Goal: Task Accomplishment & Management: Manage account settings

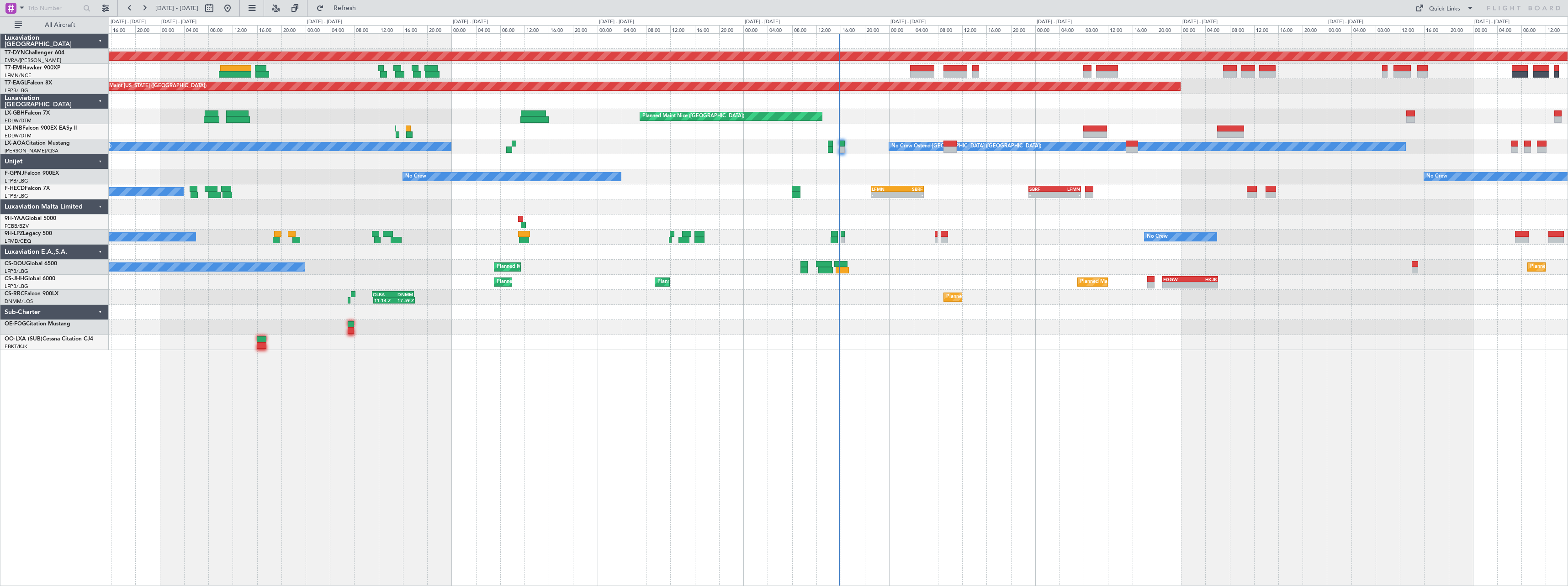
click at [946, 372] on div "Planned Maint [GEOGRAPHIC_DATA]-[GEOGRAPHIC_DATA] Planned Maint [US_STATE] ([GE…" at bounding box center [839, 310] width 1459 height 553
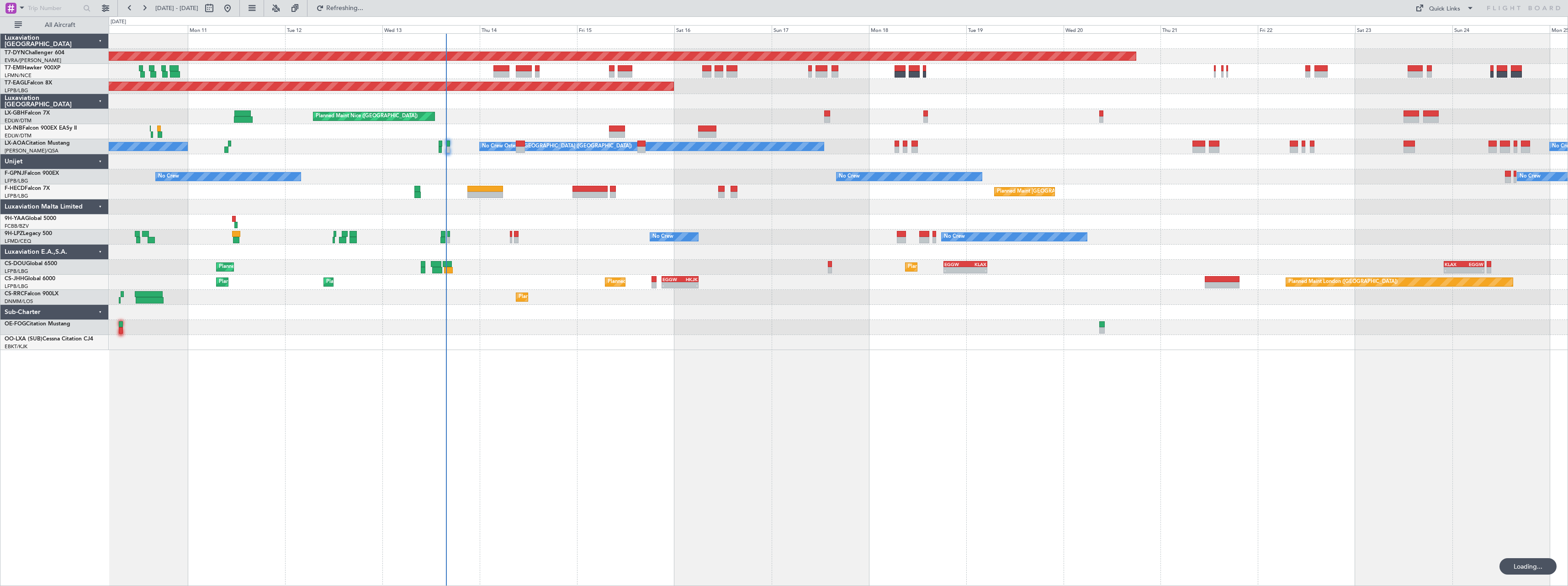
click at [536, 384] on div "Planned Maint [GEOGRAPHIC_DATA]-[GEOGRAPHIC_DATA] Planned Maint [US_STATE] ([GE…" at bounding box center [839, 310] width 1459 height 553
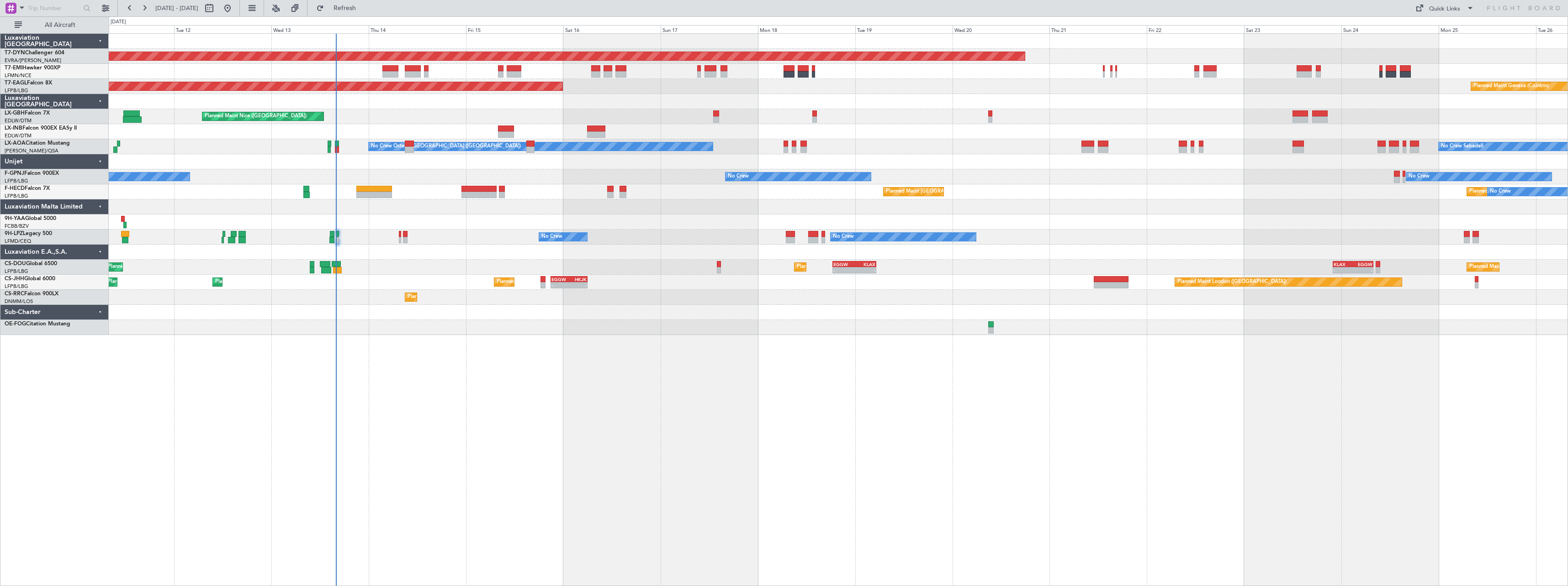
click at [620, 383] on div "Planned Maint [GEOGRAPHIC_DATA]-[GEOGRAPHIC_DATA] Planned Maint [US_STATE] ([GE…" at bounding box center [839, 310] width 1459 height 553
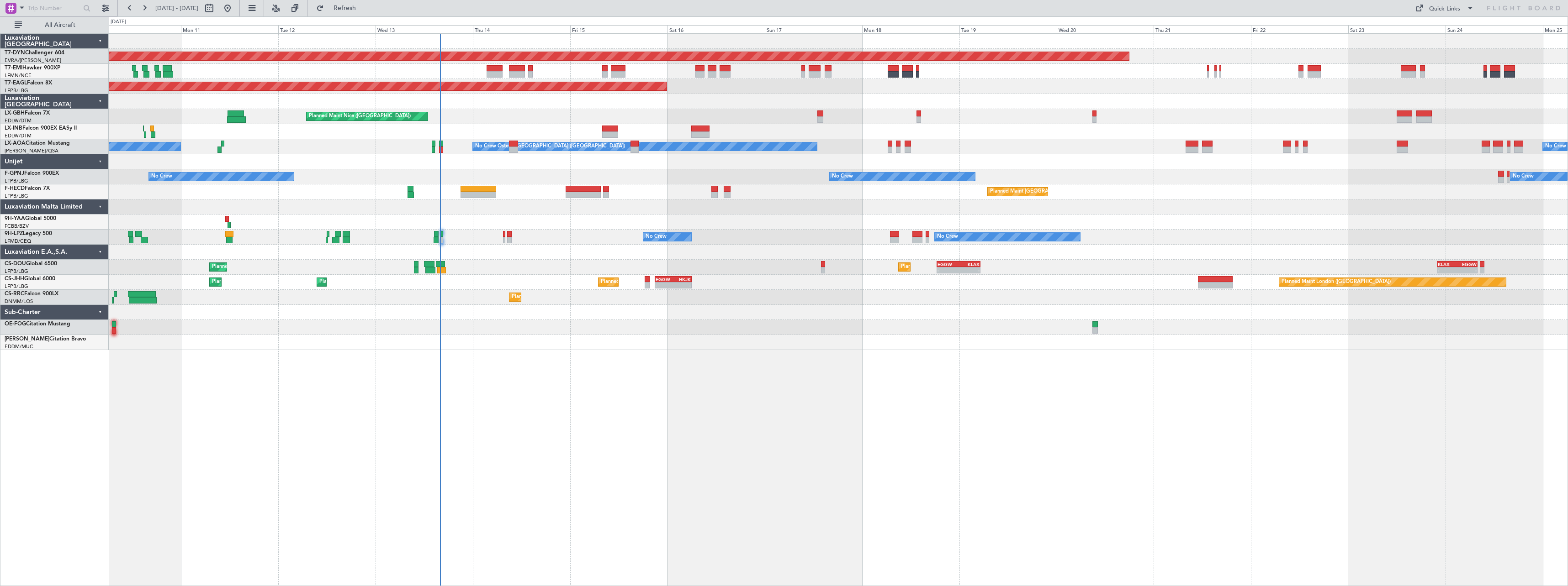
click at [582, 376] on div "Planned Maint [GEOGRAPHIC_DATA]-[GEOGRAPHIC_DATA] Planned Maint [US_STATE] ([GE…" at bounding box center [839, 310] width 1459 height 553
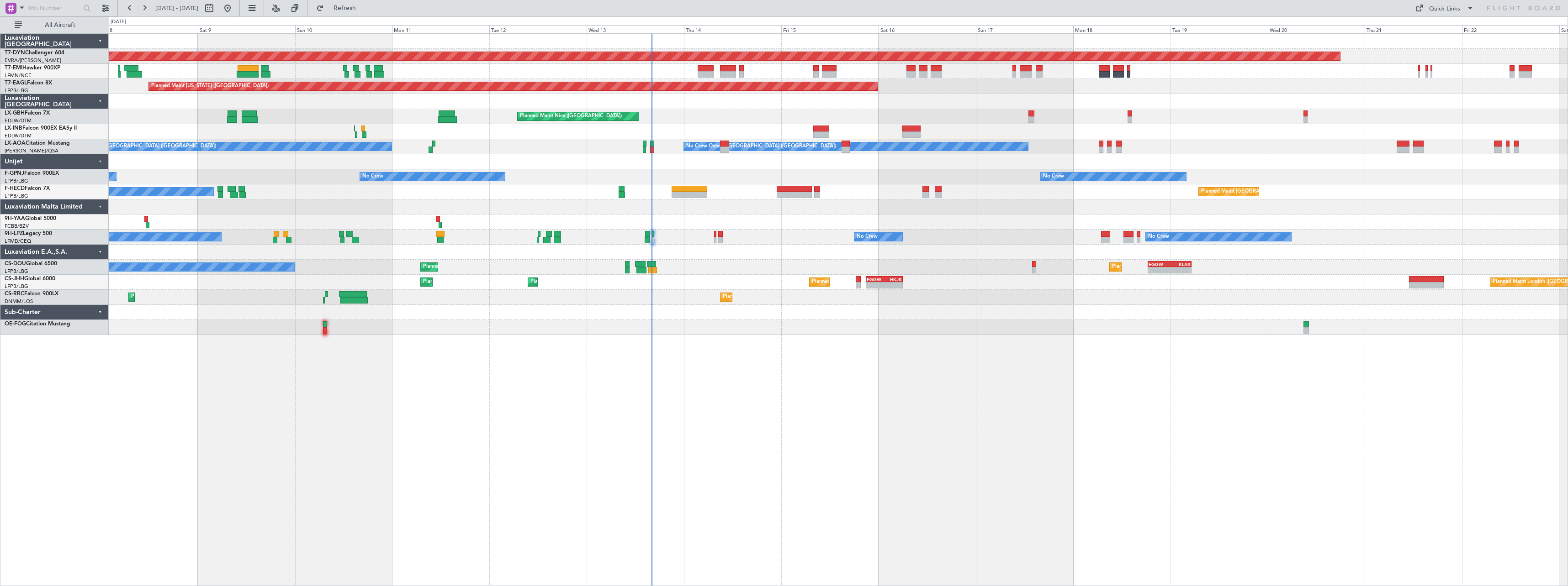
click at [790, 219] on div at bounding box center [839, 223] width 1459 height 15
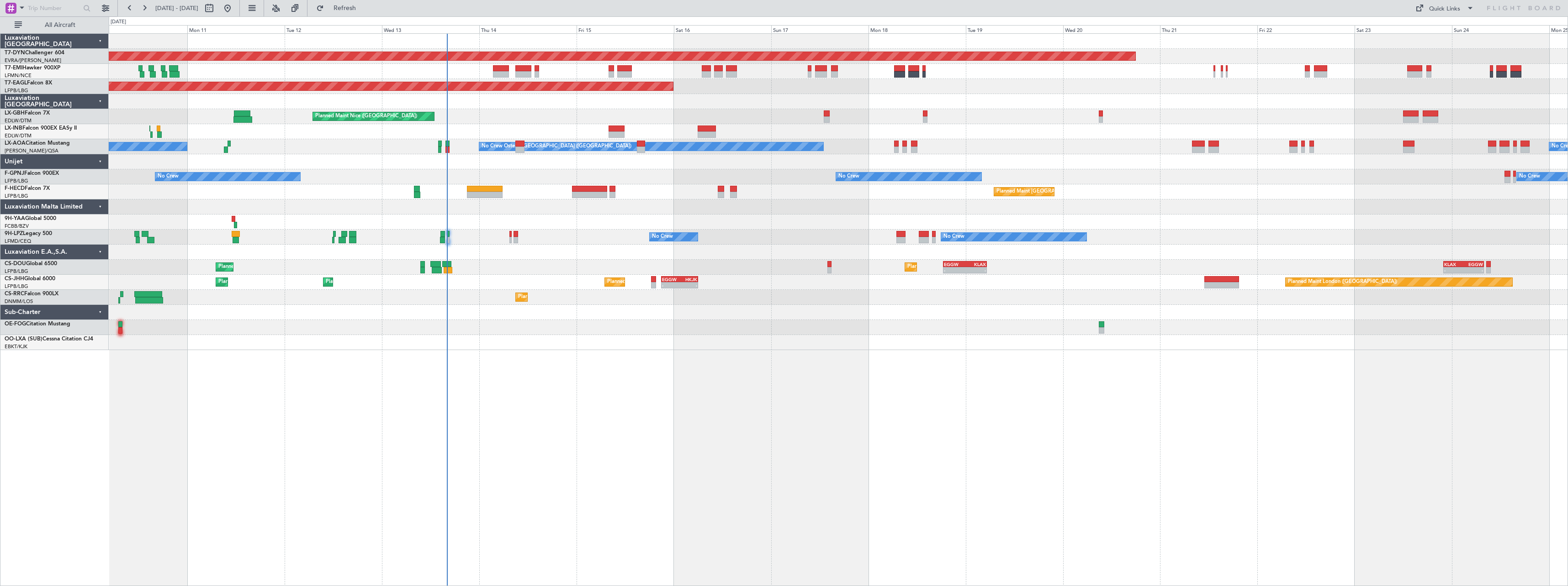
click at [759, 99] on div at bounding box center [839, 101] width 1459 height 15
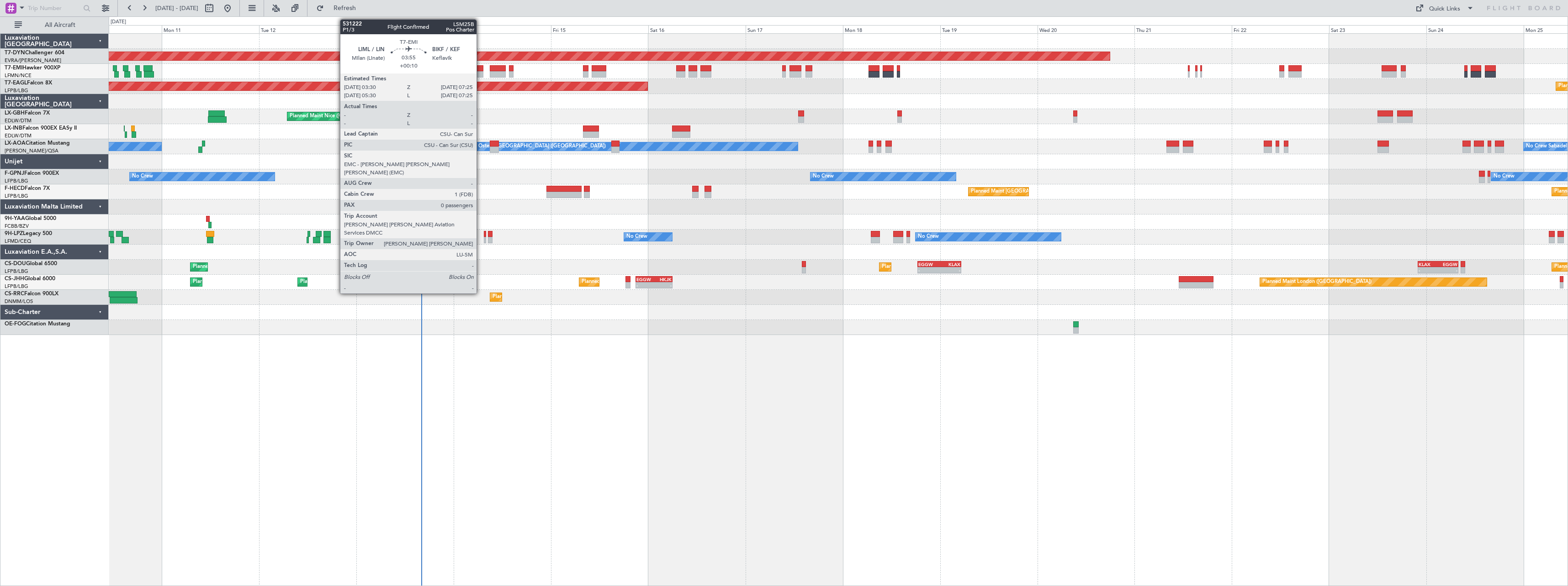
click at [480, 69] on div at bounding box center [475, 69] width 16 height 6
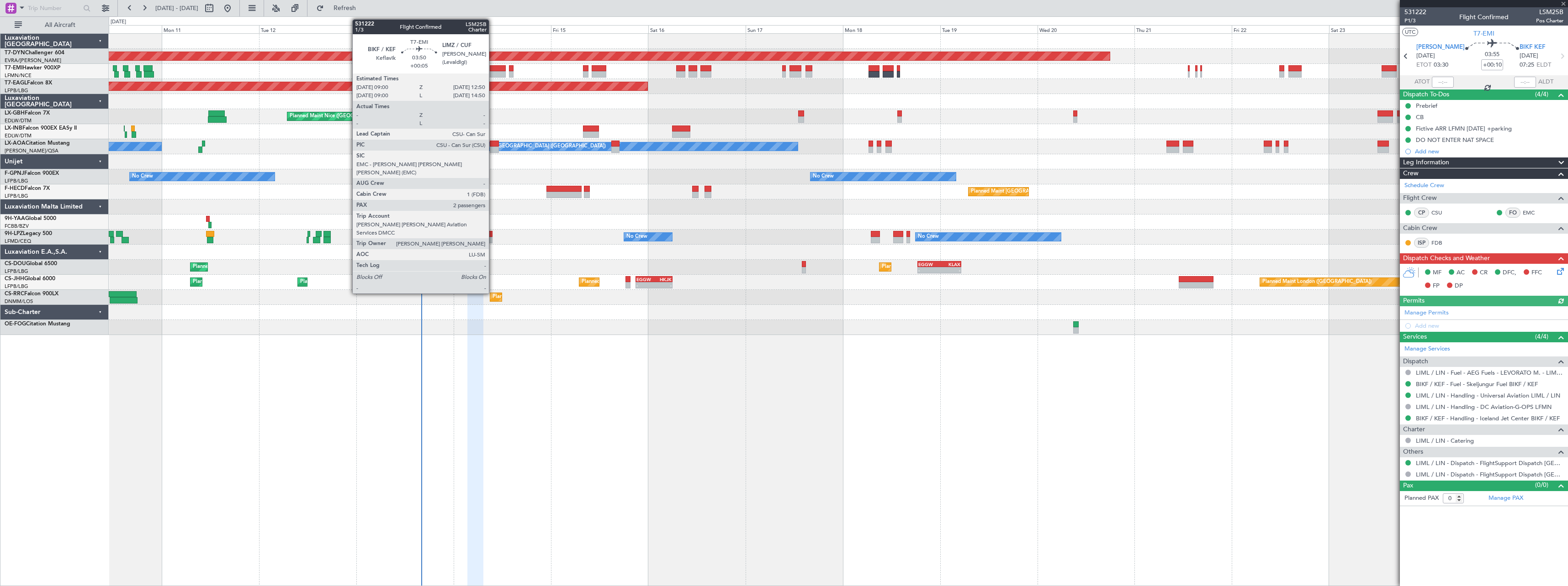
click at [493, 67] on div at bounding box center [497, 69] width 16 height 6
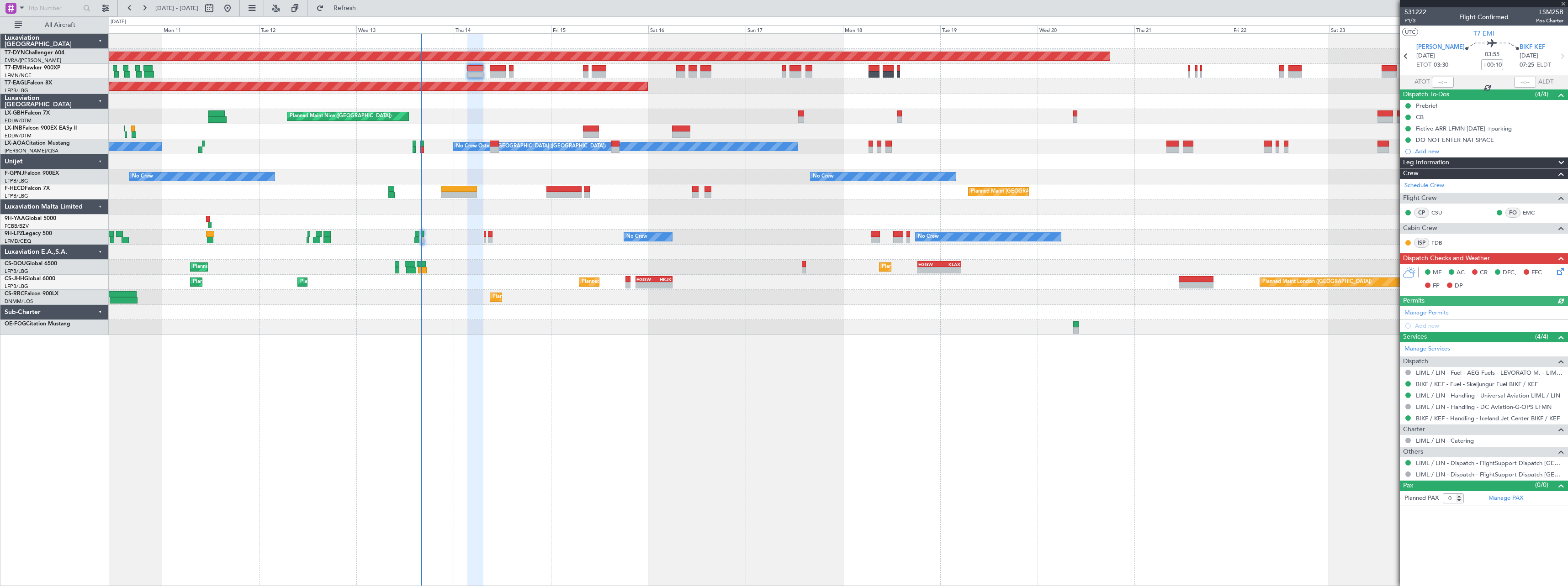
type input "+00:05"
type input "2"
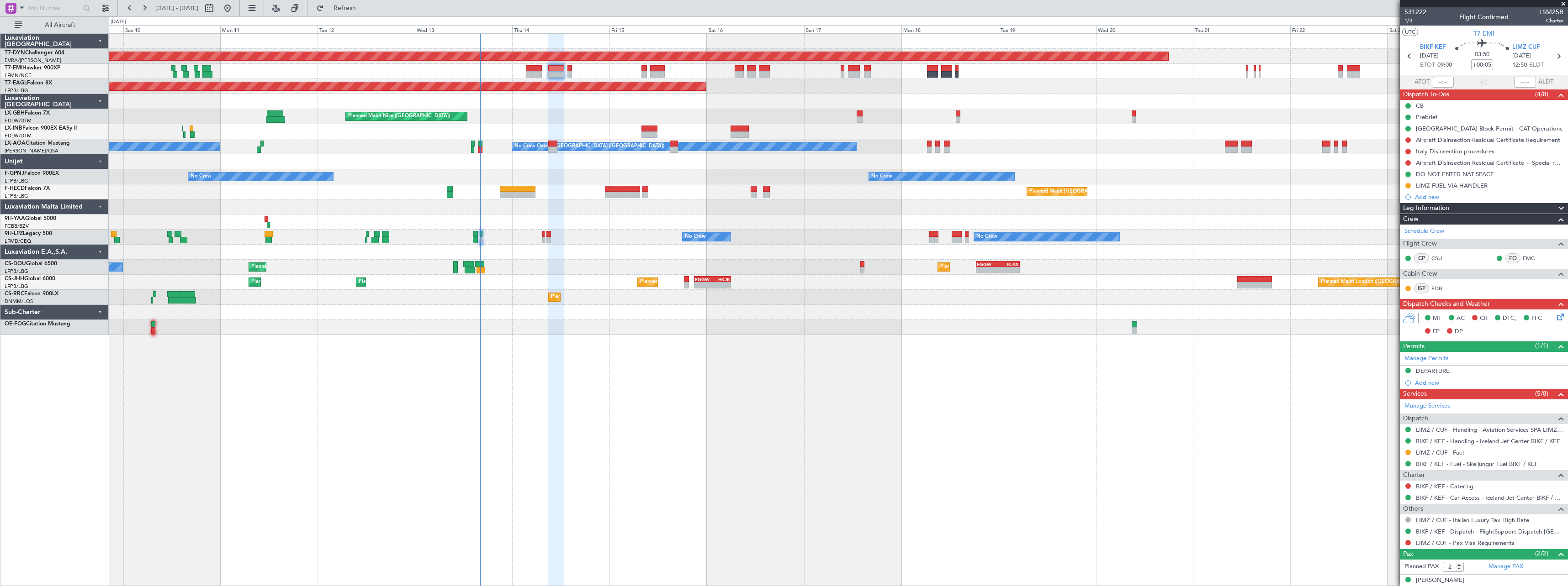
click at [582, 114] on div "Planned Maint Nice ([GEOGRAPHIC_DATA])" at bounding box center [839, 117] width 1459 height 15
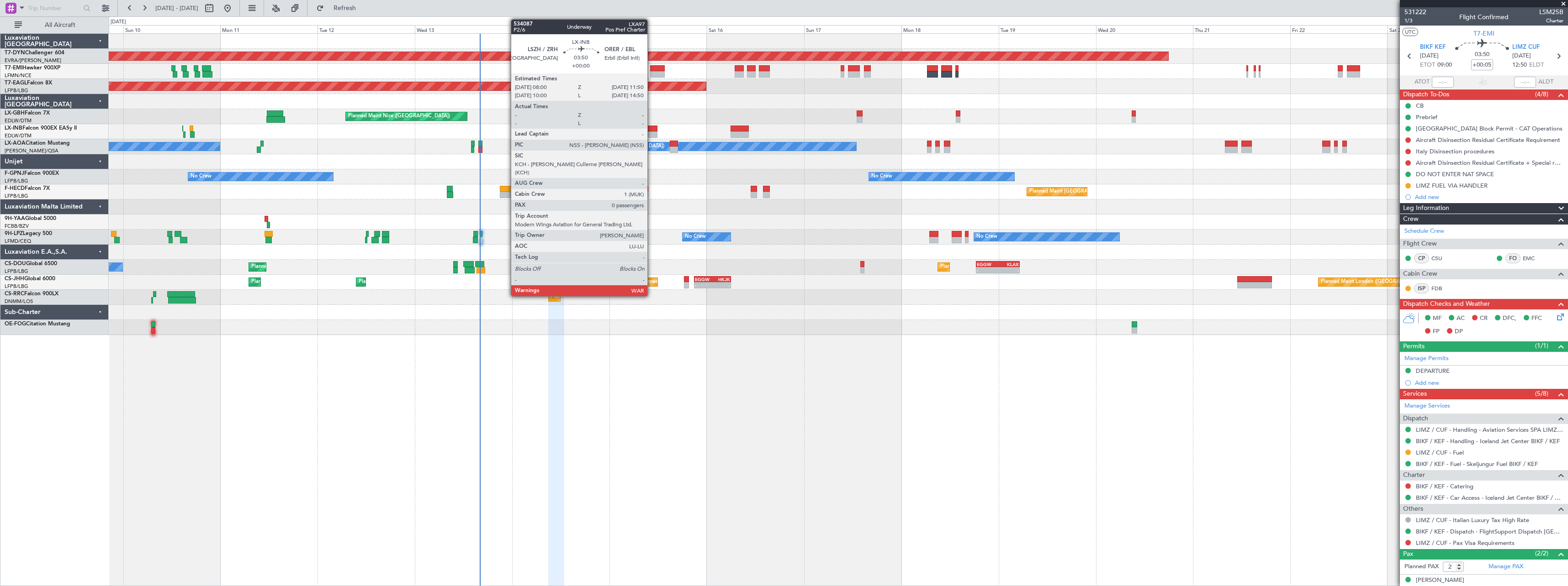
click at [652, 133] on div at bounding box center [649, 135] width 16 height 6
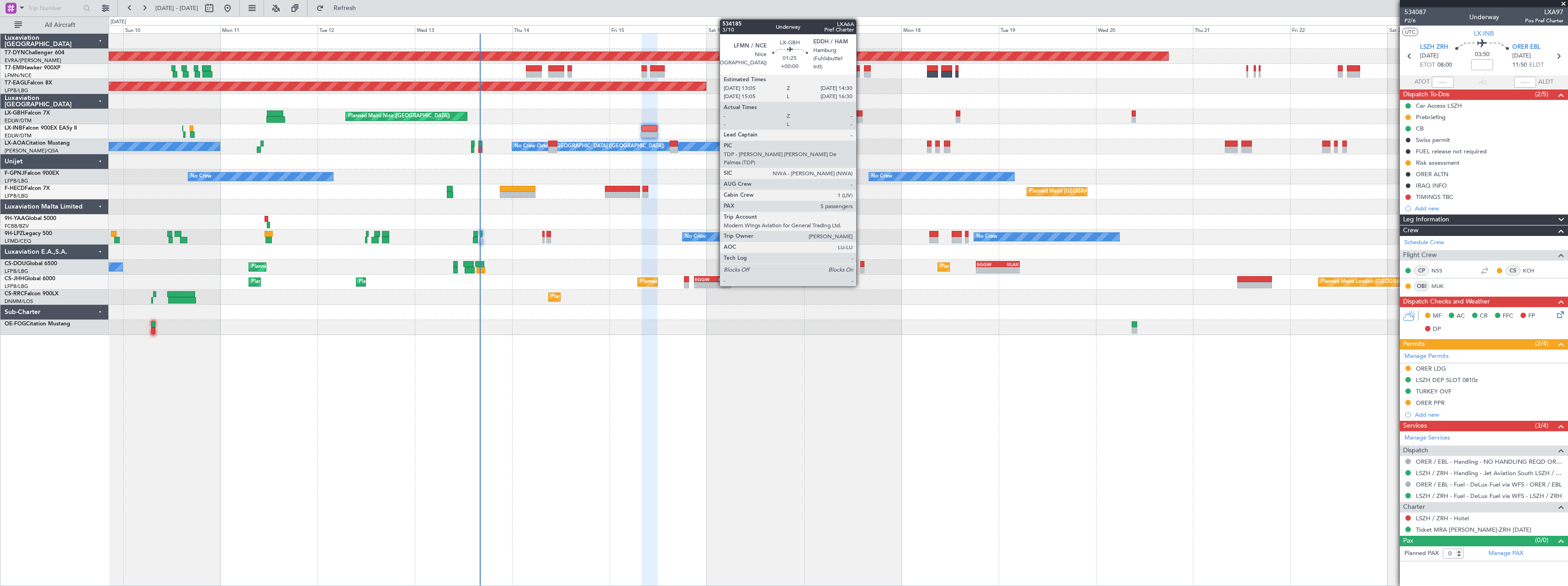
click at [860, 117] on div at bounding box center [860, 120] width 6 height 6
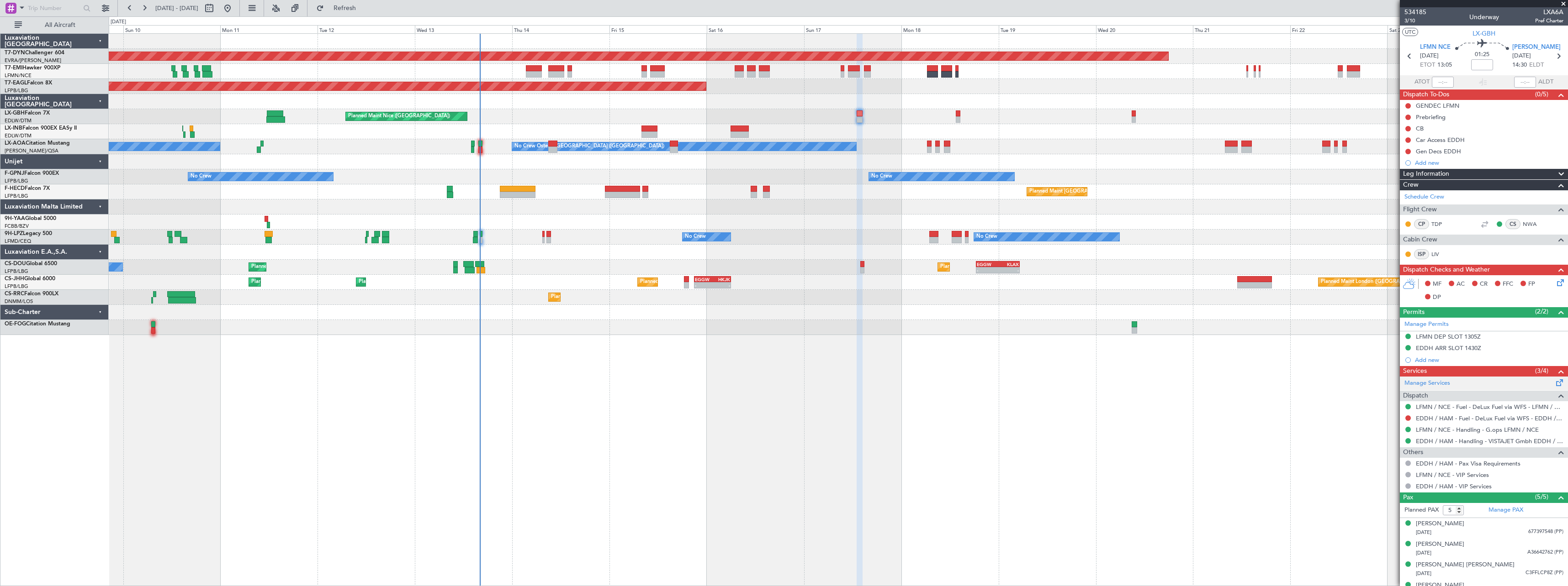
scroll to position [34, 0]
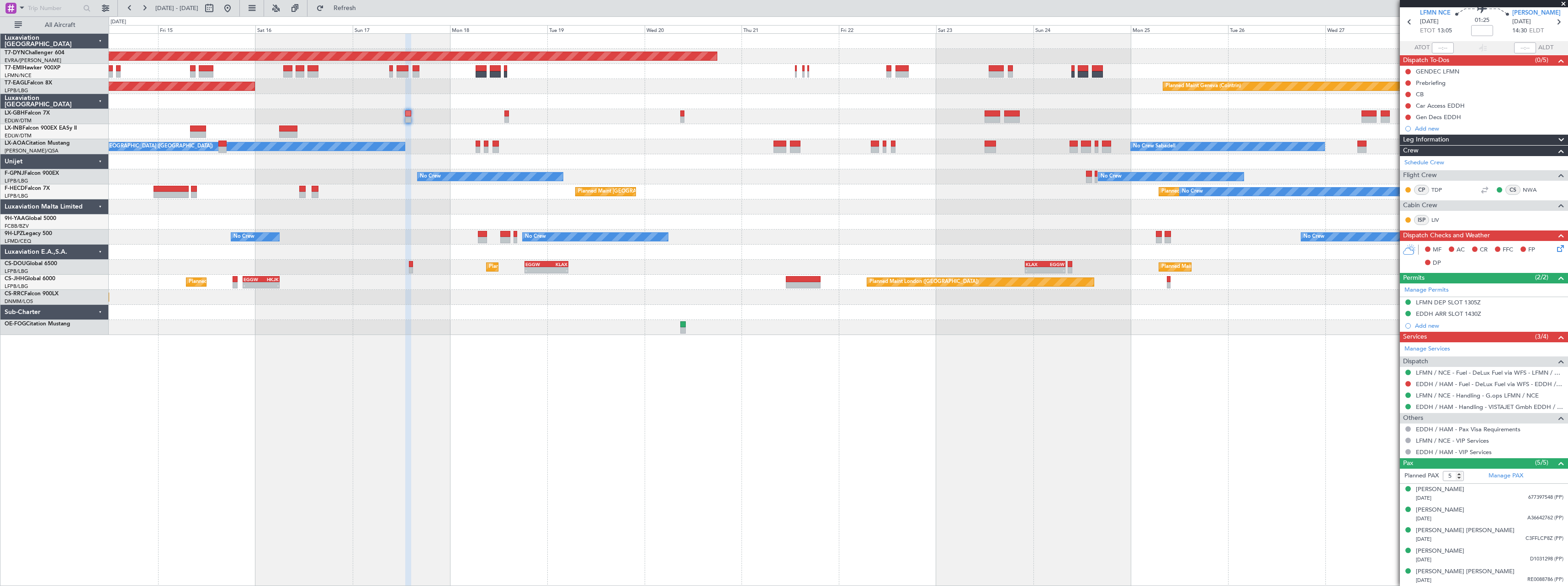
click at [721, 165] on div at bounding box center [839, 162] width 1459 height 15
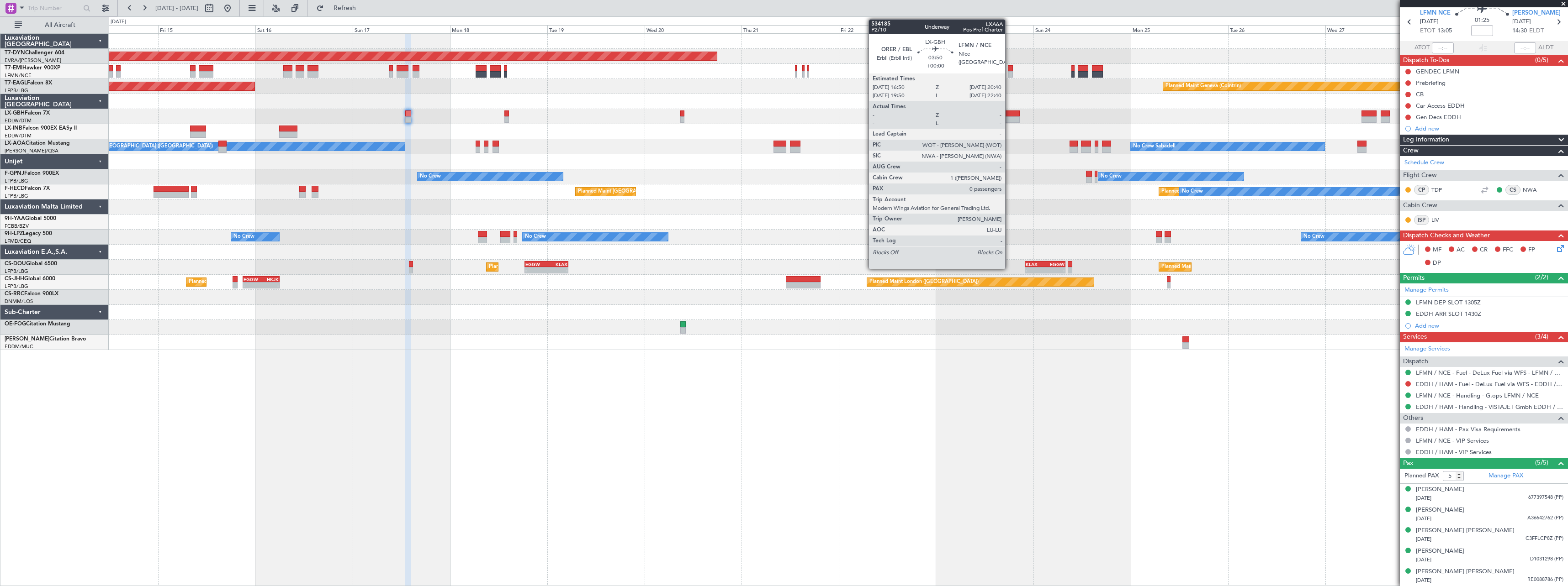
click at [1009, 112] on div at bounding box center [1012, 114] width 16 height 6
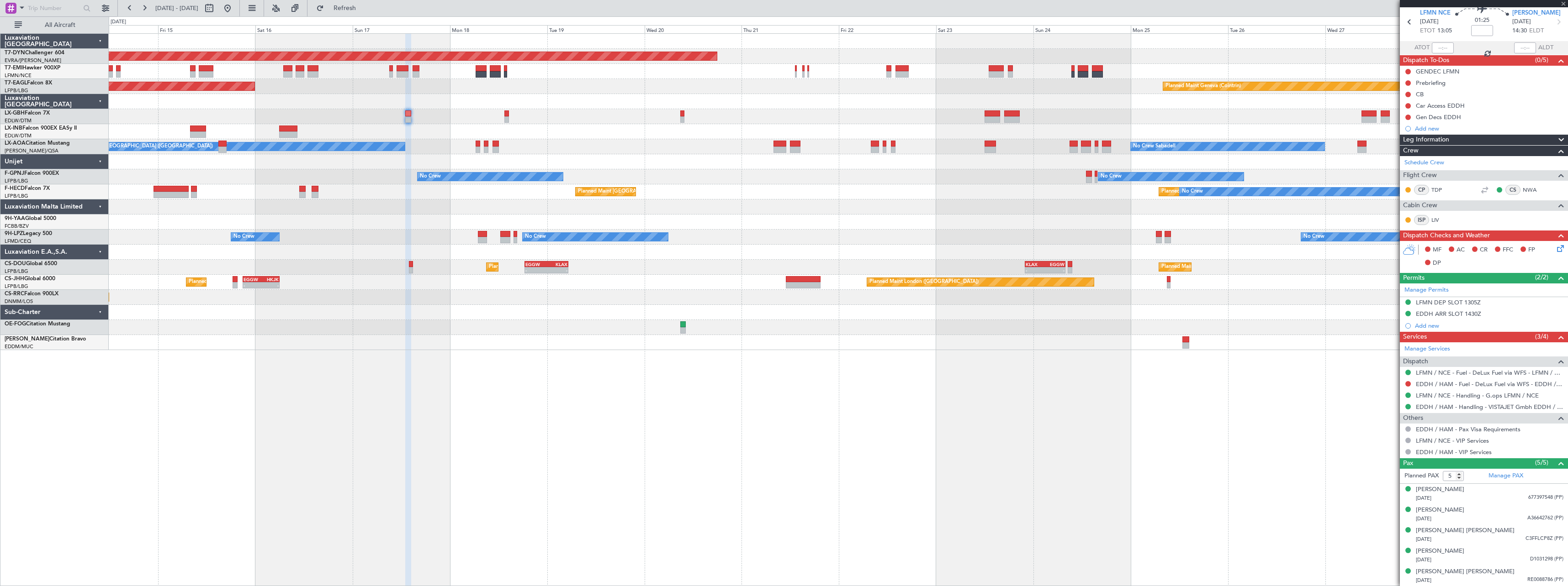
type input "0"
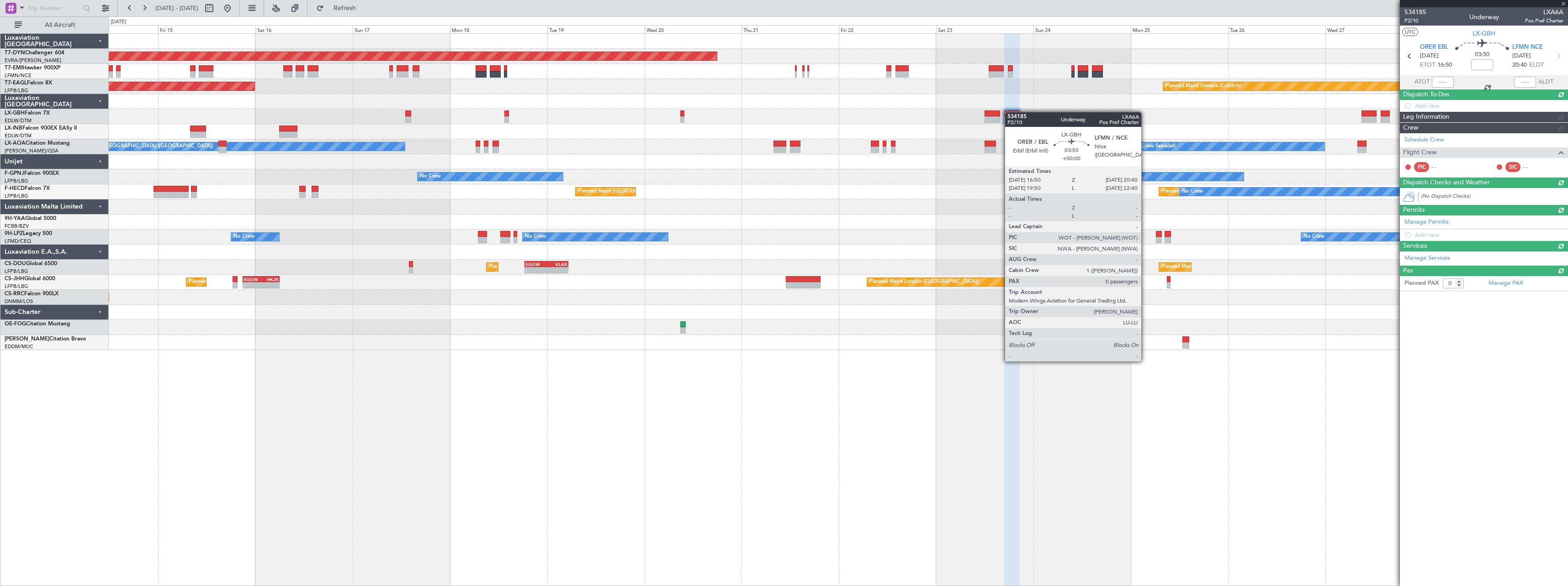
scroll to position [0, 0]
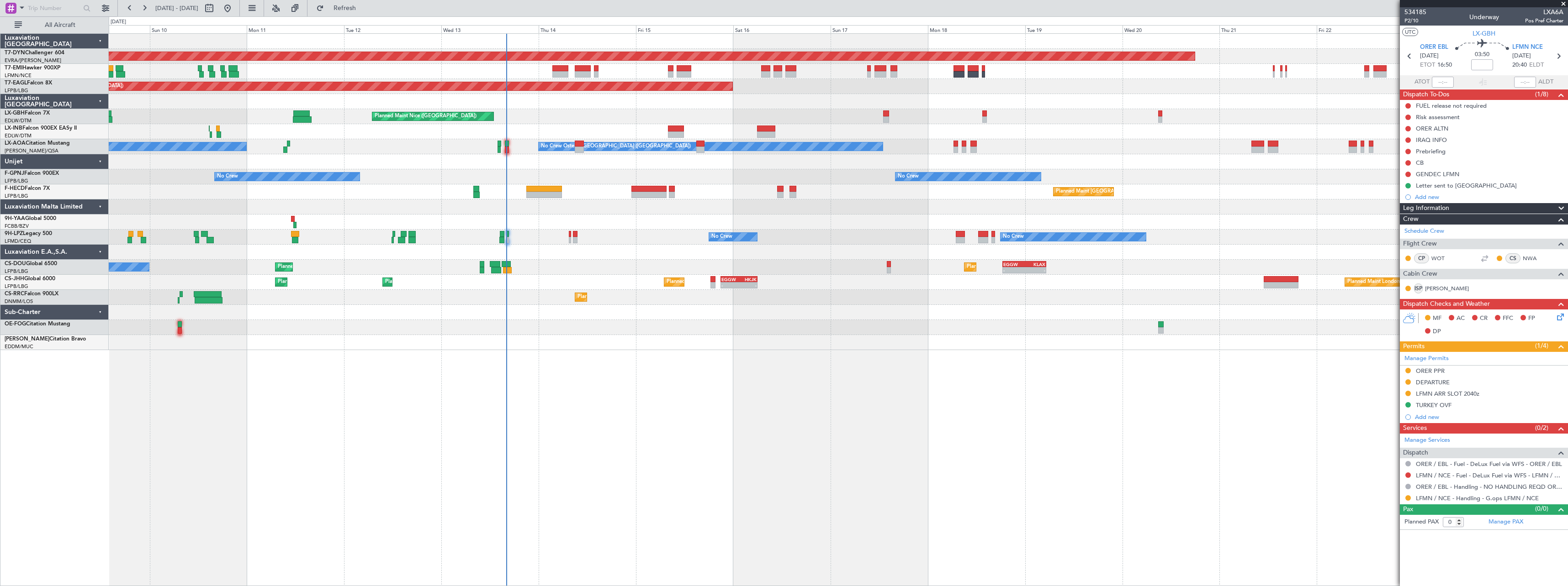
click at [991, 337] on div at bounding box center [839, 343] width 1459 height 15
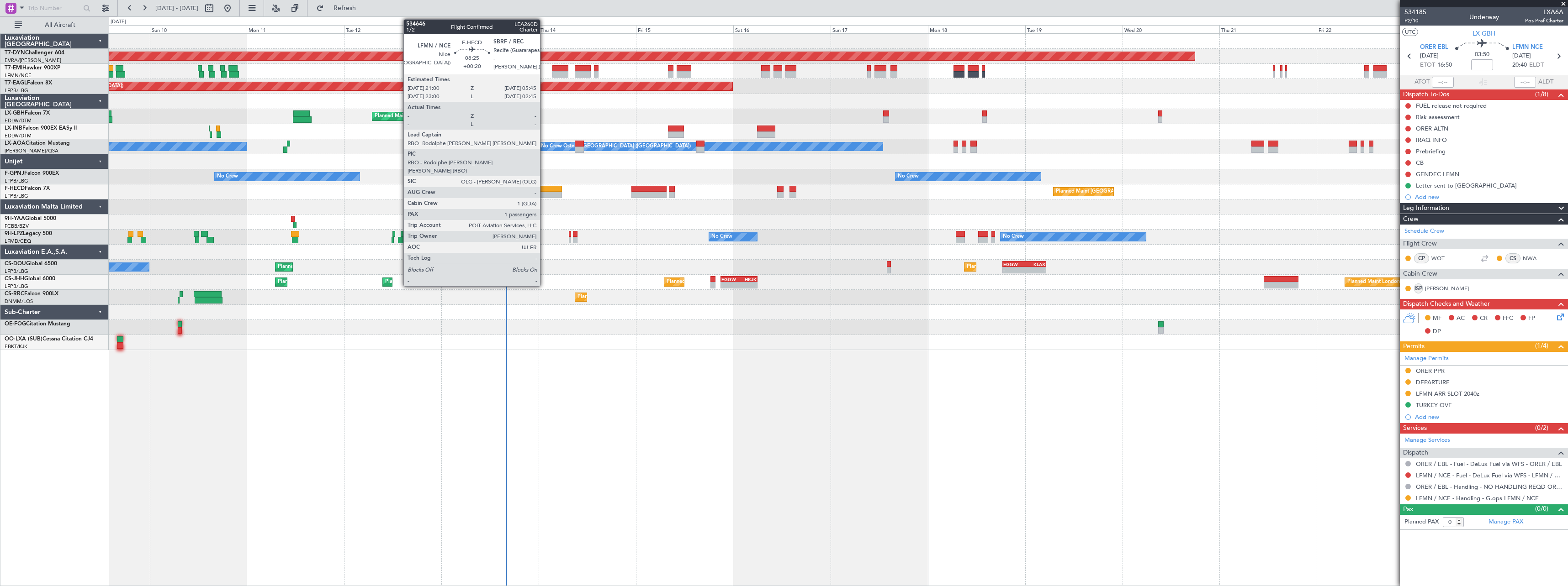
click at [544, 192] on div at bounding box center [544, 195] width 36 height 6
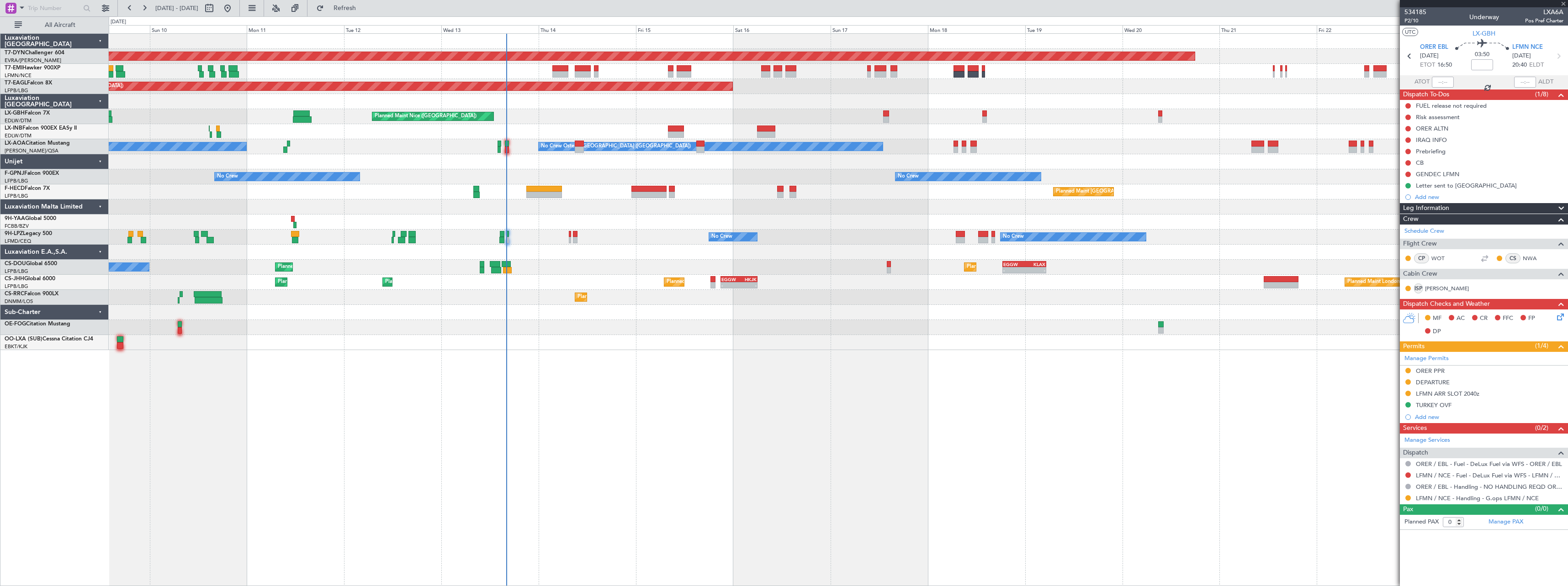
type input "+00:20"
type input "1"
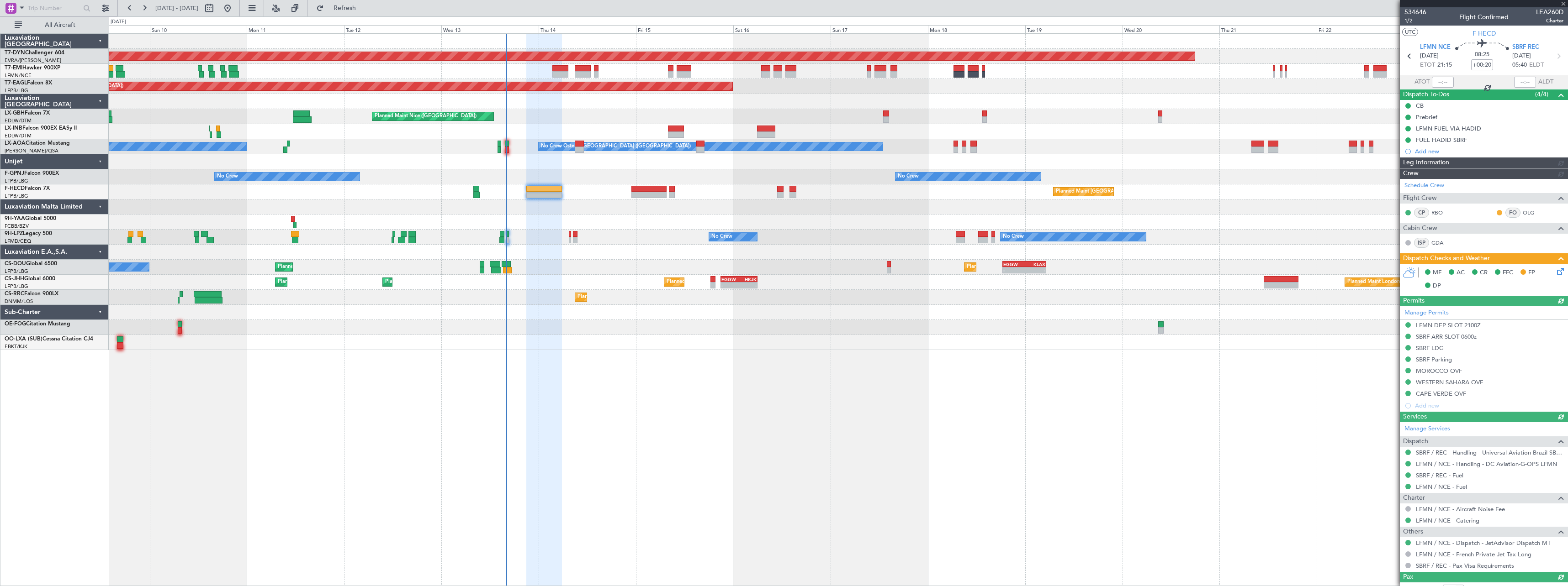
scroll to position [31, 0]
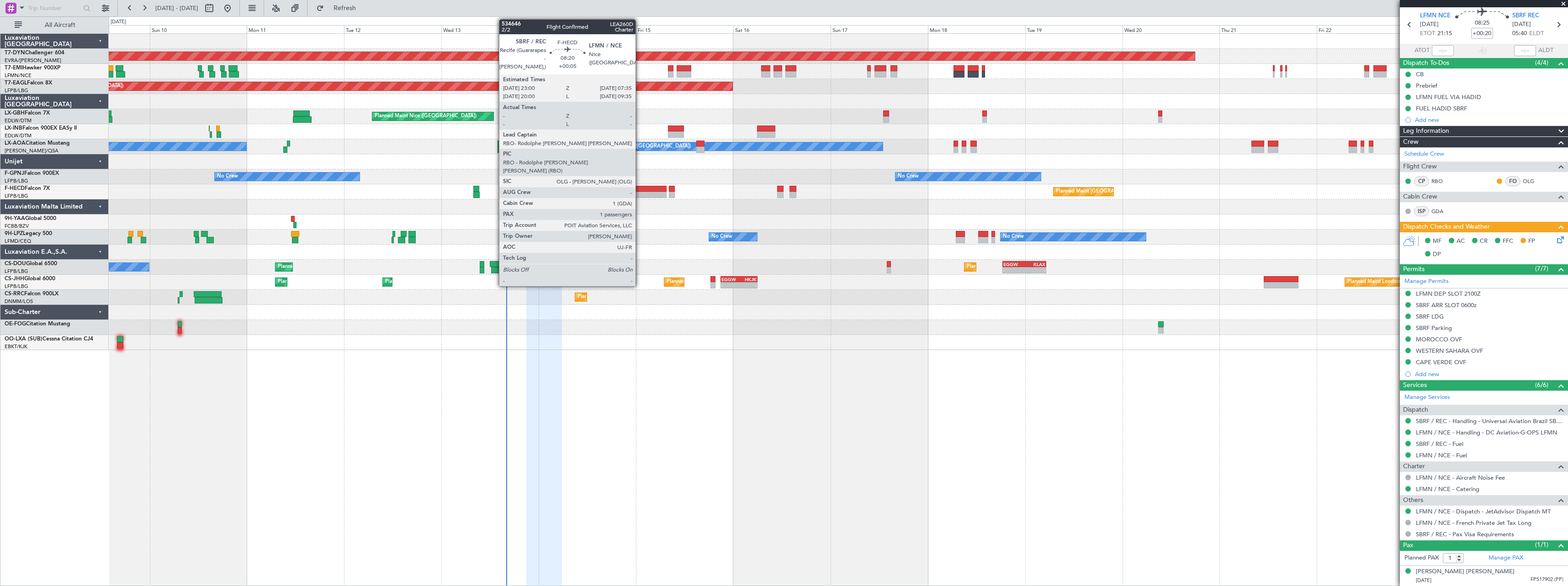
click at [640, 194] on div at bounding box center [649, 195] width 35 height 6
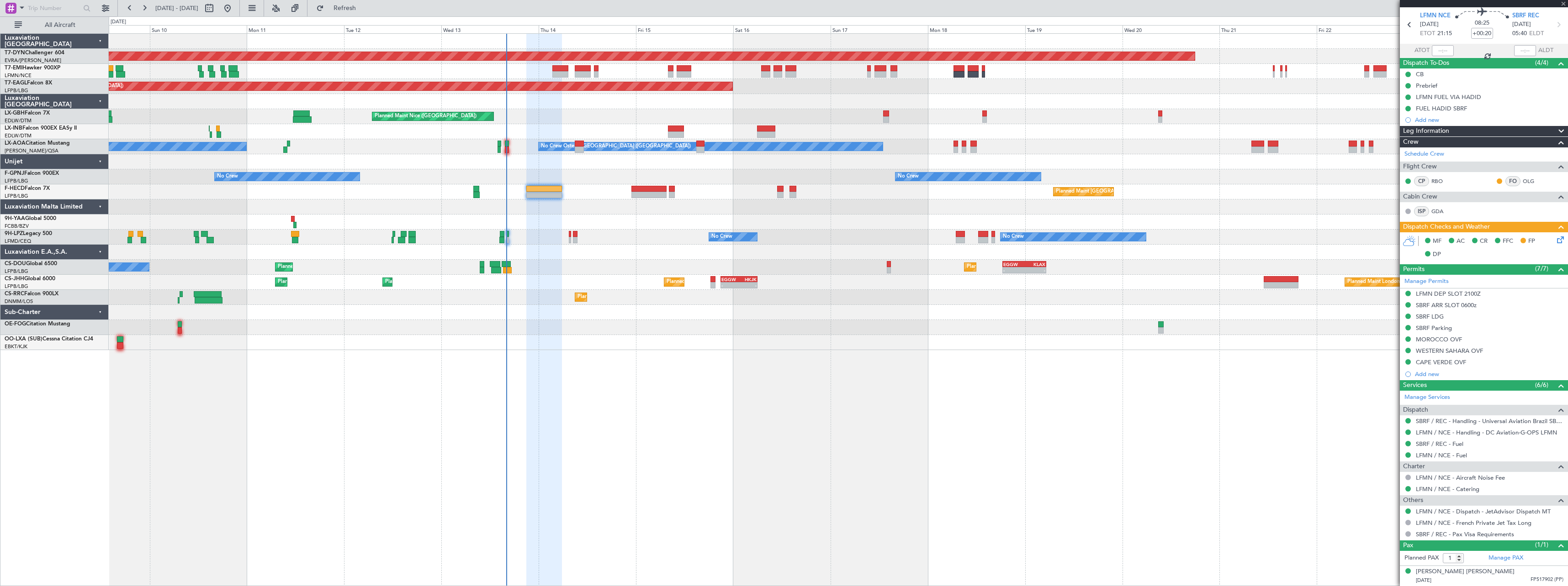
type input "+00:05"
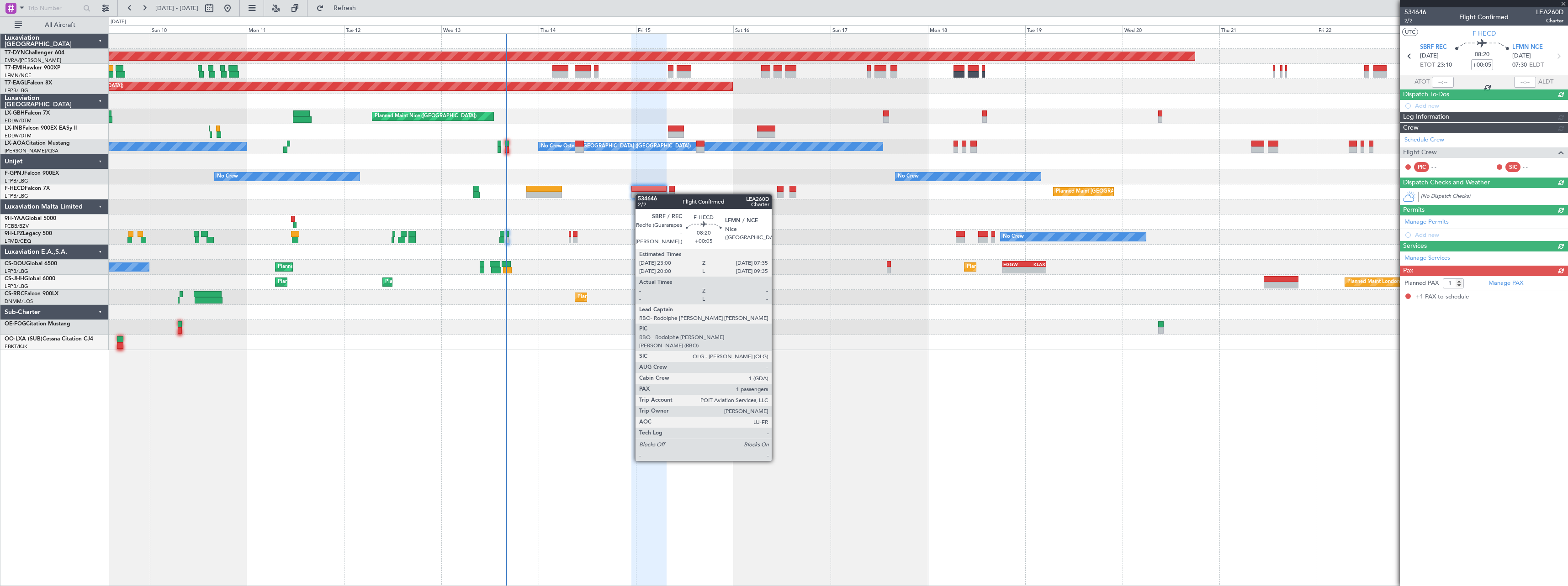
scroll to position [0, 0]
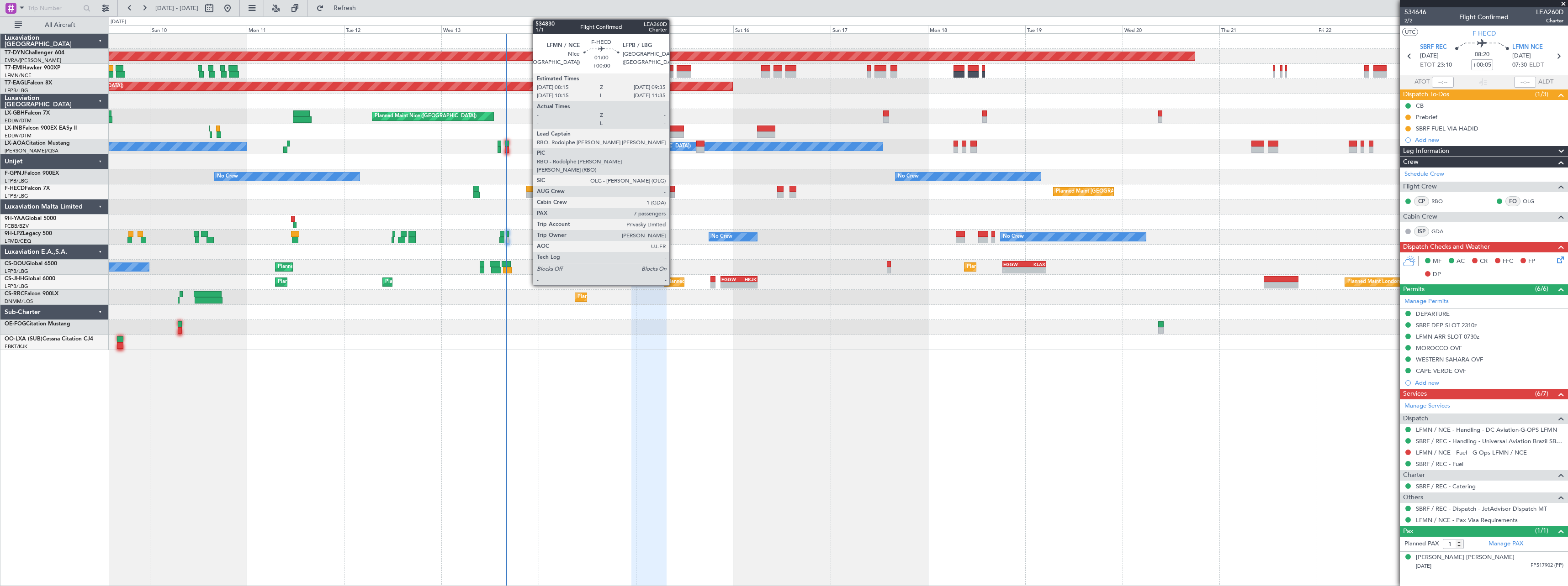
click at [673, 189] on div at bounding box center [671, 189] width 5 height 6
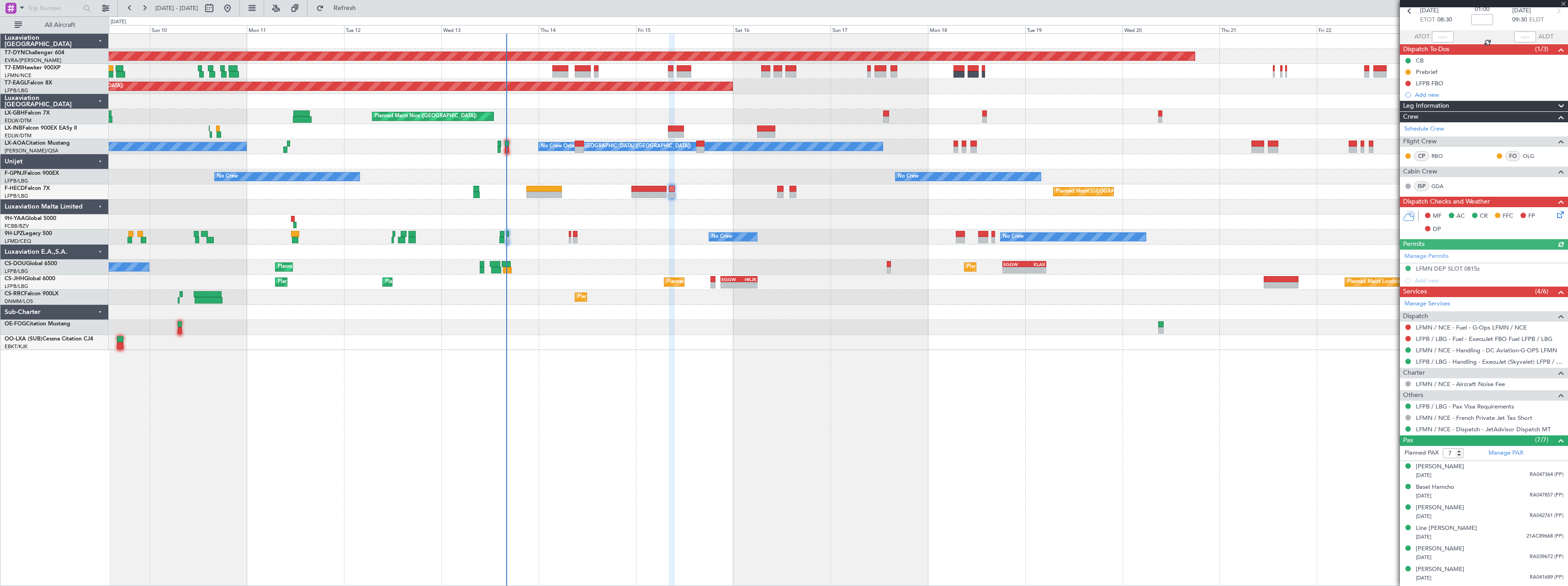
scroll to position [63, 0]
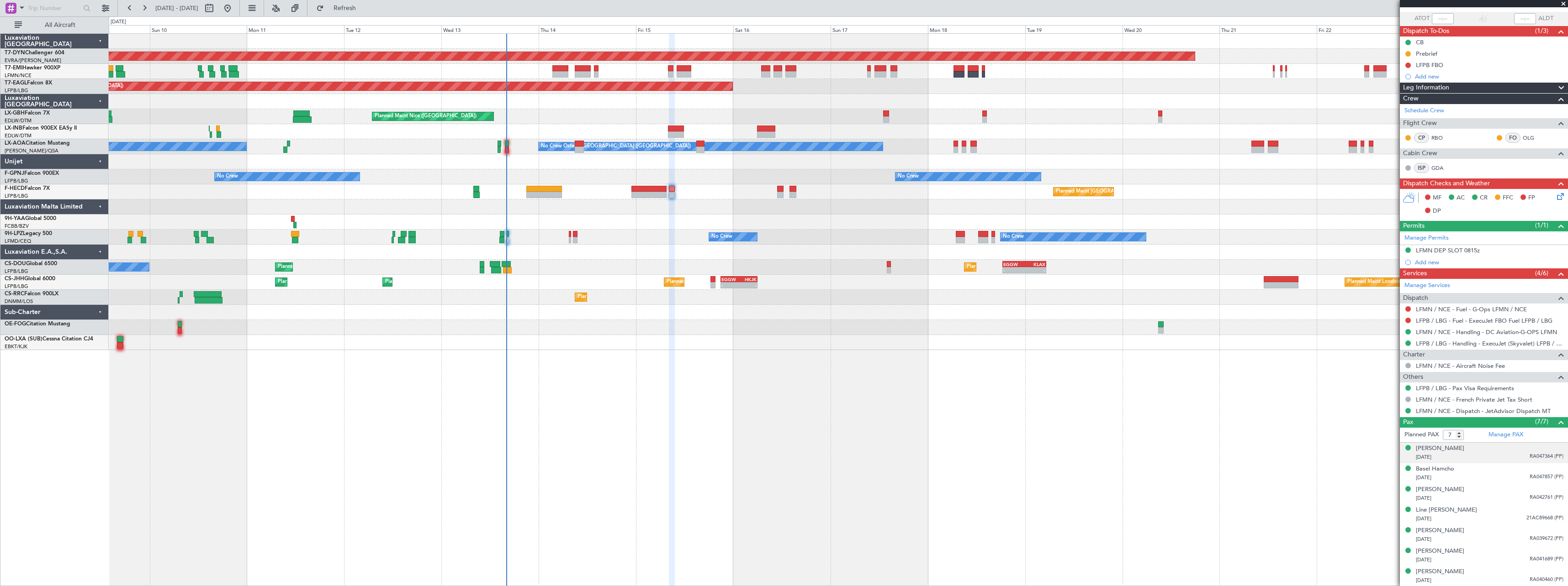
click at [1501, 457] on div "[DATE] RA047364 (PP)" at bounding box center [1489, 457] width 148 height 9
click at [1483, 498] on div "29/09/1997 RA047857 (PP)" at bounding box center [1489, 501] width 148 height 9
click at [1480, 511] on div "Hadil Bawab 15/03/1976 RA042761 (PP)" at bounding box center [1489, 516] width 148 height 18
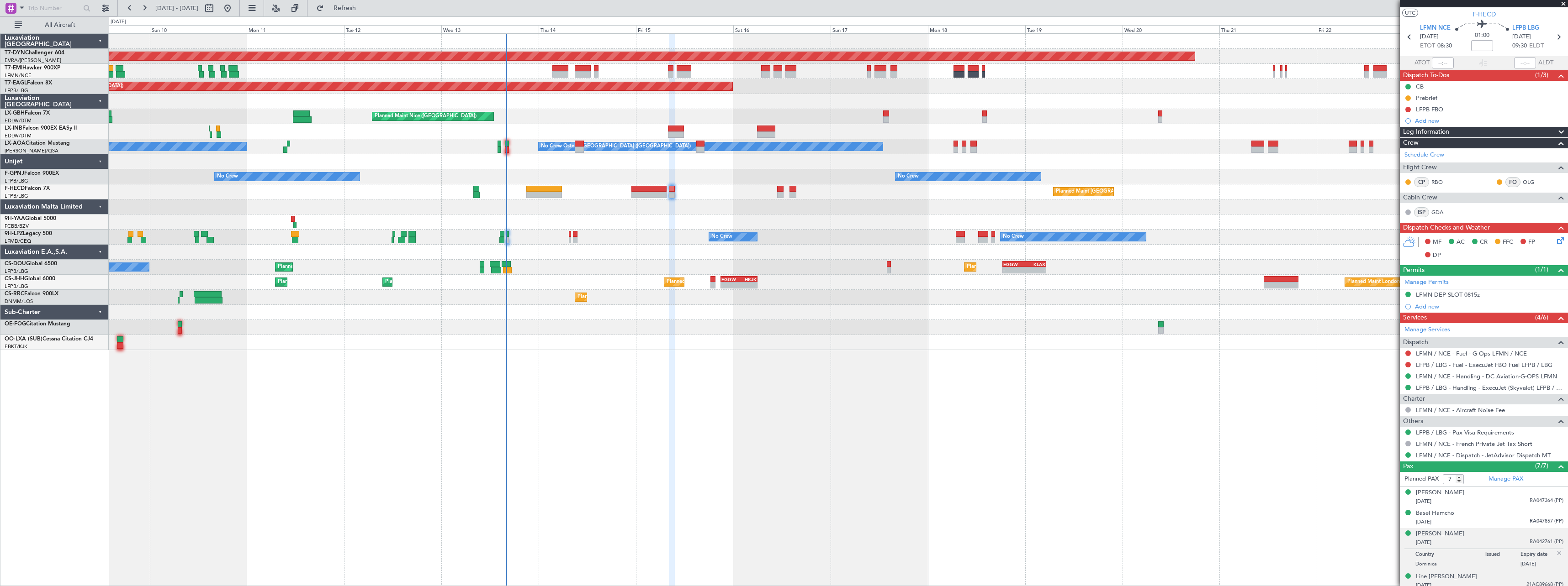
scroll to position [0, 0]
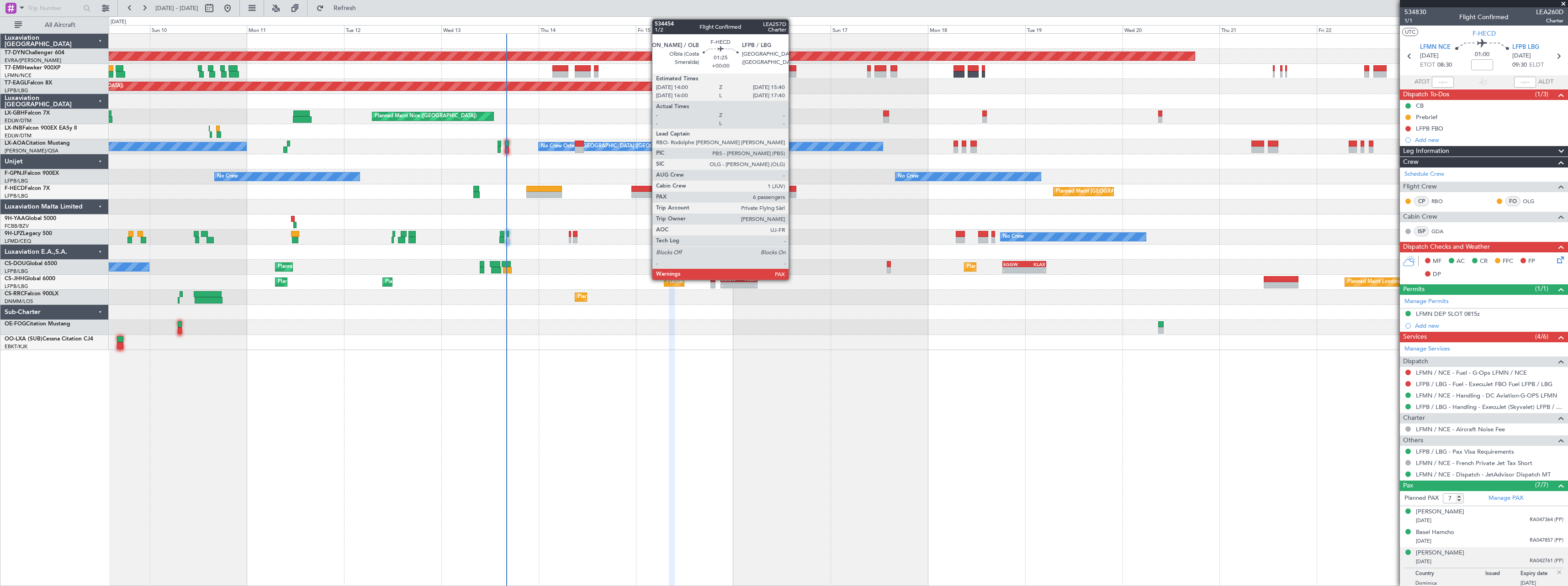
click at [793, 192] on div at bounding box center [793, 195] width 7 height 6
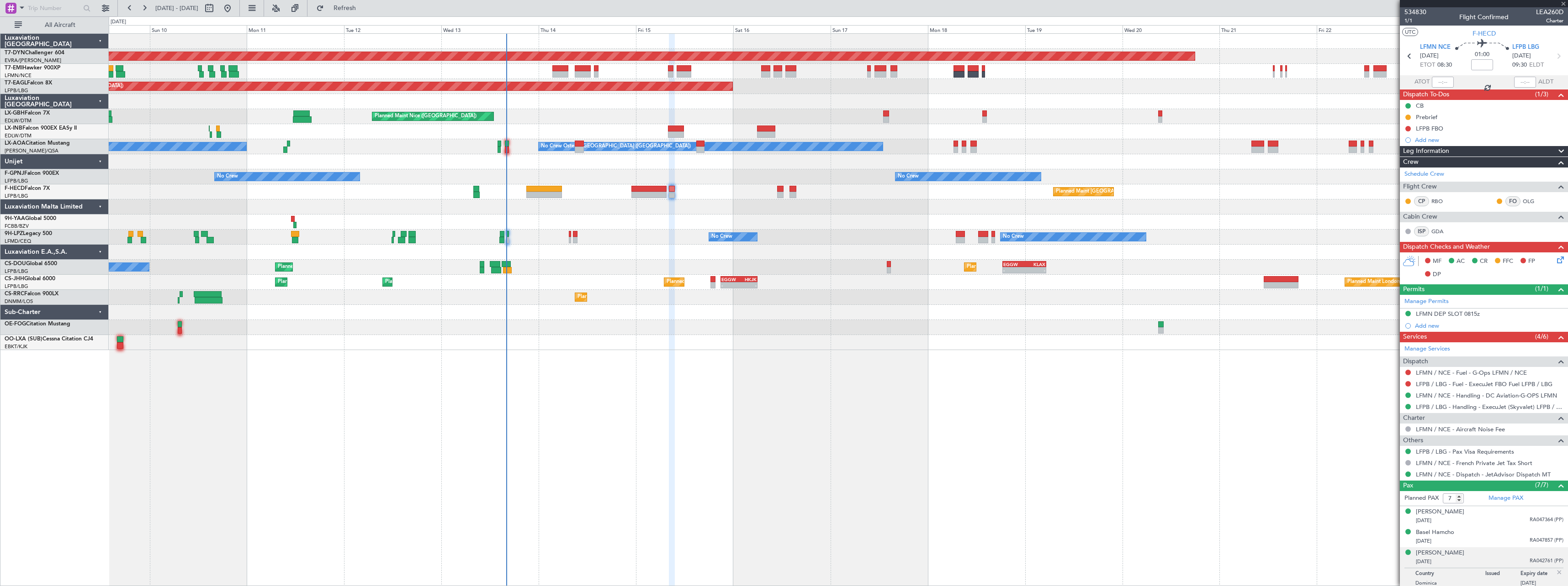
type input "6"
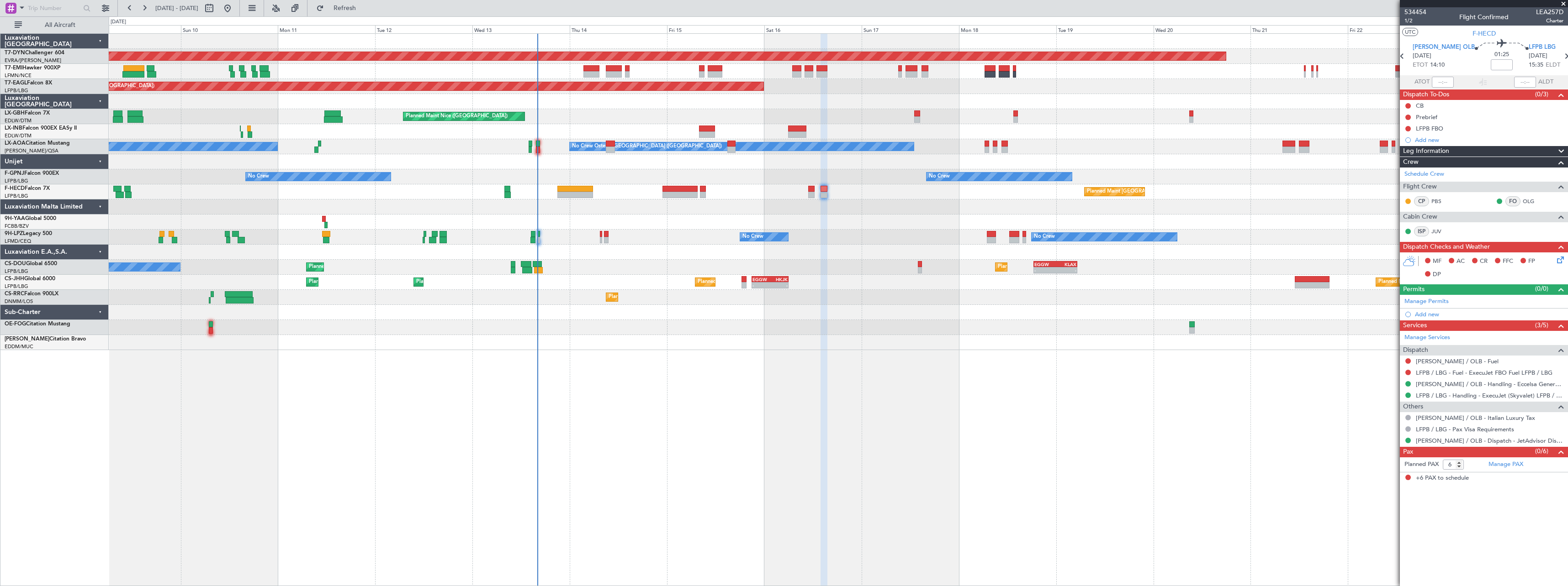
click at [904, 348] on div "Planned Maint Basel-Mulhouse Planned Maint New York (Teterboro) Planned Maint G…" at bounding box center [839, 310] width 1459 height 553
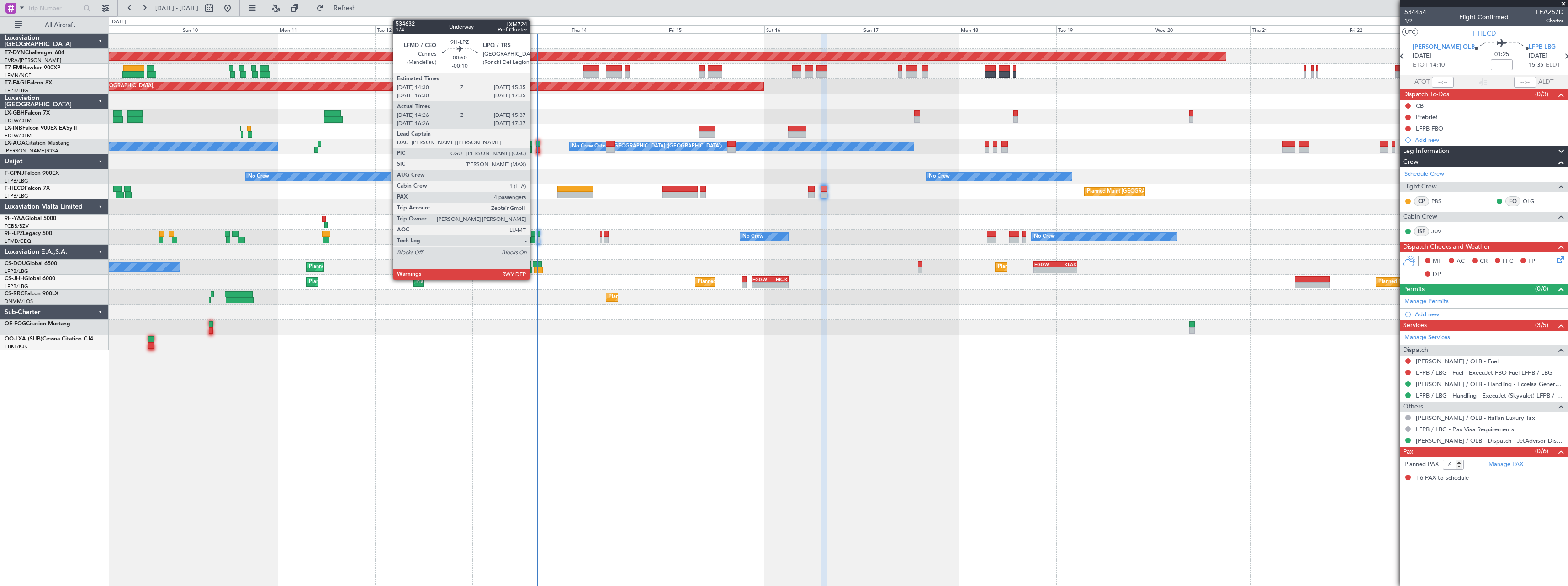
click at [534, 238] on div at bounding box center [533, 240] width 5 height 6
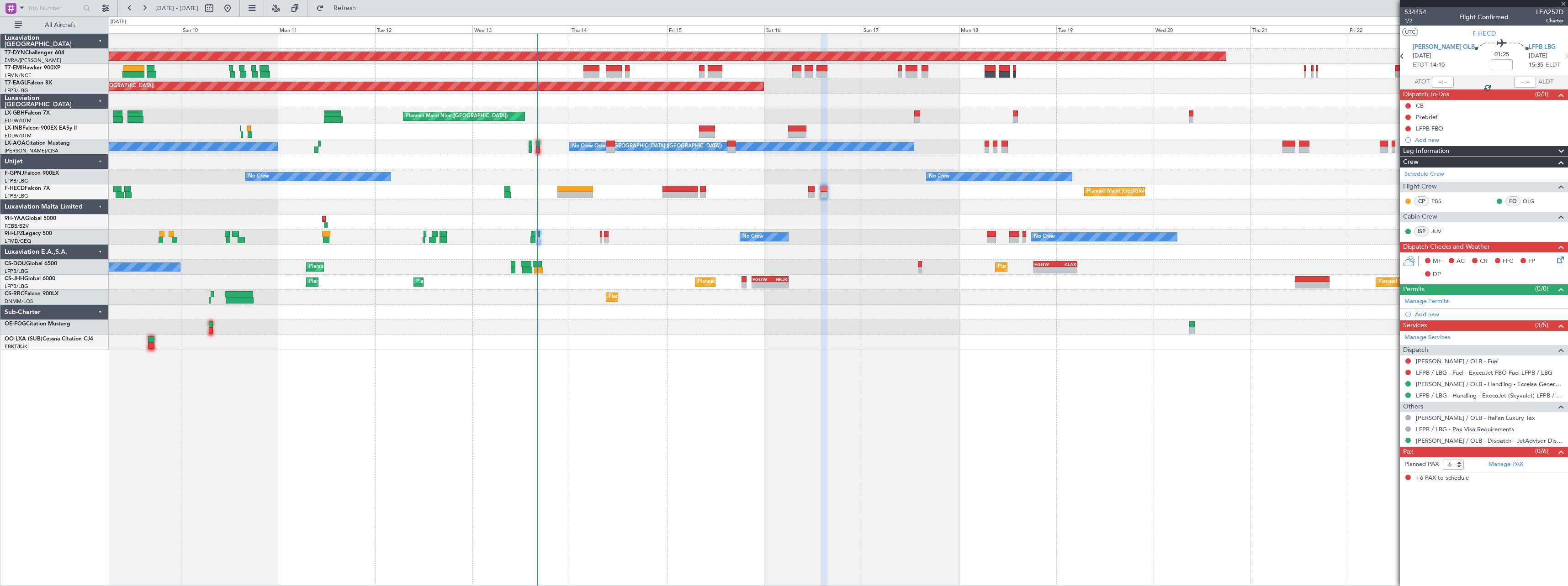
type input "-00:10"
type input "14:36"
type input "15:32"
type input "4"
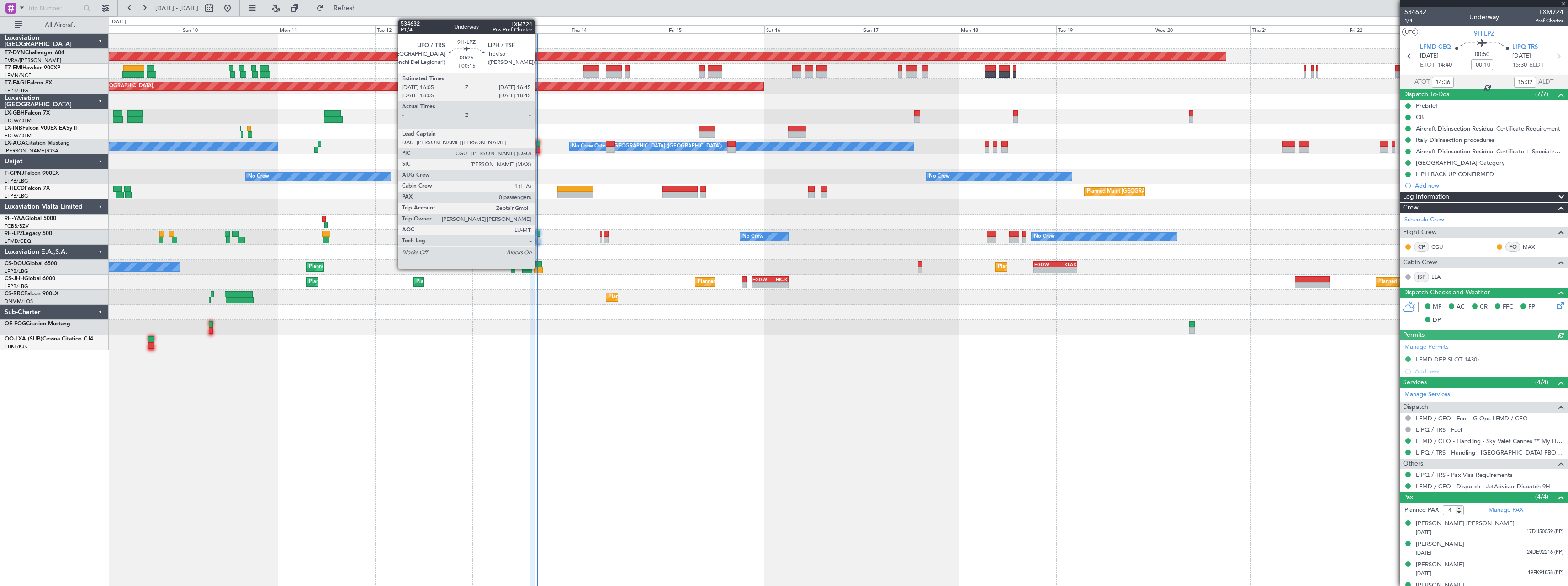
click at [539, 238] on div at bounding box center [539, 240] width 3 height 6
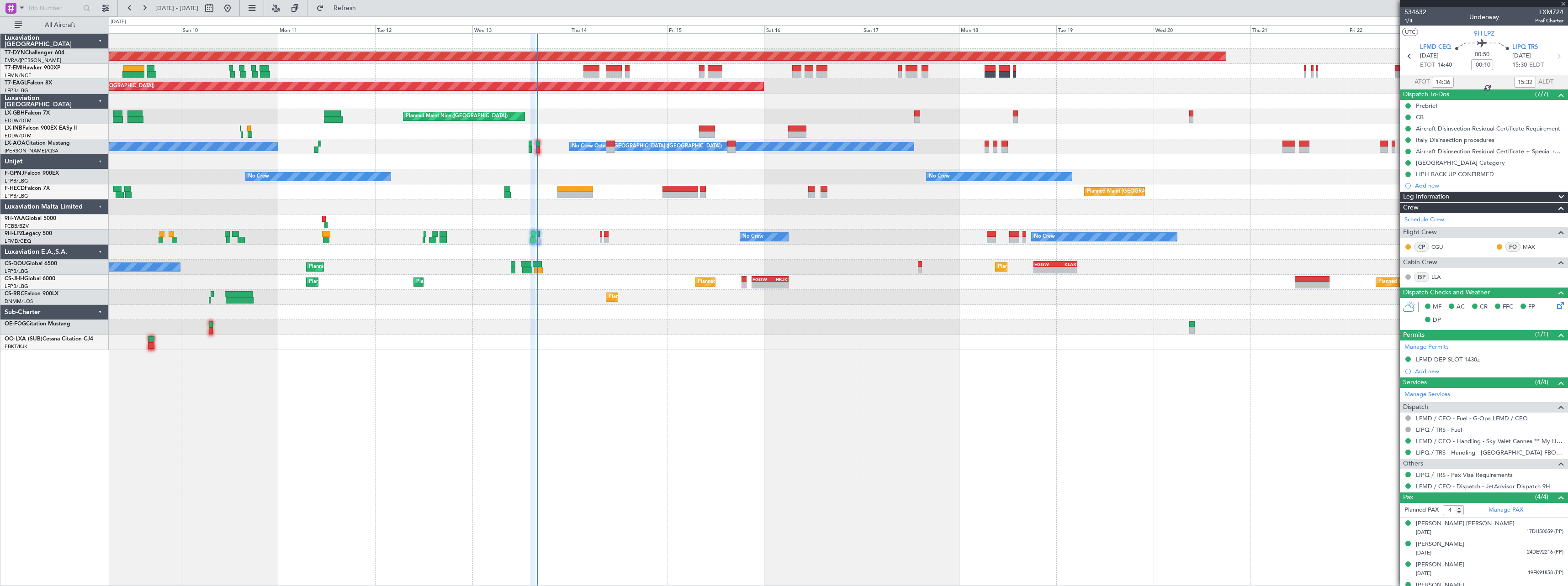
type input "+00:15"
type input "0"
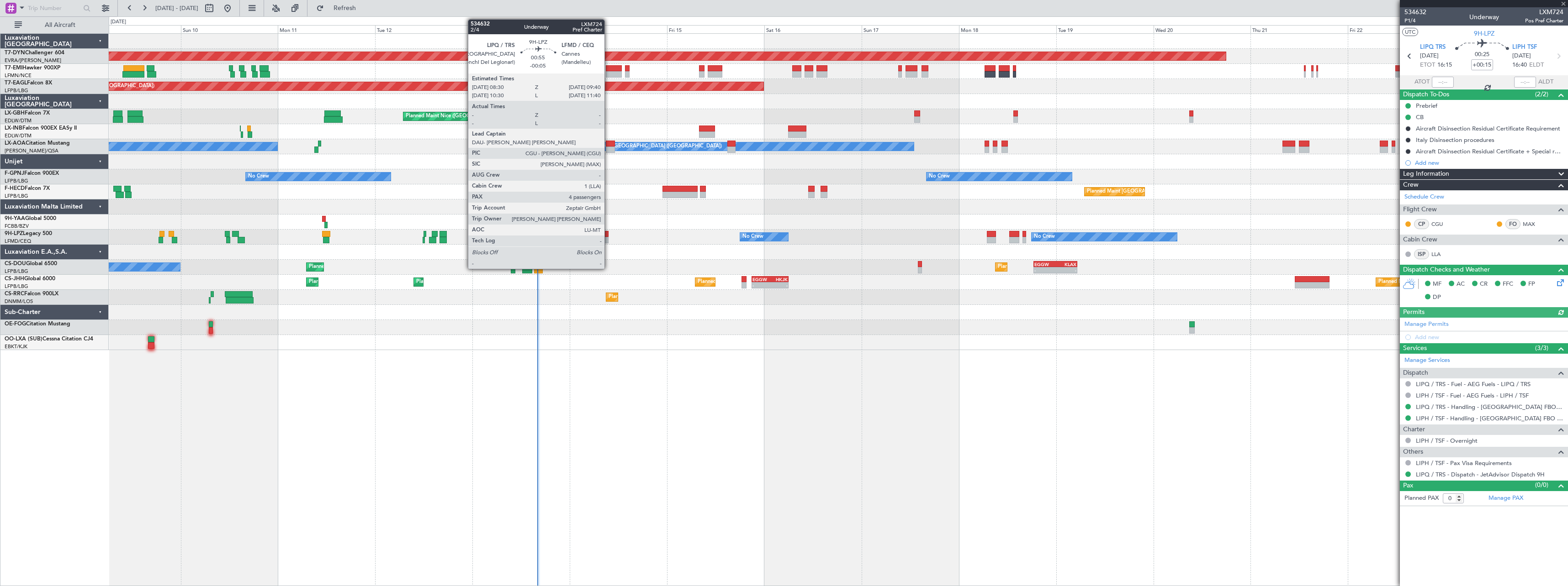
click at [608, 235] on div at bounding box center [606, 234] width 5 height 6
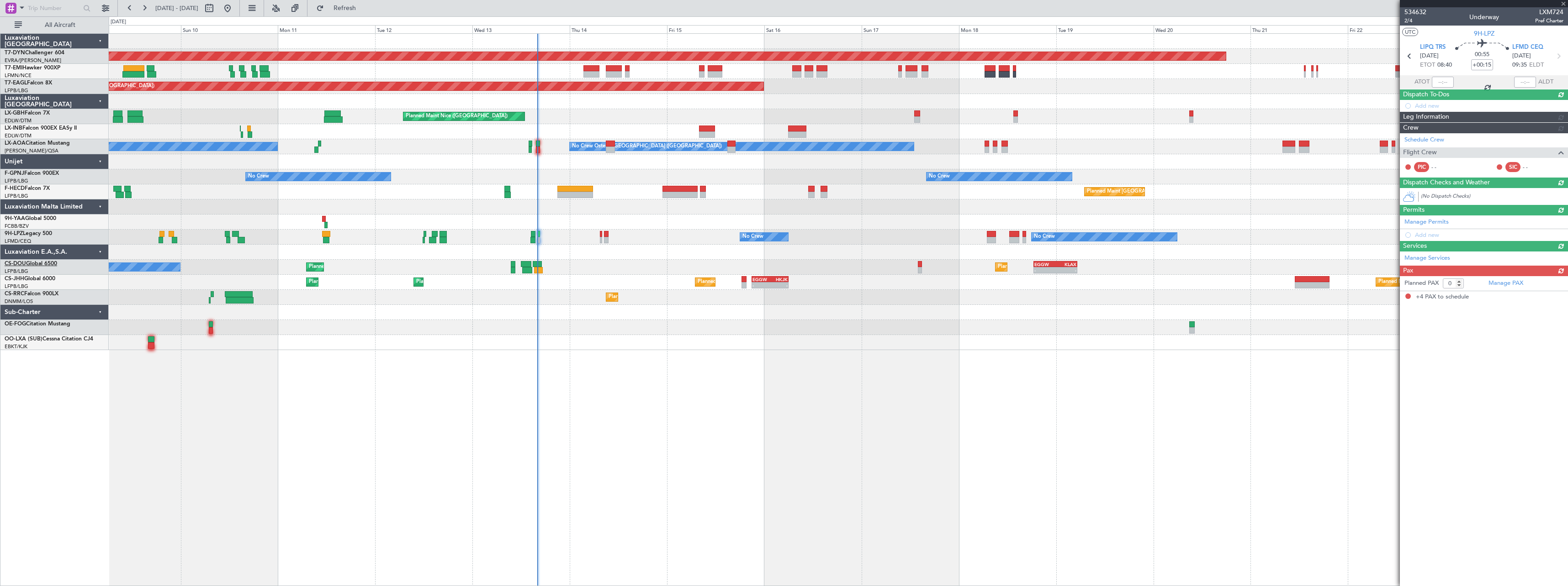
type input "-00:05"
type input "4"
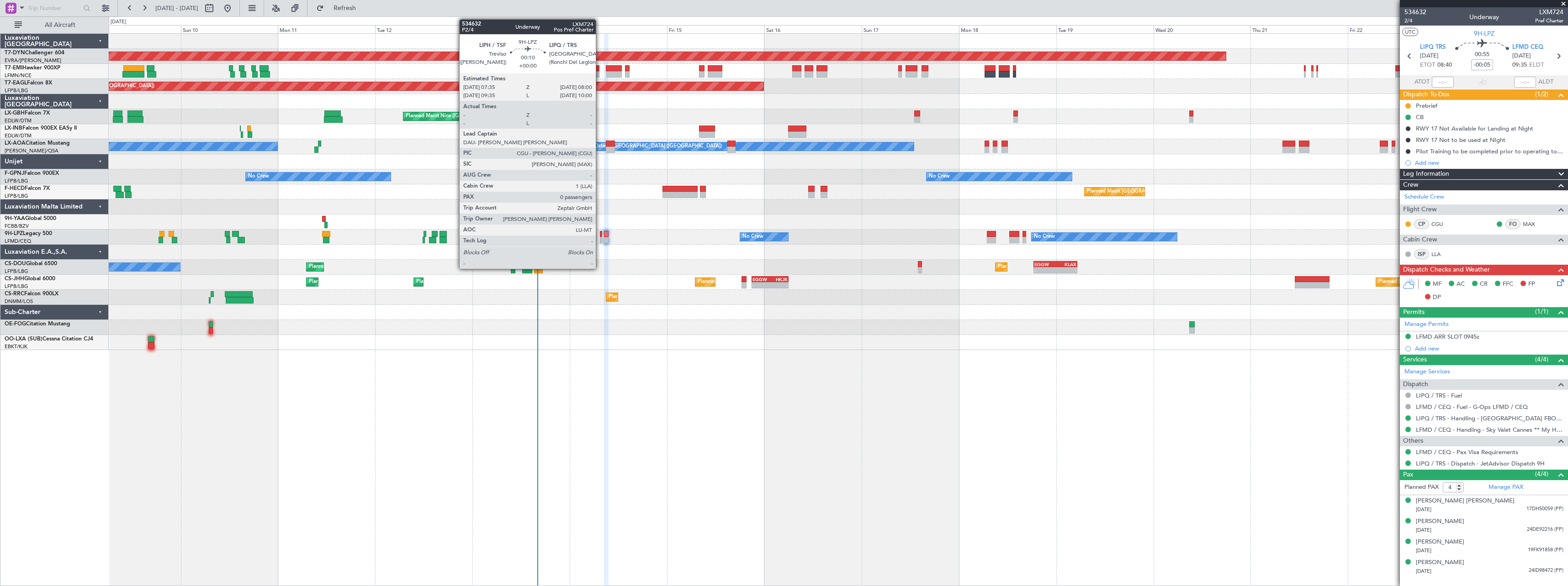
click at [600, 240] on div at bounding box center [601, 240] width 2 height 6
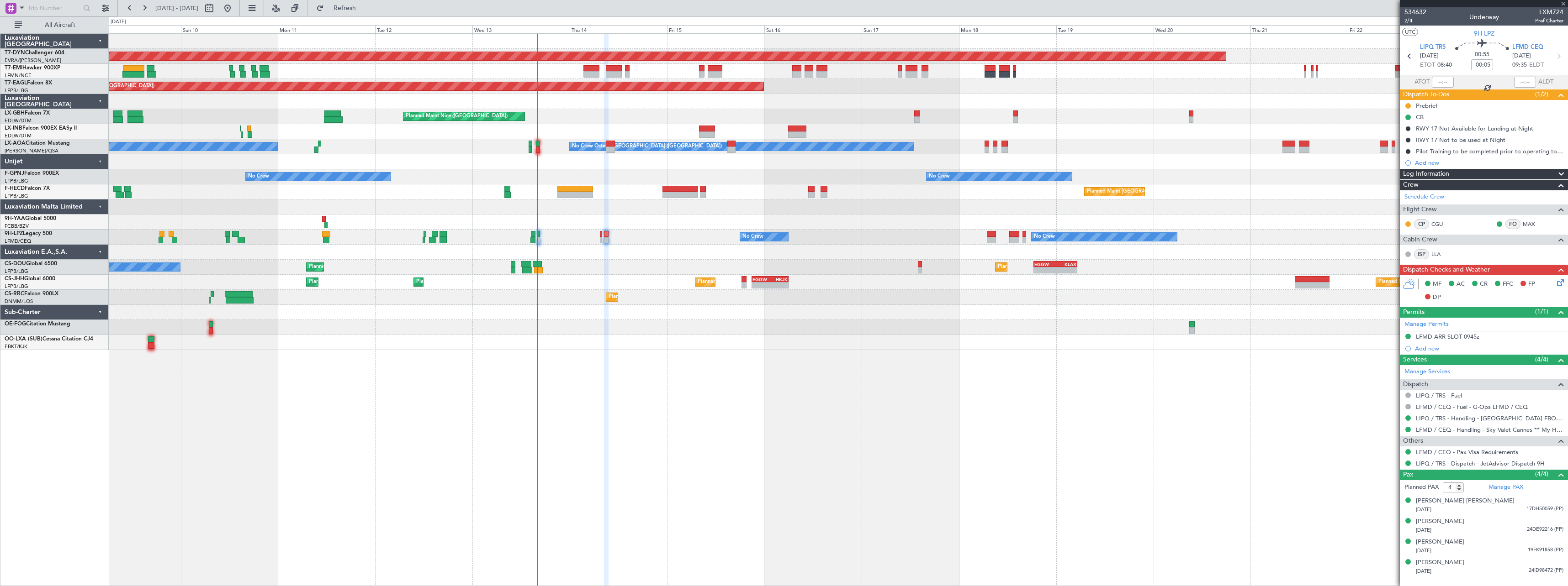
type input "0"
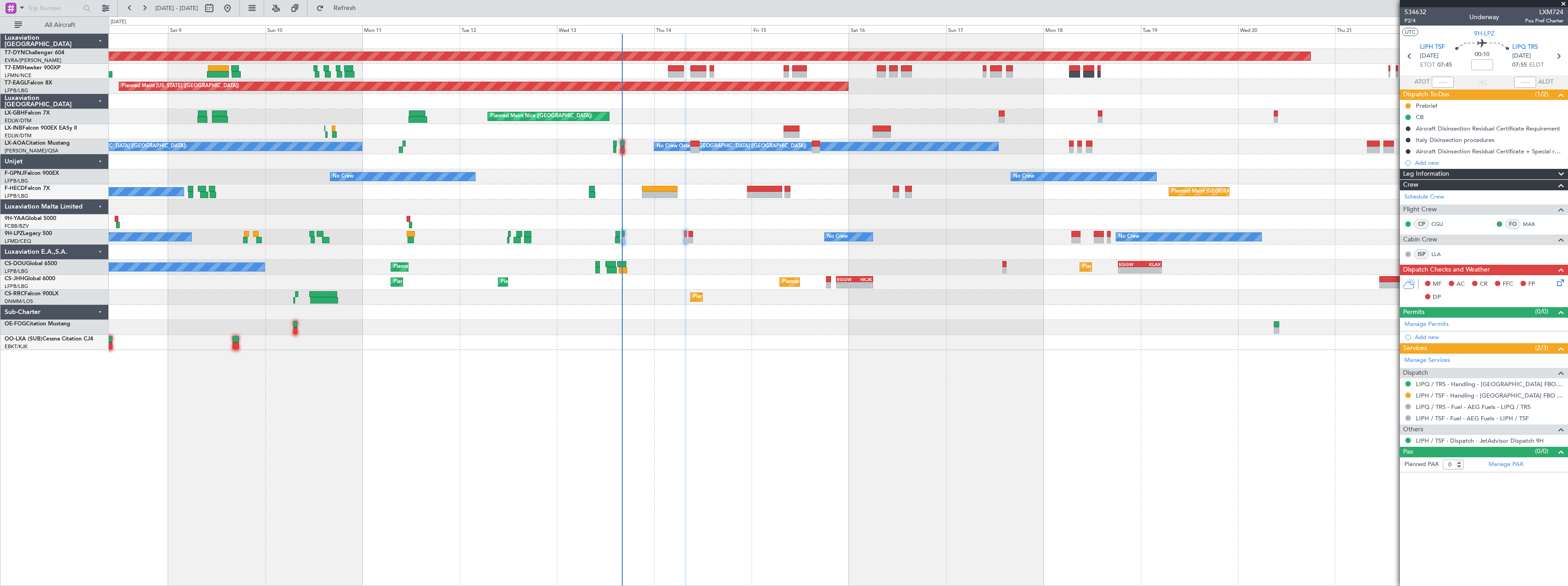
click at [720, 252] on div at bounding box center [839, 252] width 1459 height 15
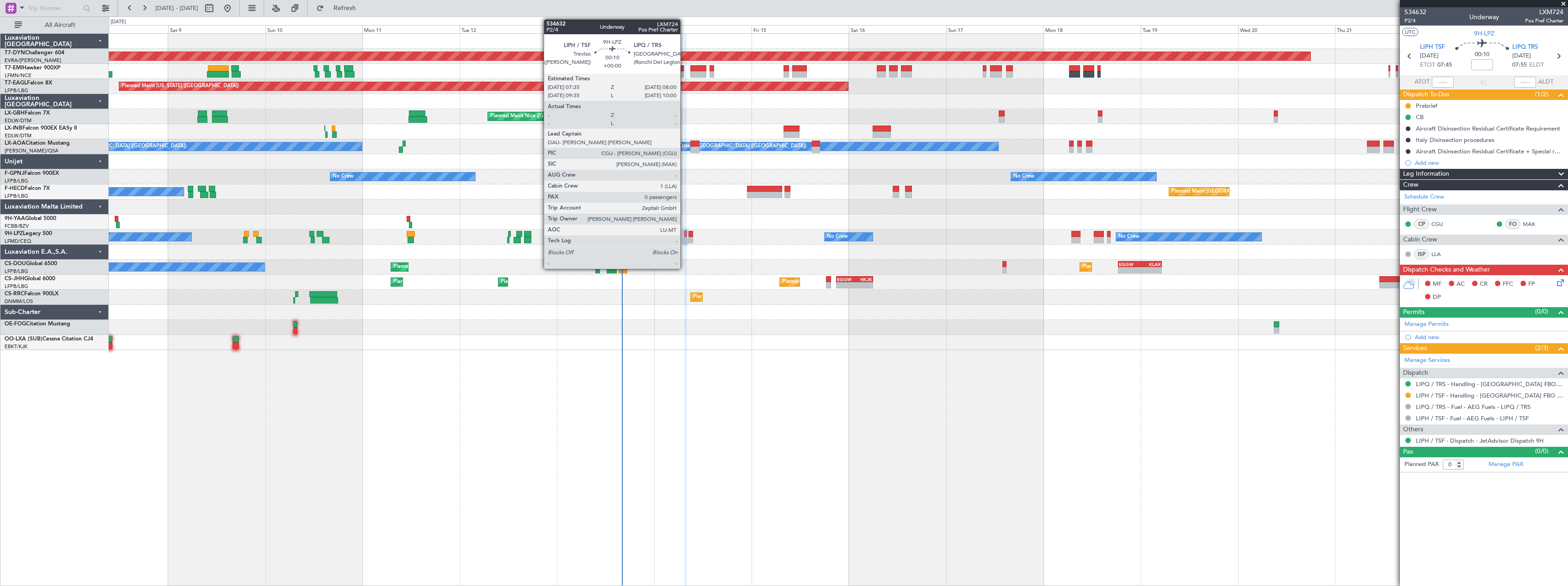
click at [685, 242] on div at bounding box center [685, 240] width 2 height 6
click at [691, 233] on div at bounding box center [691, 234] width 5 height 6
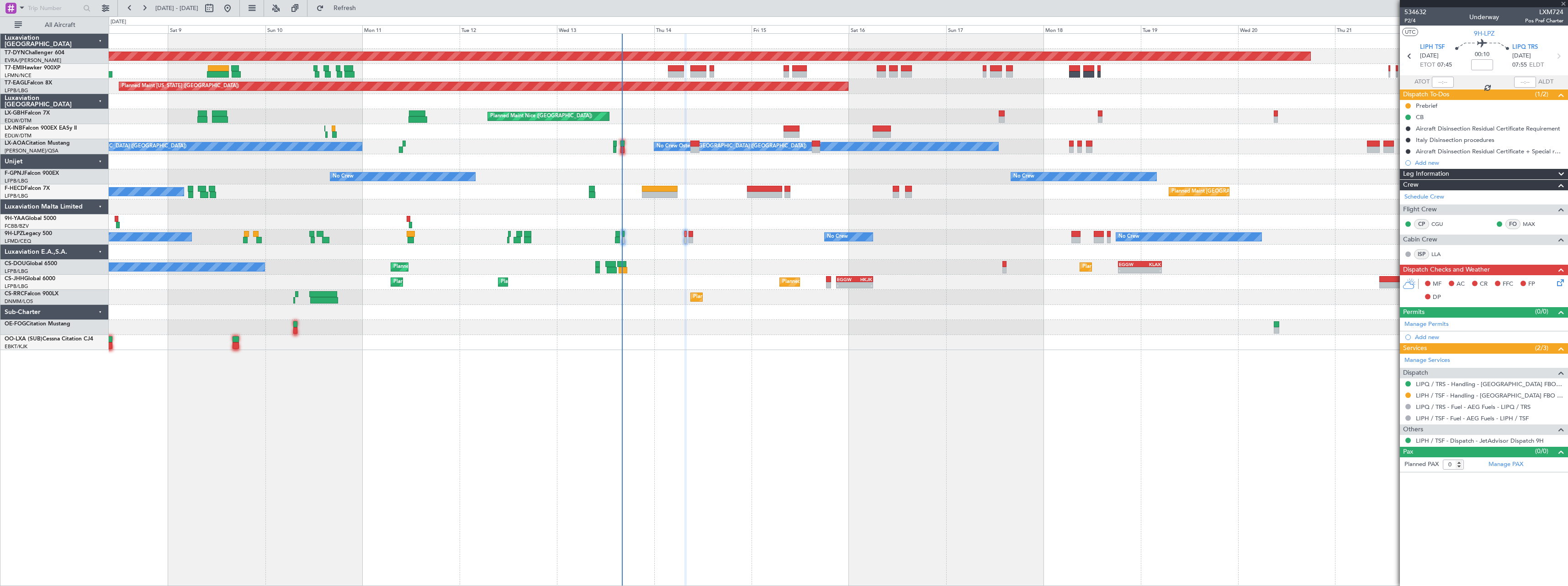
type input "-00:05"
type input "4"
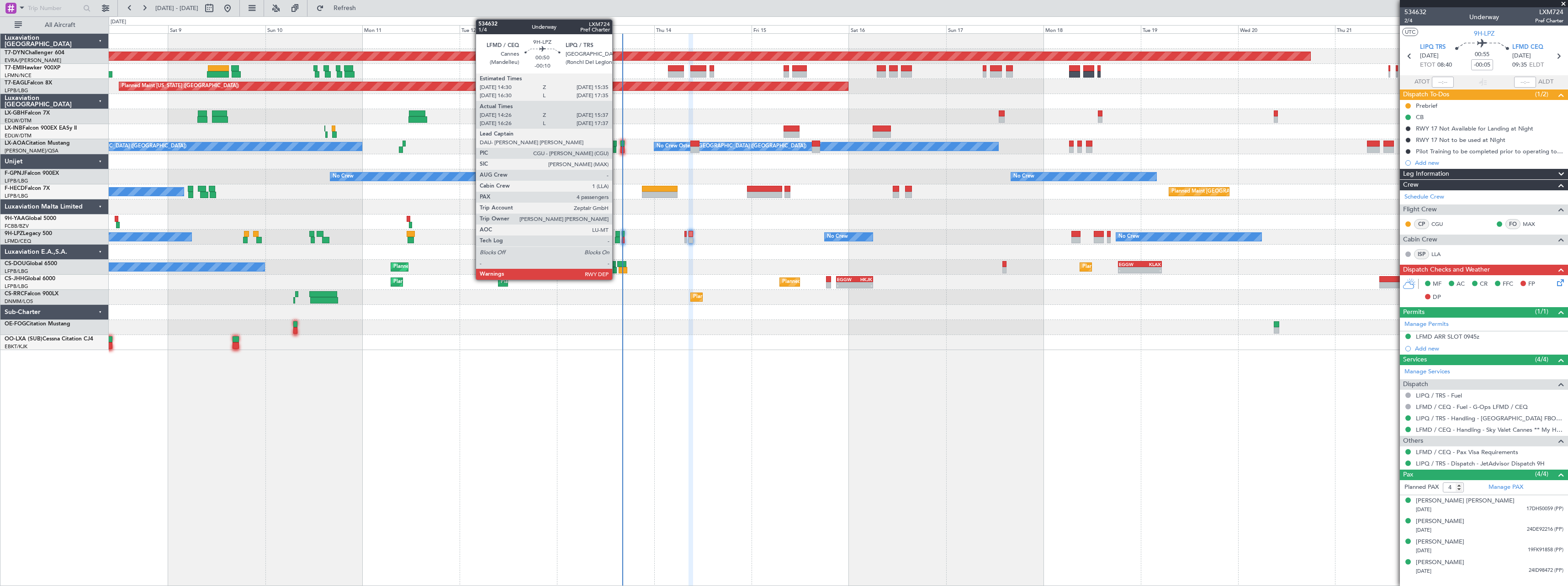
click at [616, 238] on div at bounding box center [617, 240] width 5 height 6
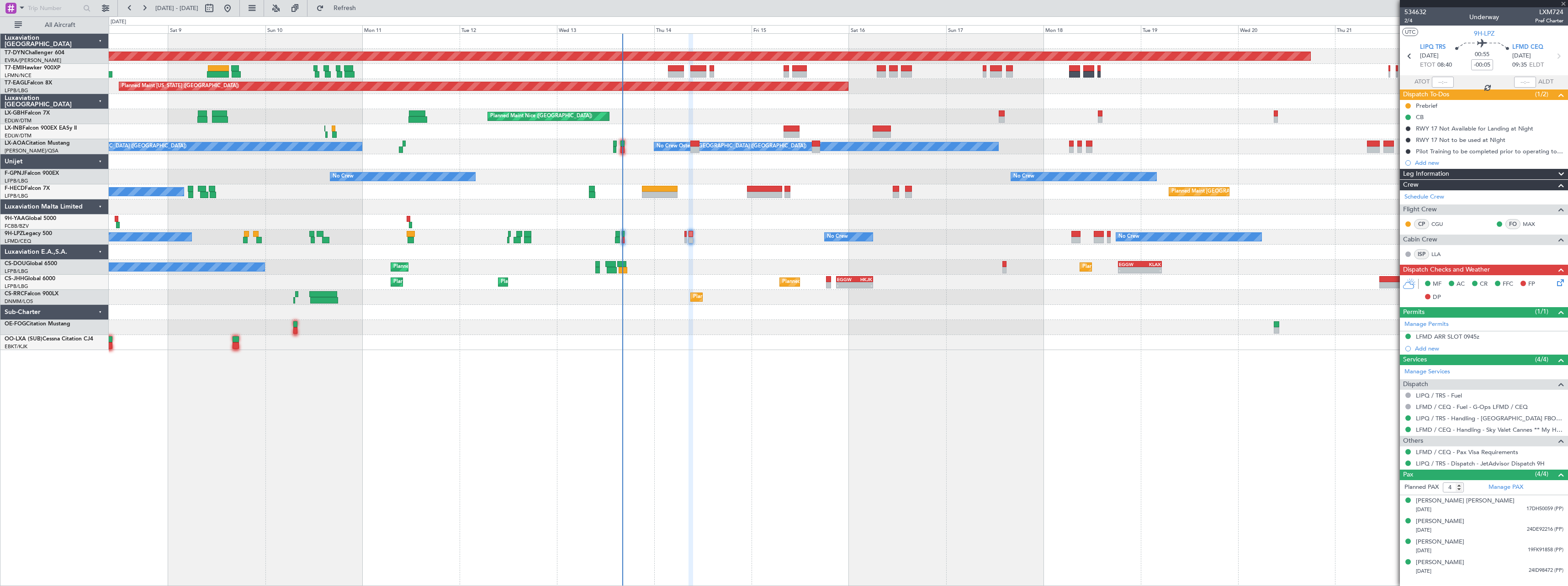
type input "-00:10"
type input "14:36"
type input "15:32"
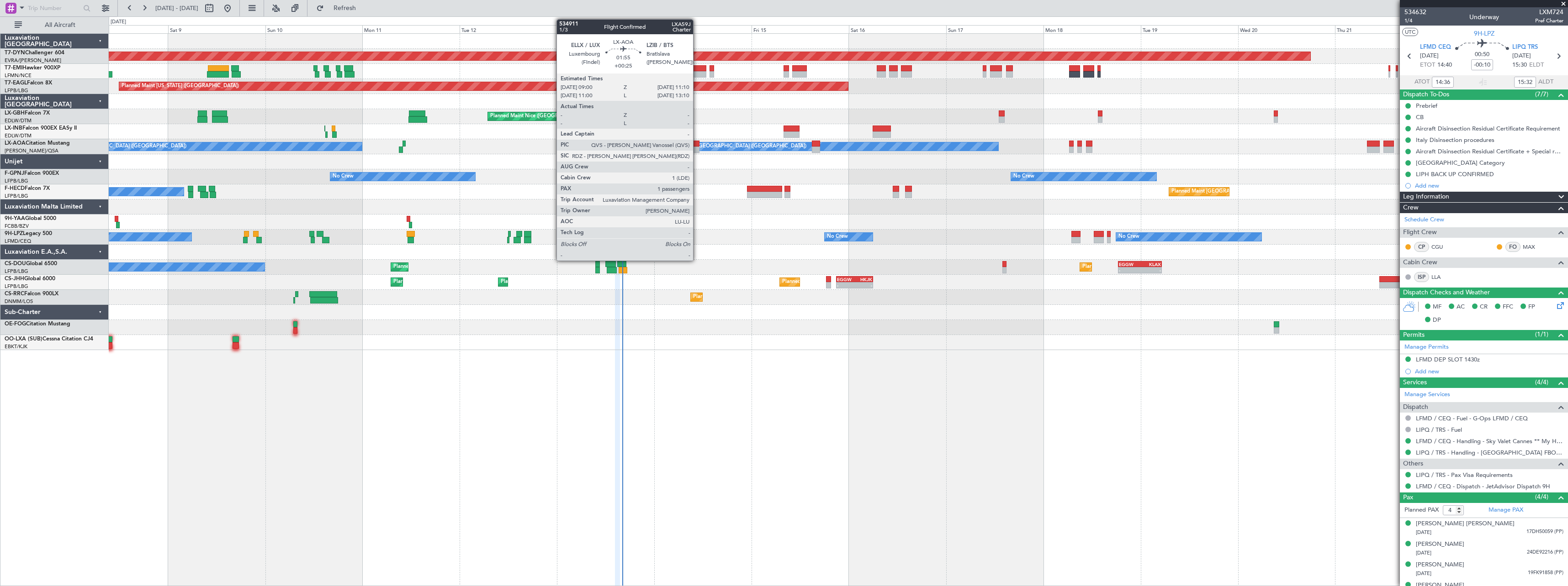
click at [697, 143] on div at bounding box center [695, 144] width 9 height 6
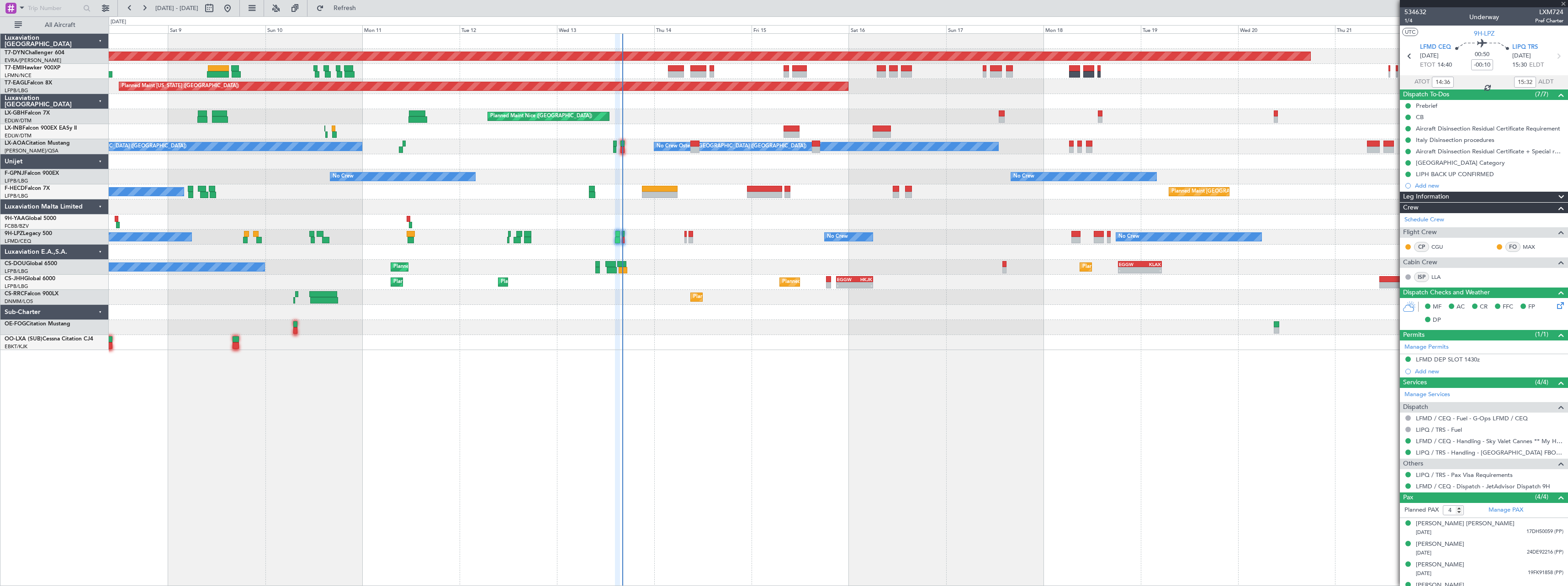
type input "+00:25"
type input "1"
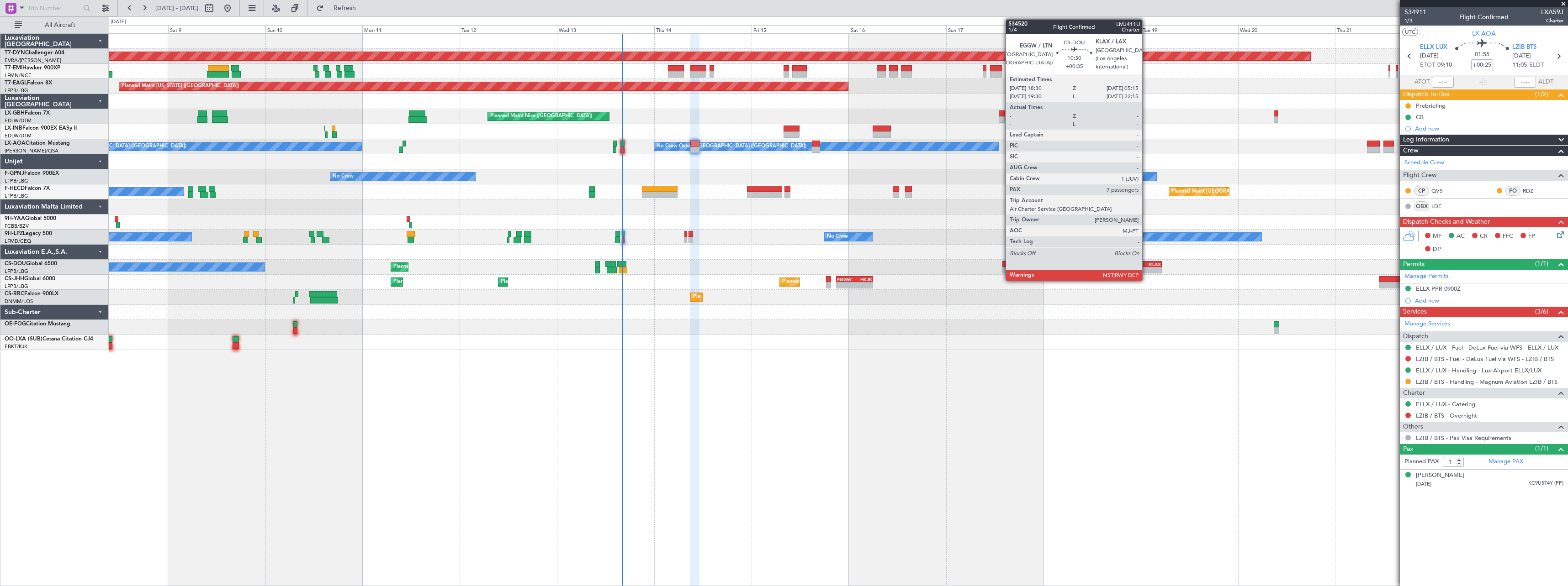
click at [1146, 270] on div "-" at bounding box center [1150, 270] width 21 height 5
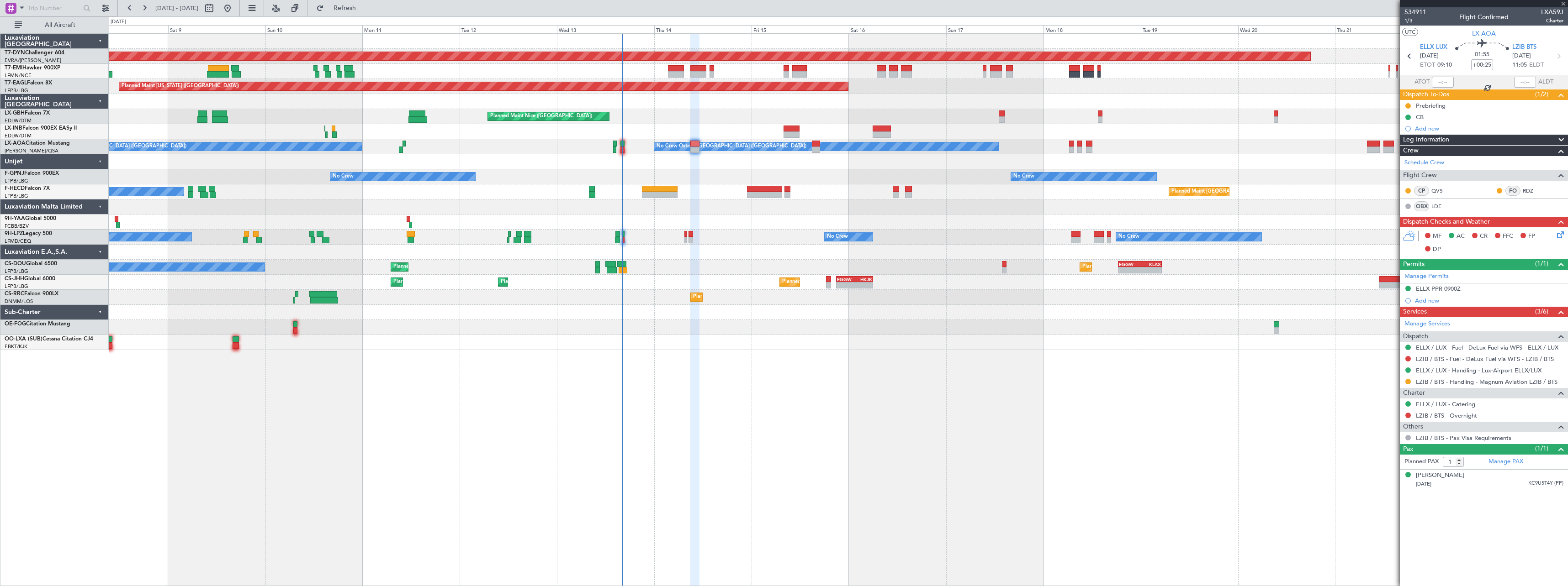
type input "+00:35"
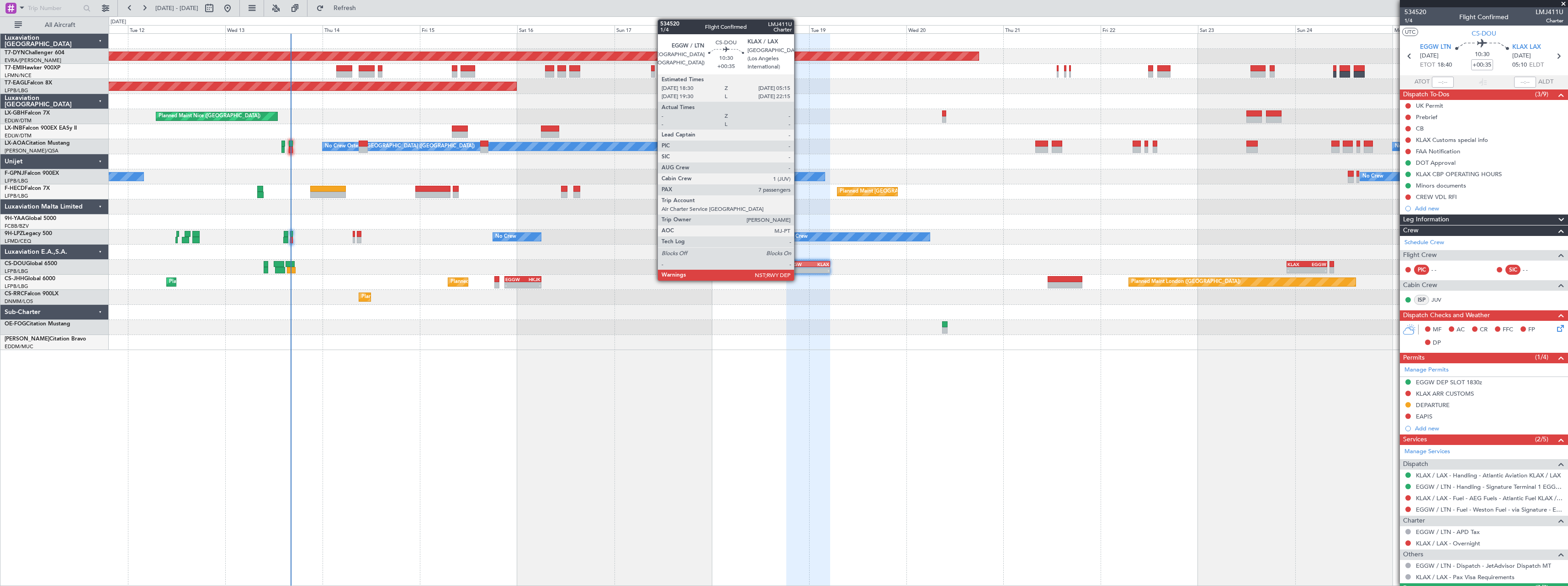
click at [798, 264] on div "EGGW" at bounding box center [798, 264] width 21 height 5
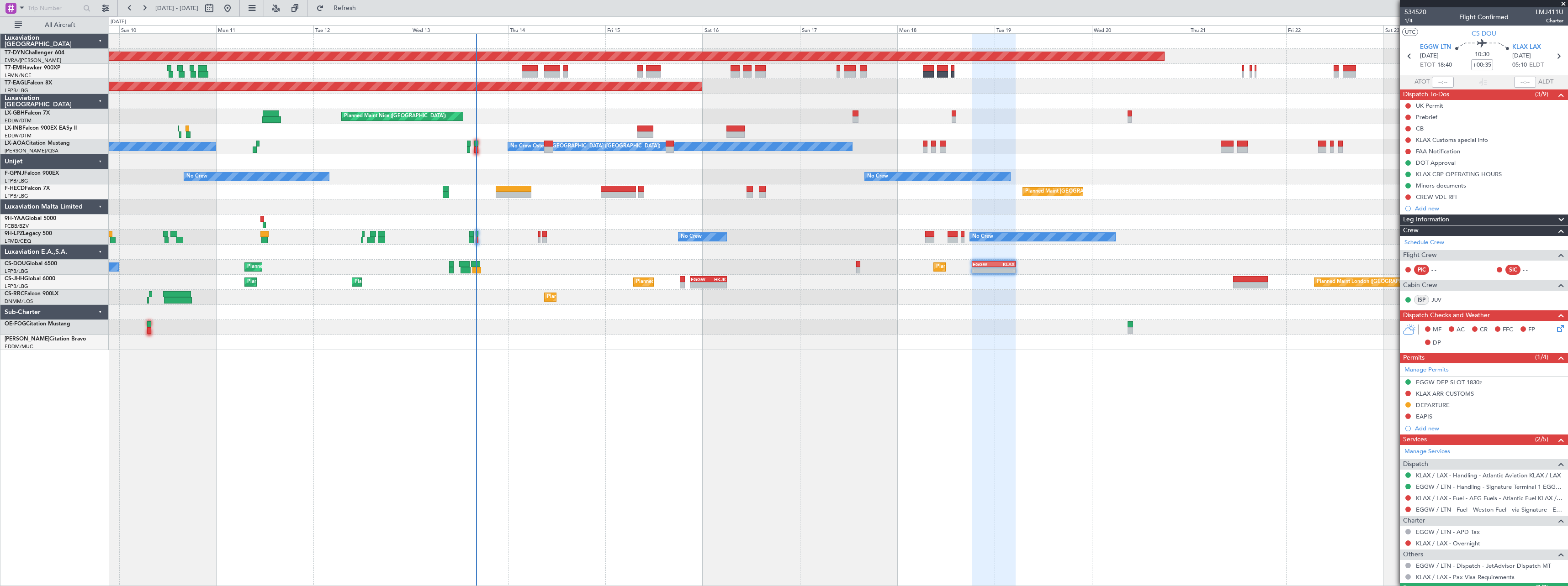
click at [755, 321] on div "Planned Maint Basel-Mulhouse Planned Maint New York (Teterboro) Planned Maint G…" at bounding box center [839, 191] width 1459 height 316
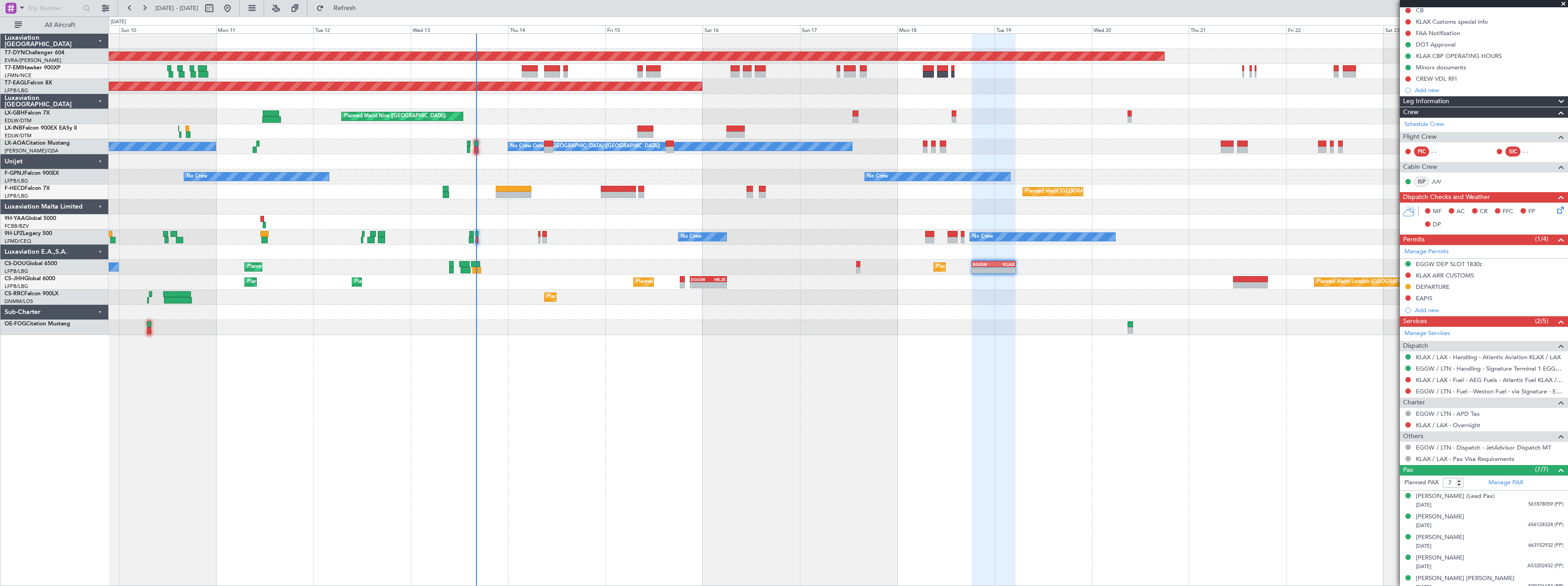
scroll to position [166, 0]
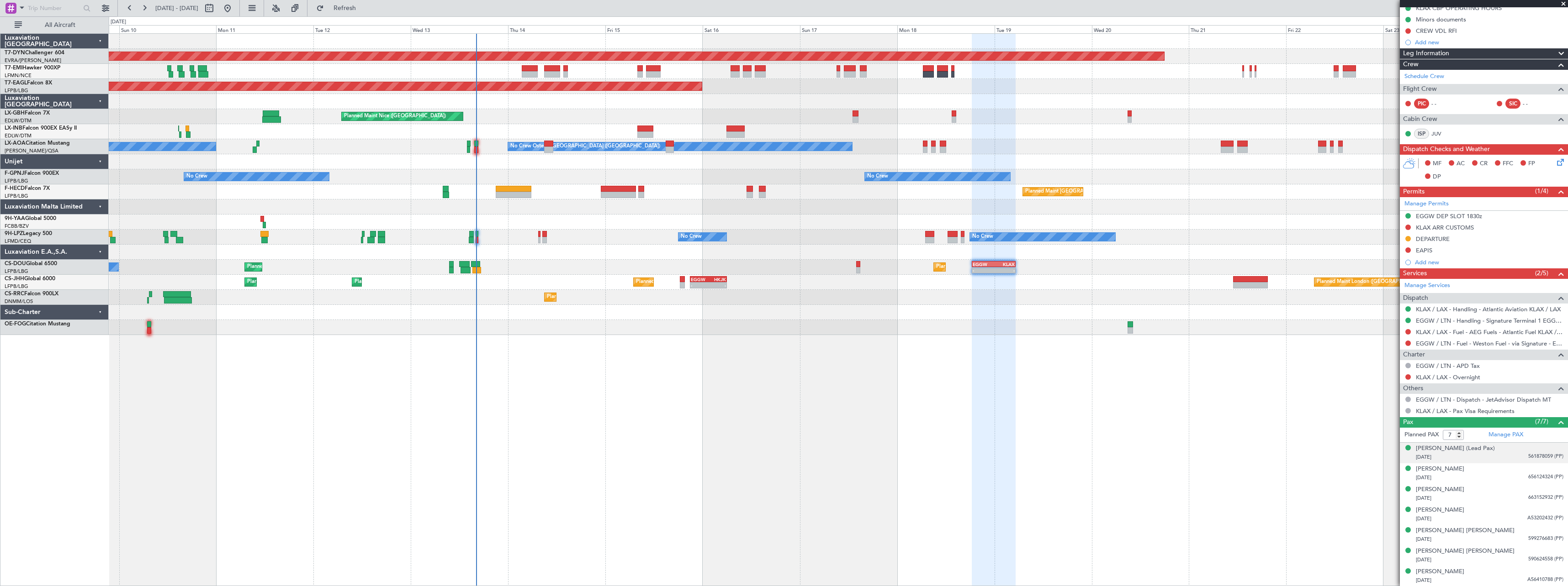
click at [1494, 458] on div "26/07/1964 561878059 (PP)" at bounding box center [1489, 457] width 148 height 9
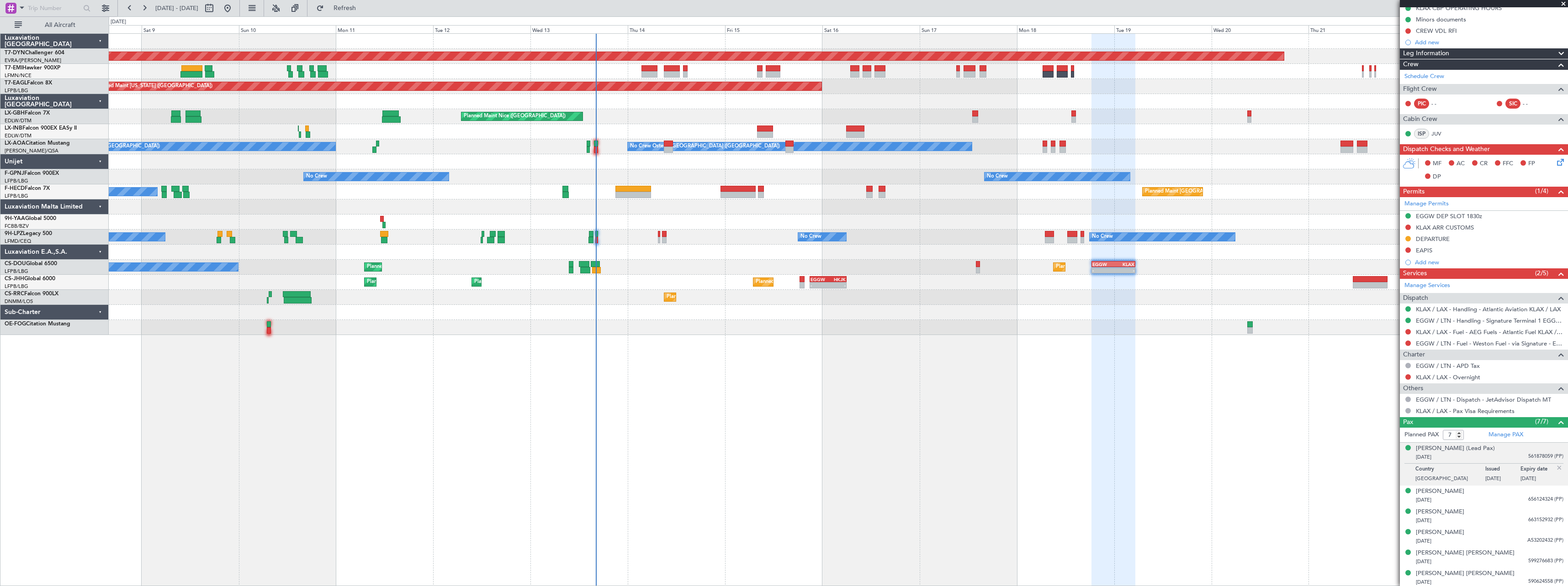
click at [1165, 382] on div "Planned Maint Basel-Mulhouse A/C Unavailable Planned Maint New York (Teterboro)…" at bounding box center [839, 310] width 1459 height 553
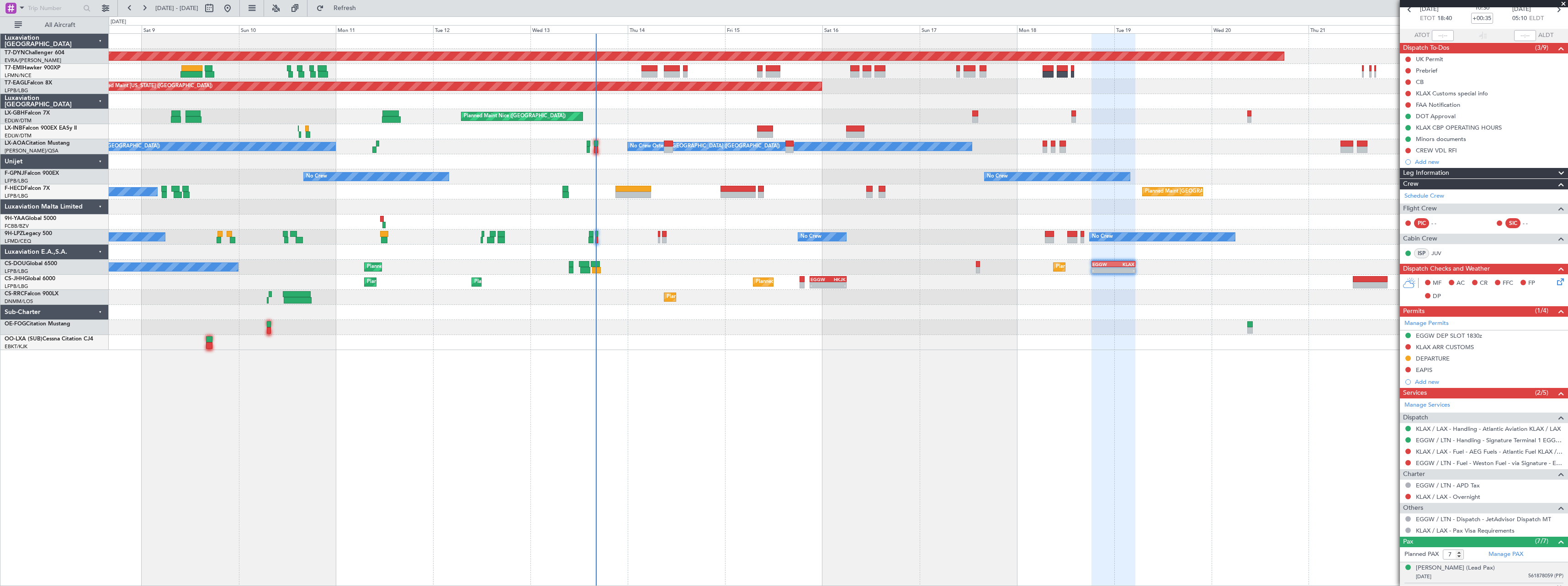
scroll to position [0, 0]
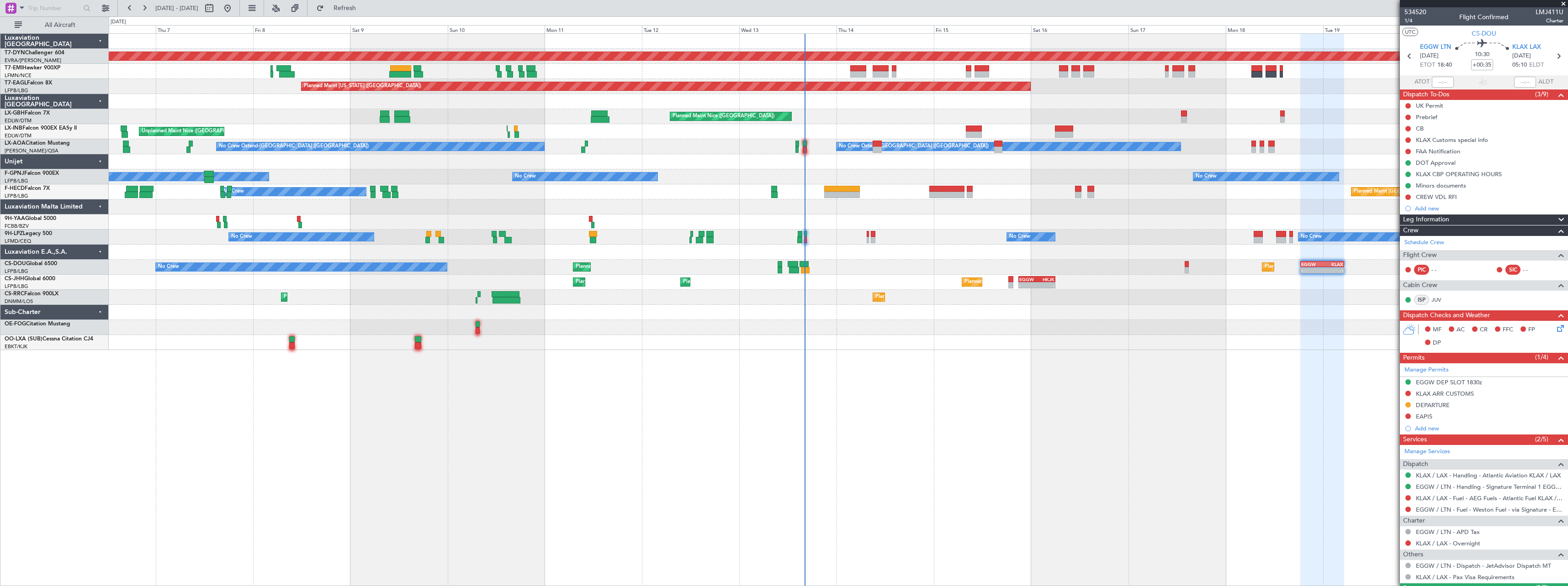
click at [1011, 382] on div "Planned Maint Basel-Mulhouse A/C Unavailable Planned Maint New York (Teterboro)…" at bounding box center [839, 310] width 1459 height 553
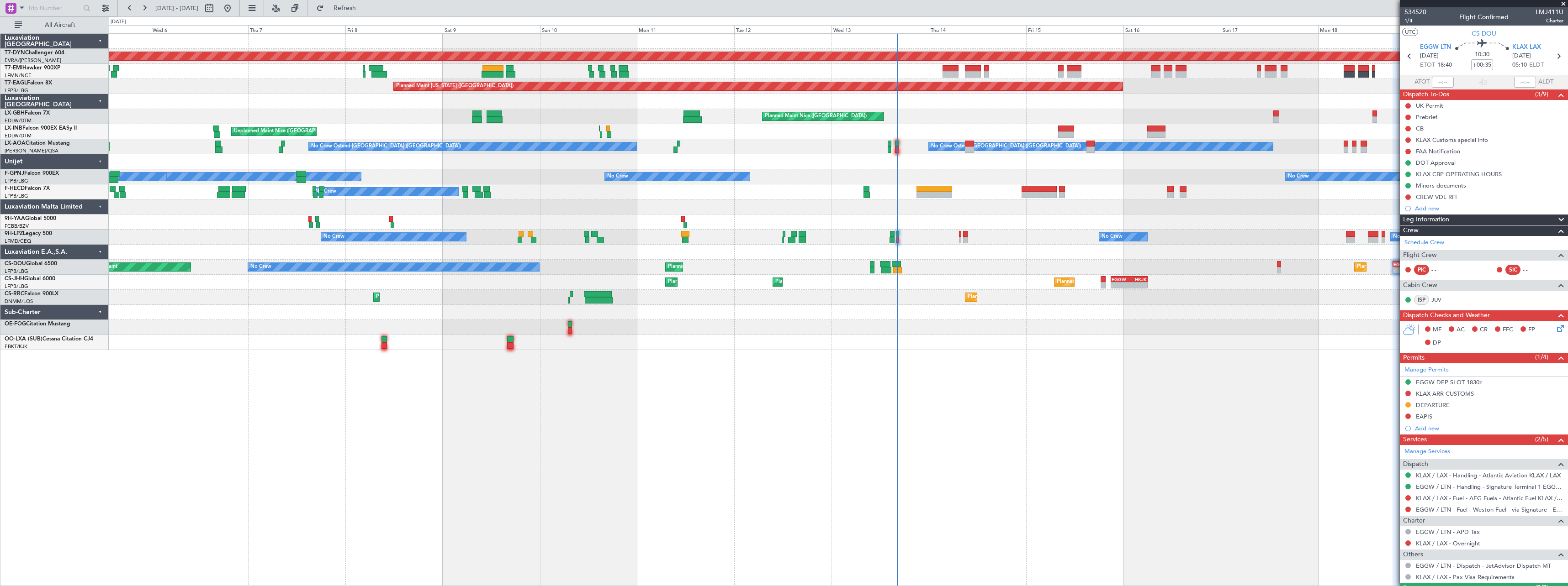
click at [1563, 0] on span at bounding box center [1563, 4] width 9 height 8
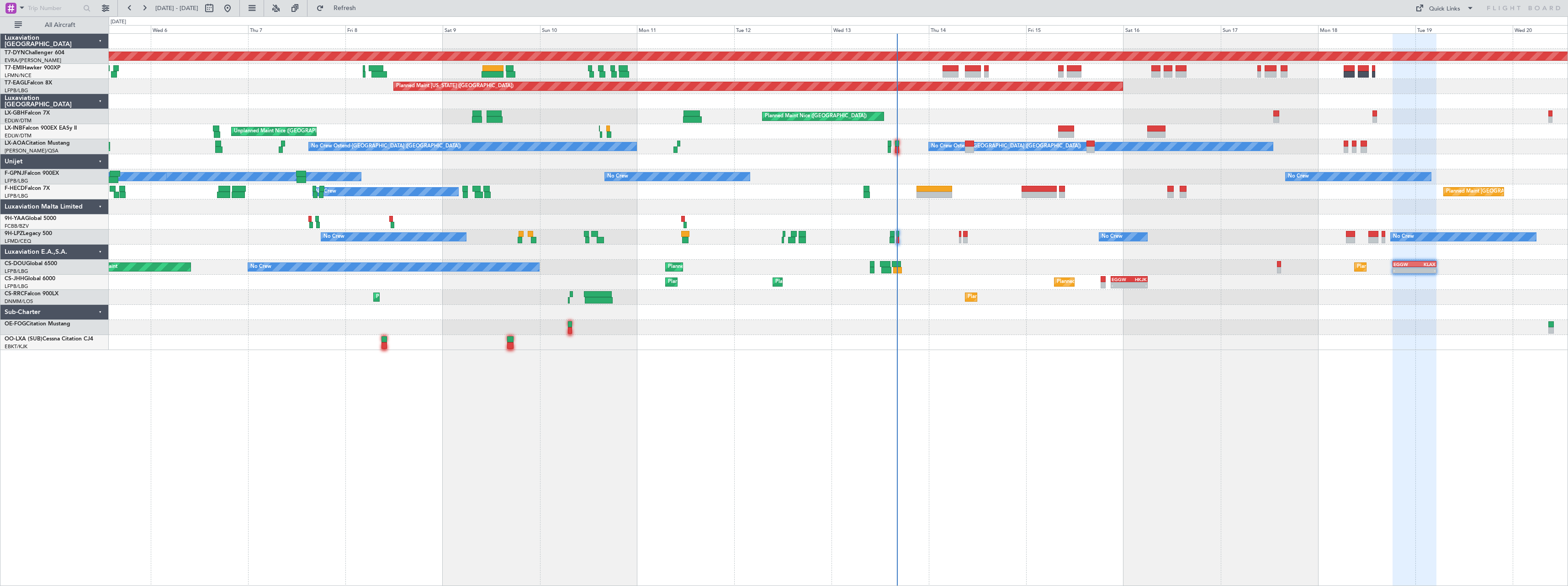
type input "0"
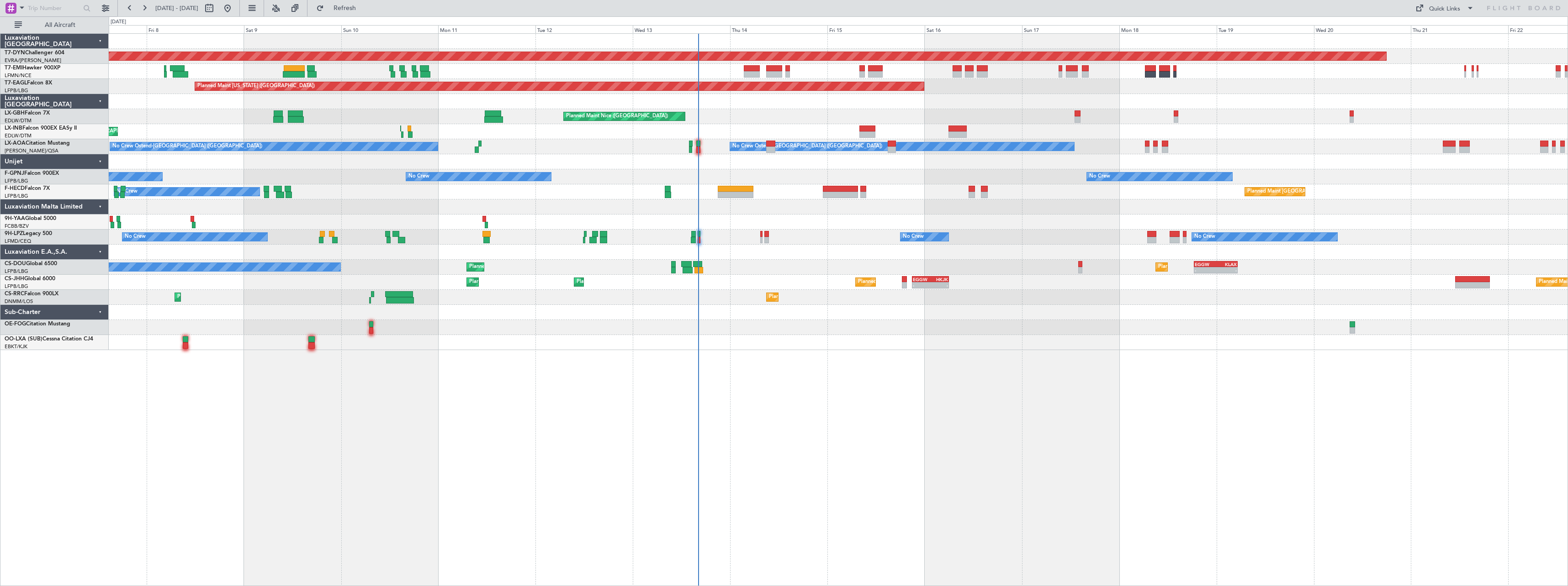
click at [934, 337] on div "Planned Maint Basel-Mulhouse A/C Unavailable Planned Maint New York (Teterboro)…" at bounding box center [839, 191] width 1459 height 316
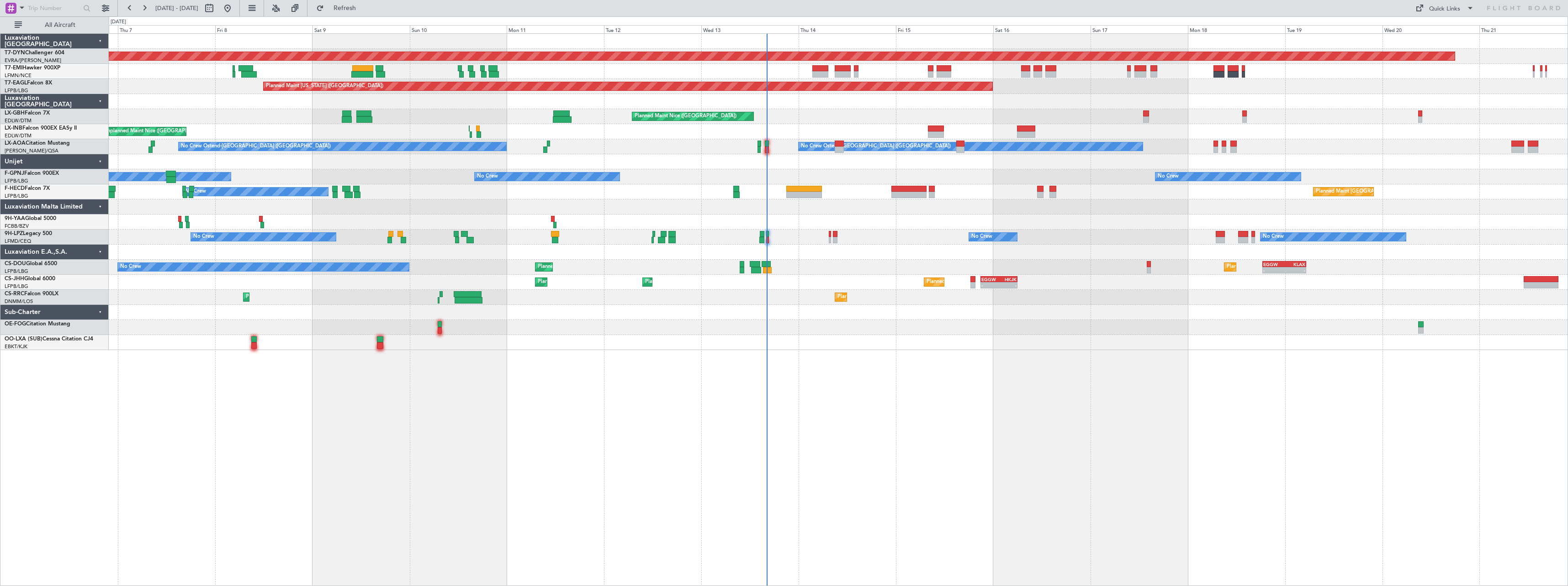
click at [839, 344] on div at bounding box center [839, 343] width 1459 height 15
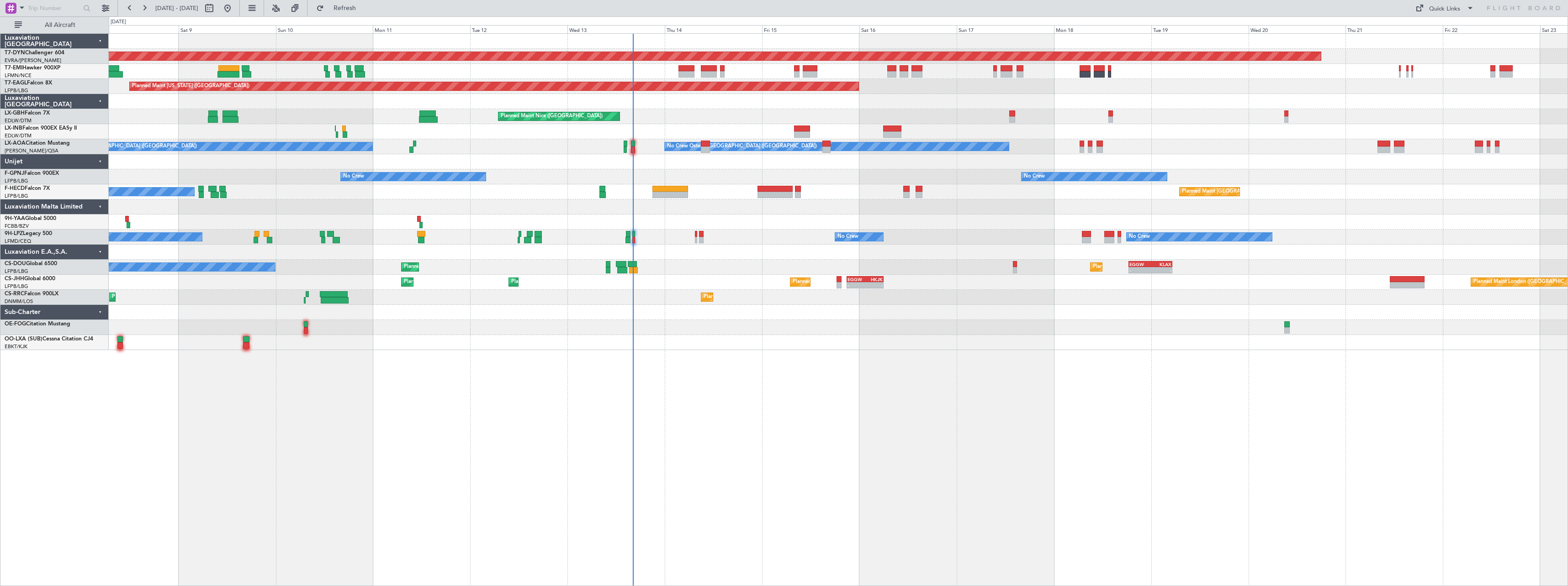
click at [1213, 338] on div at bounding box center [839, 343] width 1459 height 15
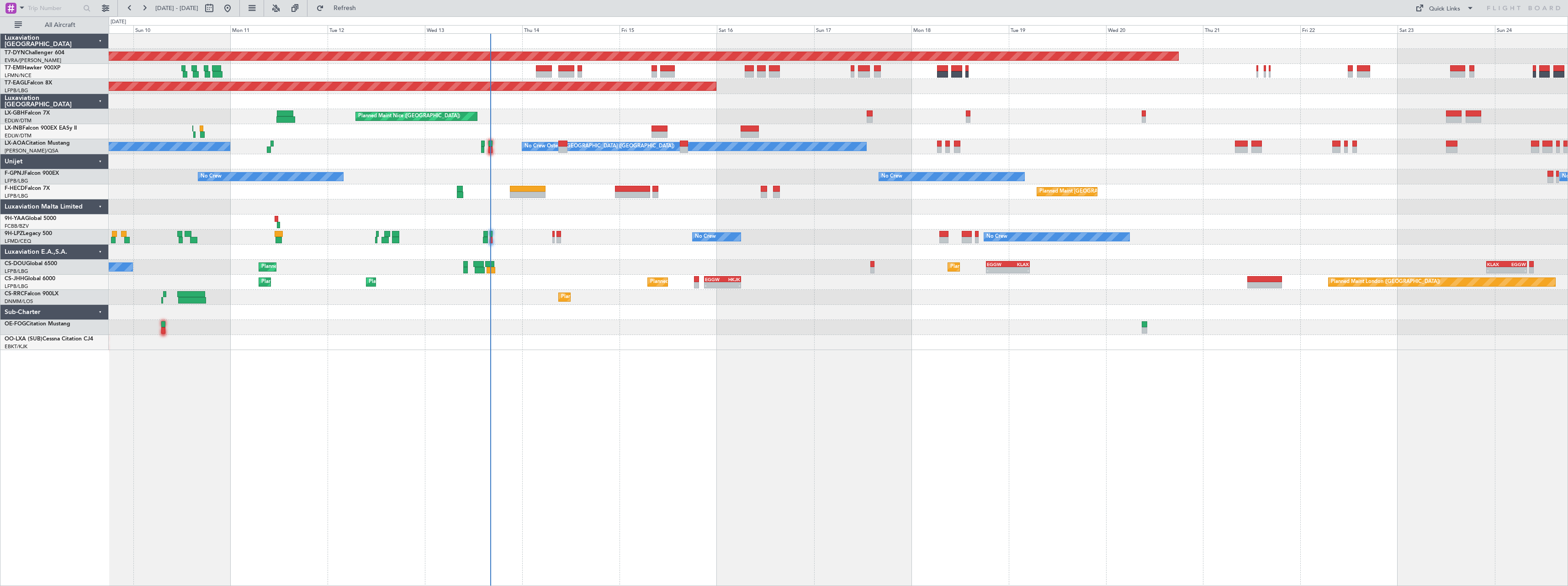
click at [856, 304] on div "Planned Maint Lagos (Murtala Muhammed) Planned Maint Larnaca (Larnaca Intl)" at bounding box center [839, 298] width 1459 height 15
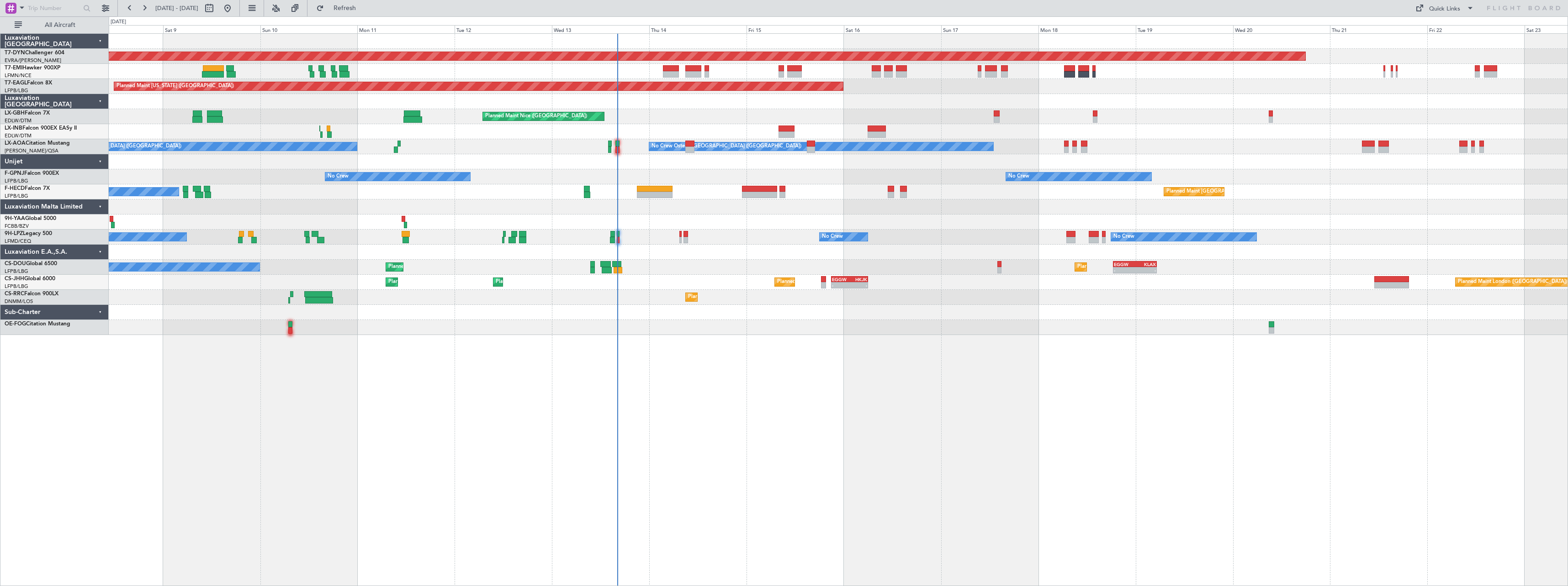
click at [694, 120] on div "Planned Maint Nice ([GEOGRAPHIC_DATA])" at bounding box center [839, 117] width 1459 height 15
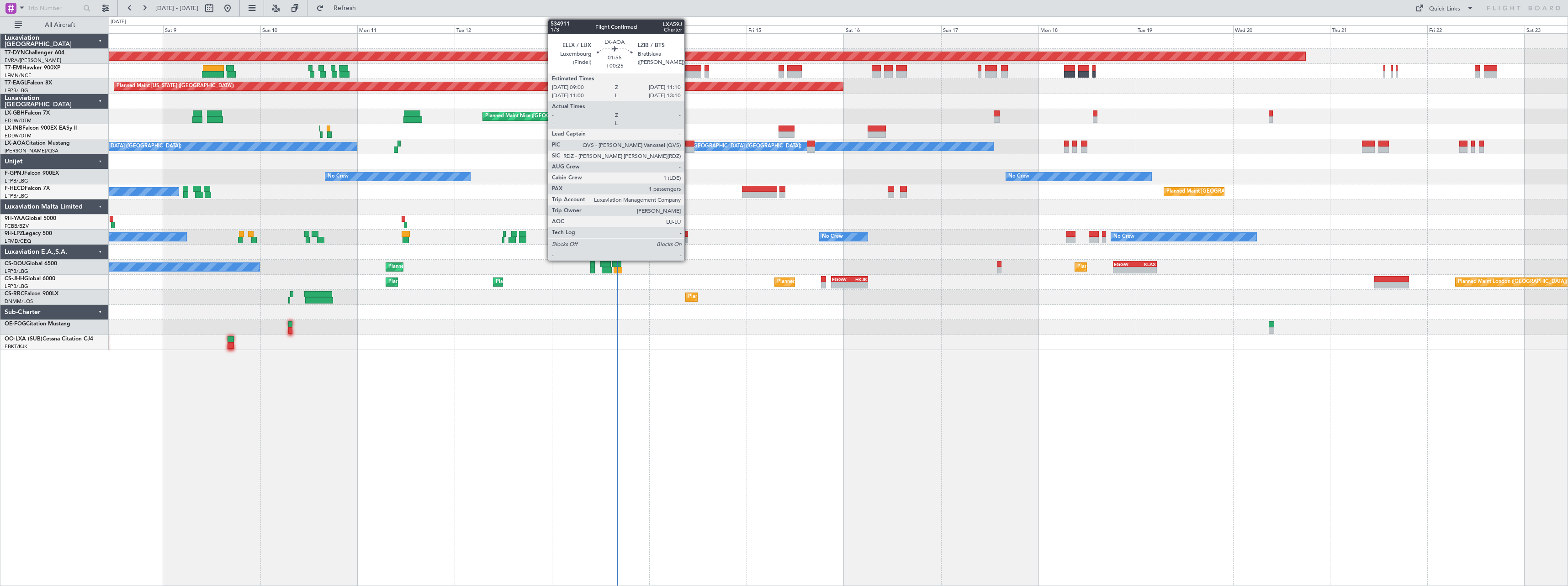
click at [688, 144] on div at bounding box center [690, 144] width 9 height 6
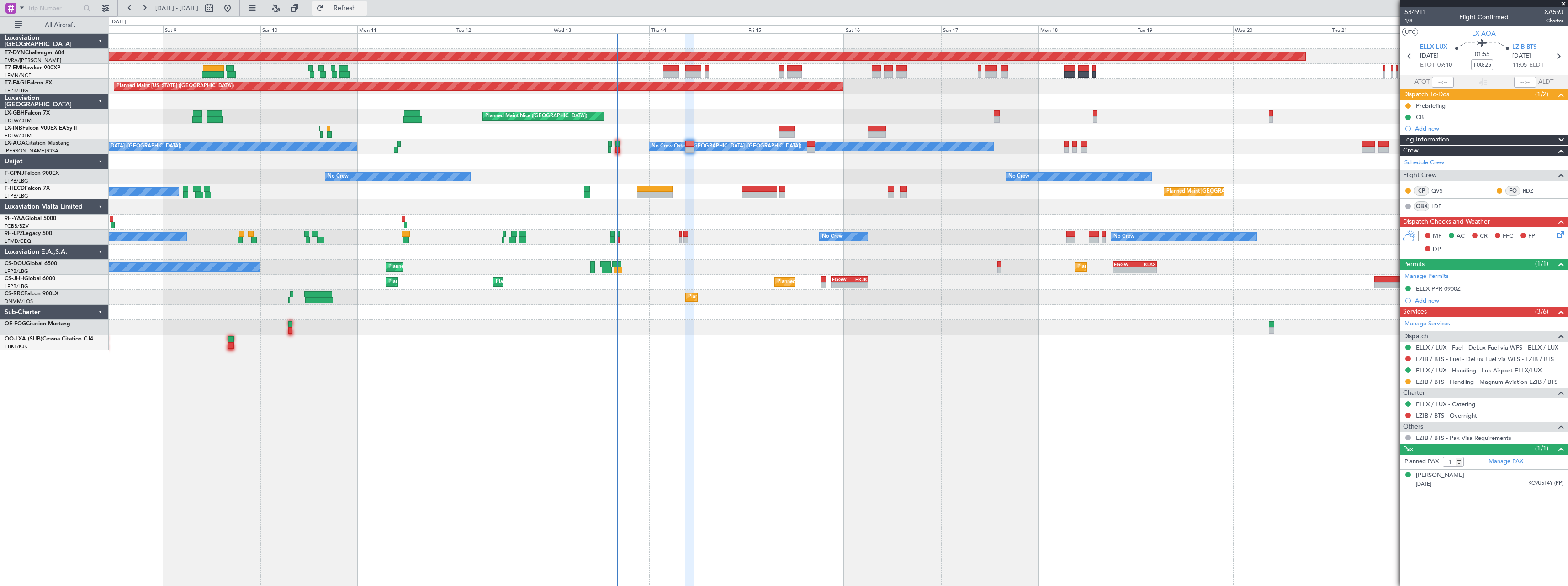
click at [367, 13] on button "Refresh" at bounding box center [339, 8] width 55 height 14
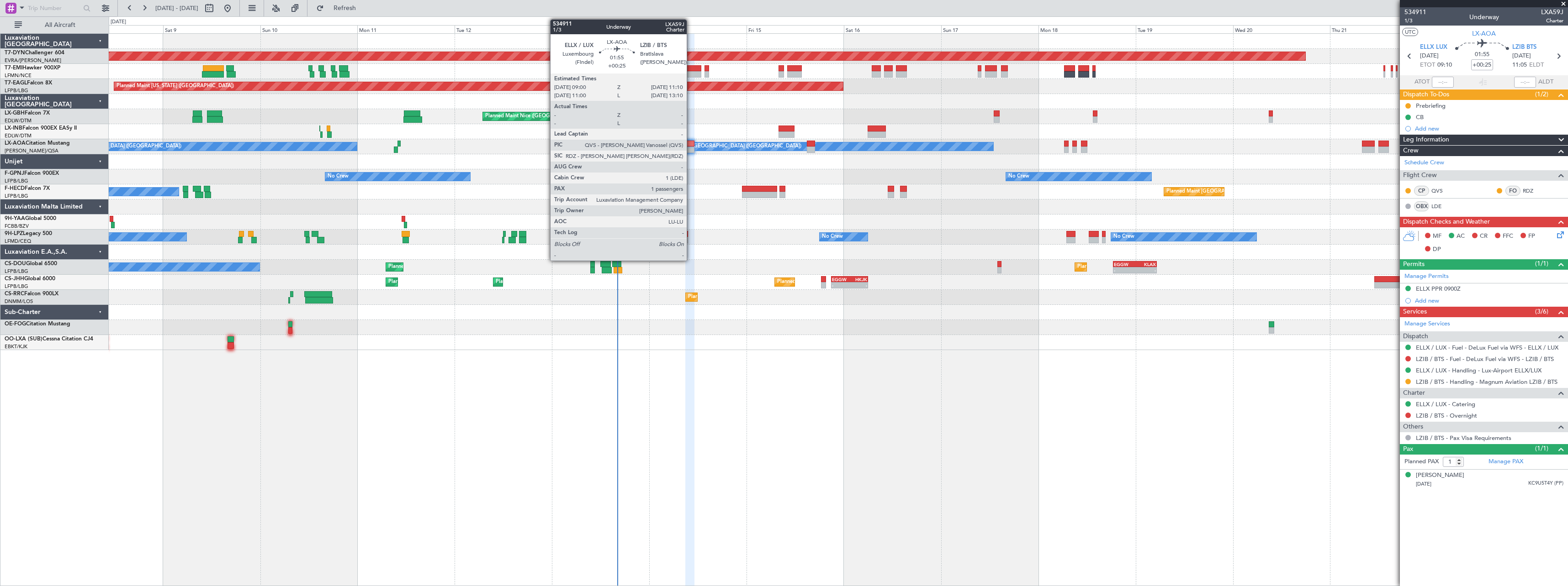
click at [691, 149] on div at bounding box center [690, 149] width 9 height 6
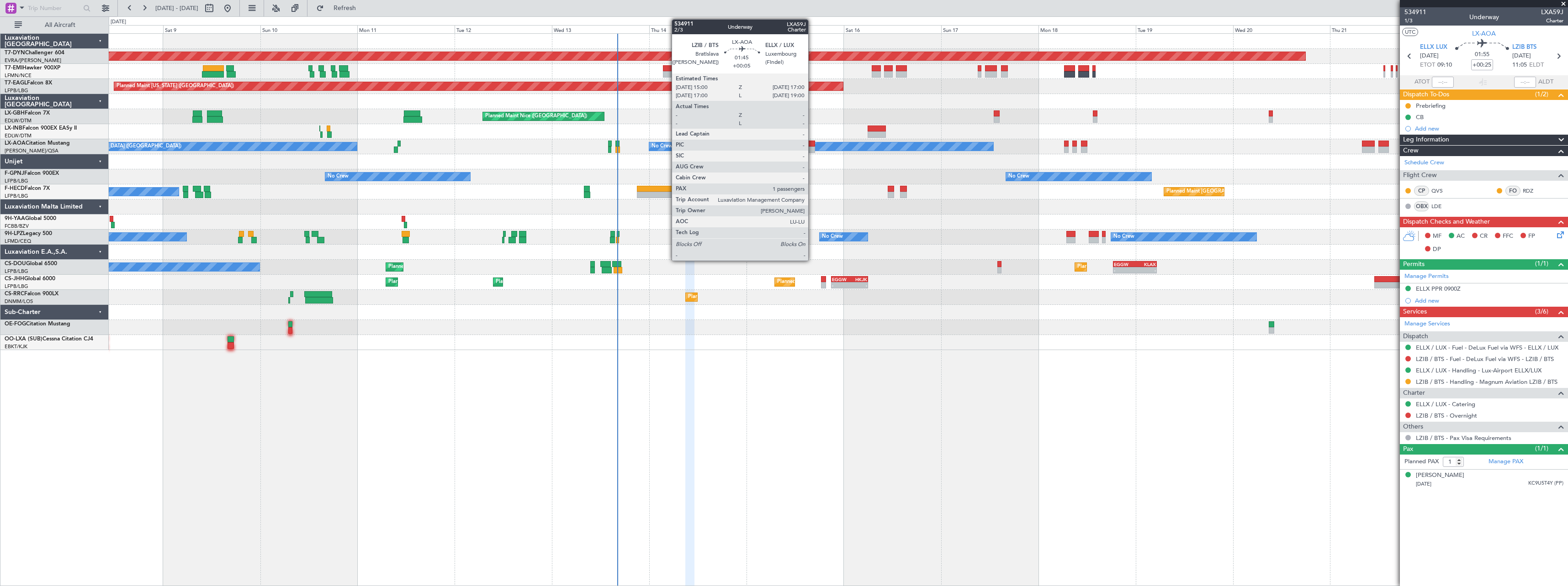
click at [813, 149] on div at bounding box center [810, 149] width 8 height 6
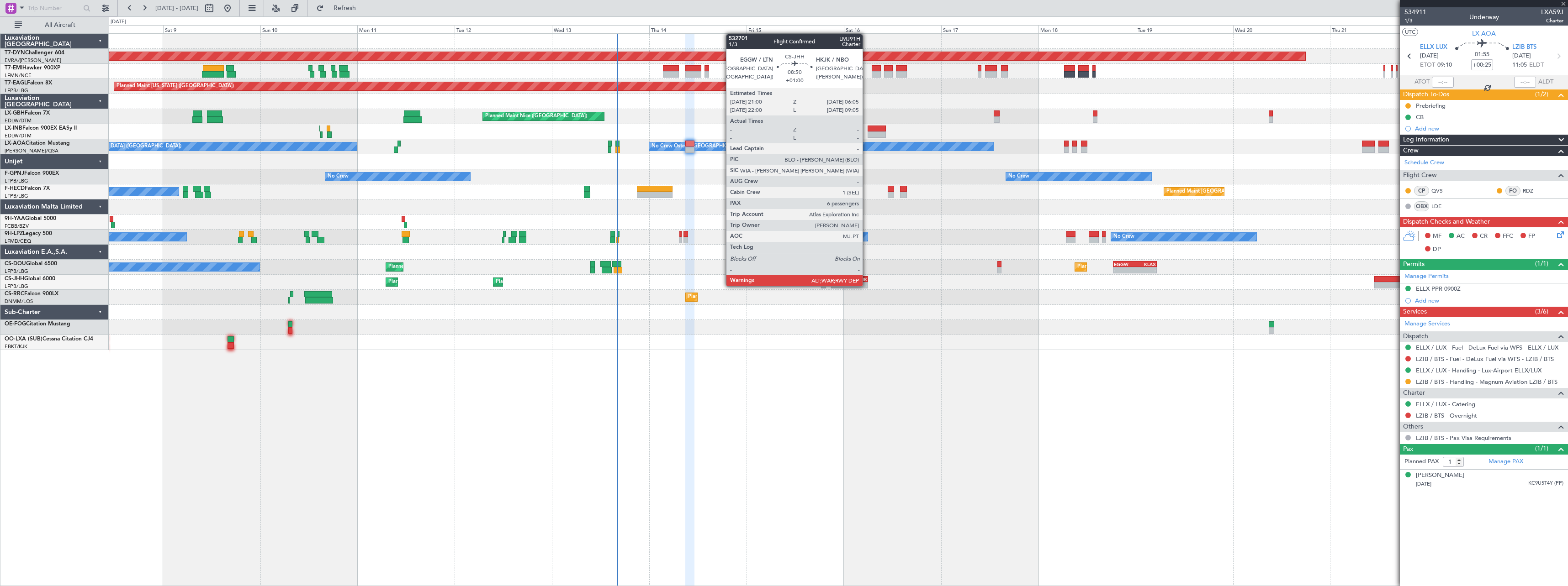
type input "+00:05"
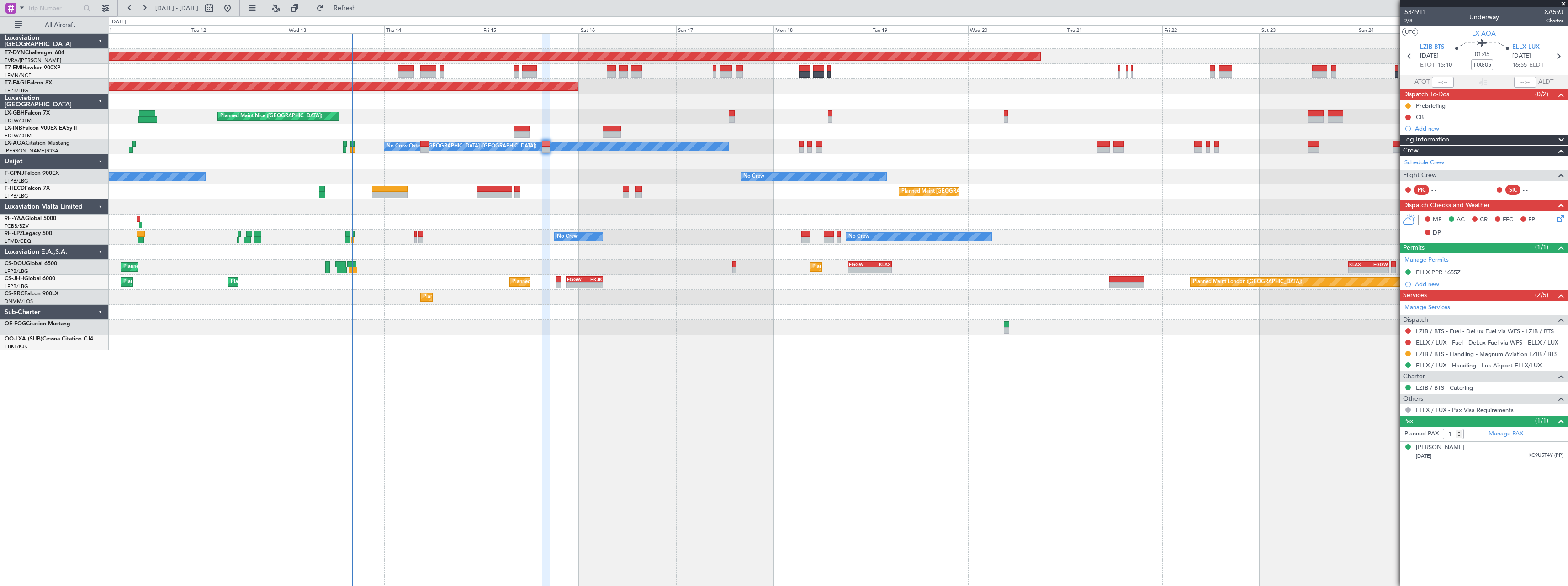
click at [500, 208] on div "Planned Maint Basel-Mulhouse Planned Maint New York (Teterboro) Planned Maint G…" at bounding box center [839, 191] width 1459 height 316
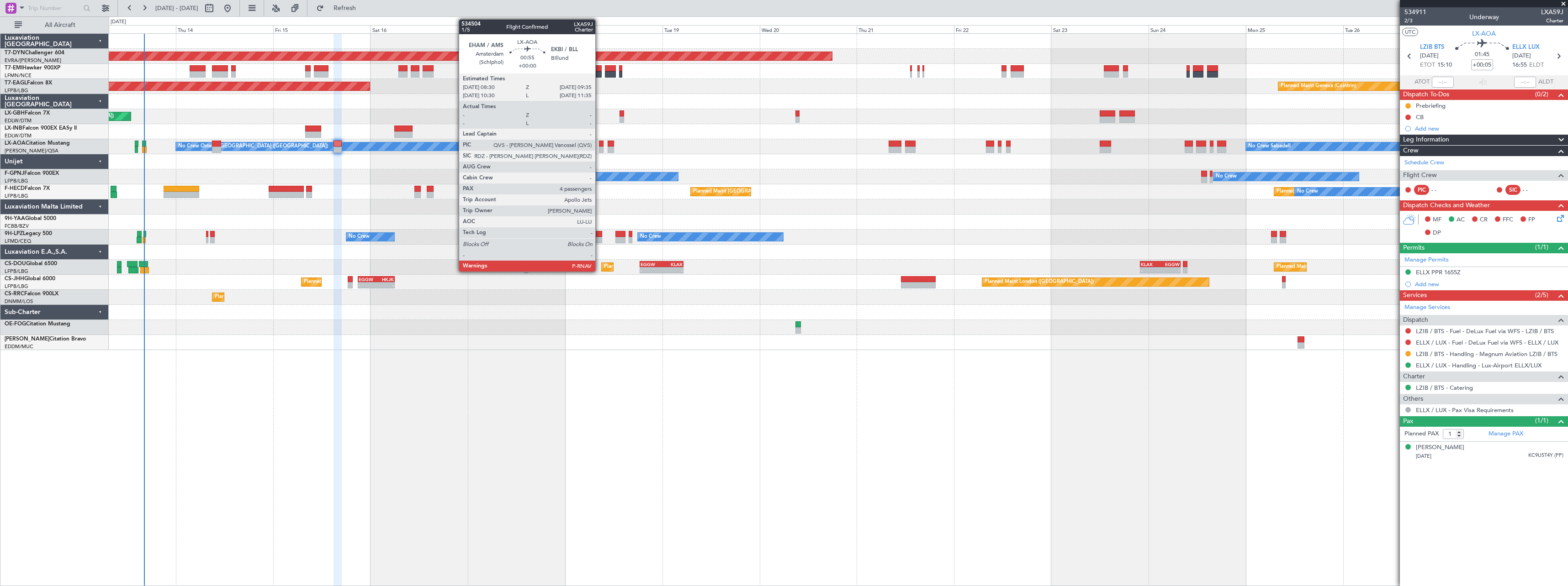
click at [599, 146] on div at bounding box center [601, 144] width 5 height 6
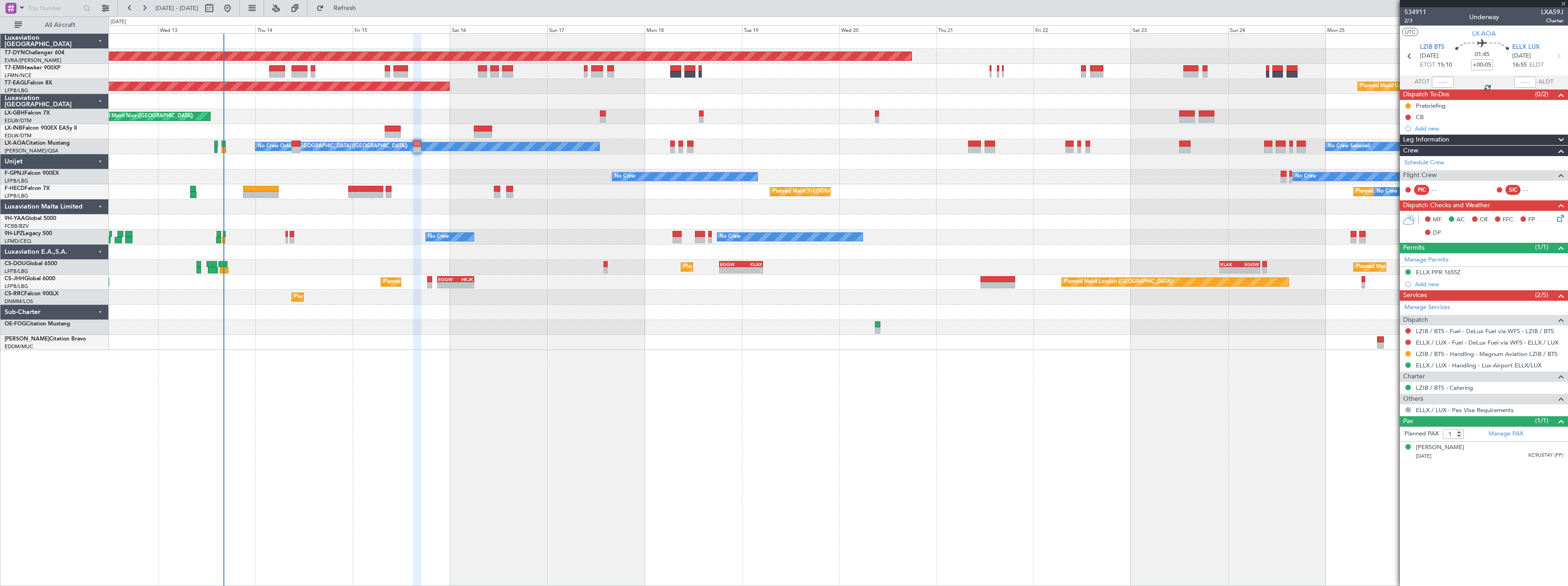
click at [665, 164] on div at bounding box center [839, 162] width 1459 height 15
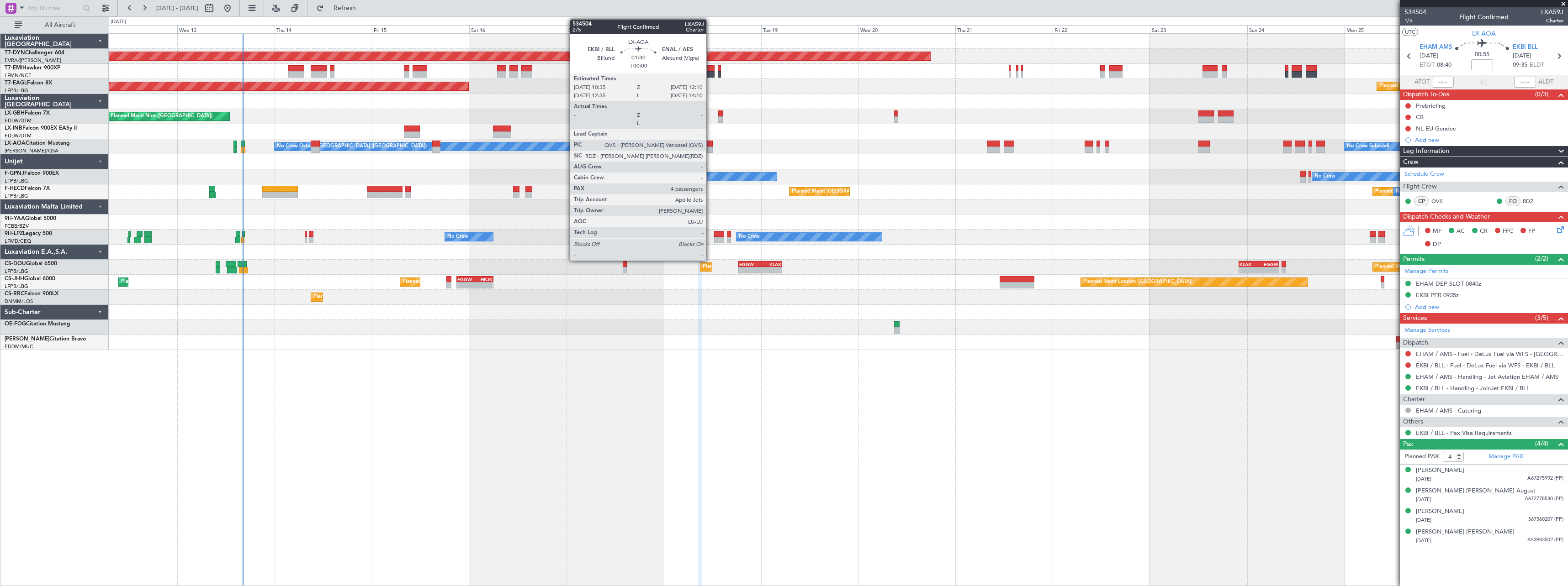
click at [710, 146] on div at bounding box center [710, 144] width 7 height 6
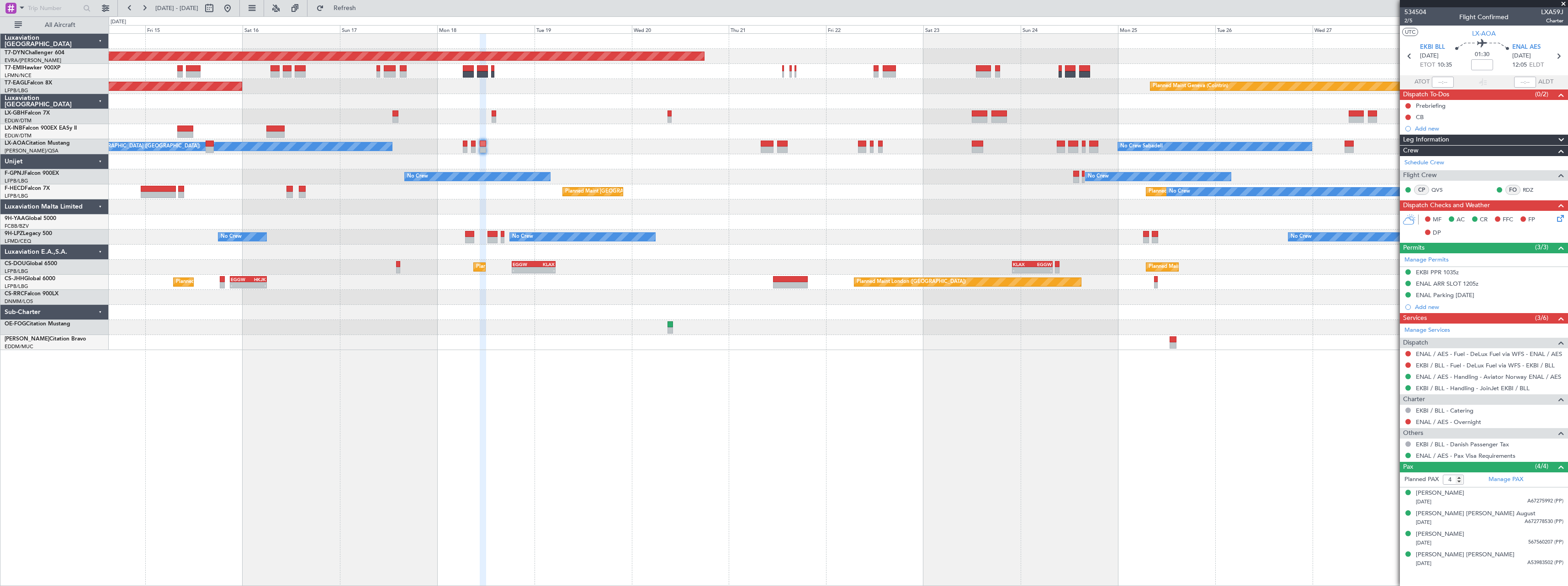
click at [671, 199] on div "Planned Maint Paris (Le Bourget) No Crew Planned Maint Paris (Le Bourget)" at bounding box center [839, 192] width 1459 height 15
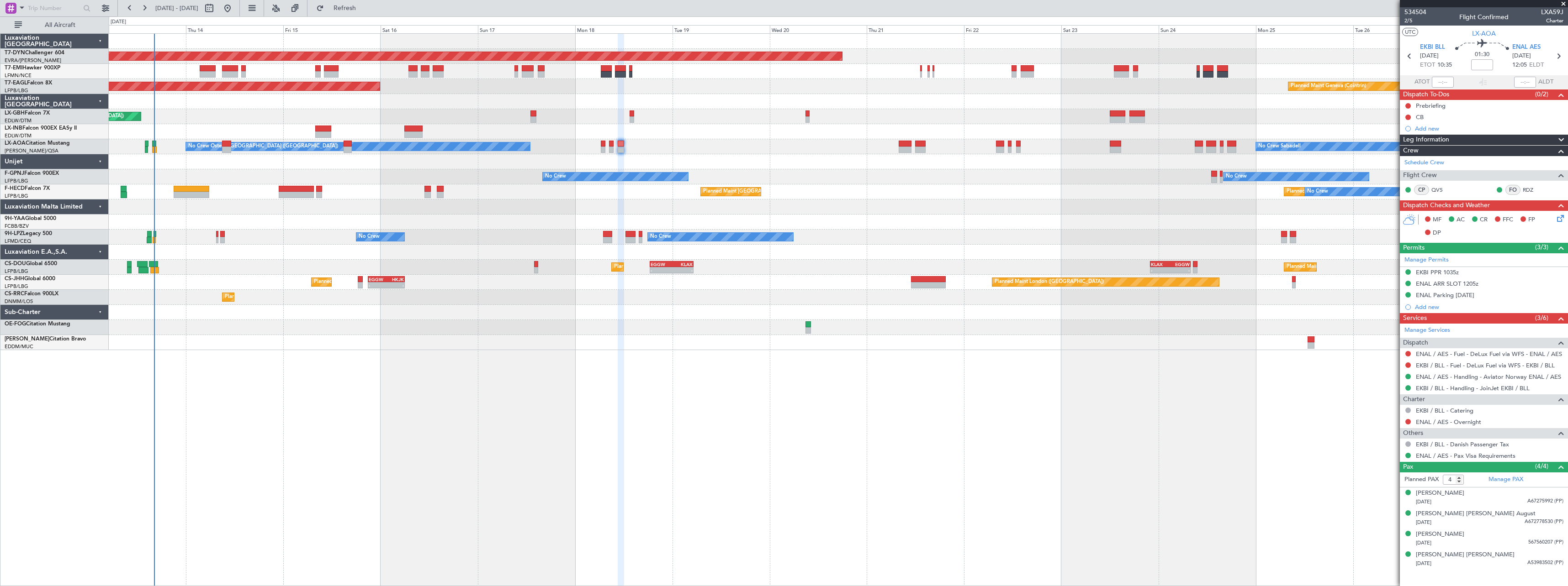
click at [670, 216] on div "Planned Maint Basel-Mulhouse Planned Maint Geneva (Cointrin) Planned Maint New …" at bounding box center [839, 191] width 1459 height 316
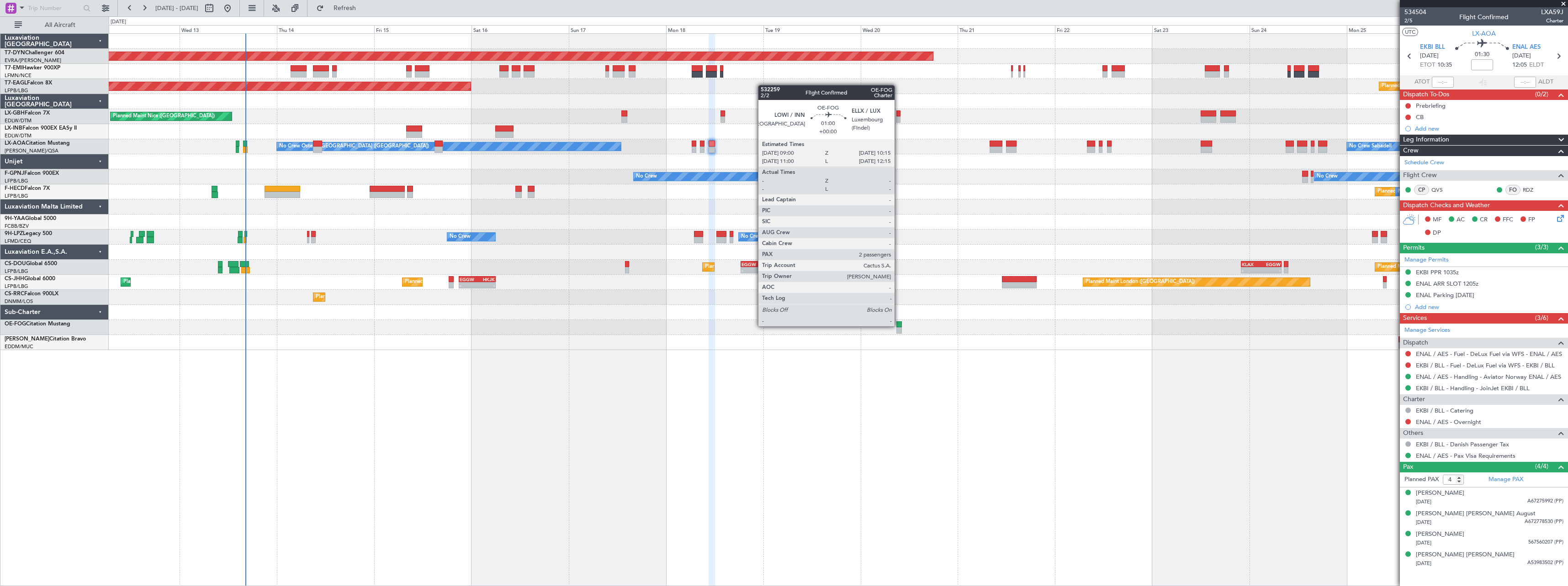
click at [899, 325] on div at bounding box center [899, 325] width 5 height 6
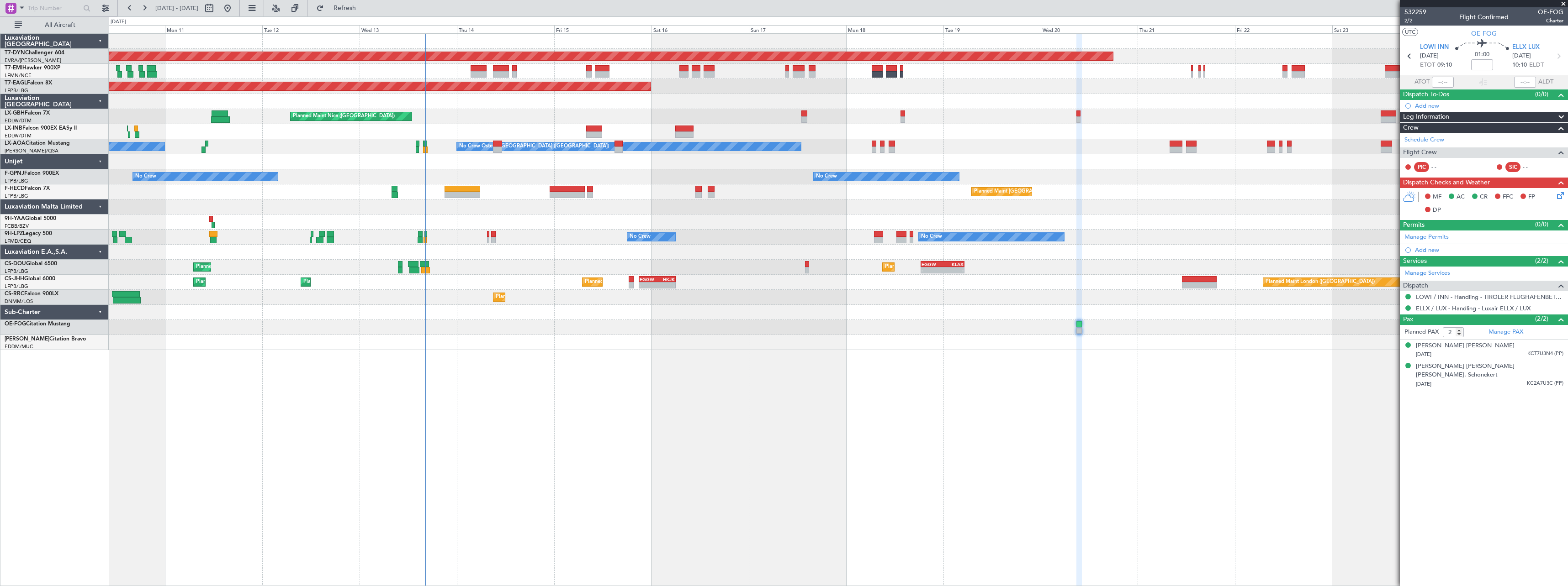
click at [904, 347] on div at bounding box center [839, 343] width 1459 height 15
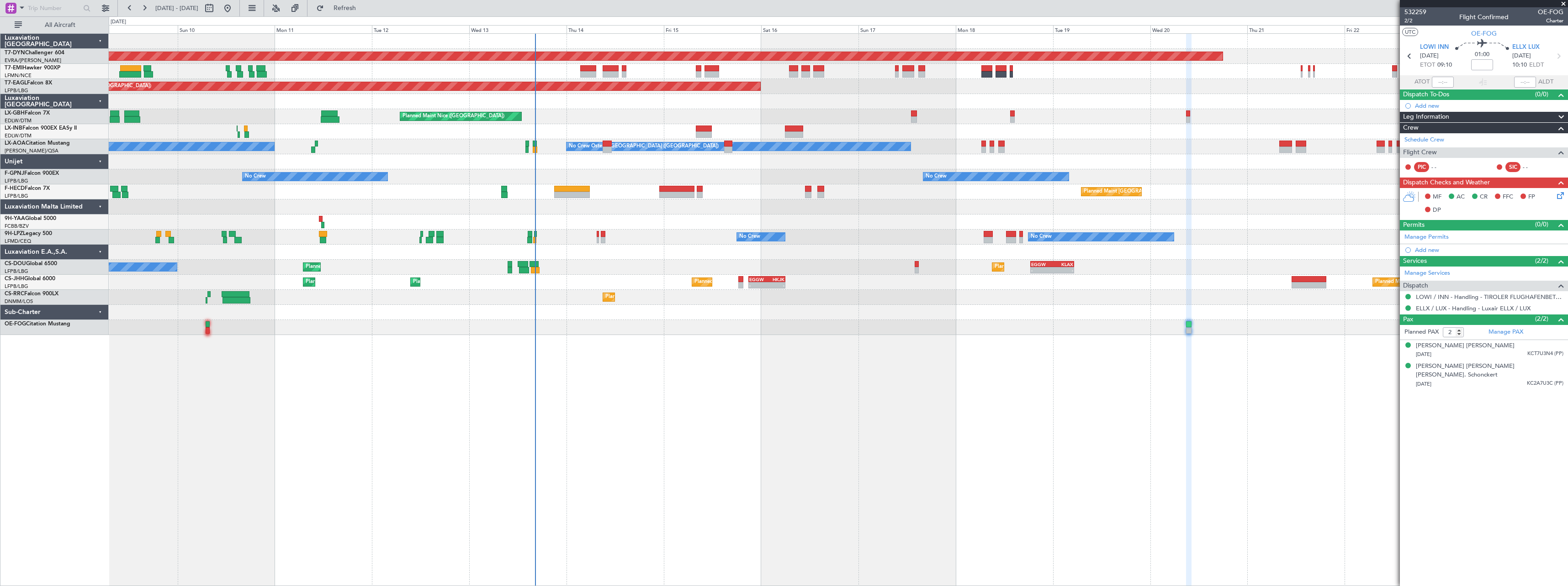
click at [708, 350] on div "Planned Maint Basel-Mulhouse Planned Maint New York (Teterboro) Planned Maint G…" at bounding box center [839, 310] width 1459 height 553
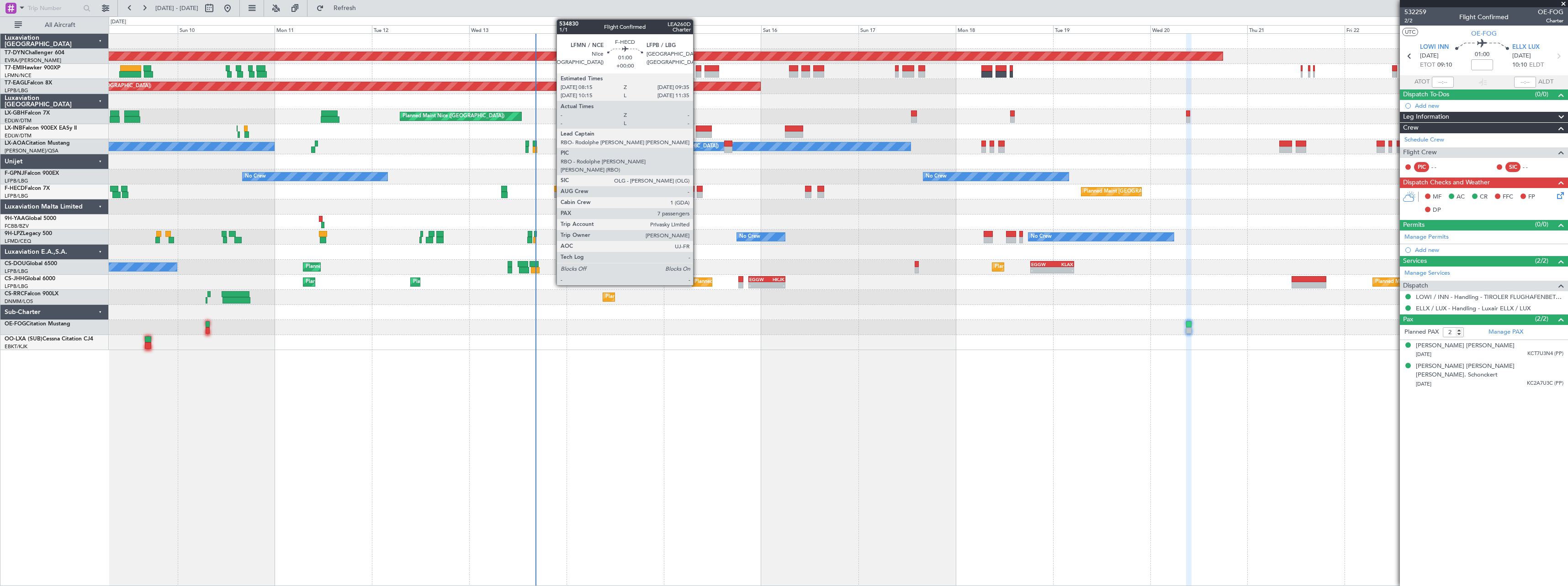
click at [697, 194] on div at bounding box center [699, 195] width 5 height 6
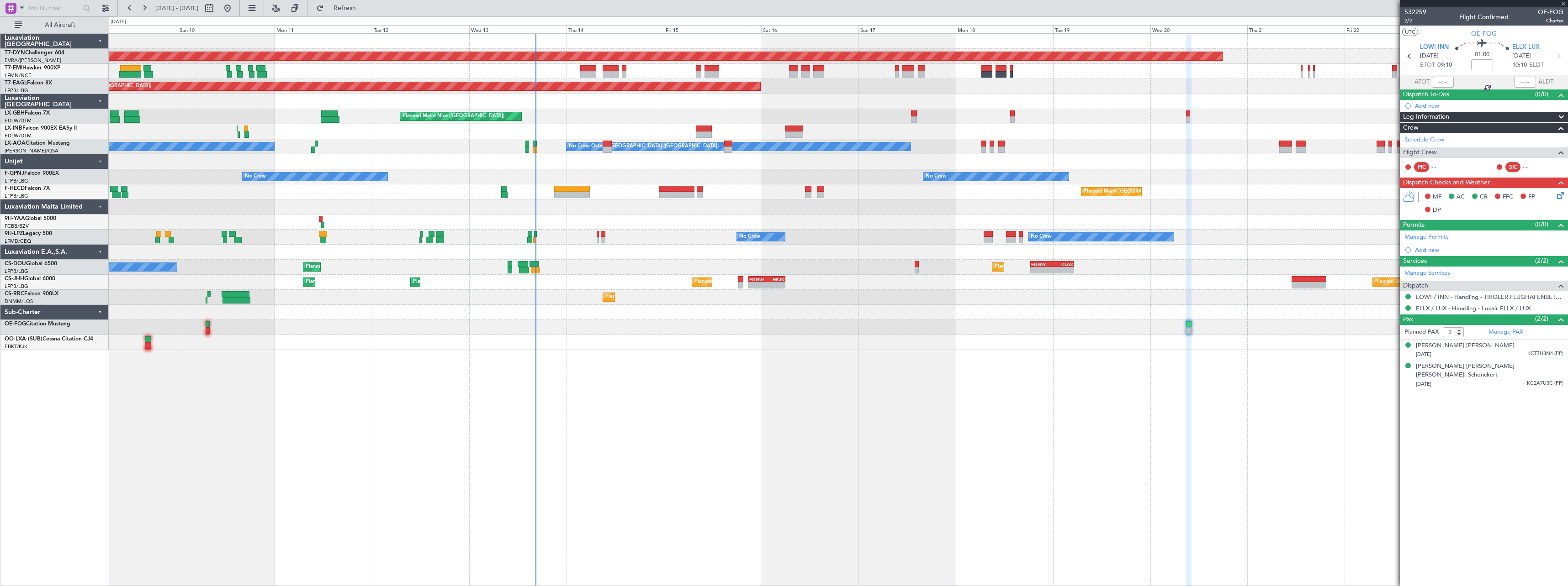
type input "7"
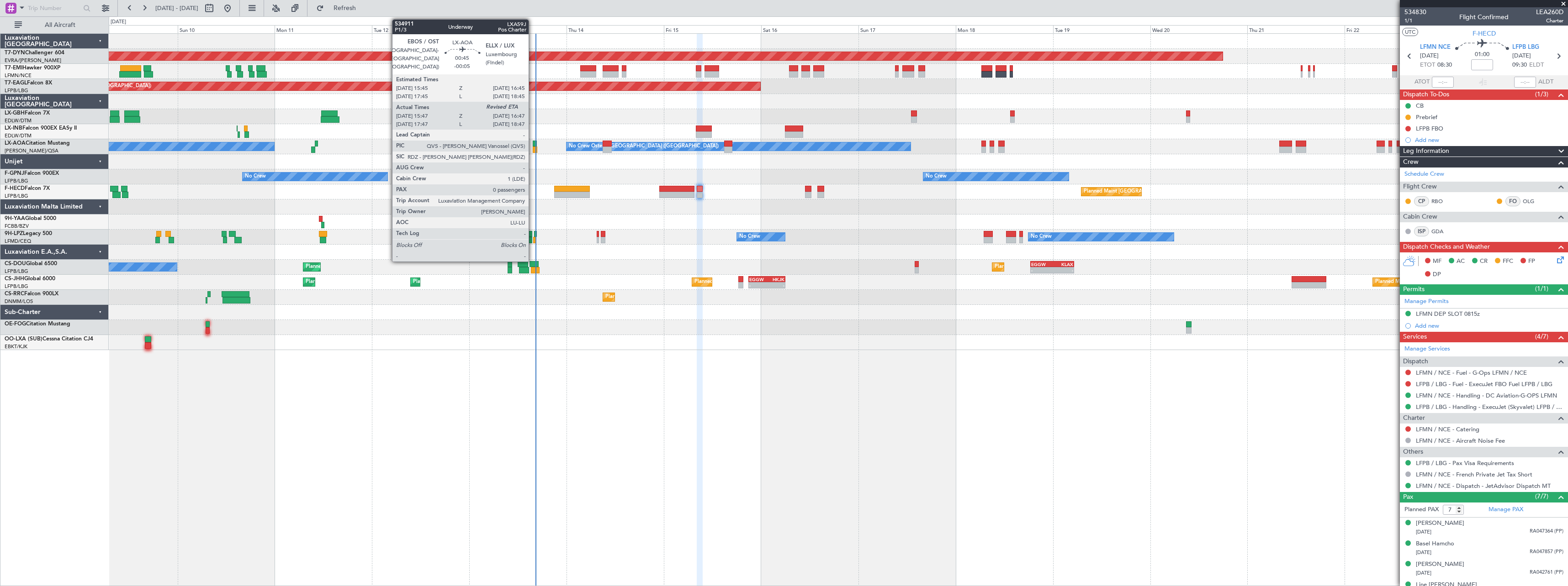
click at [533, 144] on div at bounding box center [534, 144] width 4 height 6
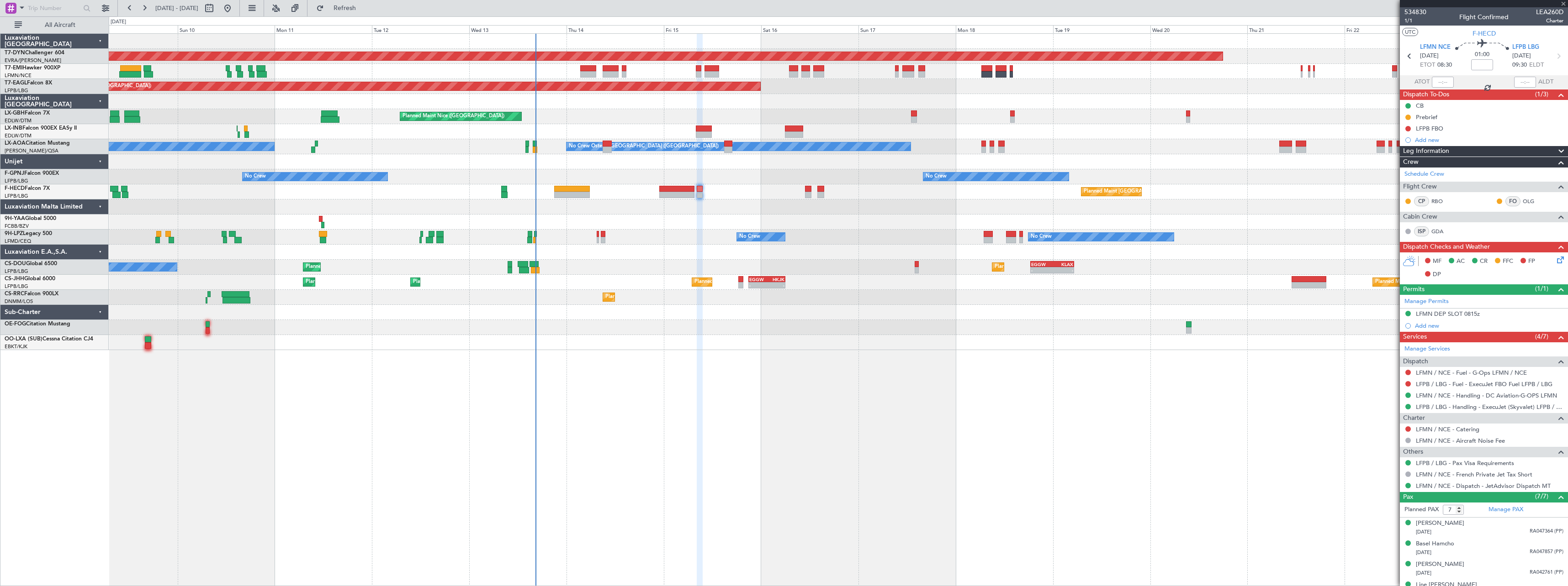
type input "-00:05"
type input "15:57"
type input "0"
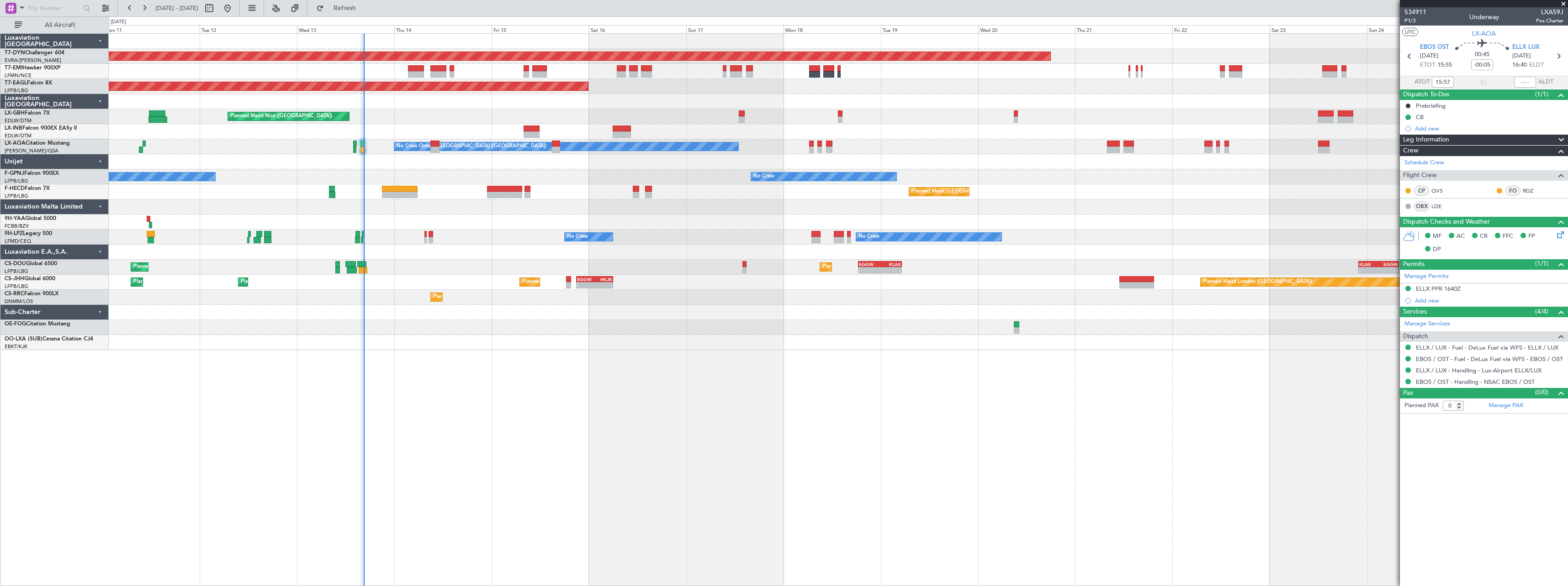
click at [697, 222] on div at bounding box center [839, 223] width 1459 height 15
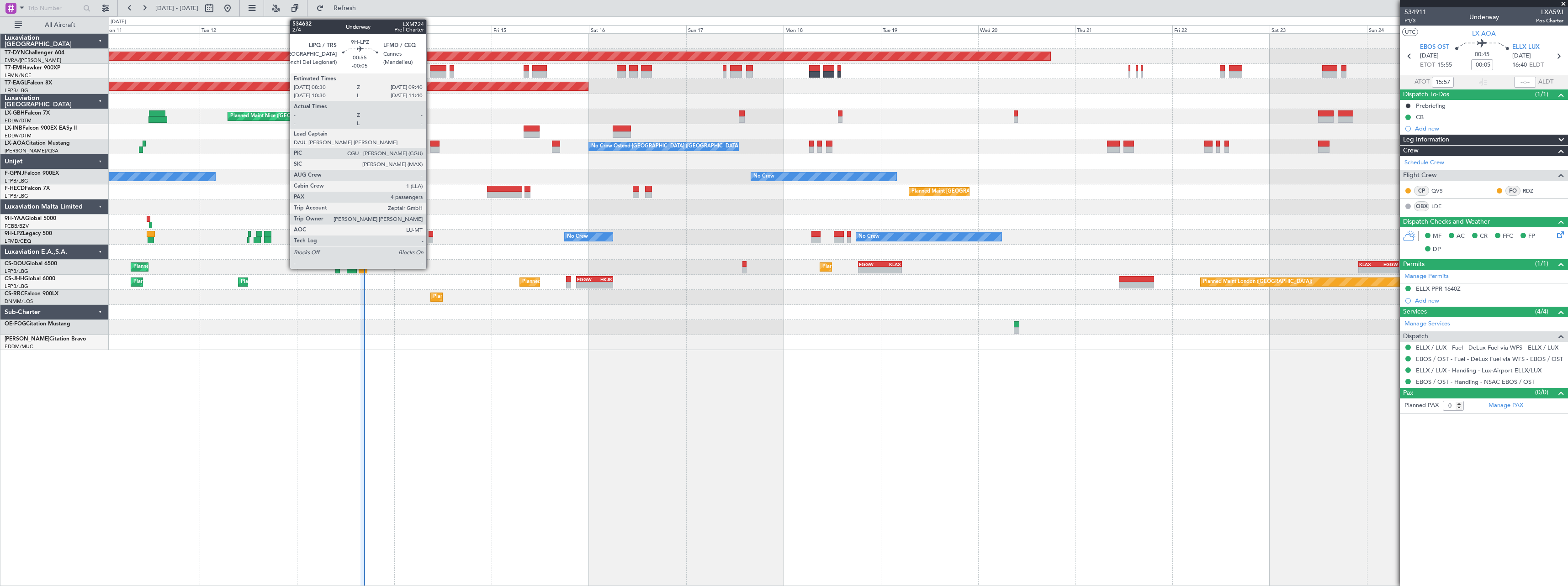
click at [431, 240] on div at bounding box center [431, 240] width 5 height 6
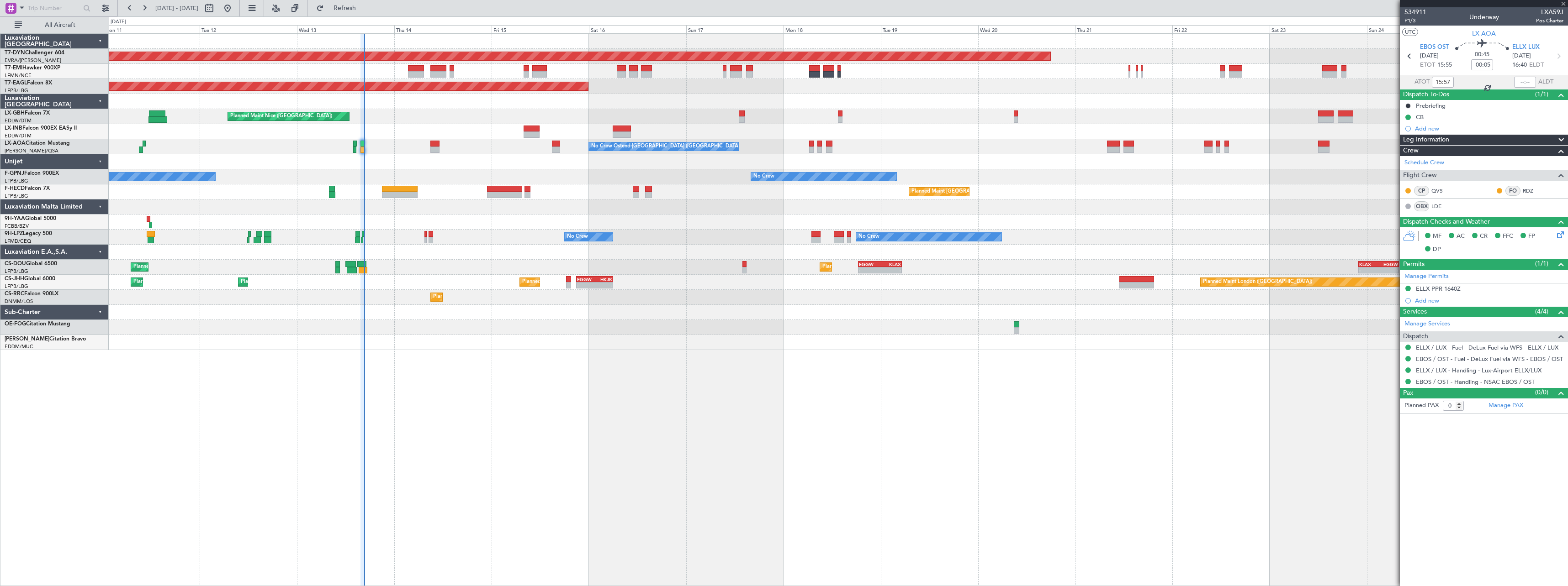
type input "4"
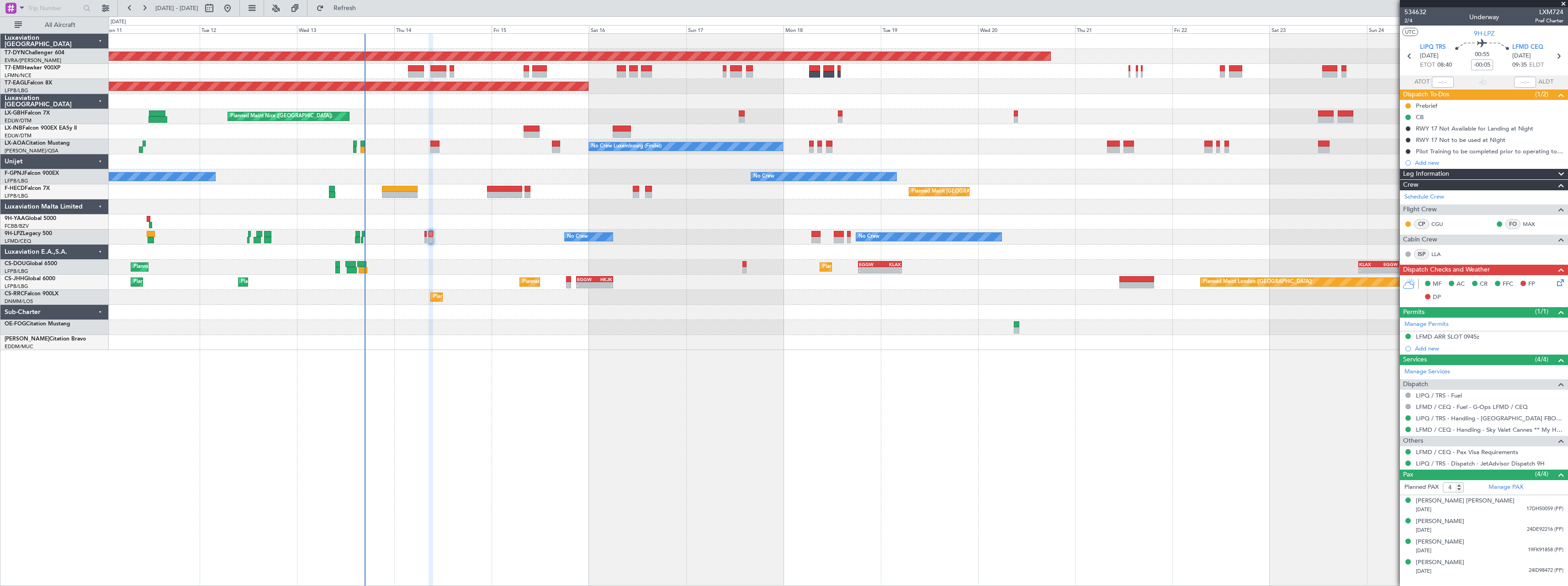
click at [424, 241] on div "No Crew No Crew No Crew No Crew" at bounding box center [839, 237] width 1459 height 15
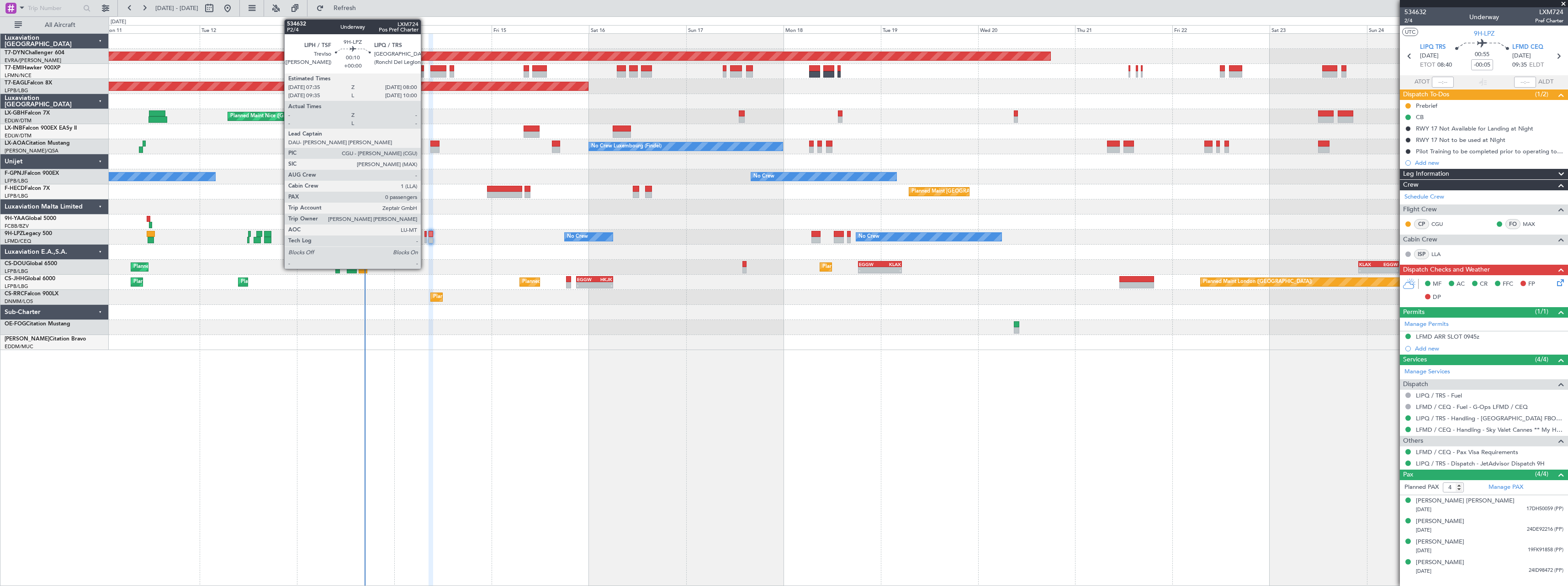
click at [425, 241] on div at bounding box center [425, 240] width 2 height 6
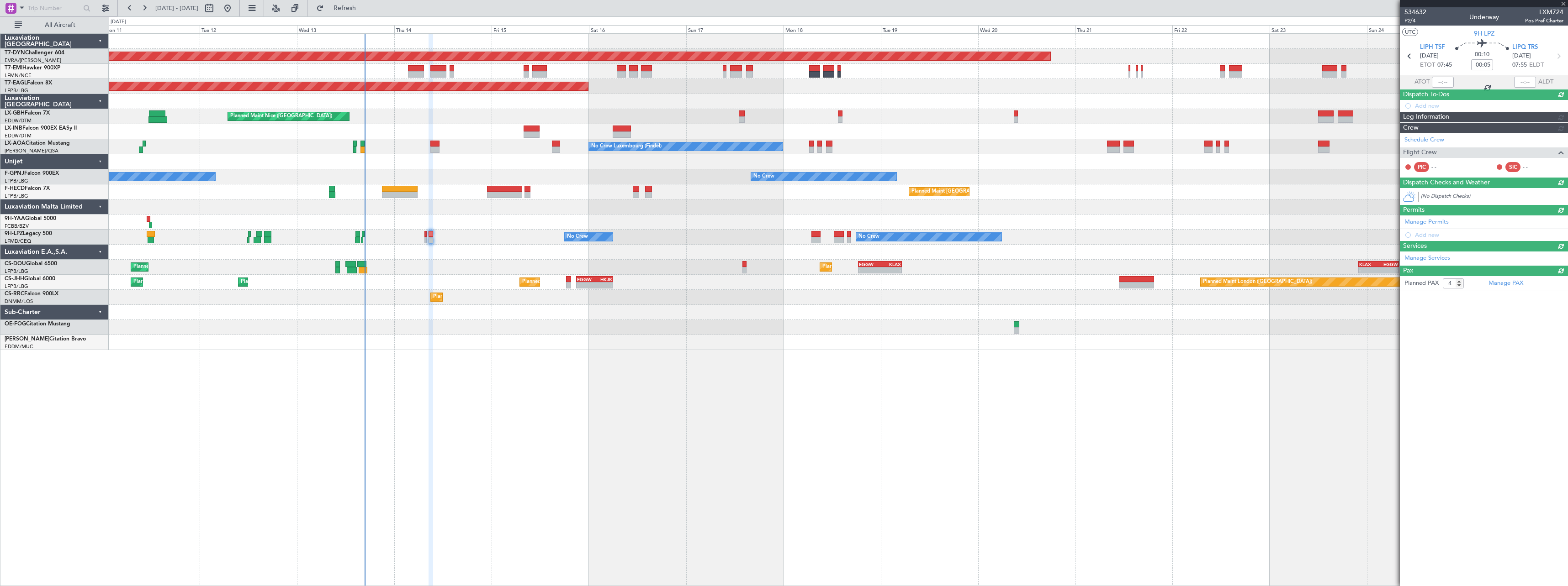
type input "0"
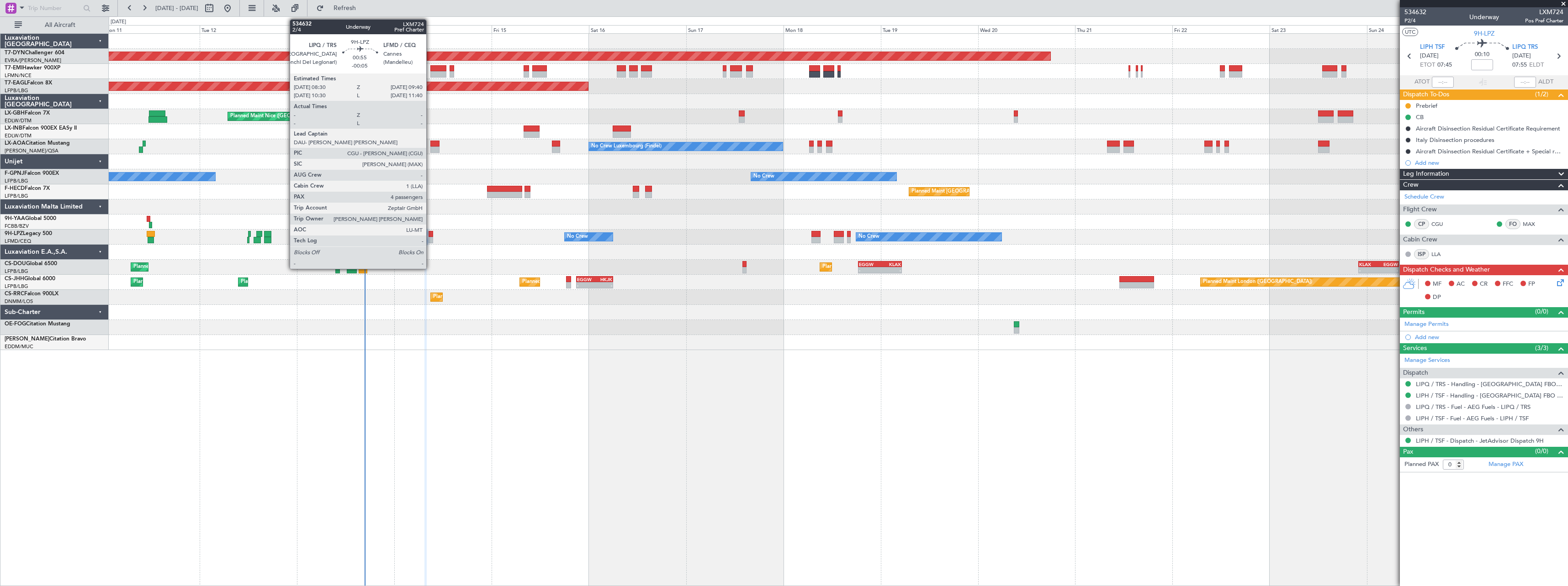
click at [431, 239] on div at bounding box center [431, 240] width 5 height 6
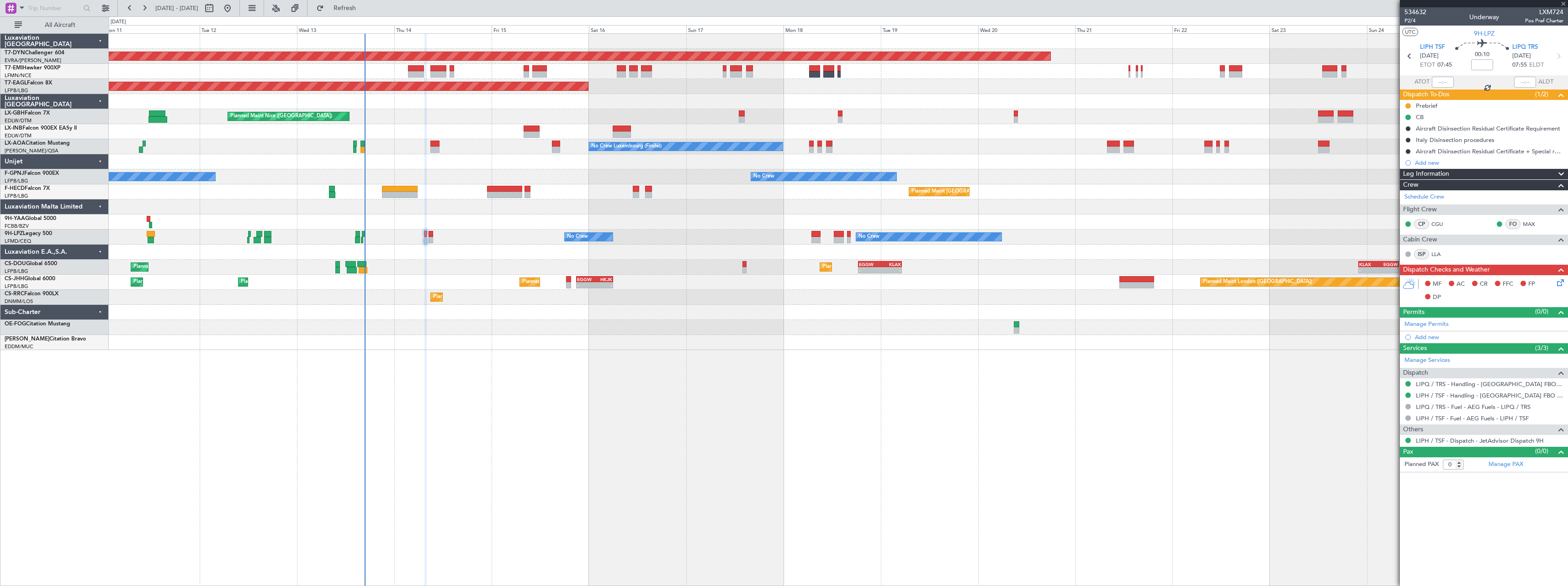
type input "-00:05"
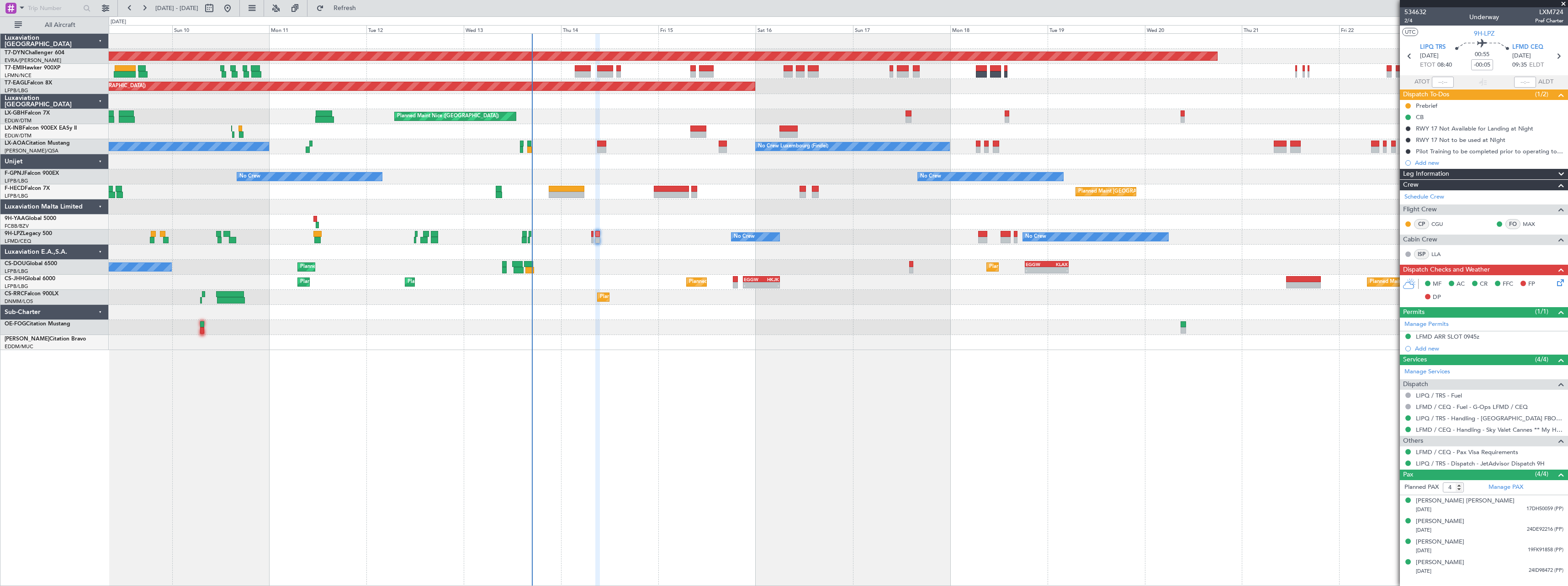
click at [678, 392] on div "Planned Maint Basel-Mulhouse Planned Maint New York (Teterboro) Planned Maint G…" at bounding box center [839, 310] width 1459 height 553
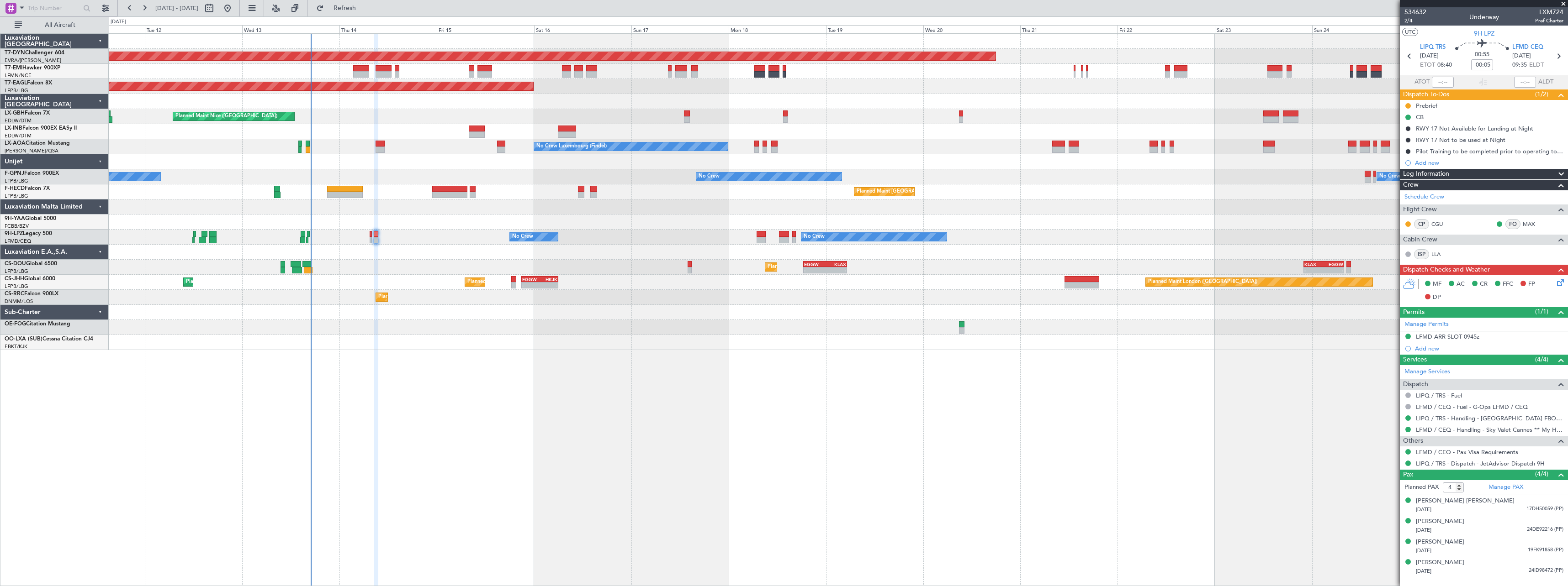
click at [469, 332] on div "Planned Maint Basel-Mulhouse Planned Maint New York (Teterboro) Planned Maint G…" at bounding box center [839, 310] width 1459 height 553
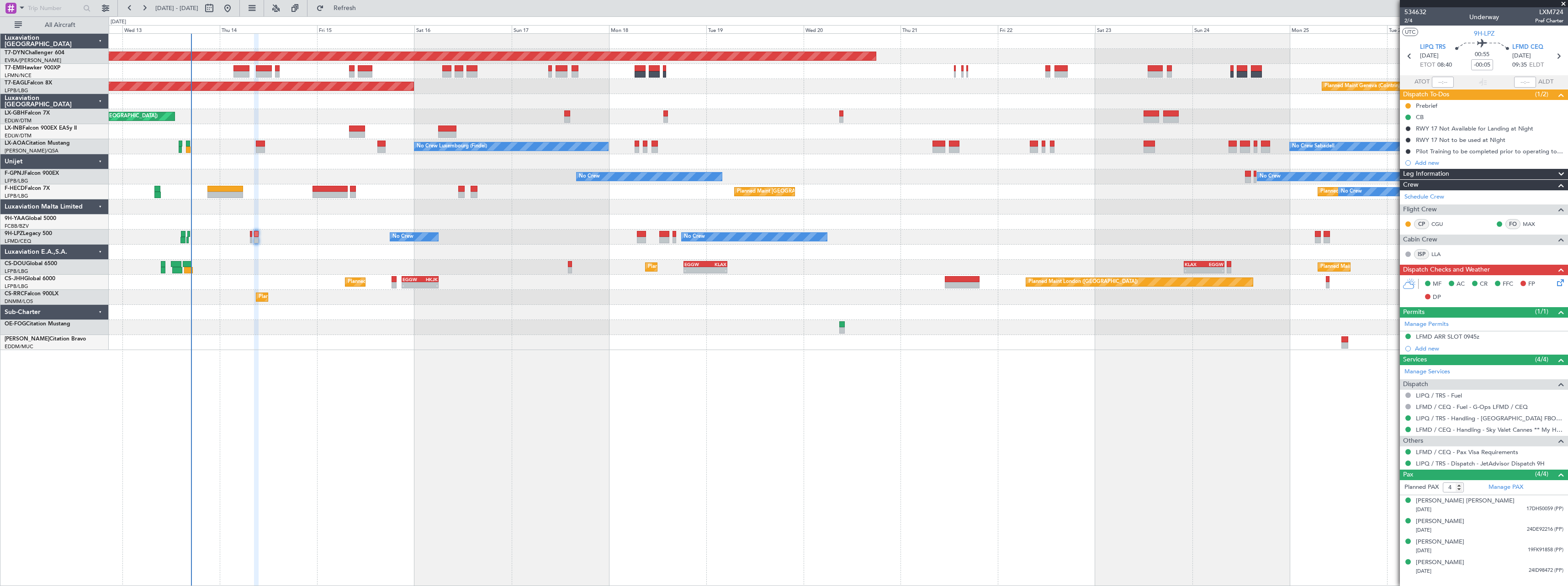
click at [661, 314] on div at bounding box center [839, 312] width 1459 height 15
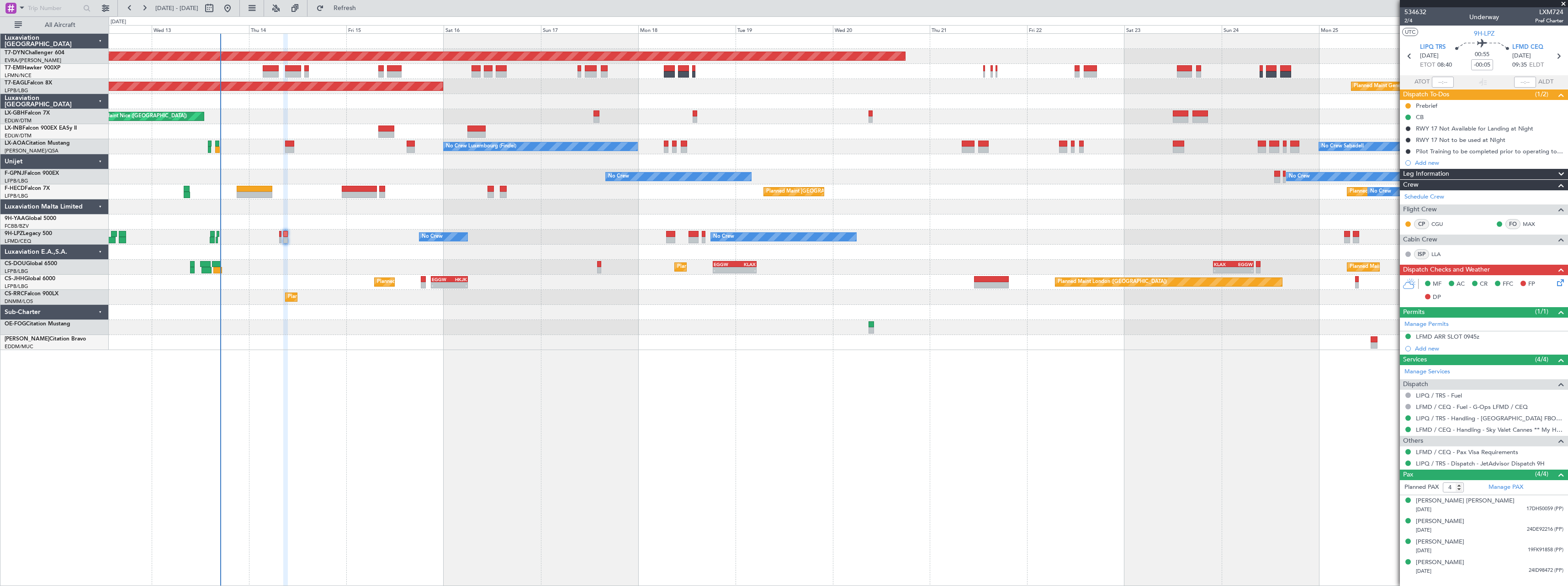
click at [374, 309] on div at bounding box center [839, 312] width 1459 height 15
click at [1563, 2] on span at bounding box center [1563, 4] width 9 height 8
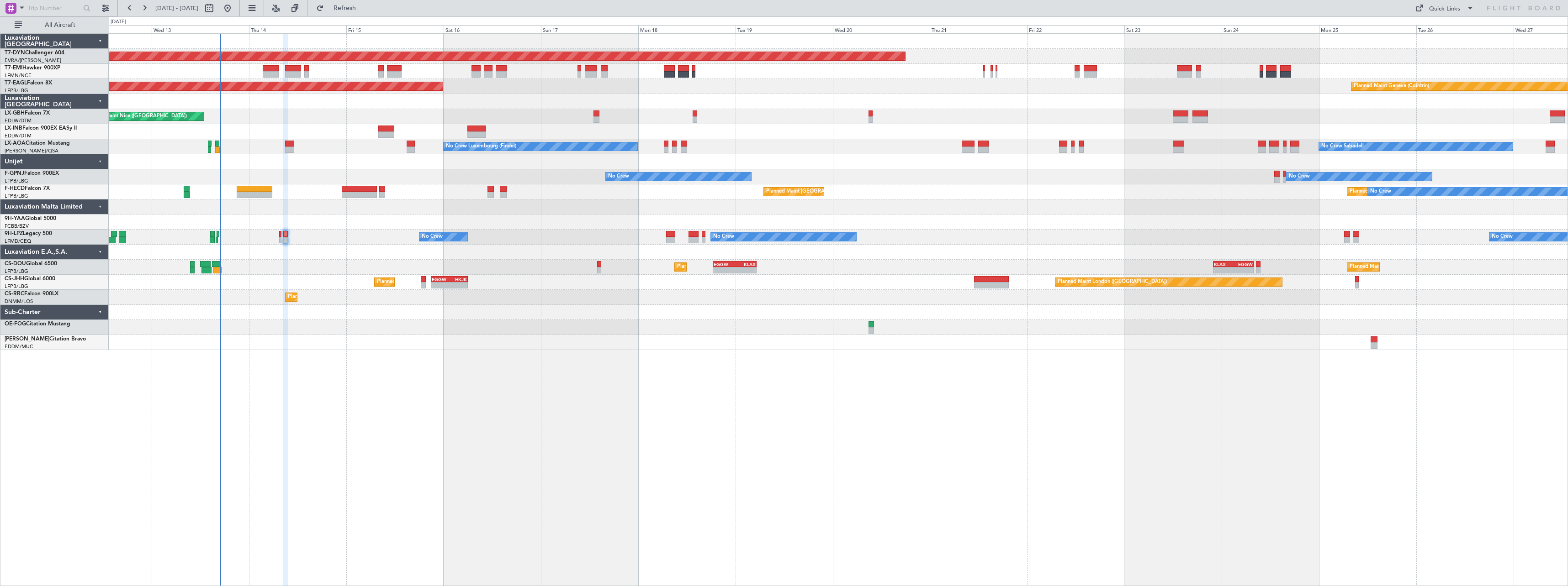
type input "0"
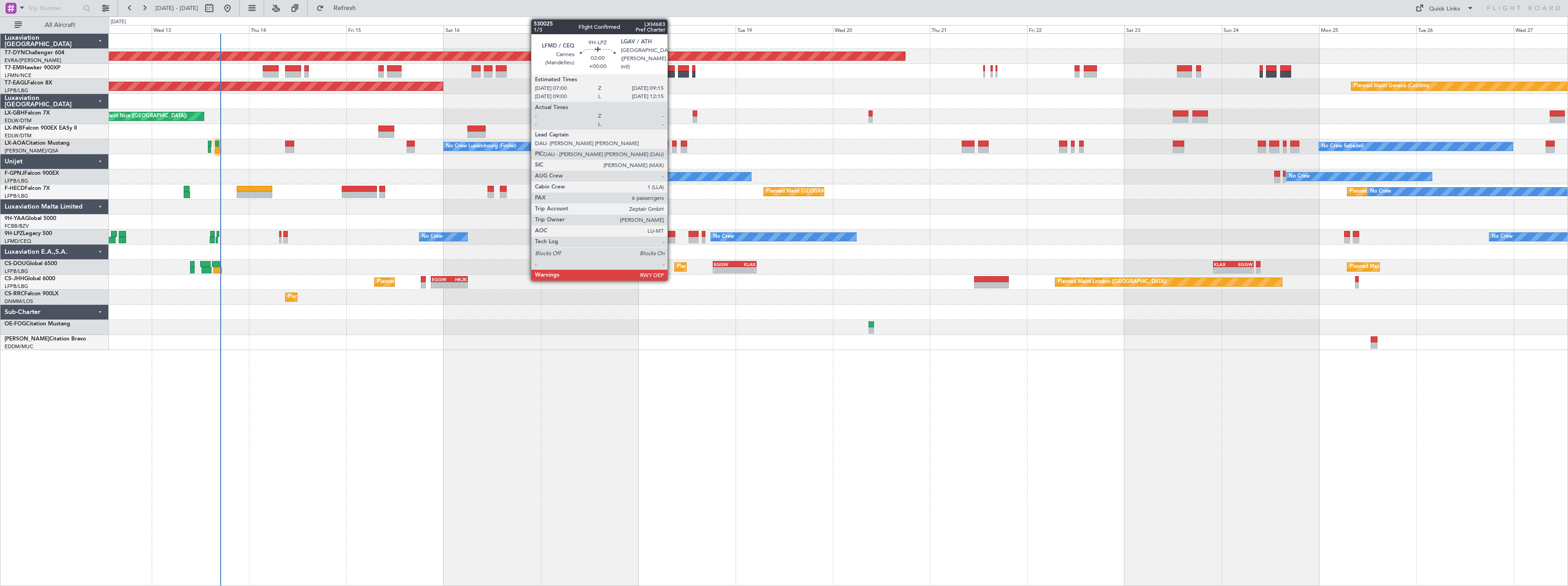
click at [672, 240] on div at bounding box center [671, 240] width 9 height 6
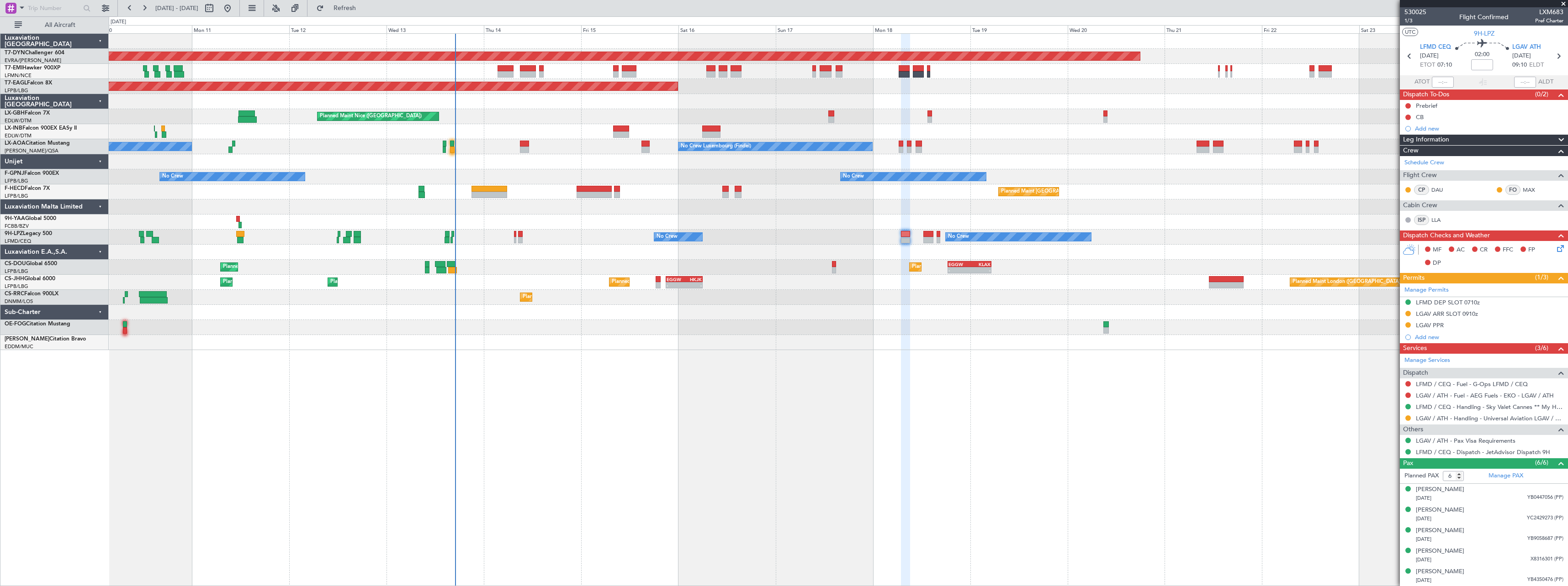
click at [653, 319] on div "Planned Maint Basel-Mulhouse Planned Maint New York (Teterboro) Planned Maint G…" at bounding box center [839, 191] width 1459 height 316
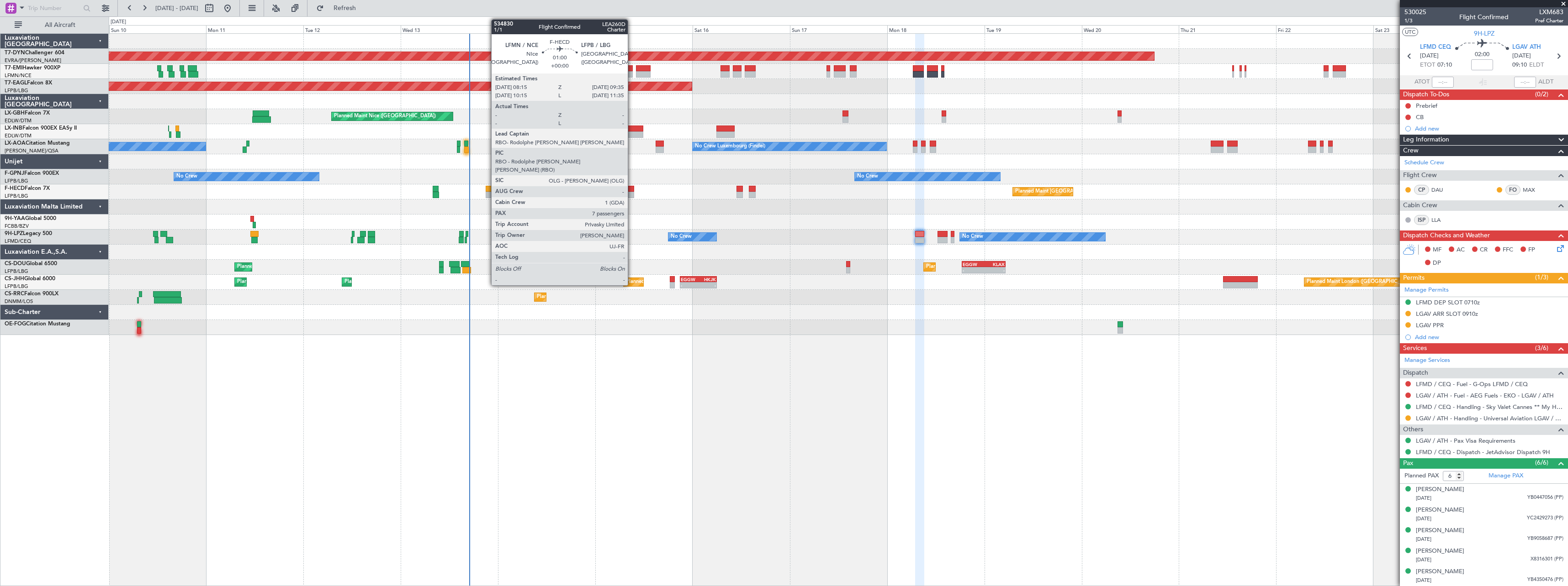
click at [632, 187] on div at bounding box center [630, 189] width 5 height 6
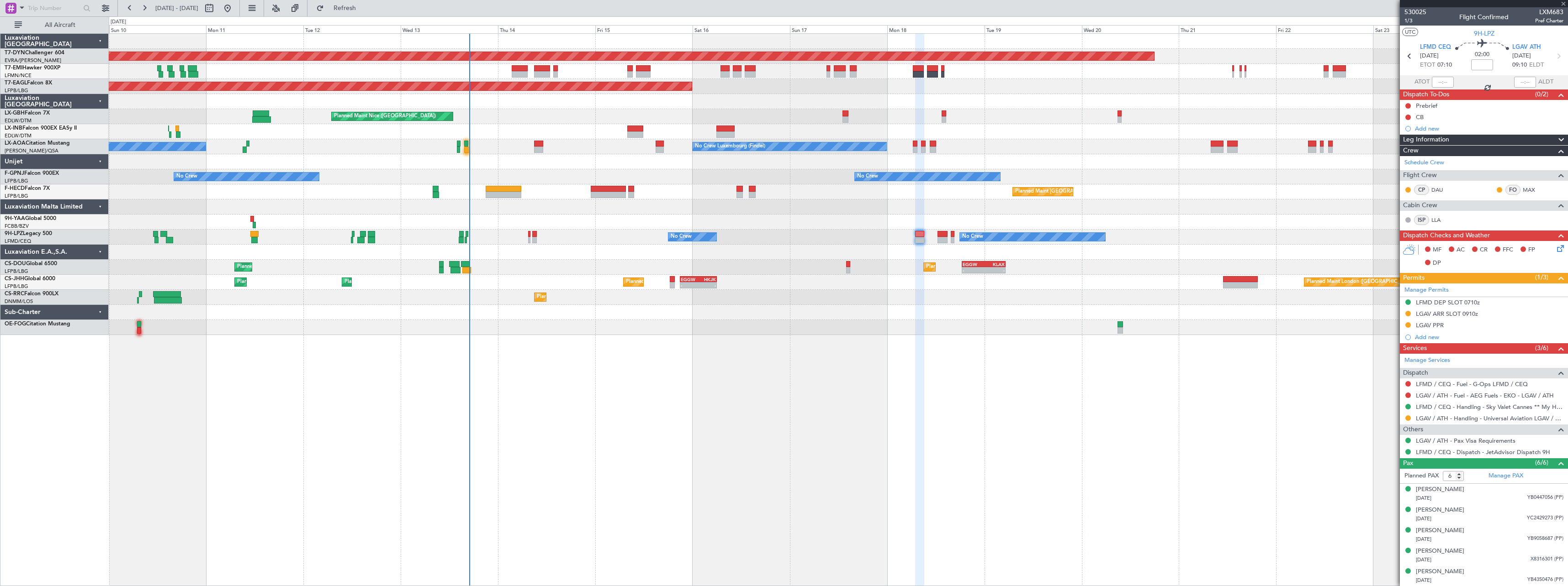
type input "7"
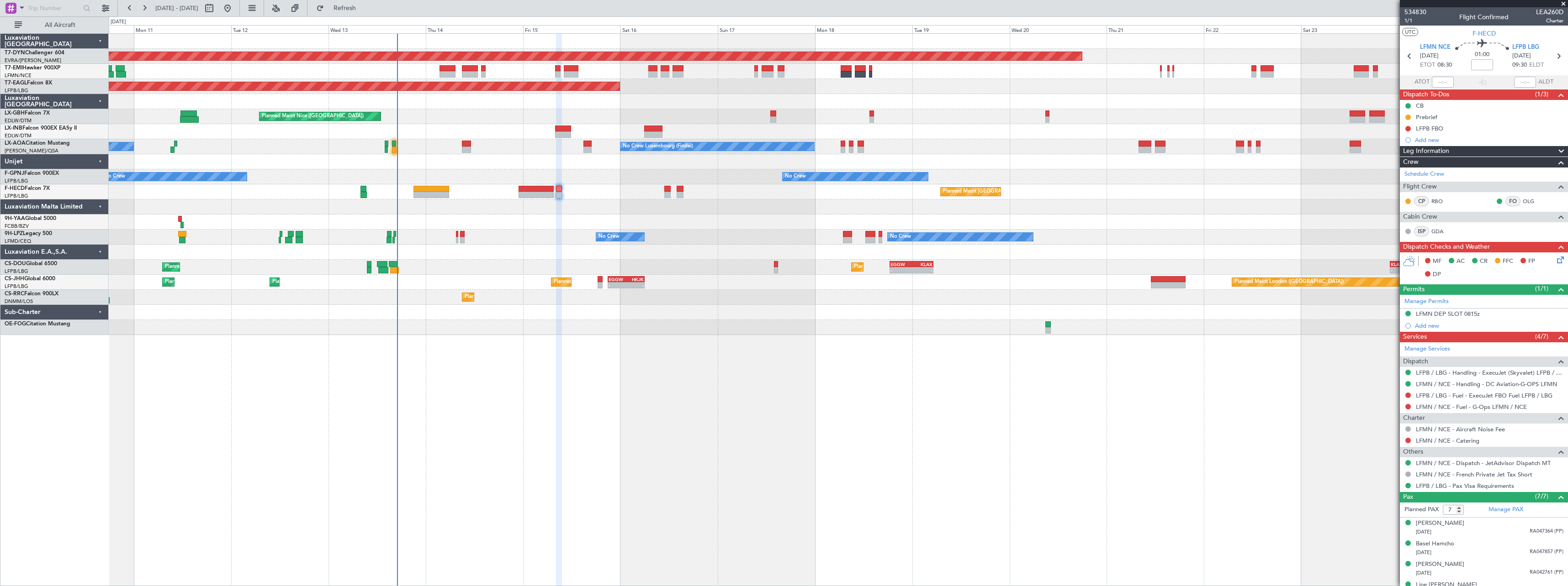
click at [633, 207] on div at bounding box center [839, 207] width 1459 height 15
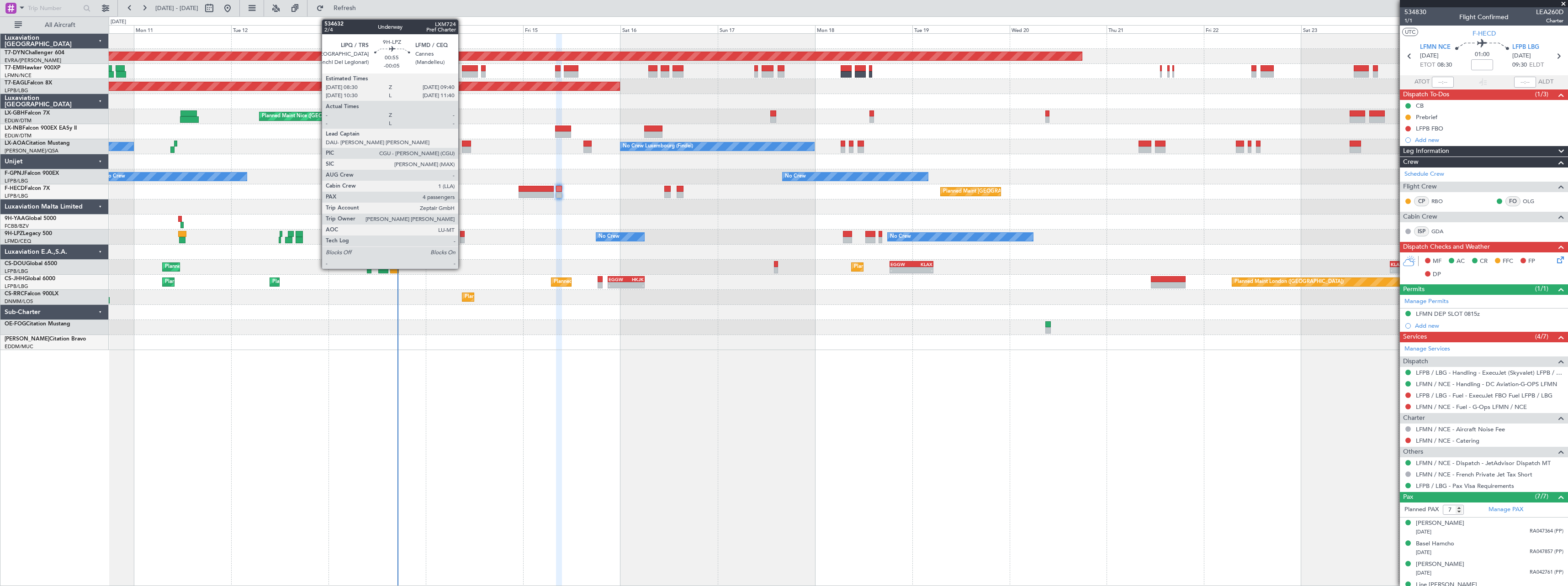
click at [462, 232] on div at bounding box center [462, 234] width 5 height 6
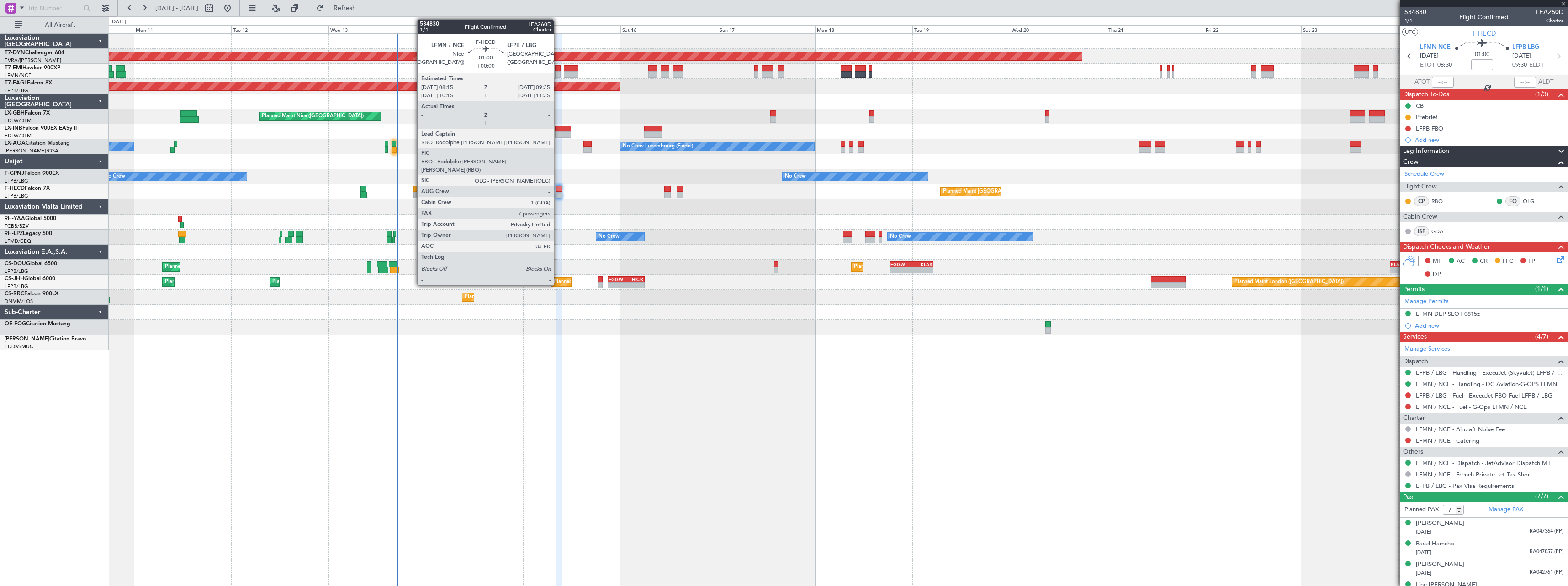
click at [558, 191] on div at bounding box center [558, 189] width 5 height 6
type input "-00:05"
type input "4"
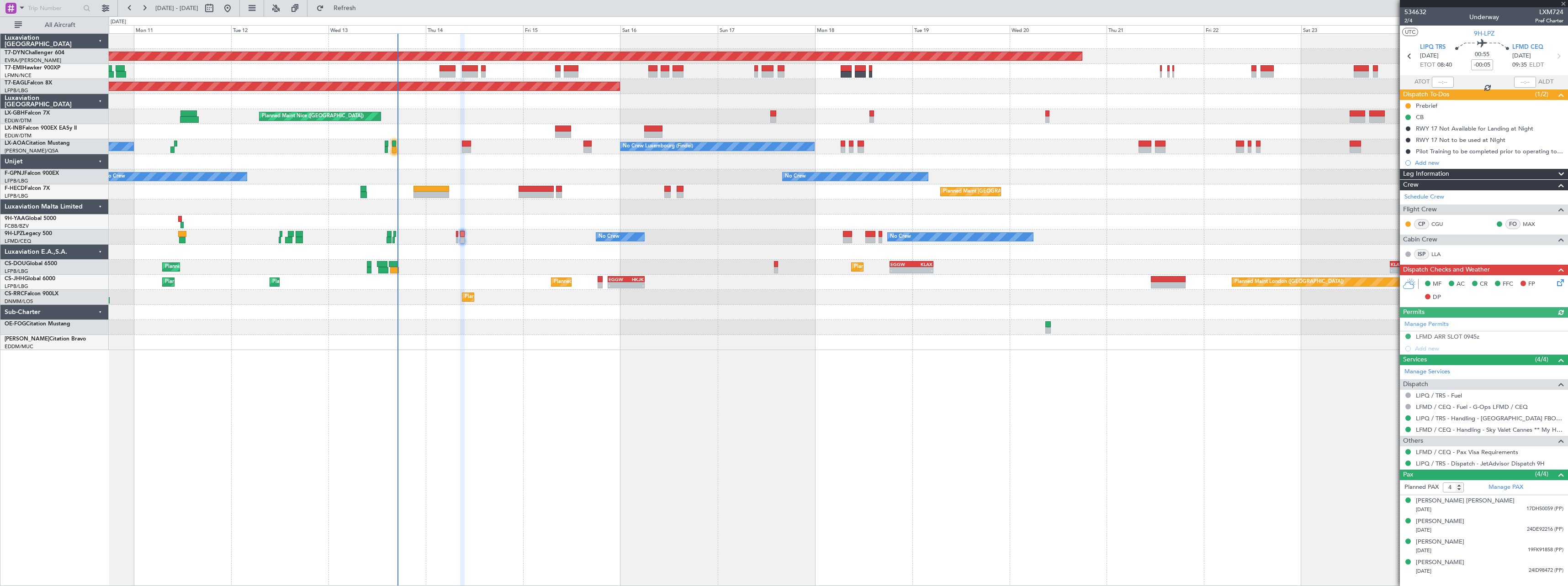
type input "7"
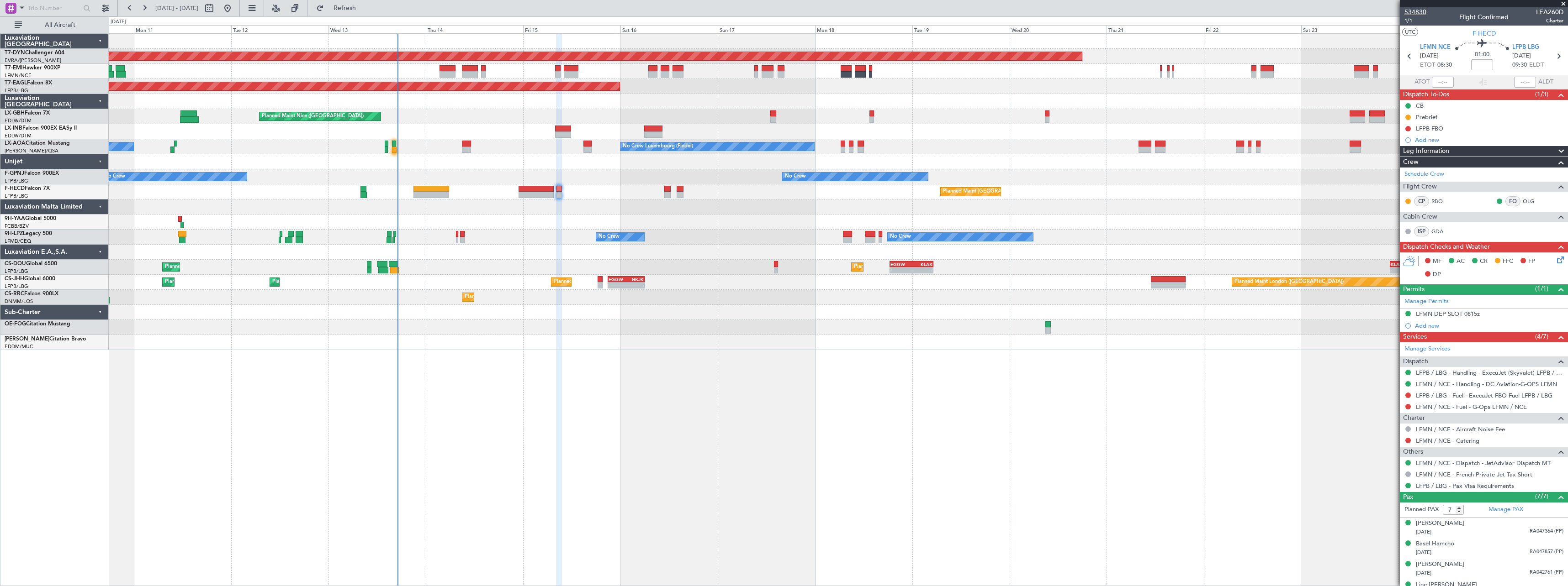
click at [1419, 11] on span "534830" at bounding box center [1415, 12] width 22 height 10
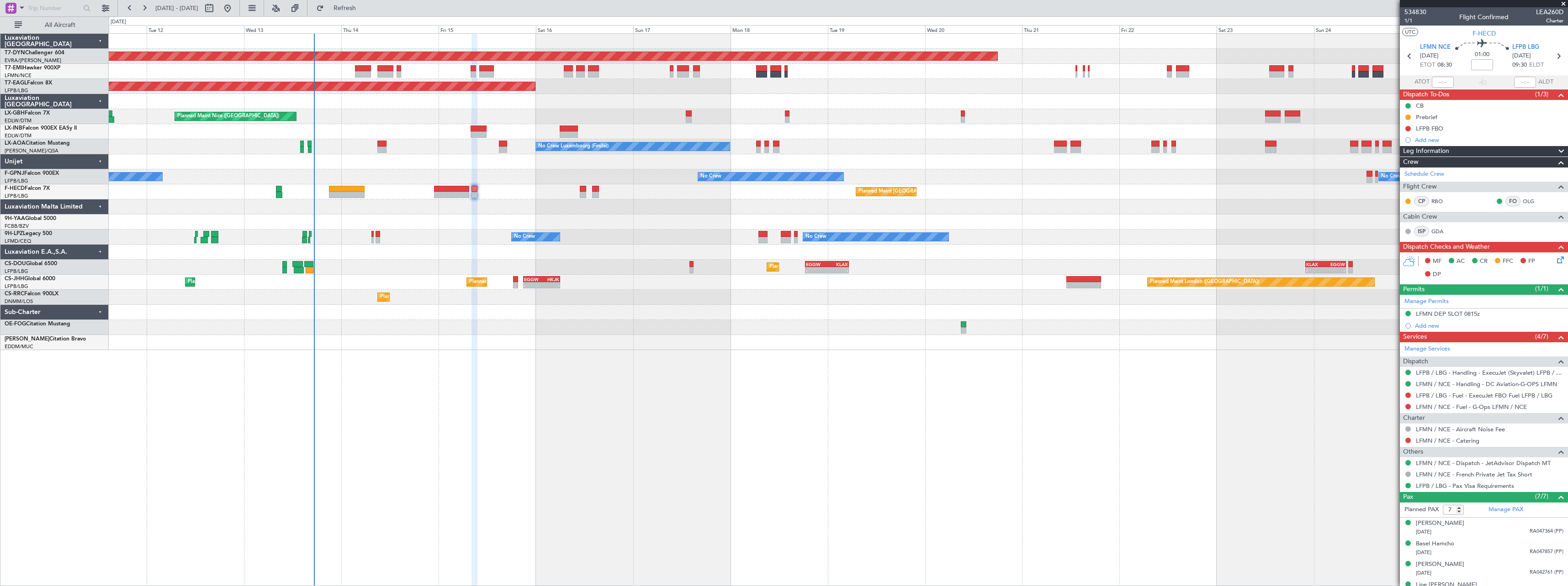
click at [589, 293] on div "Planned Maint Basel-Mulhouse Planned Maint New York (Teterboro) Planned Maint G…" at bounding box center [839, 191] width 1459 height 316
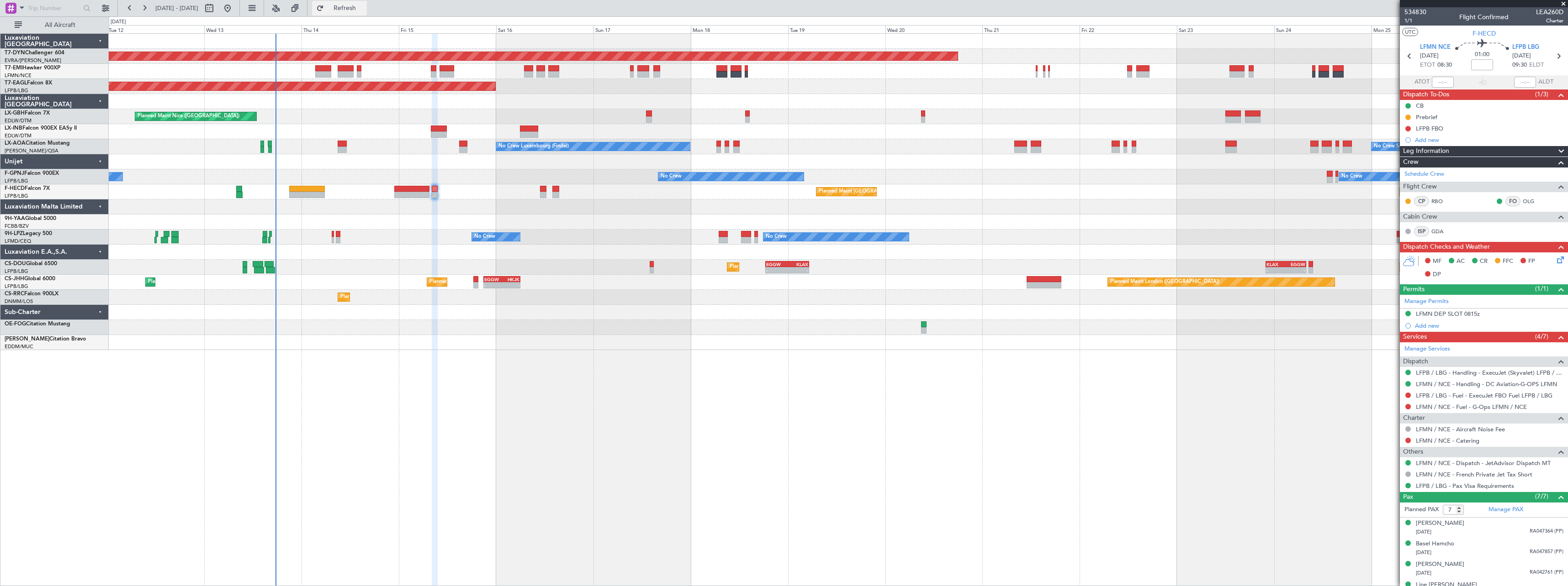
click at [364, 11] on span "Refresh" at bounding box center [345, 8] width 38 height 6
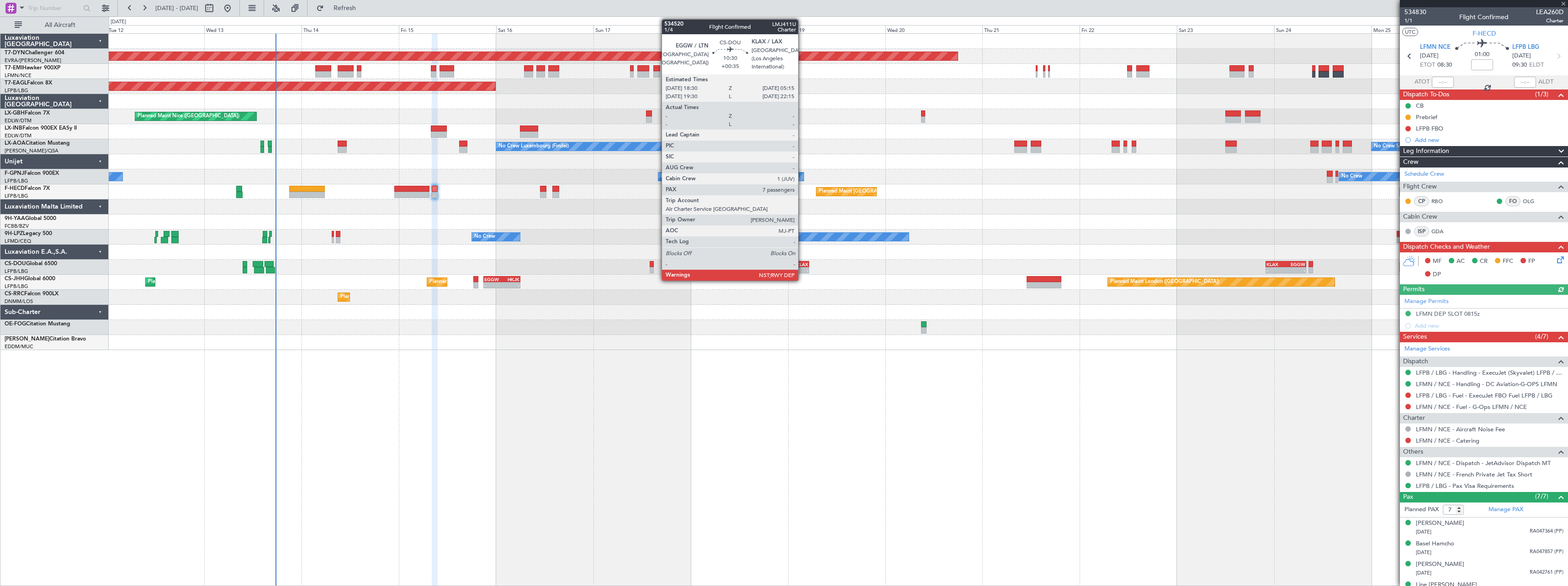
click at [802, 265] on div "KLAX" at bounding box center [798, 264] width 21 height 5
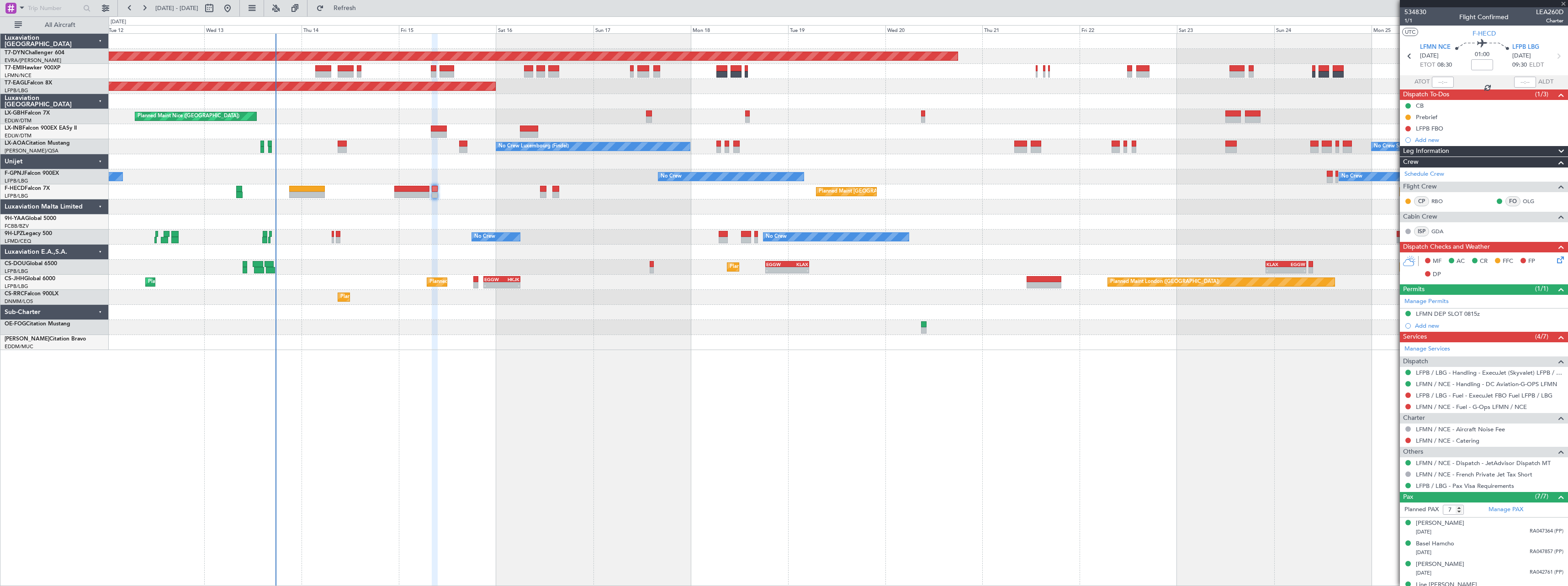
type input "+00:35"
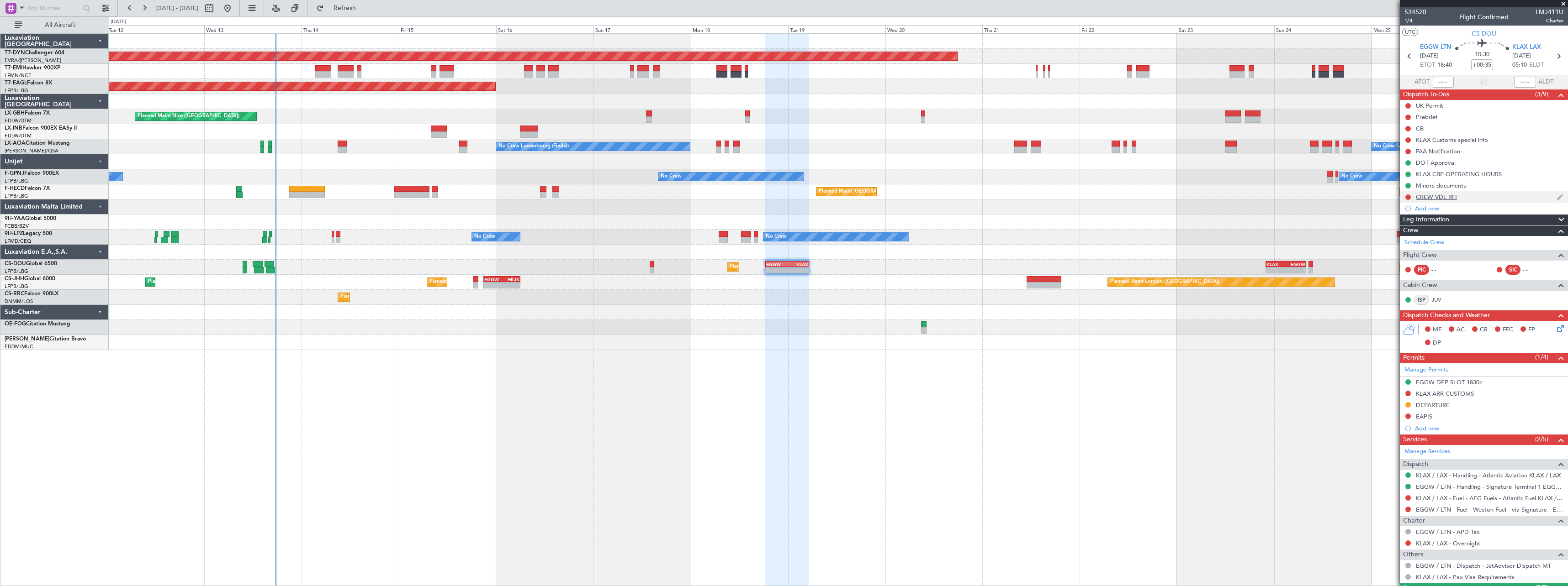
click at [1493, 197] on div "CREW VDL RFI" at bounding box center [1483, 197] width 168 height 11
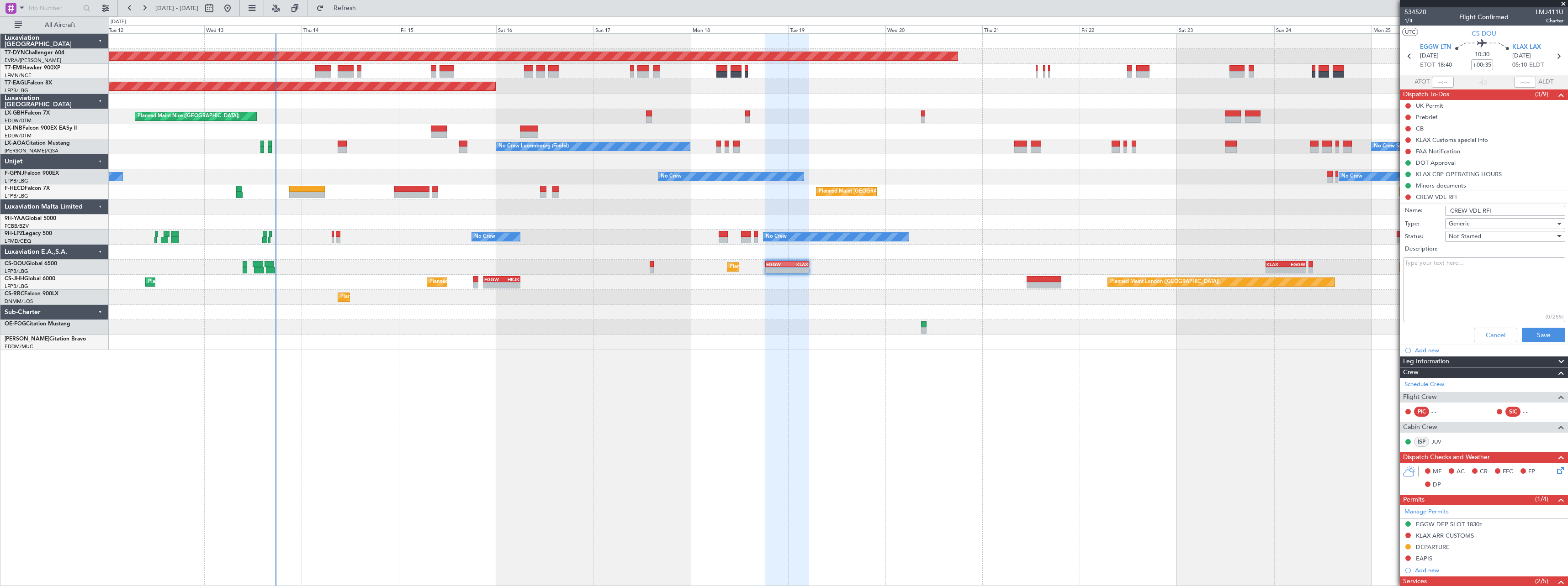
click at [1564, 2] on span at bounding box center [1563, 4] width 9 height 8
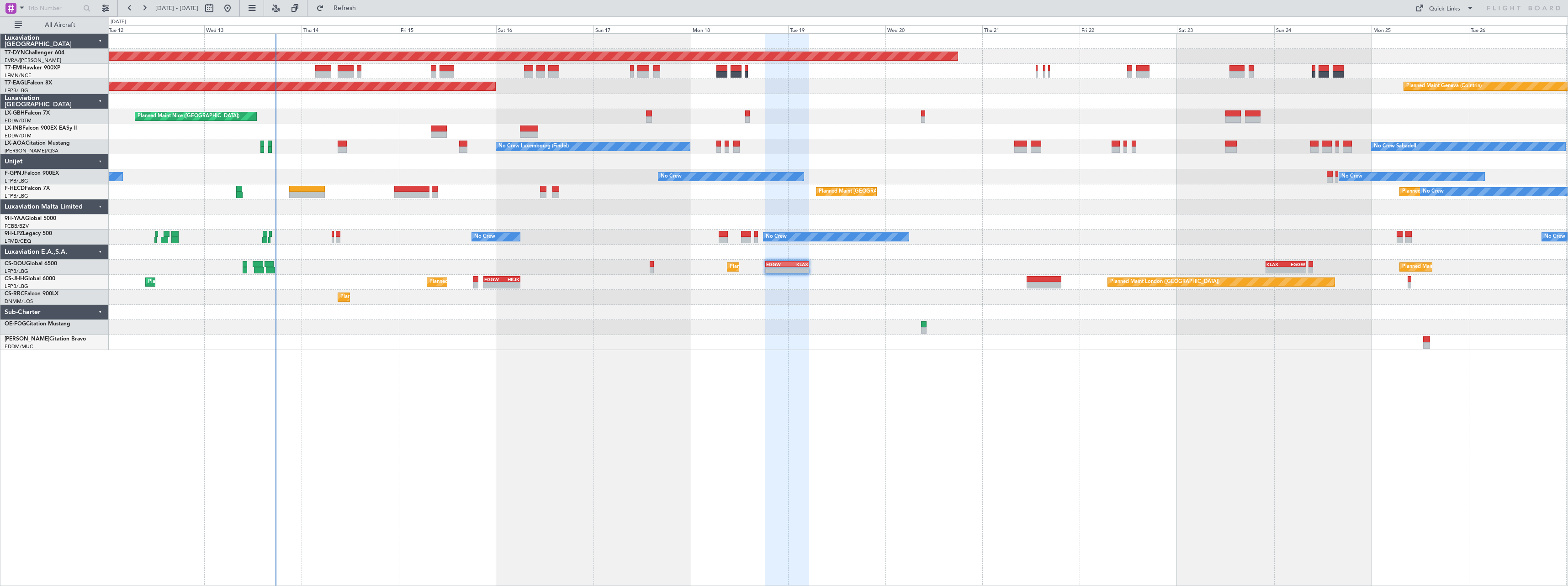
type input "0"
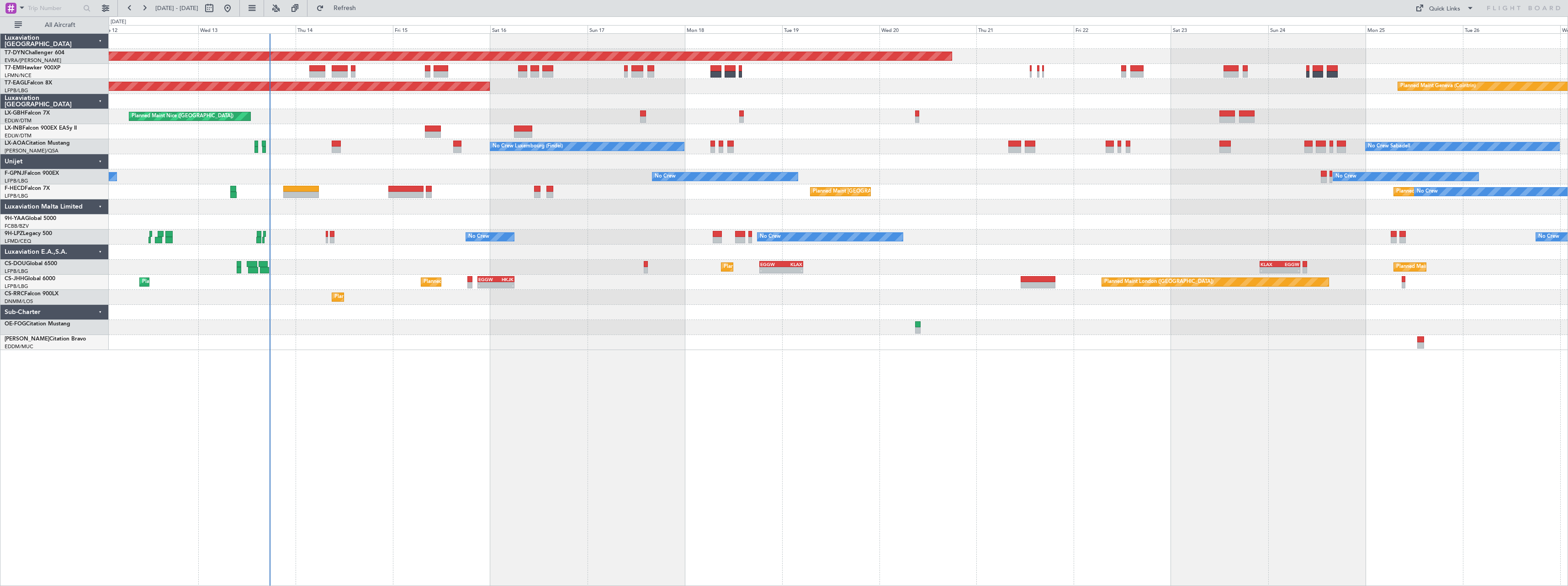
click at [665, 365] on div "Planned Maint Basel-Mulhouse Planned Maint New York (Teterboro) Planned Maint G…" at bounding box center [839, 310] width 1459 height 553
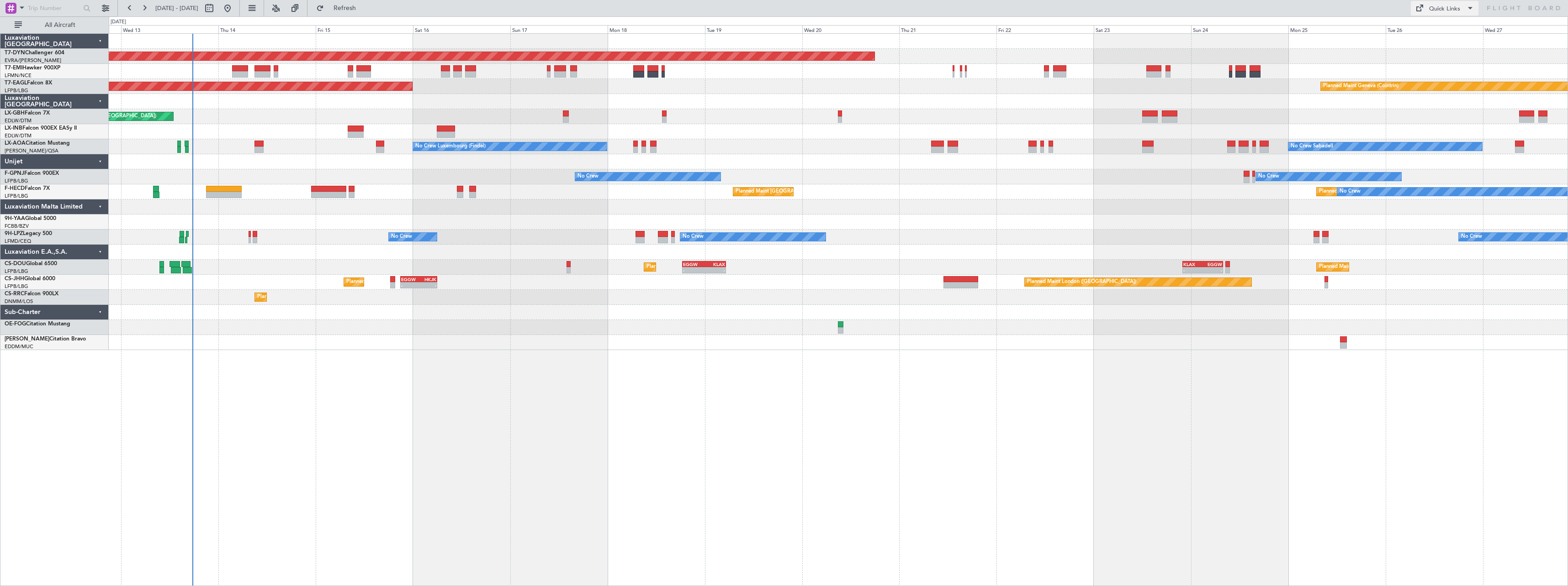
click at [1439, 10] on div "Quick Links" at bounding box center [1445, 9] width 31 height 9
click at [1461, 35] on button "Trip Builder" at bounding box center [1445, 30] width 69 height 22
click at [367, 13] on button "Refresh" at bounding box center [339, 8] width 55 height 14
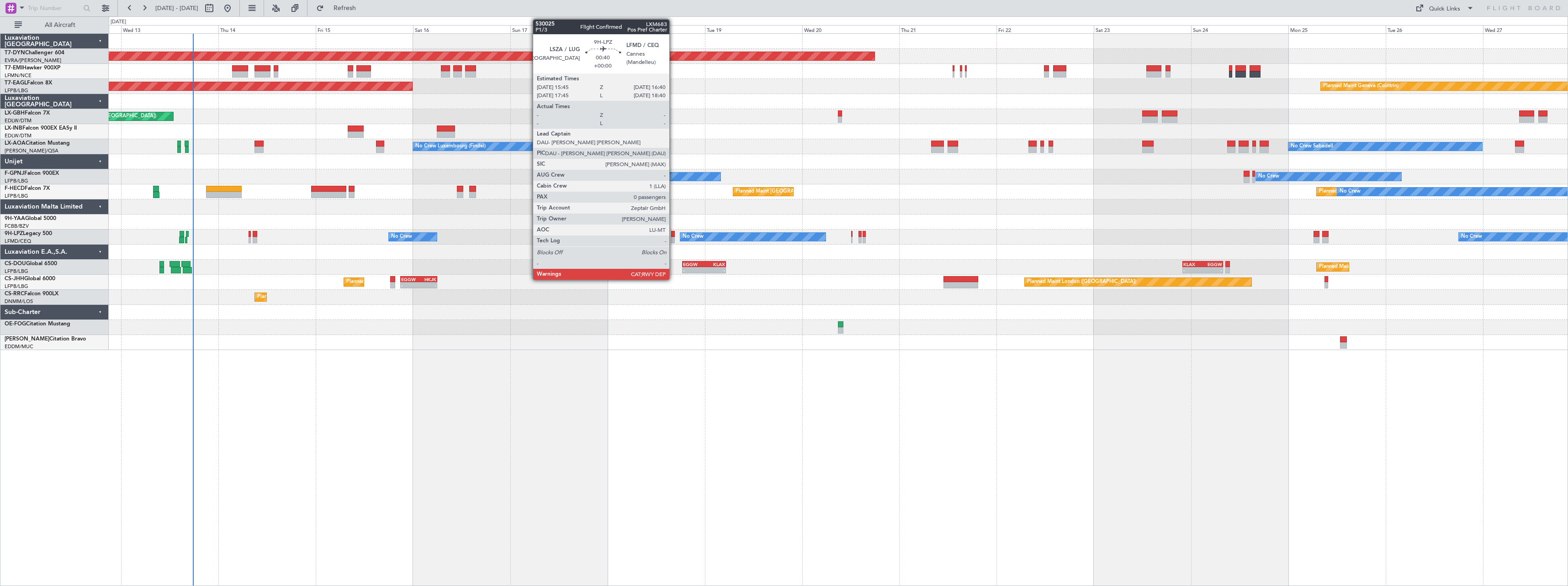
click at [673, 236] on div at bounding box center [672, 234] width 4 height 6
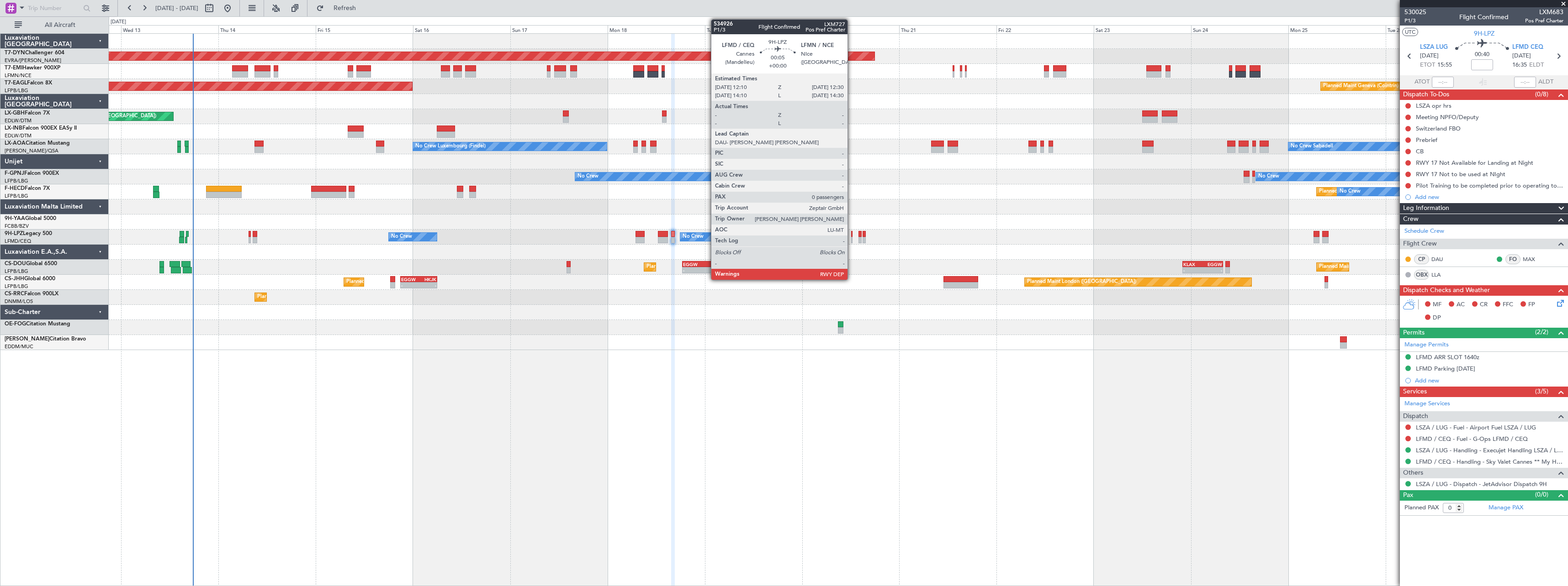
click at [851, 236] on div at bounding box center [851, 234] width 2 height 6
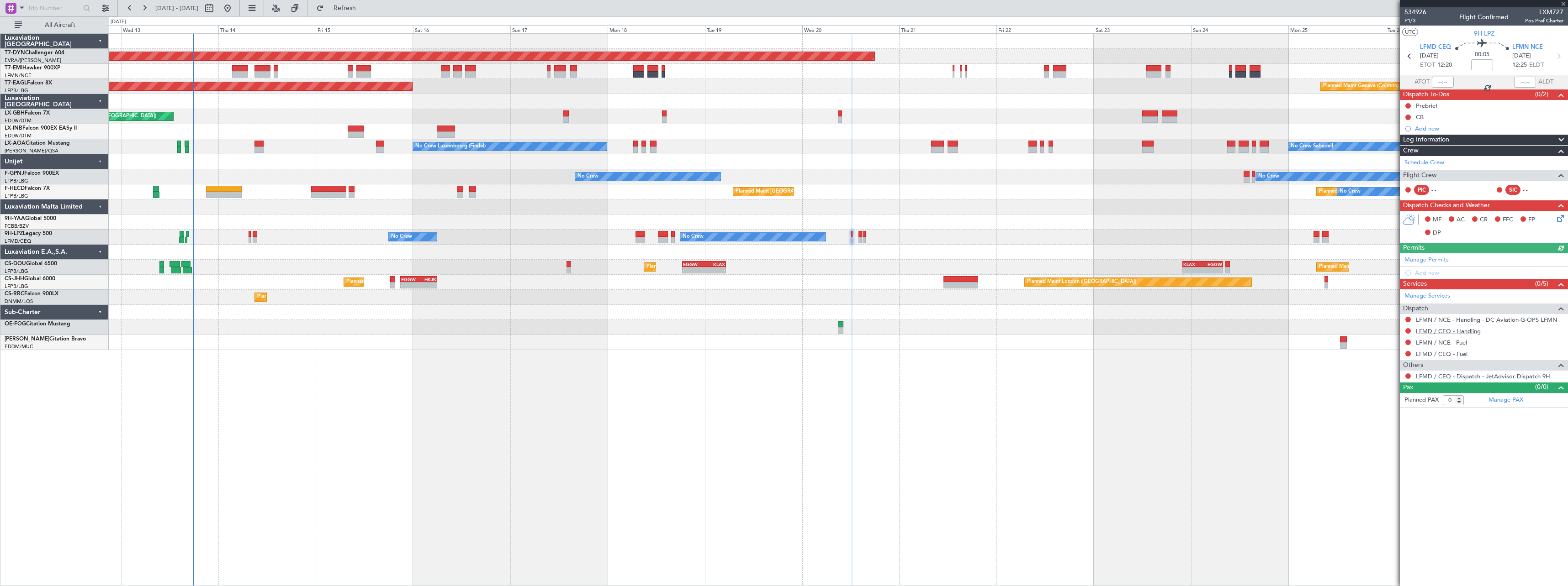
click at [1476, 330] on link "LFMD / CEQ - Handling" at bounding box center [1448, 331] width 65 height 8
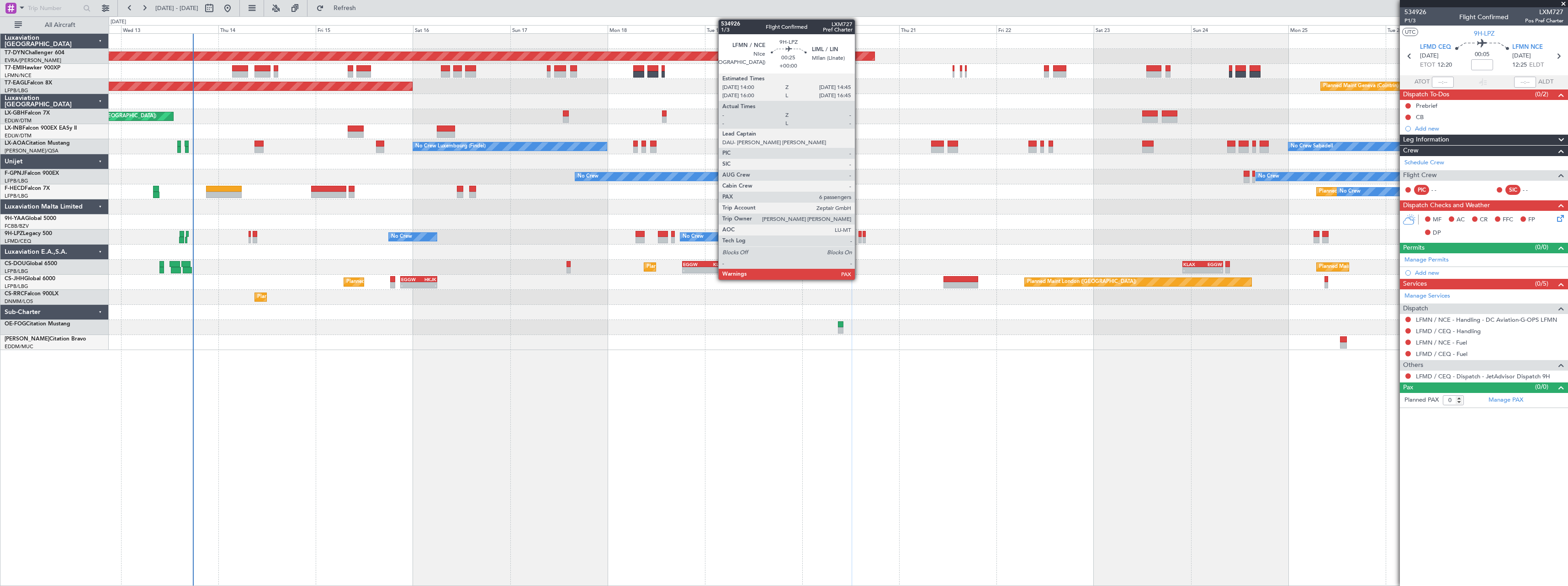
click at [859, 238] on div at bounding box center [860, 240] width 3 height 6
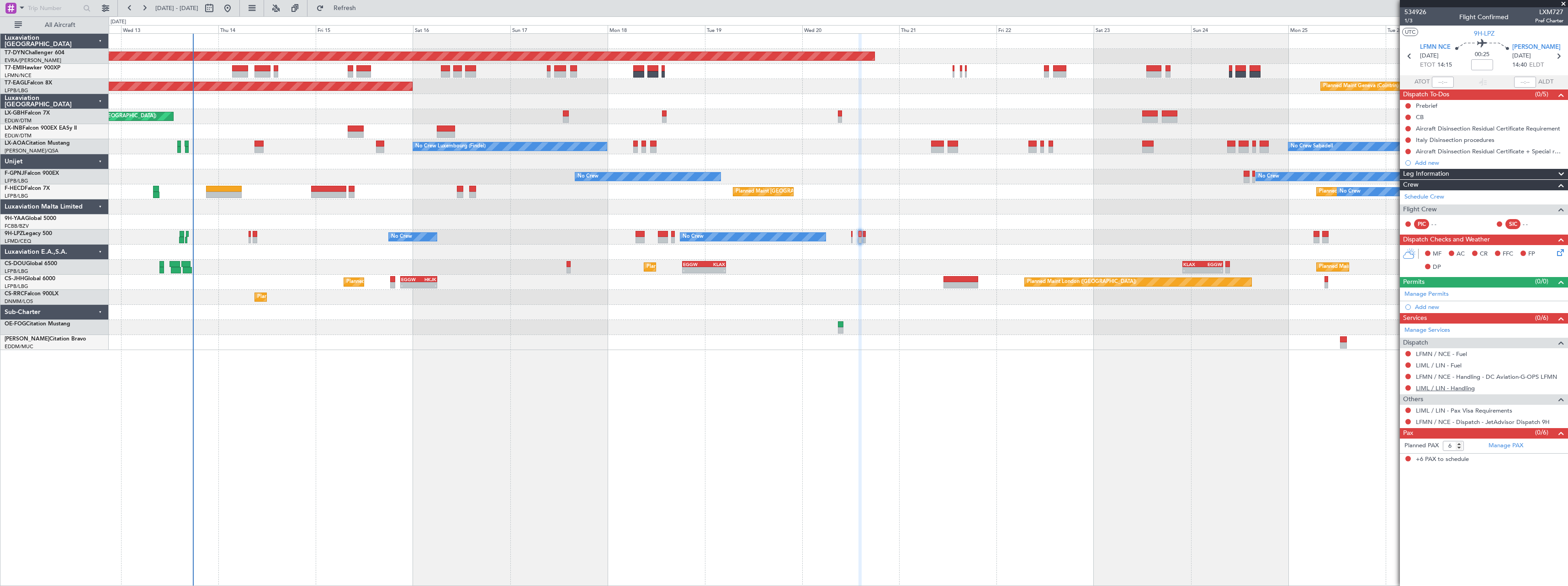
click at [1438, 389] on link "LIML / LIN - Handling" at bounding box center [1445, 389] width 59 height 8
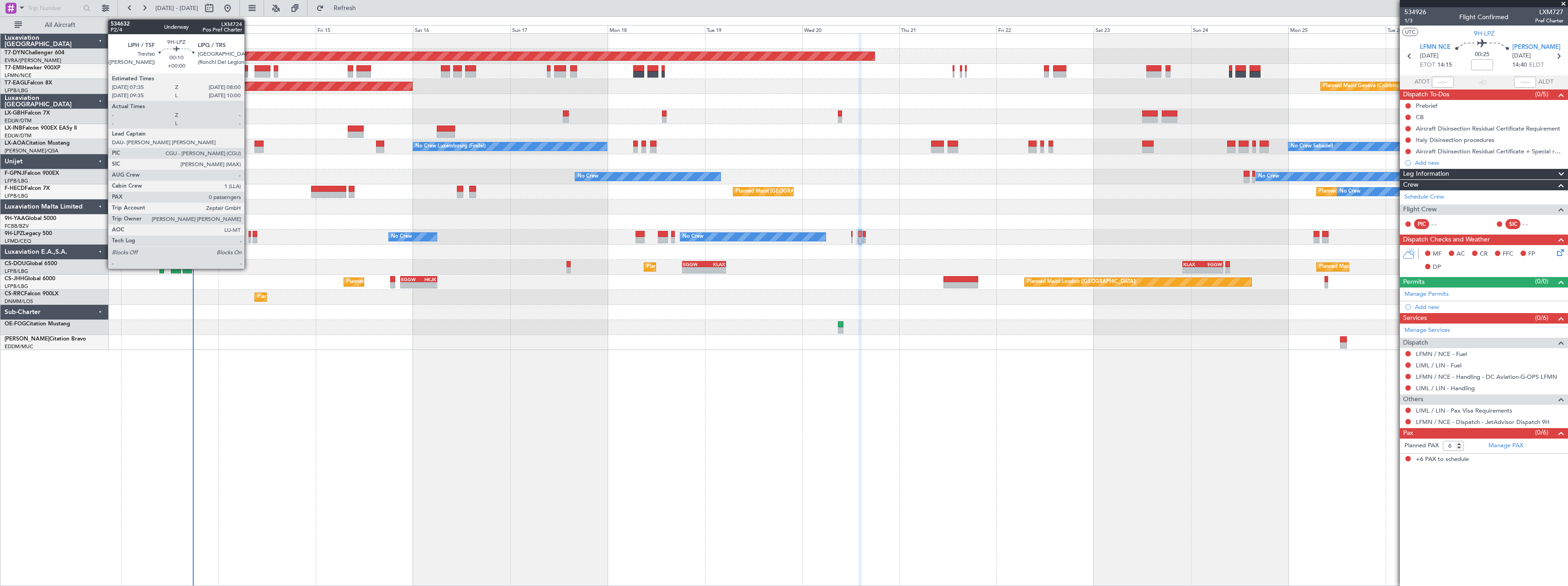
click at [249, 234] on div at bounding box center [249, 234] width 2 height 6
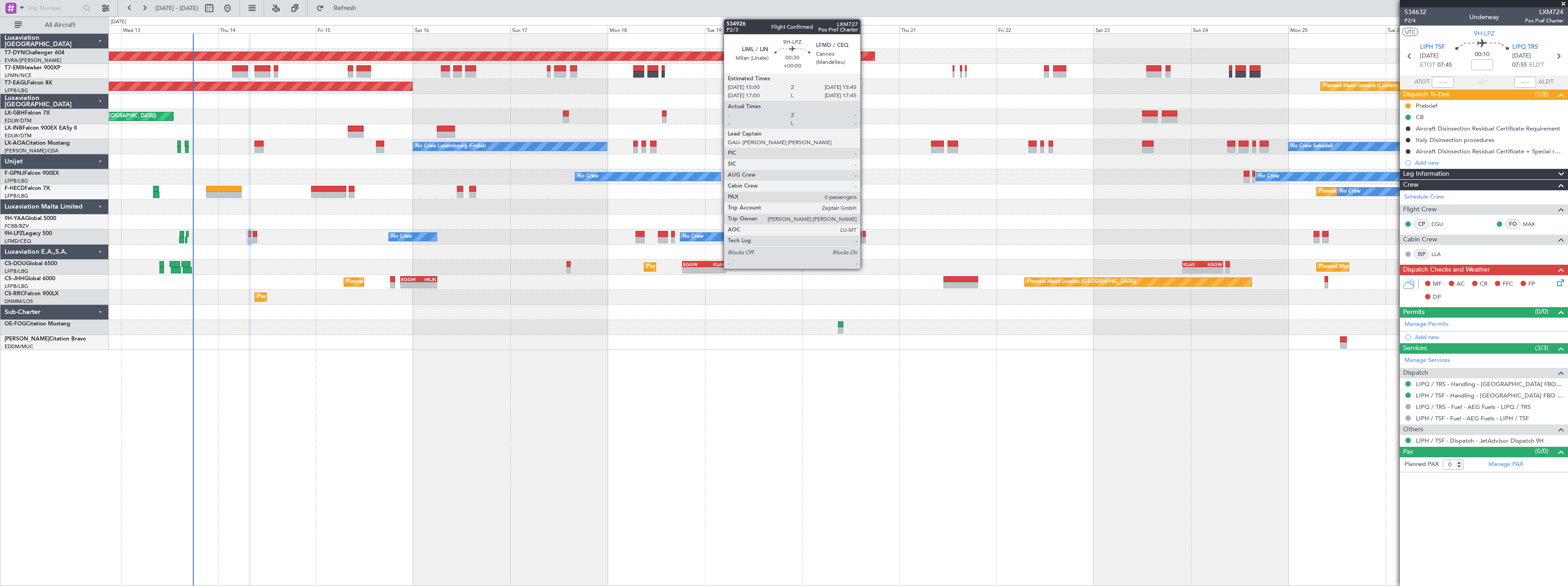
click at [864, 234] on div at bounding box center [864, 234] width 3 height 6
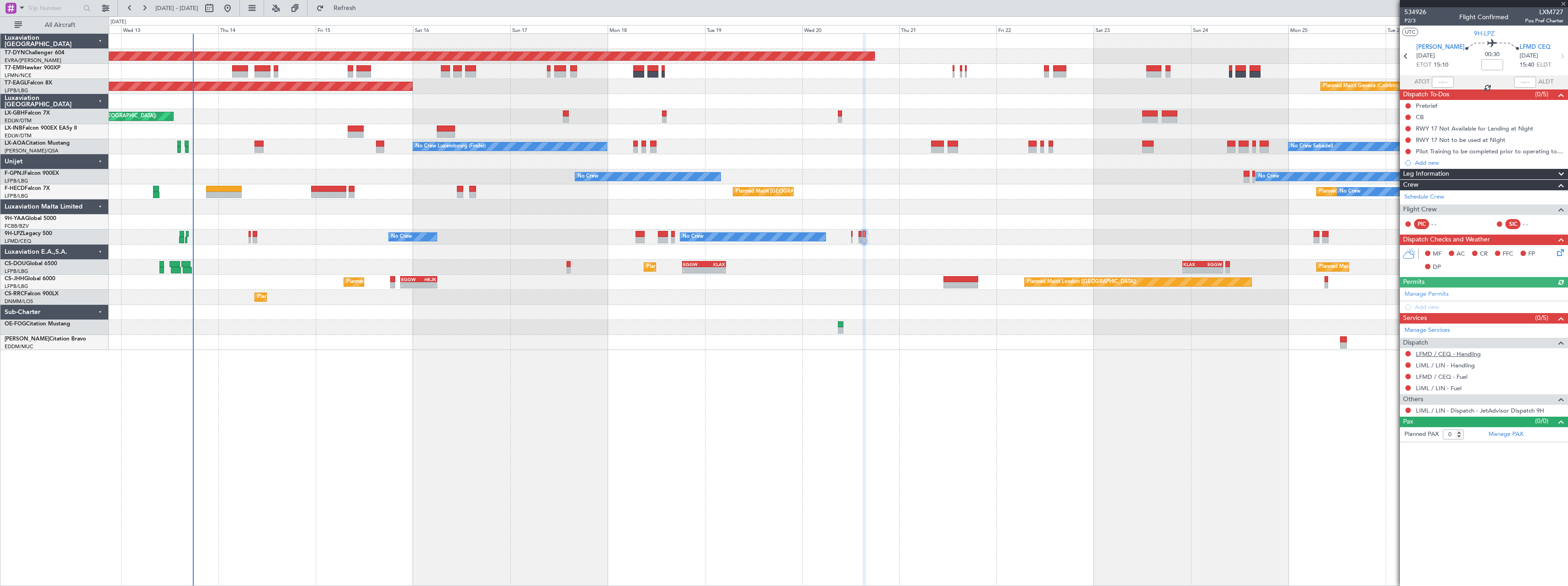
click at [1454, 355] on link "LFMD / CEQ - Handling" at bounding box center [1448, 354] width 65 height 8
click at [1456, 367] on link "LIML / LIN - Handling" at bounding box center [1445, 366] width 59 height 8
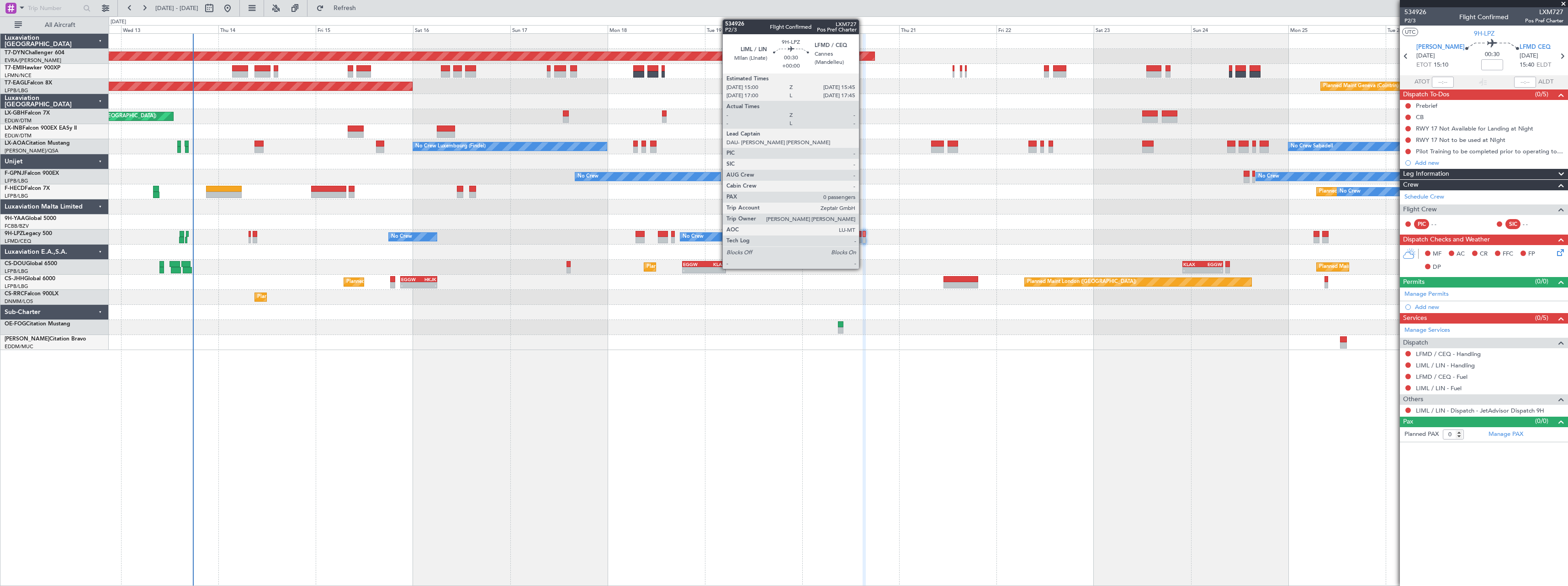
click at [863, 239] on div at bounding box center [864, 240] width 3 height 6
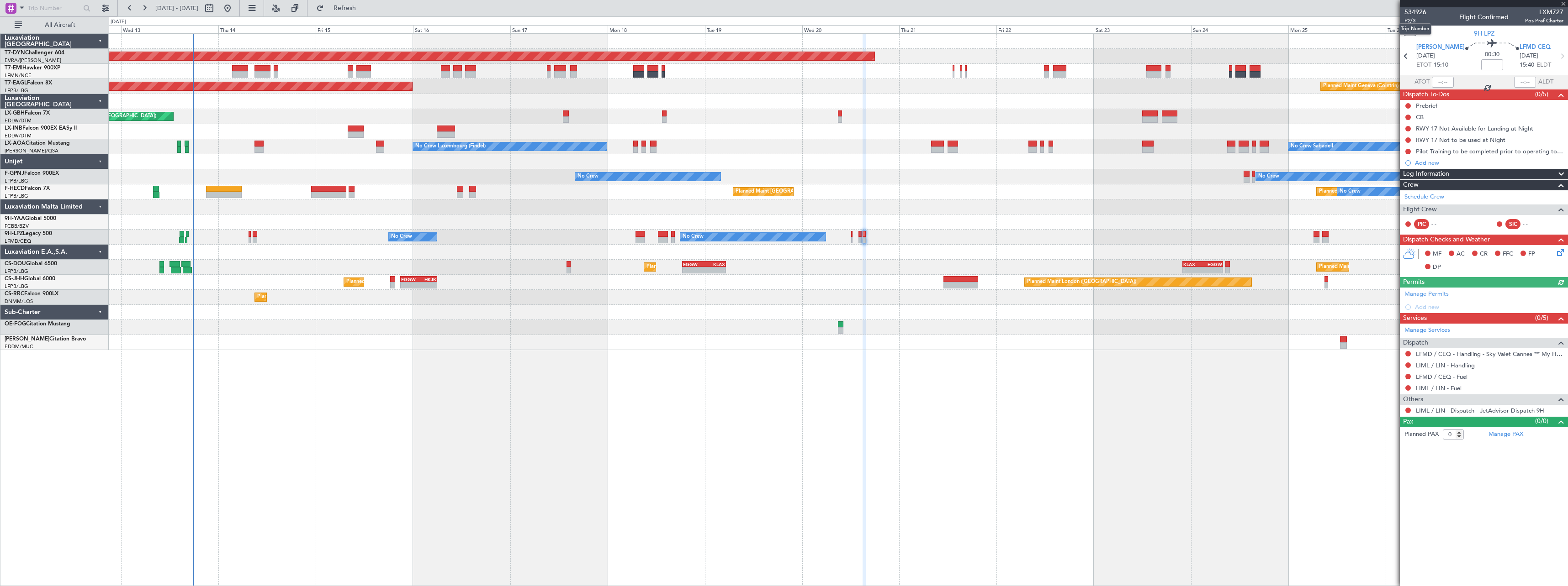
click at [1407, 21] on mat-tooltip-component "Trip Number" at bounding box center [1415, 29] width 45 height 24
click at [1409, 21] on span "P2/3" at bounding box center [1415, 21] width 22 height 8
click at [371, 15] on fb-refresh-button "Refresh" at bounding box center [339, 8] width 64 height 17
click at [364, 6] on span "Refresh" at bounding box center [345, 8] width 38 height 6
click at [986, 322] on div at bounding box center [839, 328] width 1459 height 15
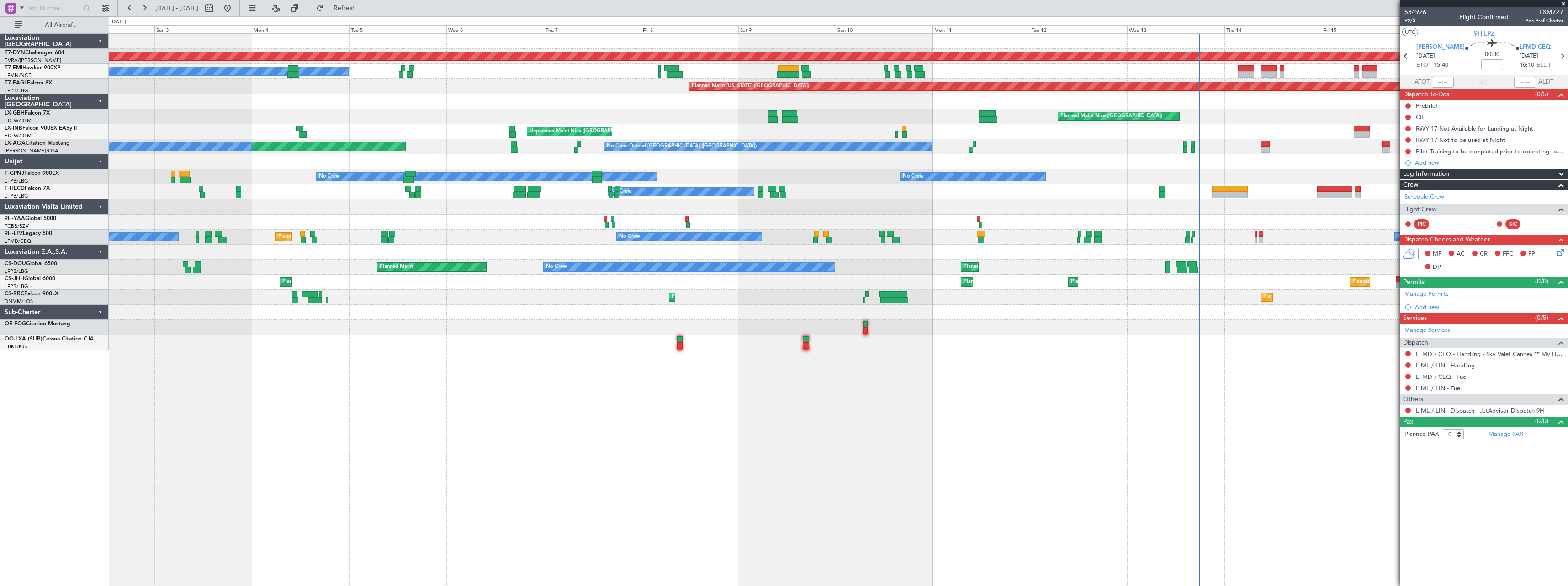
click at [680, 274] on div "Planned Maint Paris (Le Bourget) No Crew Planned Maint No Crew Unplanned Maint …" at bounding box center [839, 267] width 1459 height 15
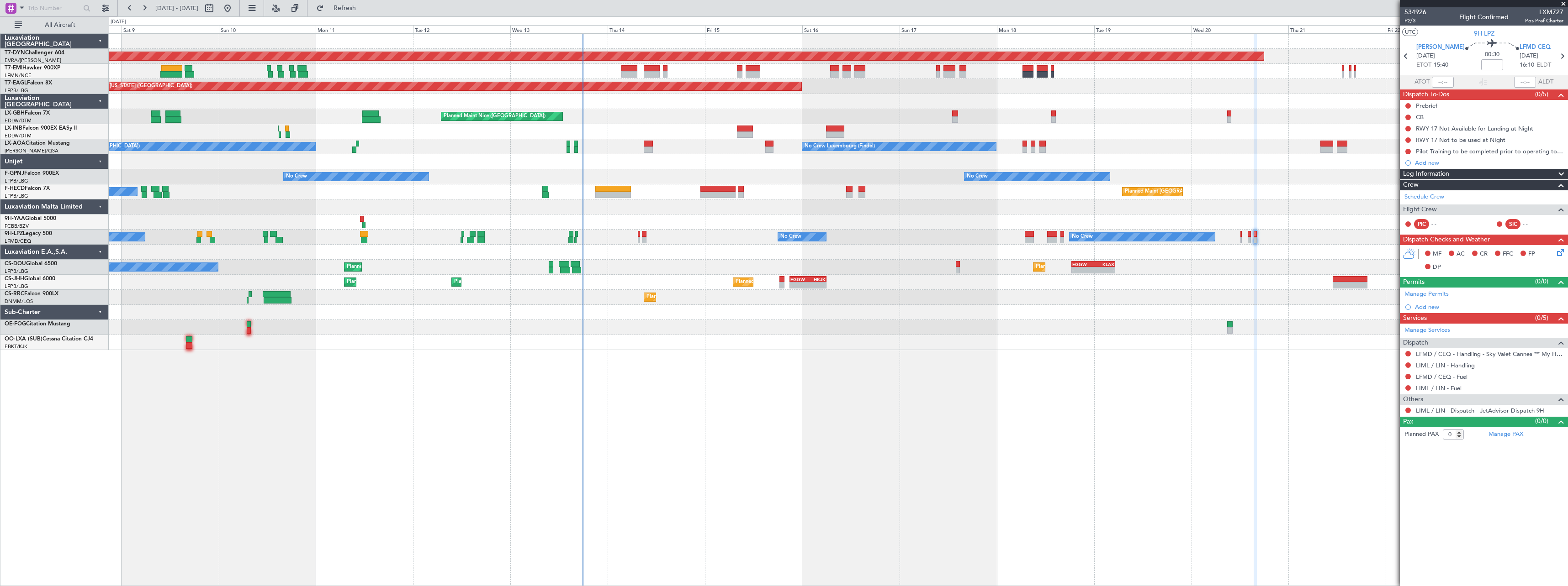
click at [630, 338] on div "Planned Maint Basel-Mulhouse Planned Maint New York (Teterboro) Planned Maint G…" at bounding box center [839, 191] width 1459 height 316
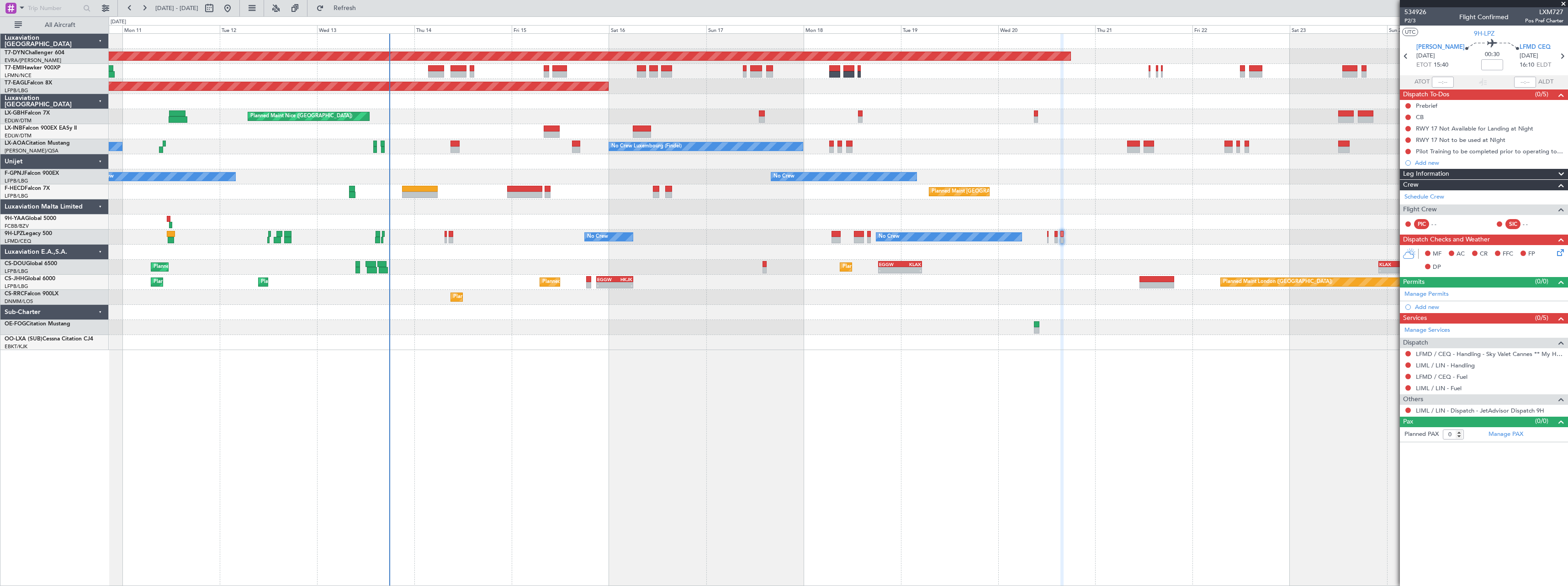
click at [1042, 282] on div "Planned Maint Basel-Mulhouse Planned Maint New York (Teterboro) Planned Maint G…" at bounding box center [839, 191] width 1459 height 316
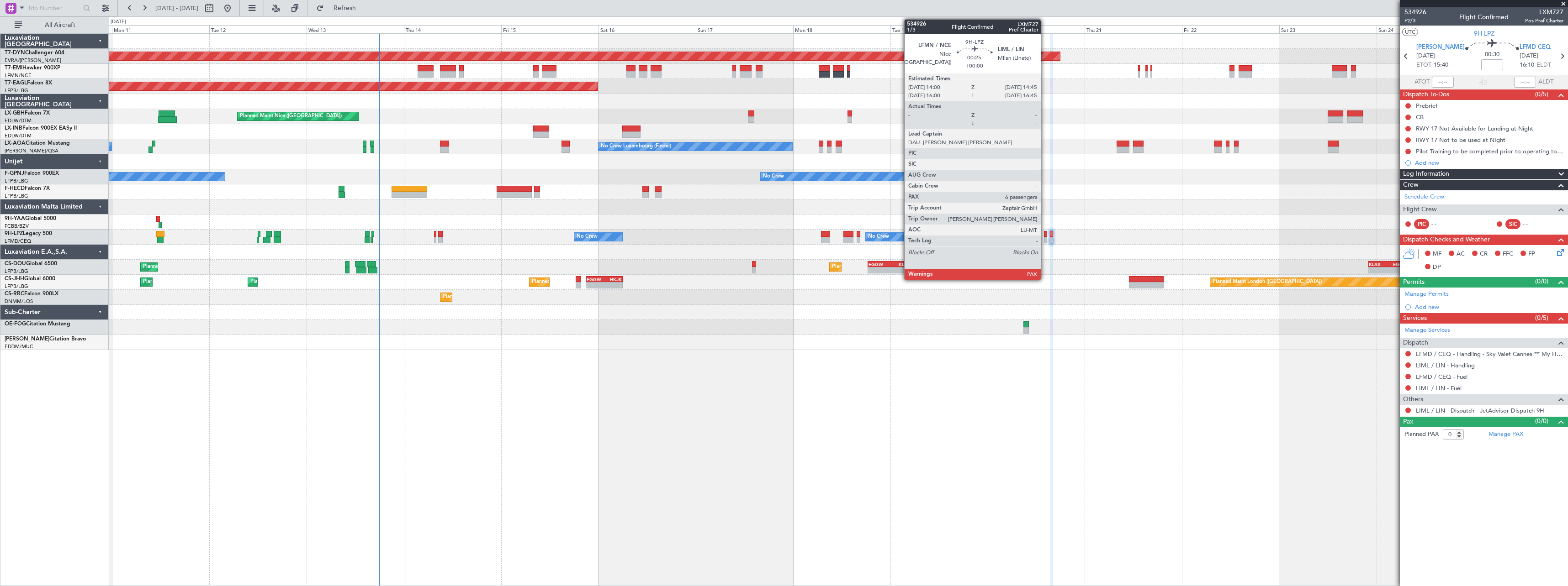
click at [1045, 239] on div at bounding box center [1045, 240] width 3 height 6
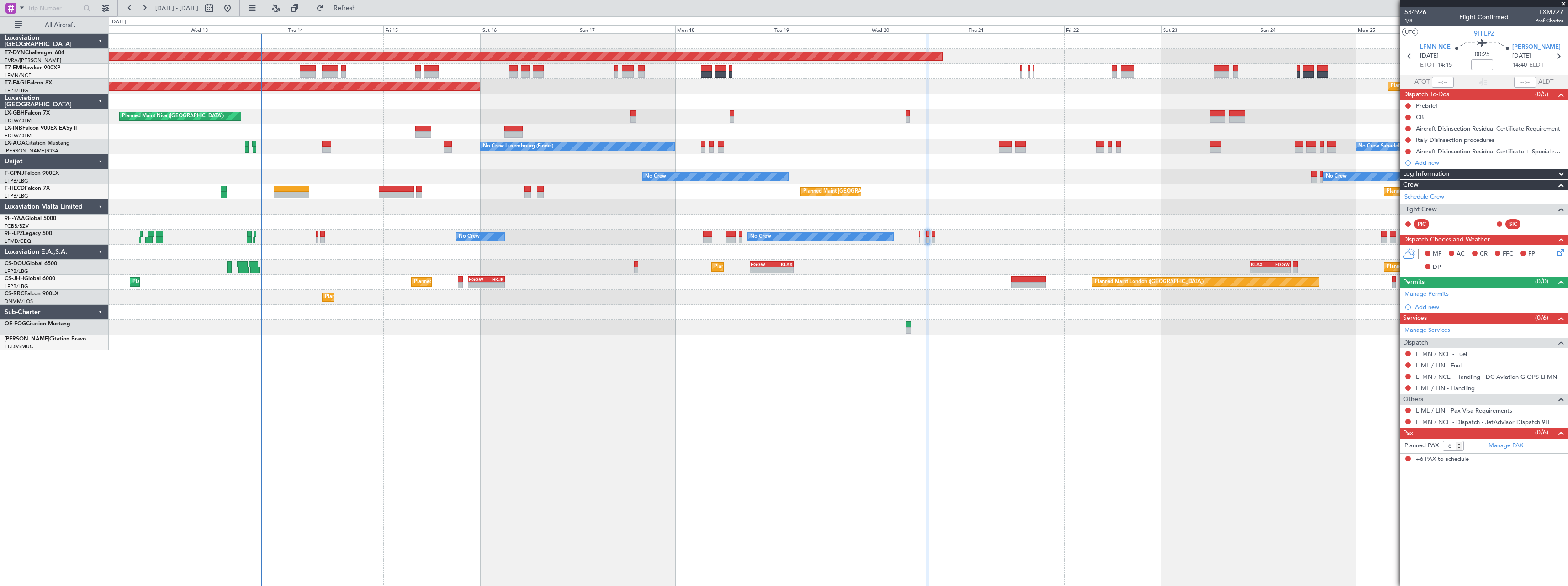
click at [942, 274] on div "Planned Maint Basel-Mulhouse Planned Maint New York (Teterboro) Planned Maint G…" at bounding box center [839, 191] width 1459 height 316
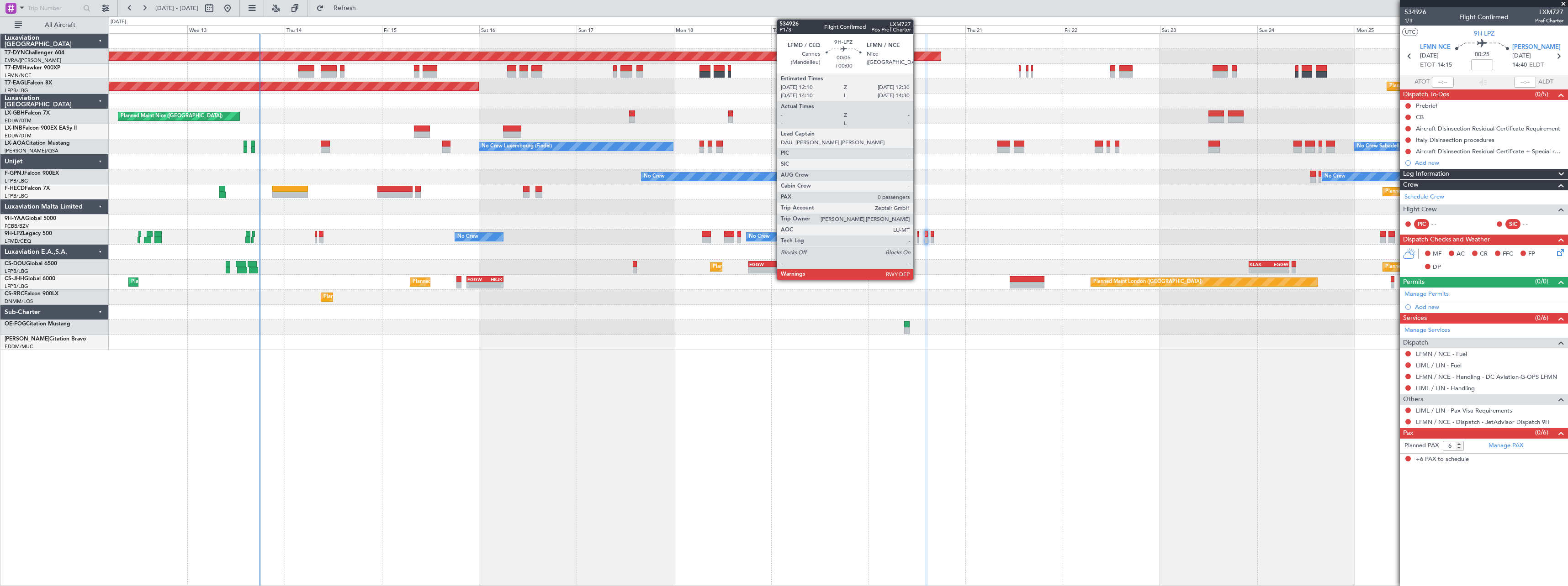
click at [917, 235] on div at bounding box center [918, 234] width 2 height 6
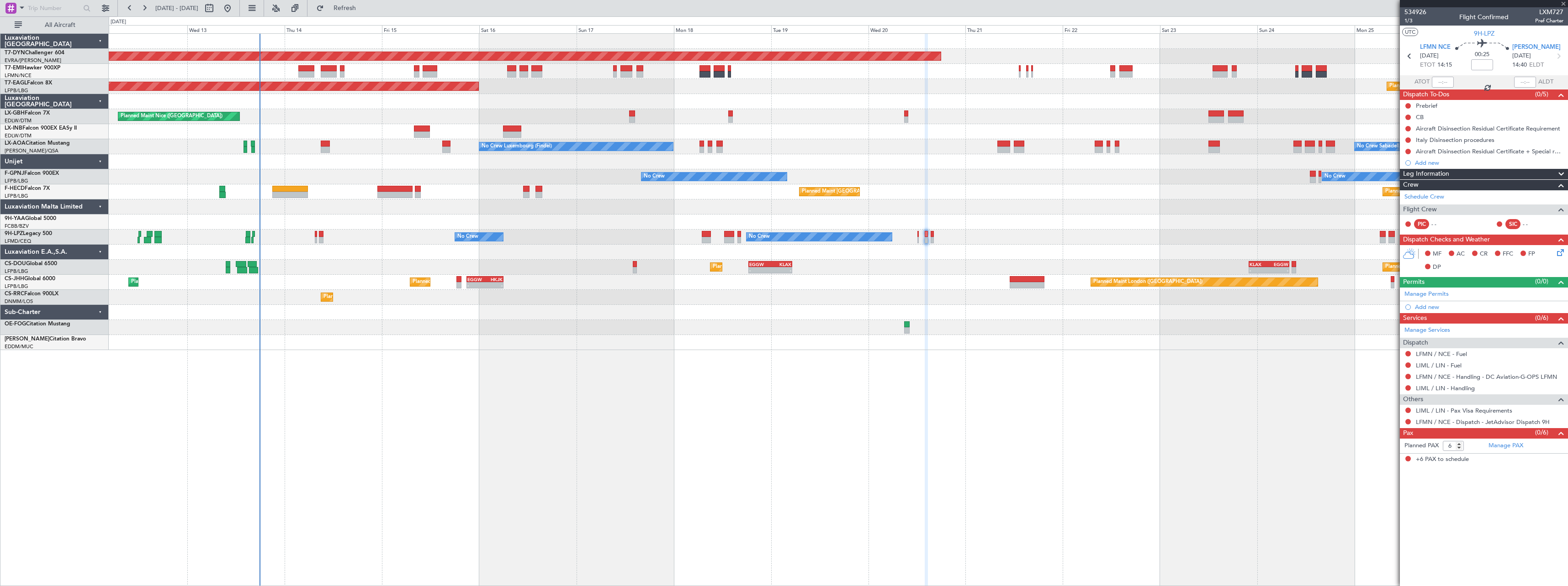
type input "0"
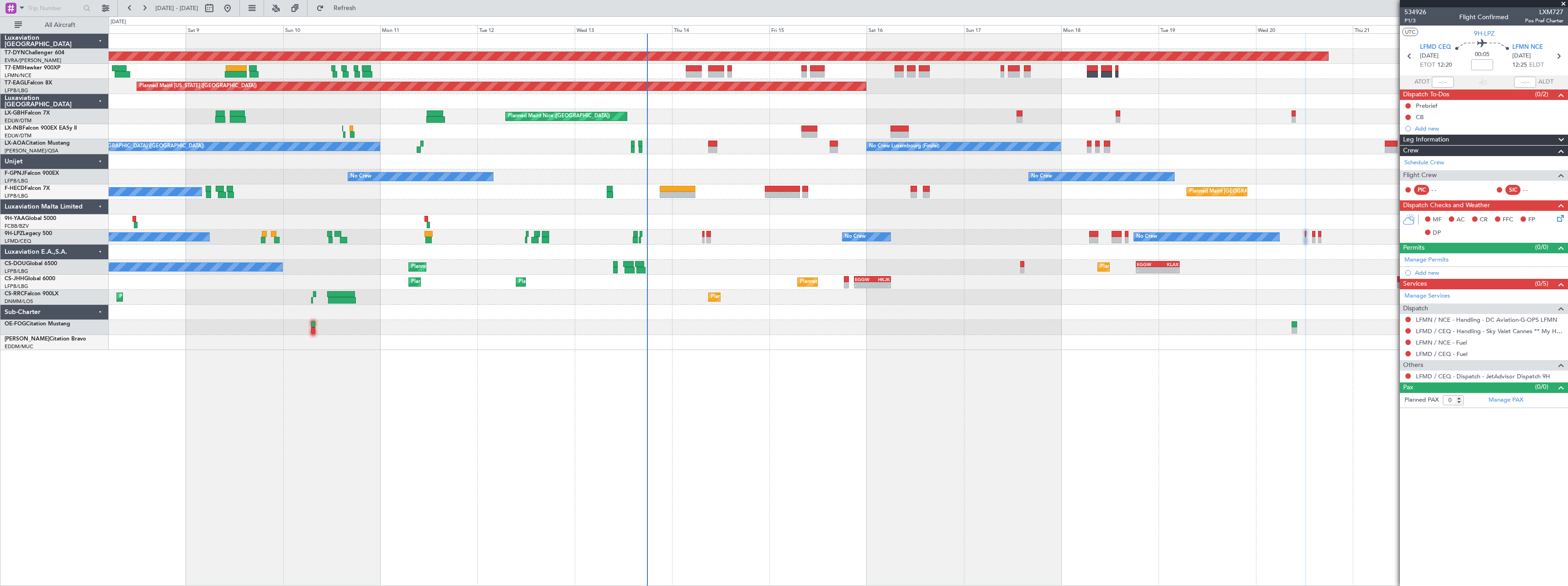
click at [853, 347] on div "Planned Maint Basel-Mulhouse A/C Unavailable Planned Maint New York (Teterboro)…" at bounding box center [839, 310] width 1459 height 553
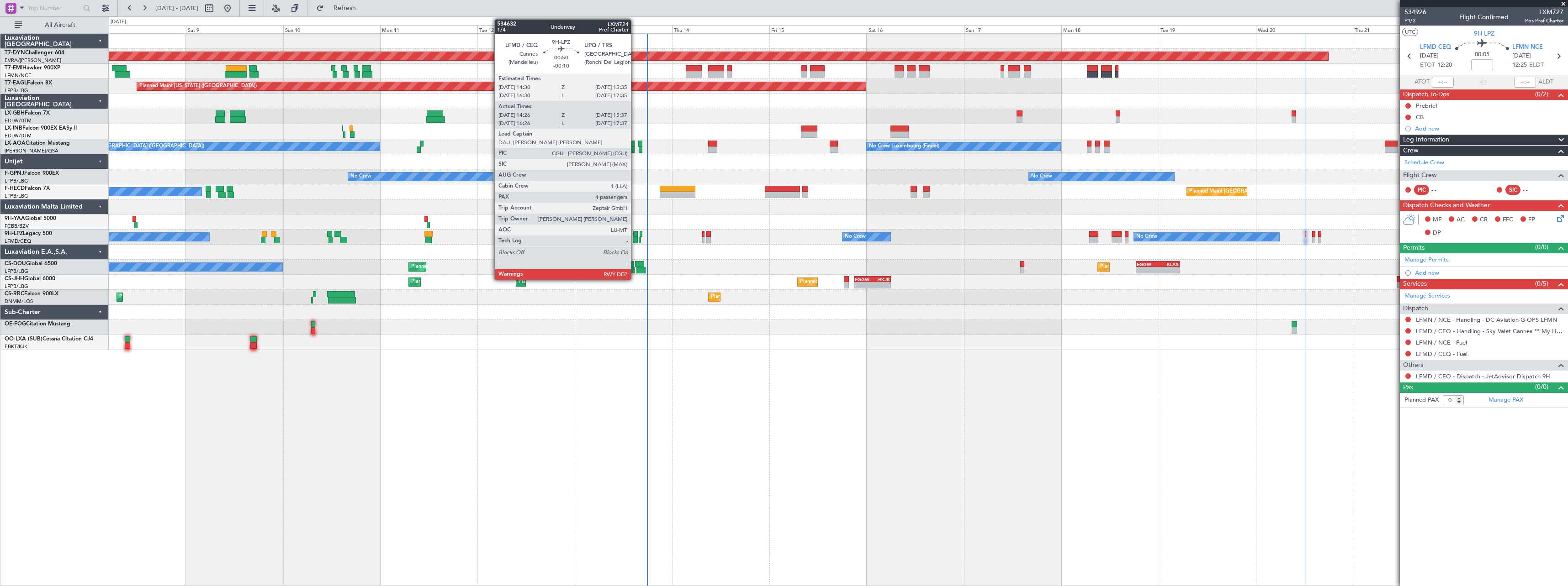
click at [635, 242] on div at bounding box center [635, 240] width 5 height 6
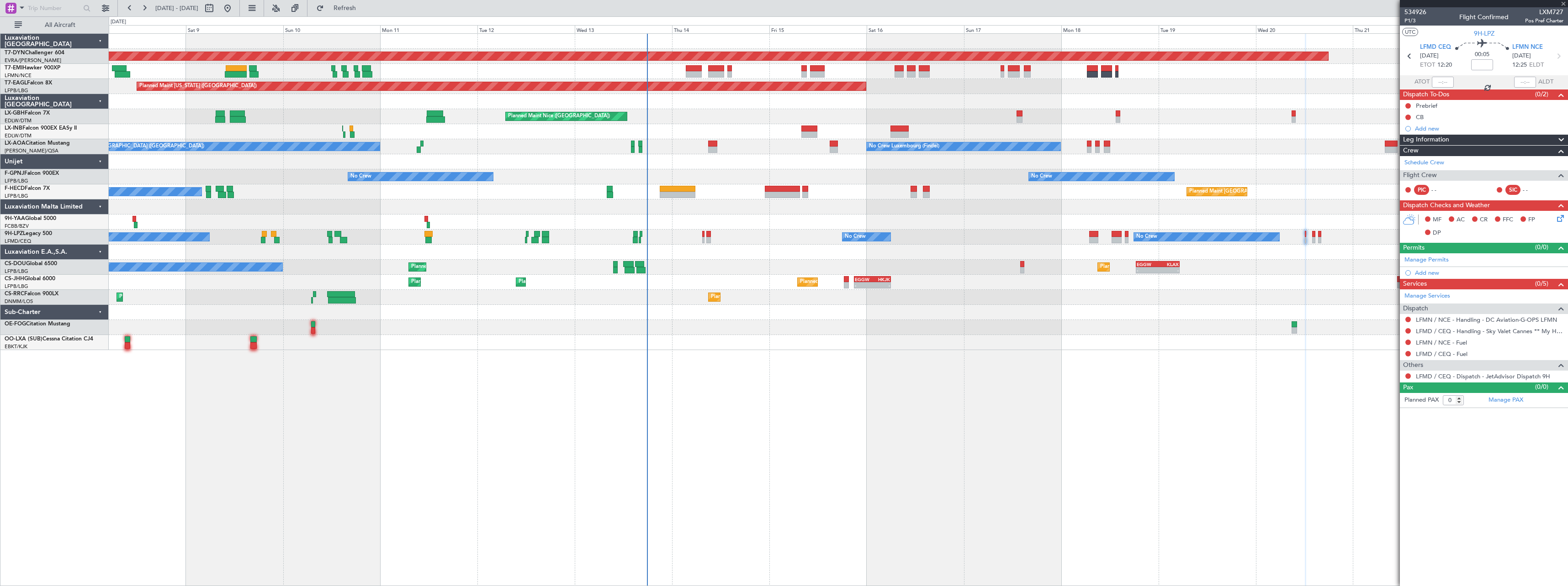
type input "-00:10"
type input "14:36"
type input "15:32"
type input "4"
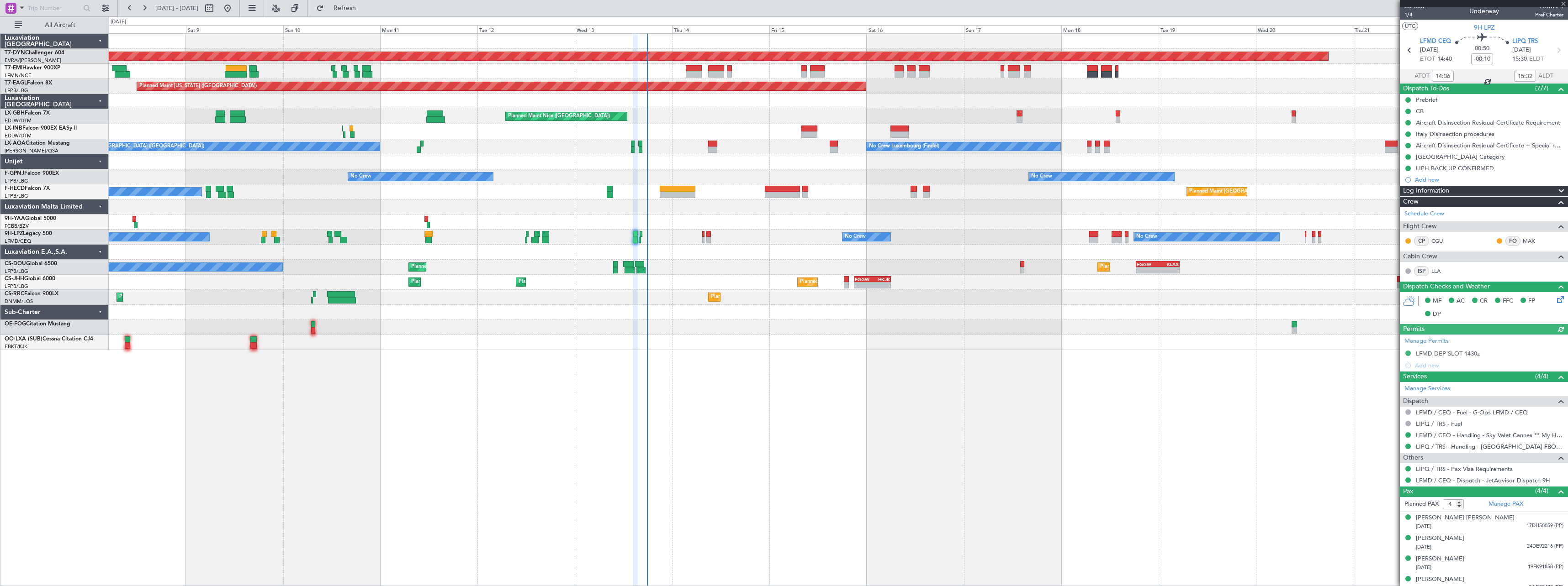
scroll to position [14, 0]
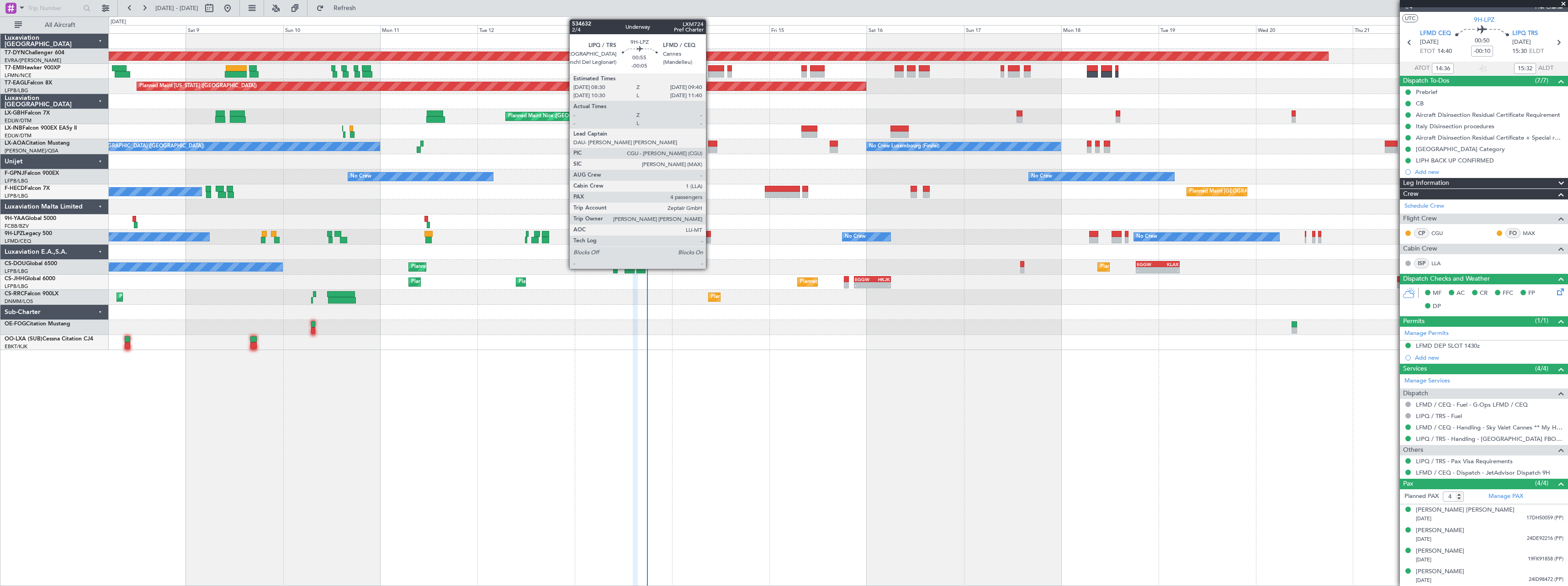
click at [710, 232] on div at bounding box center [709, 234] width 5 height 6
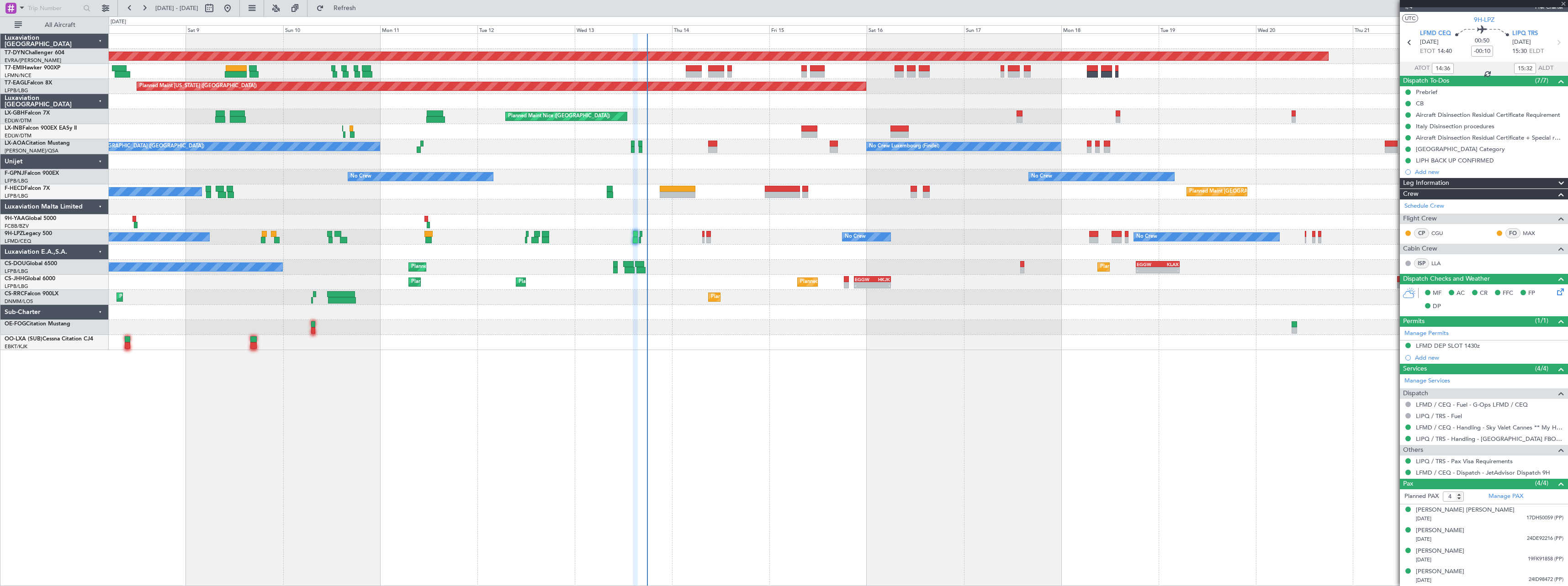
type input "-00:05"
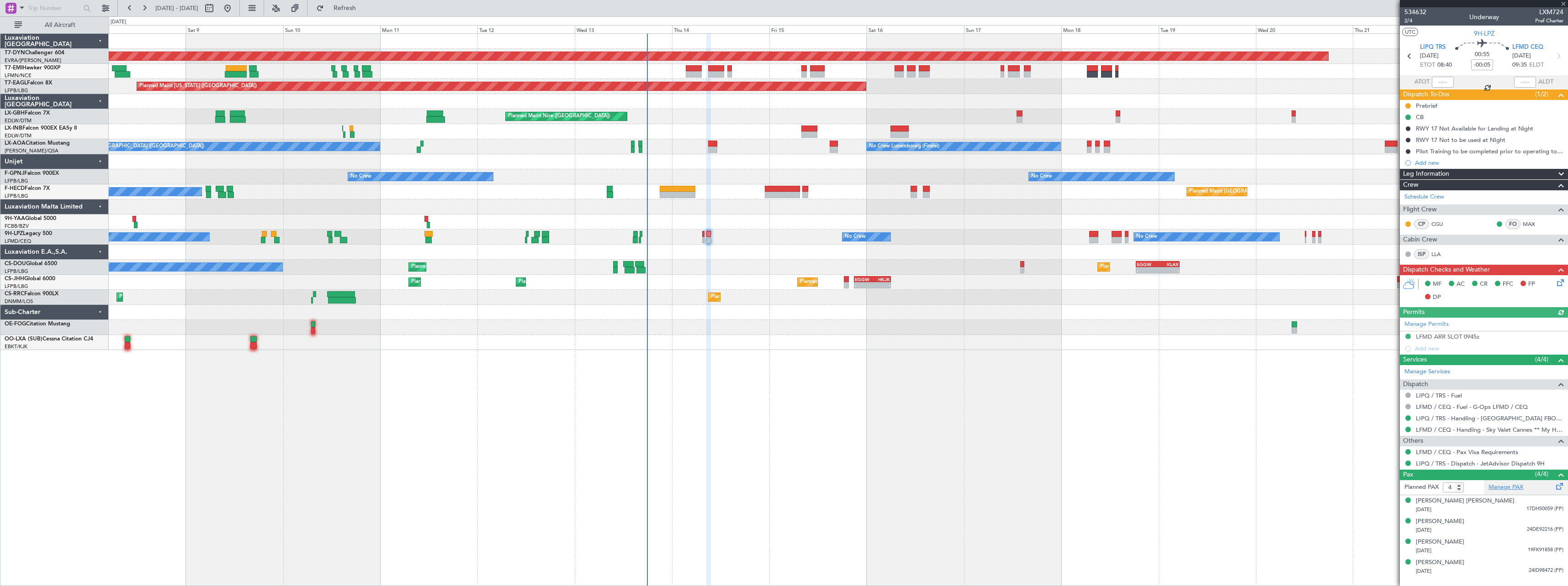
click at [1520, 488] on link "Manage PAX" at bounding box center [1505, 488] width 35 height 9
click at [361, 5] on span "Refresh" at bounding box center [345, 8] width 38 height 6
type input "3"
click at [1460, 491] on input "3" at bounding box center [1454, 487] width 21 height 10
click at [1469, 489] on form "Planned PAX" at bounding box center [1441, 487] width 84 height 14
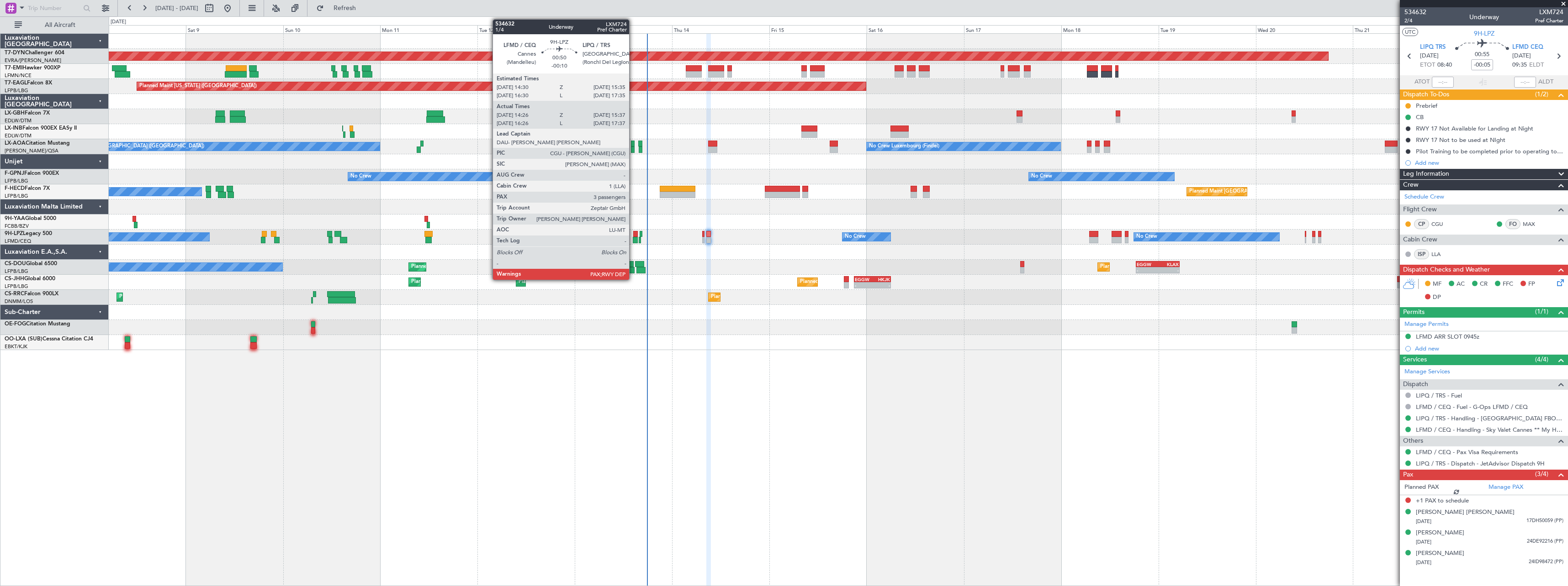
click at [633, 234] on div at bounding box center [636, 234] width 5 height 6
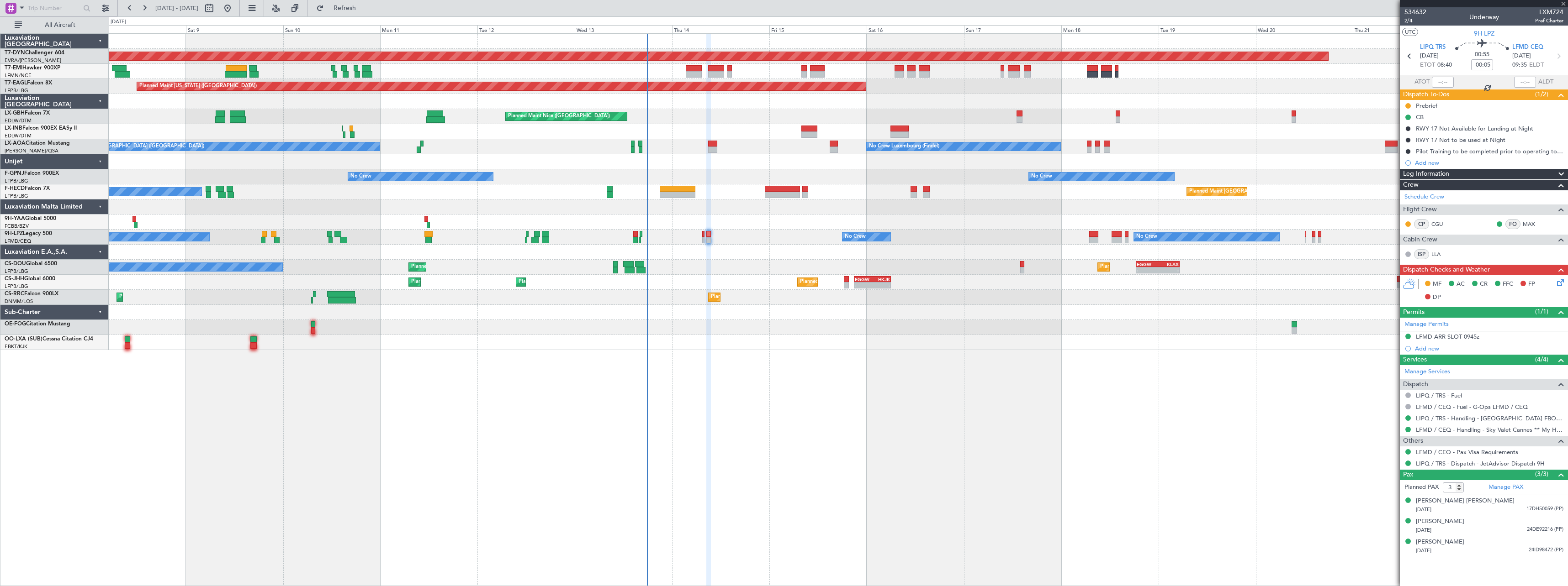
type input "-00:10"
type input "14:36"
type input "15:32"
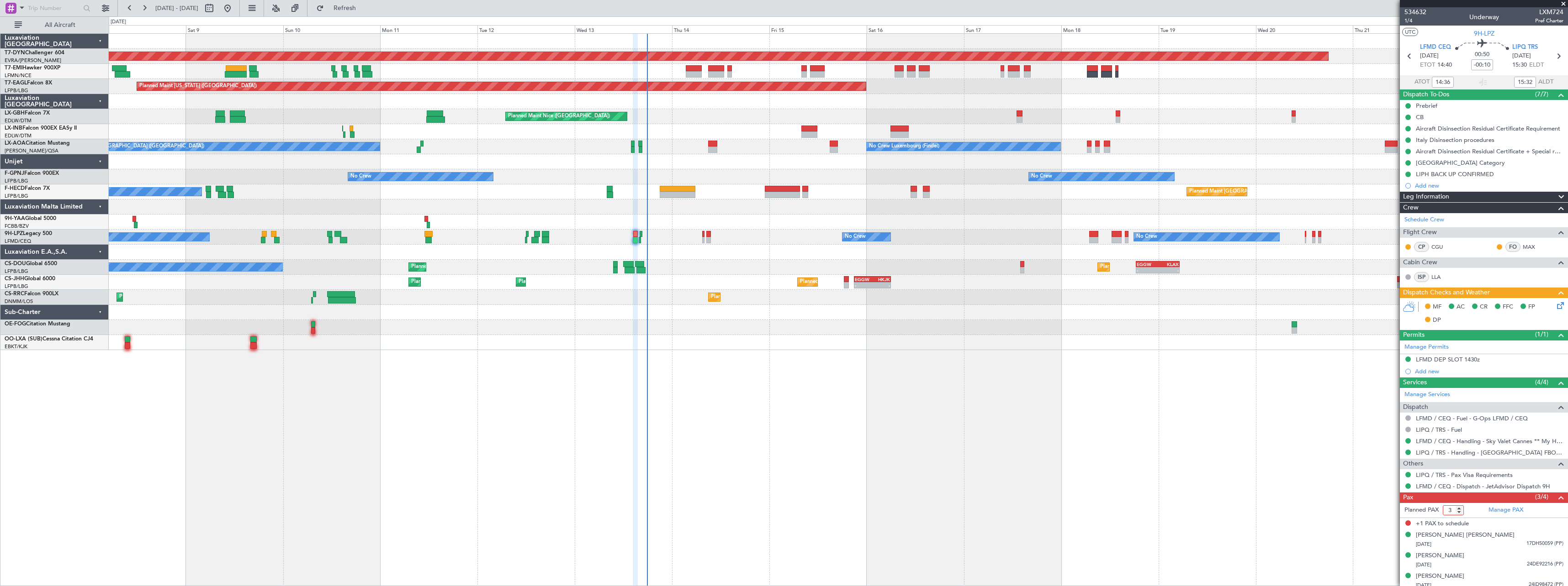
drag, startPoint x: 1460, startPoint y: 511, endPoint x: 1473, endPoint y: 511, distance: 13.0
type input "3"
click at [1460, 511] on input "3" at bounding box center [1454, 510] width 21 height 10
click at [1473, 511] on form "Planned PAX 3" at bounding box center [1441, 510] width 84 height 14
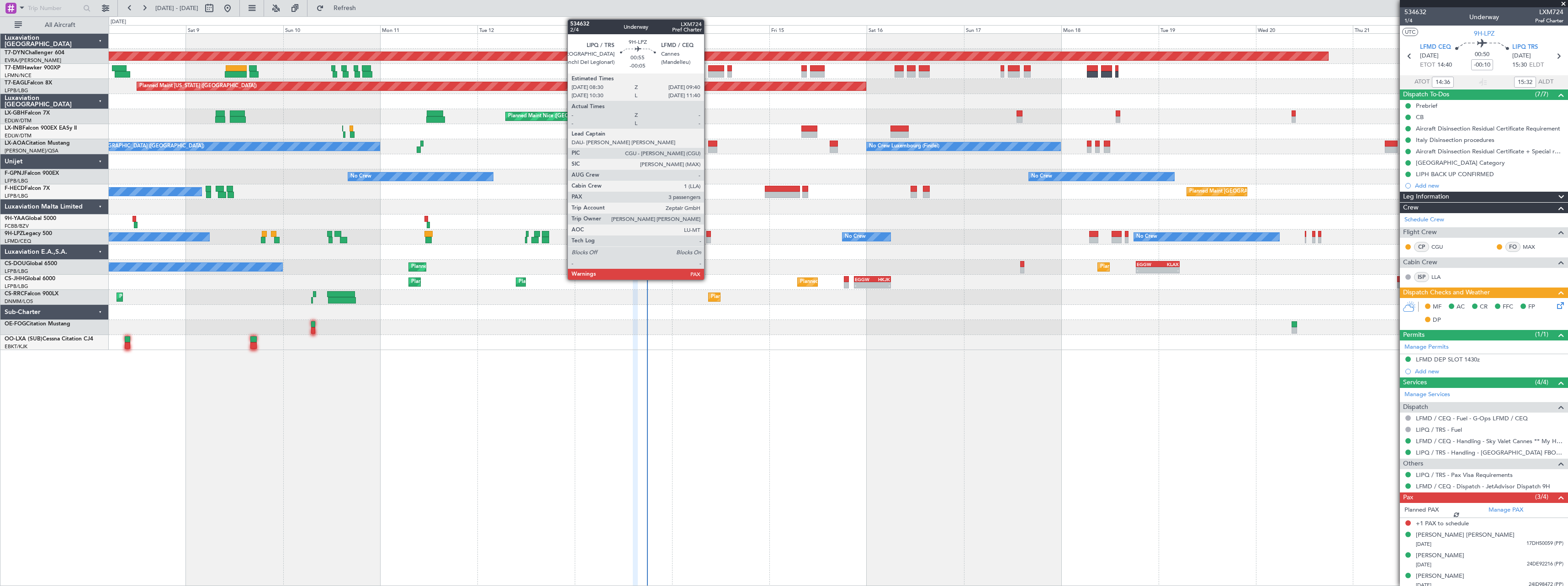
click at [708, 235] on div at bounding box center [709, 234] width 5 height 6
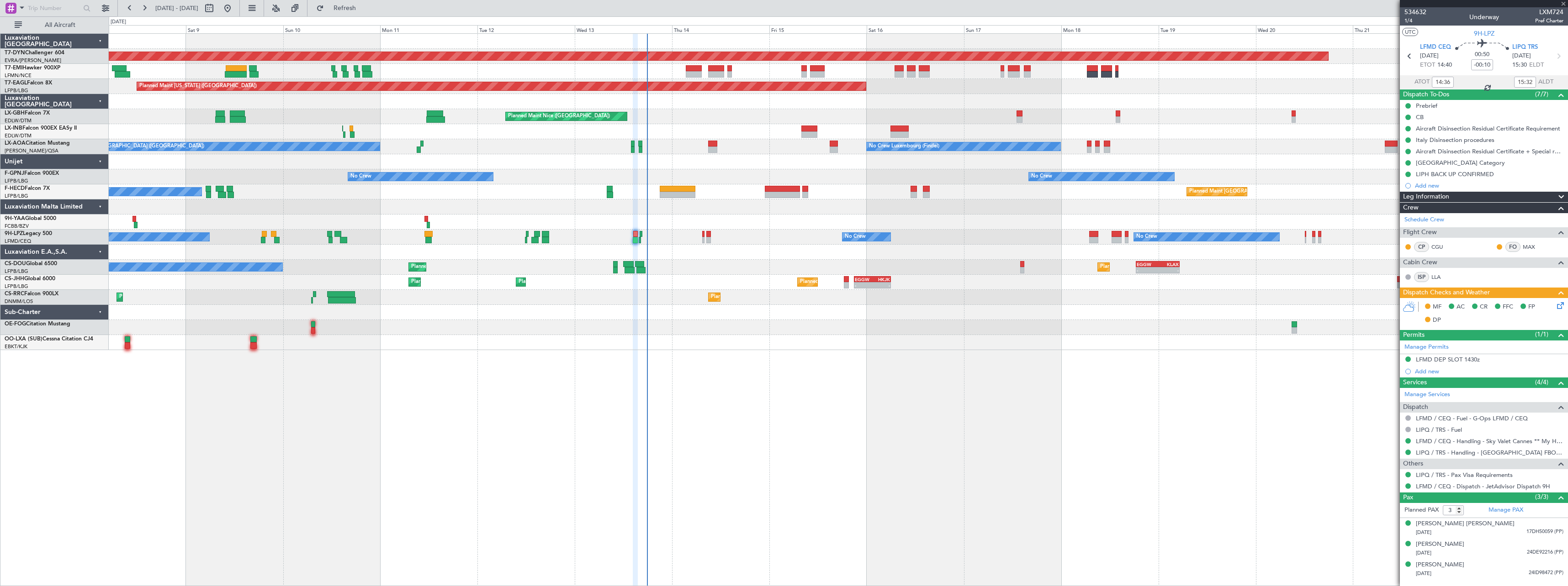
type input "-00:05"
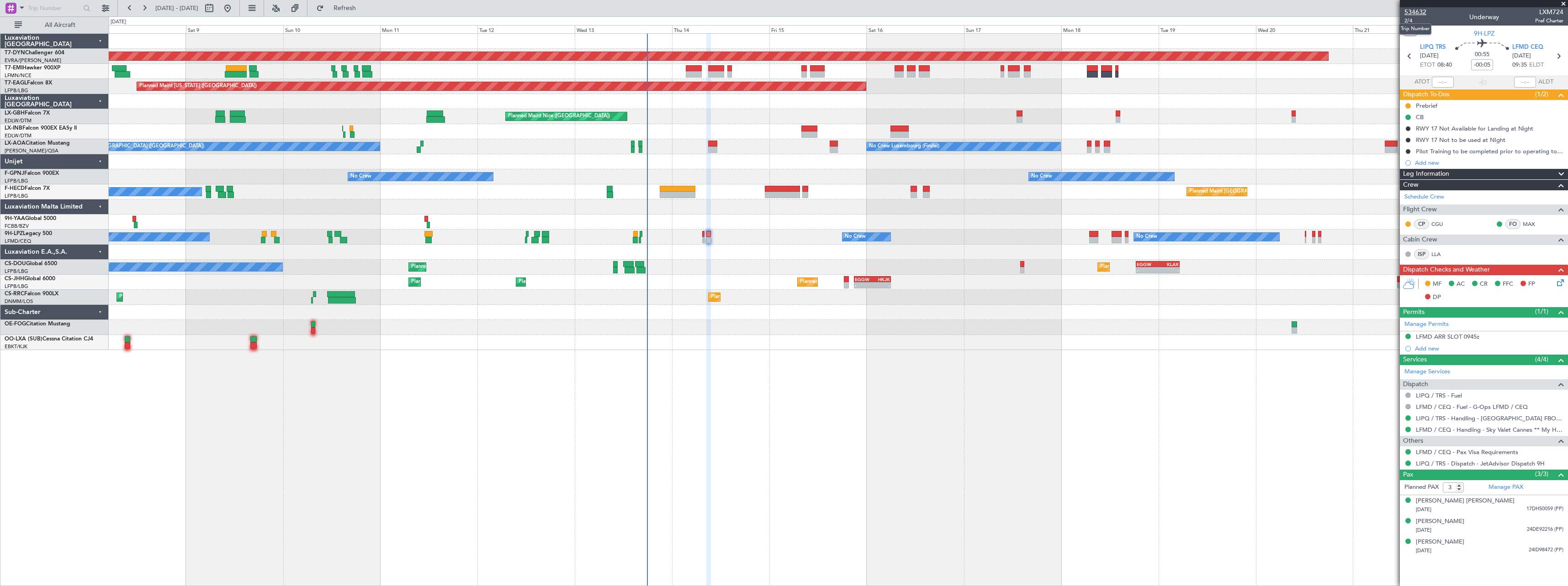
click at [1421, 14] on span "534632" at bounding box center [1415, 12] width 22 height 10
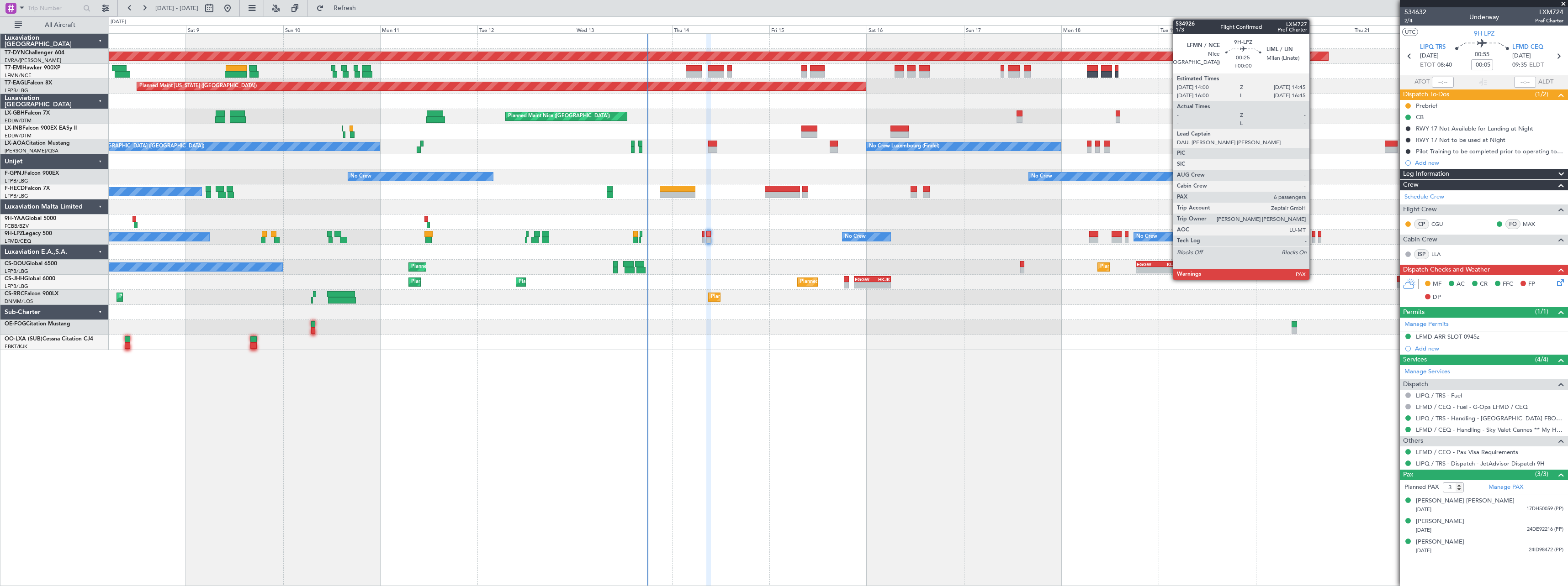
click at [1313, 240] on div at bounding box center [1313, 240] width 3 height 6
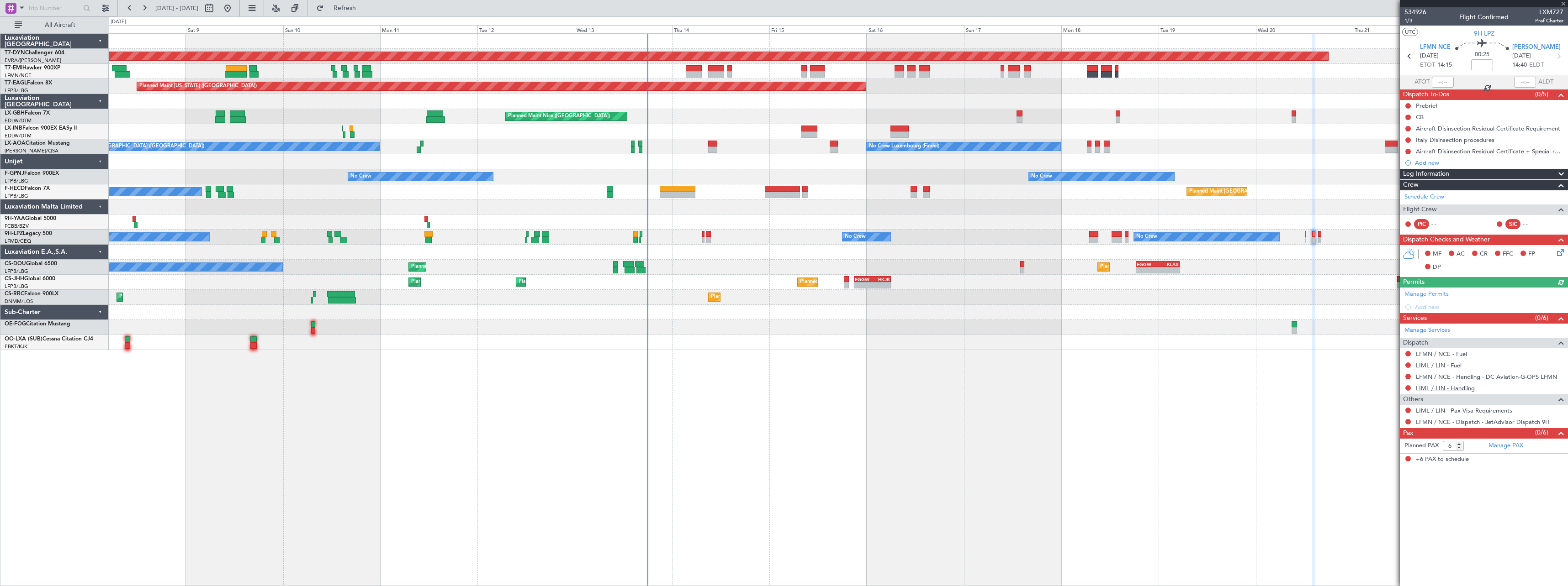
click at [1441, 389] on link "LIML / LIN - Handling" at bounding box center [1445, 389] width 59 height 8
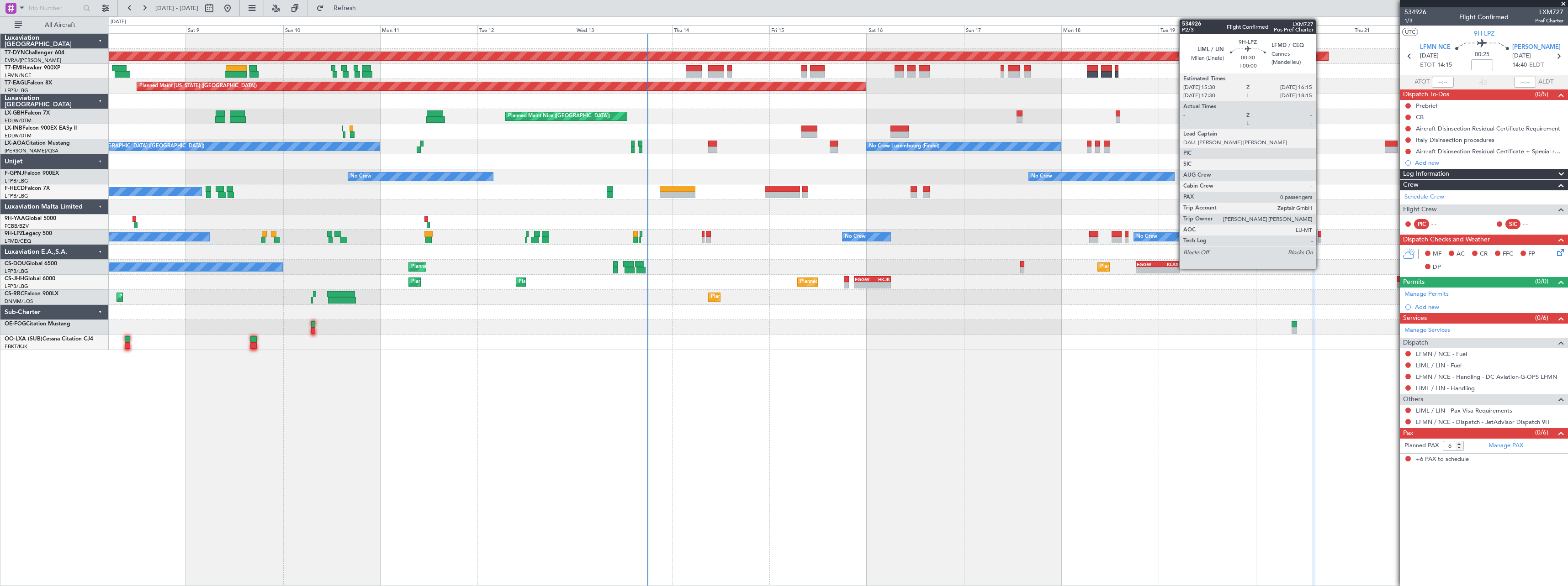
click at [1319, 239] on div at bounding box center [1319, 240] width 3 height 6
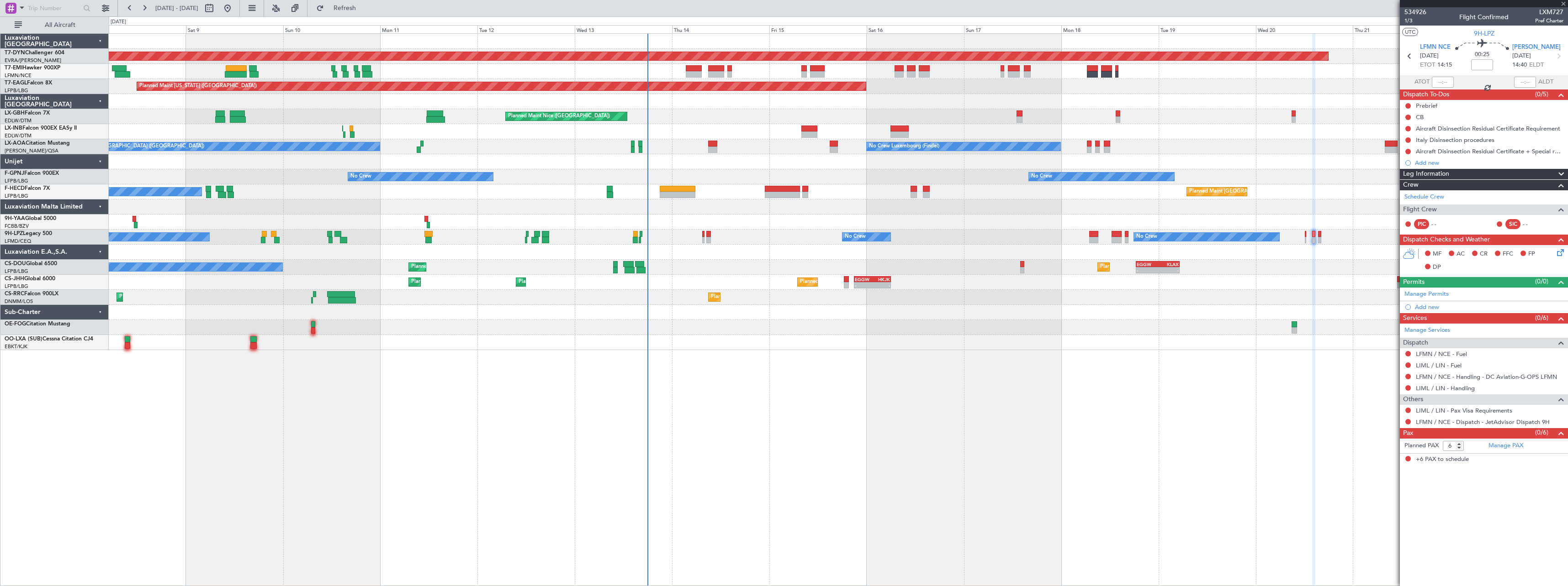
type input "0"
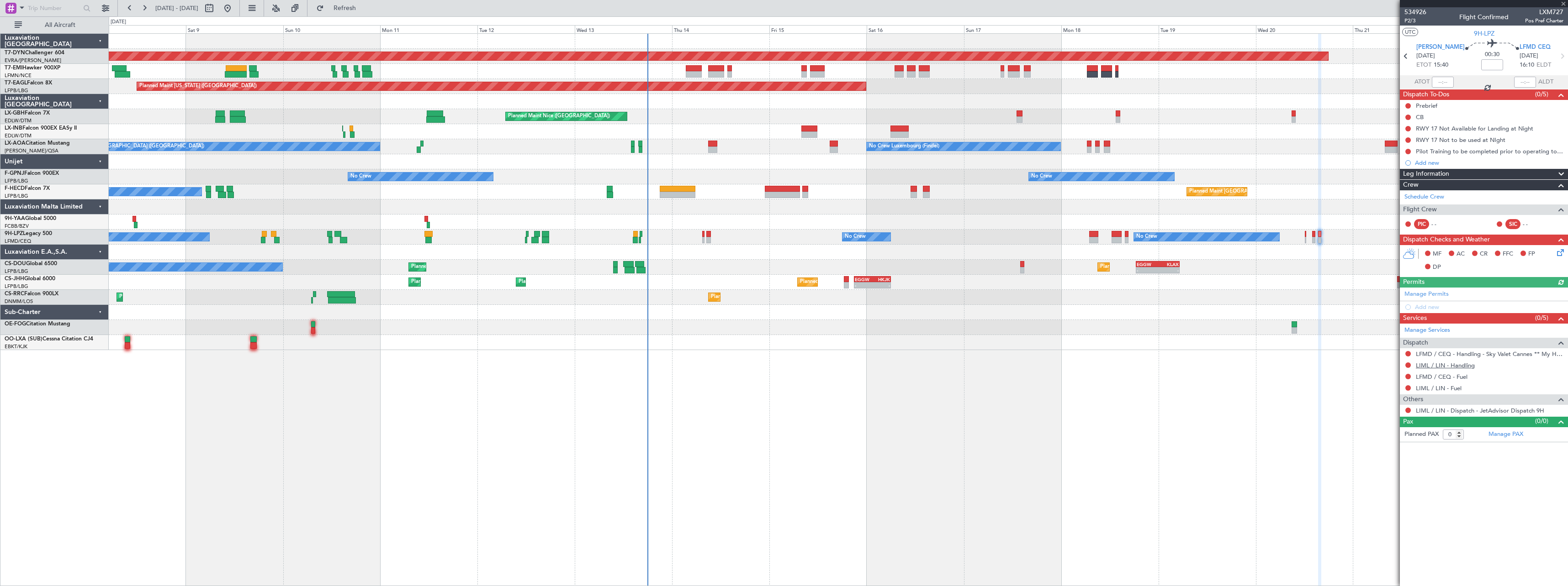
click at [1467, 364] on link "LIML / LIN - Handling" at bounding box center [1445, 366] width 59 height 8
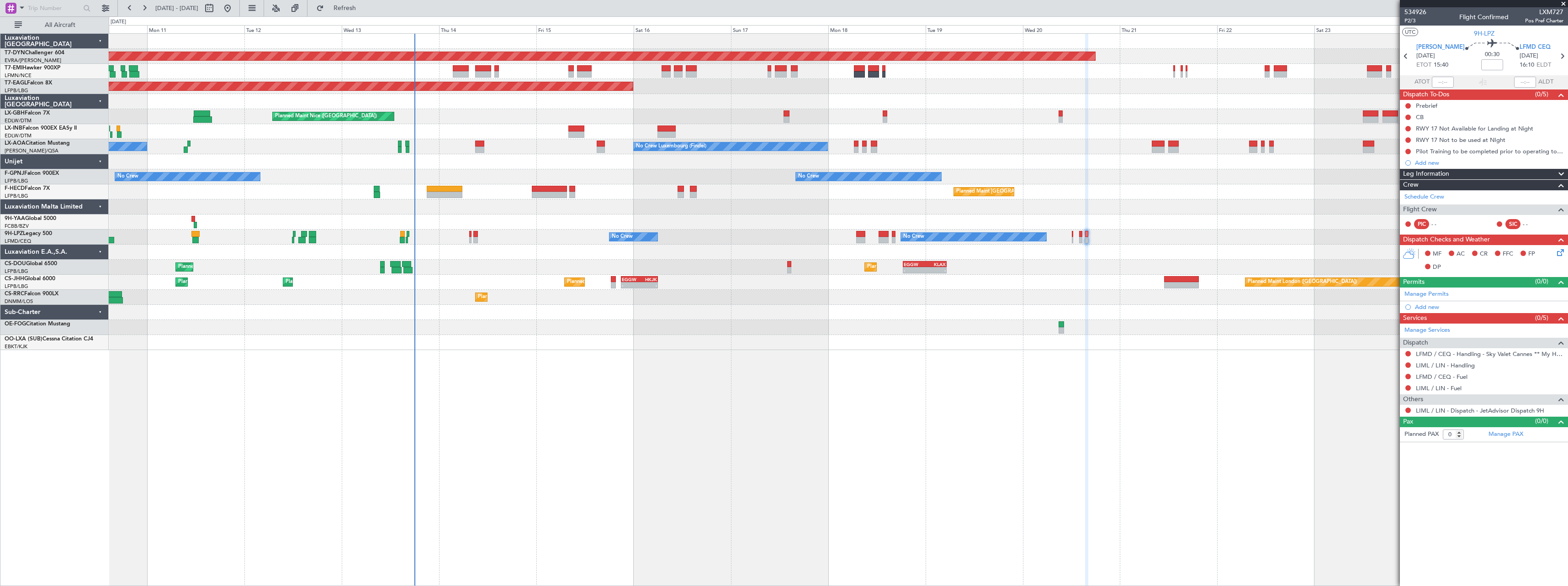
click at [816, 357] on div "Planned Maint Basel-Mulhouse Planned Maint New York (Teterboro) Planned Maint G…" at bounding box center [839, 310] width 1459 height 553
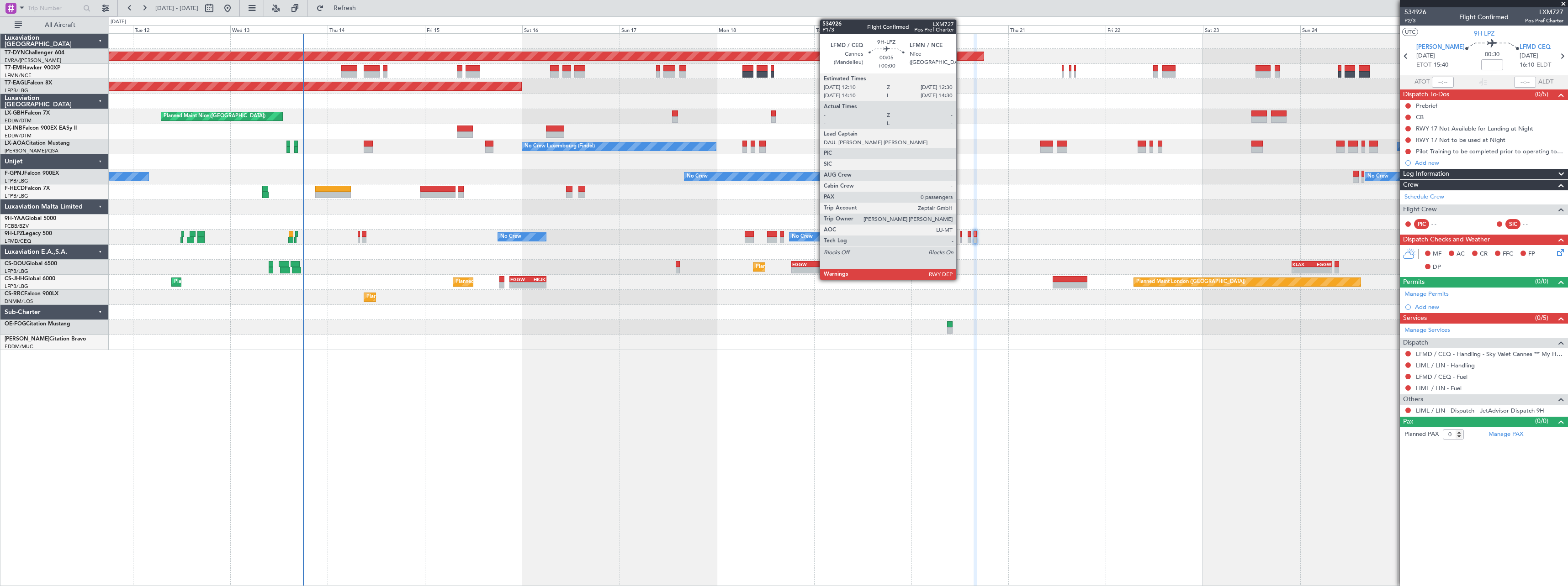
click at [960, 234] on div at bounding box center [961, 234] width 2 height 6
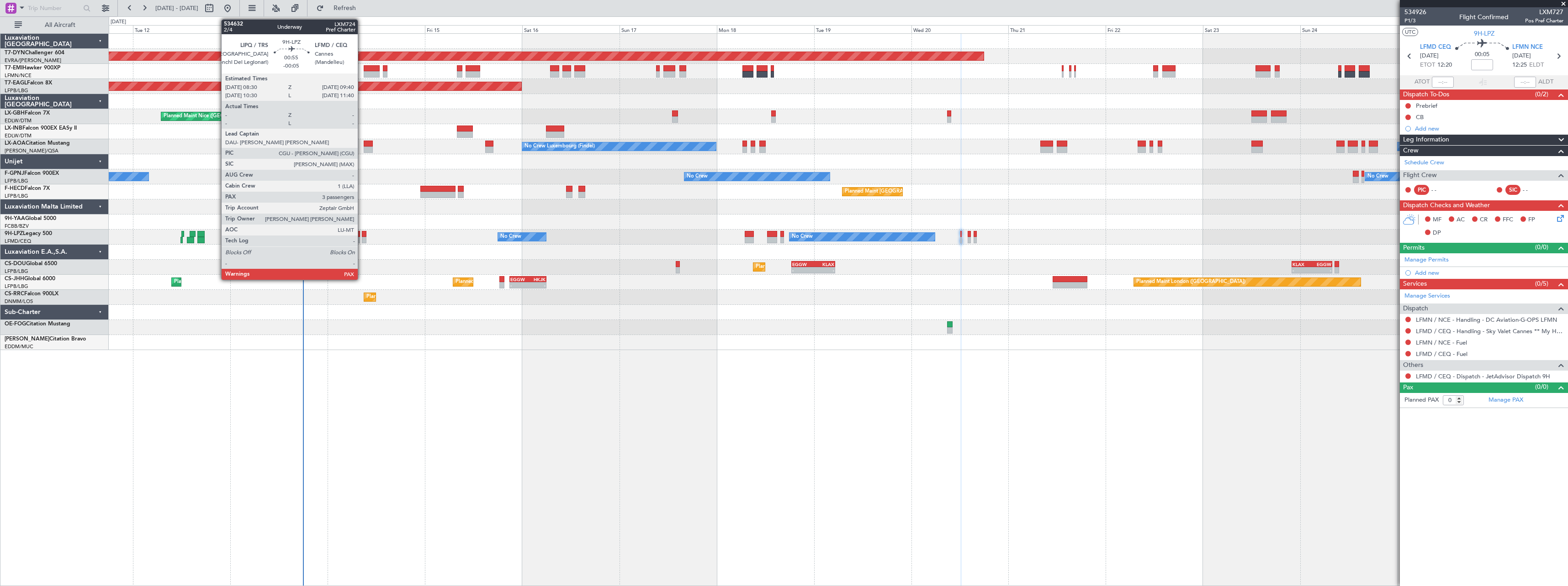
click at [385, 261] on div "Planned Maint Paris (Le Bourget) Planned Maint London (Luton) - - EGGW 18:30 Z …" at bounding box center [839, 267] width 1459 height 15
click at [334, 316] on div at bounding box center [839, 312] width 1459 height 15
click at [328, 287] on div "Planned Maint Paris (Le Bourget) Planned Maint Paris (Le Bourget) Planned Maint…" at bounding box center [839, 283] width 1459 height 15
click at [365, 235] on div at bounding box center [364, 234] width 5 height 6
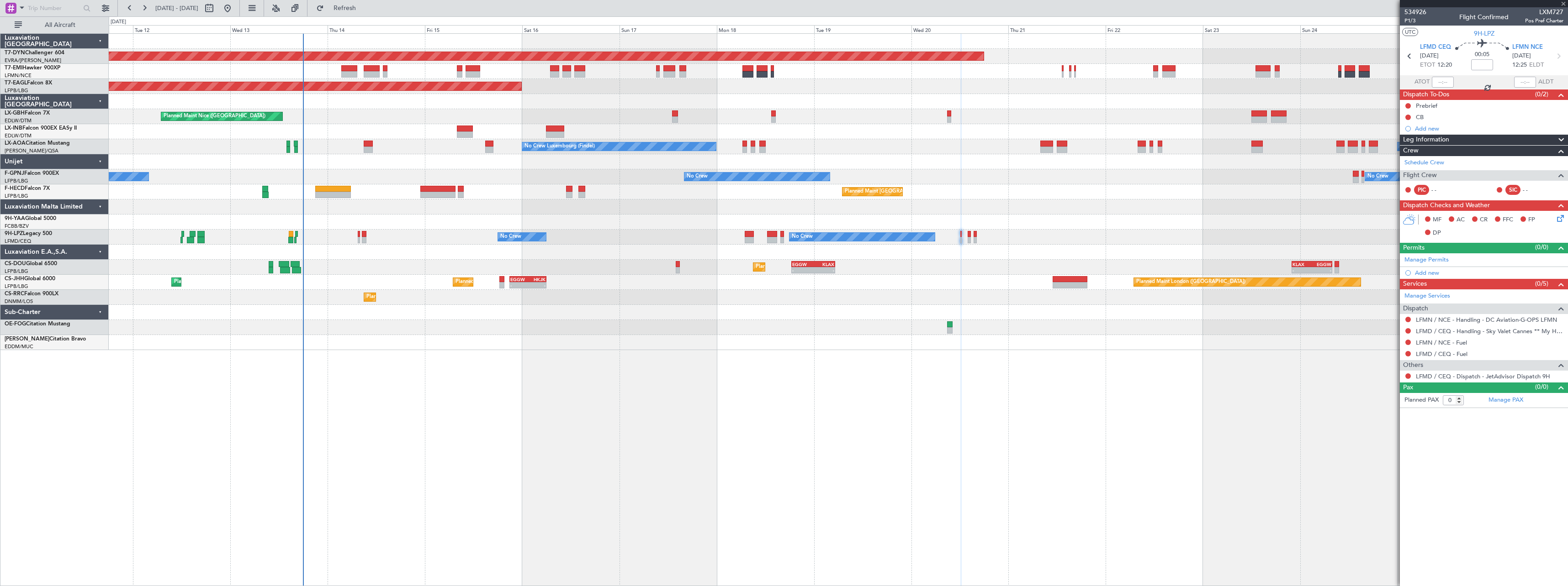
type input "-00:05"
type input "3"
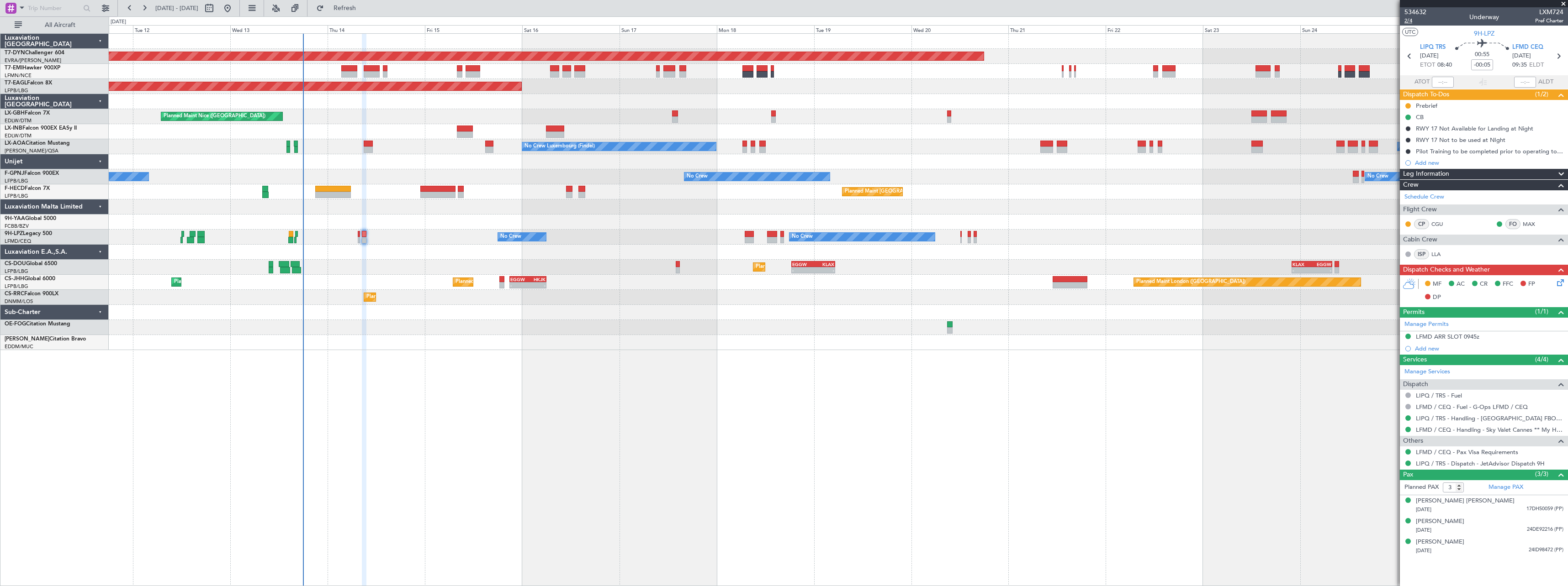
click at [1410, 21] on span "2/4" at bounding box center [1415, 21] width 22 height 8
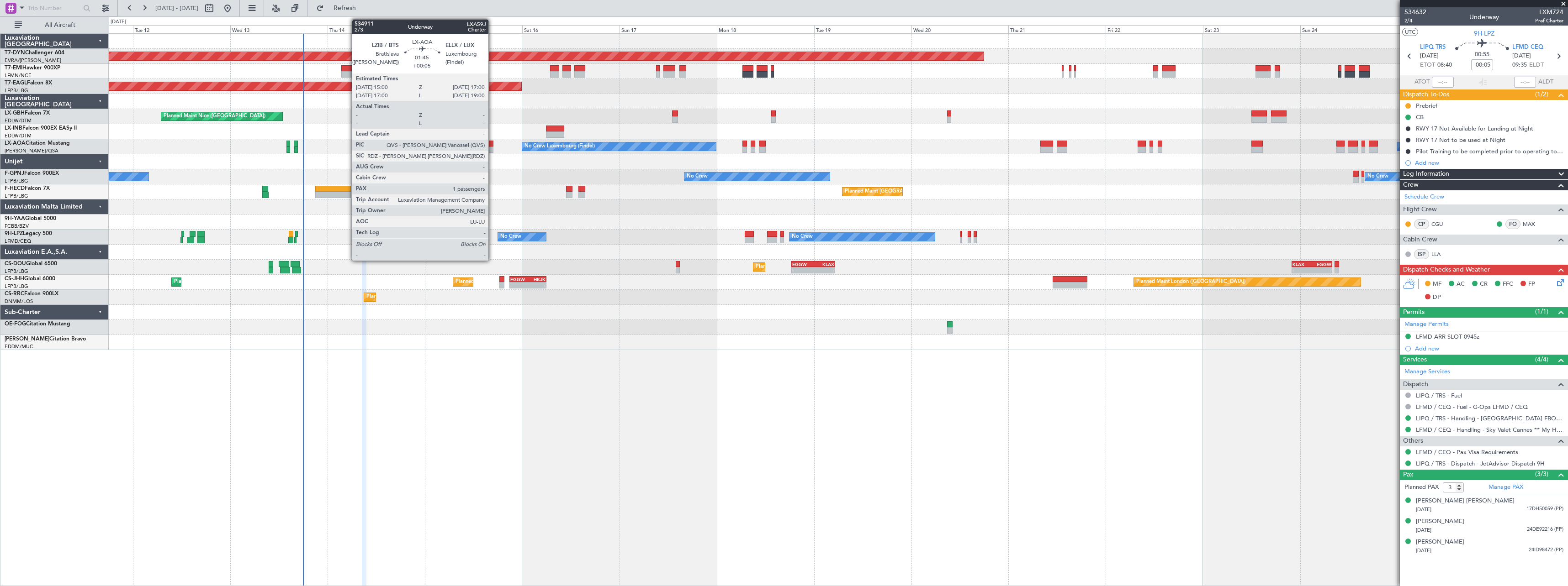
click at [492, 147] on div at bounding box center [489, 149] width 8 height 6
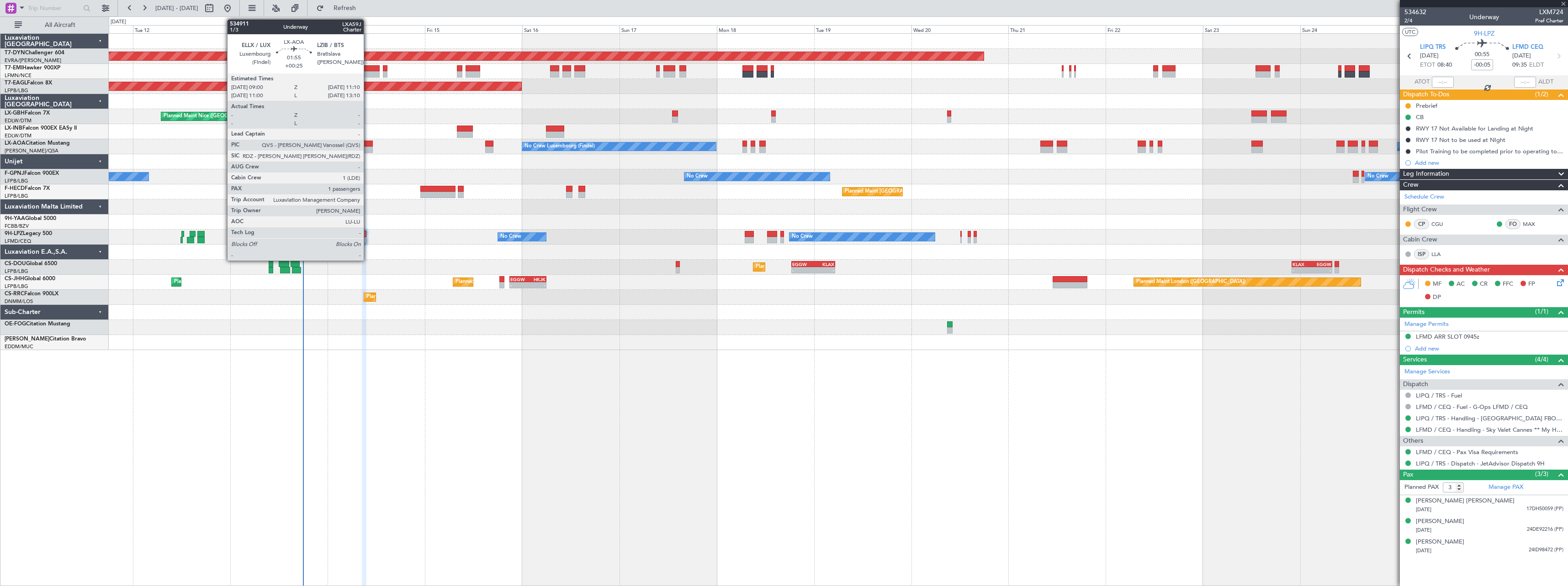
type input "+00:05"
type input "1"
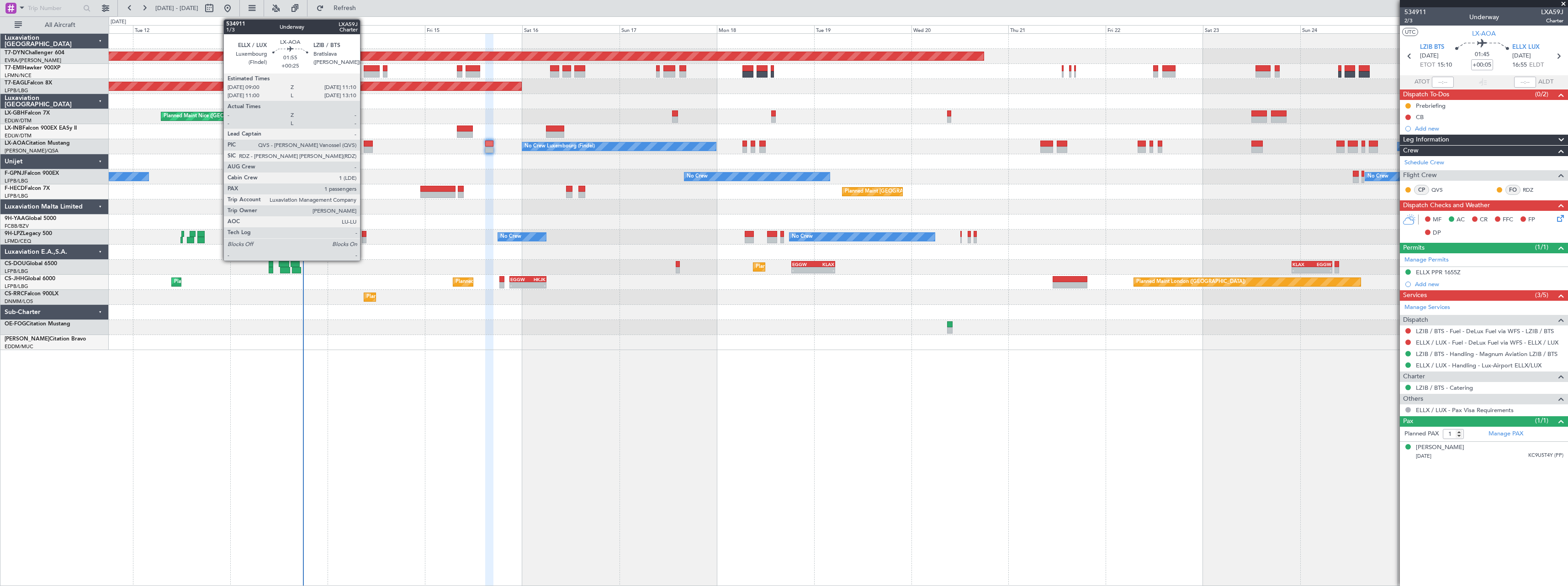
click at [365, 144] on div at bounding box center [368, 144] width 9 height 6
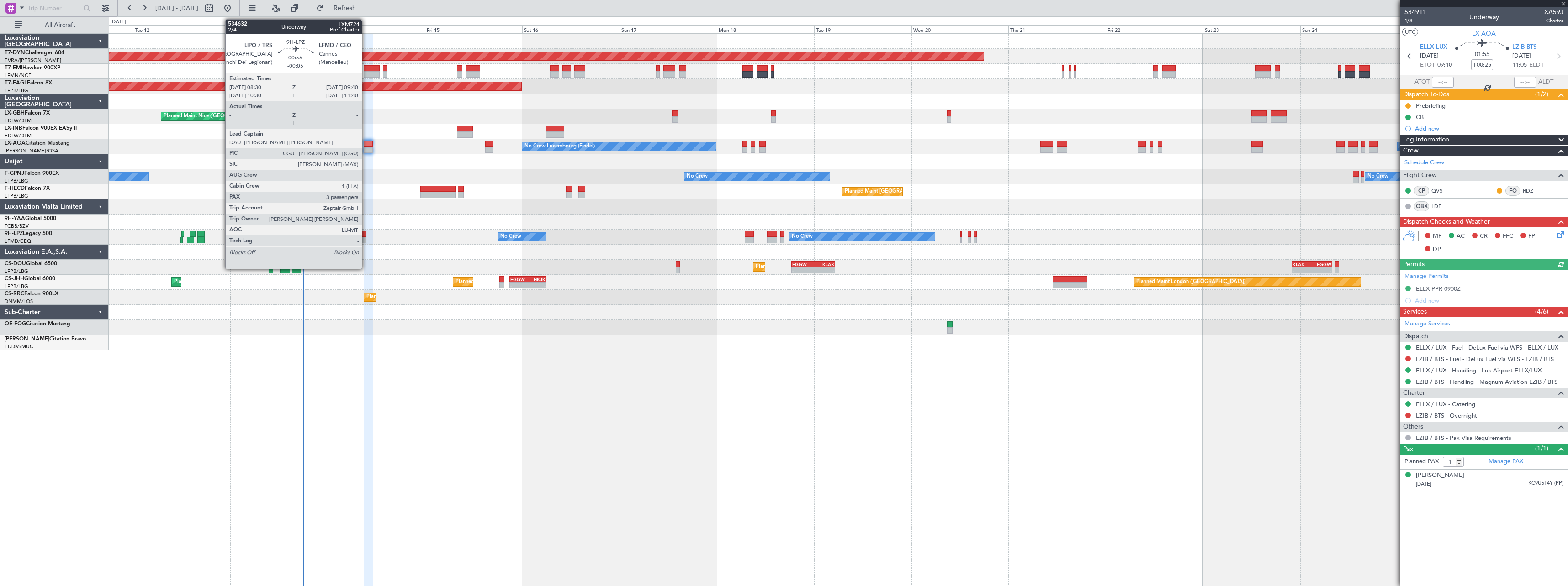
click at [364, 237] on div at bounding box center [364, 240] width 5 height 6
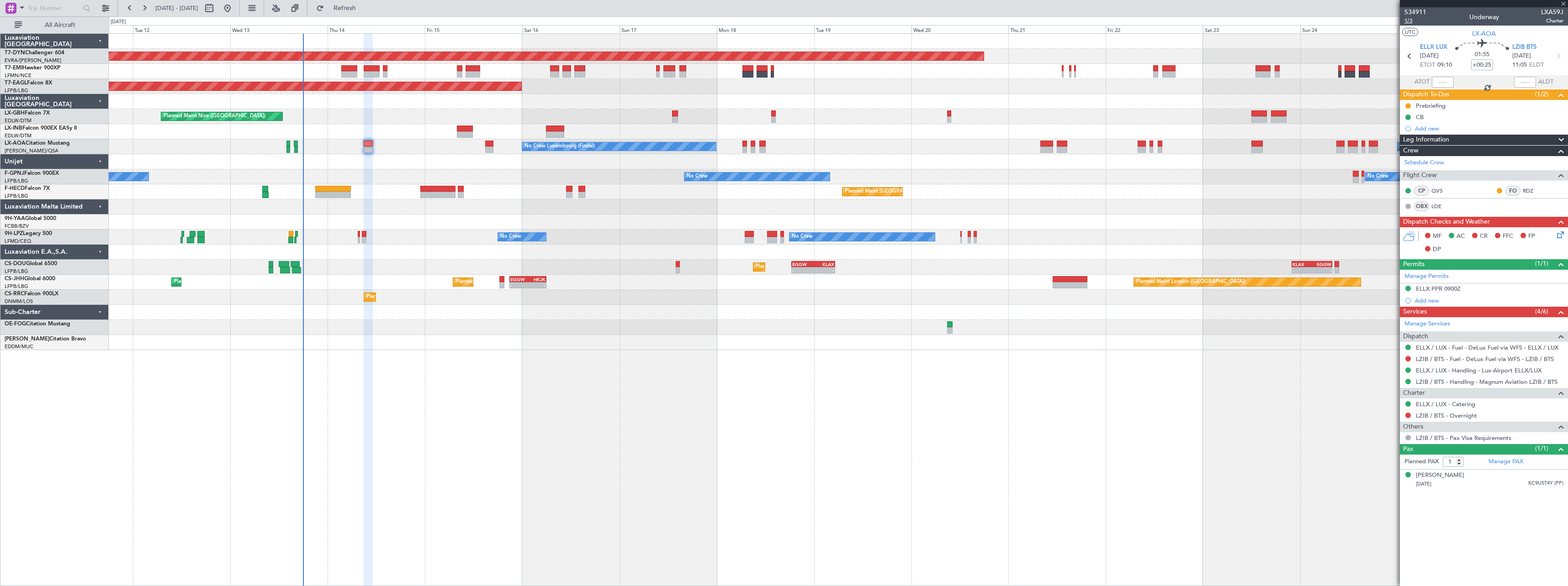
type input "-00:05"
type input "3"
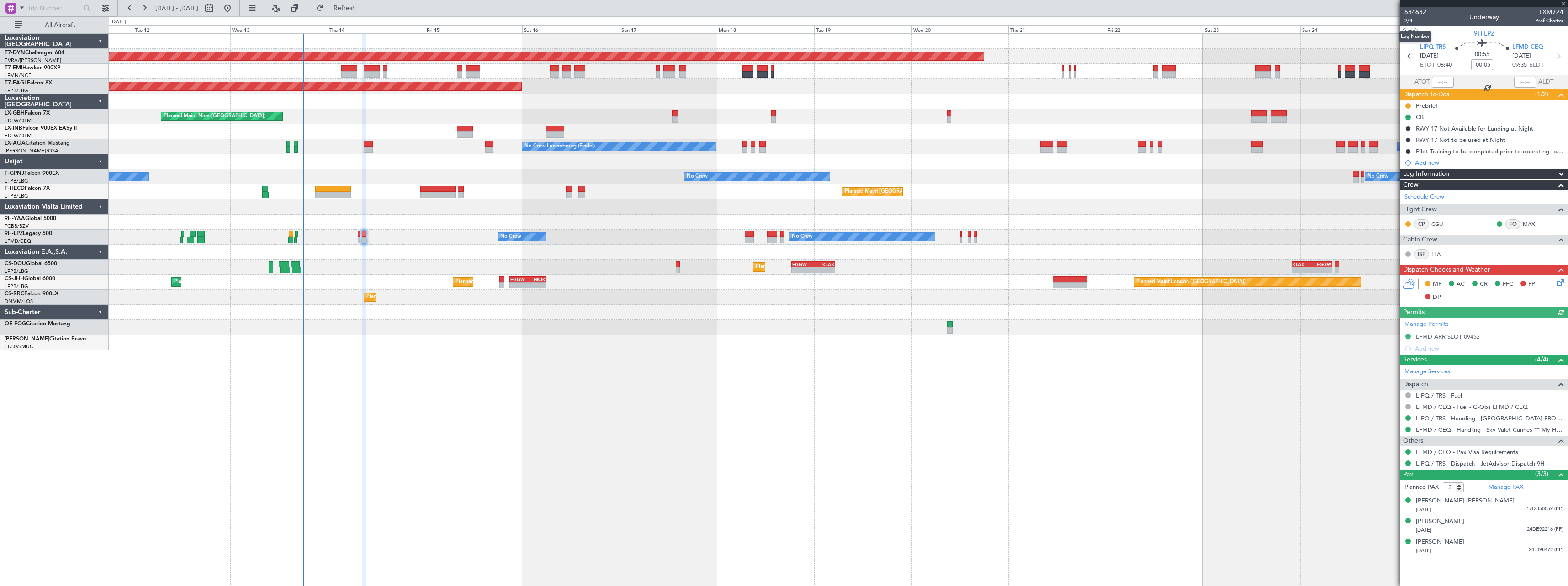
click at [1412, 21] on span "2/4" at bounding box center [1415, 21] width 22 height 8
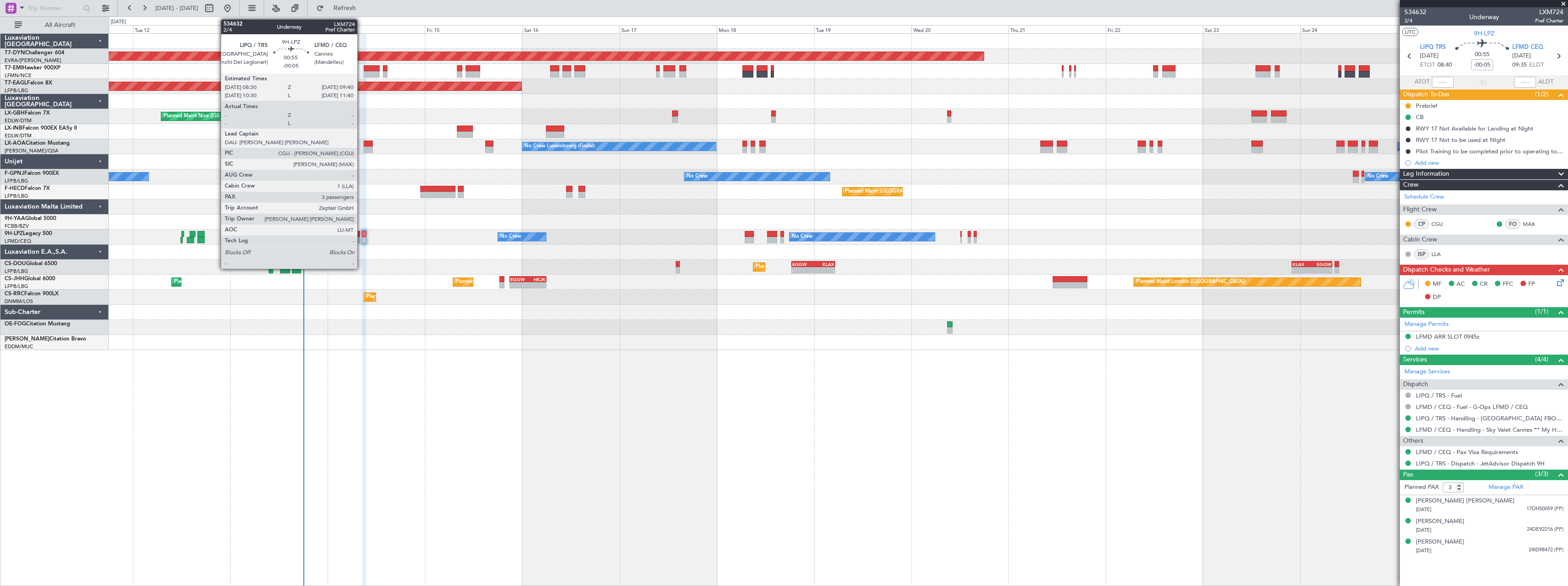
click at [362, 233] on div at bounding box center [364, 234] width 5 height 6
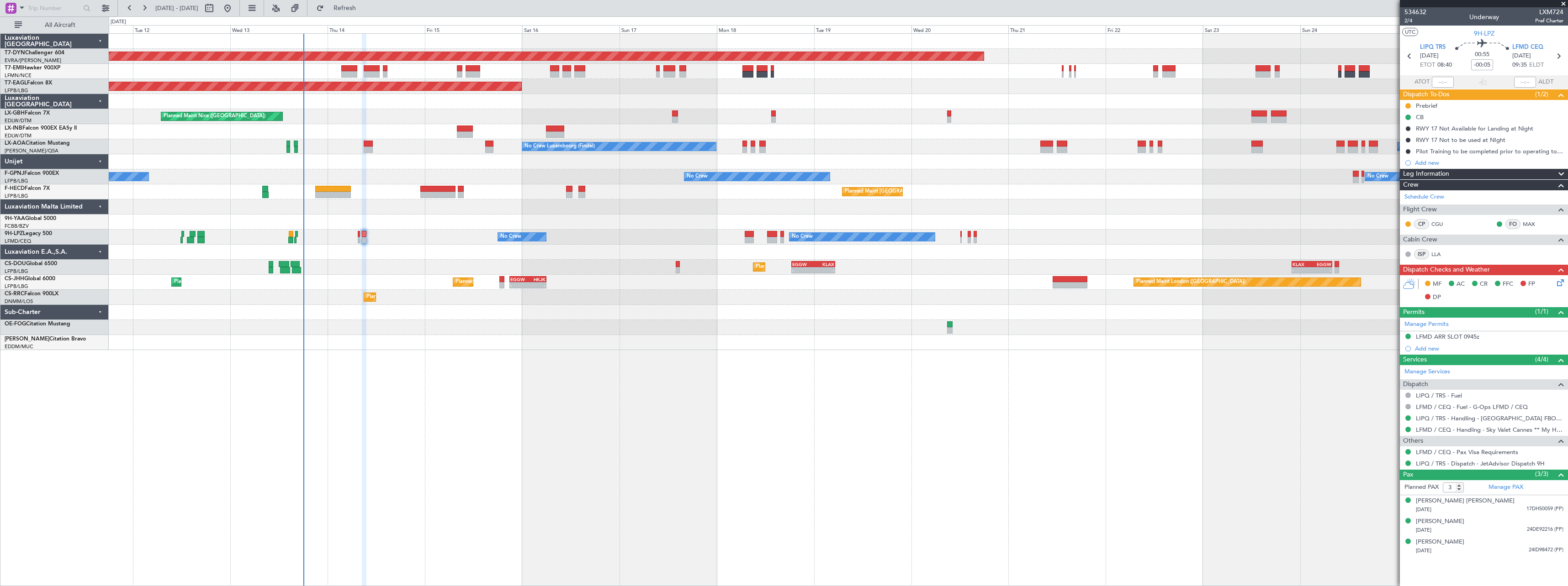
click at [1560, 282] on icon at bounding box center [1559, 281] width 8 height 8
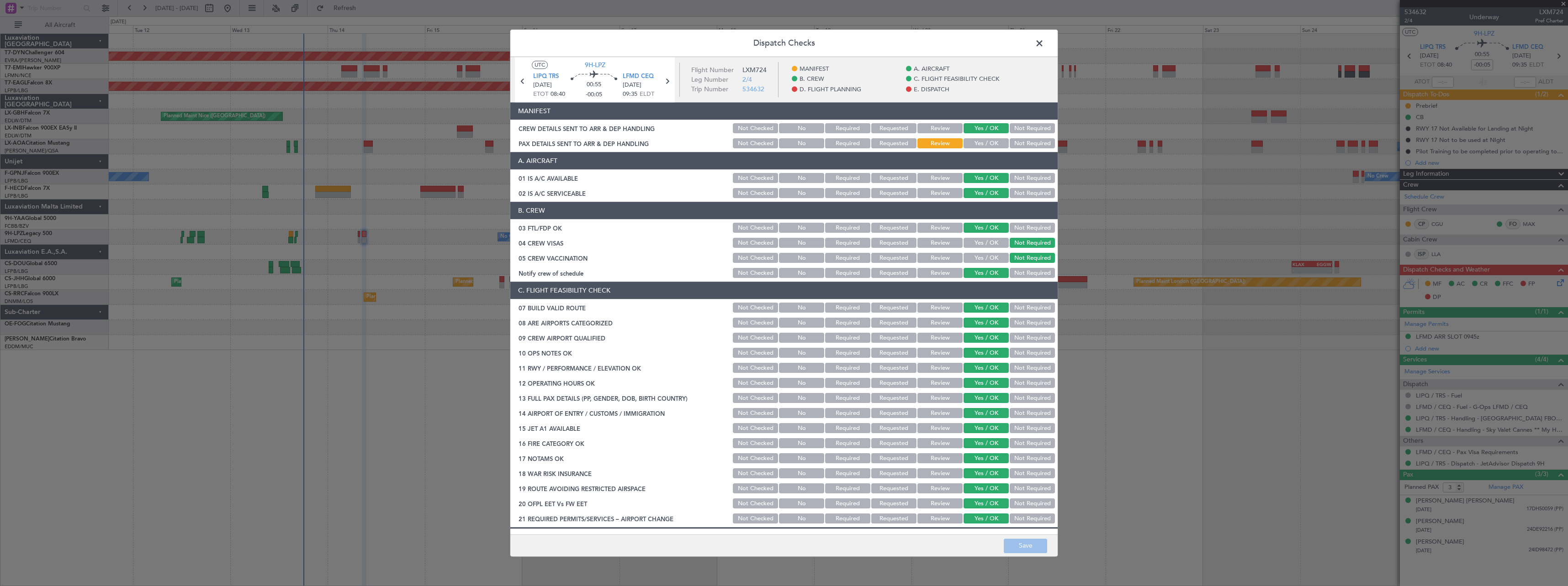
click at [979, 142] on button "Yes / OK" at bounding box center [986, 143] width 45 height 10
click at [1036, 546] on button "Save" at bounding box center [1025, 546] width 43 height 14
click at [1044, 41] on span at bounding box center [1044, 46] width 0 height 18
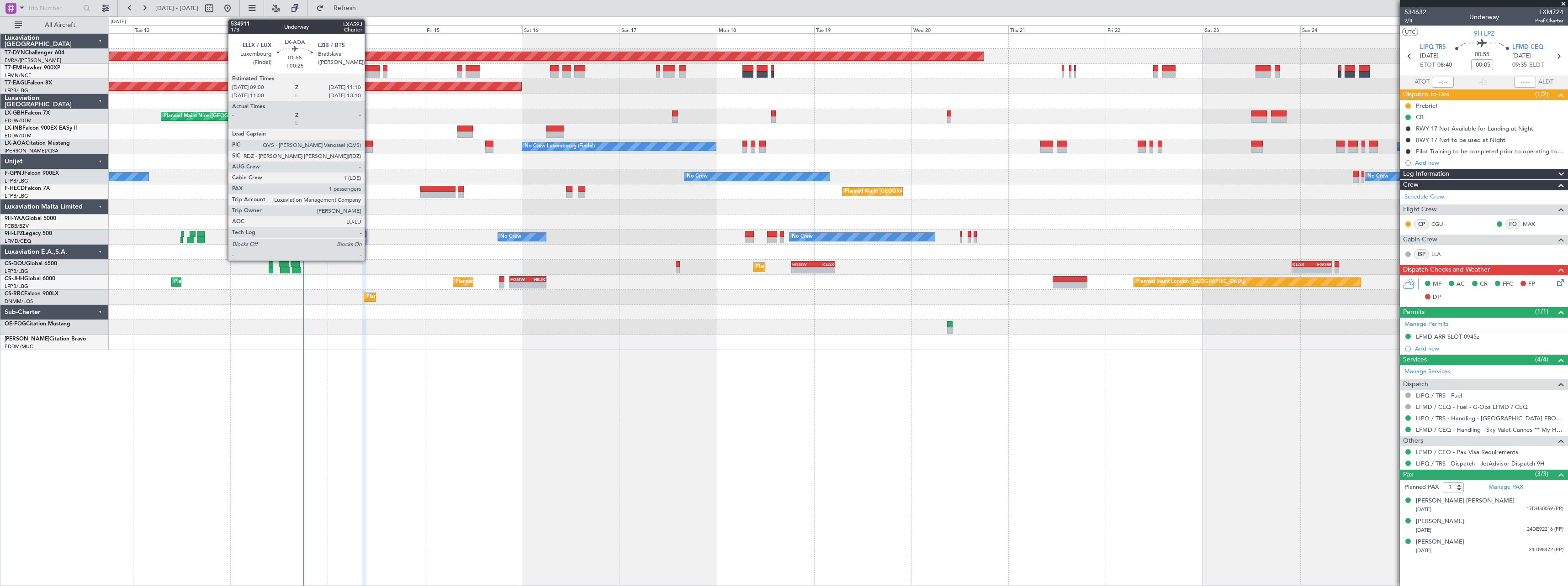
click at [369, 146] on div at bounding box center [368, 144] width 9 height 6
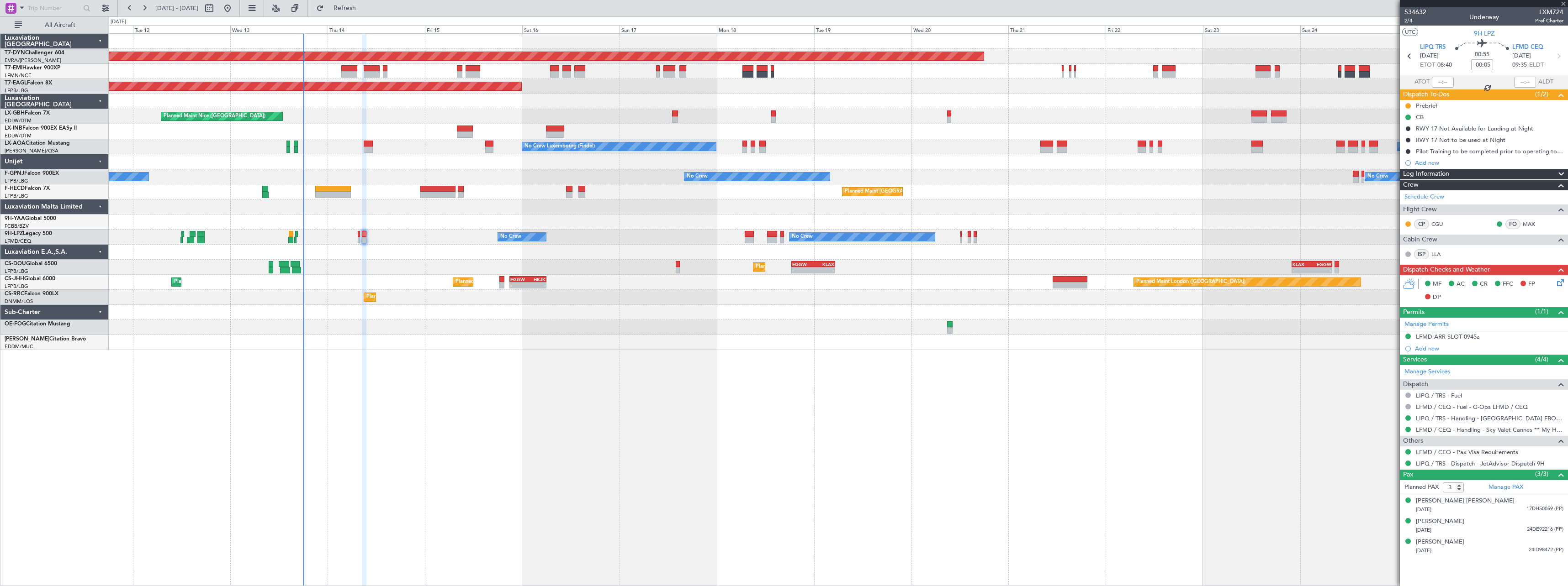
type input "+00:25"
type input "1"
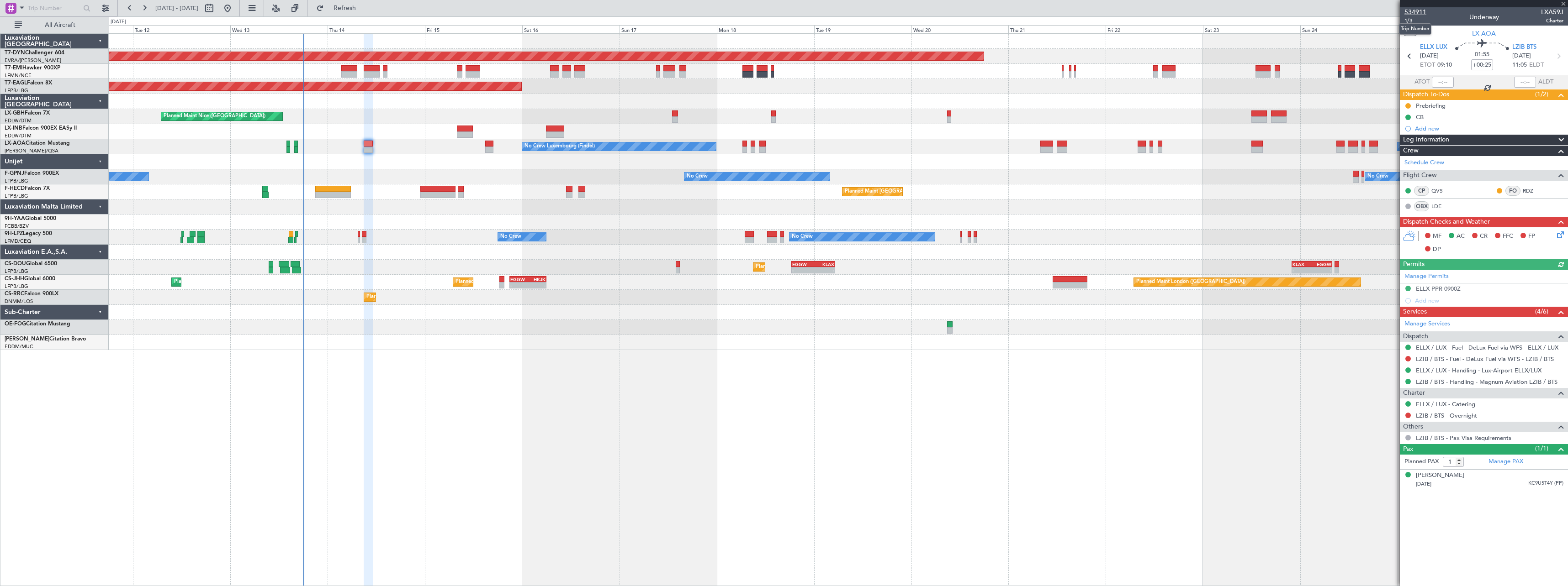
click at [1421, 13] on span "534911" at bounding box center [1415, 12] width 22 height 10
click at [364, 5] on span "Refresh" at bounding box center [345, 8] width 38 height 6
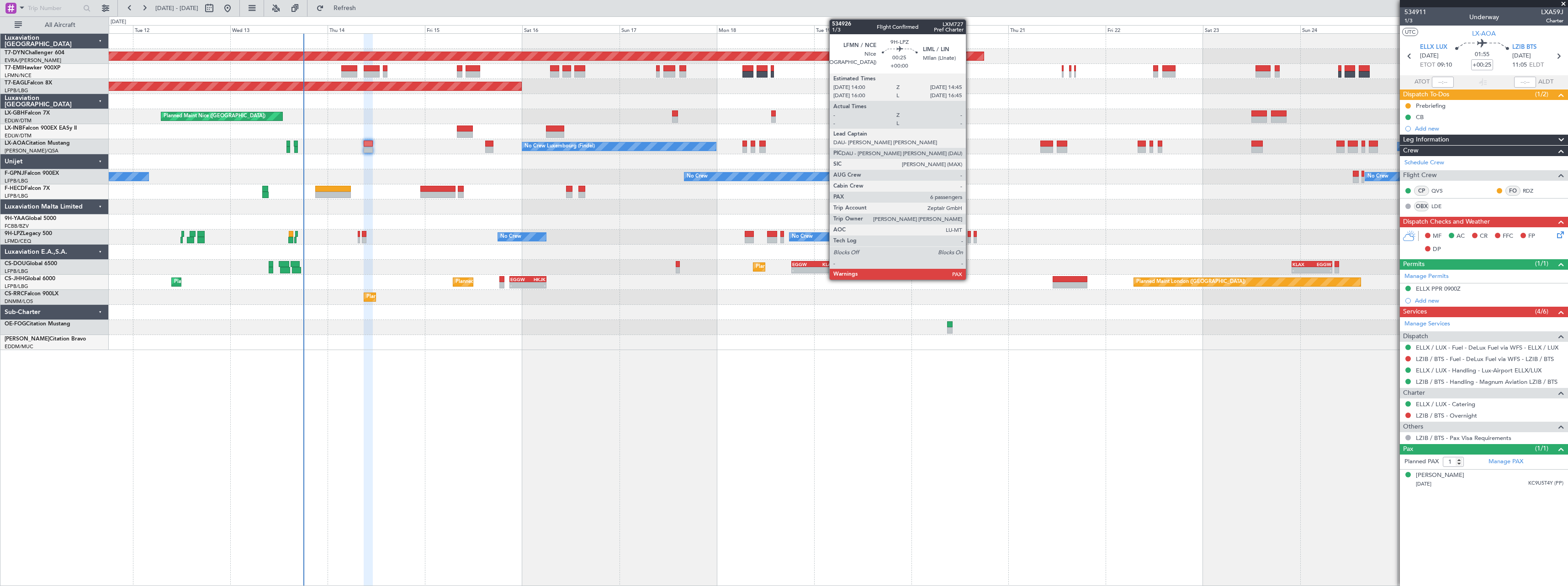
click at [970, 237] on div at bounding box center [969, 240] width 3 height 6
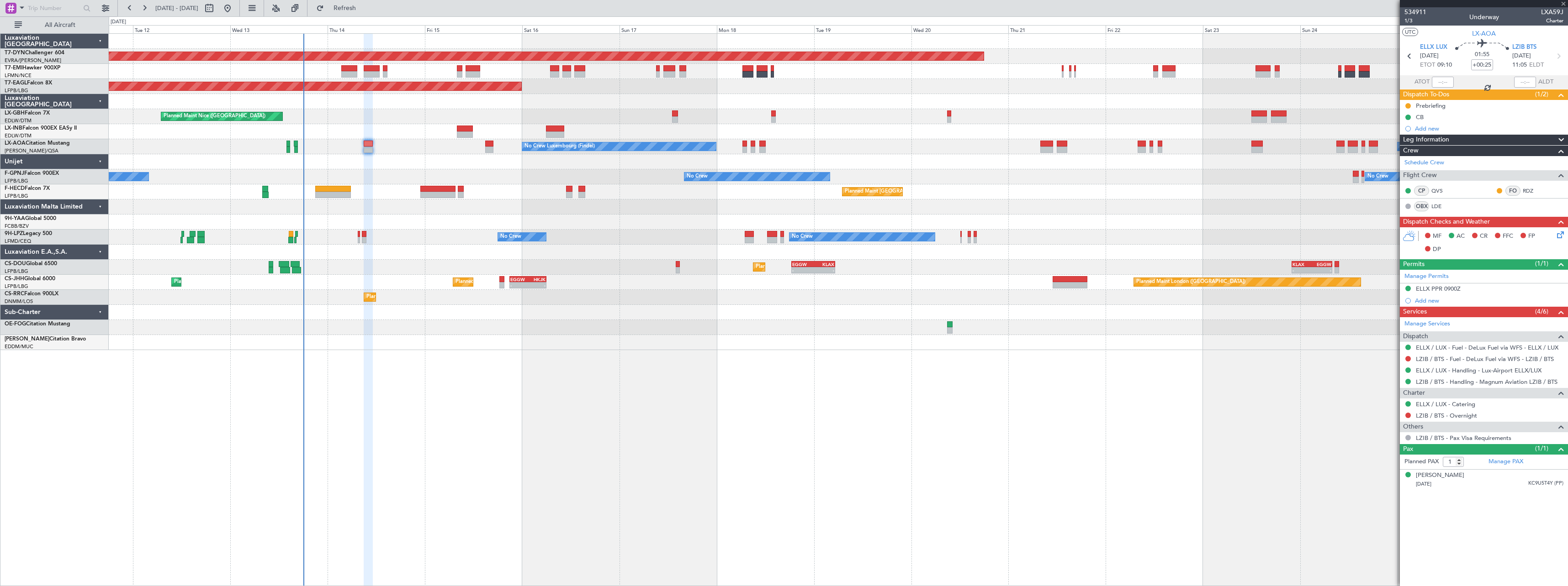
type input "6"
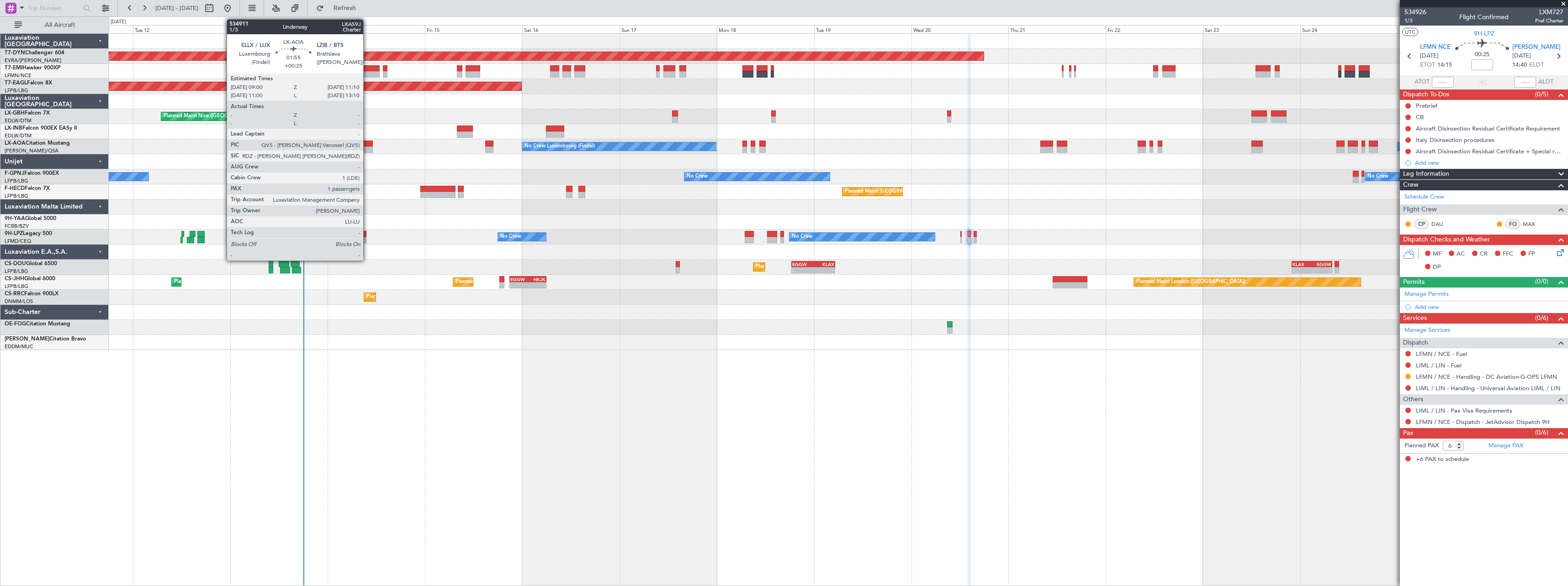
click at [367, 145] on div at bounding box center [368, 144] width 9 height 6
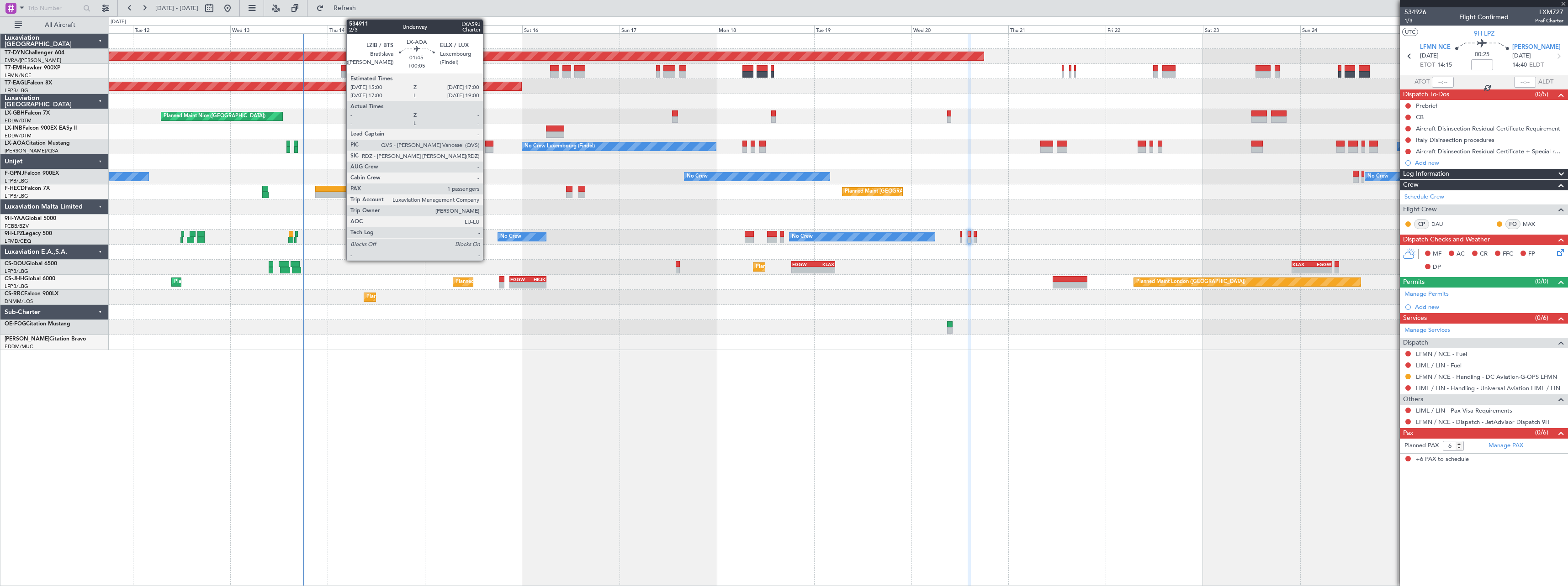
type input "+00:25"
type input "1"
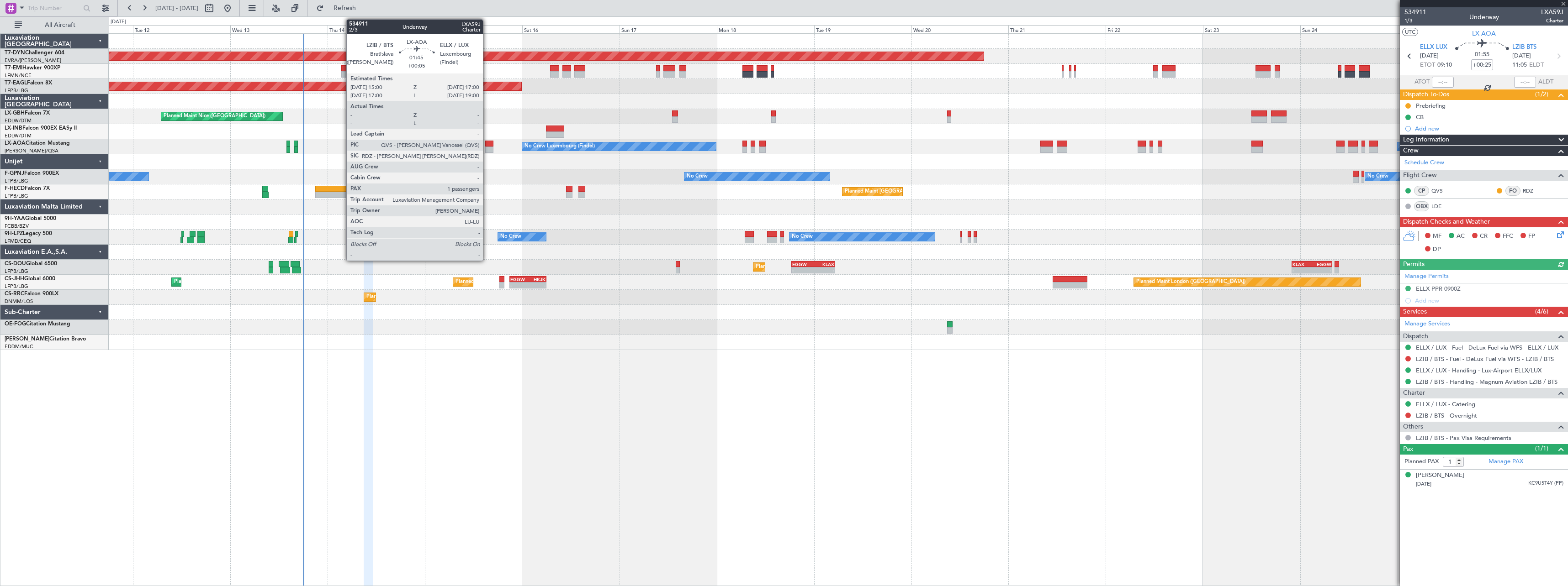
click at [487, 145] on div at bounding box center [489, 144] width 8 height 6
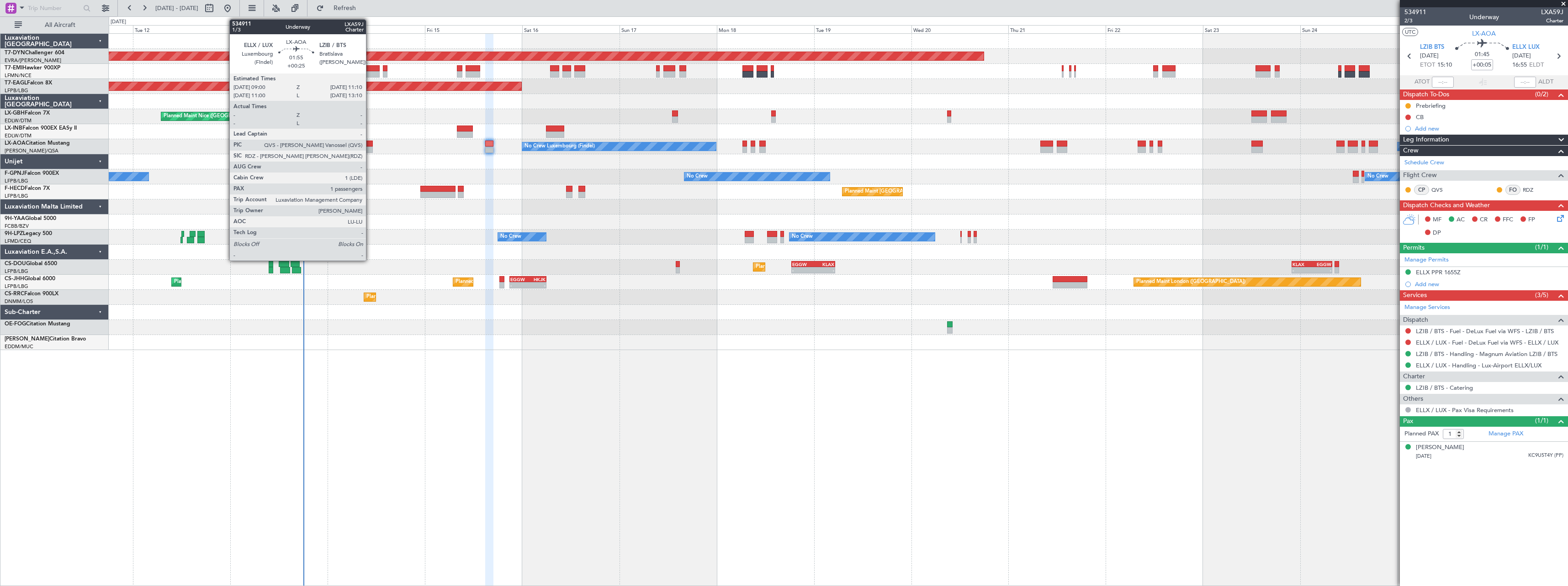
click at [370, 146] on div at bounding box center [368, 144] width 9 height 6
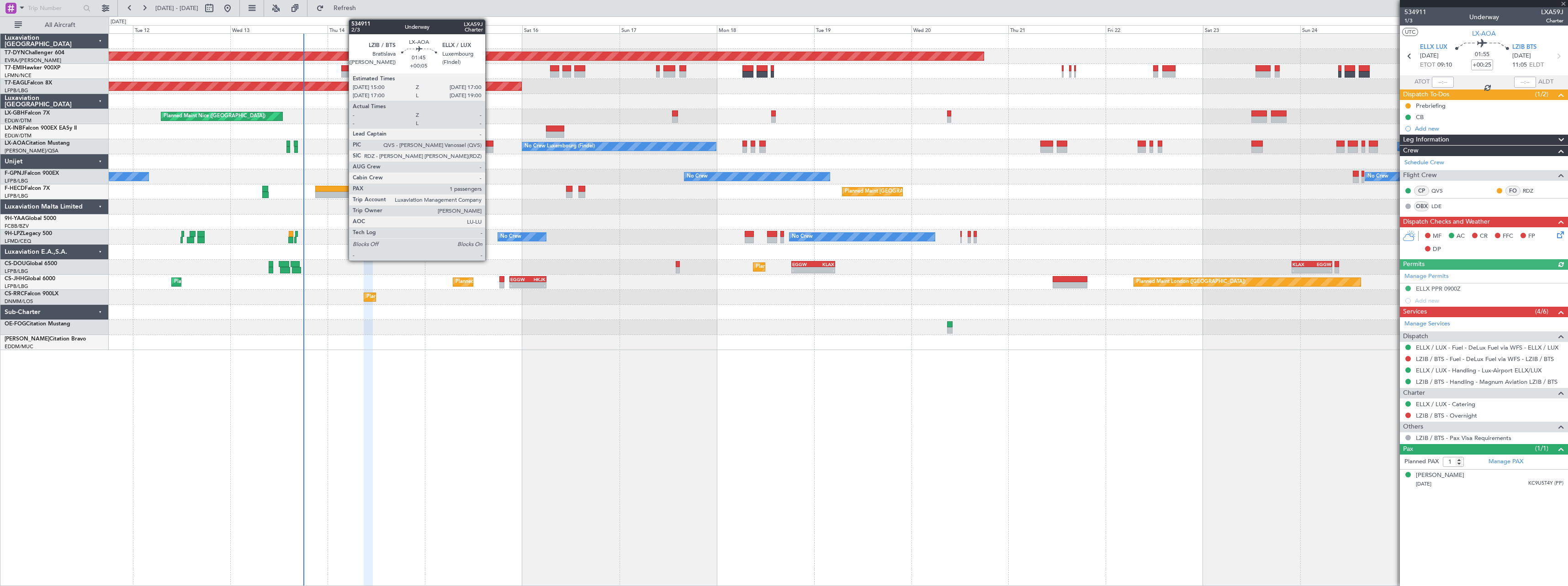
click at [489, 146] on div at bounding box center [489, 144] width 8 height 6
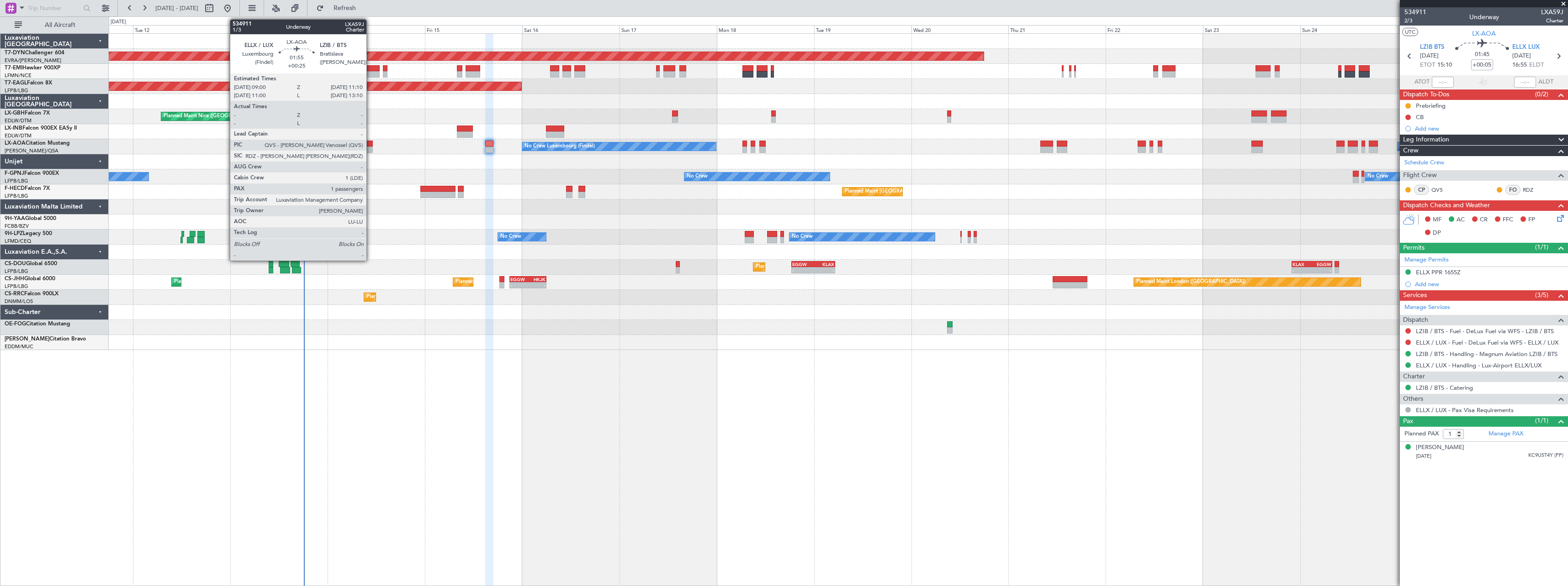
click at [370, 143] on div at bounding box center [368, 144] width 9 height 6
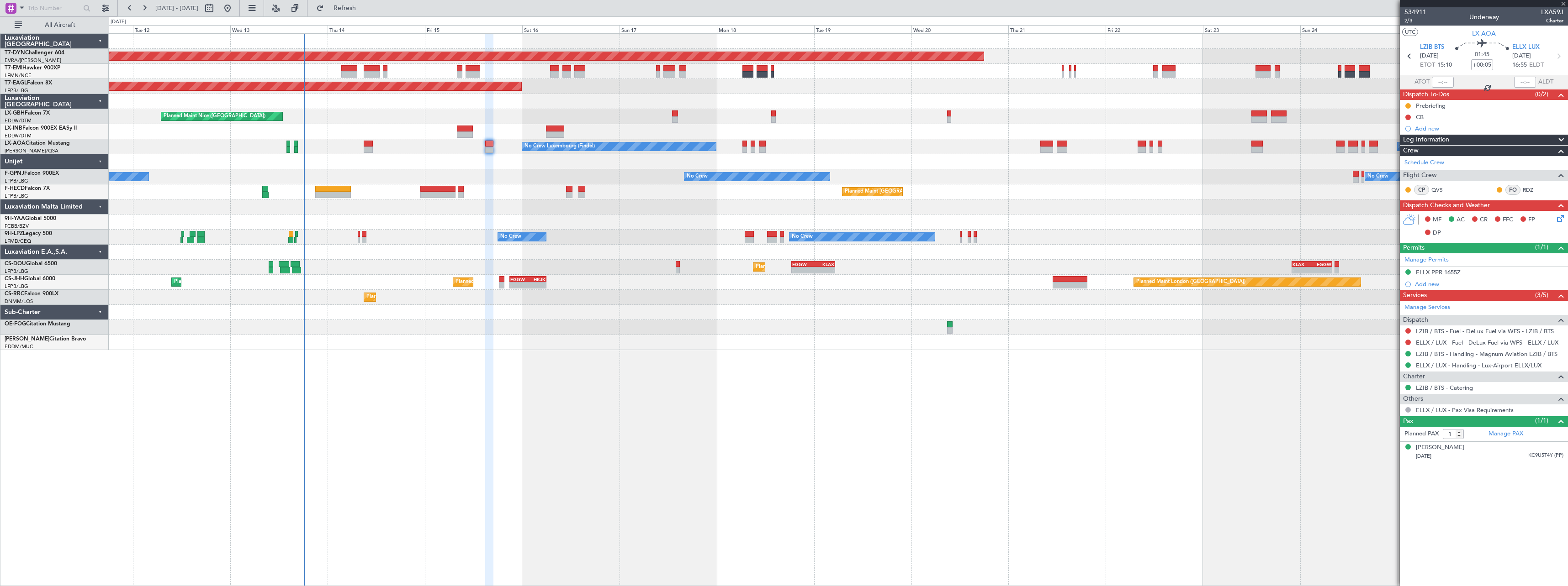
type input "+00:25"
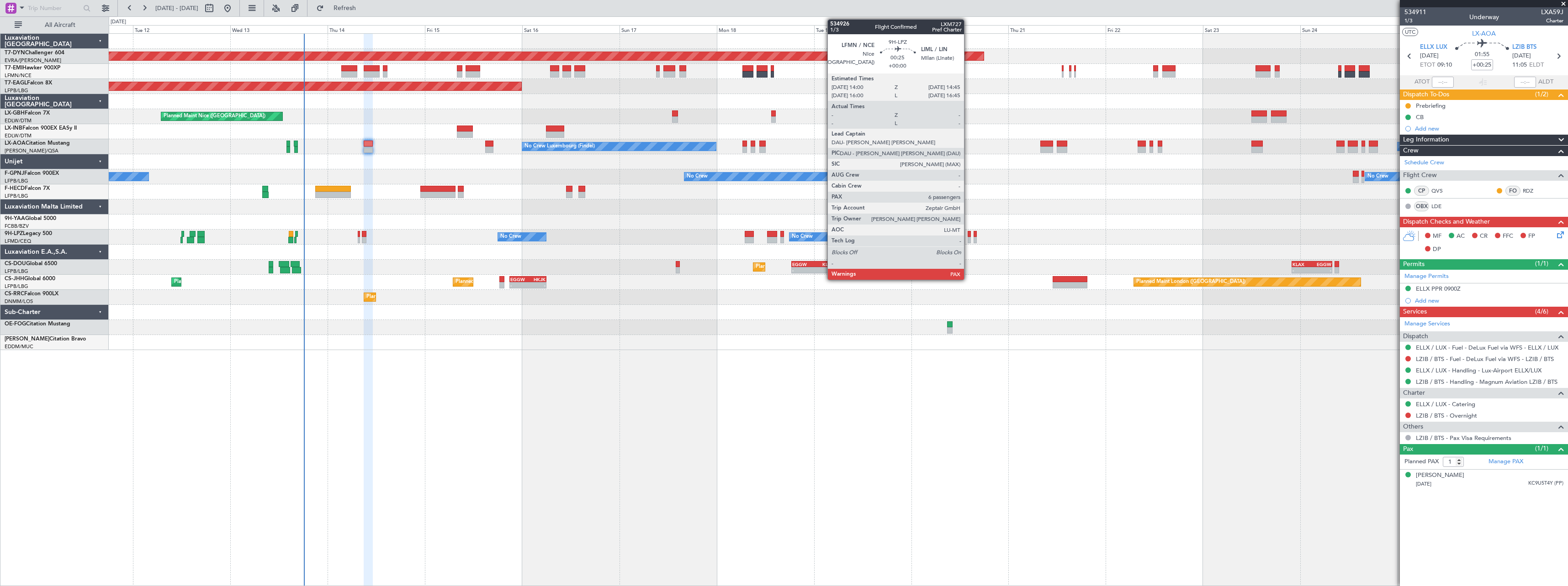
click at [968, 240] on div at bounding box center [969, 240] width 3 height 6
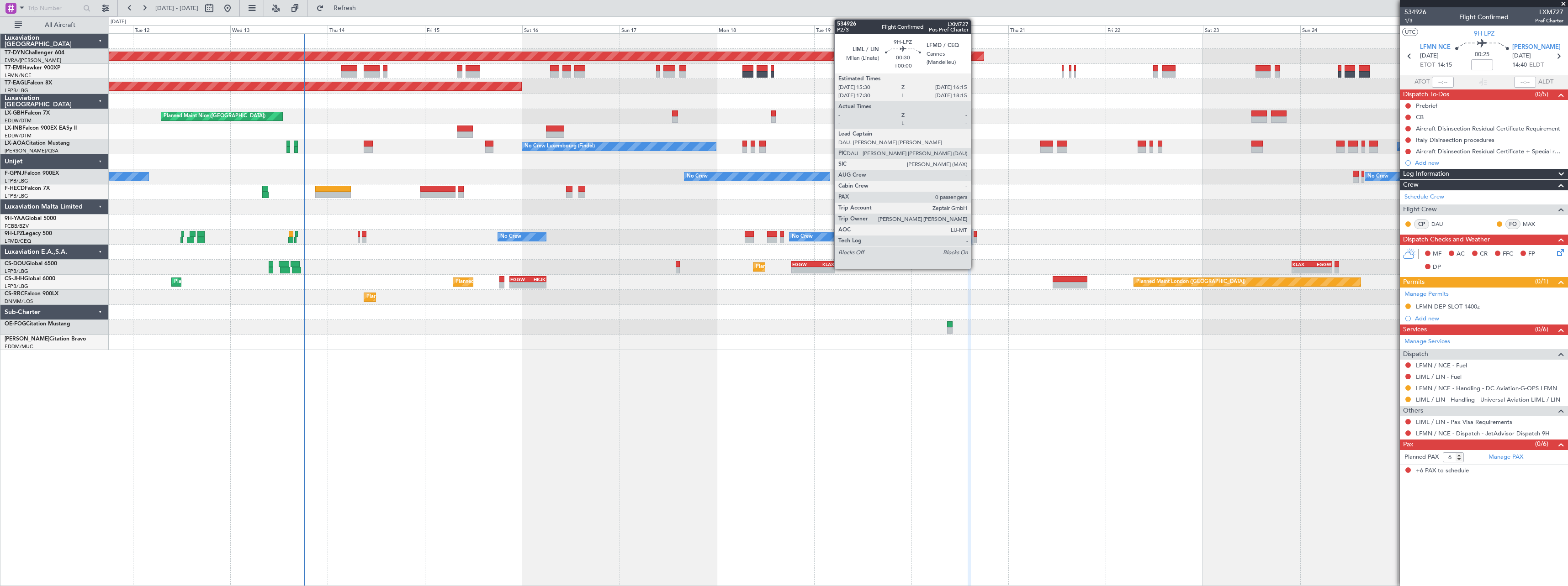
click at [975, 239] on div at bounding box center [975, 240] width 3 height 6
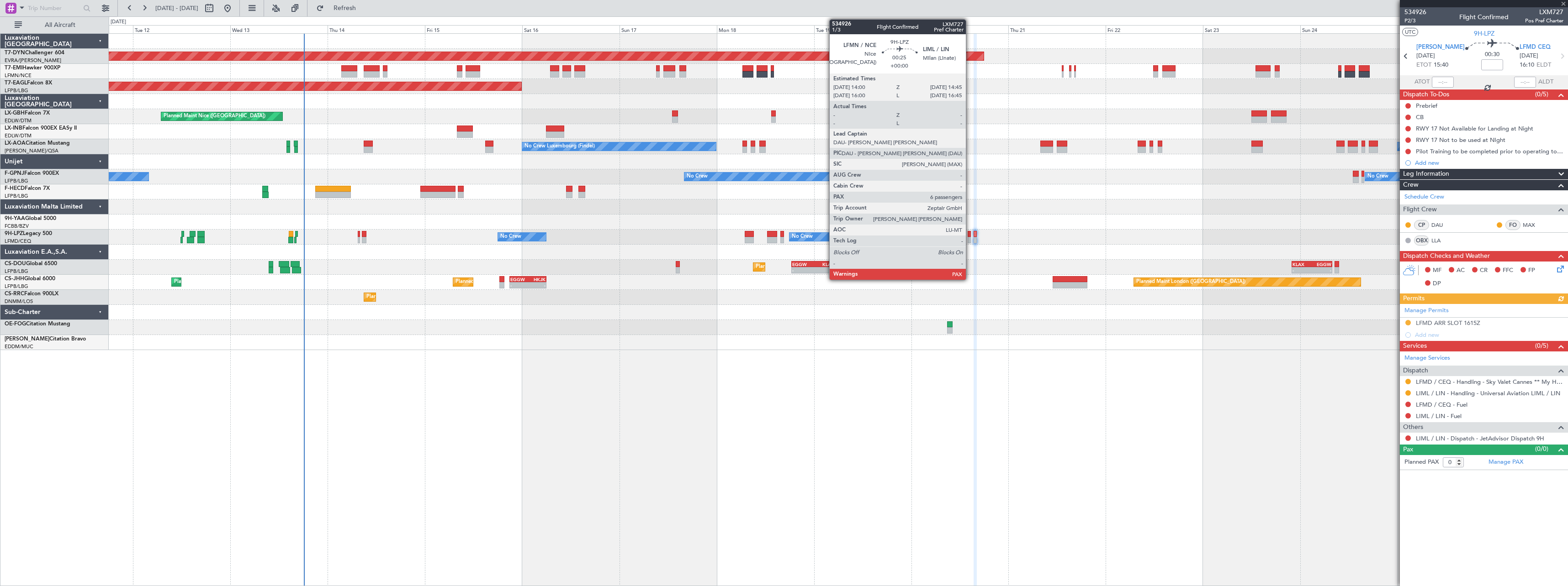
click at [970, 239] on div at bounding box center [969, 240] width 3 height 6
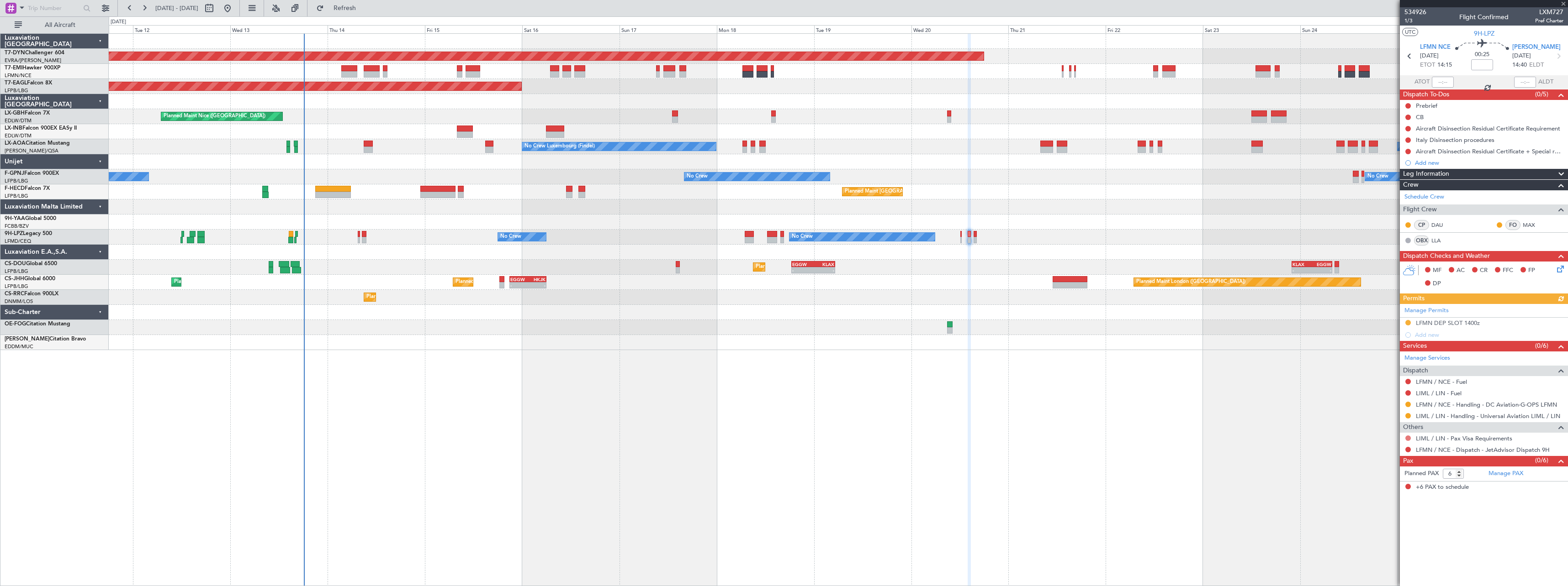
click at [1409, 436] on button at bounding box center [1407, 438] width 5 height 5
click at [1372, 447] on span "Not Required" at bounding box center [1386, 451] width 37 height 9
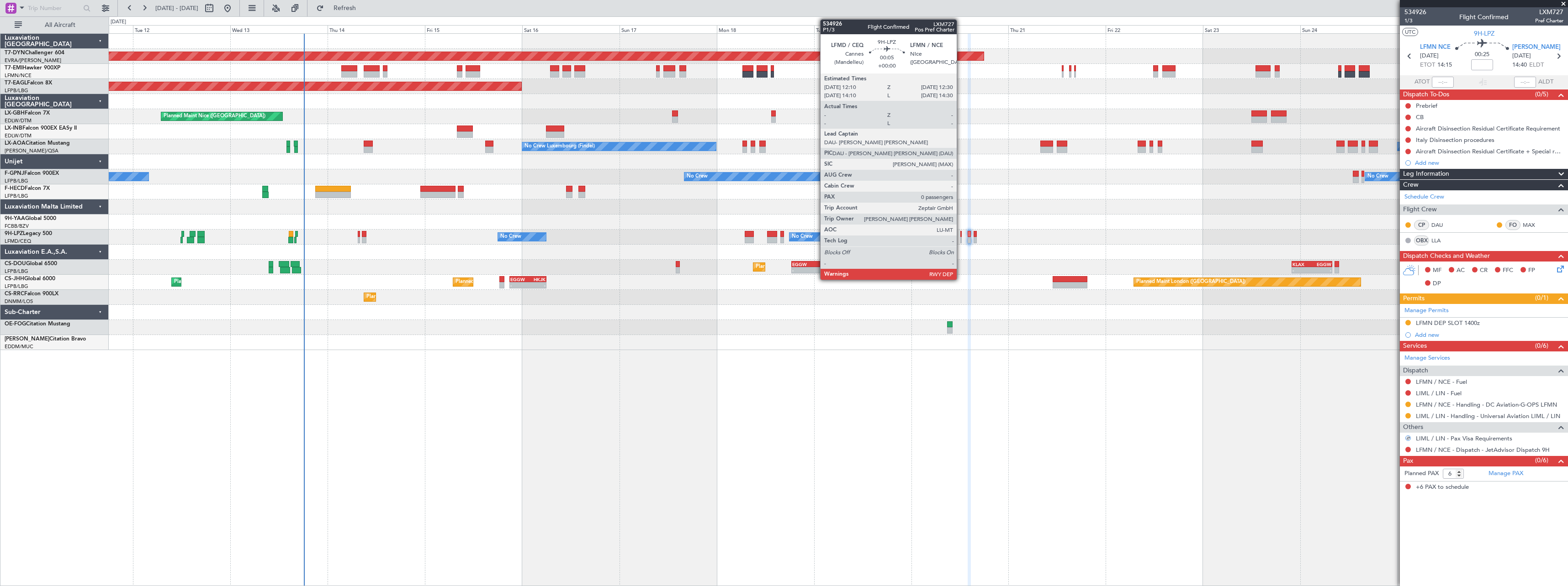
click at [960, 239] on div at bounding box center [961, 240] width 2 height 6
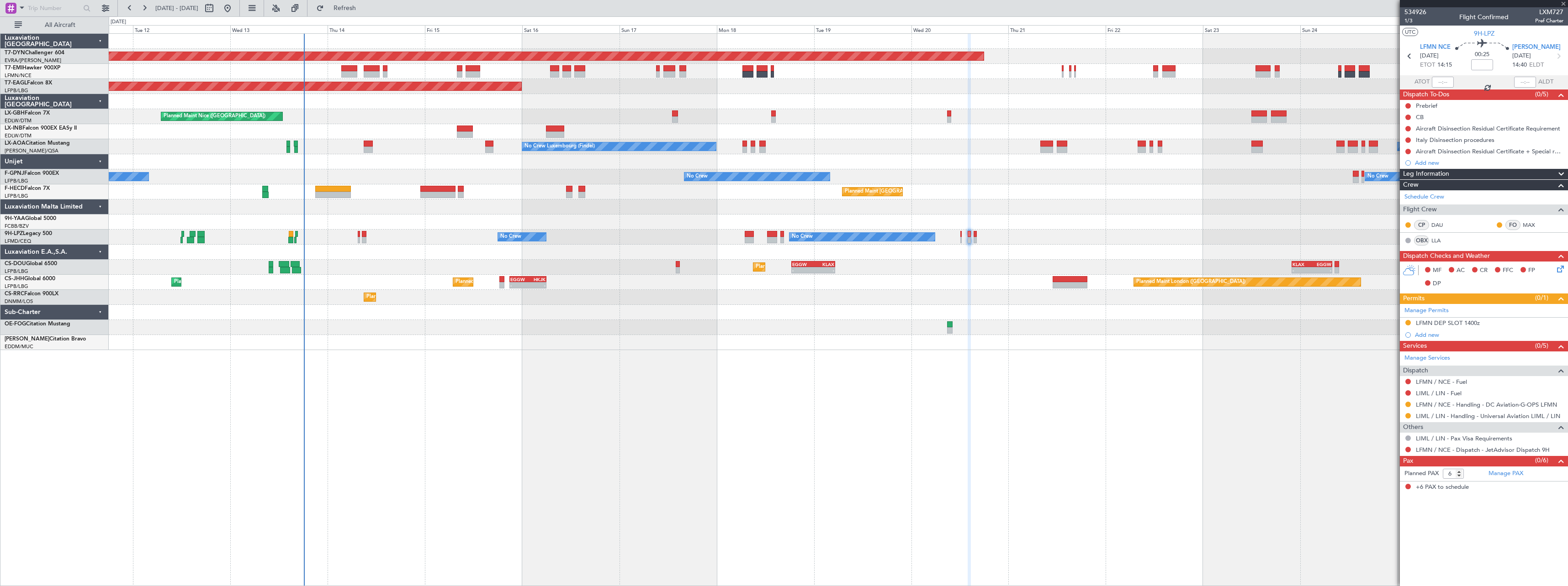
type input "0"
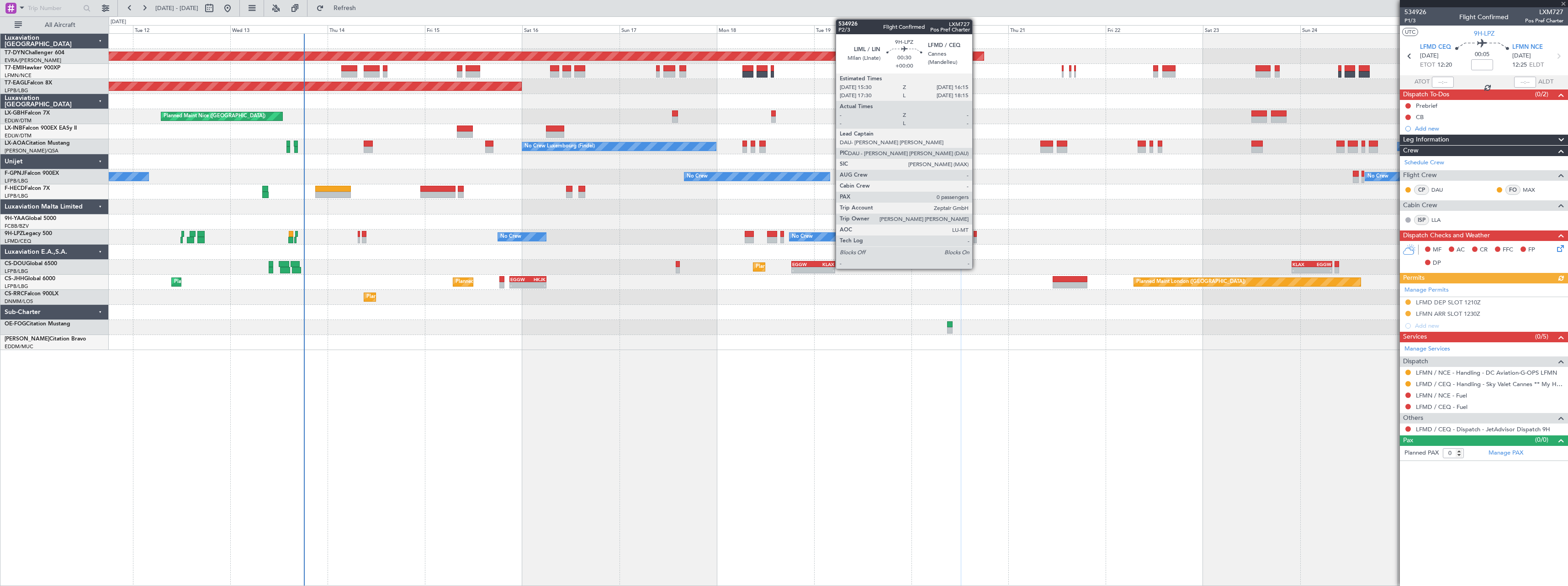
click at [976, 239] on div at bounding box center [975, 240] width 3 height 6
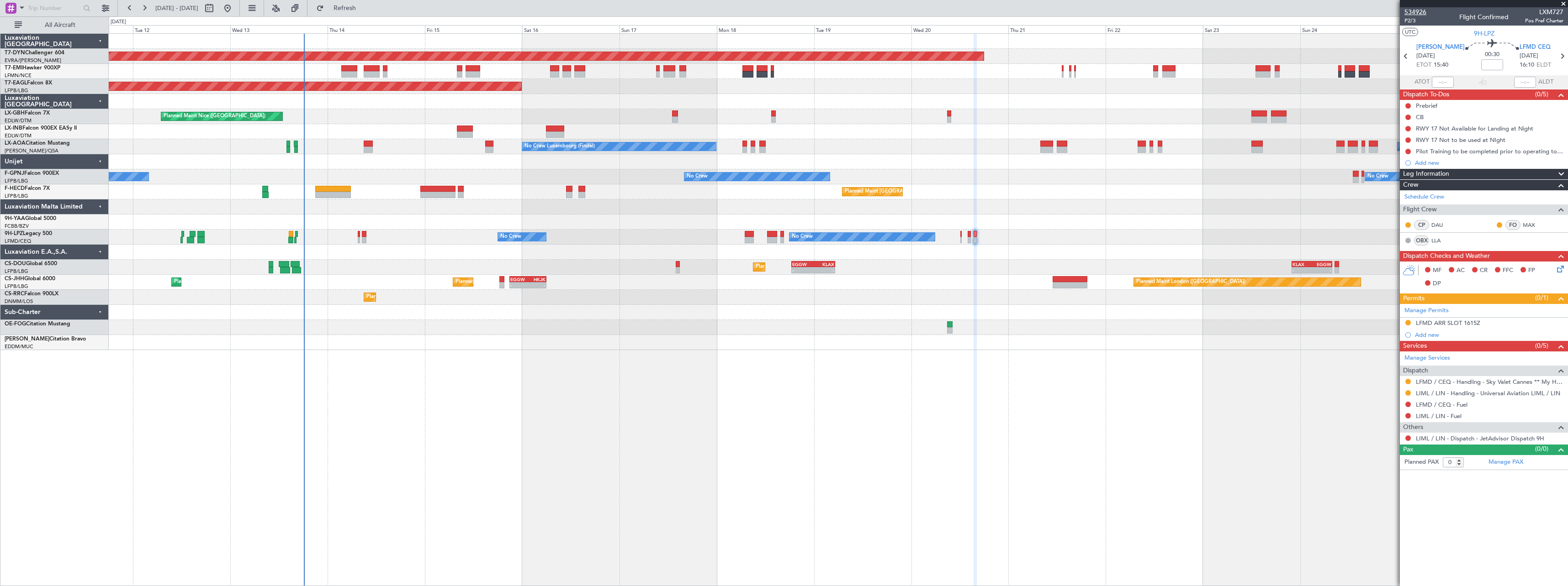
click at [1418, 11] on span "534926" at bounding box center [1415, 12] width 22 height 10
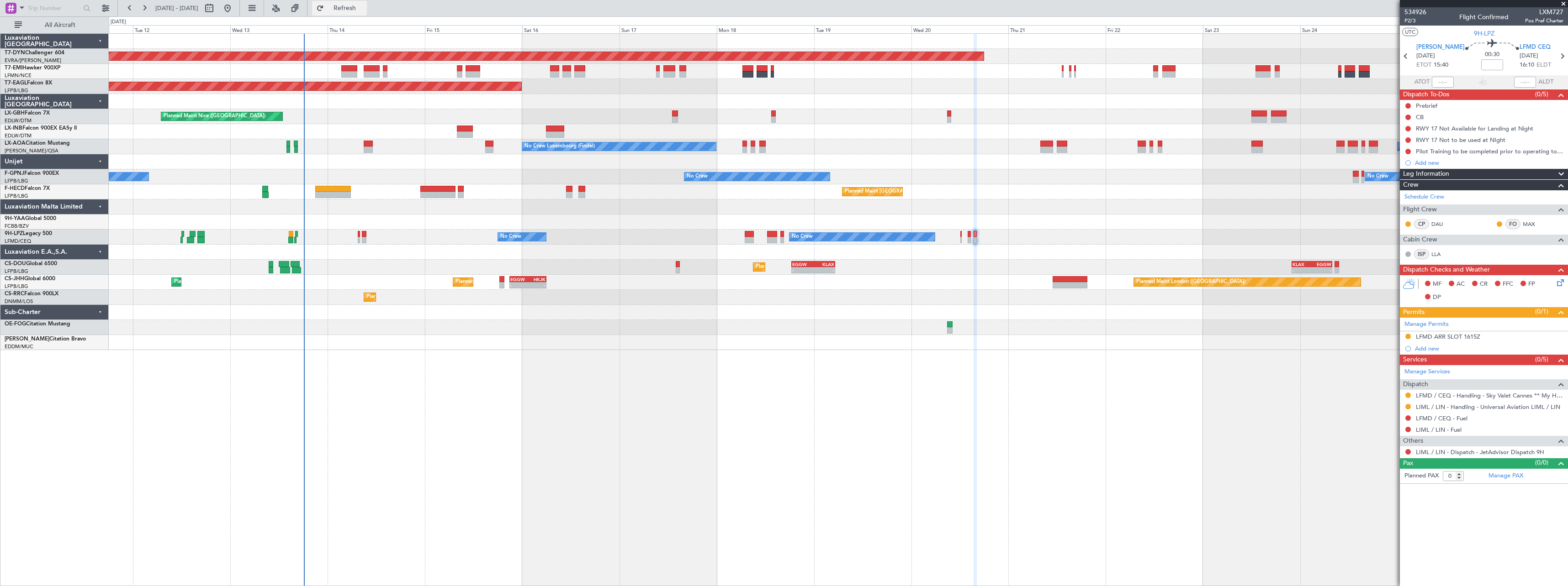
drag, startPoint x: 366, startPoint y: 9, endPoint x: 371, endPoint y: 11, distance: 5.4
click at [364, 10] on span "Refresh" at bounding box center [345, 8] width 38 height 6
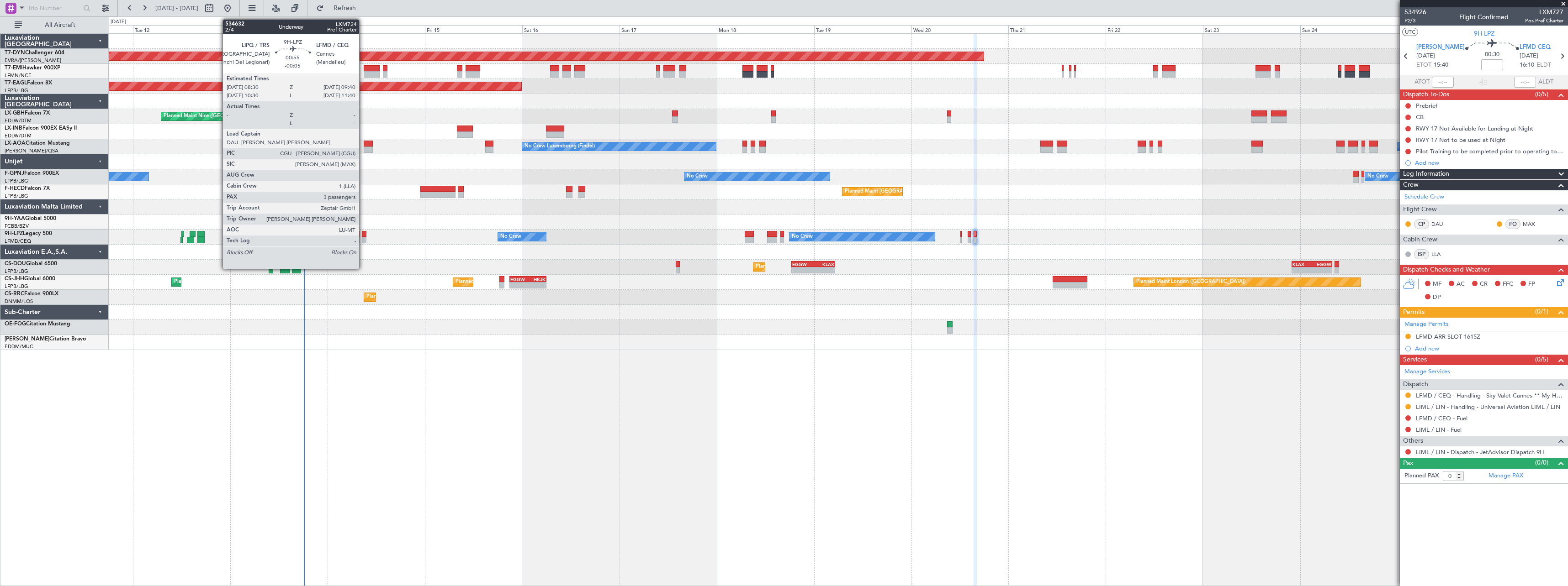
click at [363, 234] on div at bounding box center [364, 234] width 5 height 6
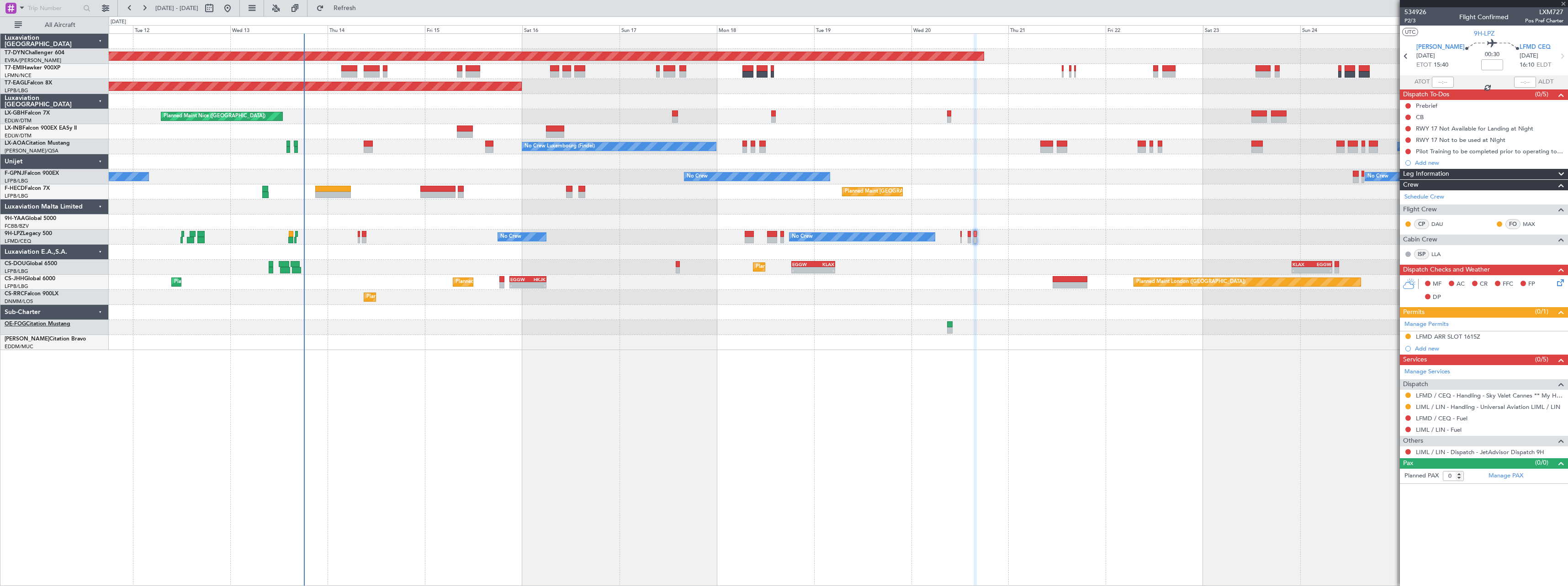
type input "-00:05"
type input "3"
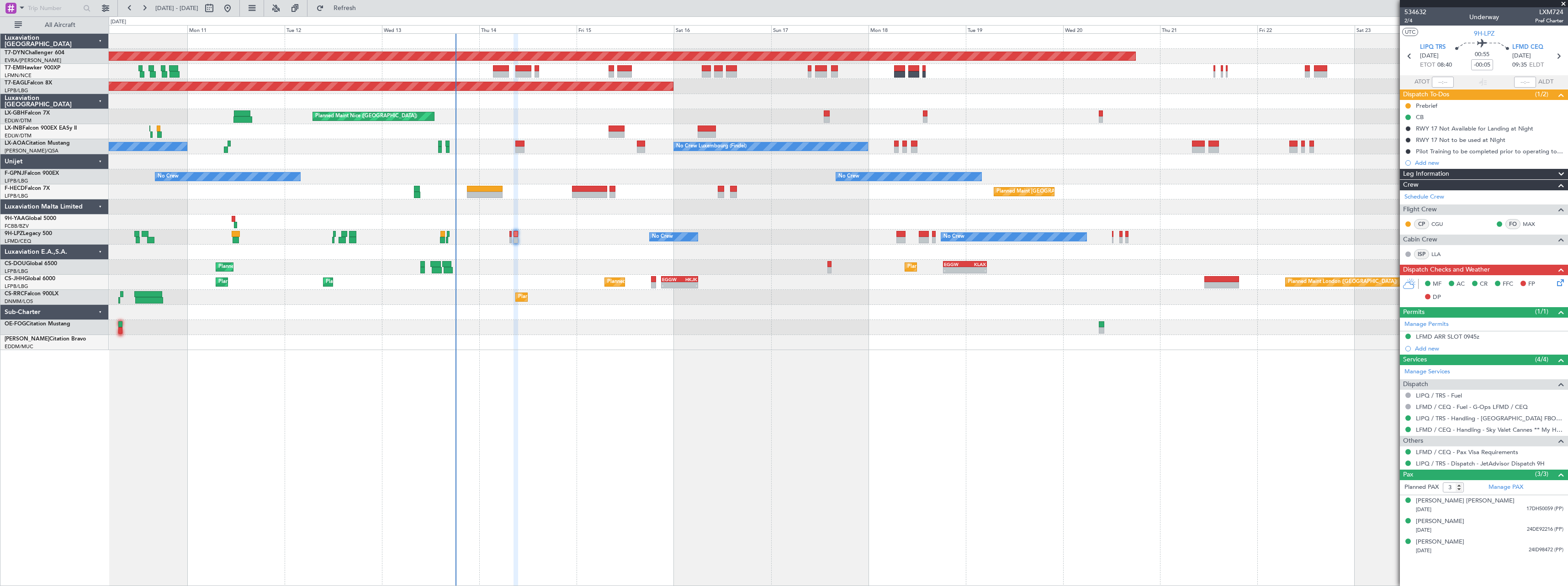
click at [588, 373] on div "Planned Maint Basel-Mulhouse Planned Maint New York (Teterboro) Planned Maint G…" at bounding box center [839, 310] width 1459 height 553
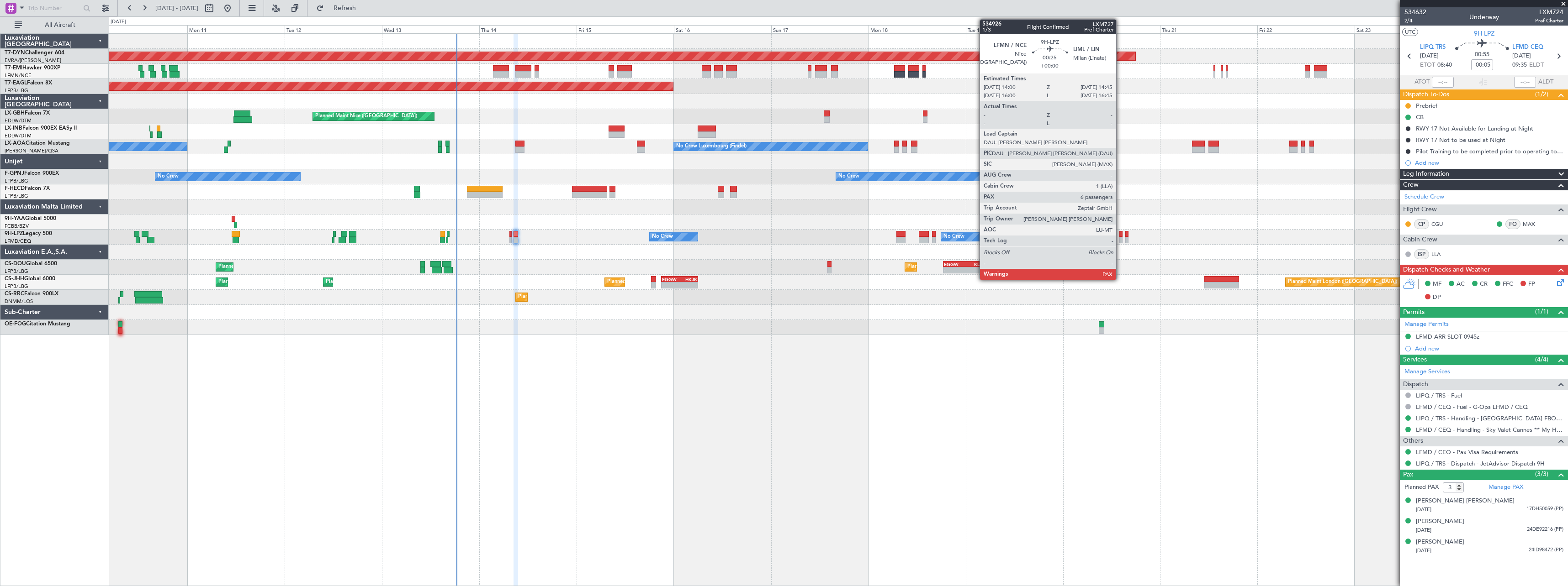
click at [1120, 235] on div at bounding box center [1121, 234] width 3 height 6
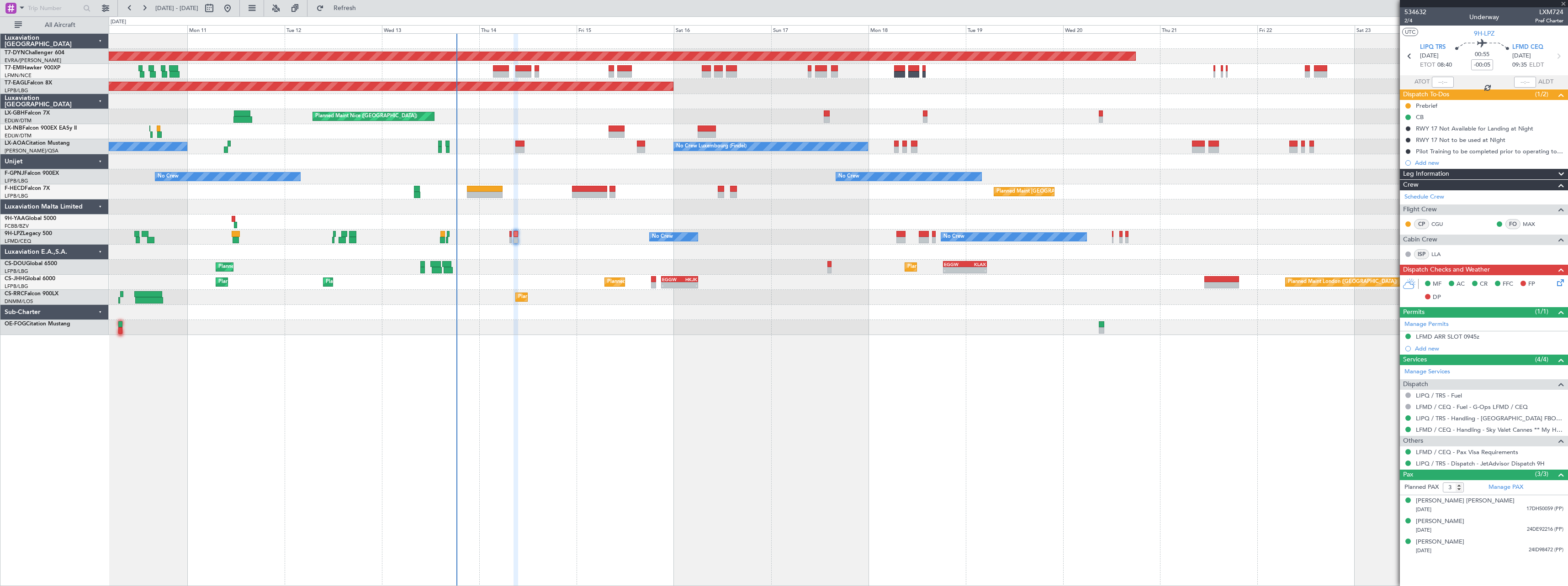
type input "6"
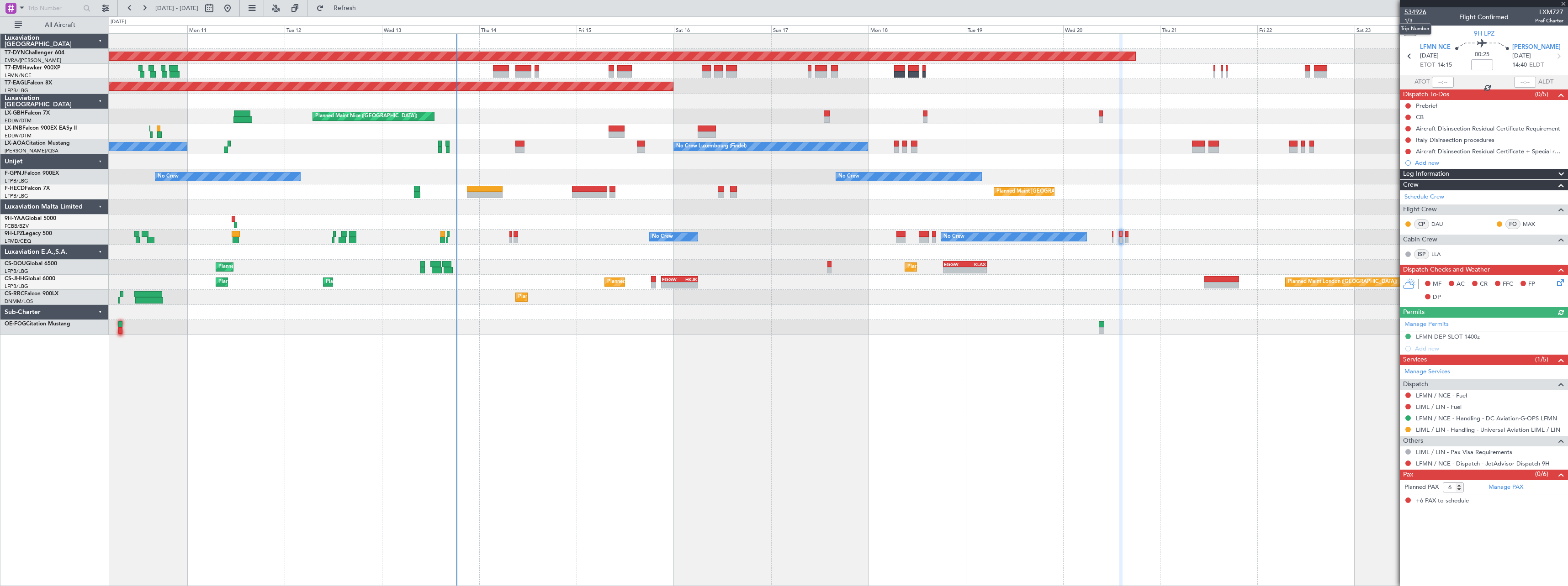
click at [1422, 11] on span "534926" at bounding box center [1415, 12] width 22 height 10
click at [358, 10] on span "Refresh" at bounding box center [345, 8] width 38 height 6
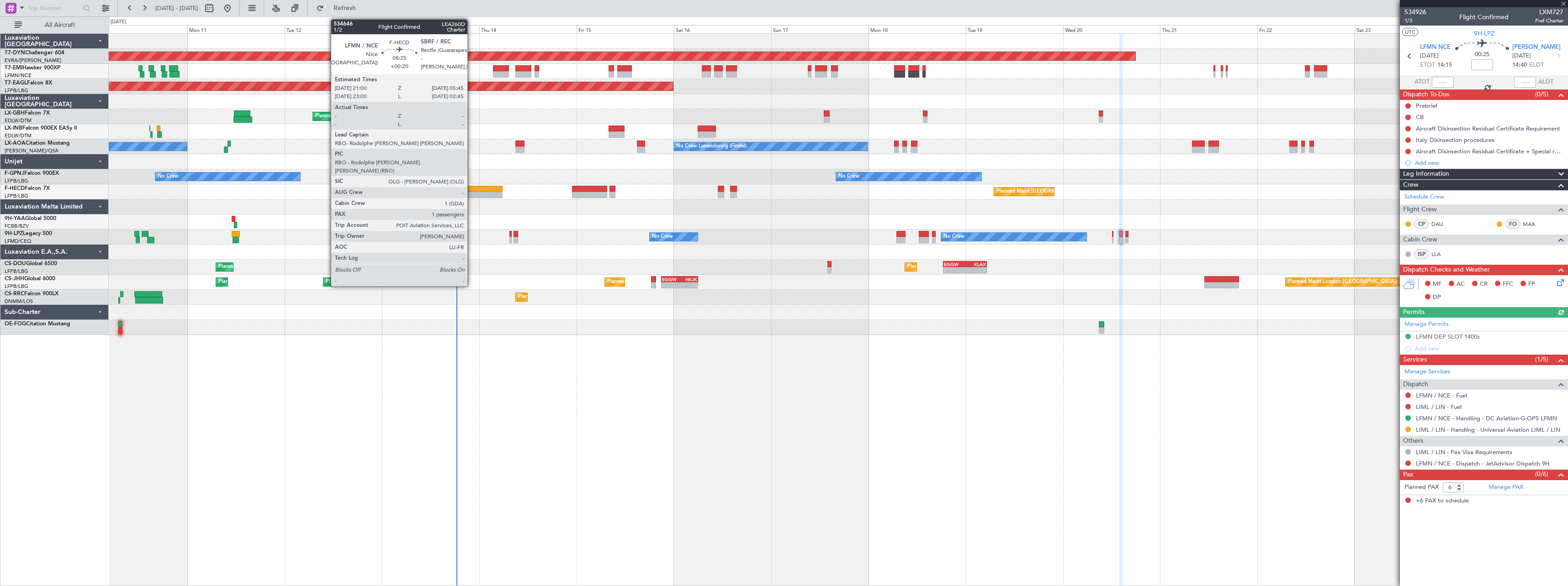
click at [471, 191] on div at bounding box center [484, 189] width 36 height 6
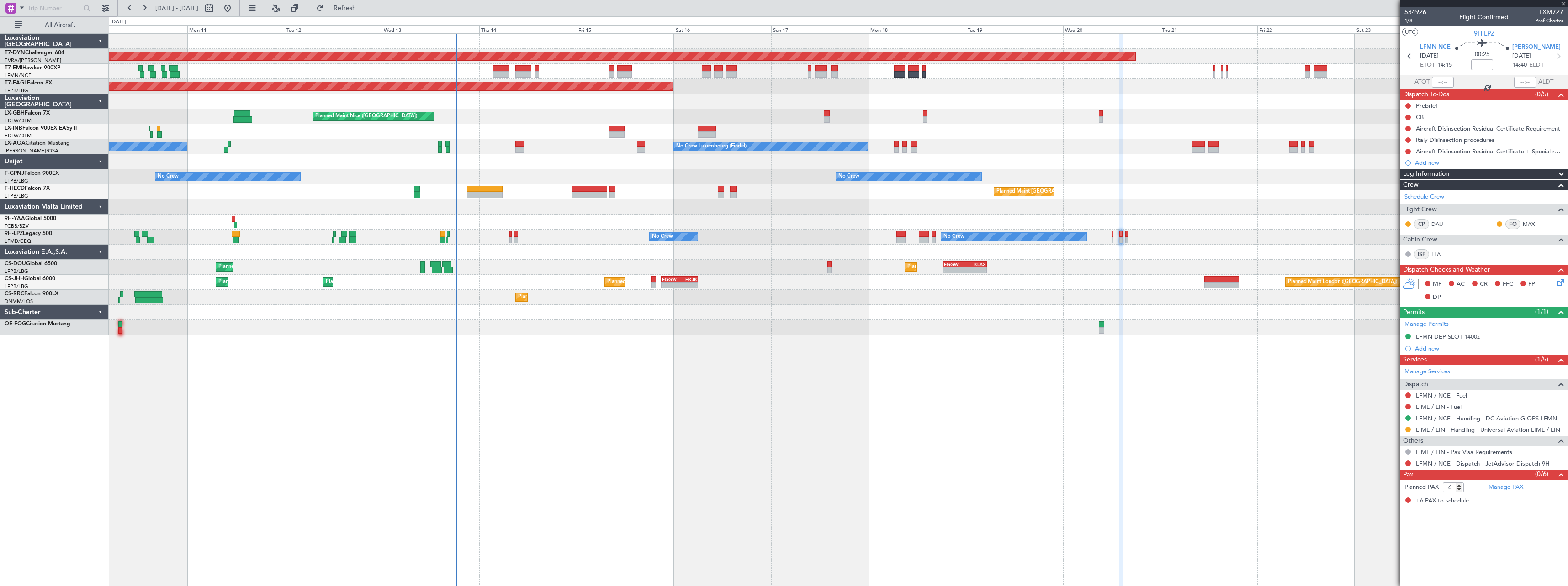
type input "+00:20"
type input "1"
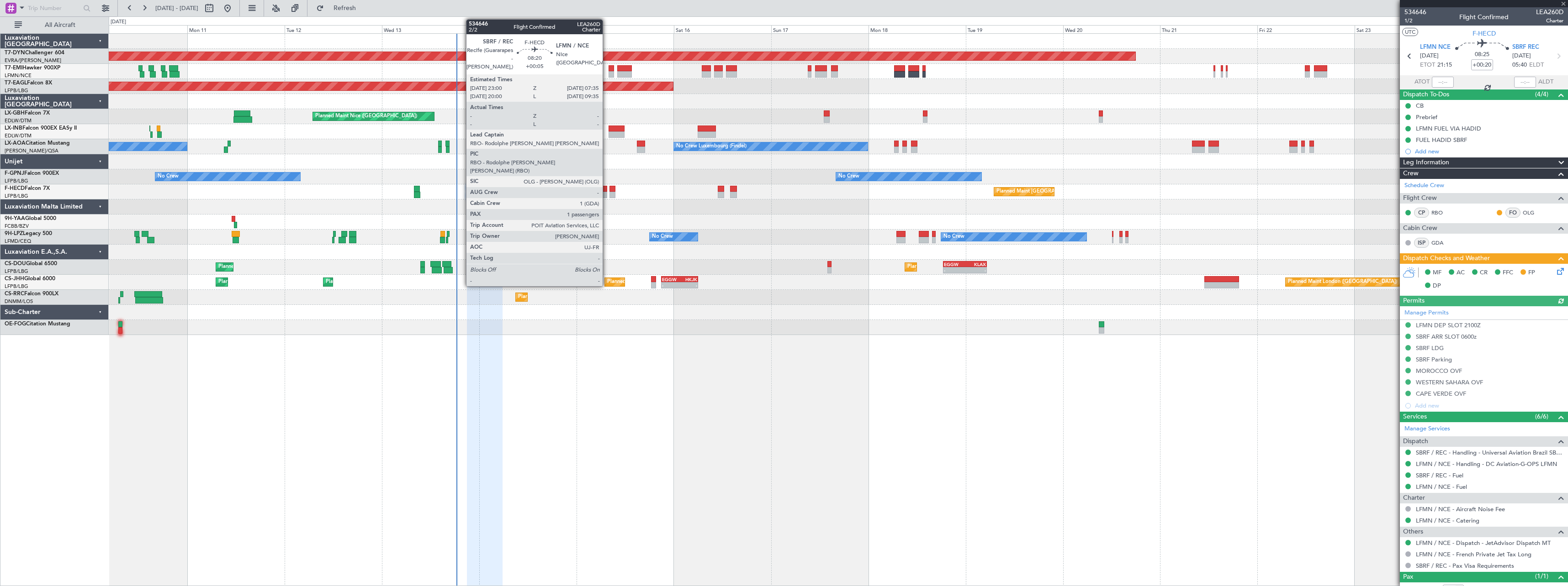
click at [607, 191] on div at bounding box center [589, 189] width 35 height 6
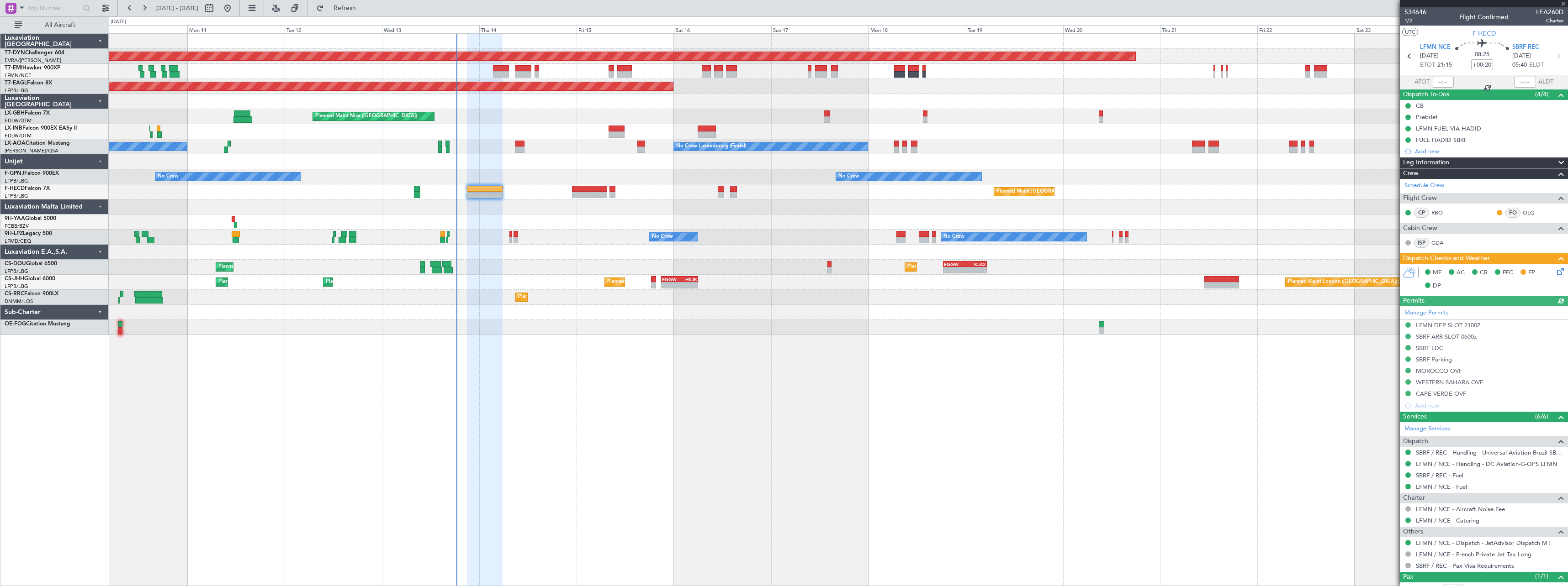
type input "+00:05"
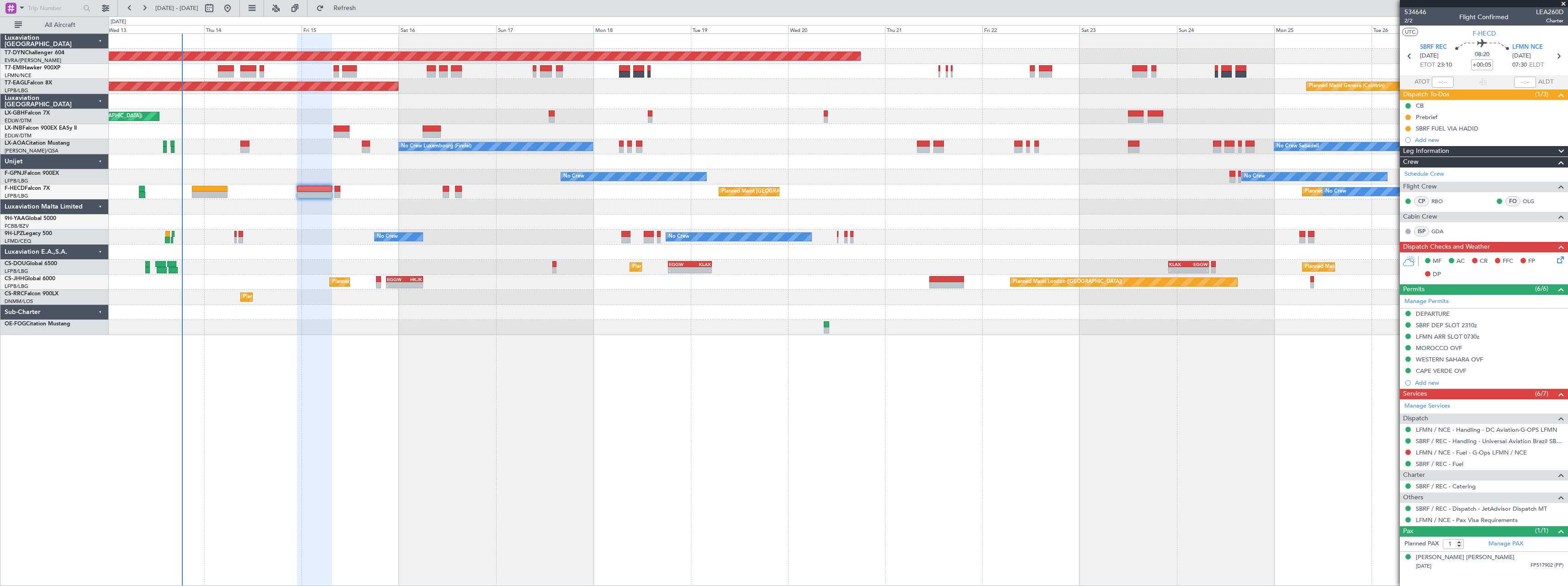
click at [653, 347] on div "Planned Maint Basel-Mulhouse Planned Maint New York (Teterboro) Planned Maint G…" at bounding box center [839, 310] width 1459 height 553
click at [1561, 4] on span at bounding box center [1563, 4] width 9 height 8
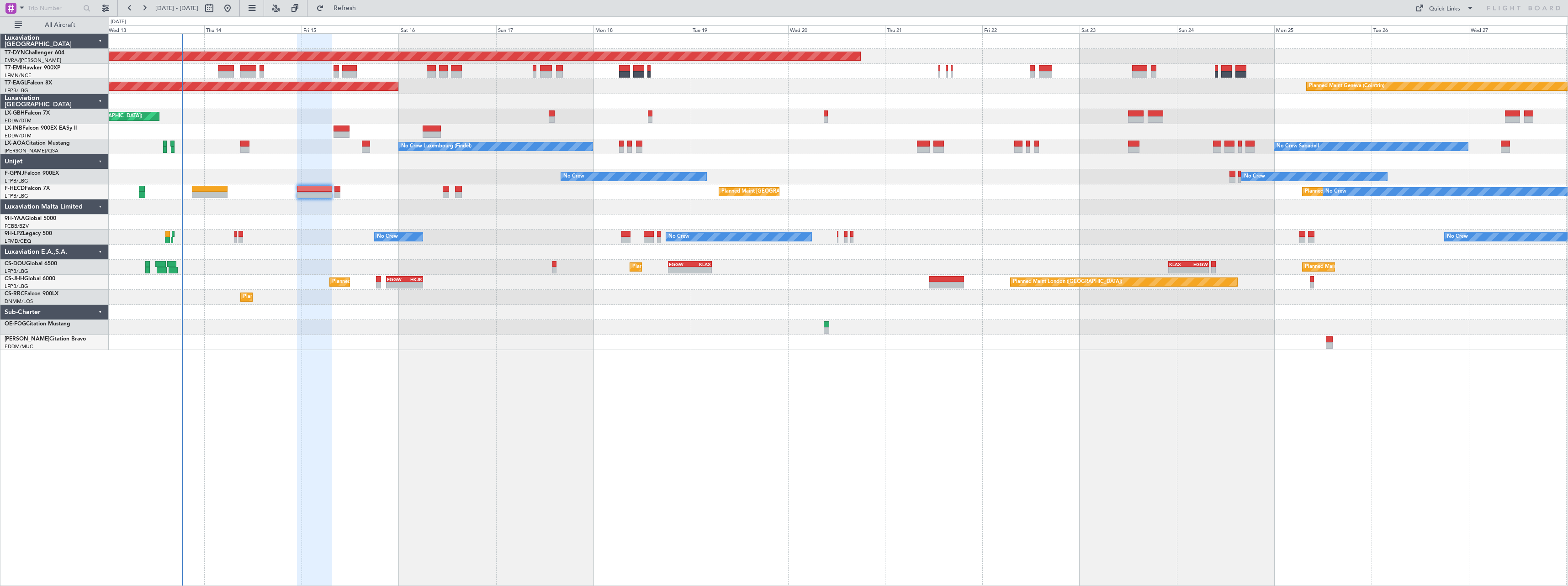
type input "0"
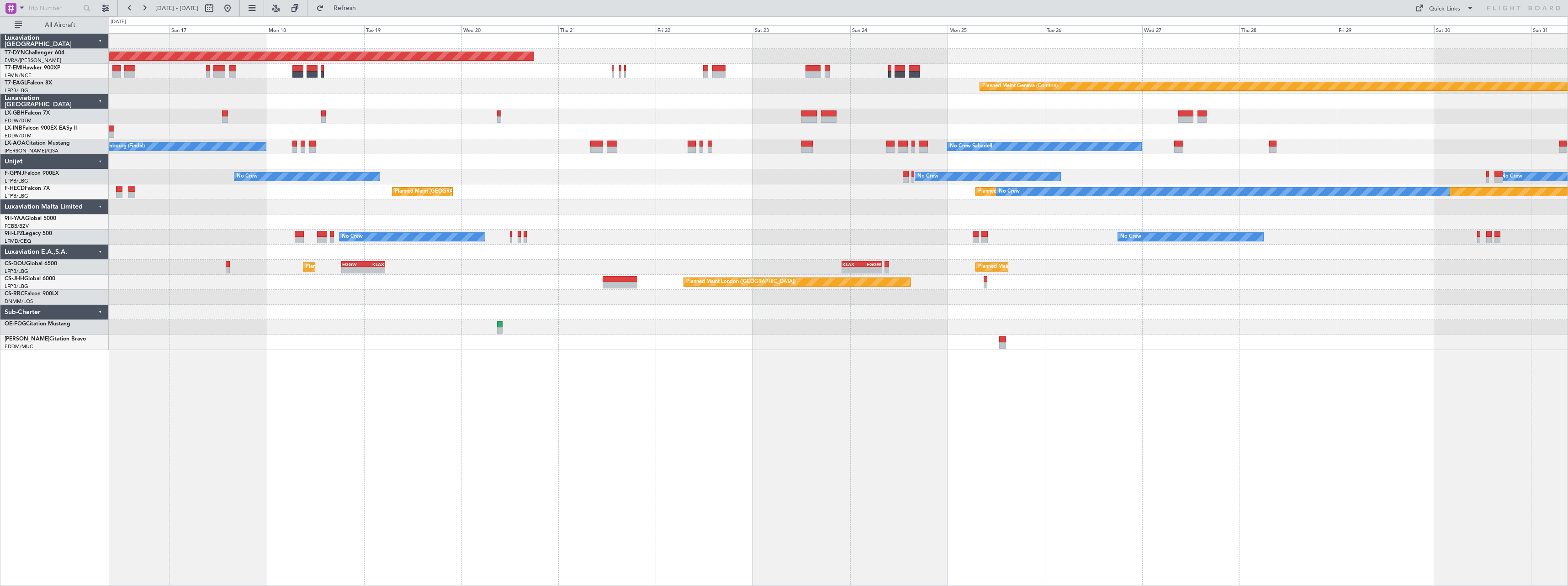
click at [794, 338] on div "Planned Maint [GEOGRAPHIC_DATA]-[GEOGRAPHIC_DATA] Planned Maint Geneva ([GEOGRA…" at bounding box center [839, 191] width 1459 height 316
click at [1445, 6] on div "Quick Links" at bounding box center [1445, 9] width 31 height 9
click at [1453, 29] on button "Trip Builder" at bounding box center [1445, 30] width 69 height 22
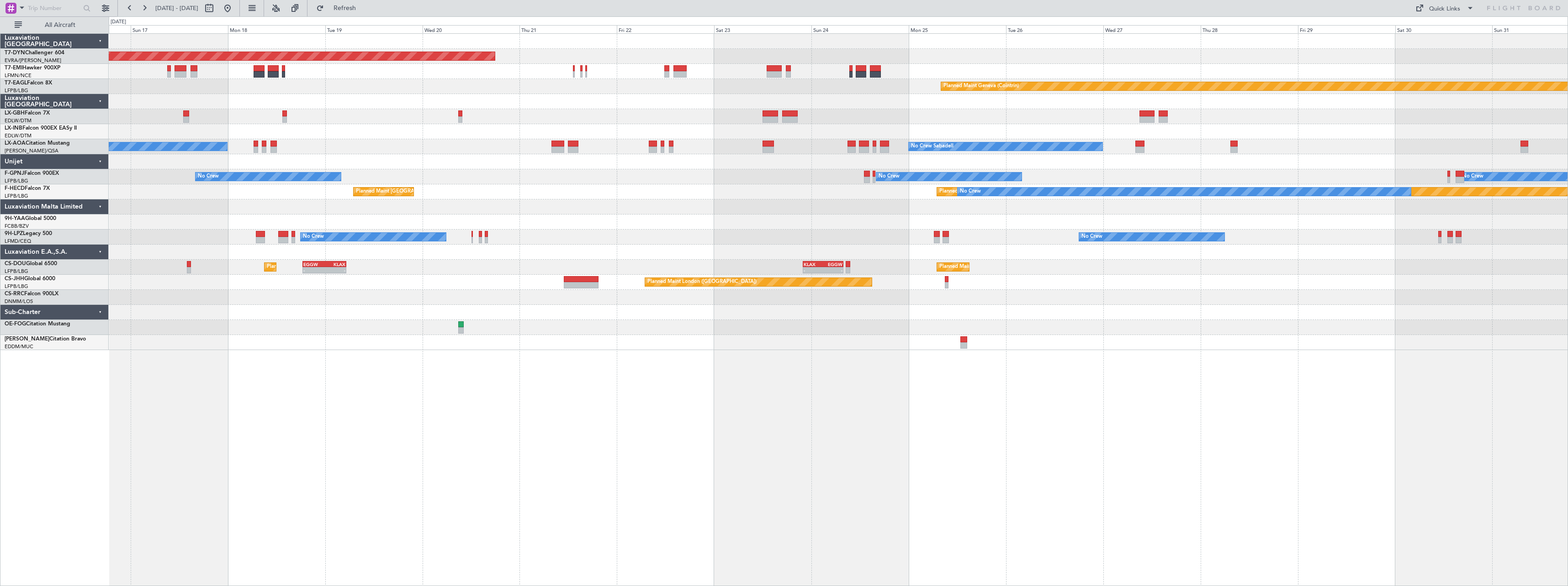
click at [1196, 313] on div at bounding box center [839, 312] width 1459 height 15
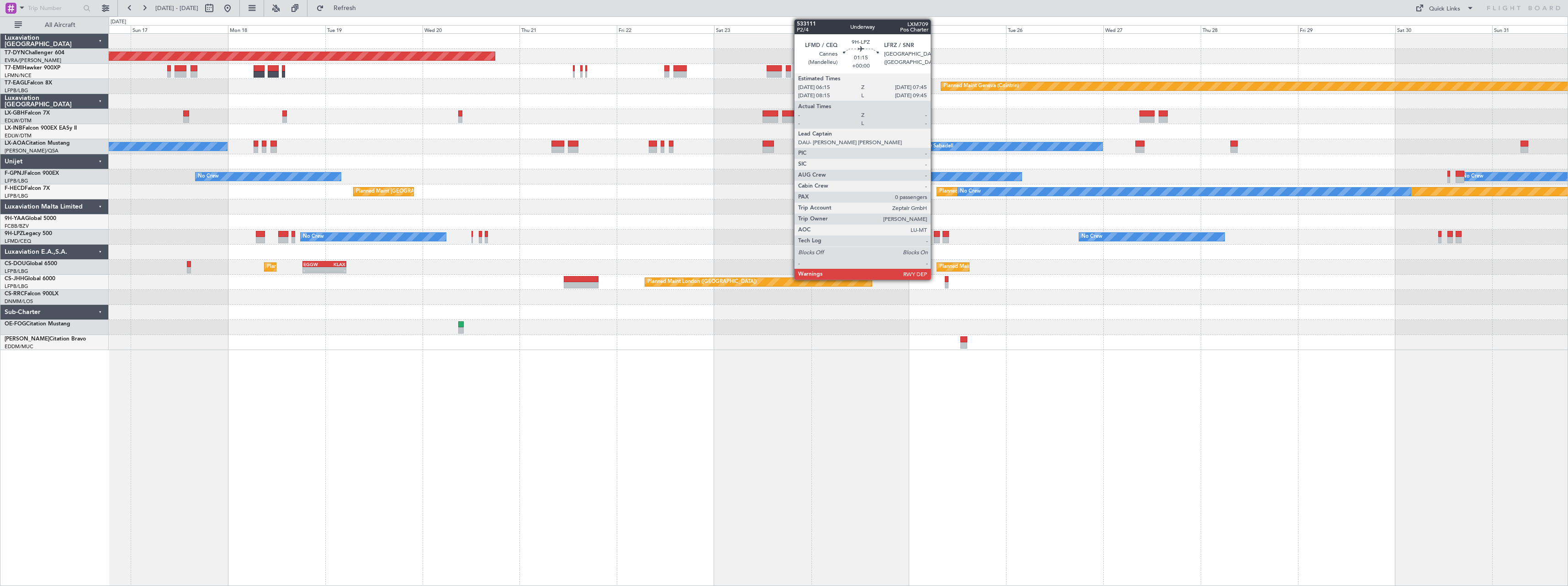
click at [935, 239] on div at bounding box center [937, 240] width 6 height 6
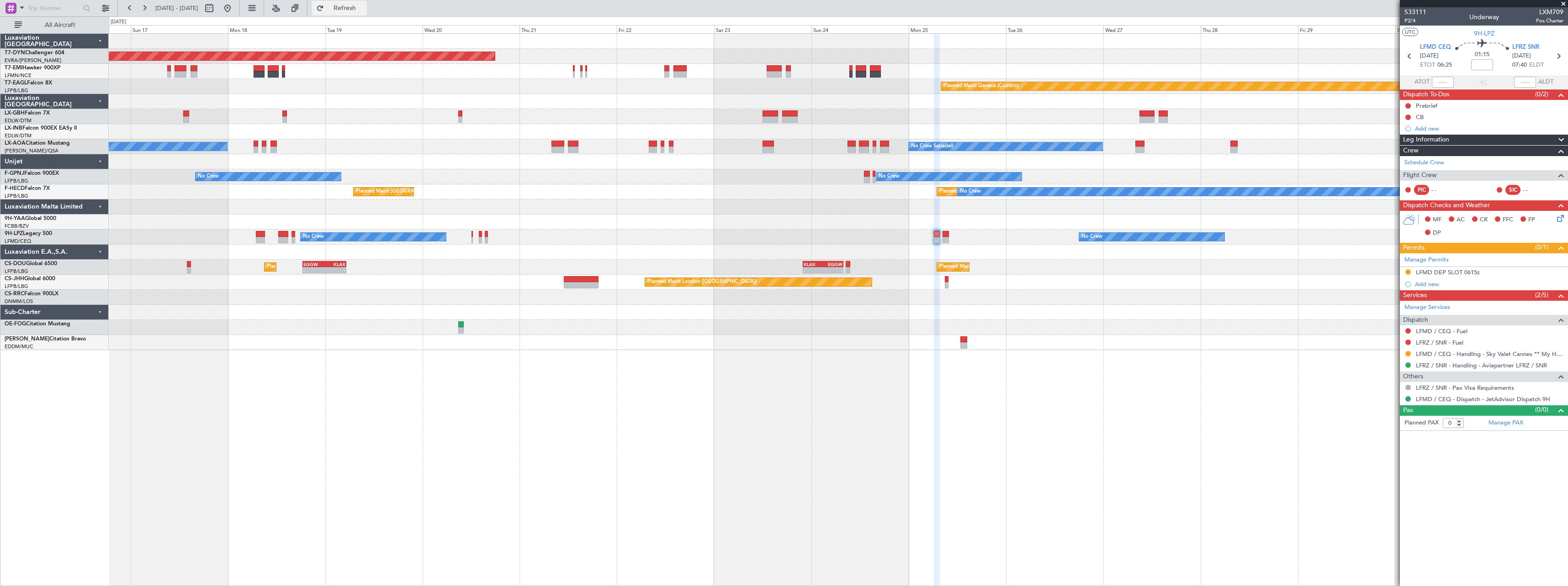
click at [364, 8] on span "Refresh" at bounding box center [345, 8] width 38 height 6
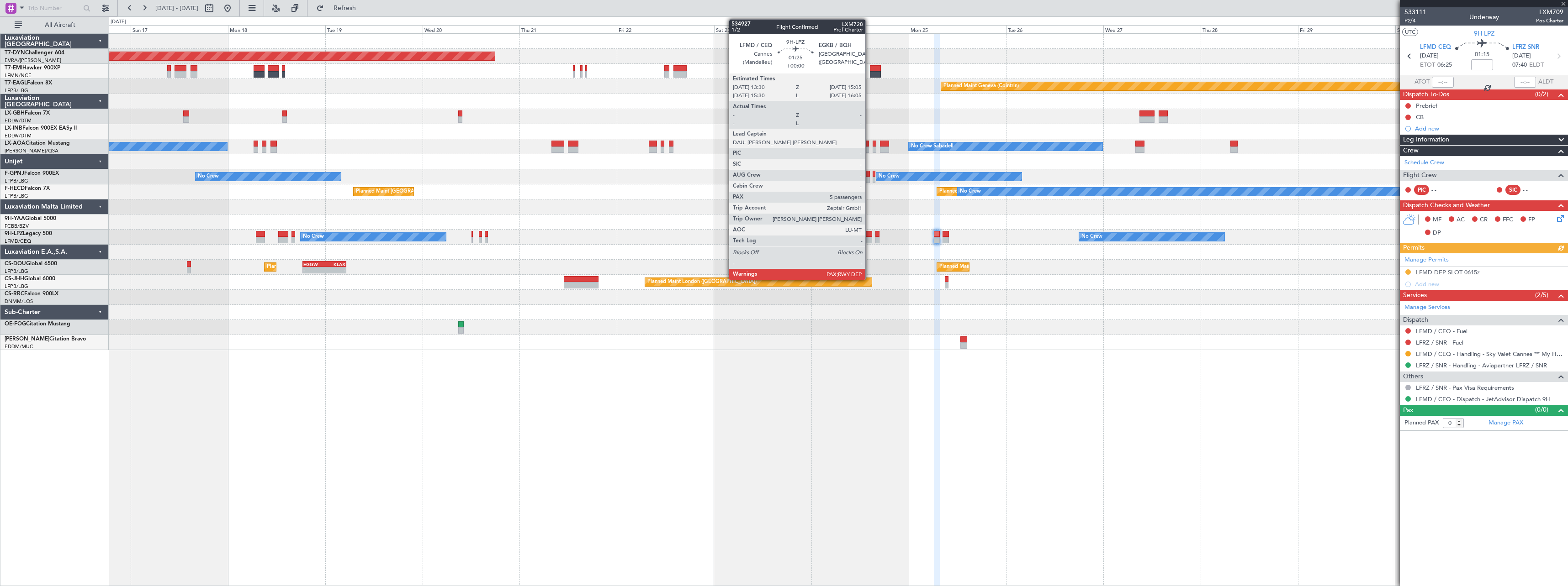
click at [869, 235] on div at bounding box center [869, 234] width 7 height 6
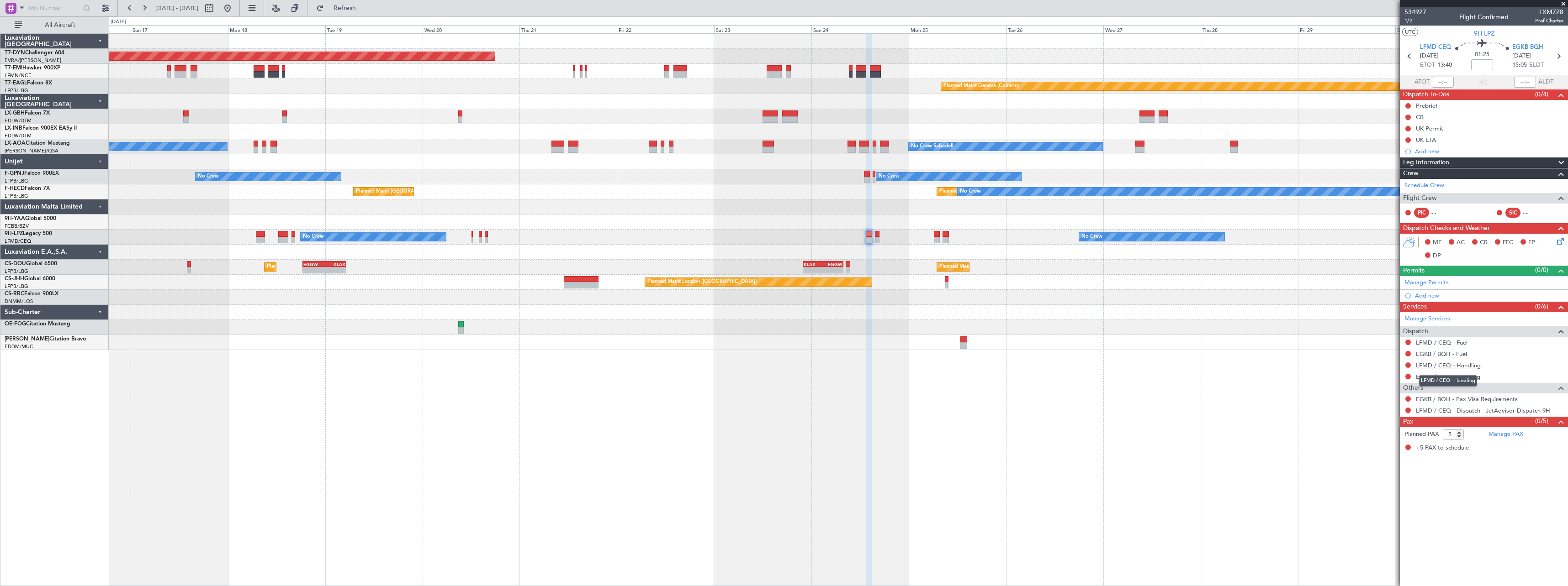
click at [1450, 367] on link "LFMD / CEQ - Handling" at bounding box center [1448, 366] width 65 height 8
click at [1449, 379] on link "EGKB / BQH - Handling" at bounding box center [1448, 377] width 64 height 8
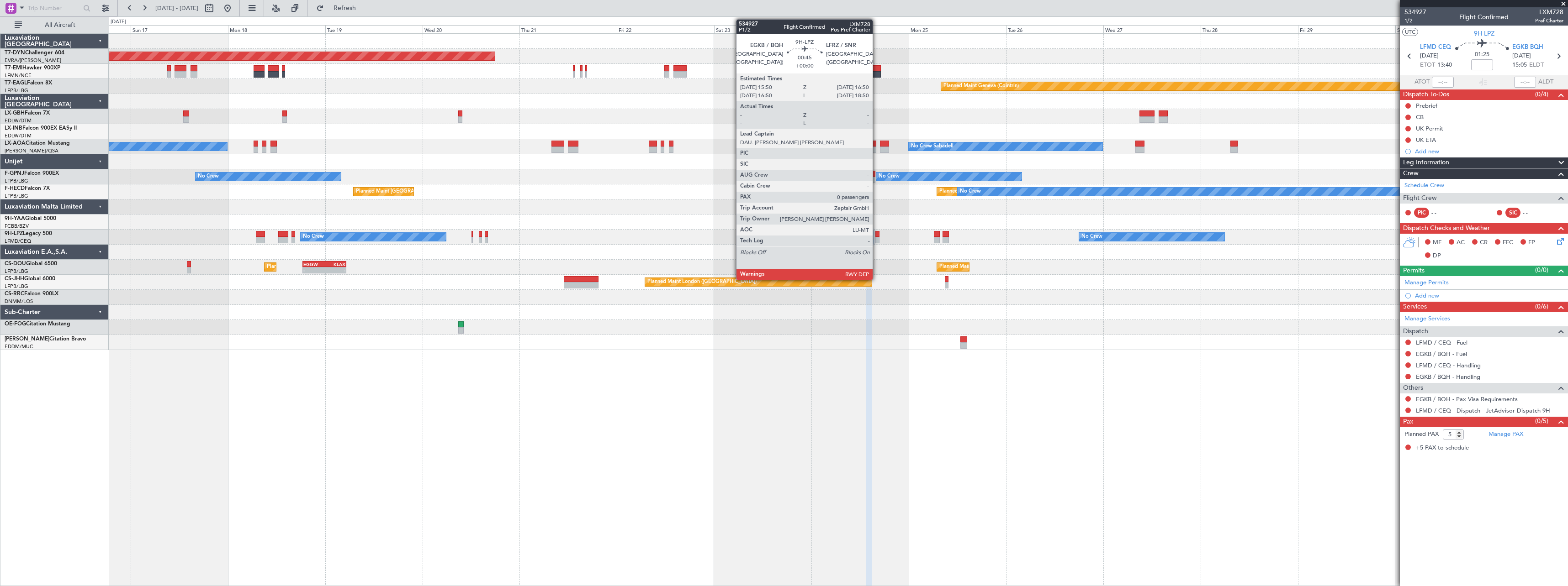
click at [877, 234] on div at bounding box center [877, 234] width 4 height 6
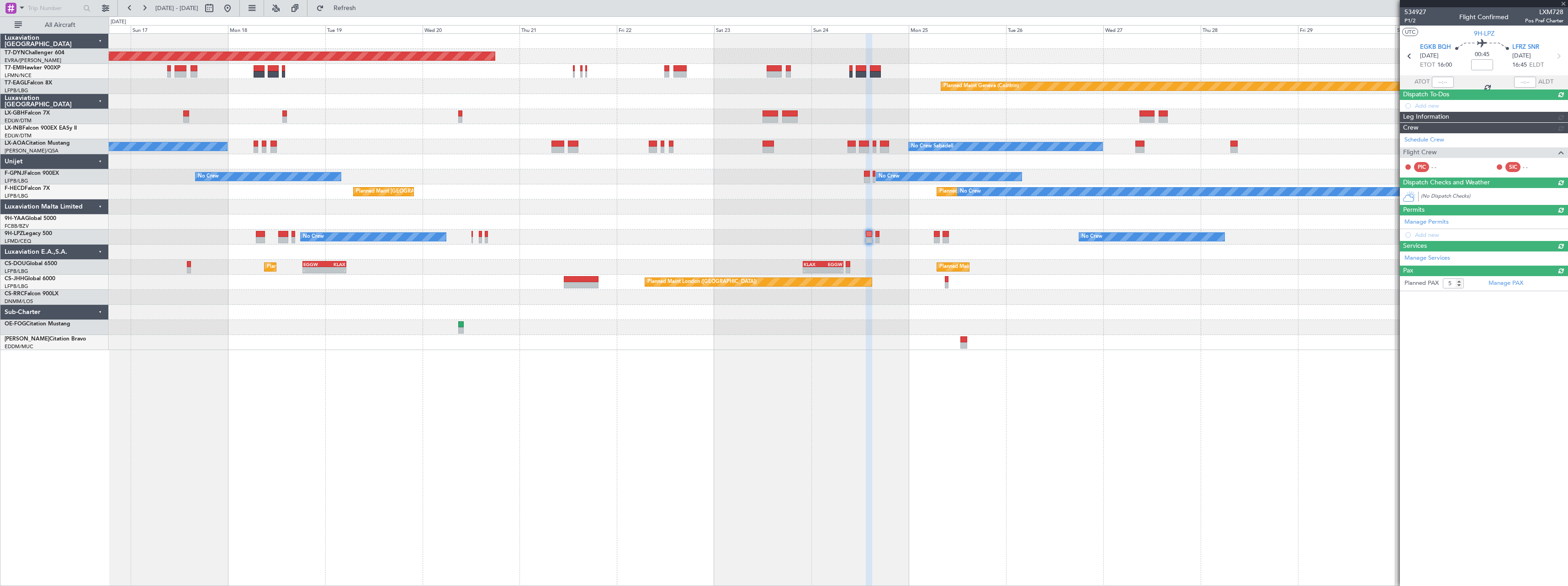
type input "0"
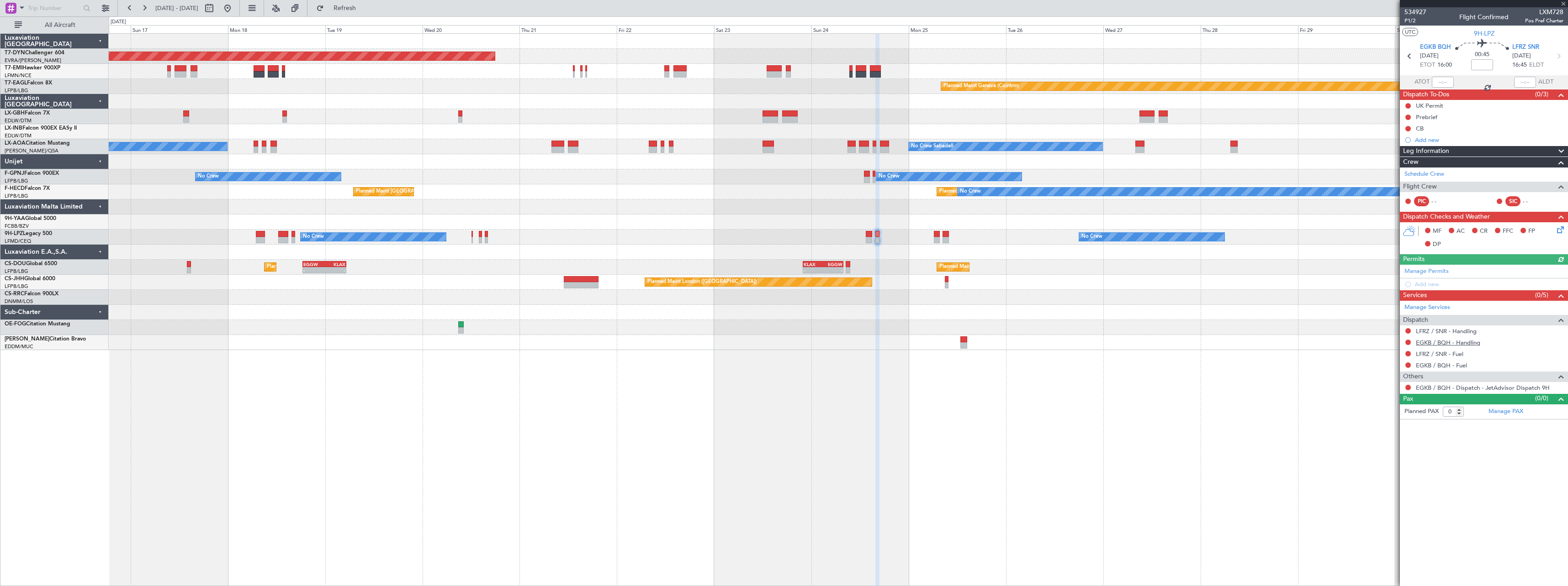
click at [1435, 344] on link "EGKB / BQH - Handling" at bounding box center [1448, 343] width 64 height 8
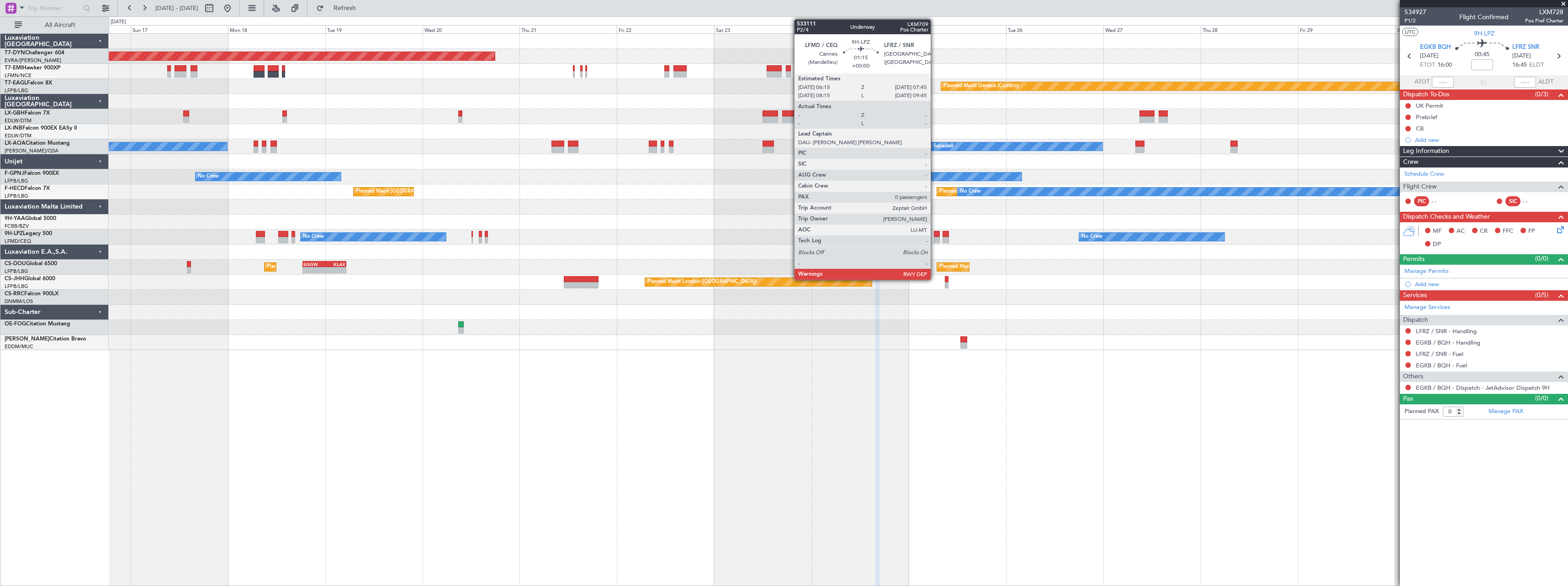
click at [935, 235] on div at bounding box center [937, 234] width 6 height 6
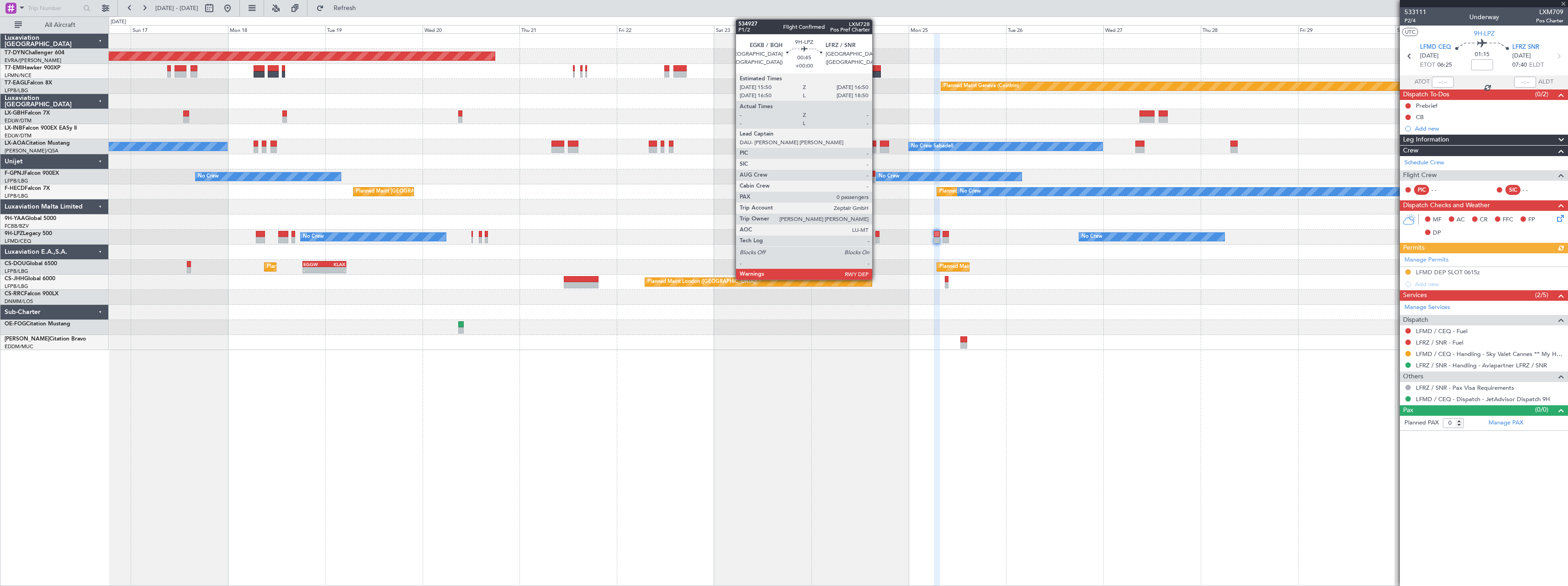
click at [876, 239] on div at bounding box center [877, 240] width 4 height 6
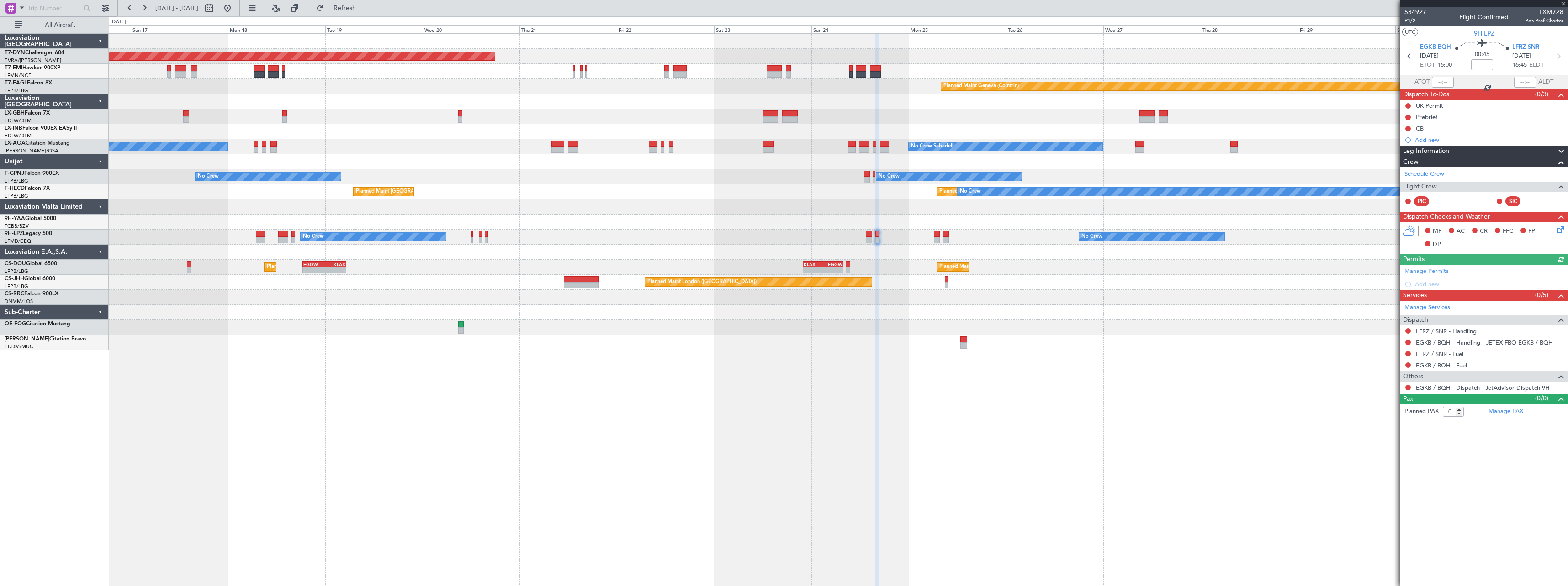
click at [1441, 333] on link "LFRZ / SNR - Handling" at bounding box center [1446, 331] width 61 height 8
click at [356, 7] on button "Refresh" at bounding box center [339, 8] width 55 height 14
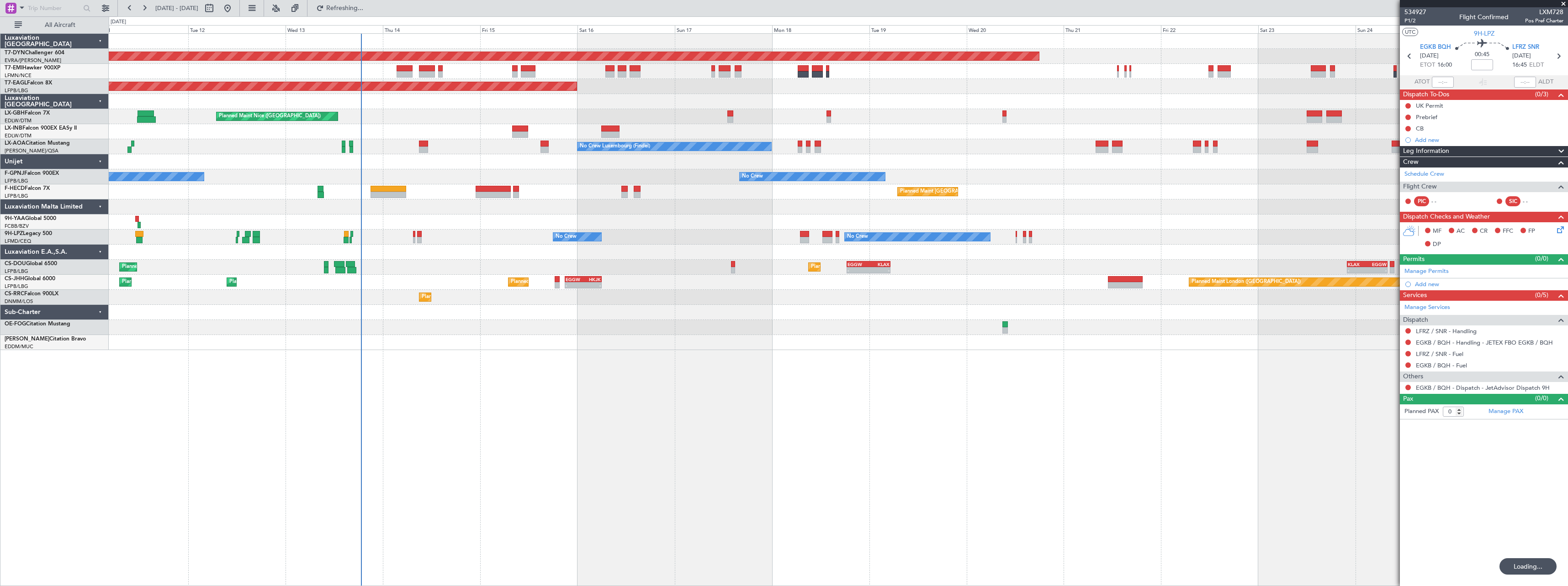
click at [964, 183] on div "Planned Maint [GEOGRAPHIC_DATA]-[GEOGRAPHIC_DATA] Planned Maint Geneva ([GEOGRA…" at bounding box center [839, 191] width 1459 height 316
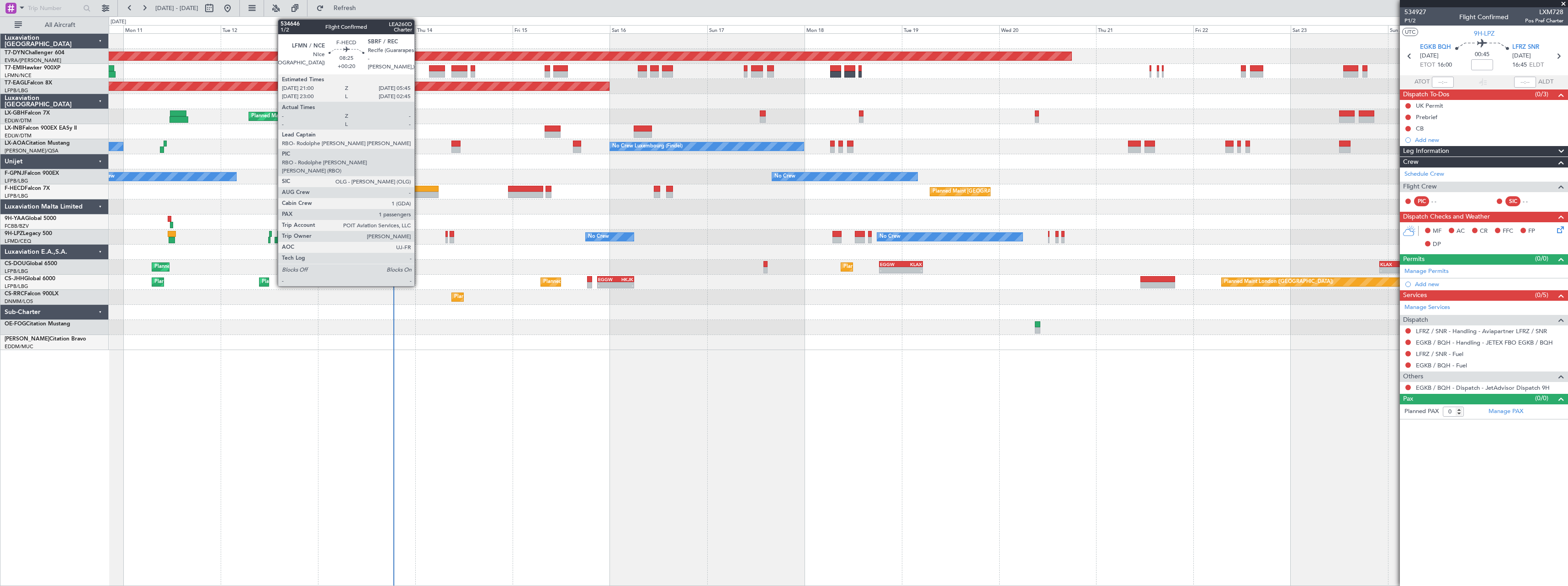
click at [418, 191] on div at bounding box center [421, 189] width 36 height 6
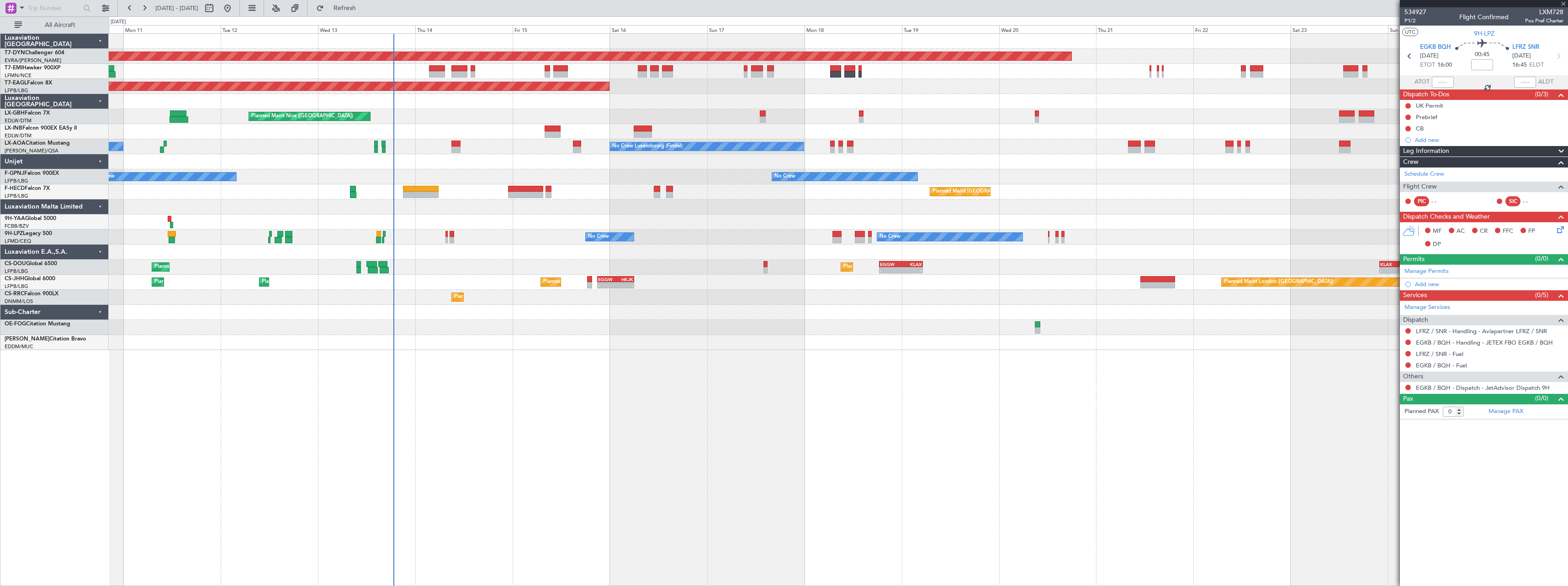
type input "+00:20"
type input "1"
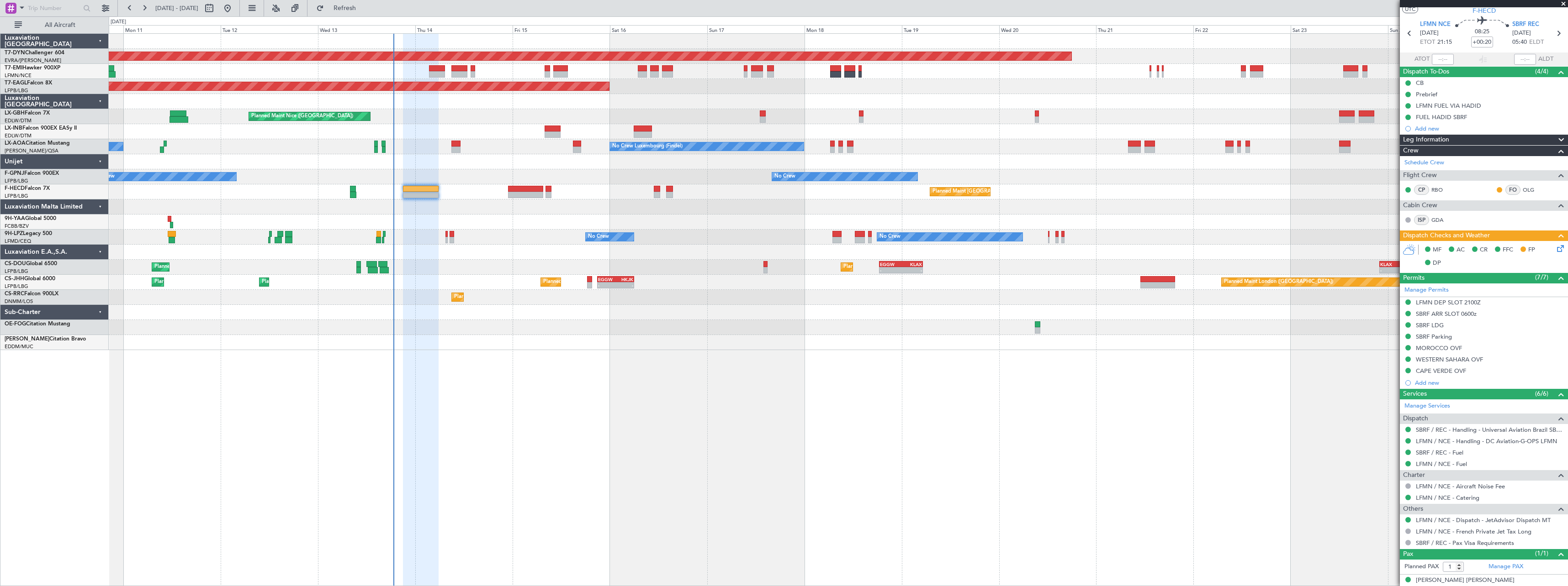
scroll to position [31, 0]
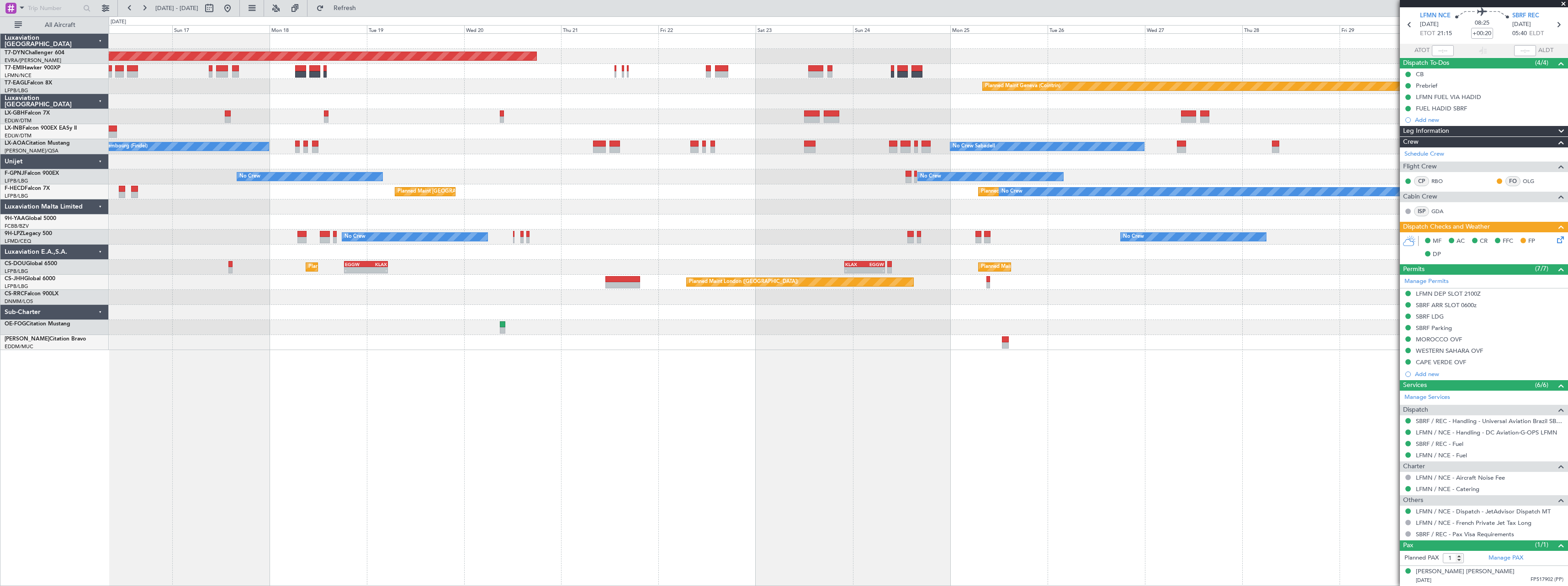
click at [581, 367] on div "Planned Maint [GEOGRAPHIC_DATA]-[GEOGRAPHIC_DATA] Planned Maint Geneva ([GEOGRA…" at bounding box center [839, 310] width 1459 height 553
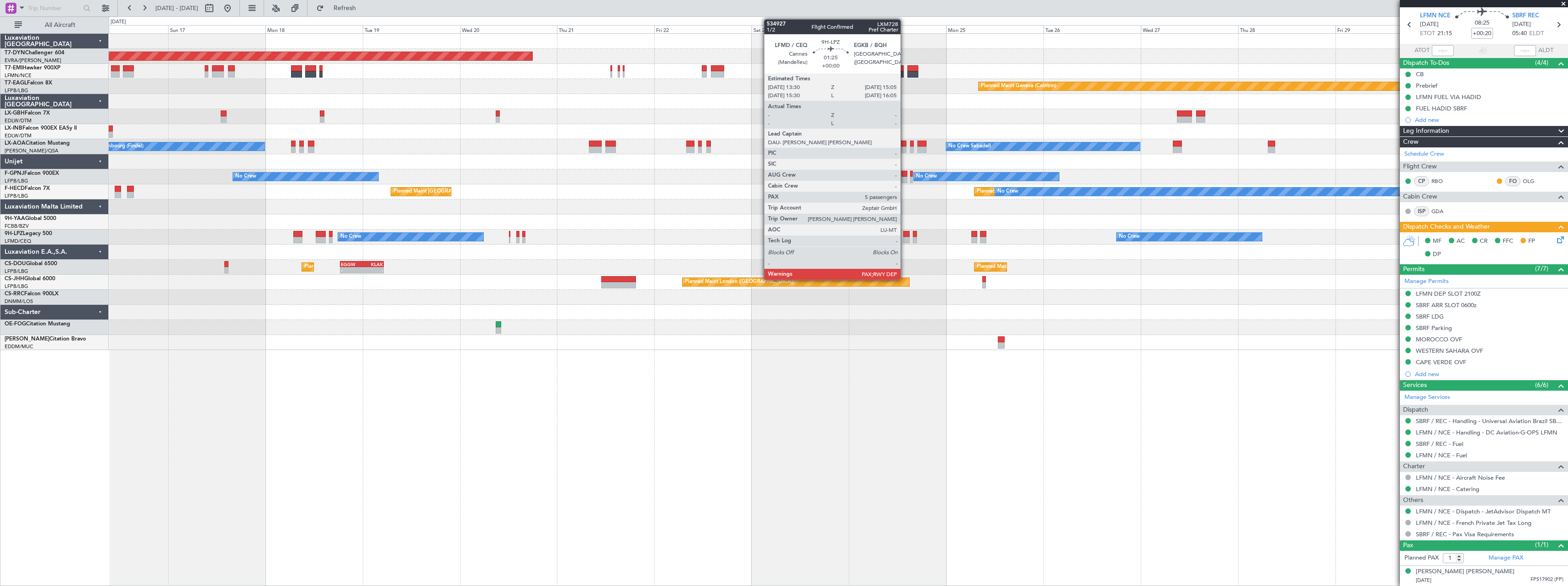
click at [905, 240] on div at bounding box center [906, 240] width 7 height 6
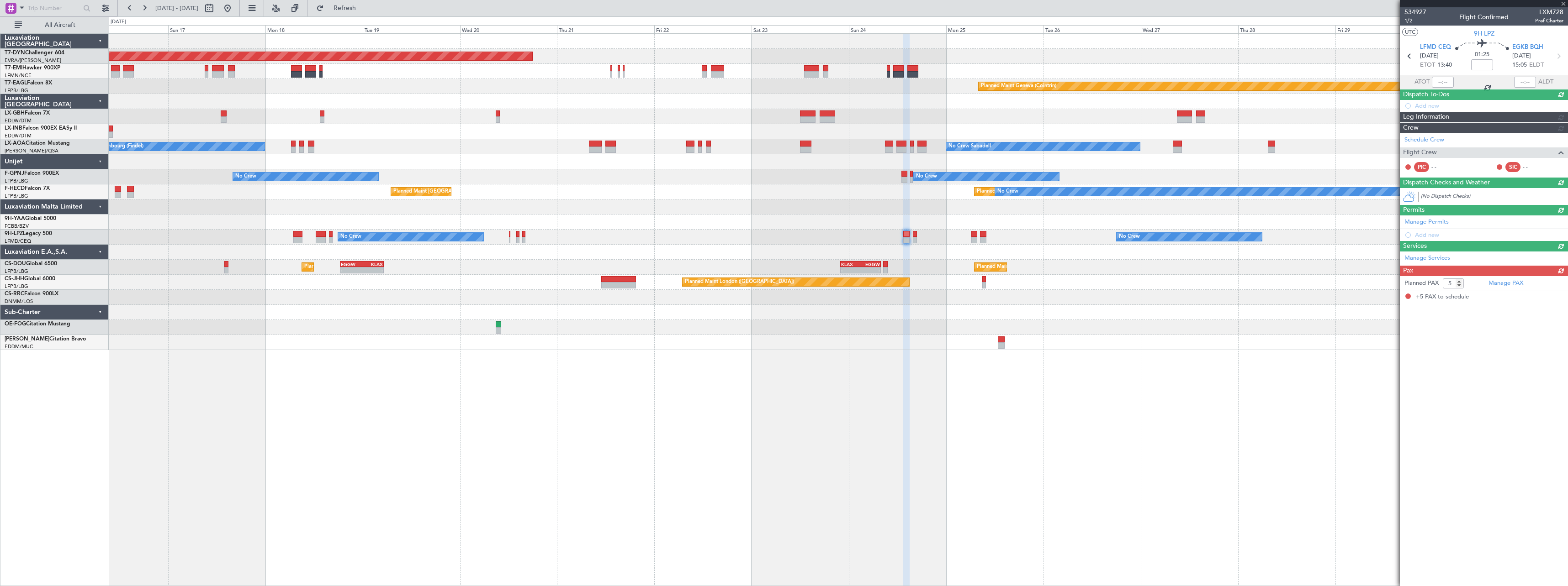
scroll to position [0, 0]
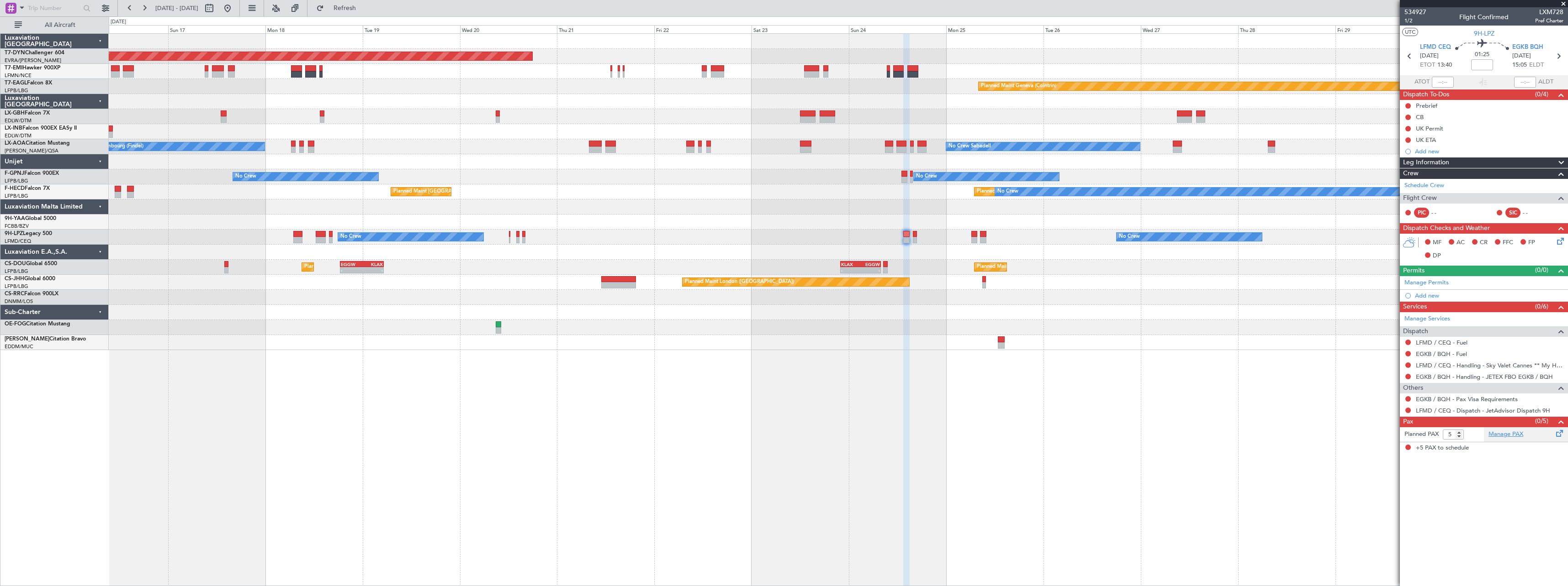
click at [1505, 434] on link "Manage PAX" at bounding box center [1505, 435] width 35 height 9
click at [364, 5] on span "Refresh" at bounding box center [345, 8] width 38 height 6
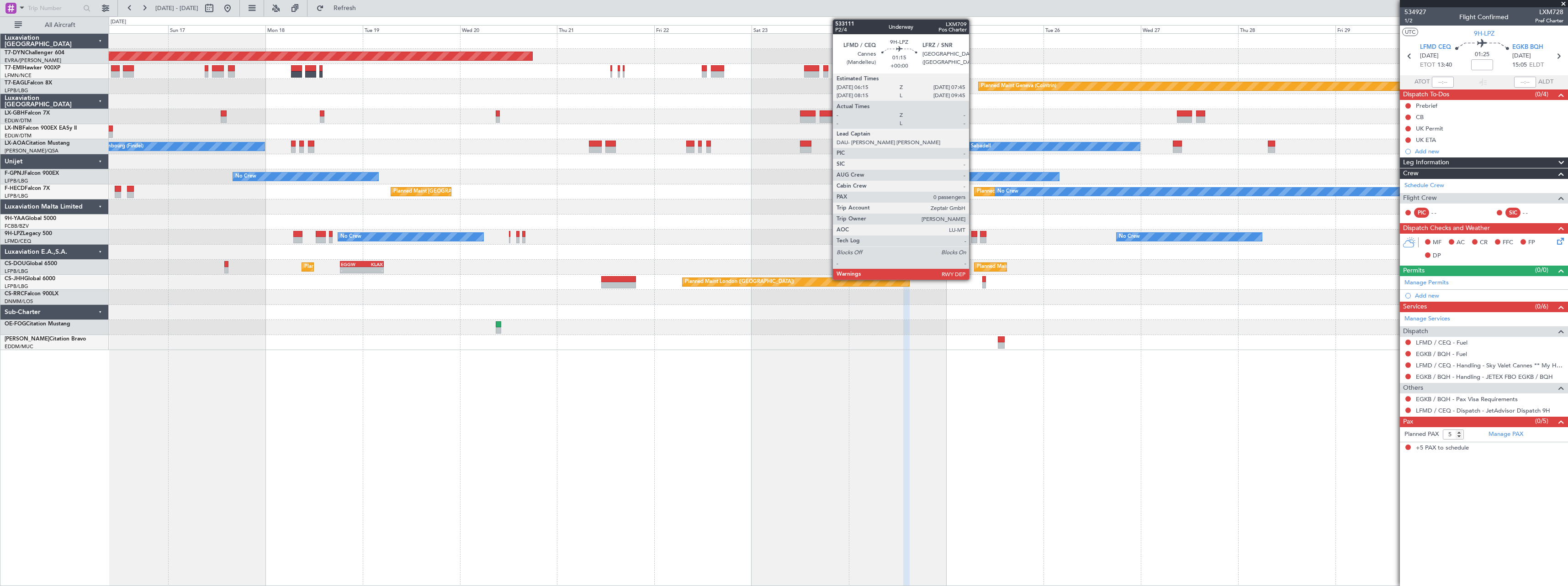
click at [973, 237] on div at bounding box center [974, 240] width 6 height 6
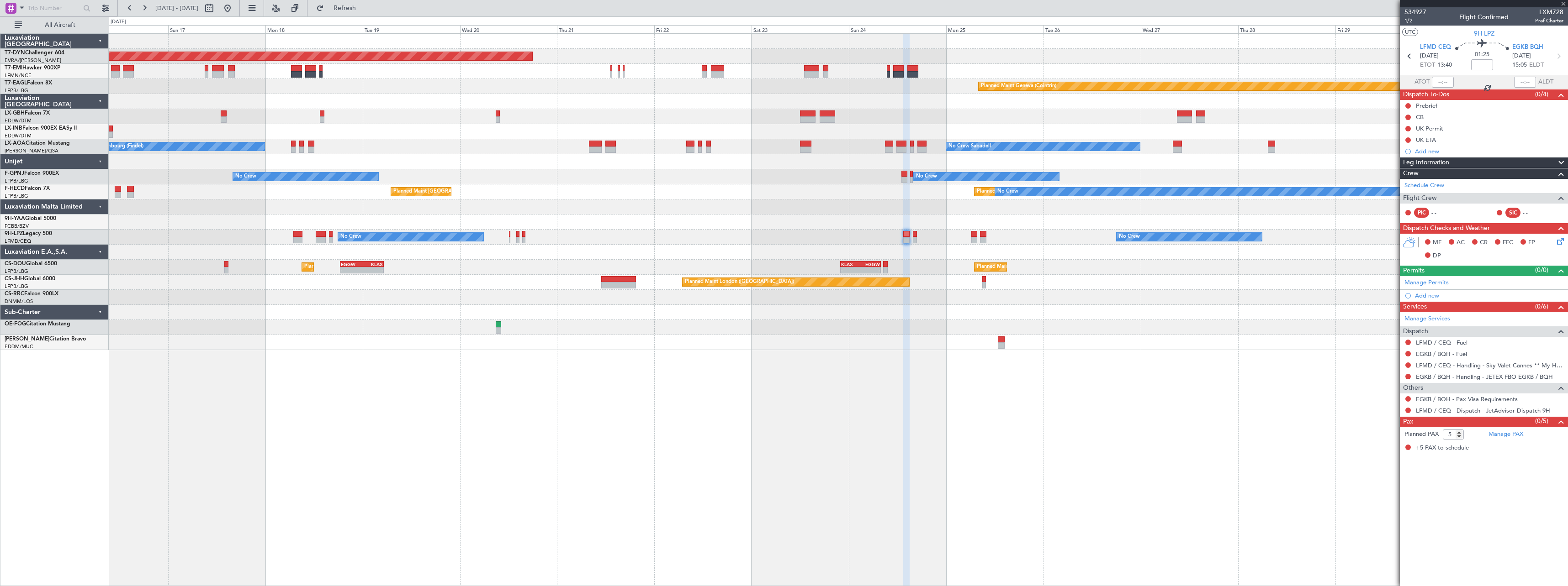
type input "0"
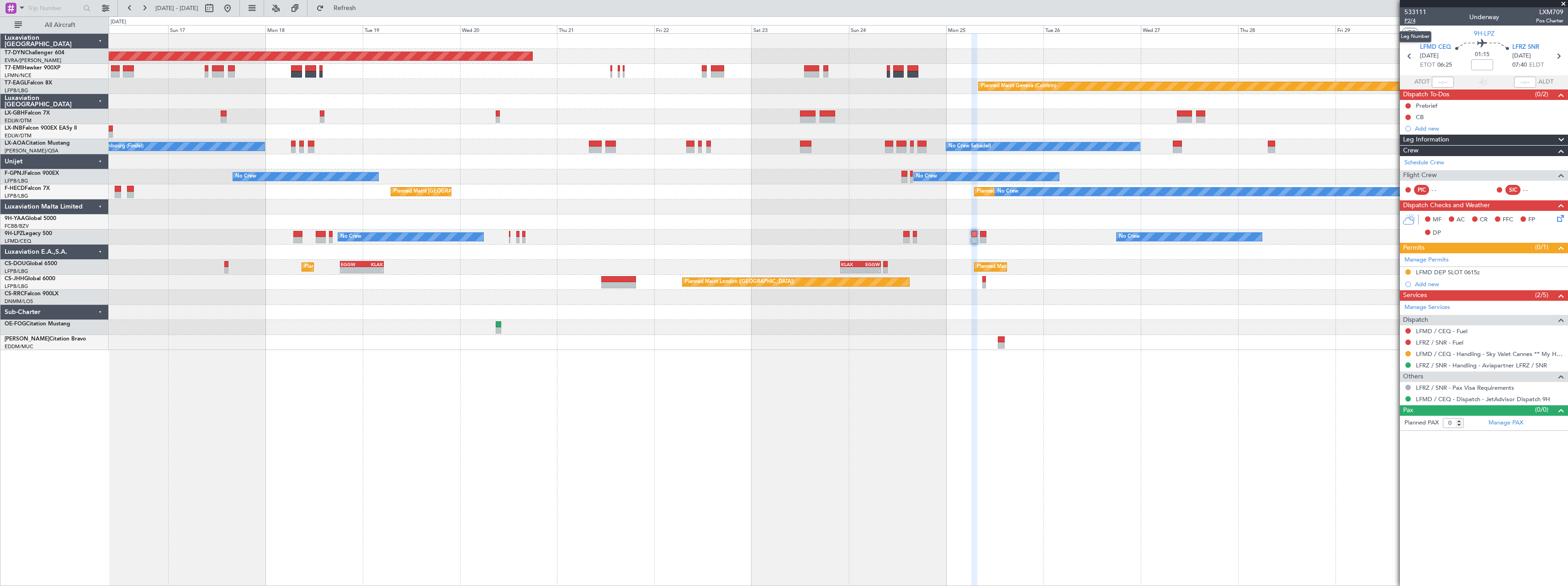
drag, startPoint x: 1412, startPoint y: 19, endPoint x: 1404, endPoint y: 22, distance: 8.5
click at [1412, 19] on span "P2/4" at bounding box center [1415, 21] width 22 height 8
click at [356, 4] on button "Refresh" at bounding box center [339, 8] width 55 height 14
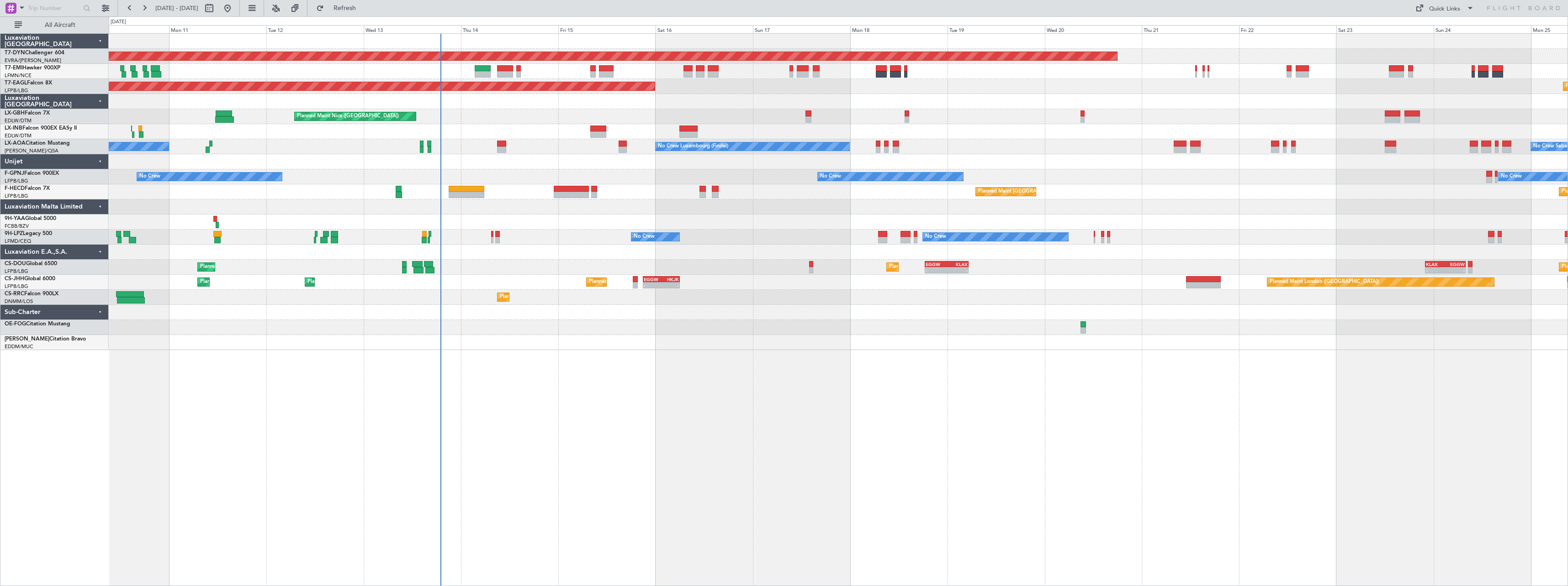
click at [1310, 169] on div "Planned Maint Basel-Mulhouse Planned Maint Geneva (Cointrin) Planned Maint New …" at bounding box center [839, 191] width 1459 height 316
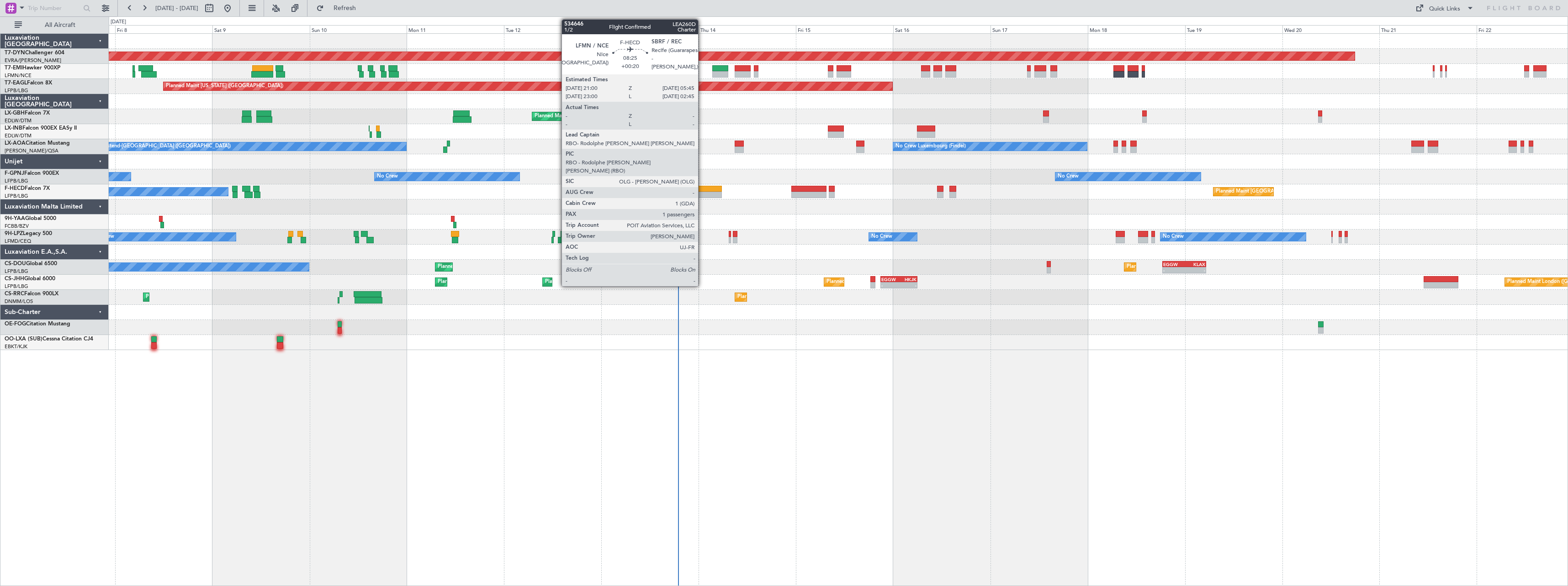
click at [702, 189] on div at bounding box center [704, 189] width 36 height 6
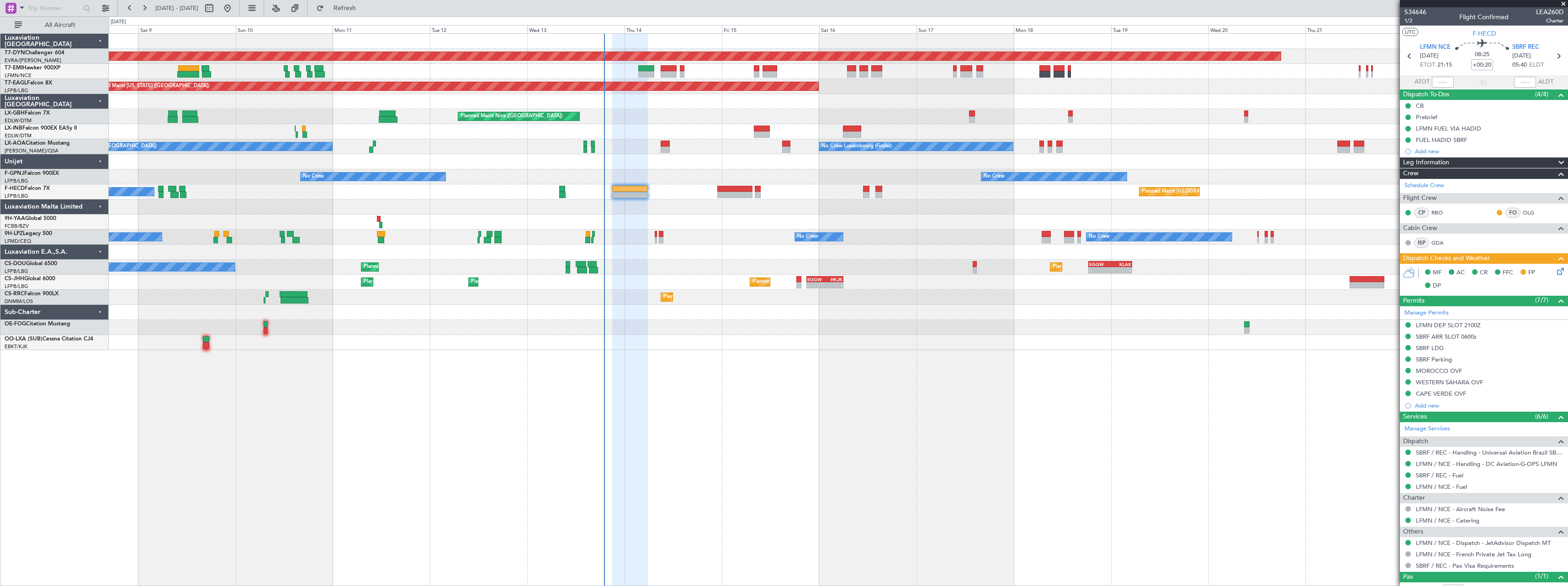
click at [912, 340] on div at bounding box center [839, 343] width 1459 height 15
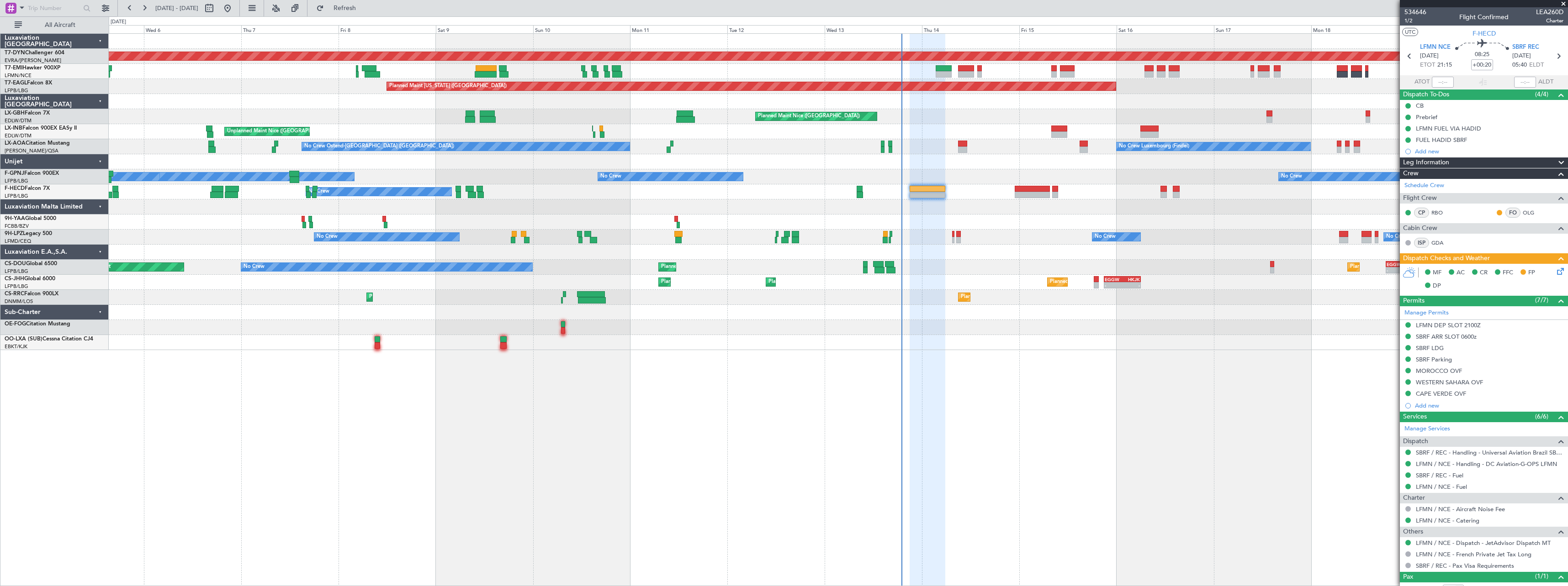
click at [527, 207] on div at bounding box center [839, 207] width 1459 height 15
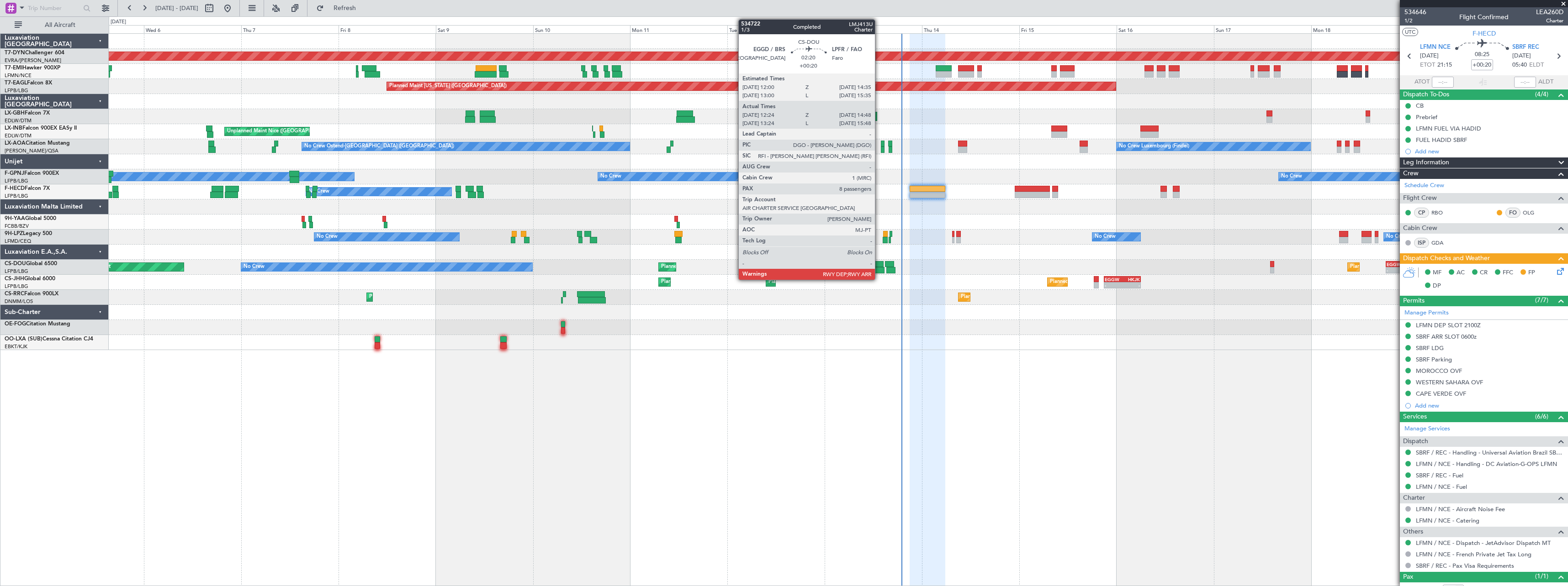
click at [879, 265] on div at bounding box center [878, 264] width 11 height 6
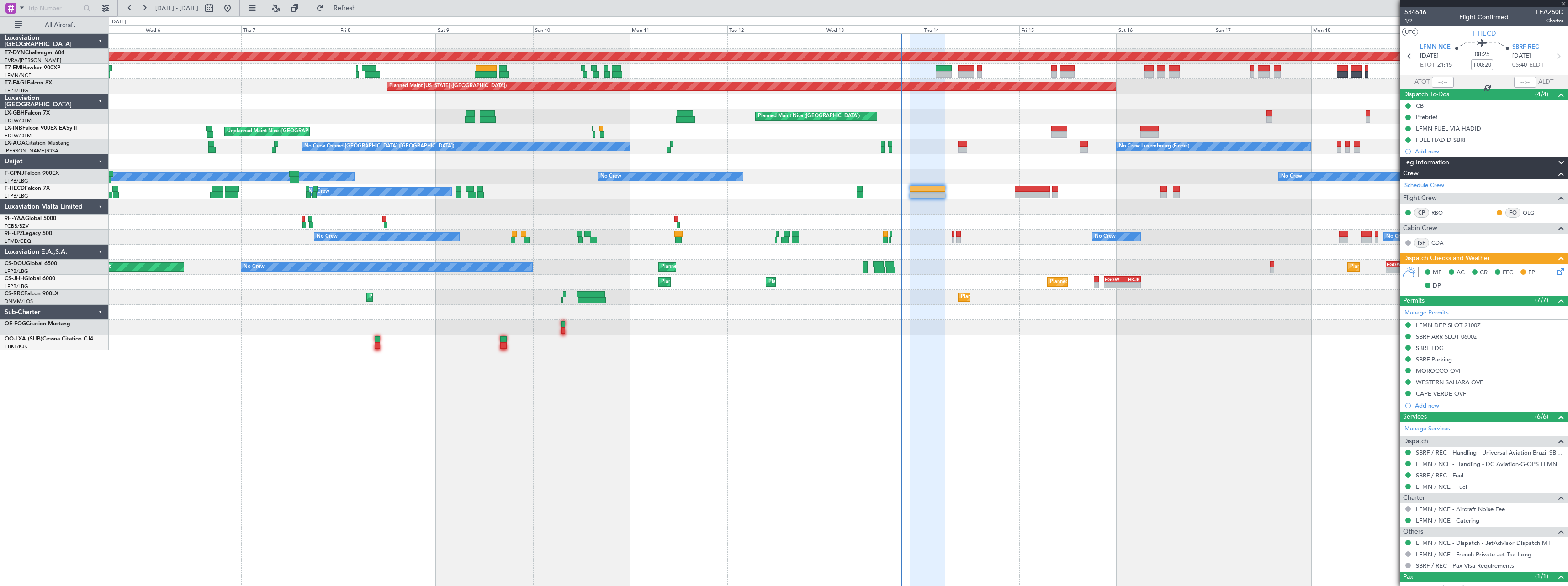
type input "12:34"
type input "14:43"
type input "8"
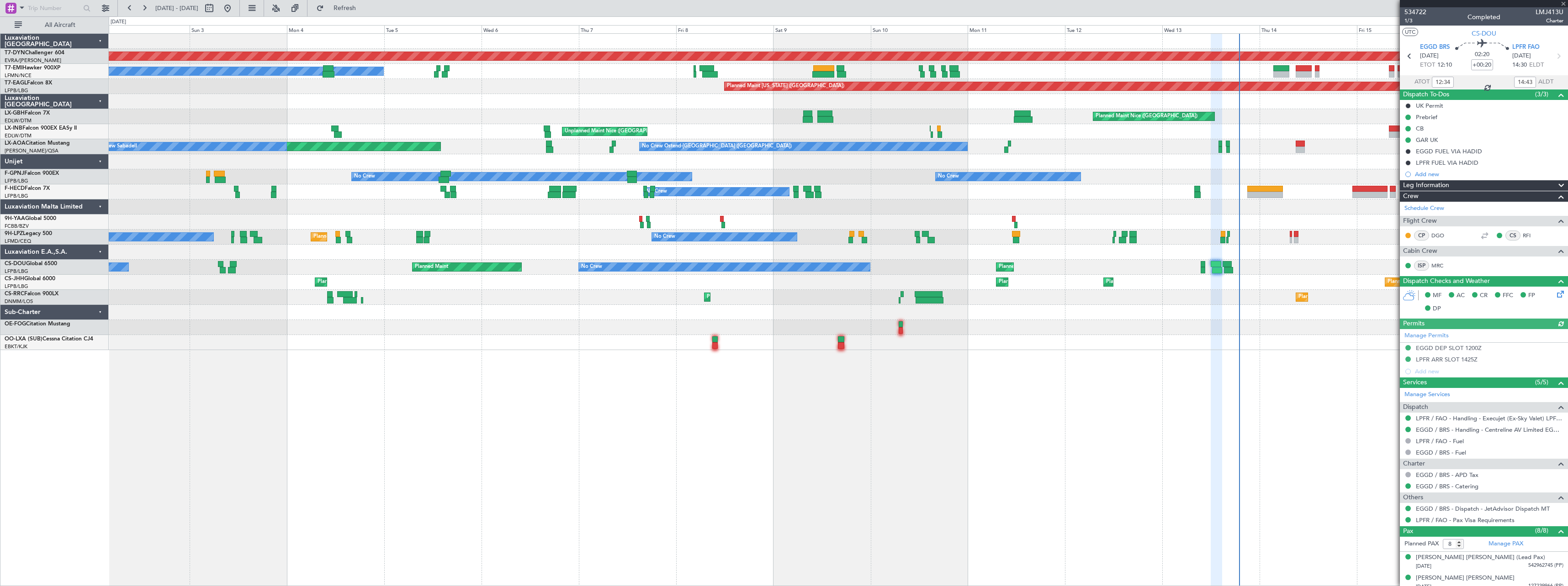
click at [935, 330] on div "Planned Maint Basel-Mulhouse A/C Unavailable Planned Maint New York (Teterboro)…" at bounding box center [839, 310] width 1459 height 553
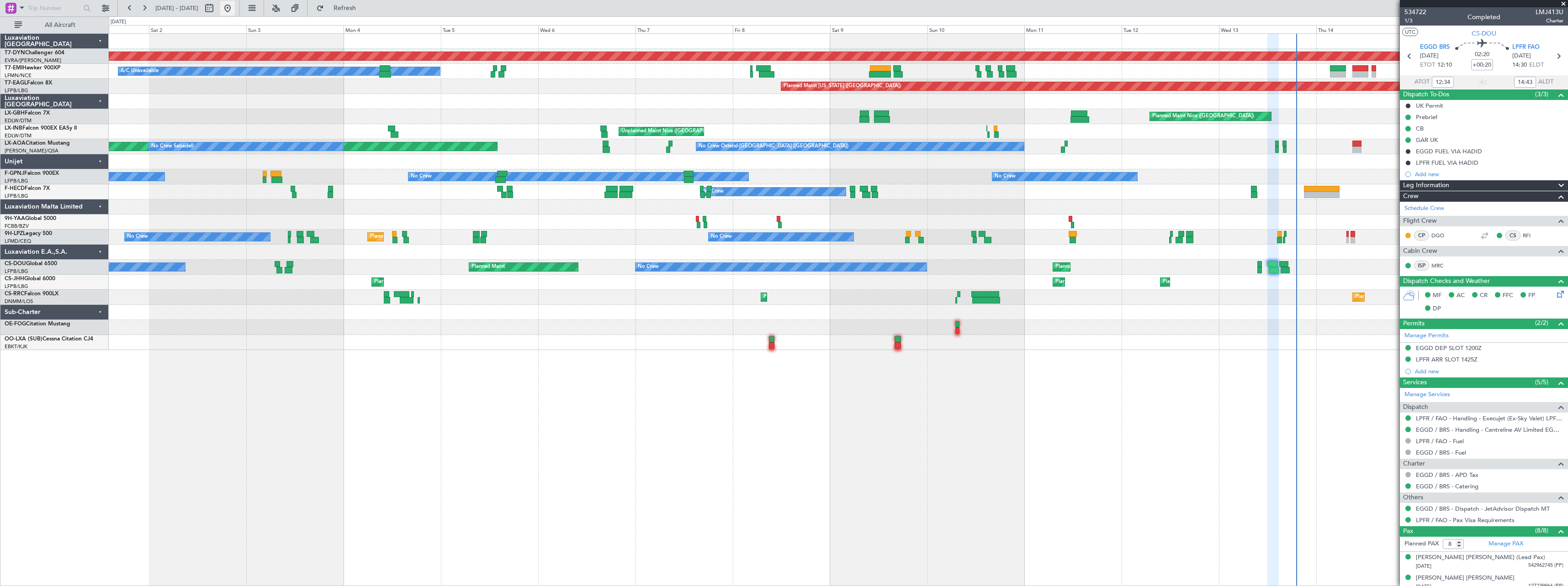
click at [235, 9] on button at bounding box center [227, 8] width 14 height 14
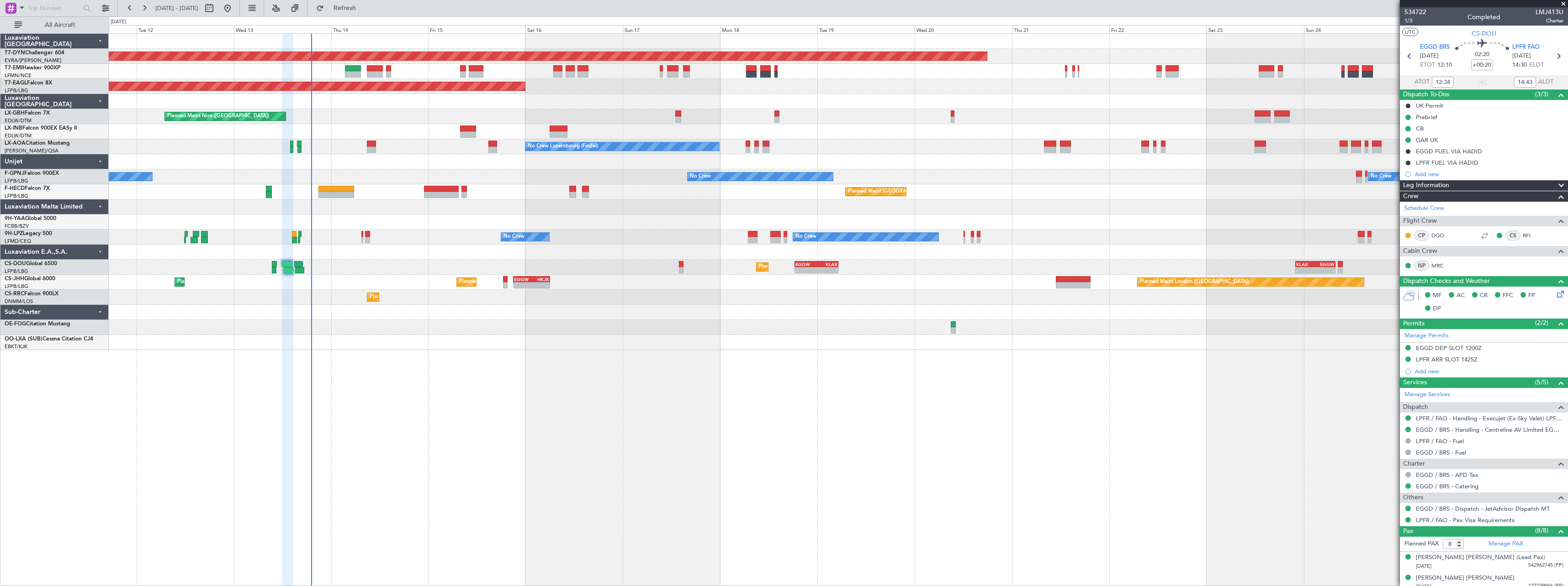
click at [158, 203] on div "Planned Maint Basel-Mulhouse Planned Maint New York (Teterboro) Planned Maint G…" at bounding box center [839, 191] width 1459 height 316
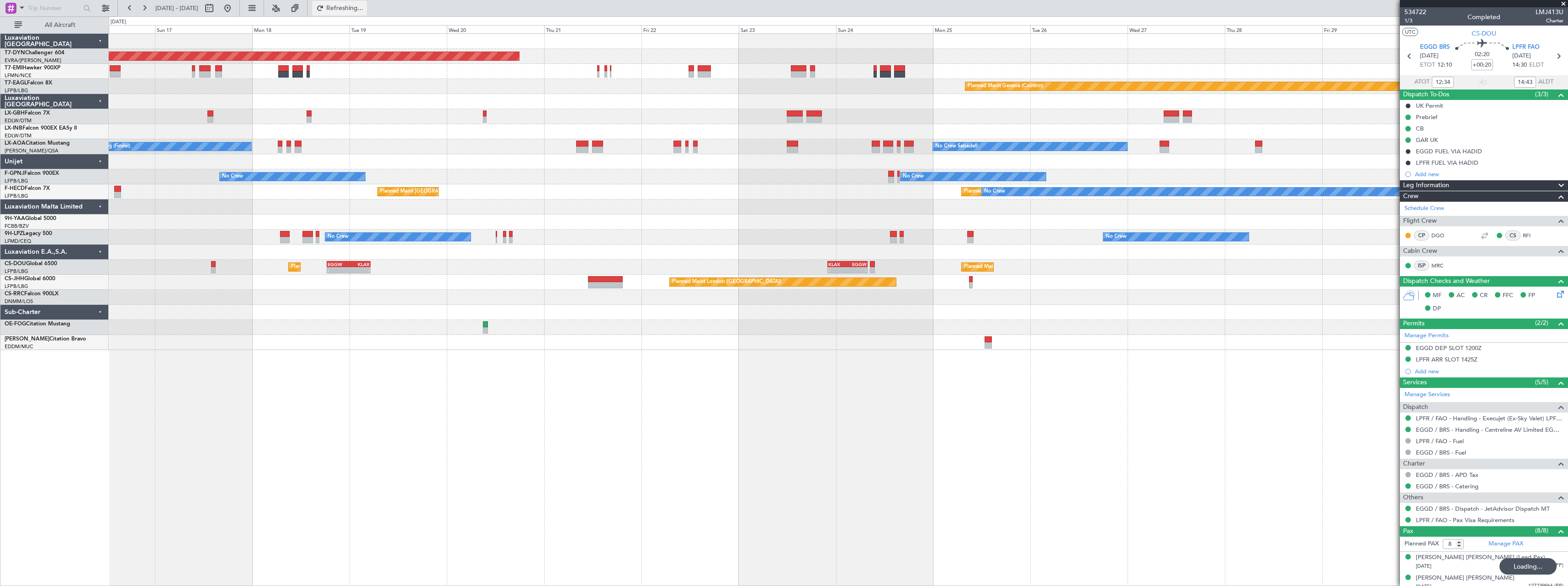
click at [367, 12] on button "Refreshing..." at bounding box center [339, 8] width 55 height 14
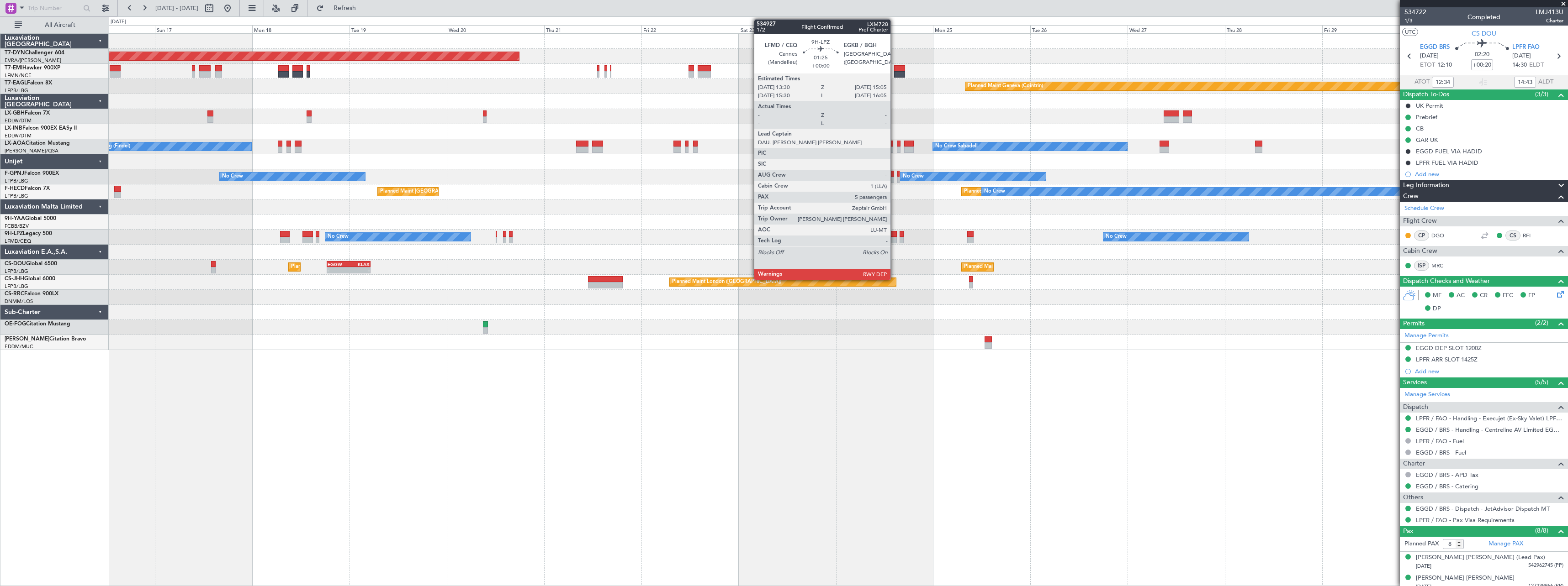
click at [894, 239] on div at bounding box center [893, 240] width 7 height 6
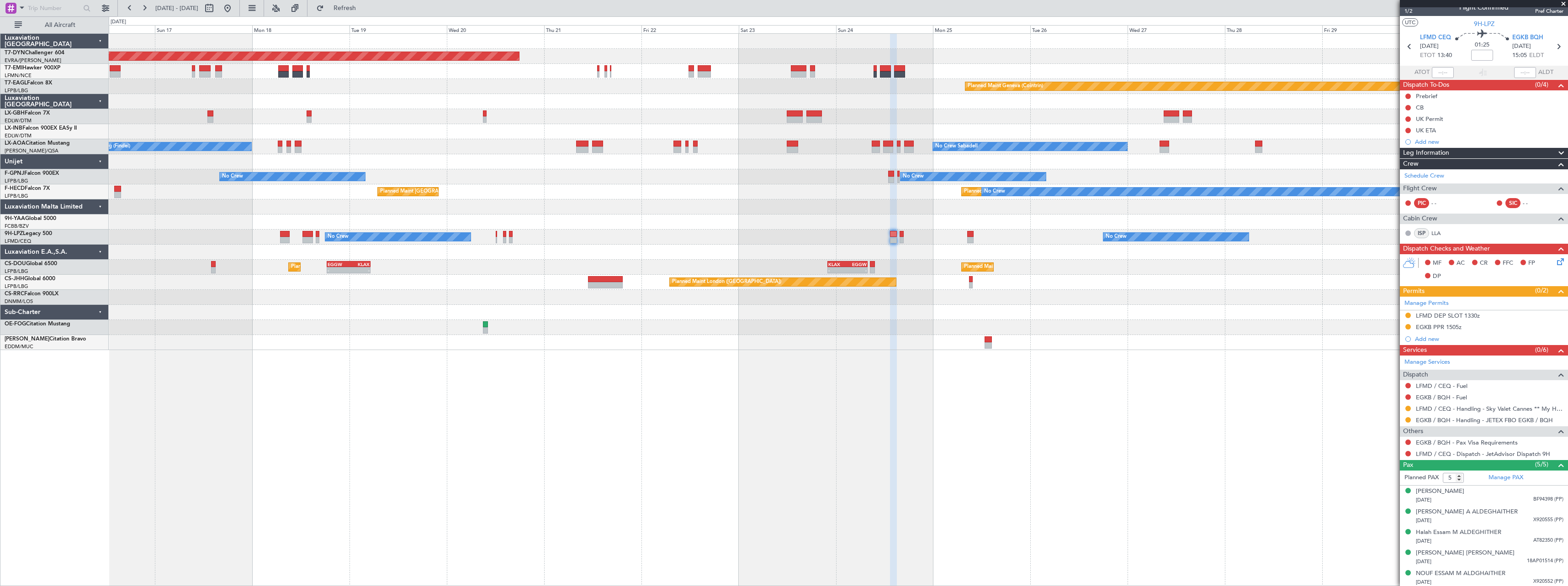
scroll to position [11, 0]
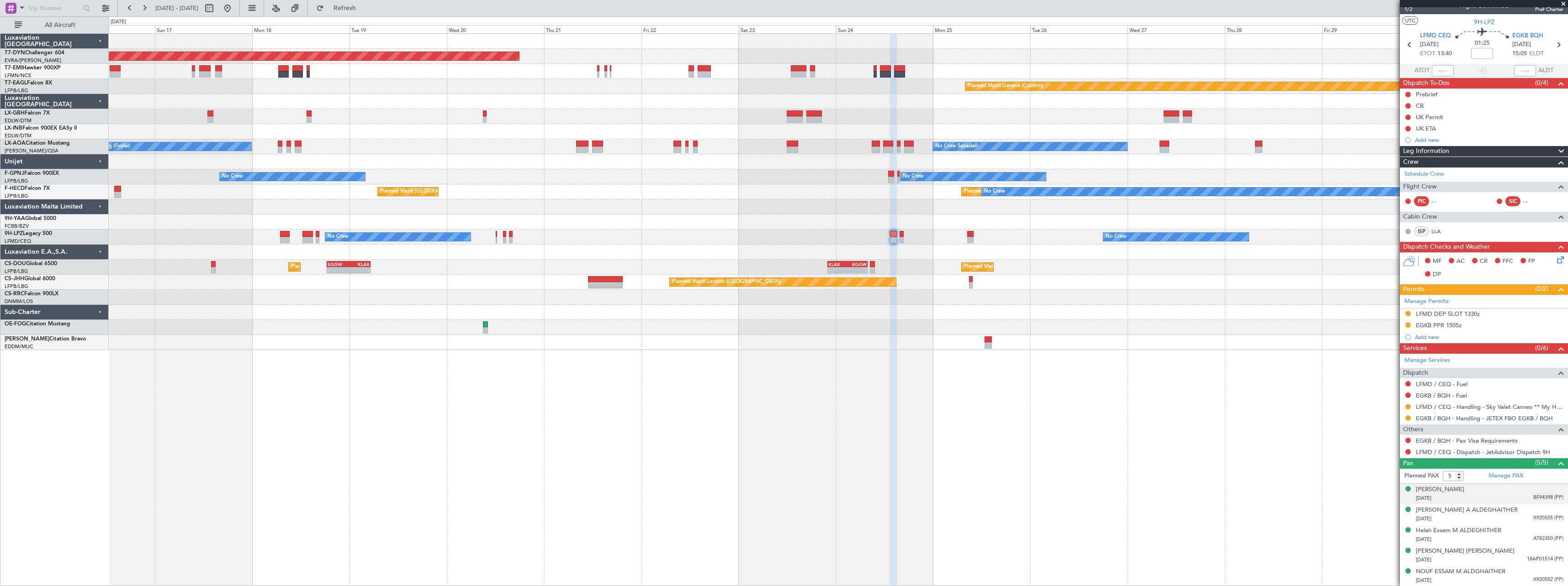
click at [1507, 492] on div "Deena Essam M Aldeghaiter 29/12/2004 BF94398 (PP)" at bounding box center [1489, 494] width 148 height 18
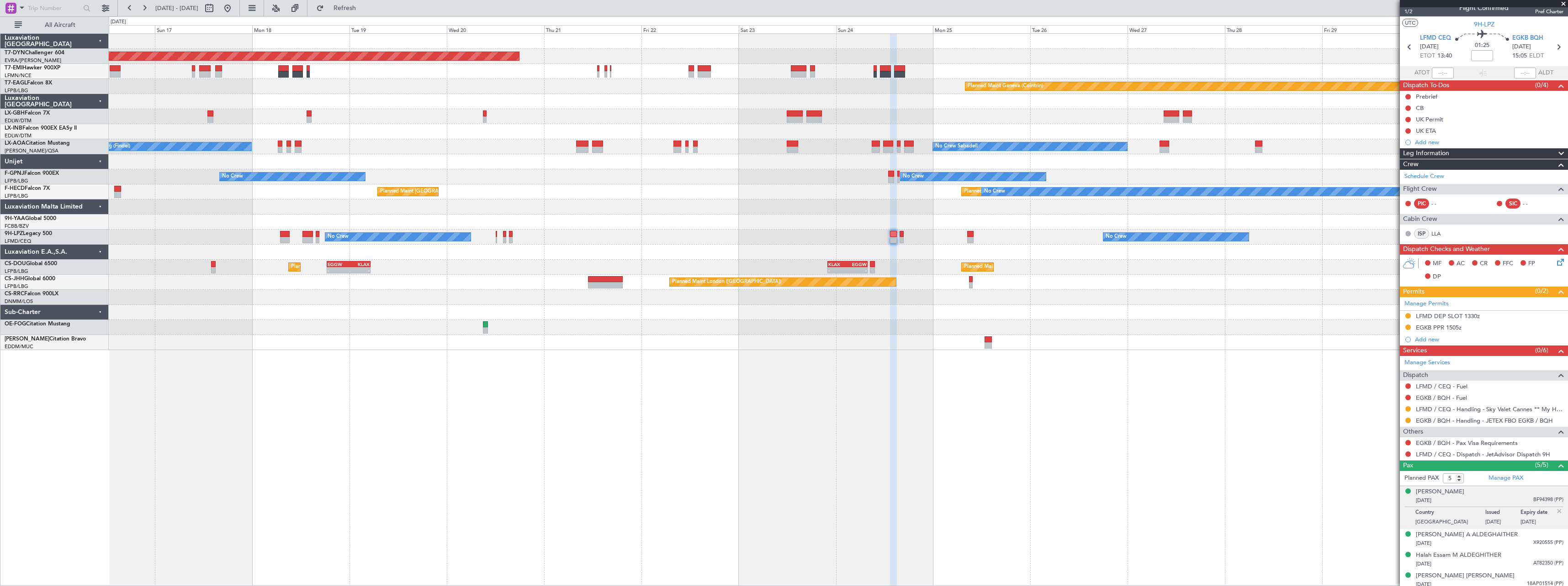
scroll to position [0, 0]
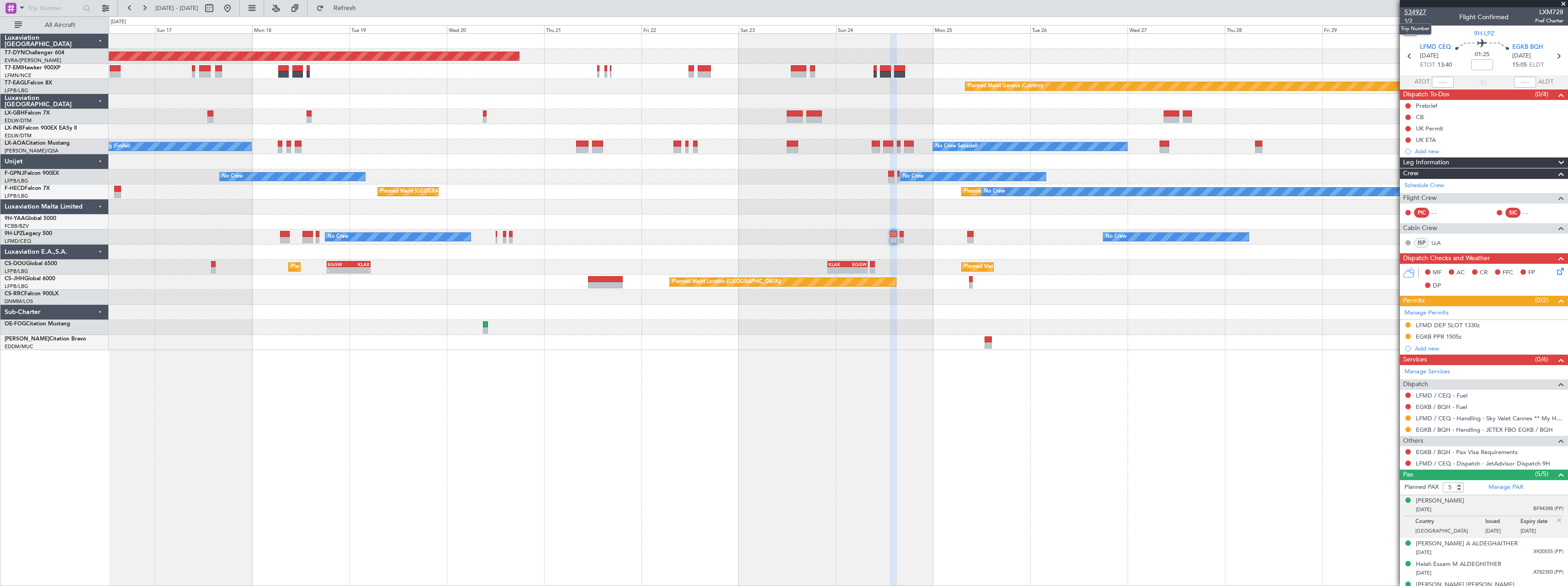
click at [1417, 10] on span "534927" at bounding box center [1415, 12] width 22 height 10
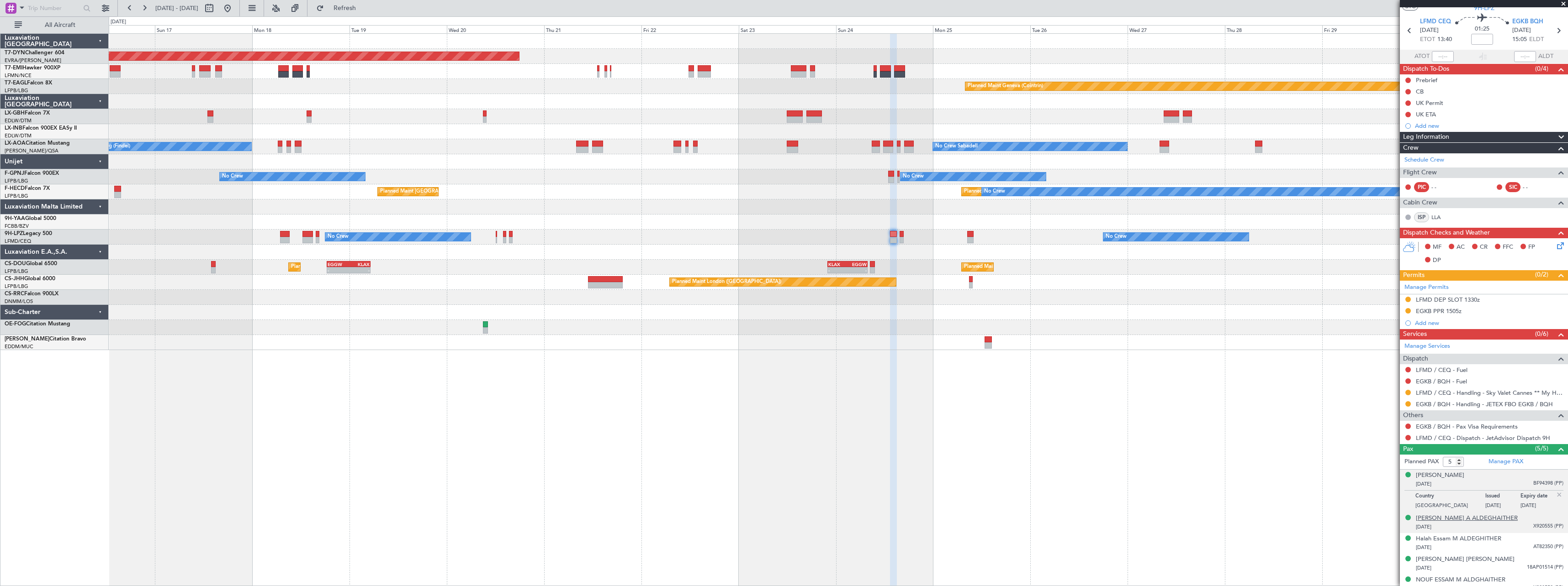
scroll to position [34, 0]
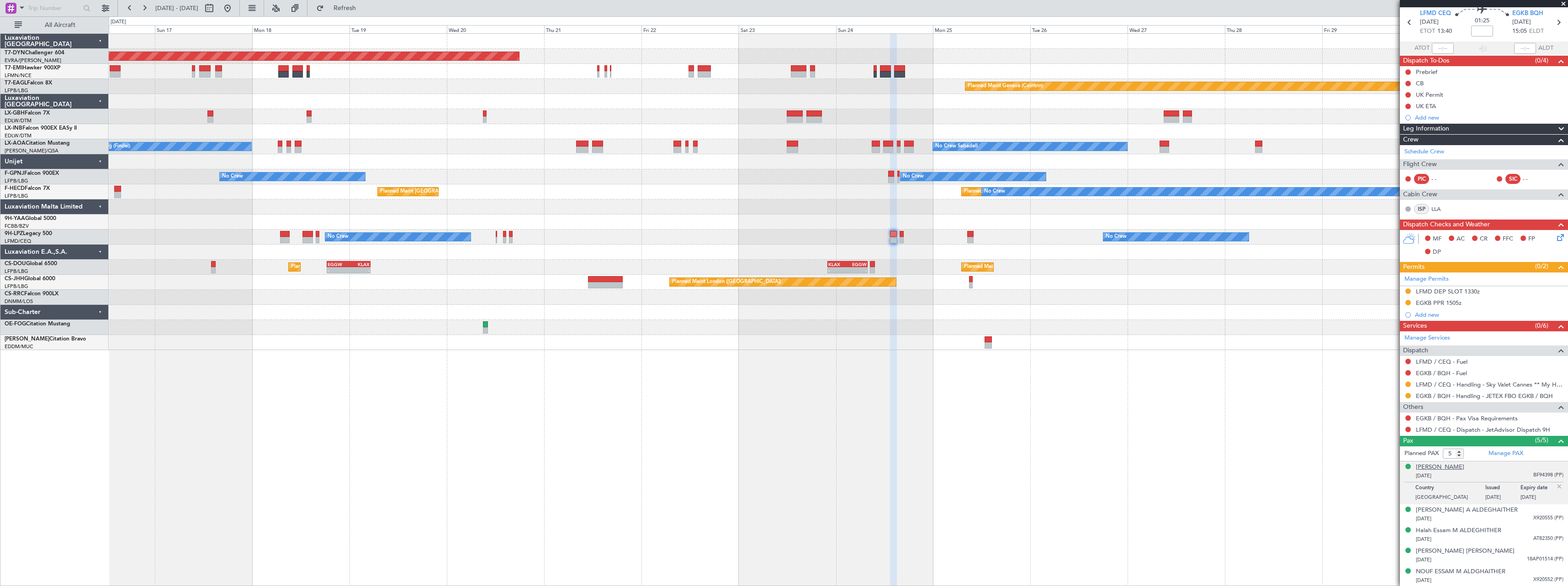
click at [1464, 466] on div "Deena Essam M Aldeghaiter" at bounding box center [1440, 468] width 49 height 9
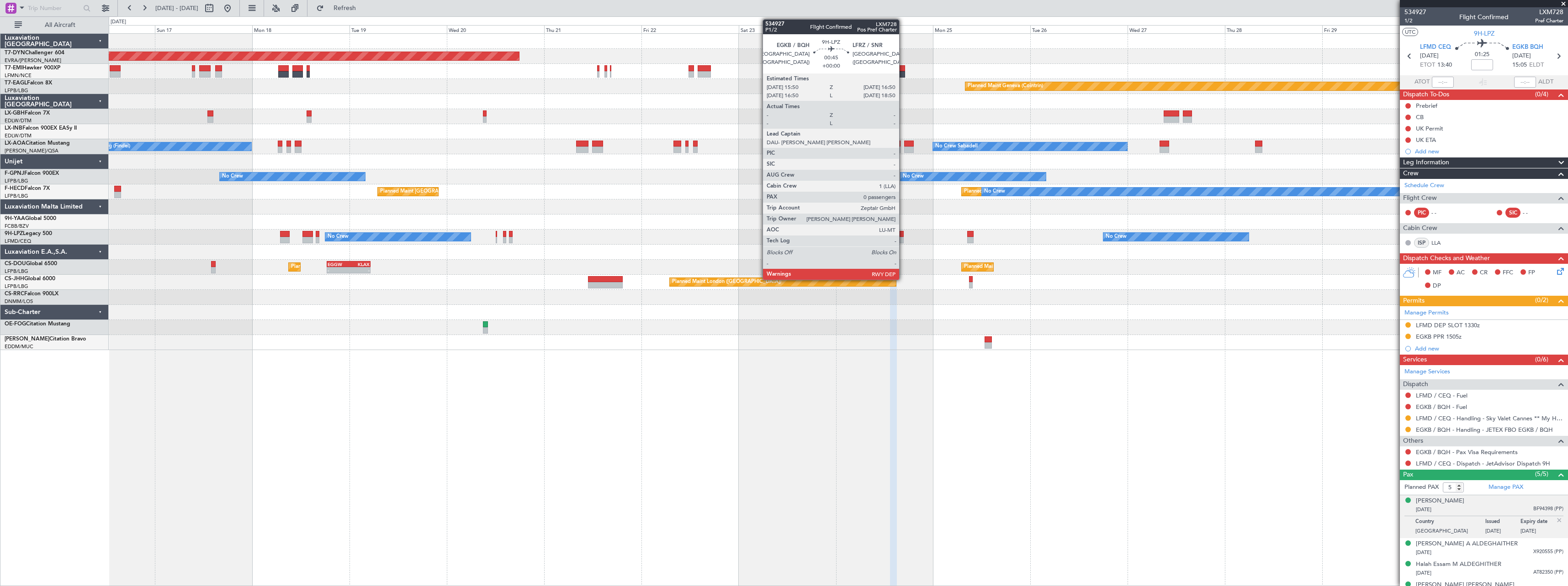
click at [903, 239] on div at bounding box center [901, 240] width 4 height 6
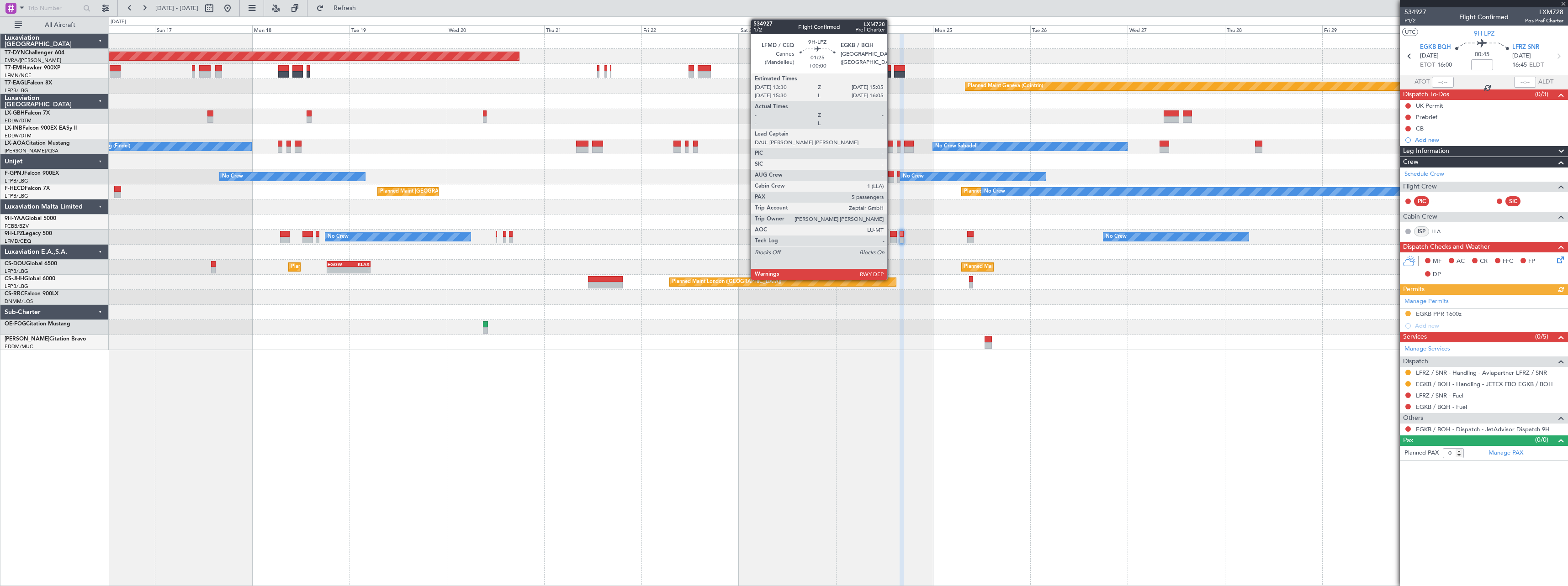
click at [891, 236] on div at bounding box center [893, 234] width 7 height 6
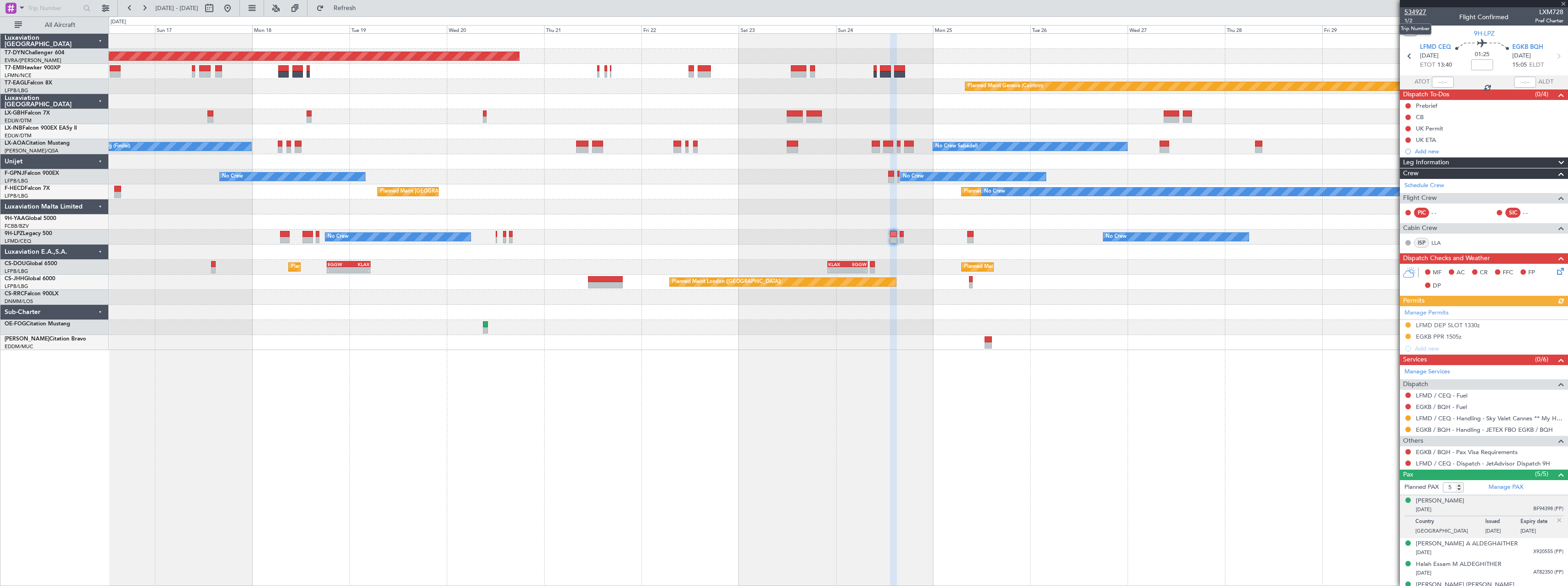
click at [1422, 13] on span "534927" at bounding box center [1415, 12] width 22 height 10
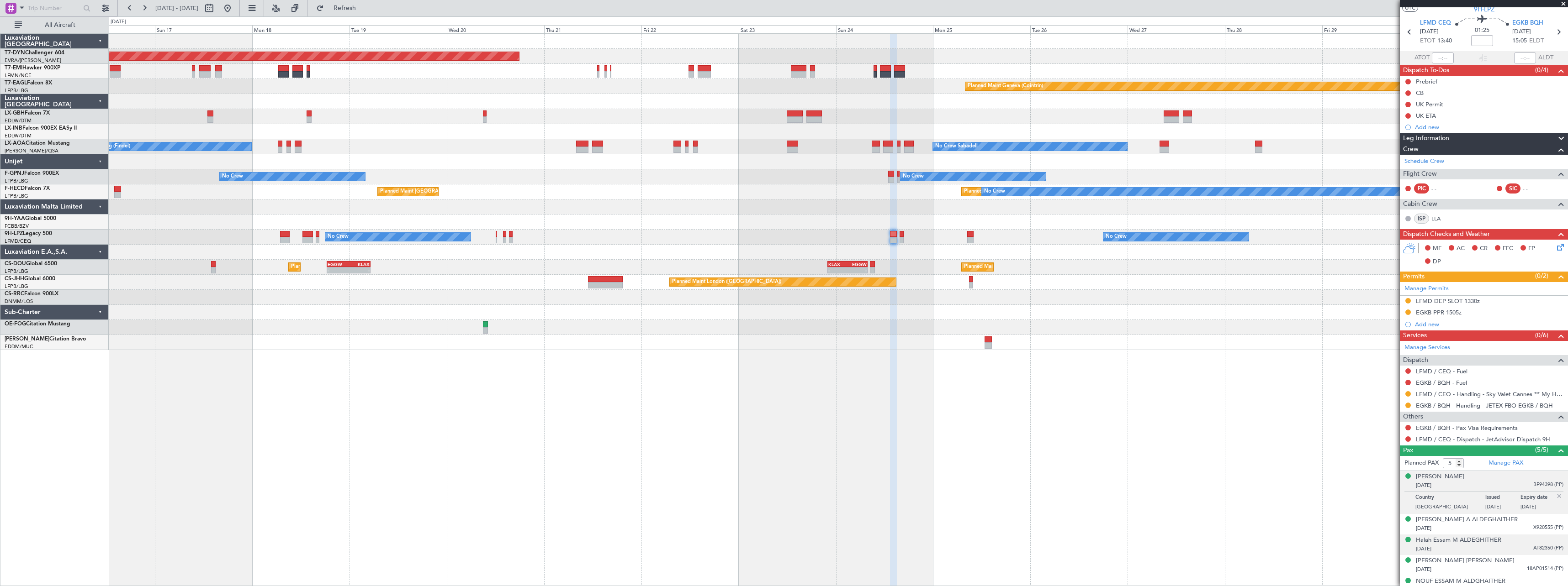
scroll to position [34, 0]
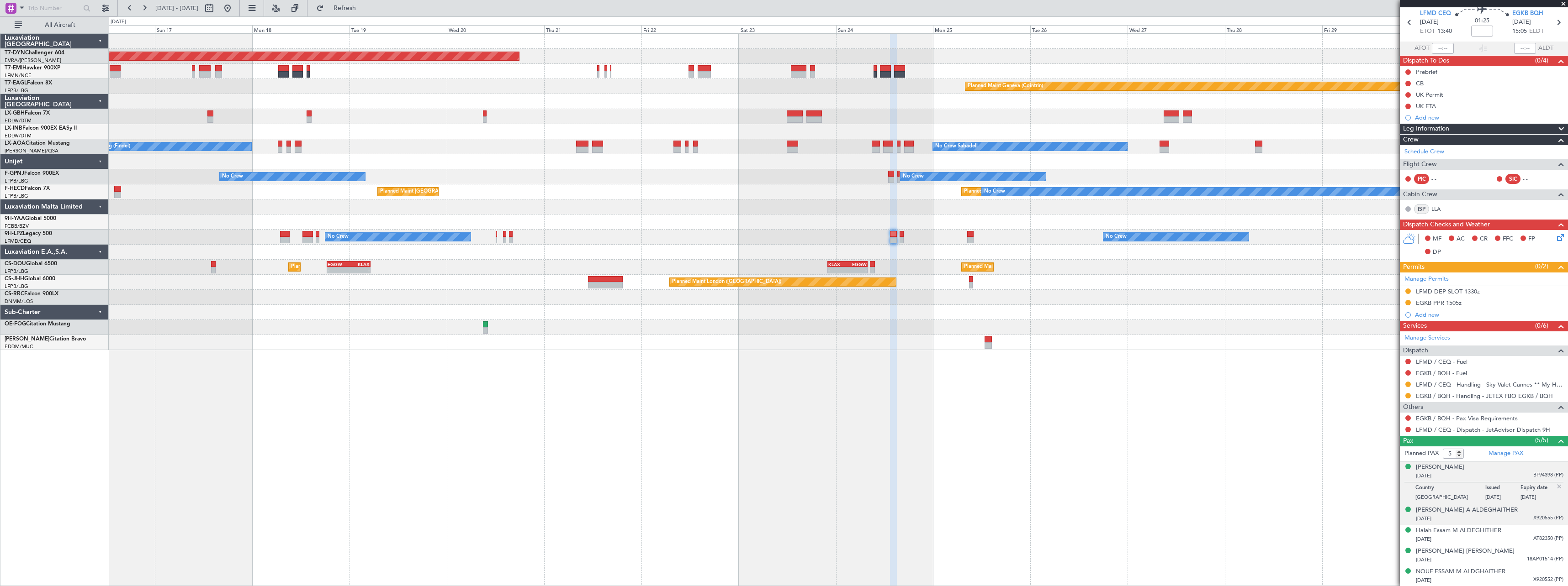
click at [1477, 518] on div "26/10/1965 X920555 (PP)" at bounding box center [1489, 519] width 148 height 9
click at [1476, 543] on div "27/02/2000 AT82350 (PP)" at bounding box center [1489, 540] width 148 height 9
click at [1484, 560] on div "19/03/1985 18AP01514 (PP)" at bounding box center [1489, 560] width 148 height 9
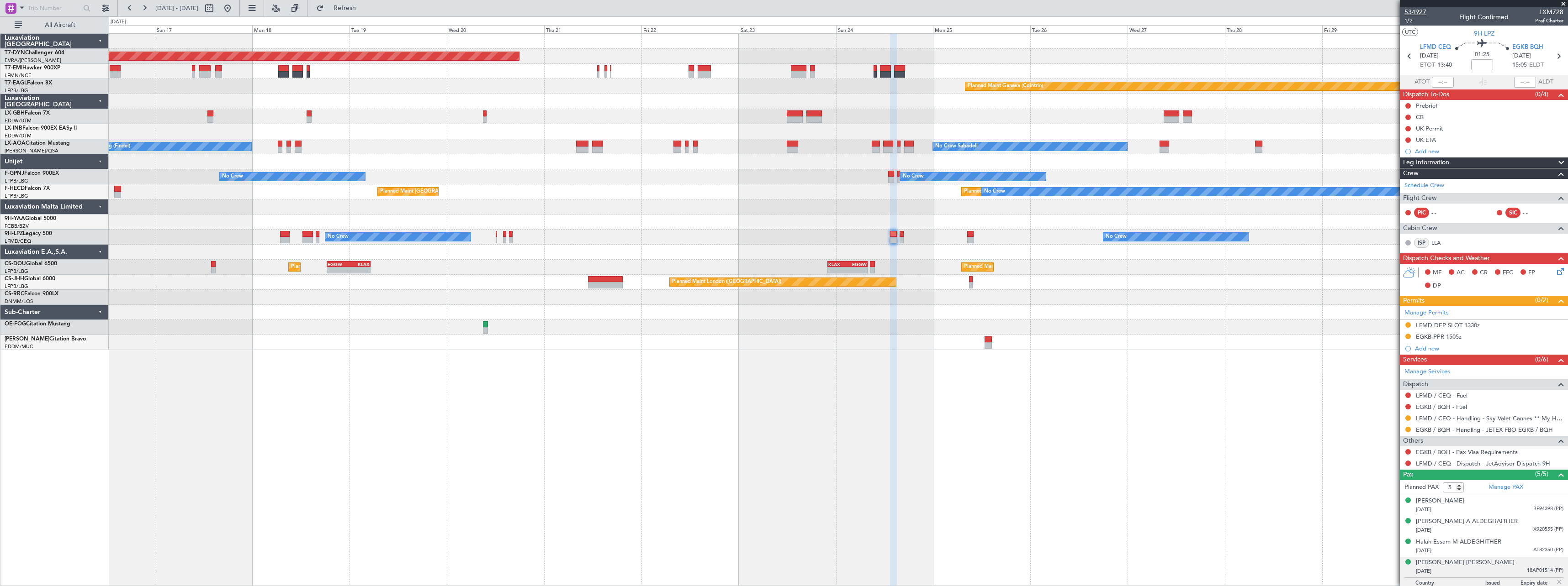
click at [1423, 13] on span "534927" at bounding box center [1415, 12] width 22 height 10
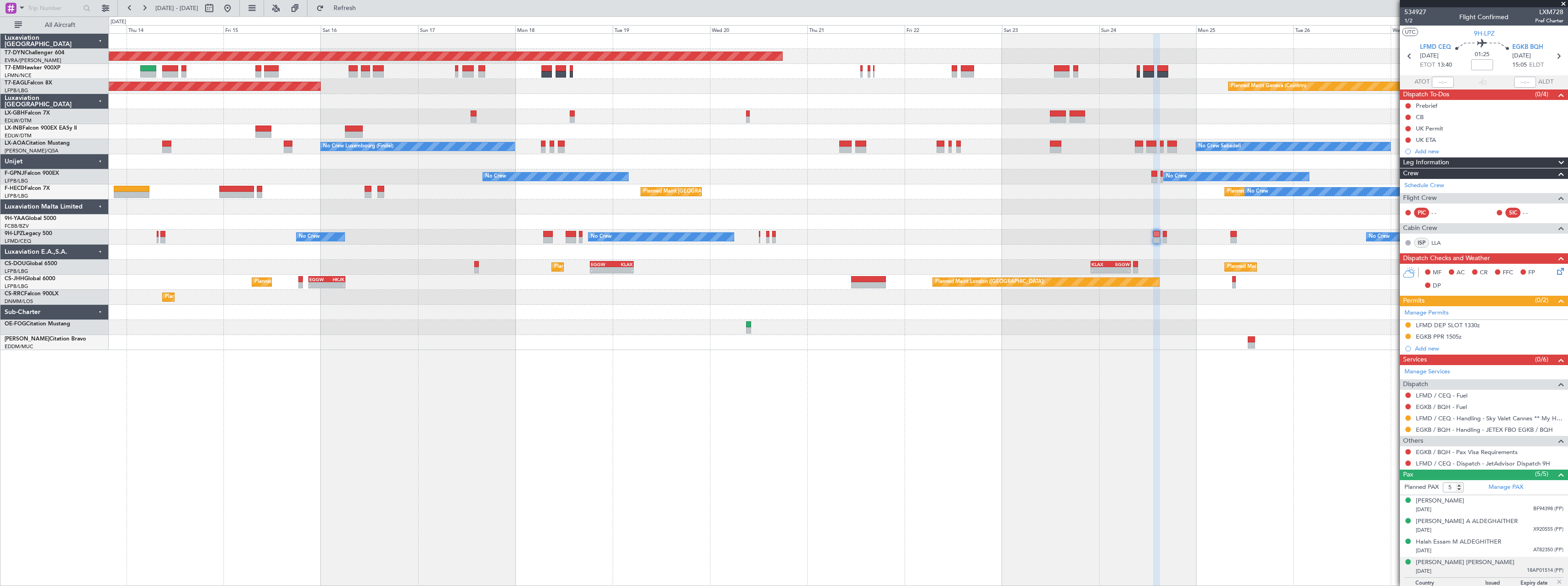
click at [579, 354] on div "Planned Maint Basel-Mulhouse Planned Maint Geneva (Cointrin) Planned Maint New …" at bounding box center [839, 310] width 1459 height 553
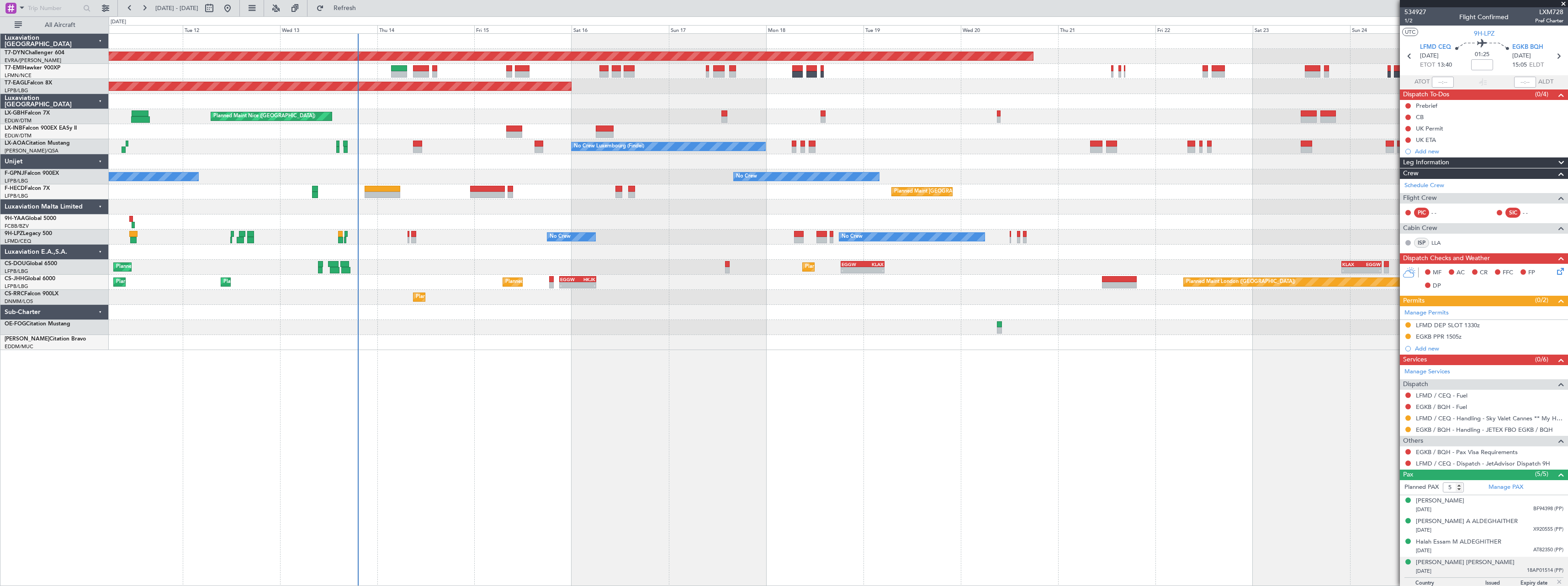
click at [664, 380] on div "Planned Maint Basel-Mulhouse Planned Maint Geneva (Cointrin) Planned Maint New …" at bounding box center [839, 310] width 1459 height 553
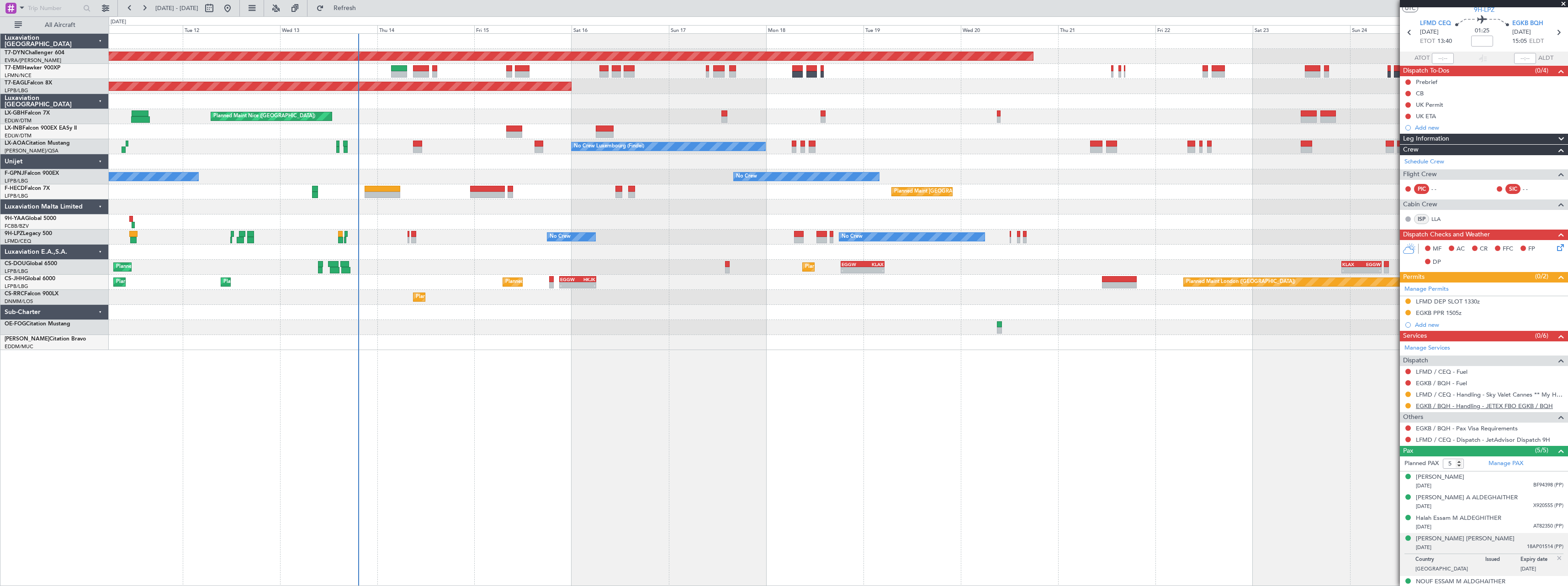
scroll to position [34, 0]
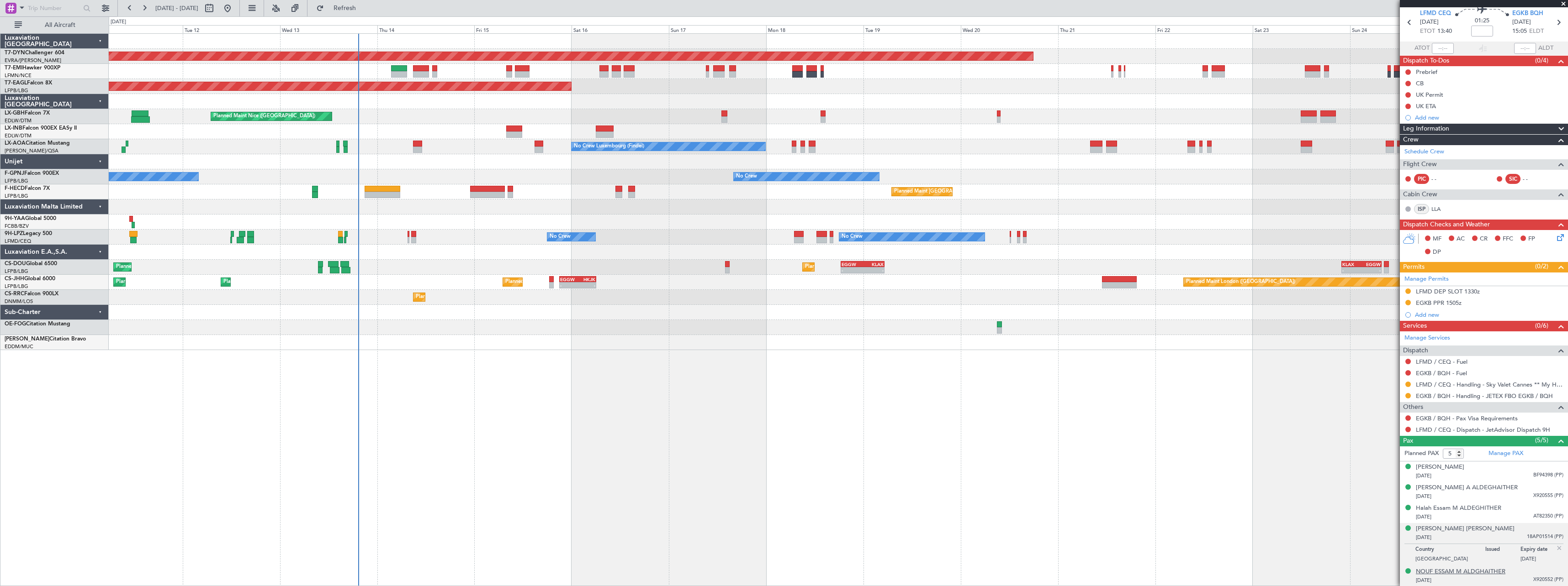
click at [1461, 573] on div "NOUF ESSAM M ALDGHAITHER" at bounding box center [1460, 572] width 89 height 9
click at [1510, 454] on link "Manage PAX" at bounding box center [1505, 454] width 35 height 9
click at [364, 10] on span "Refresh" at bounding box center [345, 8] width 38 height 6
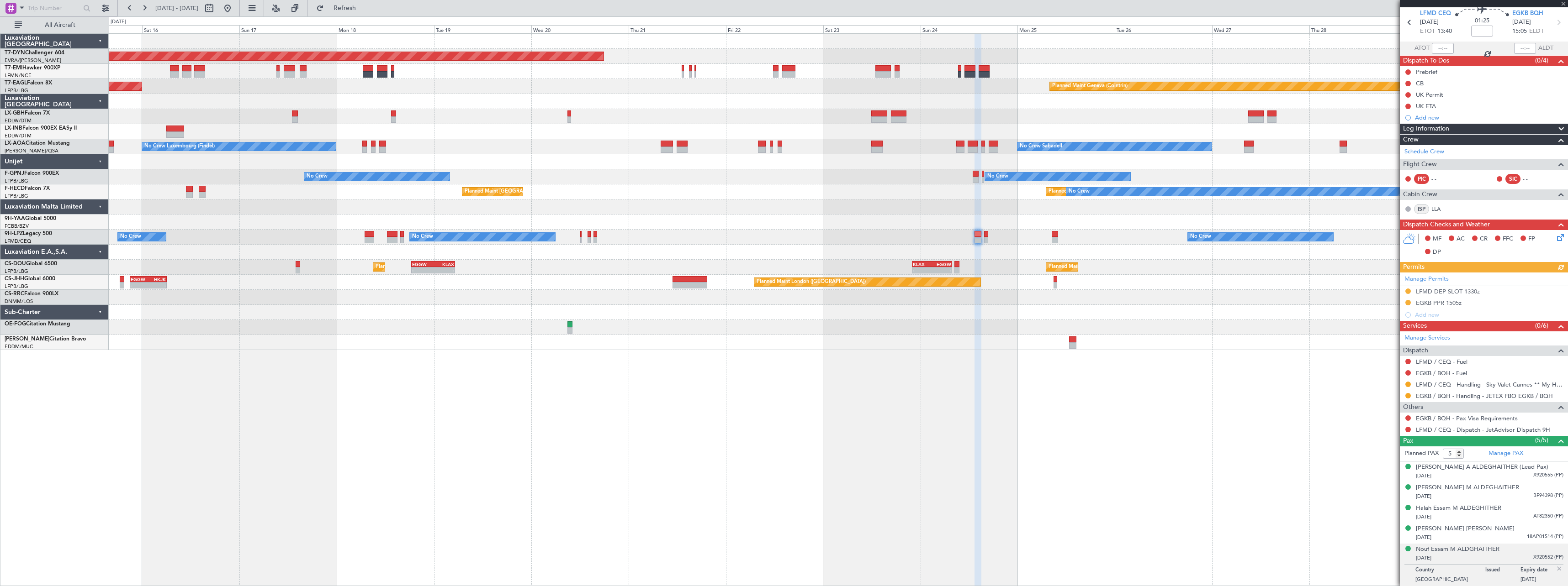
click at [645, 351] on div "Planned Maint Basel-Mulhouse Planned Maint New York (Teterboro) Planned Maint G…" at bounding box center [839, 310] width 1459 height 553
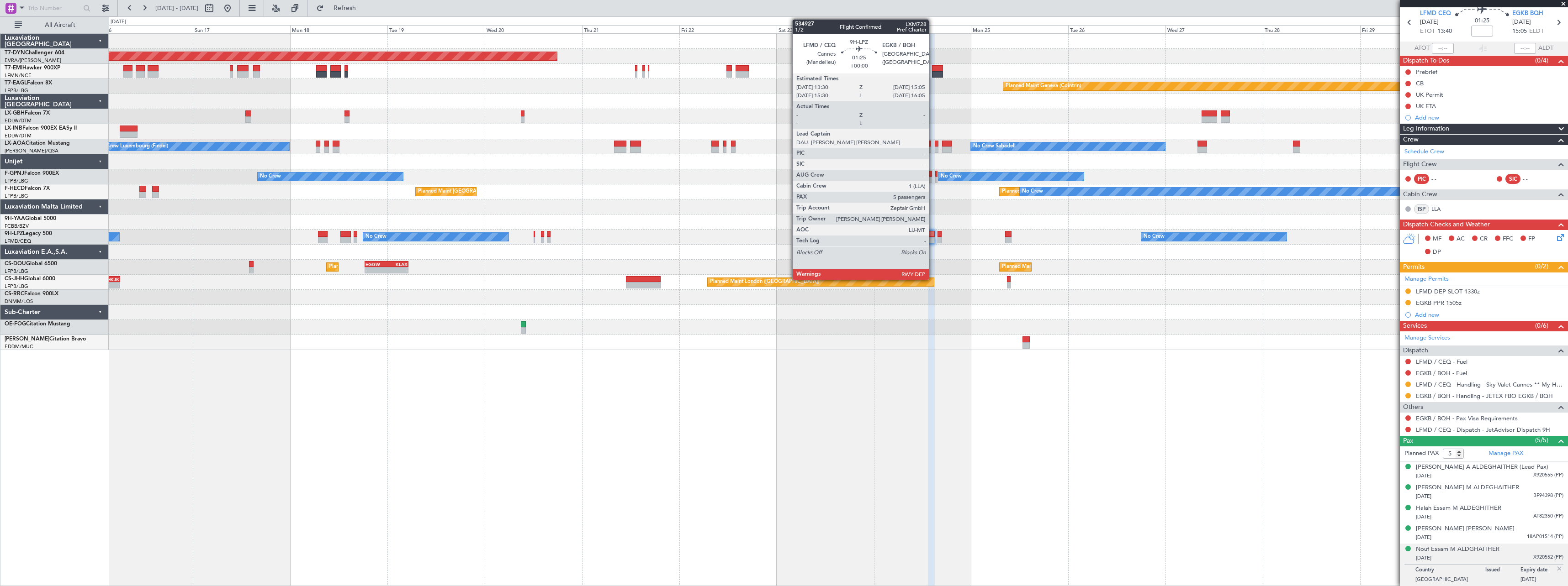
click at [933, 238] on div at bounding box center [931, 240] width 7 height 6
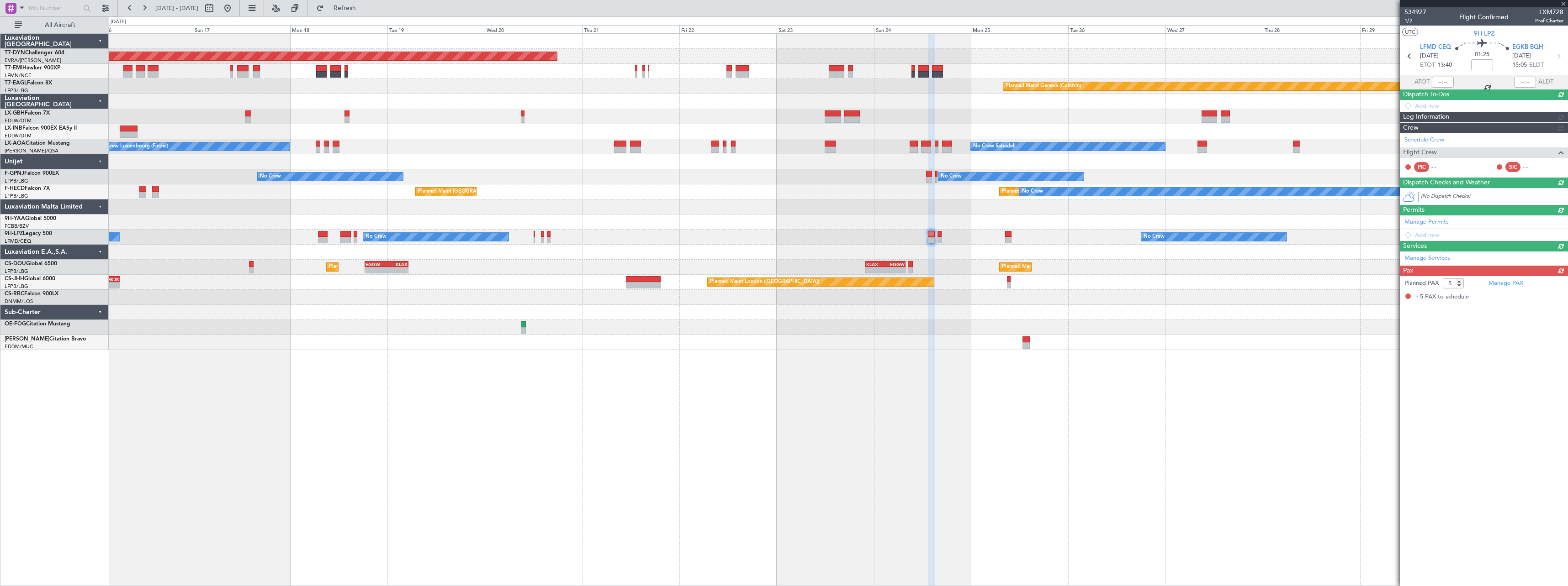
scroll to position [0, 0]
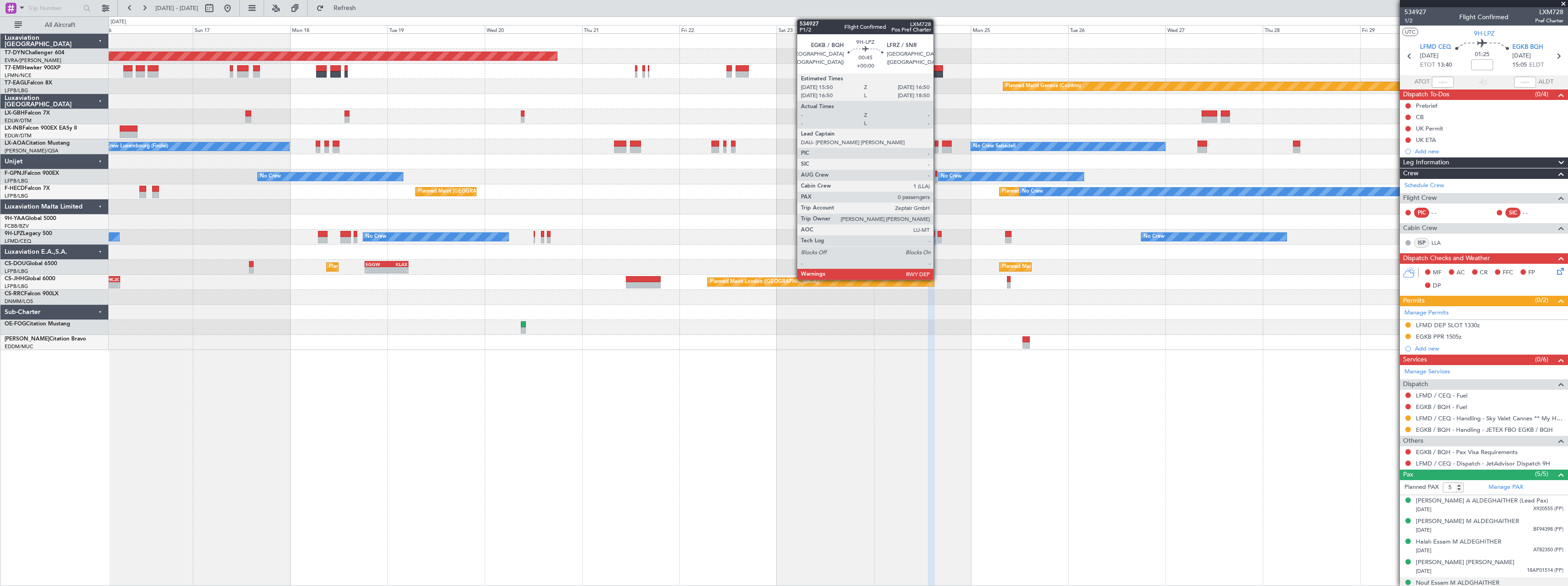
click at [938, 238] on div at bounding box center [939, 240] width 4 height 6
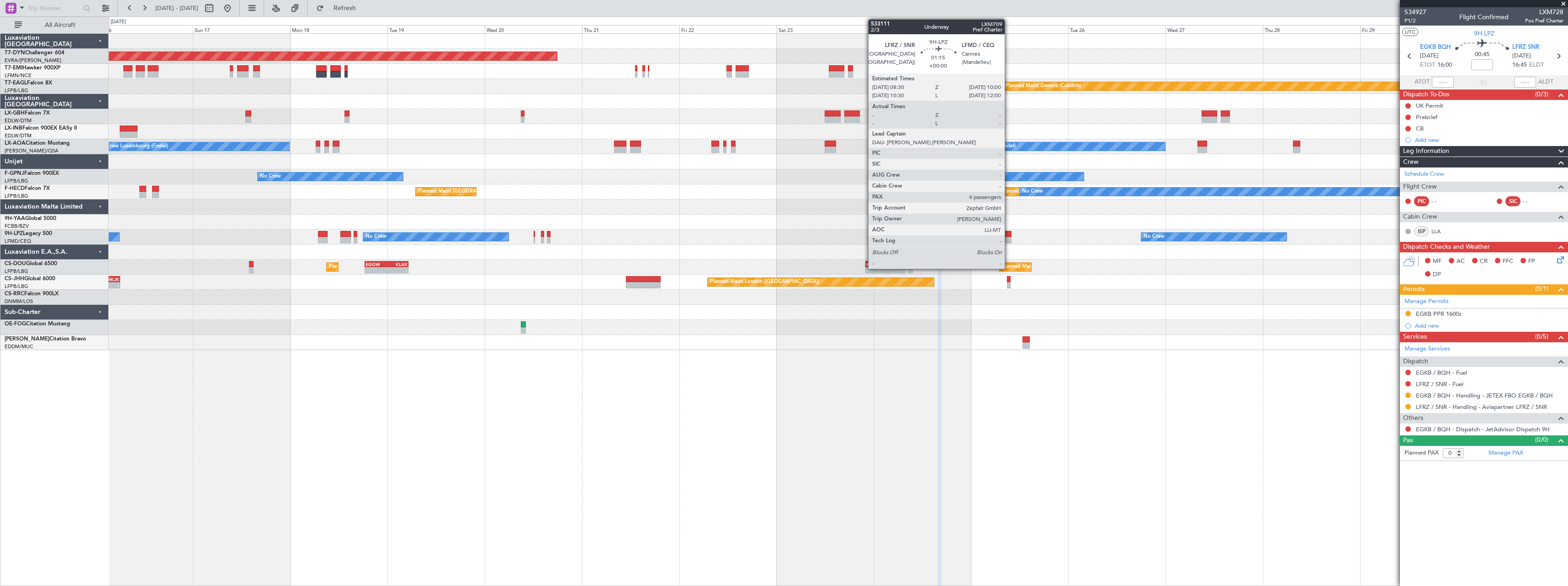
click at [1008, 238] on div at bounding box center [1008, 240] width 6 height 6
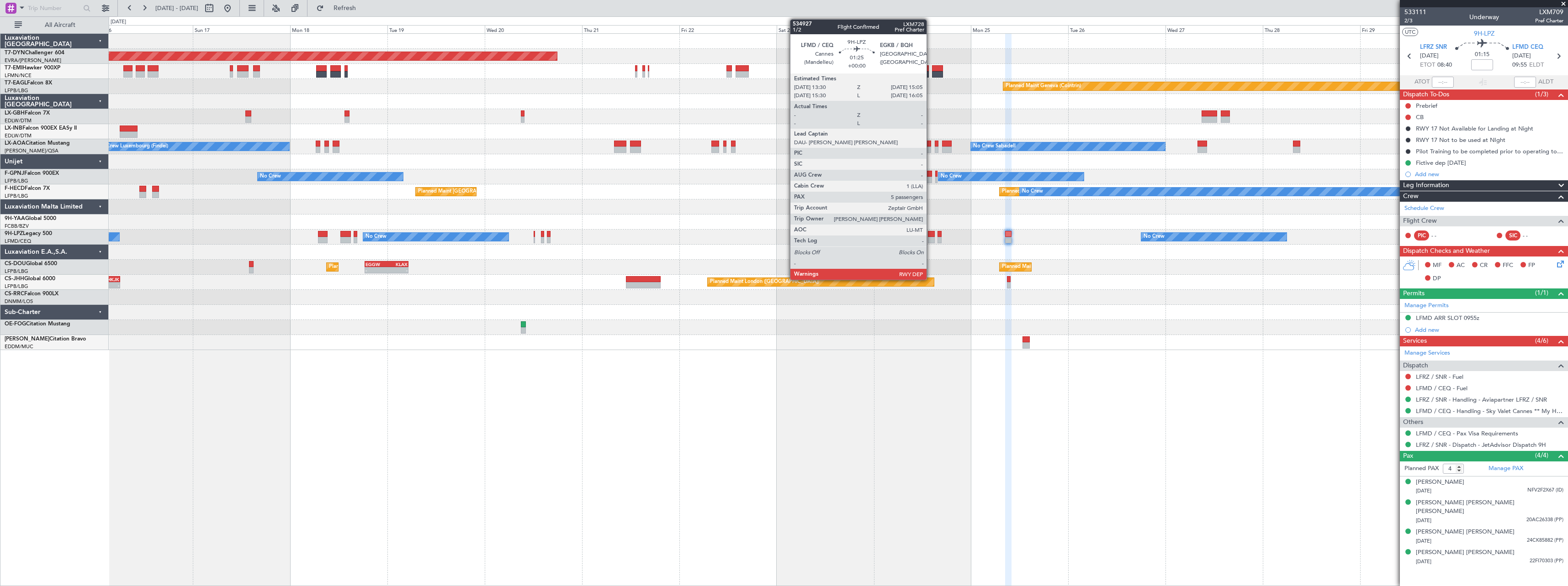
click at [931, 240] on div at bounding box center [931, 240] width 7 height 6
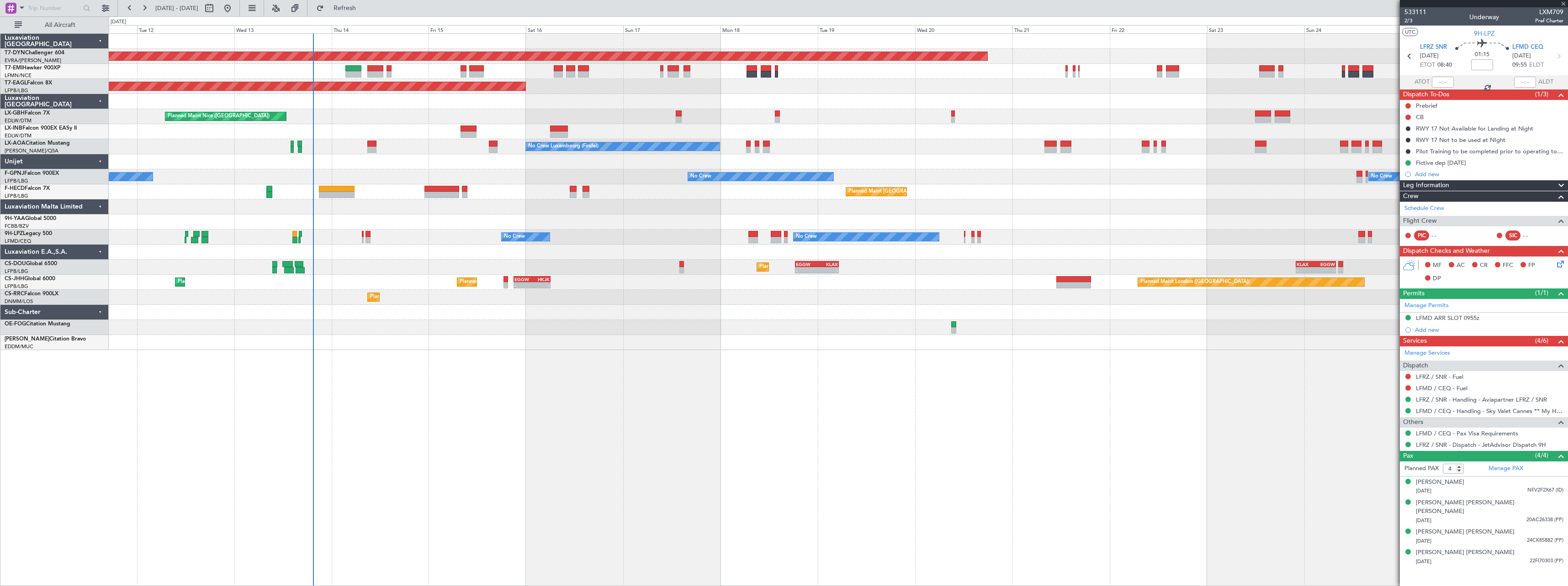
click at [727, 388] on div "Planned Maint Basel-Mulhouse Planned Maint Geneva (Cointrin) Planned Maint New …" at bounding box center [839, 310] width 1459 height 553
type input "5"
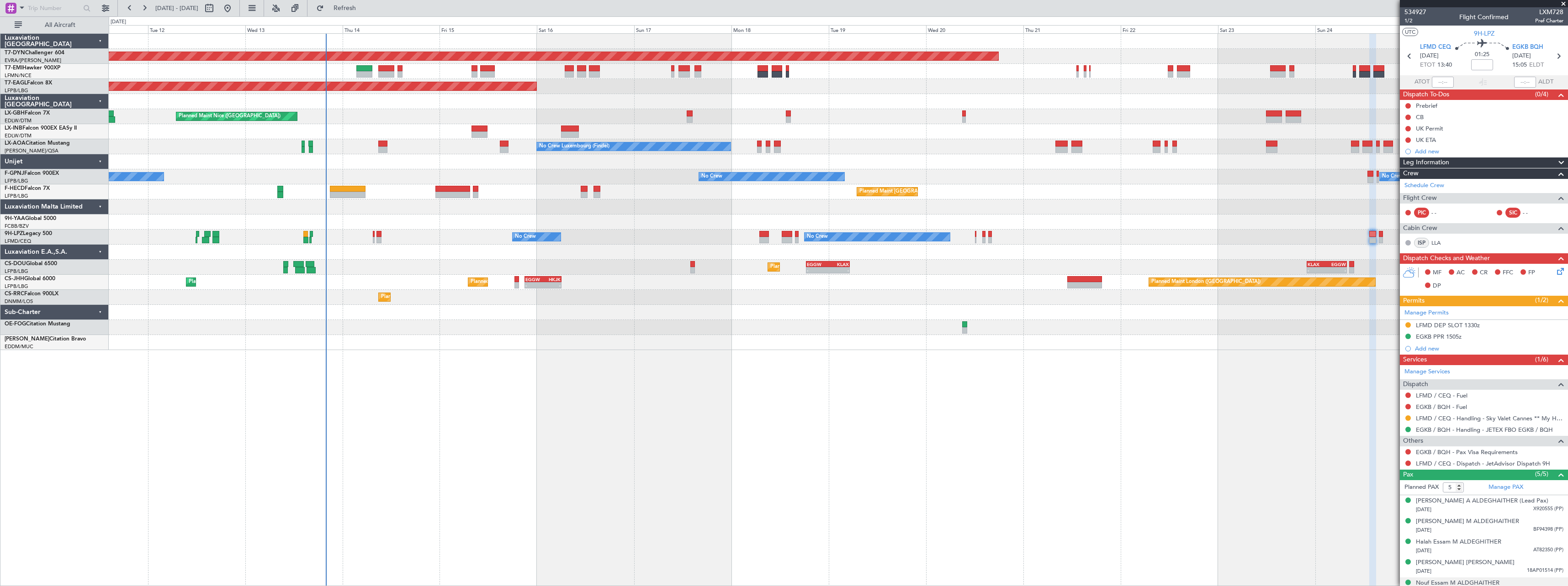
click at [729, 211] on div at bounding box center [839, 207] width 1459 height 15
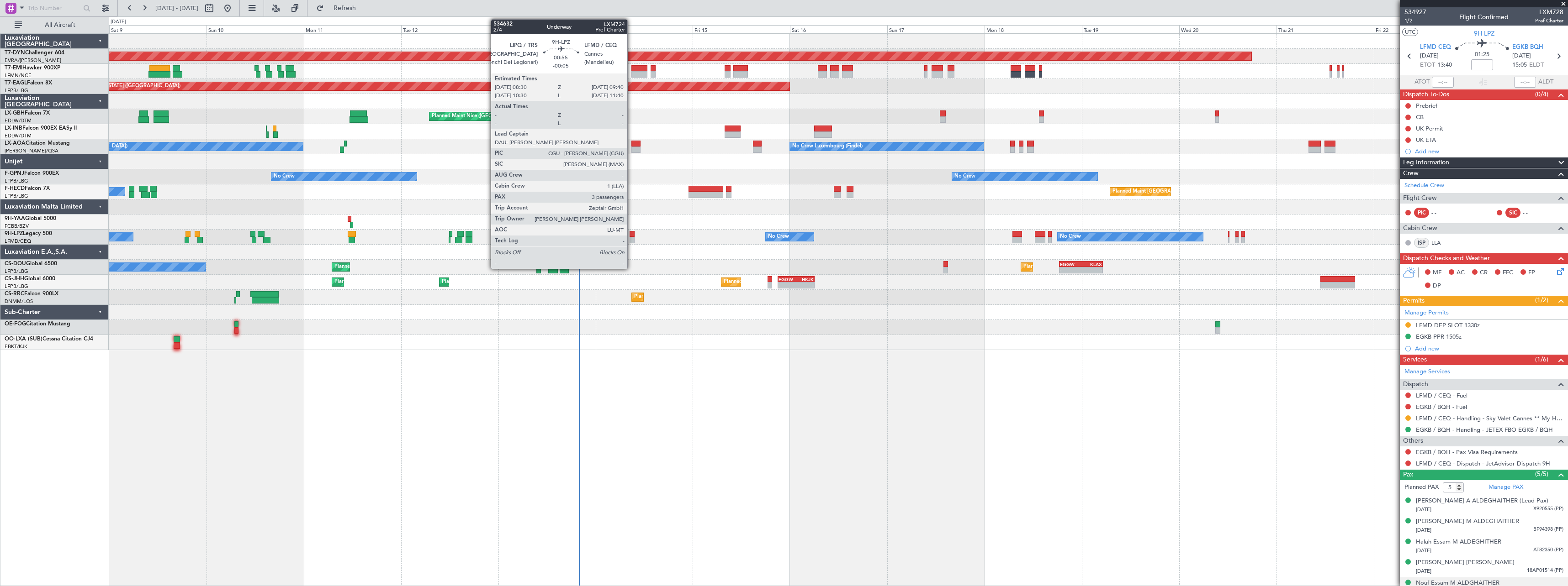
click at [631, 234] on div at bounding box center [632, 234] width 5 height 6
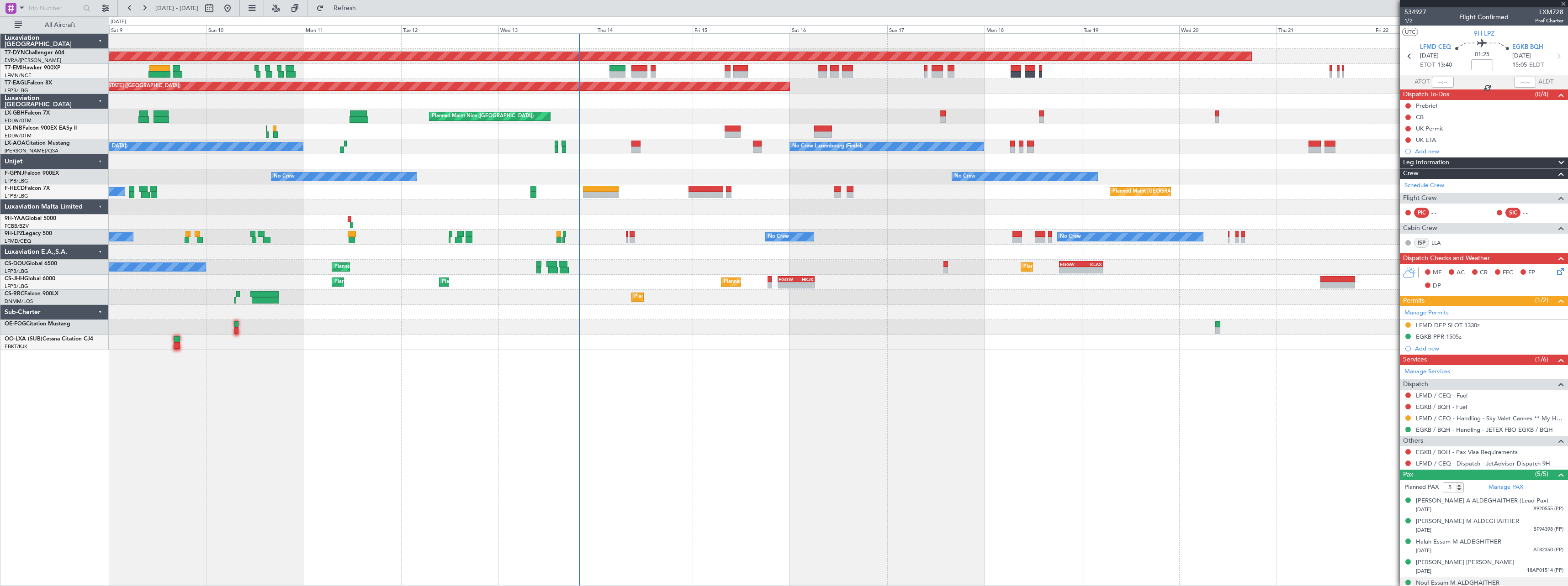
type input "-00:05"
type input "3"
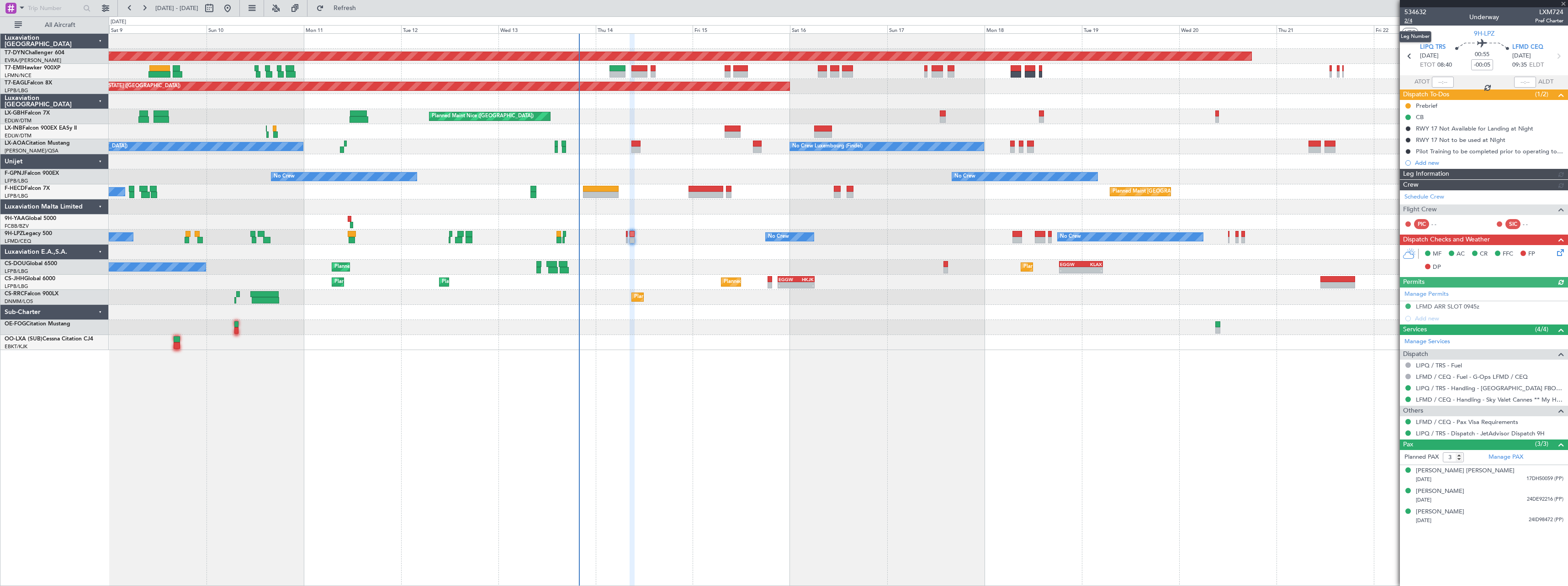
click at [1409, 21] on span "2/4" at bounding box center [1415, 21] width 22 height 8
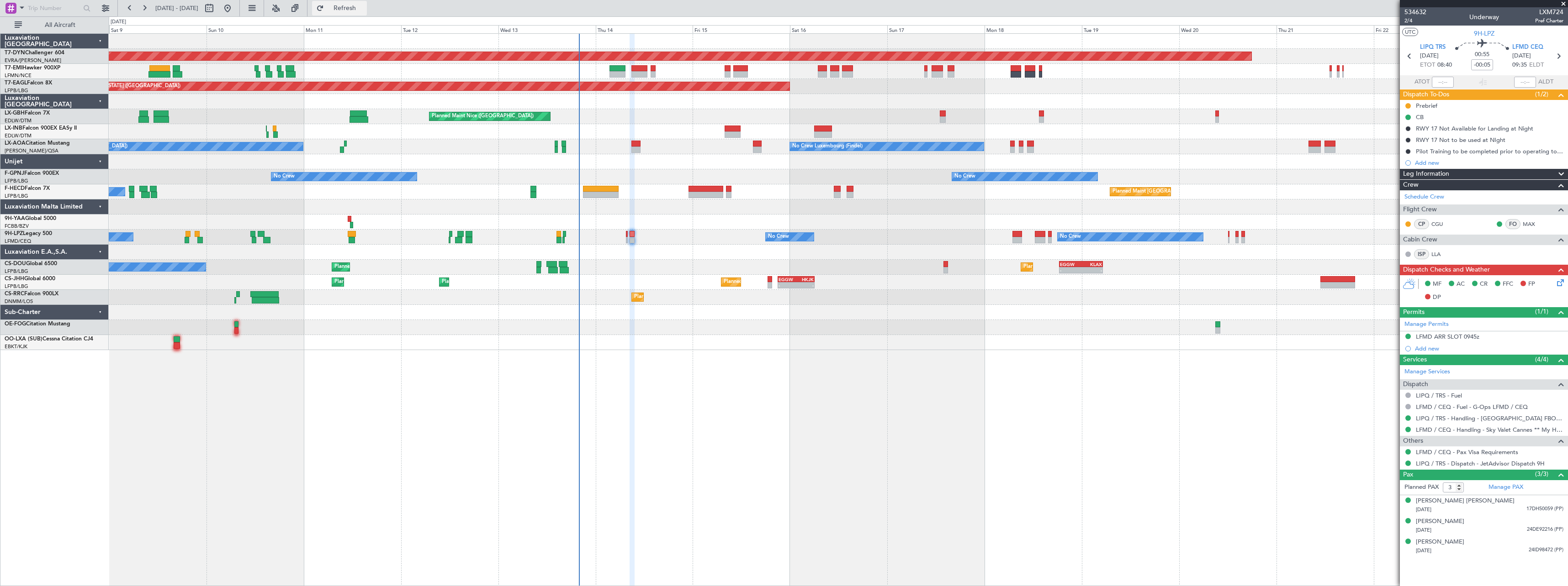
click at [367, 13] on button "Refresh" at bounding box center [339, 8] width 55 height 14
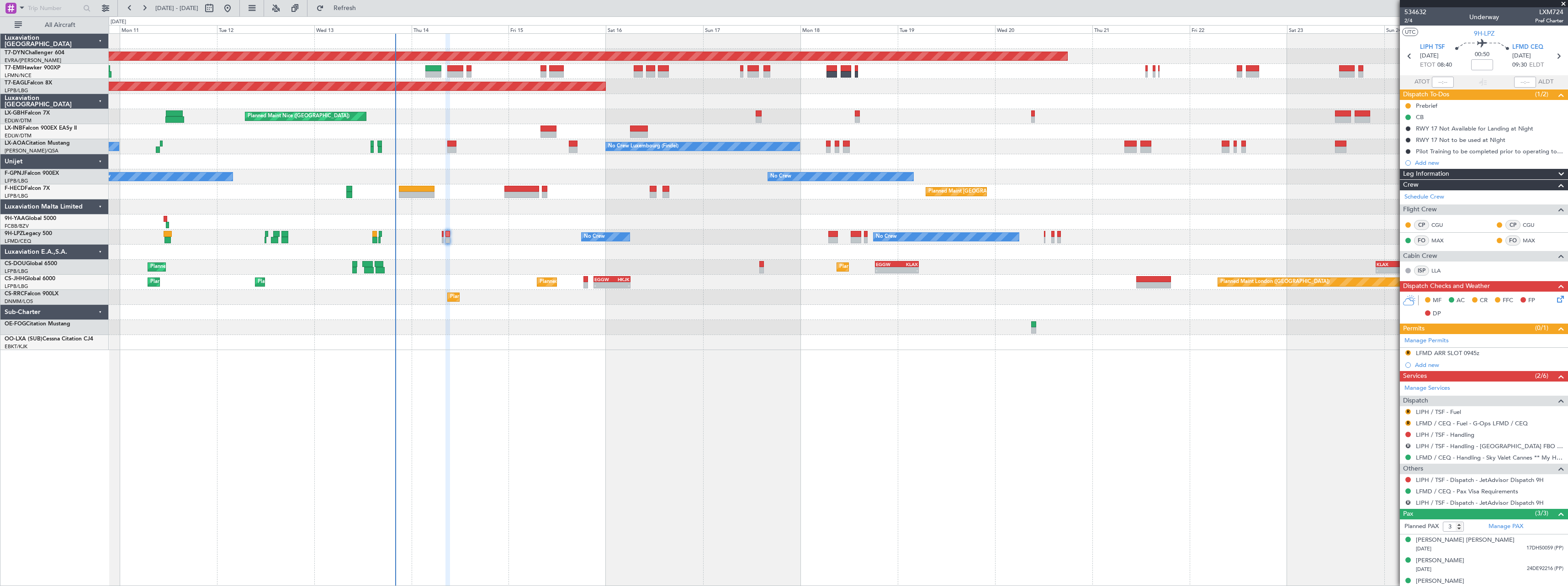
click at [959, 315] on div "Planned Maint Basel-Mulhouse Planned Maint New York (Teterboro) Planned Maint G…" at bounding box center [839, 191] width 1459 height 316
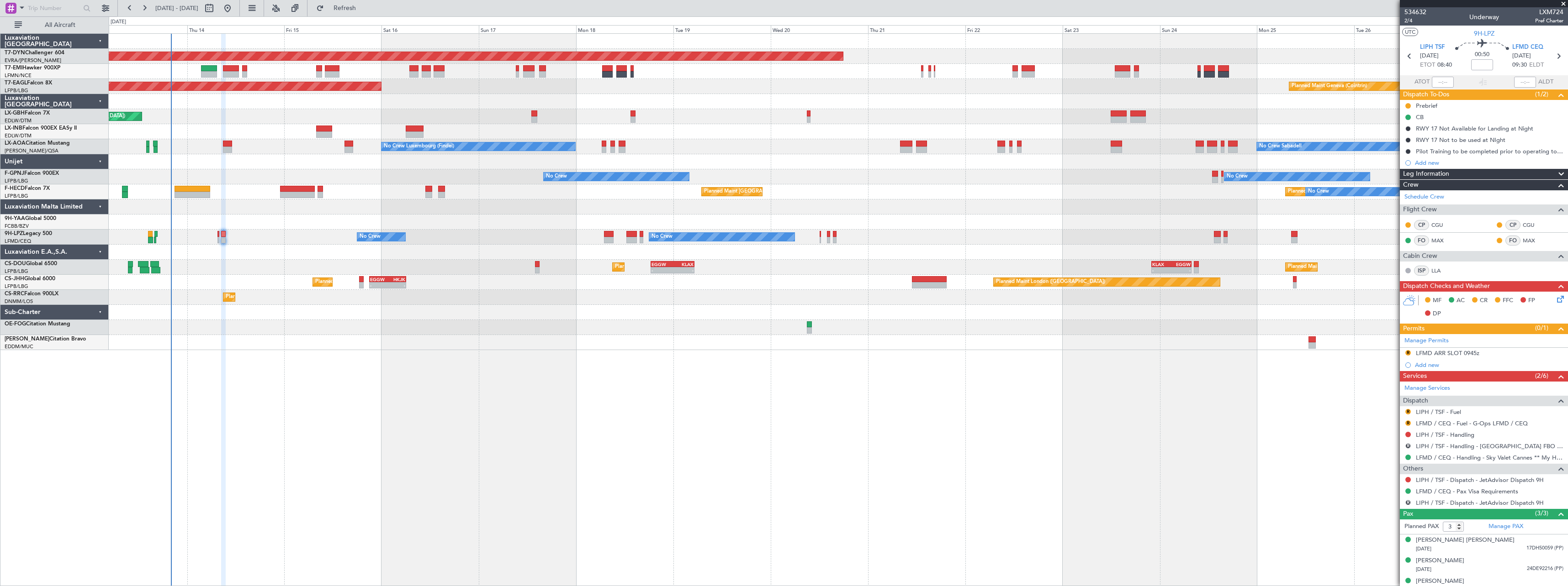
click at [909, 383] on div "Planned Maint Basel-Mulhouse Planned Maint Geneva (Cointrin) Planned Maint New …" at bounding box center [839, 310] width 1459 height 553
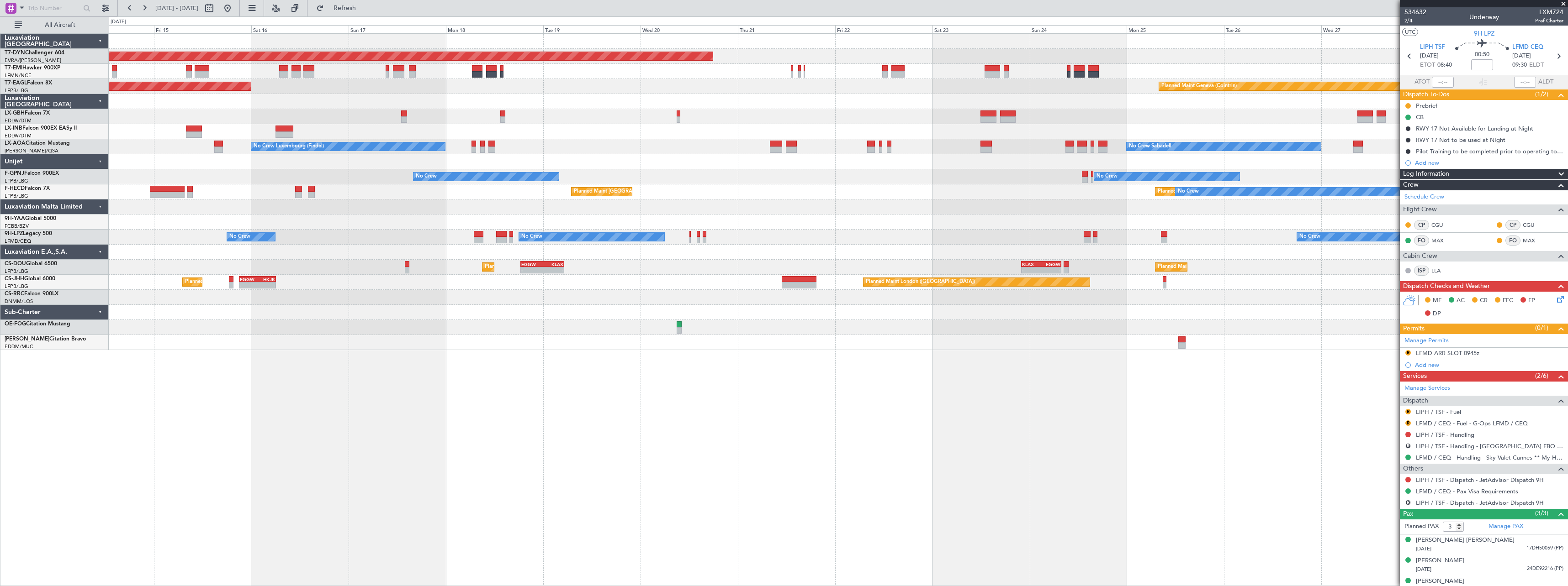
click at [836, 331] on div at bounding box center [839, 328] width 1459 height 15
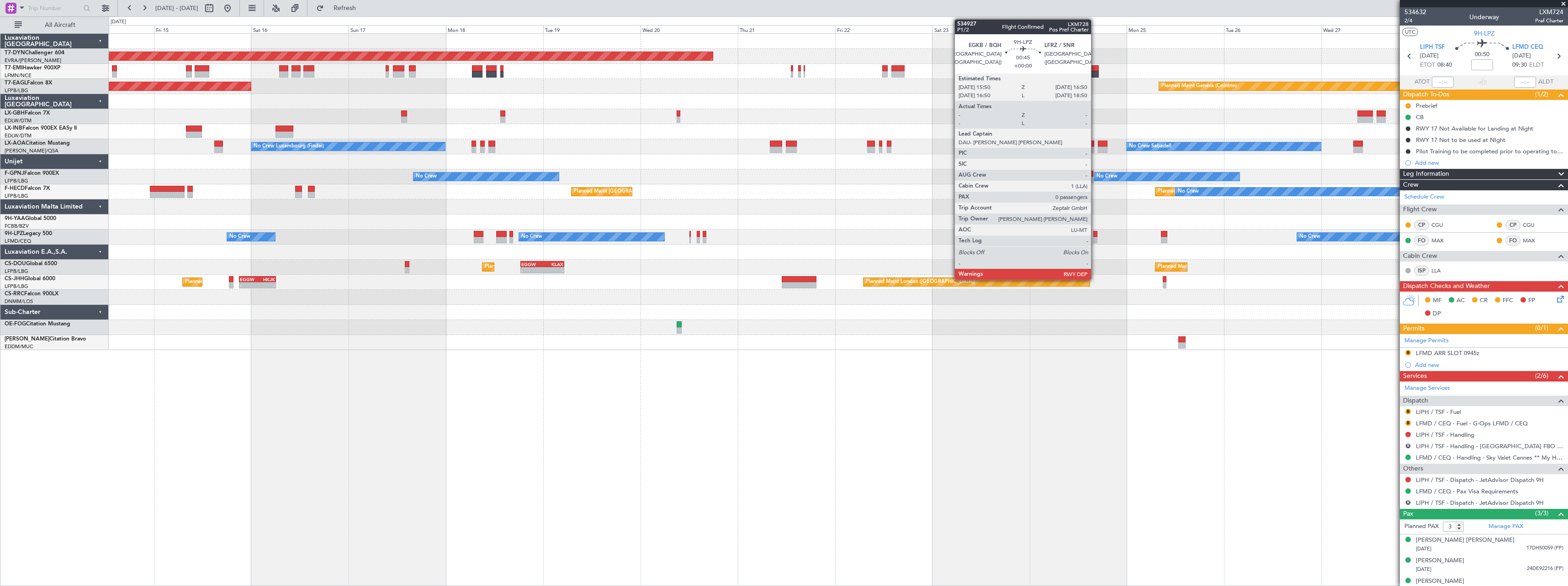
click at [1095, 238] on div at bounding box center [1095, 240] width 4 height 6
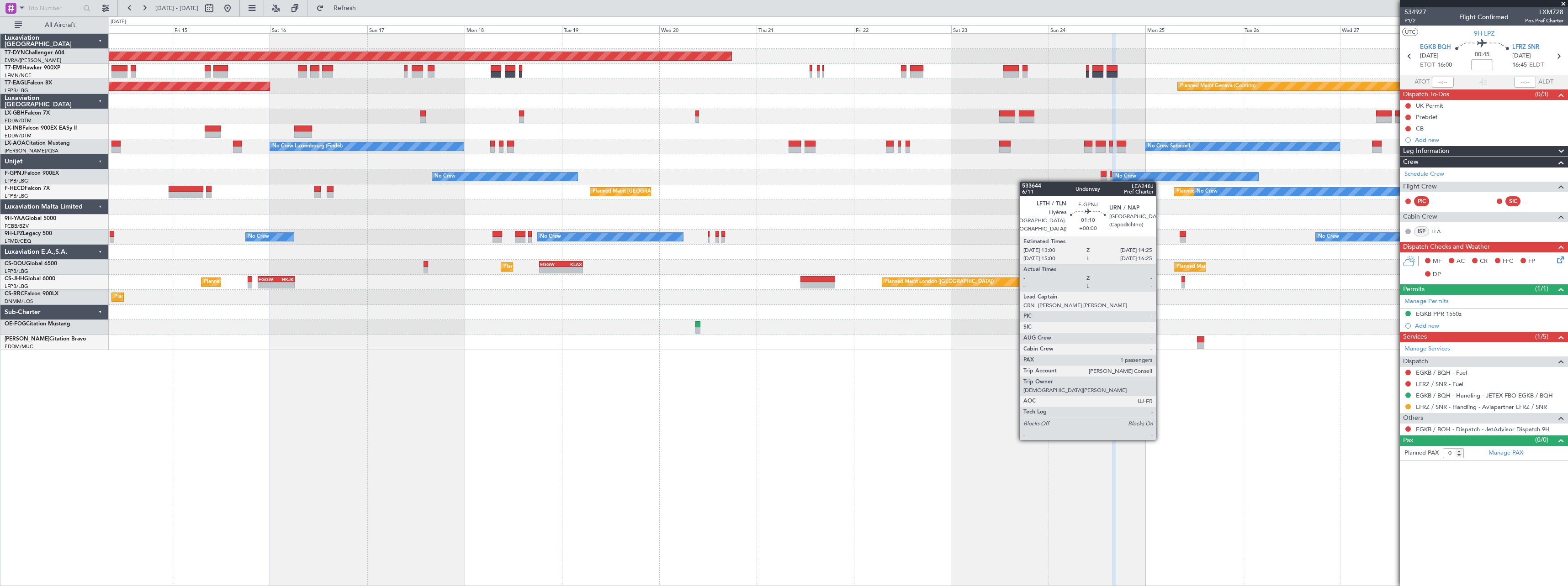
click at [1448, 178] on fb-app "14 Aug 2025 - 29 Aug 2025 Refresh Quick Links All Aircraft Planned Maint Basel-…" at bounding box center [784, 296] width 1568 height 579
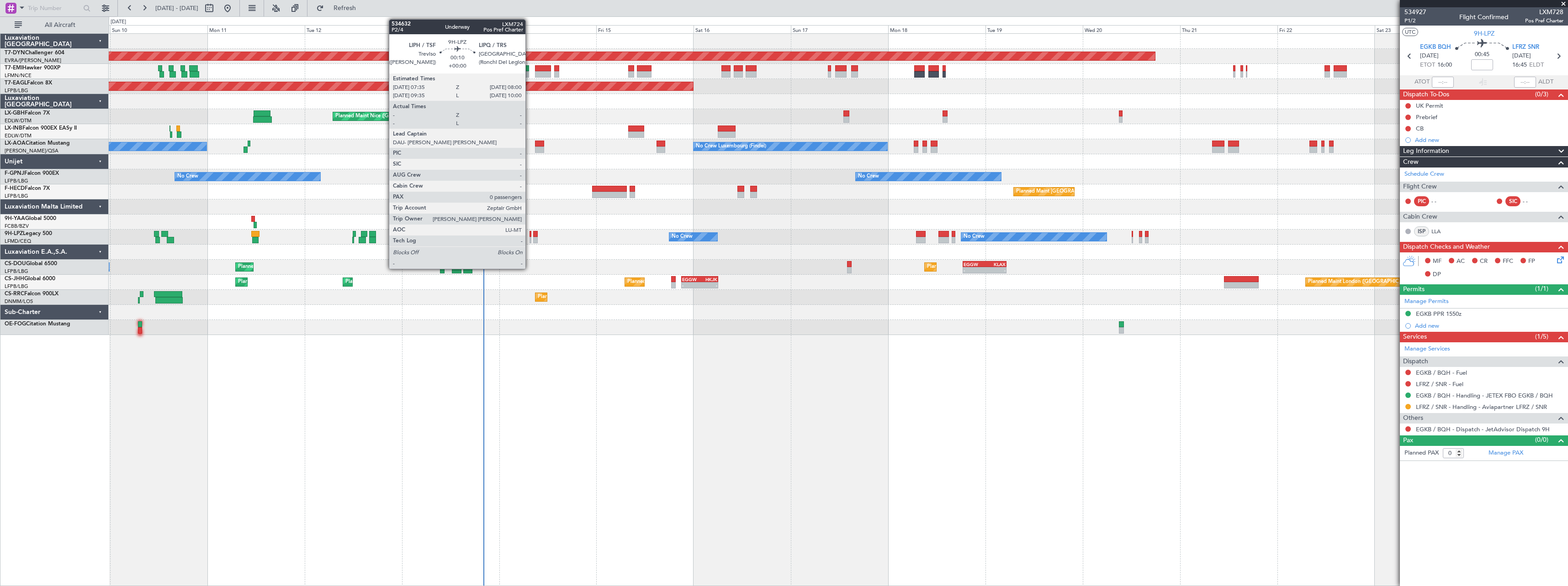
click at [530, 234] on div at bounding box center [531, 234] width 2 height 6
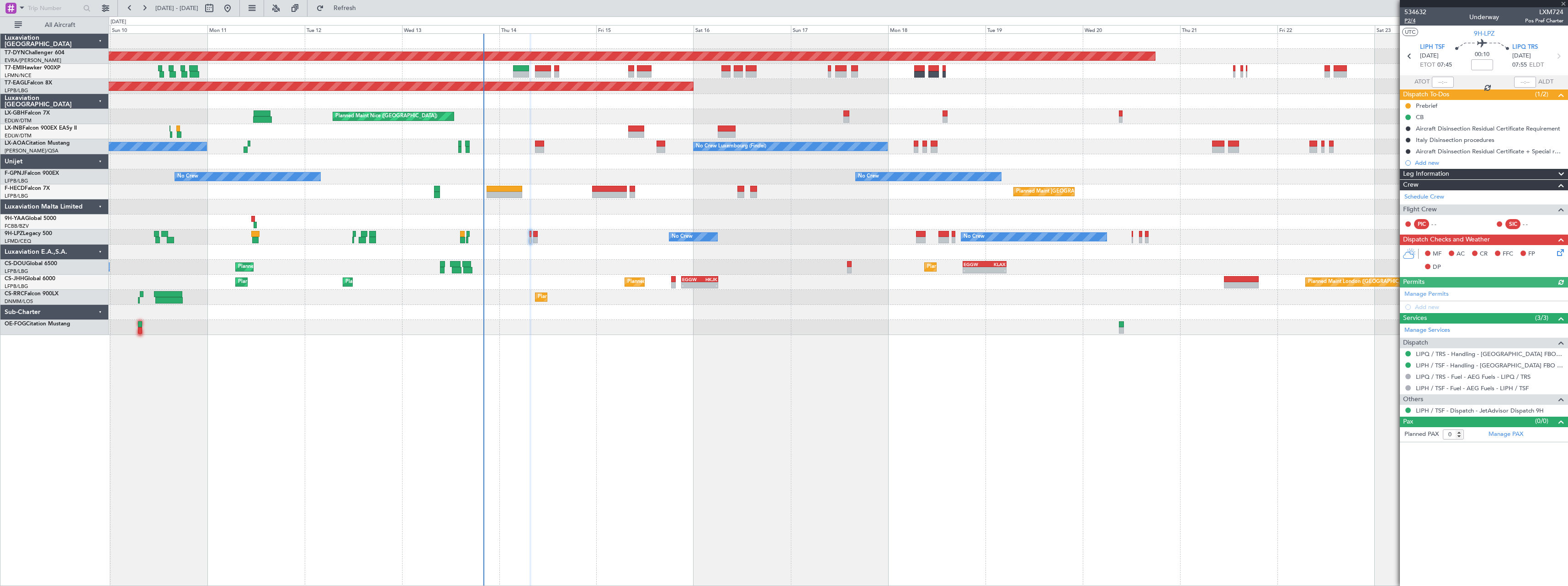
click at [1406, 21] on span "P2/4" at bounding box center [1415, 21] width 22 height 8
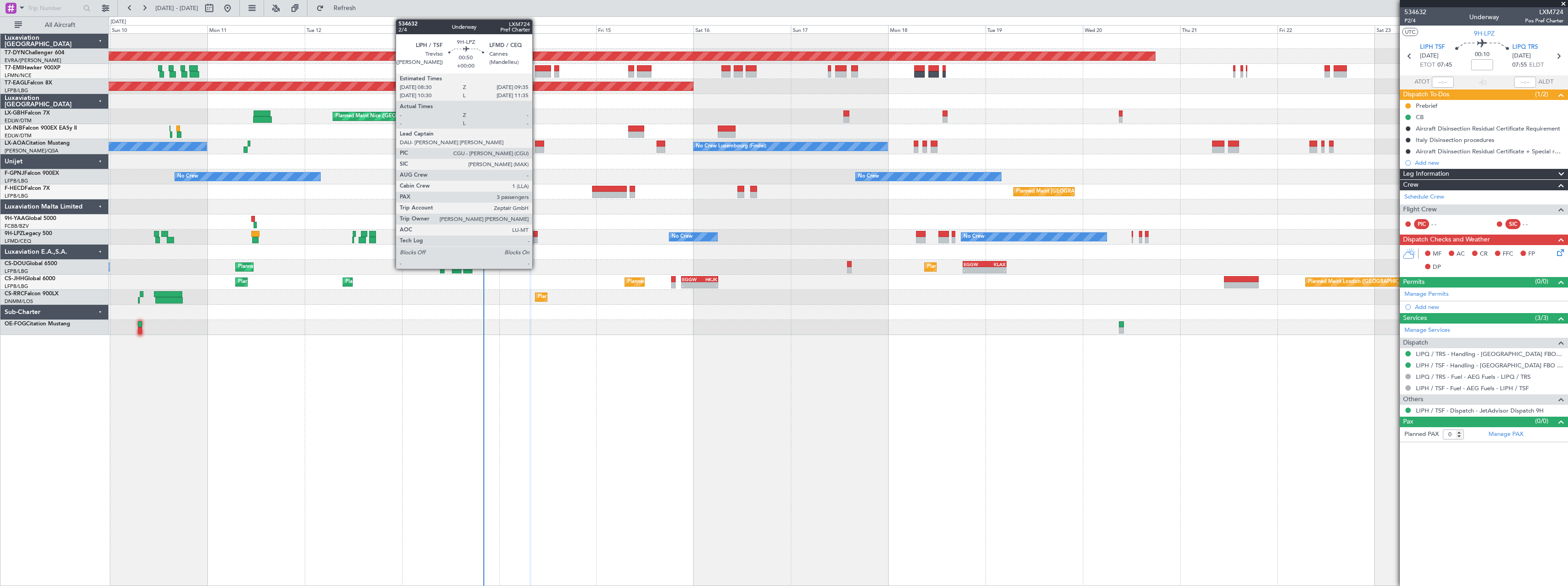
click at [537, 234] on div at bounding box center [535, 234] width 5 height 6
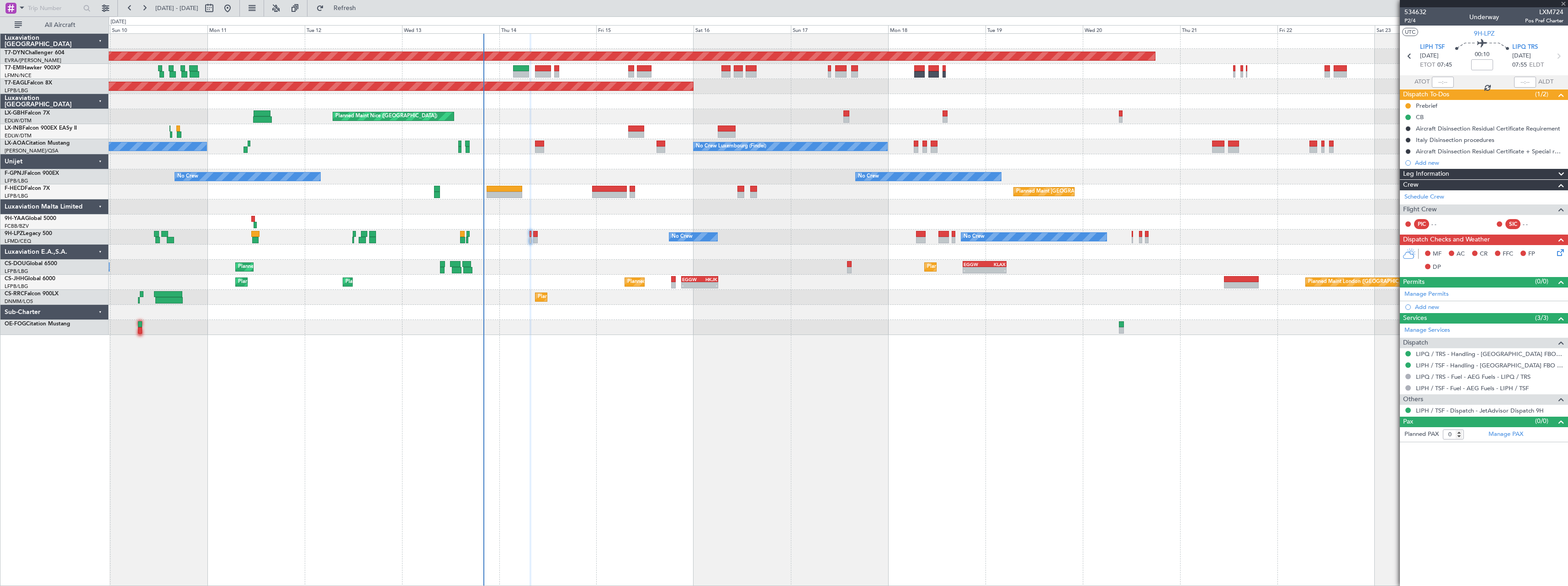
type input "3"
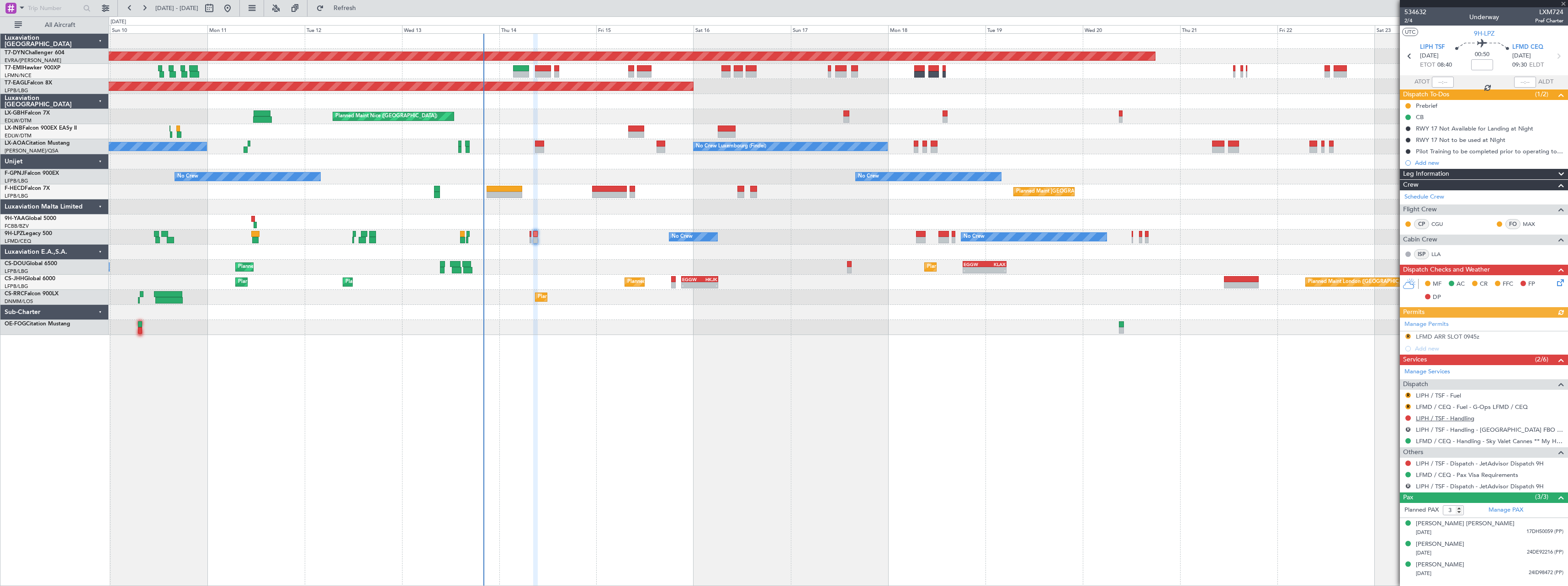
click at [1457, 418] on link "LIPH / TSF - Handling" at bounding box center [1445, 418] width 59 height 8
click at [364, 6] on span "Refresh" at bounding box center [345, 8] width 38 height 6
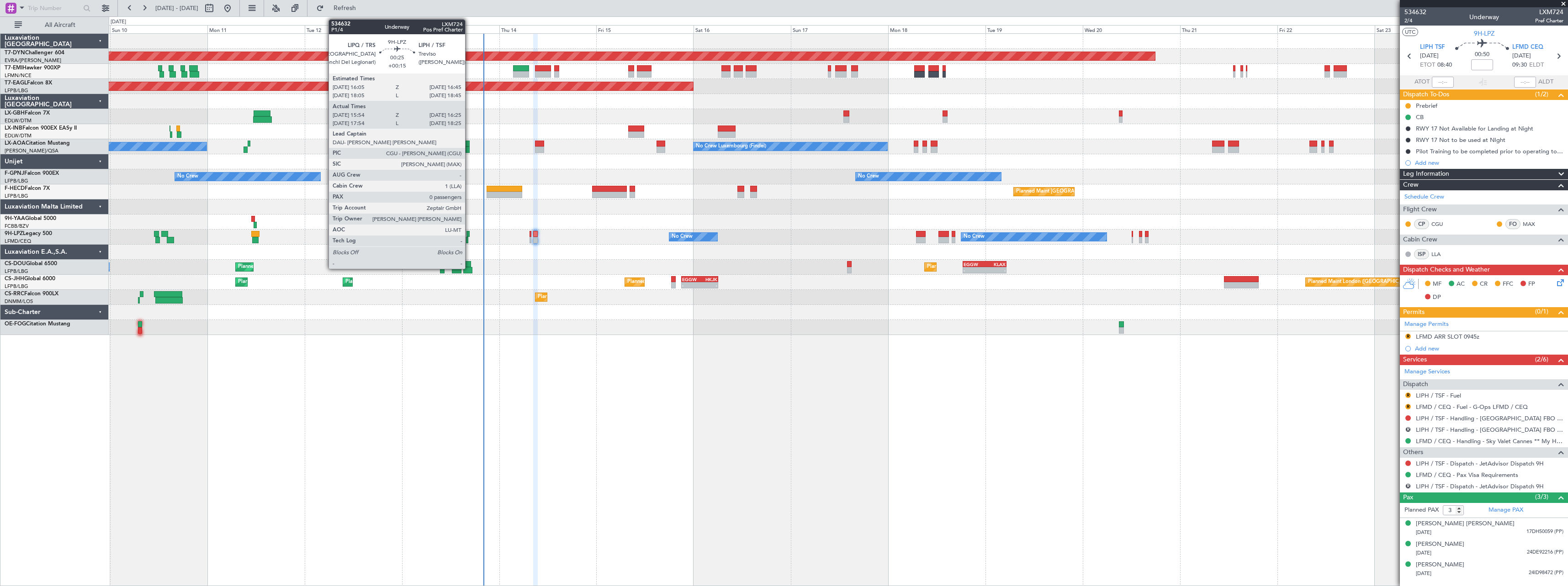
click at [469, 234] on div at bounding box center [468, 234] width 3 height 6
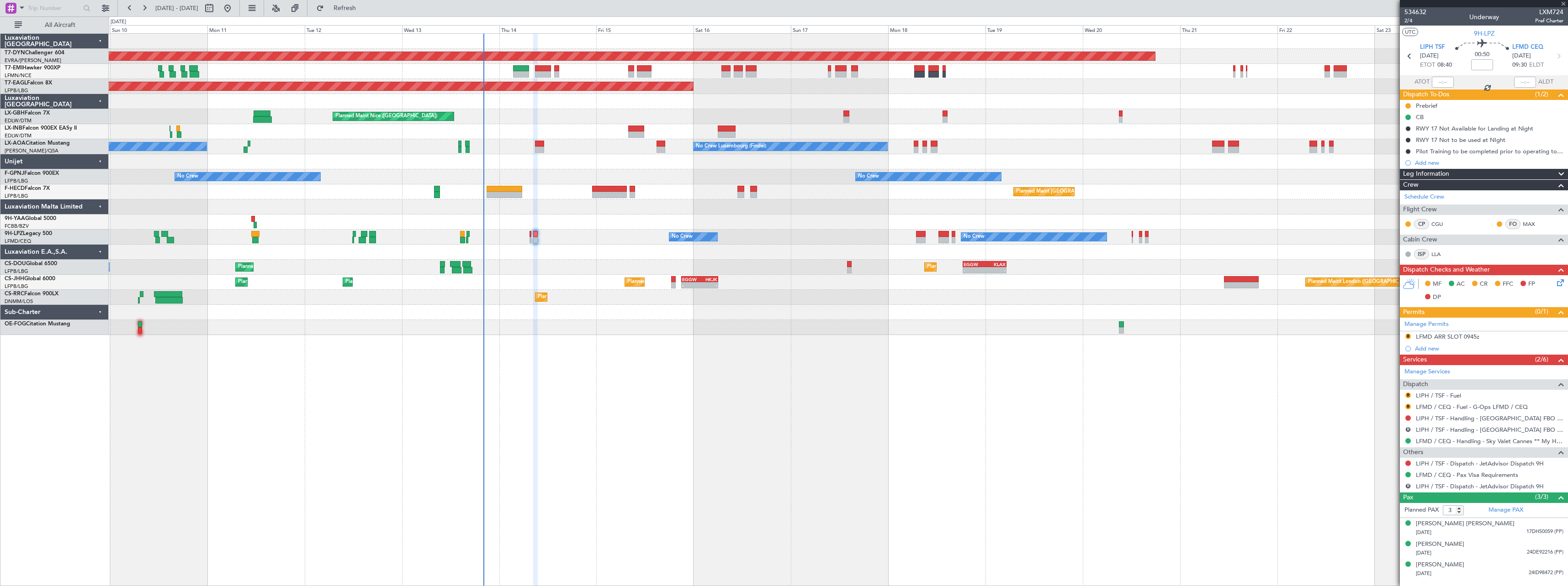
type input "+00:15"
type input "16:04"
type input "16:20"
type input "0"
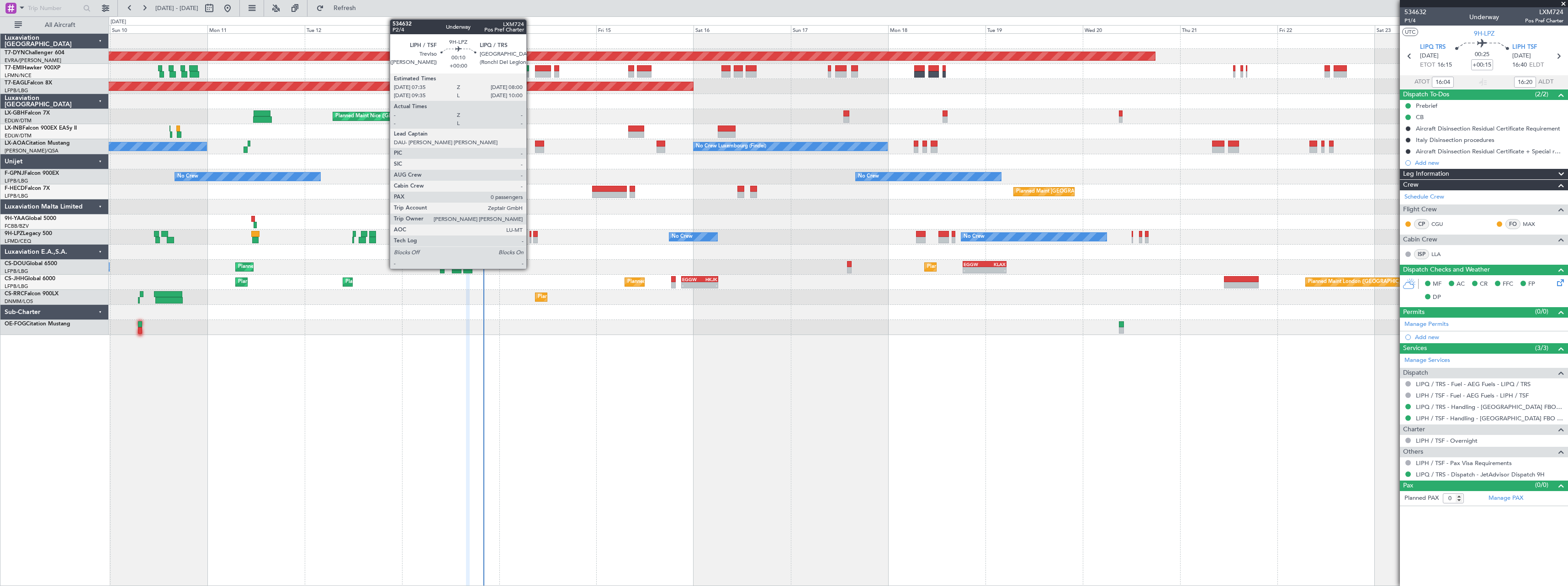
click at [531, 234] on div at bounding box center [531, 234] width 2 height 6
click at [537, 234] on div at bounding box center [535, 234] width 5 height 6
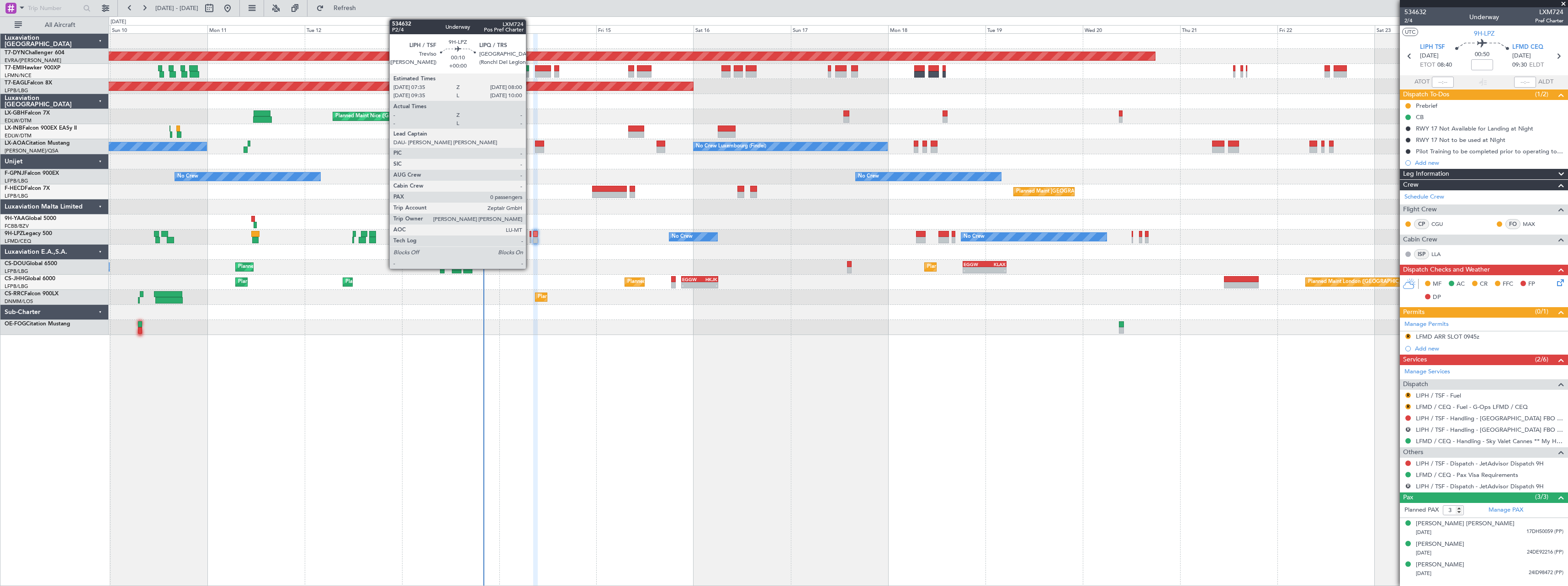
click at [530, 235] on div at bounding box center [531, 234] width 2 height 6
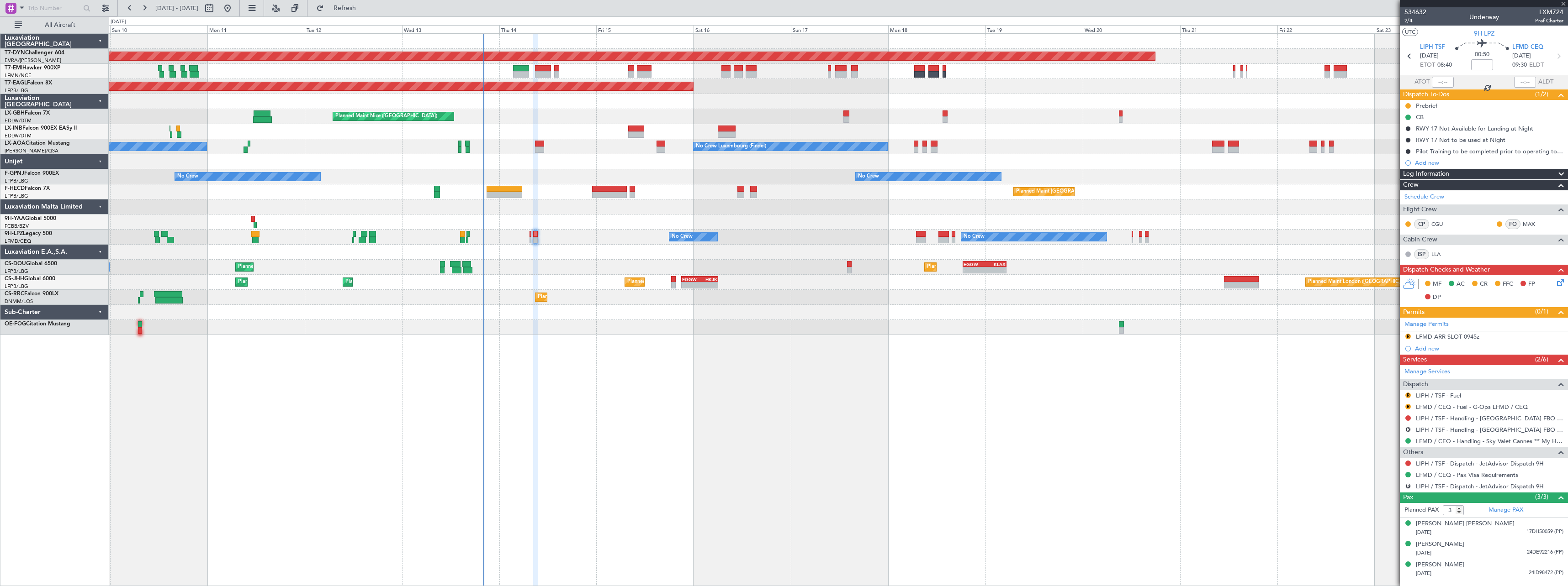
type input "0"
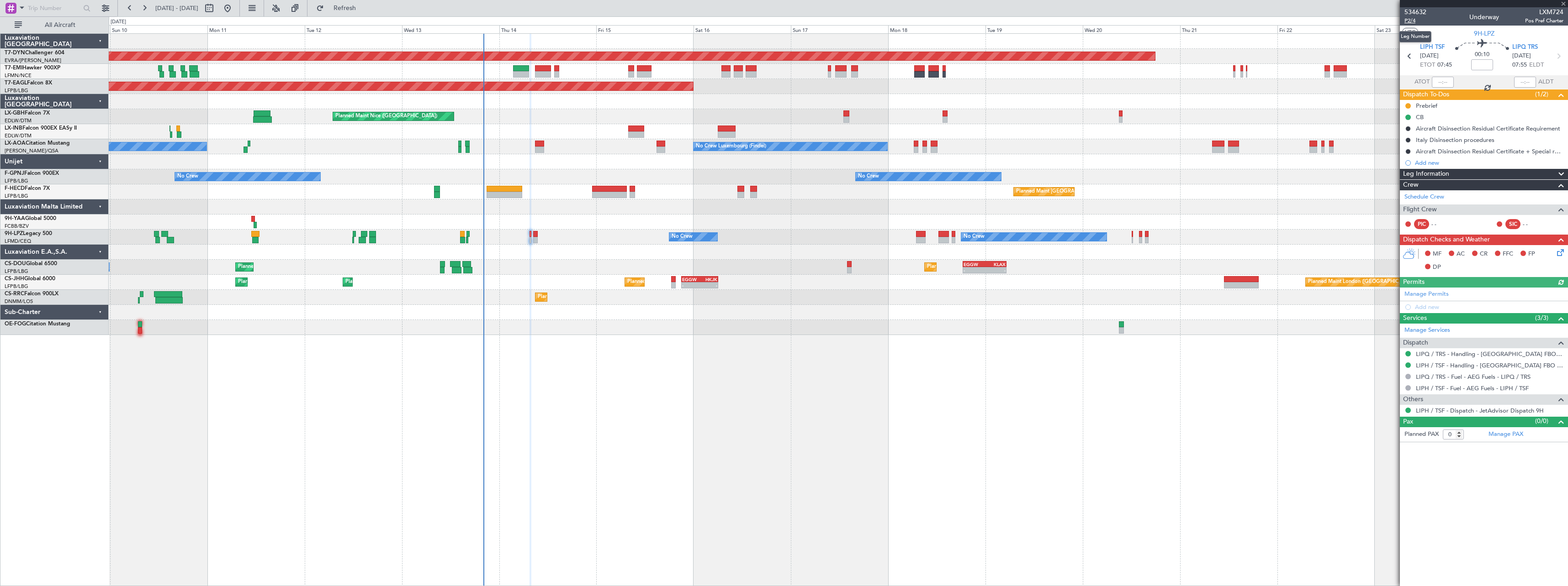
click at [1405, 22] on span "P2/4" at bounding box center [1415, 21] width 22 height 8
click at [364, 11] on span "Refresh" at bounding box center [345, 8] width 38 height 6
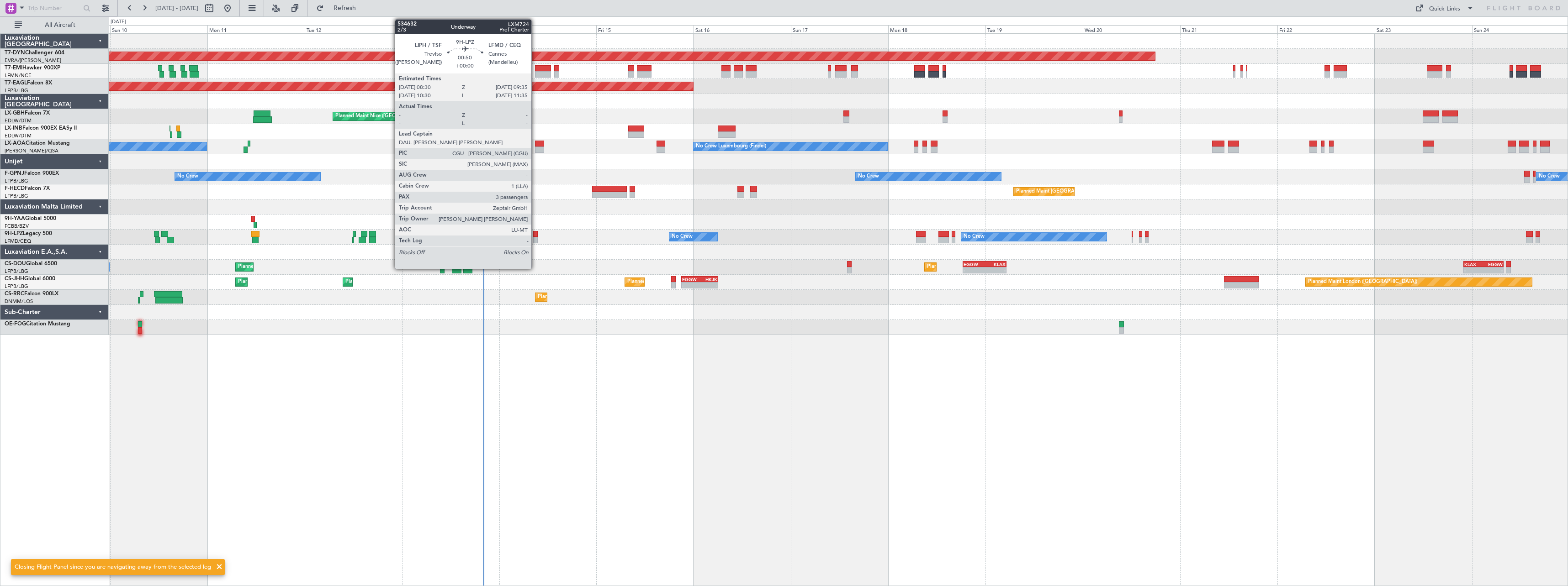
click at [535, 233] on div at bounding box center [535, 234] width 5 height 6
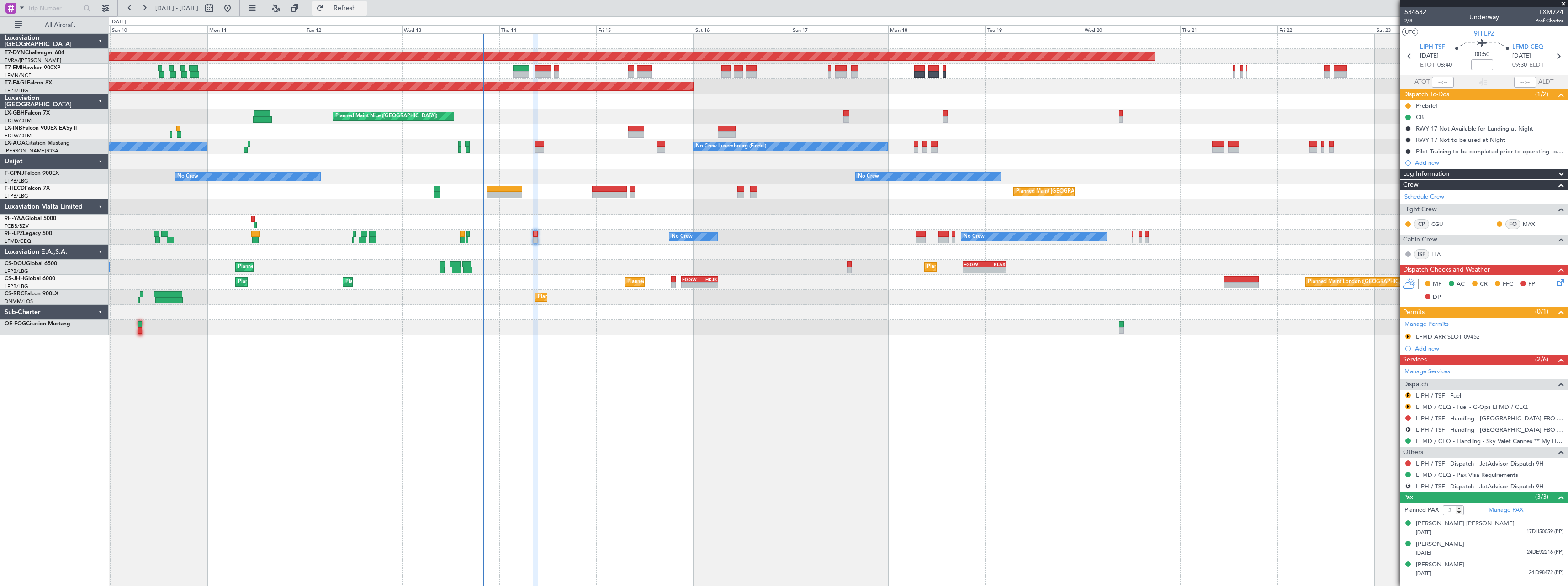
click at [367, 13] on button "Refresh" at bounding box center [339, 8] width 55 height 14
click at [364, 11] on span "Refresh" at bounding box center [345, 8] width 38 height 6
click at [364, 11] on span "Refresh" at bounding box center [345, 8] width 38 height 6
click at [1418, 11] on span "534632" at bounding box center [1415, 12] width 22 height 10
click at [367, 13] on button "Refresh" at bounding box center [339, 8] width 55 height 14
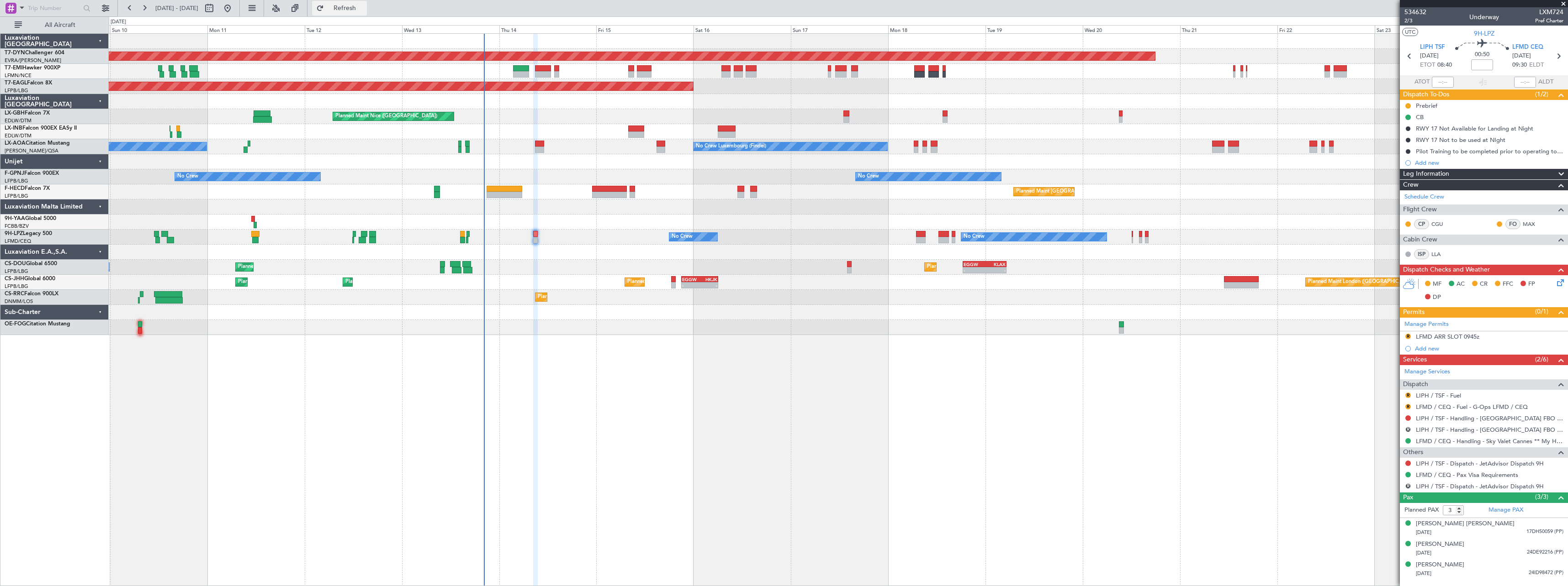
click at [360, 12] on button "Refresh" at bounding box center [339, 8] width 55 height 14
click at [1407, 23] on span "2/3" at bounding box center [1415, 21] width 22 height 8
click at [371, 8] on fb-refresh-button "Refresh" at bounding box center [339, 8] width 64 height 17
click at [364, 5] on span "Refresh" at bounding box center [345, 8] width 38 height 6
click at [1419, 12] on span "534632" at bounding box center [1415, 12] width 22 height 10
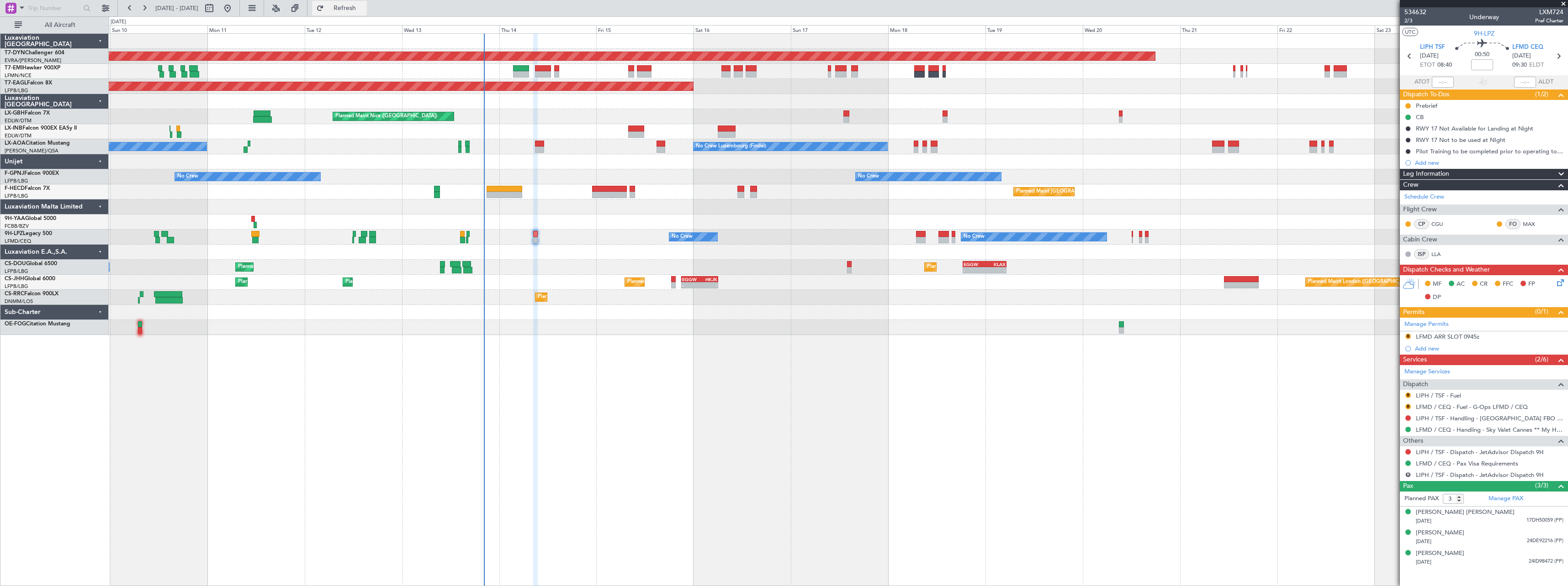
click at [364, 11] on span "Refresh" at bounding box center [345, 8] width 38 height 6
click at [365, 3] on button "Refresh" at bounding box center [339, 8] width 55 height 14
click at [364, 11] on button "Refresh" at bounding box center [339, 8] width 55 height 14
click at [1409, 23] on span "2/3" at bounding box center [1415, 21] width 22 height 8
click at [367, 13] on button "Refresh" at bounding box center [339, 8] width 55 height 14
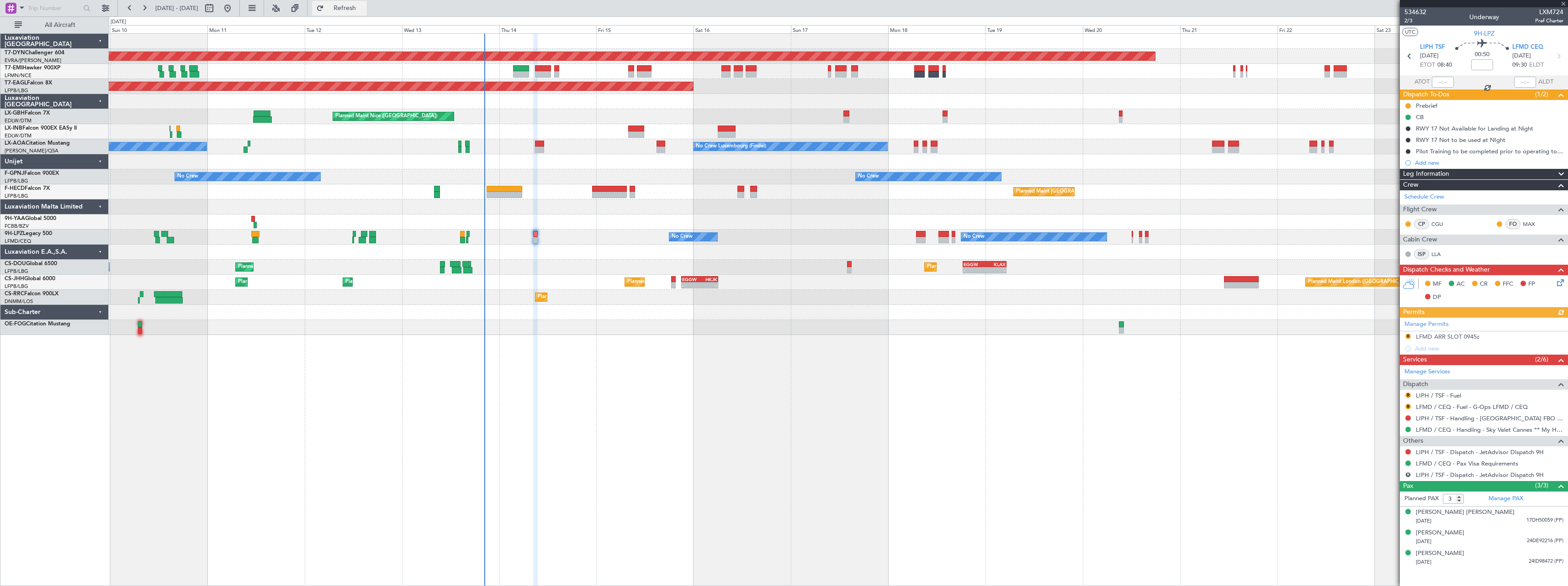
click at [364, 8] on span "Refresh" at bounding box center [345, 8] width 38 height 6
click at [364, 6] on span "Refresh" at bounding box center [345, 8] width 38 height 6
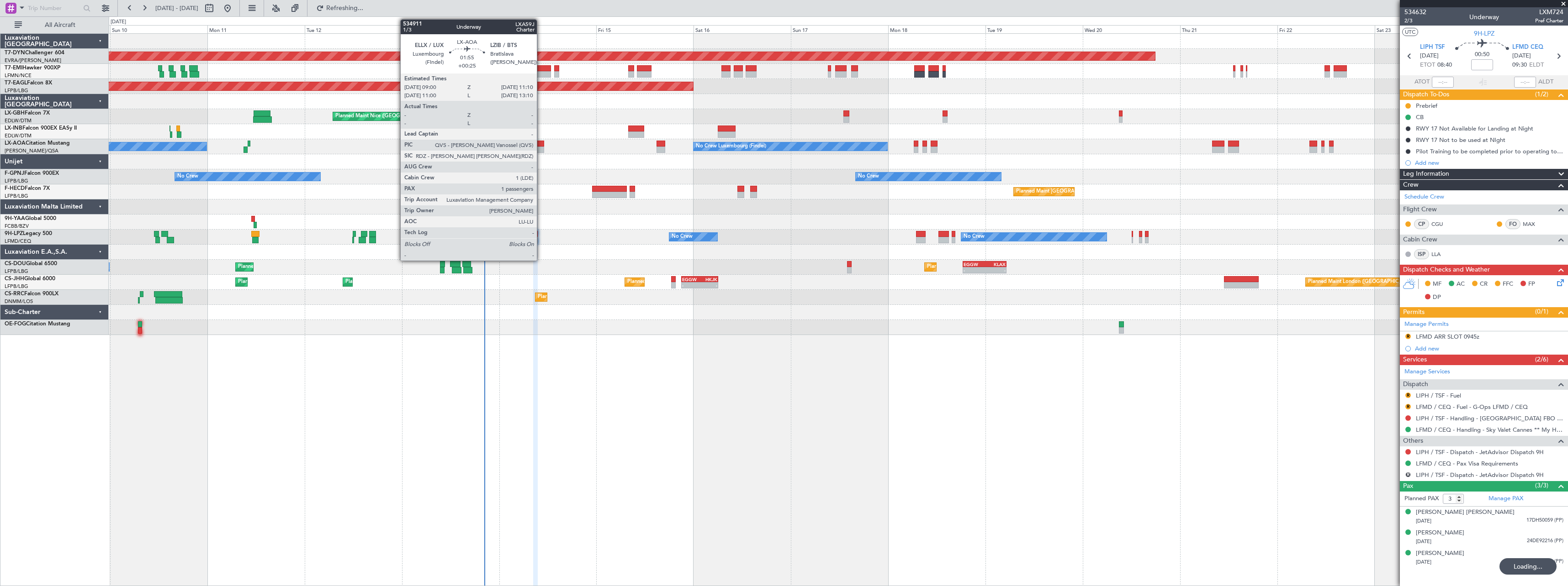
click at [541, 146] on div at bounding box center [540, 144] width 9 height 6
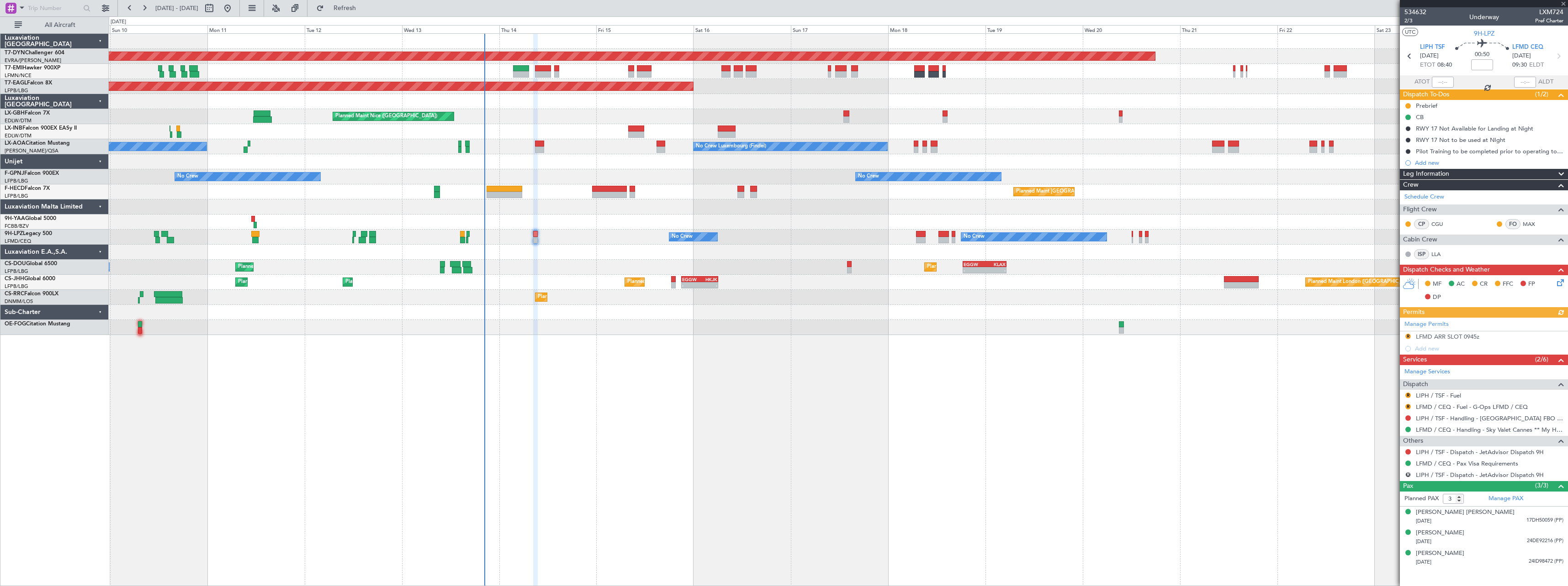
type input "+00:25"
type input "1"
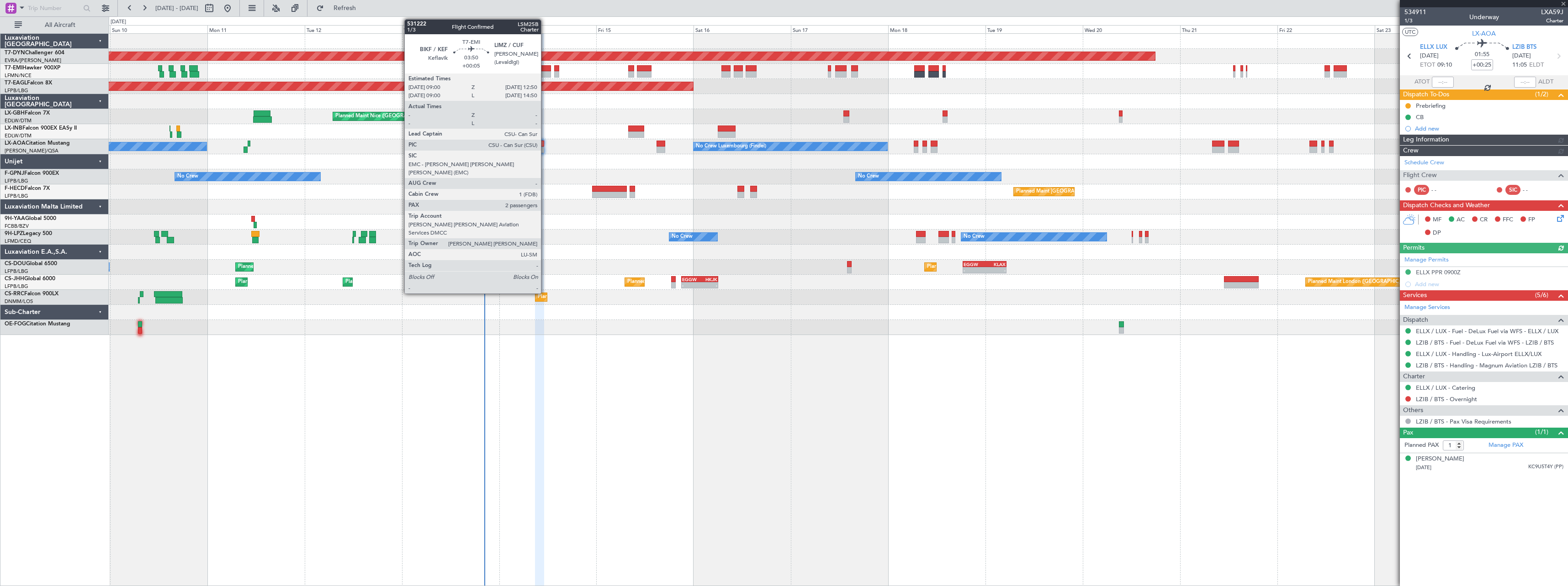
click at [545, 66] on div at bounding box center [543, 69] width 16 height 6
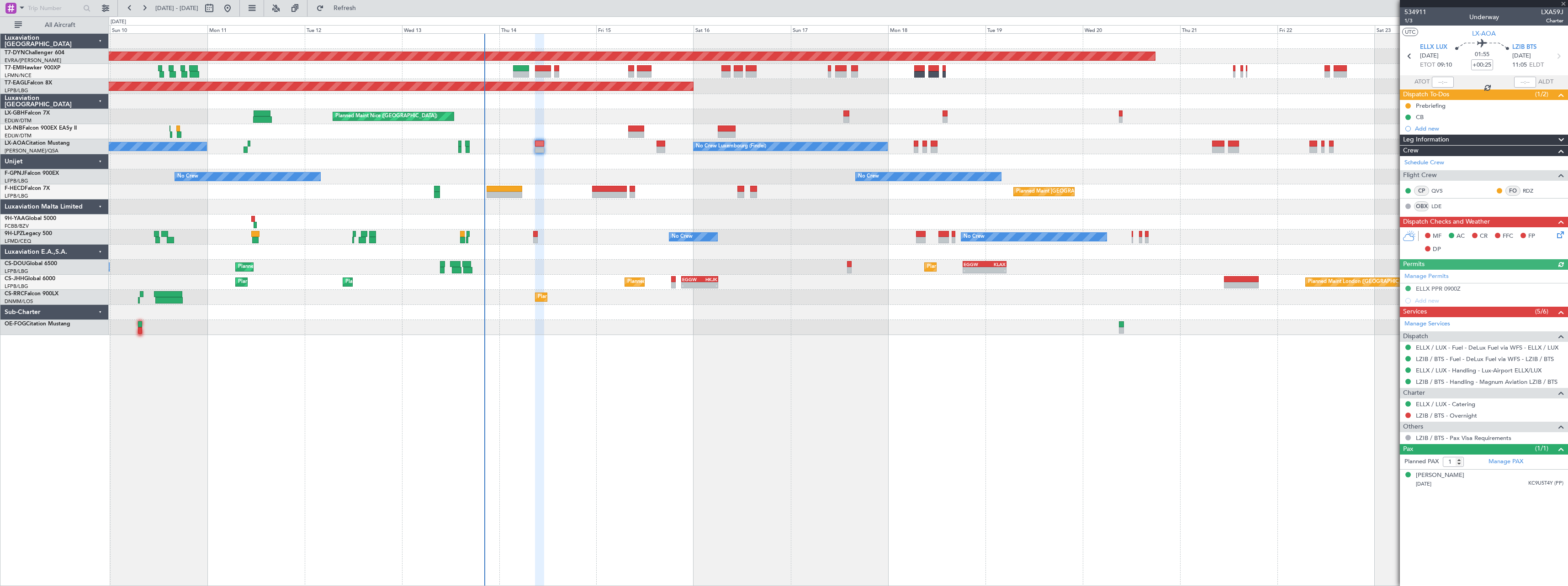
type input "+00:05"
type input "2"
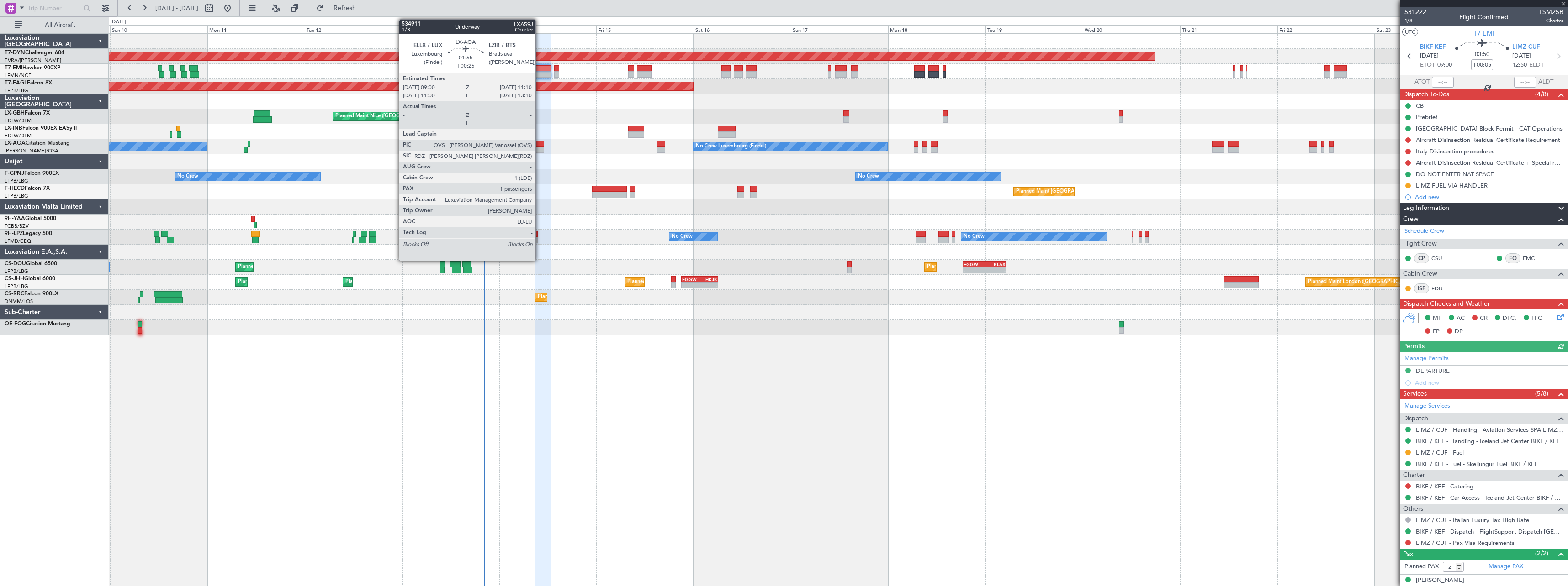
click at [540, 148] on div at bounding box center [540, 149] width 9 height 6
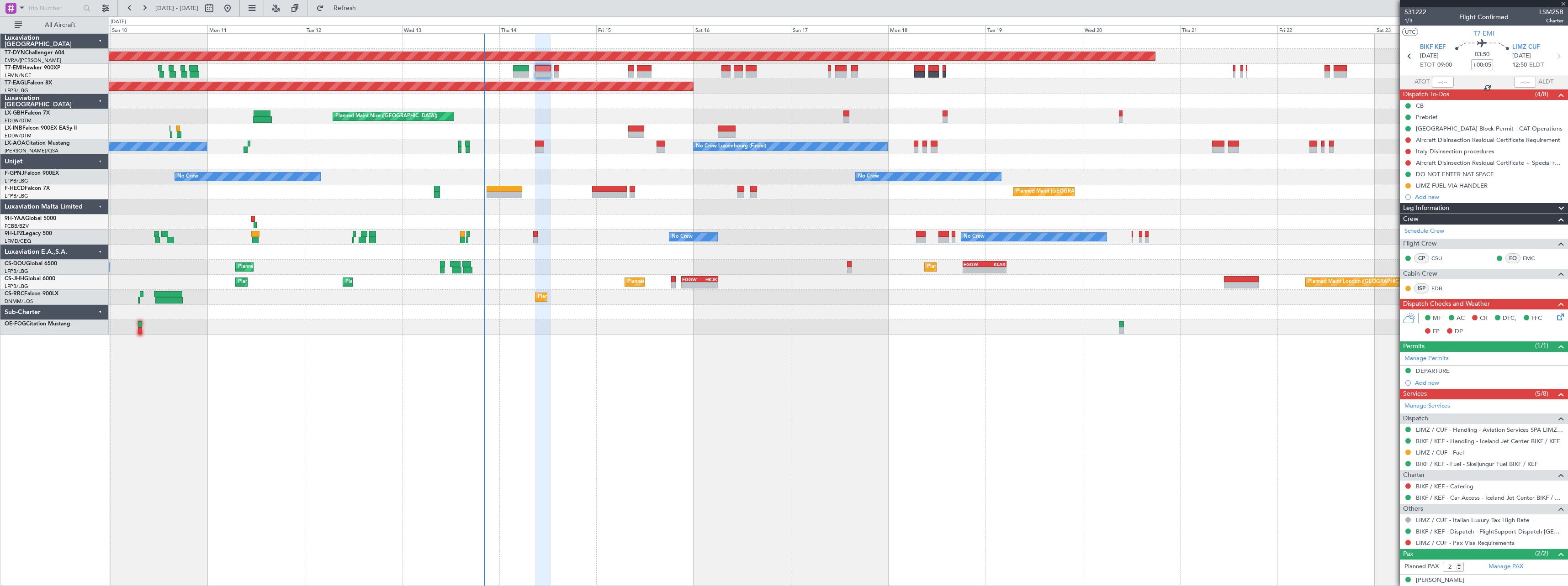
type input "+00:25"
type input "1"
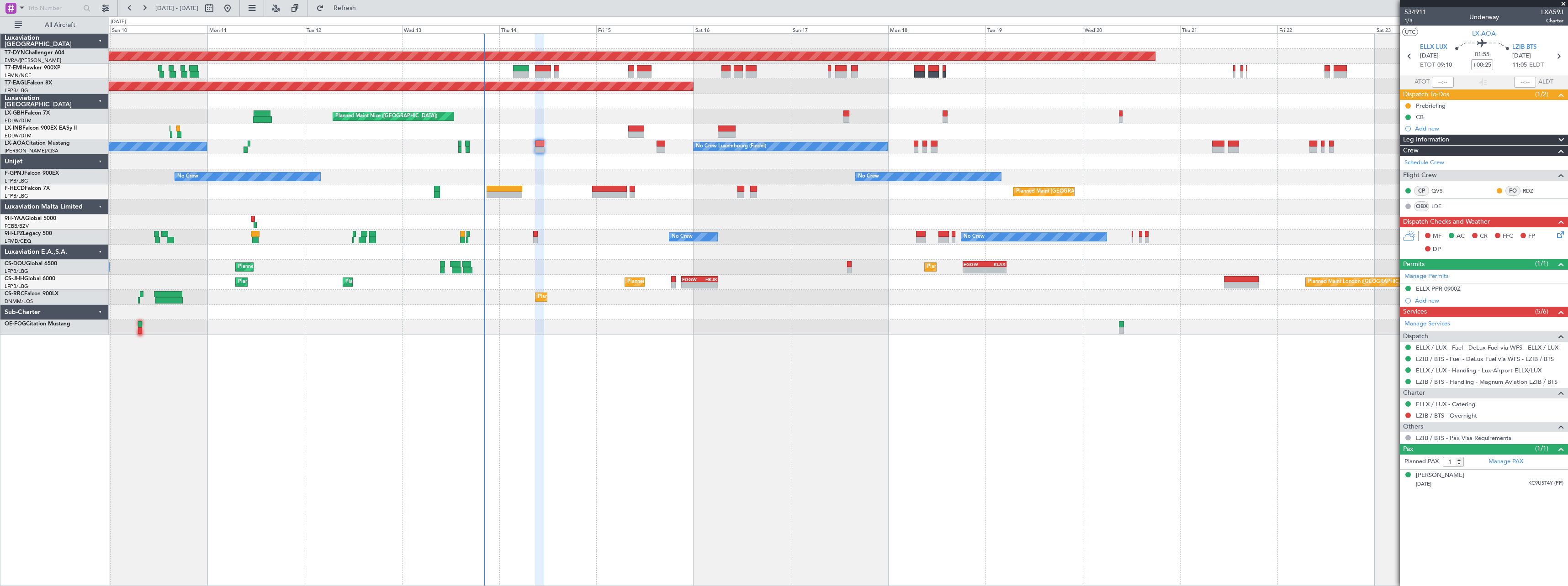
click at [1406, 21] on span "1/3" at bounding box center [1415, 21] width 22 height 8
click at [1434, 372] on link "ELLX / LUX - Handling - Lux-Airport ELLX/LUX" at bounding box center [1478, 370] width 126 height 8
click at [1451, 383] on link "LZIB / BTS - Handling - Magnum Aviation LZIB / BTS" at bounding box center [1486, 382] width 142 height 8
click at [1559, 235] on icon at bounding box center [1559, 233] width 8 height 8
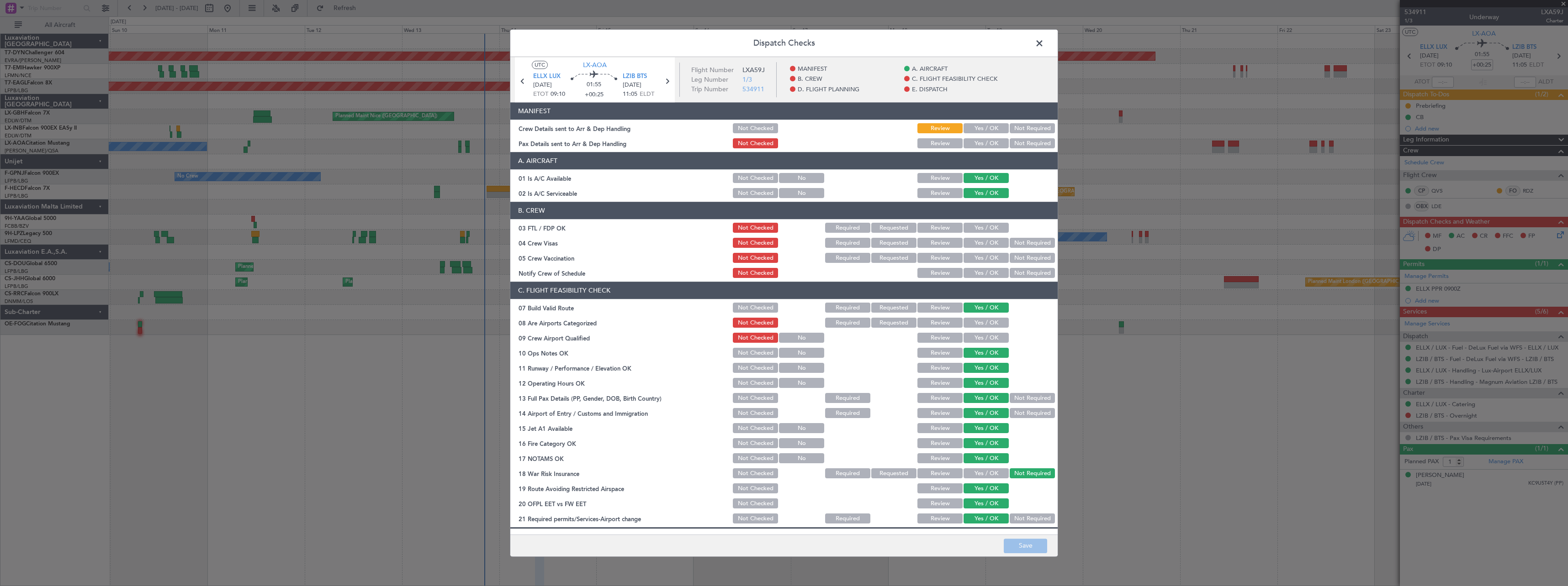
click at [972, 128] on button "Yes / OK" at bounding box center [986, 128] width 45 height 10
click at [983, 145] on button "Yes / OK" at bounding box center [986, 143] width 45 height 10
click at [1022, 549] on button "Save" at bounding box center [1025, 546] width 43 height 14
click at [1044, 45] on span at bounding box center [1044, 46] width 0 height 18
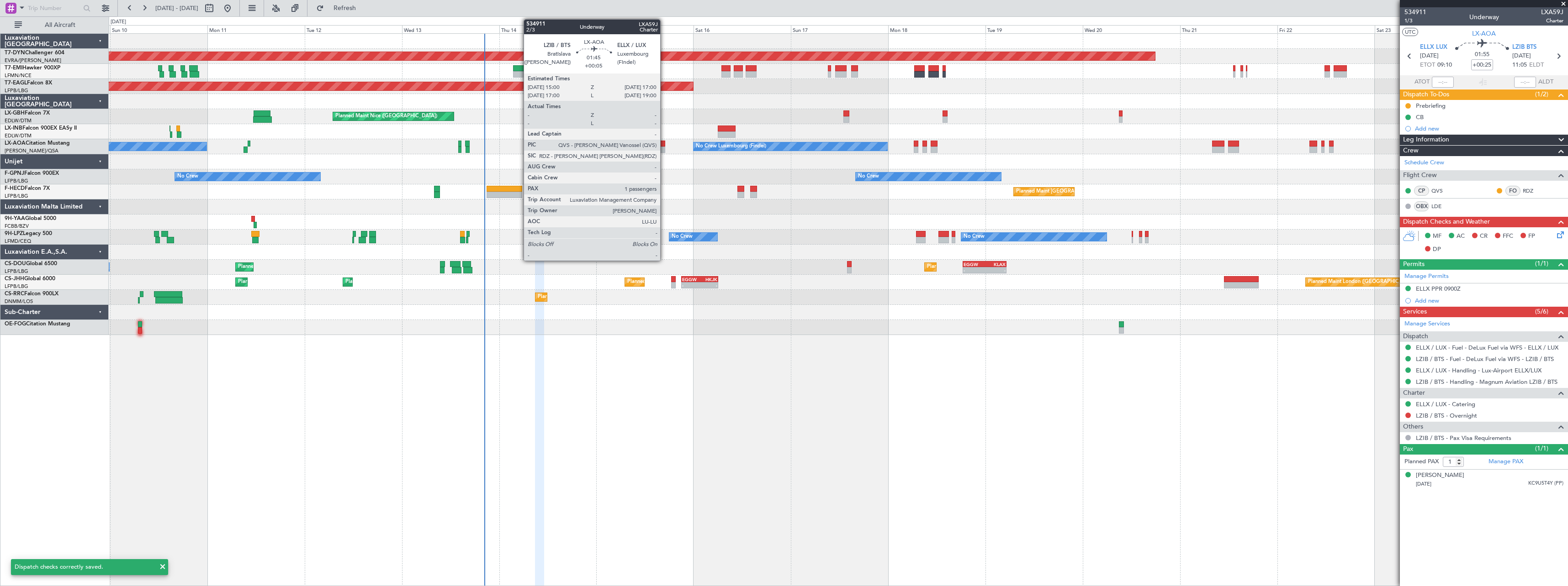
click at [664, 149] on div at bounding box center [660, 149] width 8 height 6
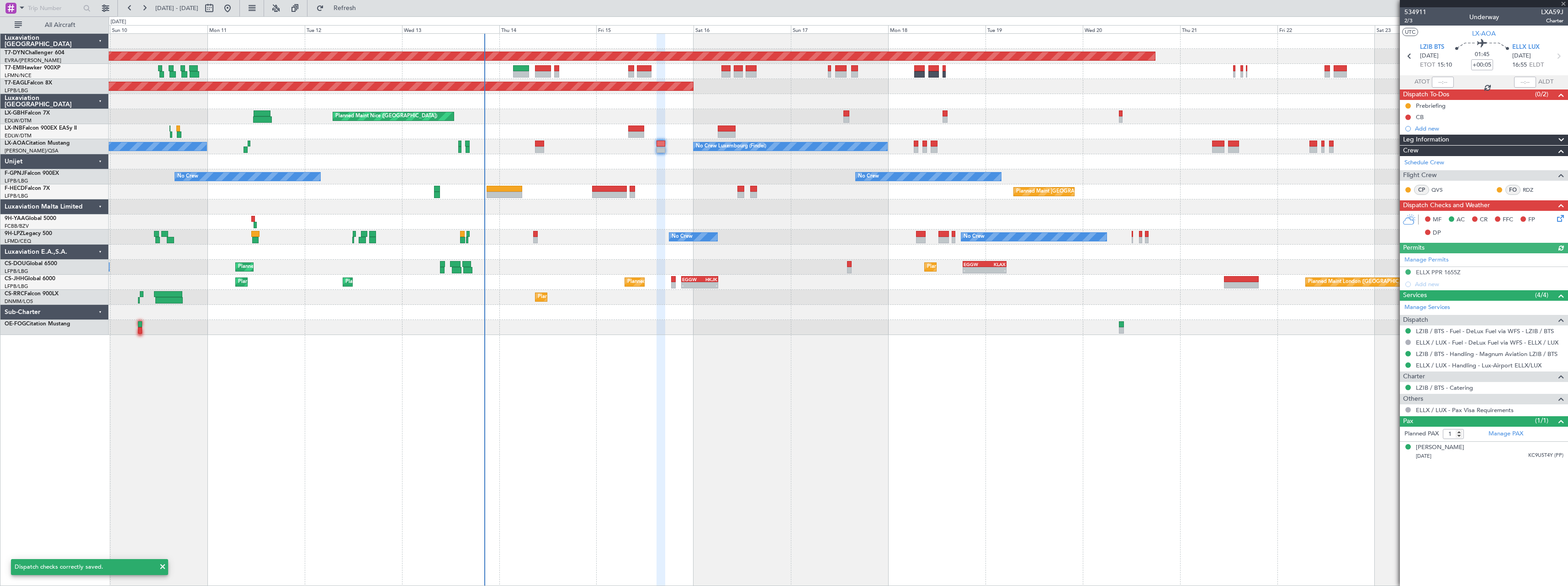
click at [1563, 217] on icon at bounding box center [1559, 217] width 8 height 8
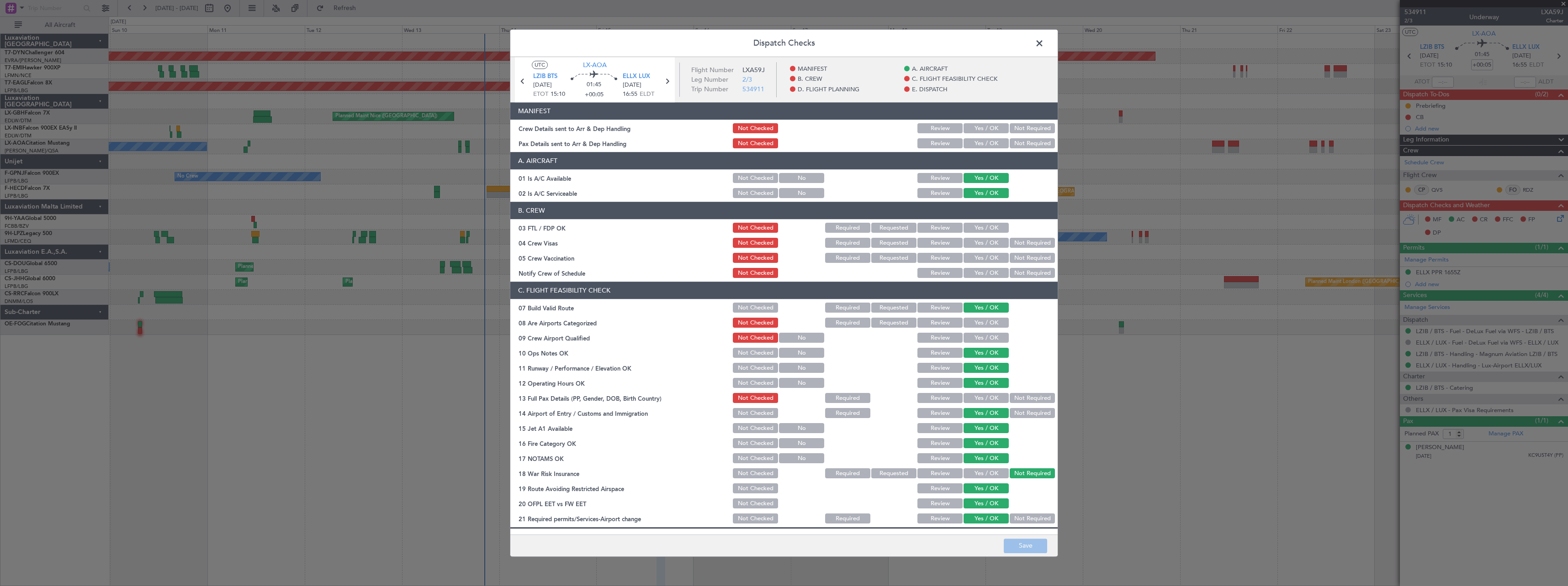
click at [976, 128] on button "Yes / OK" at bounding box center [986, 128] width 45 height 10
click at [981, 142] on button "Yes / OK" at bounding box center [986, 143] width 45 height 10
click at [1029, 546] on button "Save" at bounding box center [1025, 546] width 43 height 14
click at [1044, 40] on span at bounding box center [1044, 46] width 0 height 18
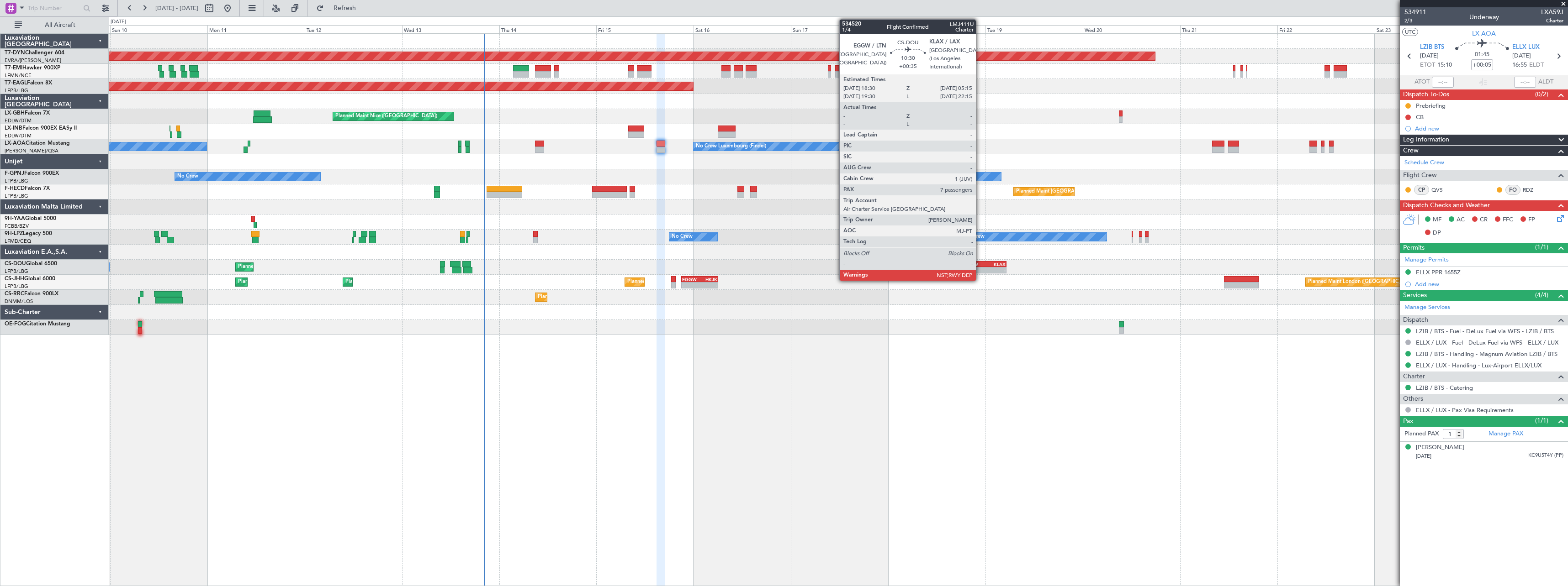
click at [980, 263] on div "EGGW" at bounding box center [974, 264] width 21 height 5
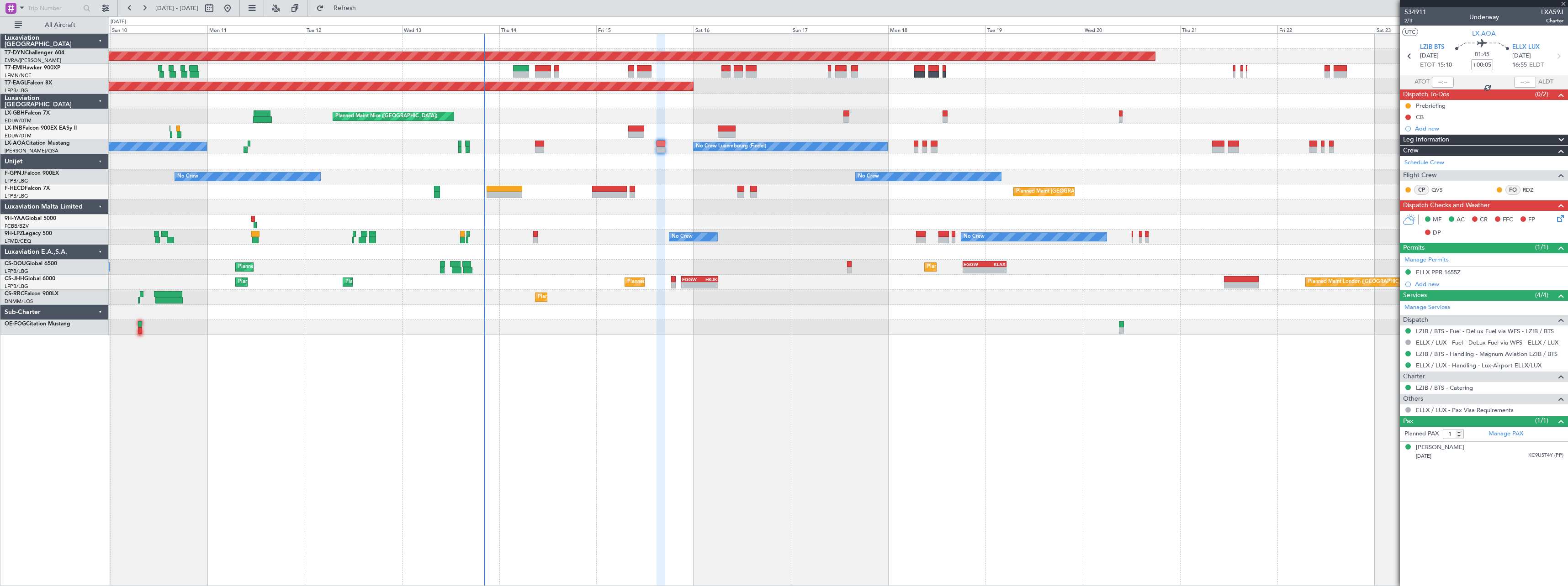
type input "+00:35"
type input "7"
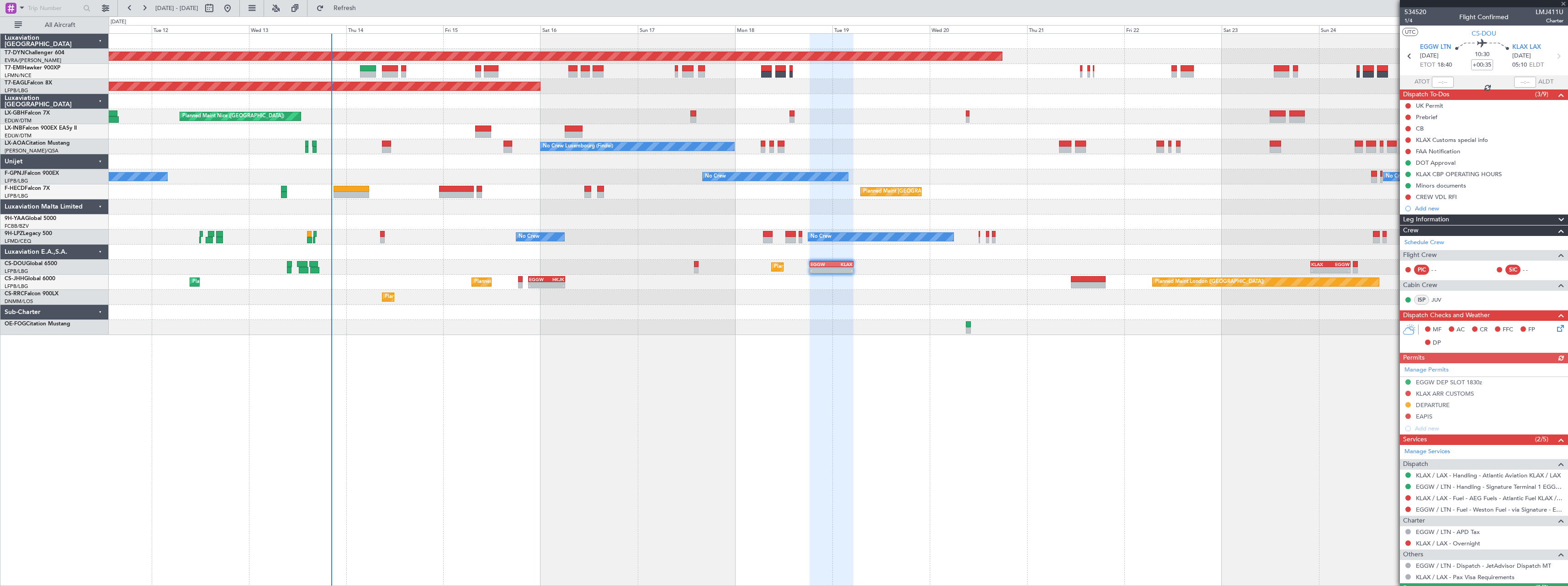
click at [728, 303] on div "Planned Maint Lagos (Murtala Muhammed) Planned Maint Larnaca (Larnaca Intl)" at bounding box center [839, 298] width 1459 height 15
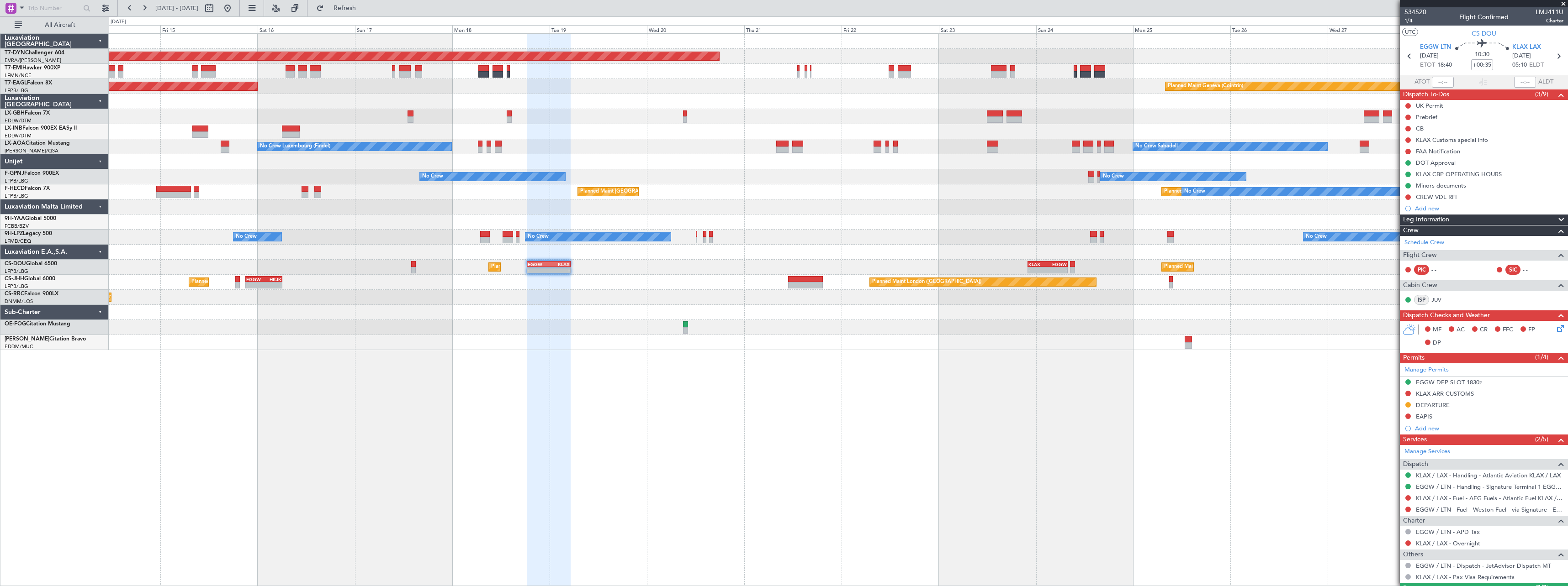
click at [607, 306] on div "Planned Maint Basel-Mulhouse Planned Maint New York (Teterboro) Planned Maint G…" at bounding box center [839, 191] width 1459 height 316
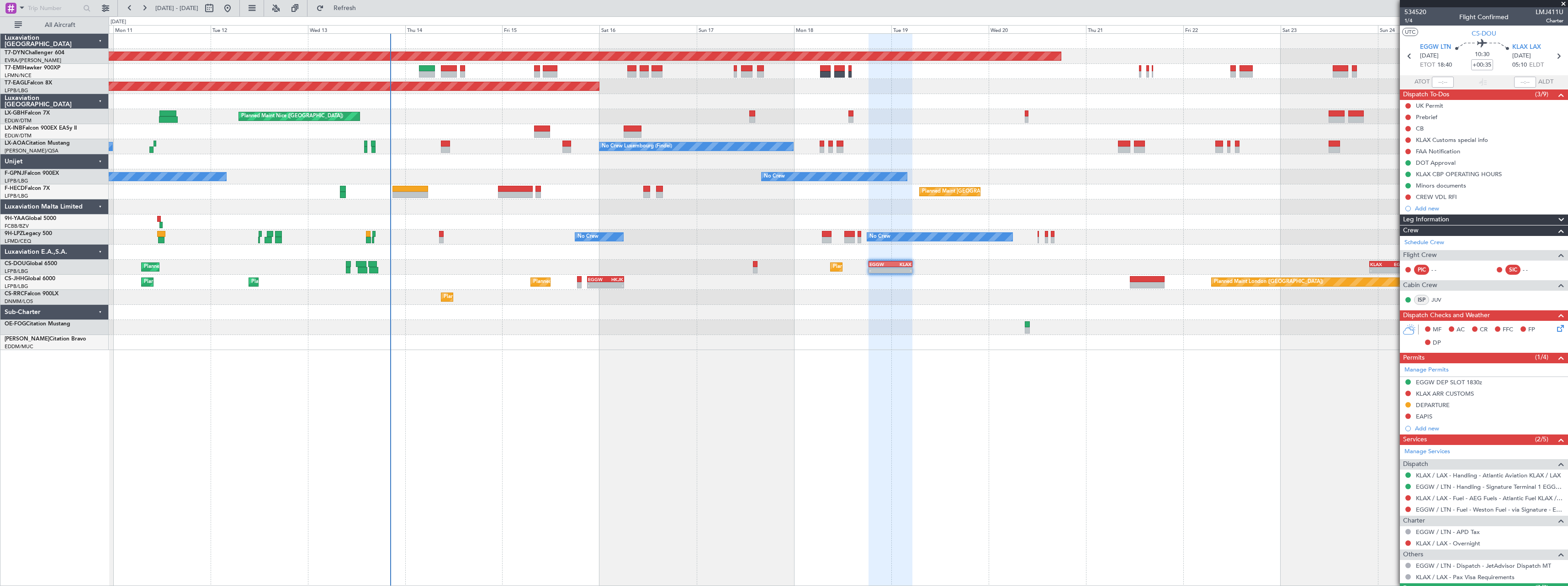
click at [771, 308] on div at bounding box center [839, 312] width 1459 height 15
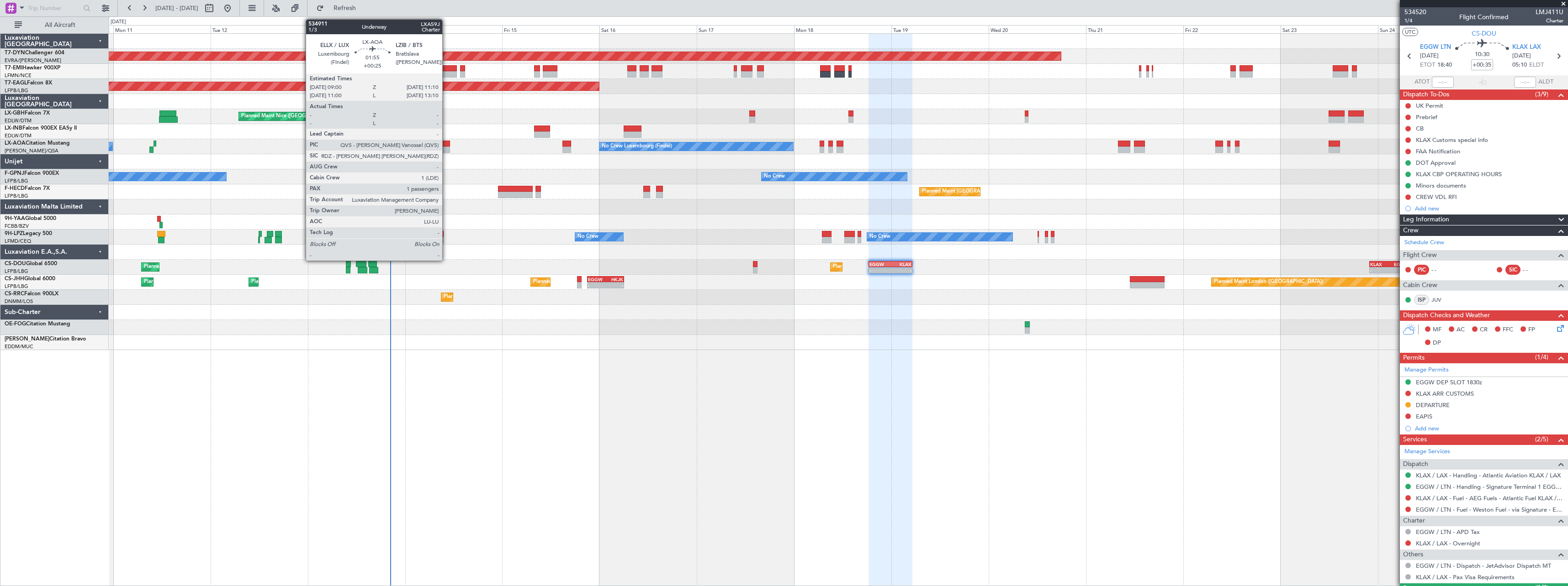
click at [447, 144] on div at bounding box center [445, 144] width 9 height 6
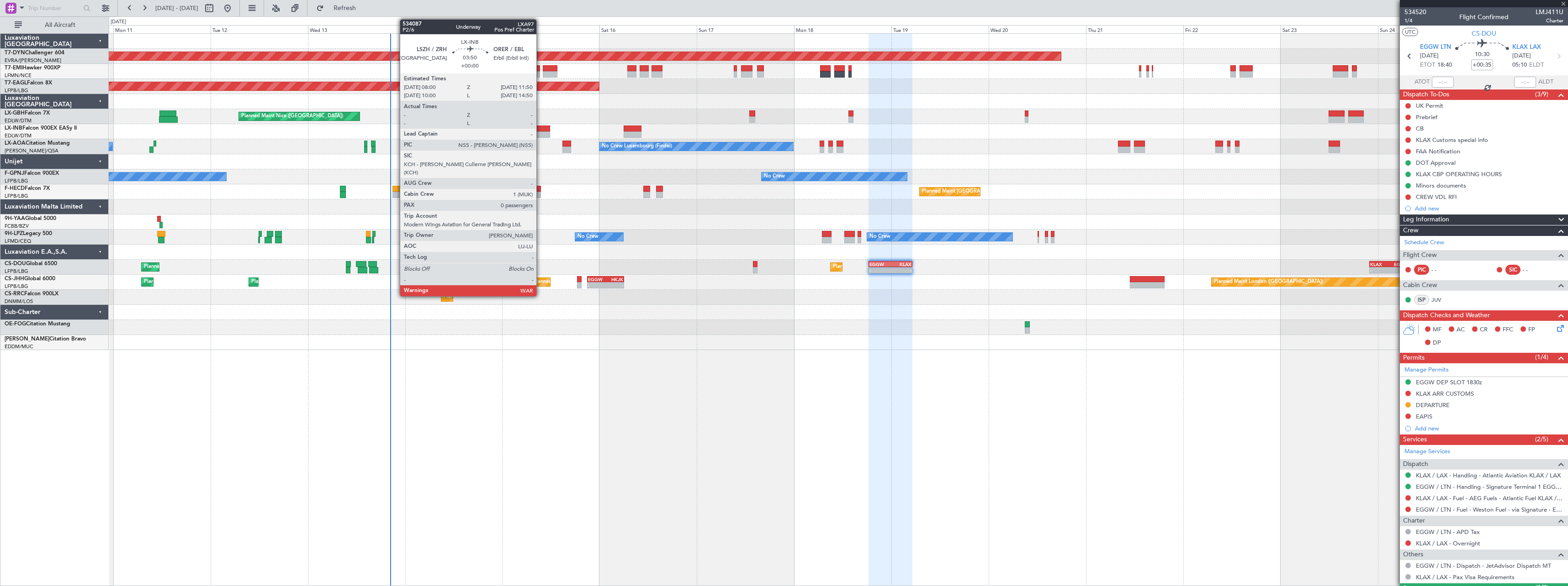
click at [540, 126] on div at bounding box center [542, 129] width 16 height 6
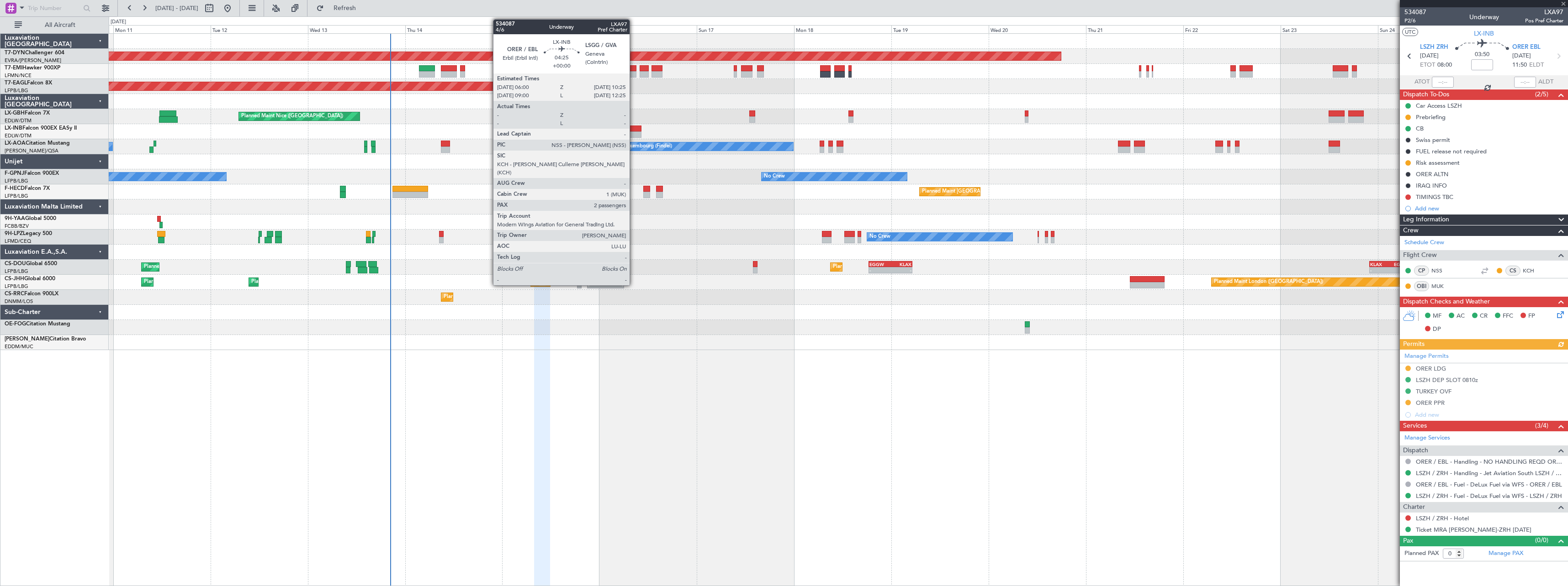
click at [633, 128] on div at bounding box center [633, 129] width 18 height 6
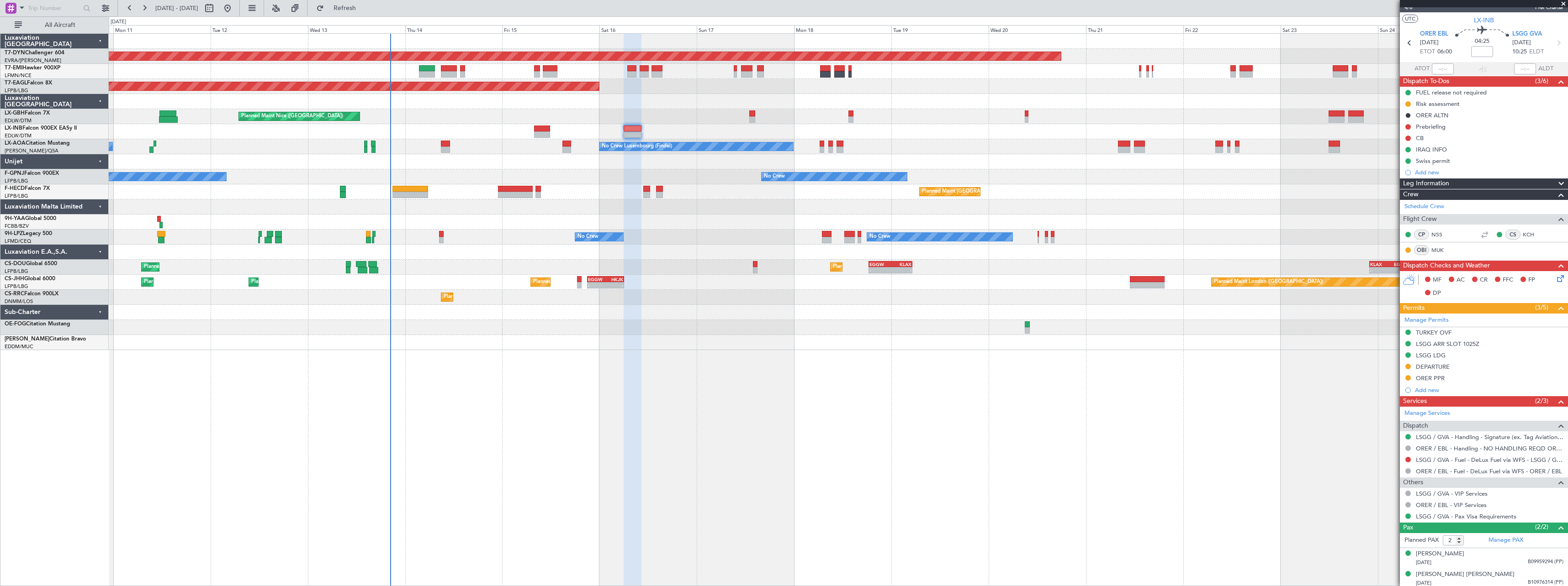
scroll to position [16, 0]
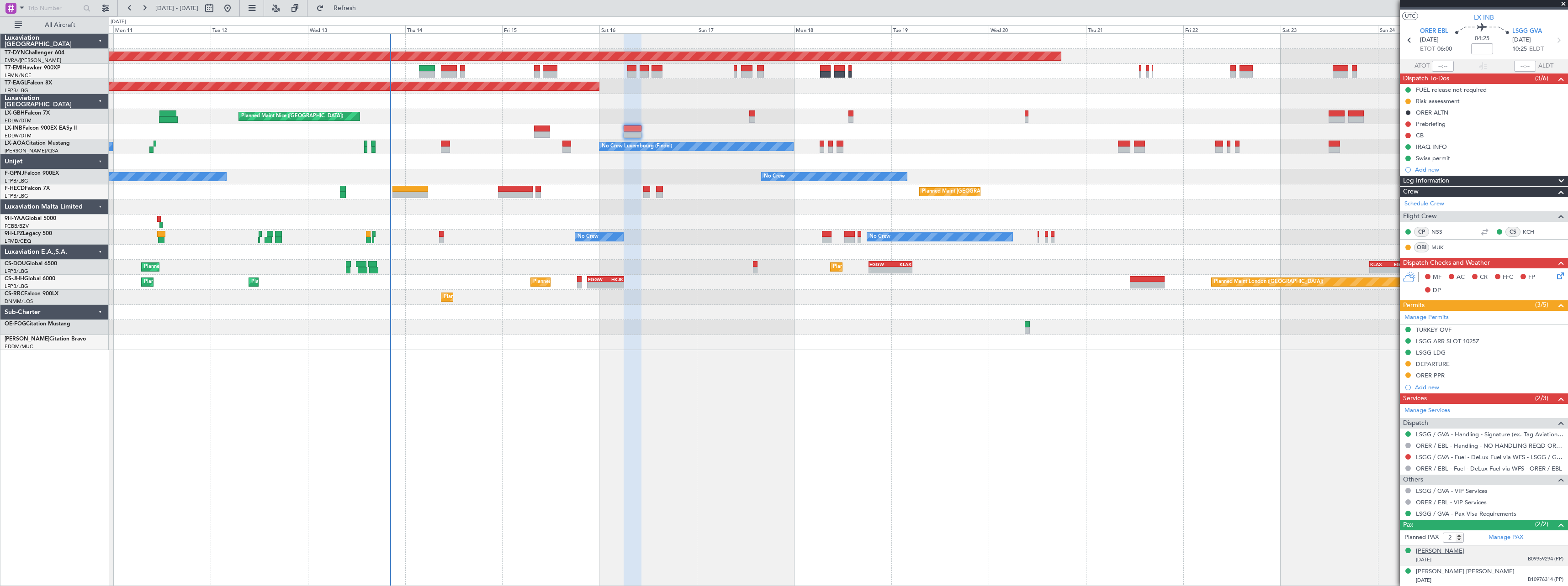
click at [1464, 552] on div "Nazar Ahmed Hussein Hussein" at bounding box center [1440, 552] width 49 height 9
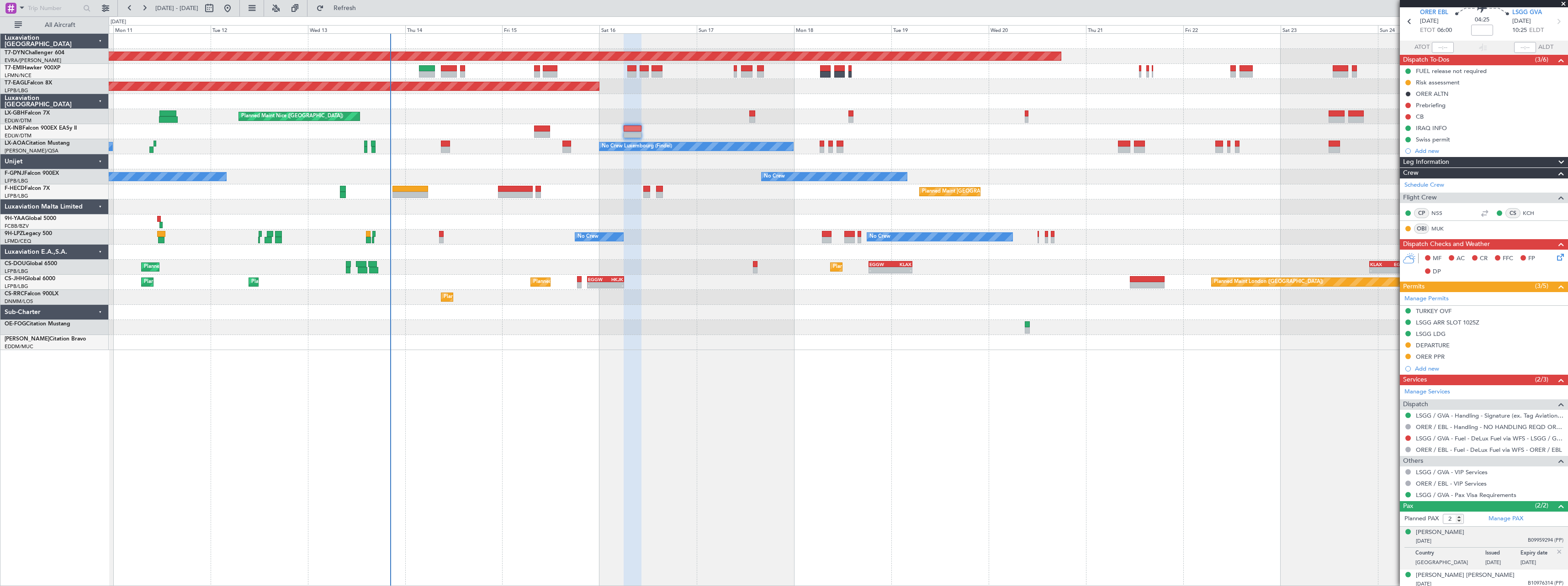
scroll to position [38, 0]
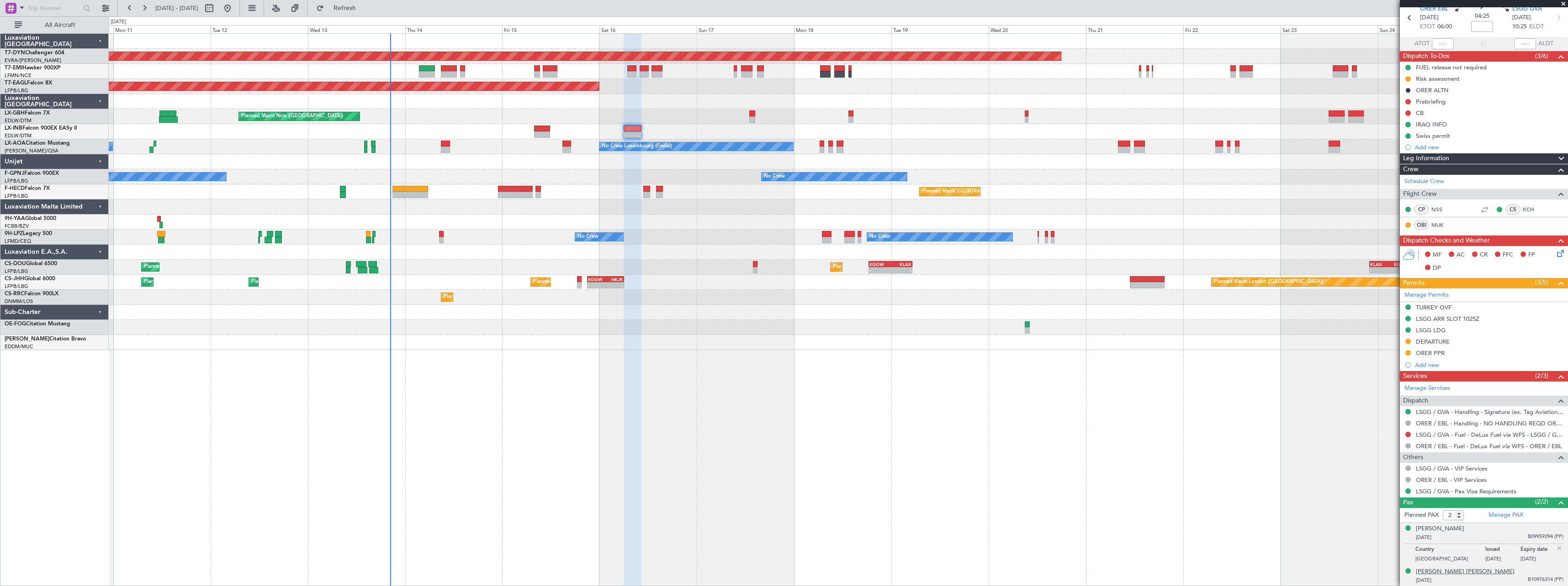
click at [1467, 572] on div "Rawan Idris Mustafa Barzani" at bounding box center [1464, 572] width 98 height 9
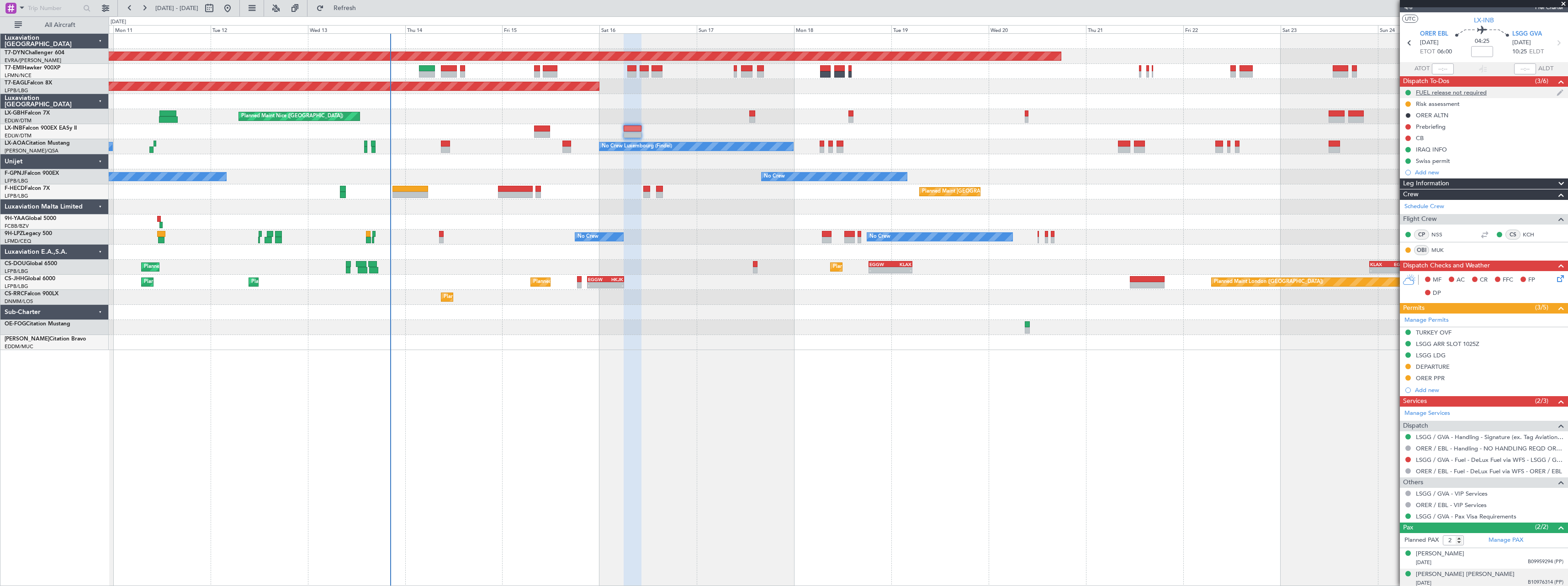
scroll to position [0, 0]
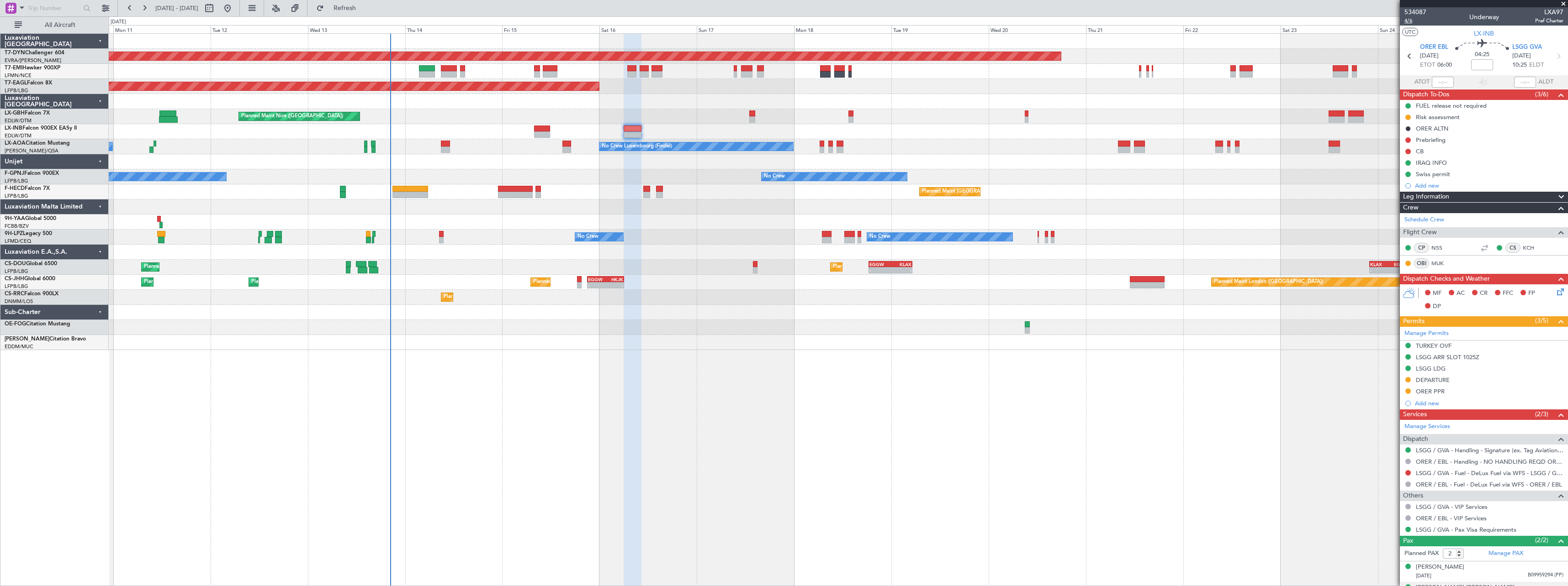
click at [1409, 19] on span "4/6" at bounding box center [1415, 21] width 22 height 8
click at [1471, 450] on link "LSGG / GVA - Handling - Signature (ex. Tag Aviation) LSGG / GVA" at bounding box center [1489, 450] width 148 height 8
click at [1555, 293] on icon at bounding box center [1559, 290] width 8 height 8
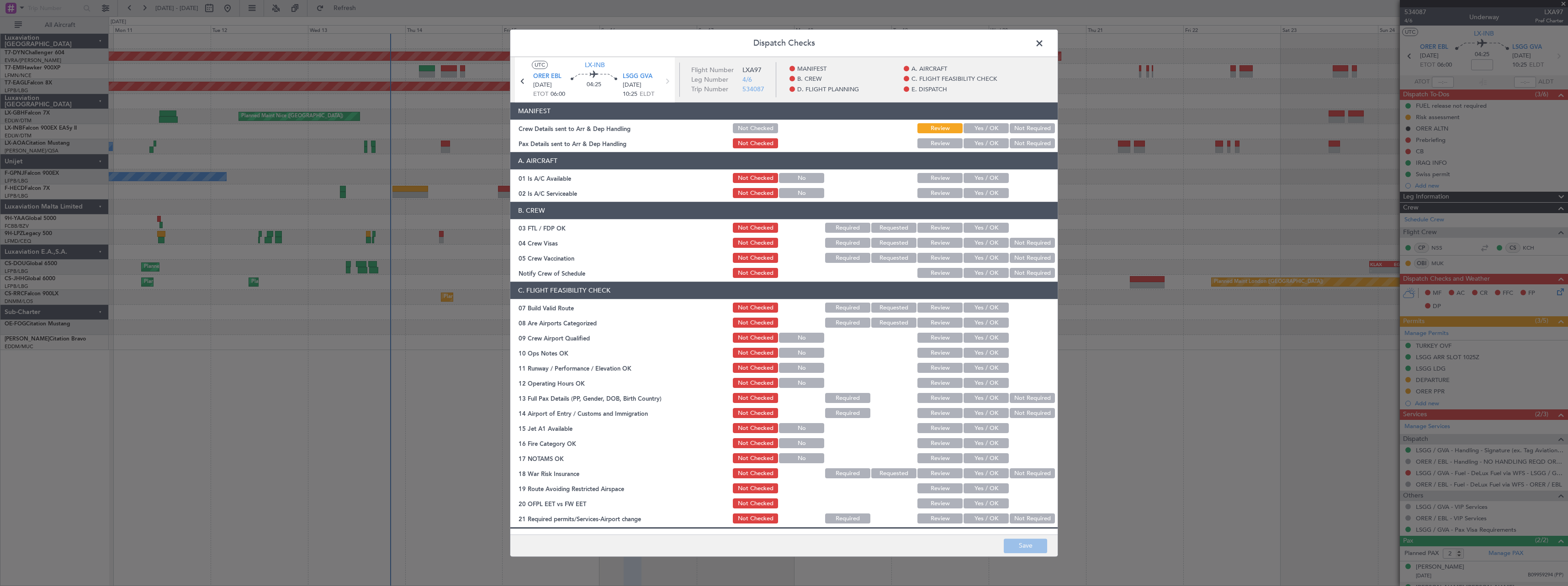
click at [968, 127] on button "Yes / OK" at bounding box center [986, 128] width 45 height 10
click at [976, 142] on button "Yes / OK" at bounding box center [986, 143] width 45 height 10
click at [1011, 540] on button "Save" at bounding box center [1025, 546] width 43 height 14
click at [1044, 44] on span at bounding box center [1044, 46] width 0 height 18
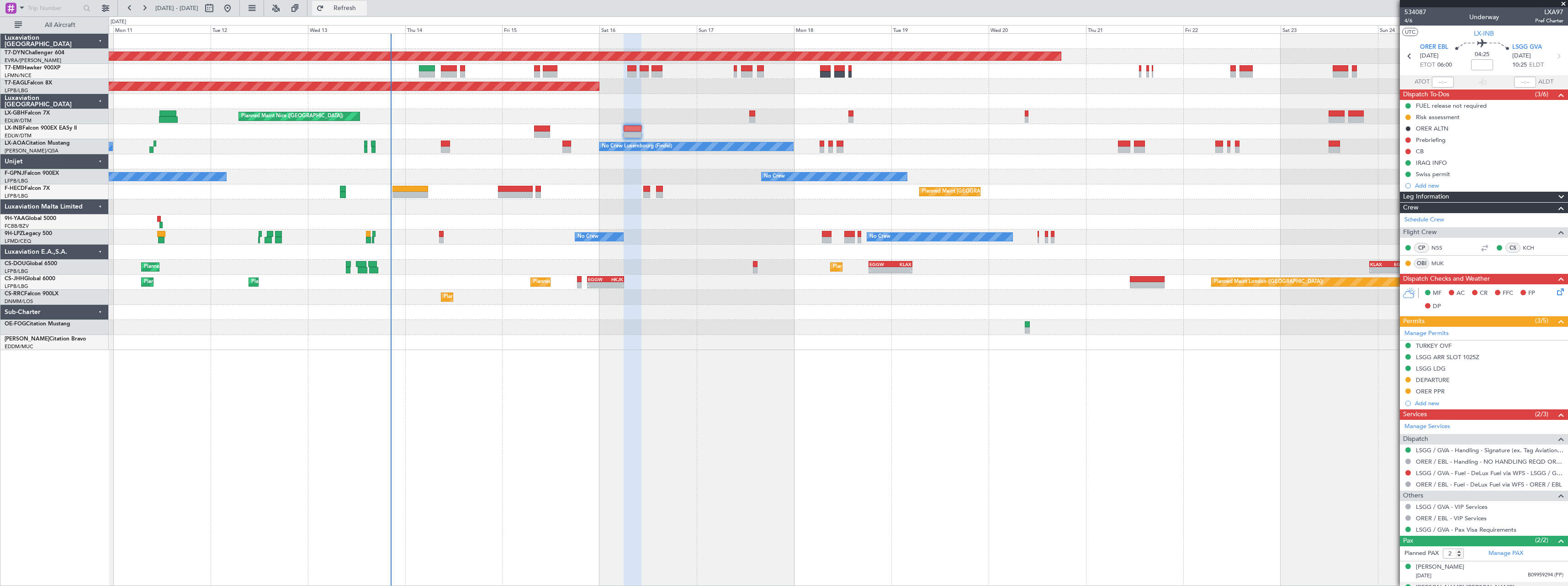
click at [367, 13] on button "Refresh" at bounding box center [339, 8] width 55 height 14
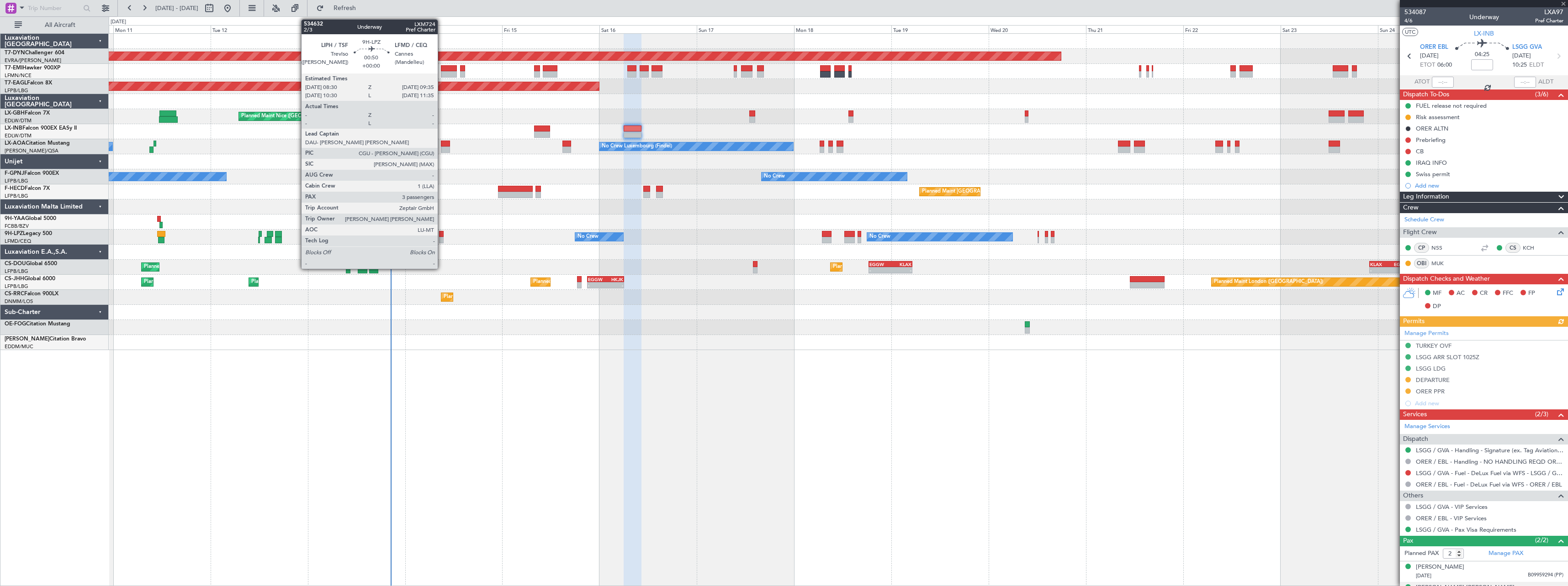
click at [442, 237] on div at bounding box center [441, 240] width 5 height 6
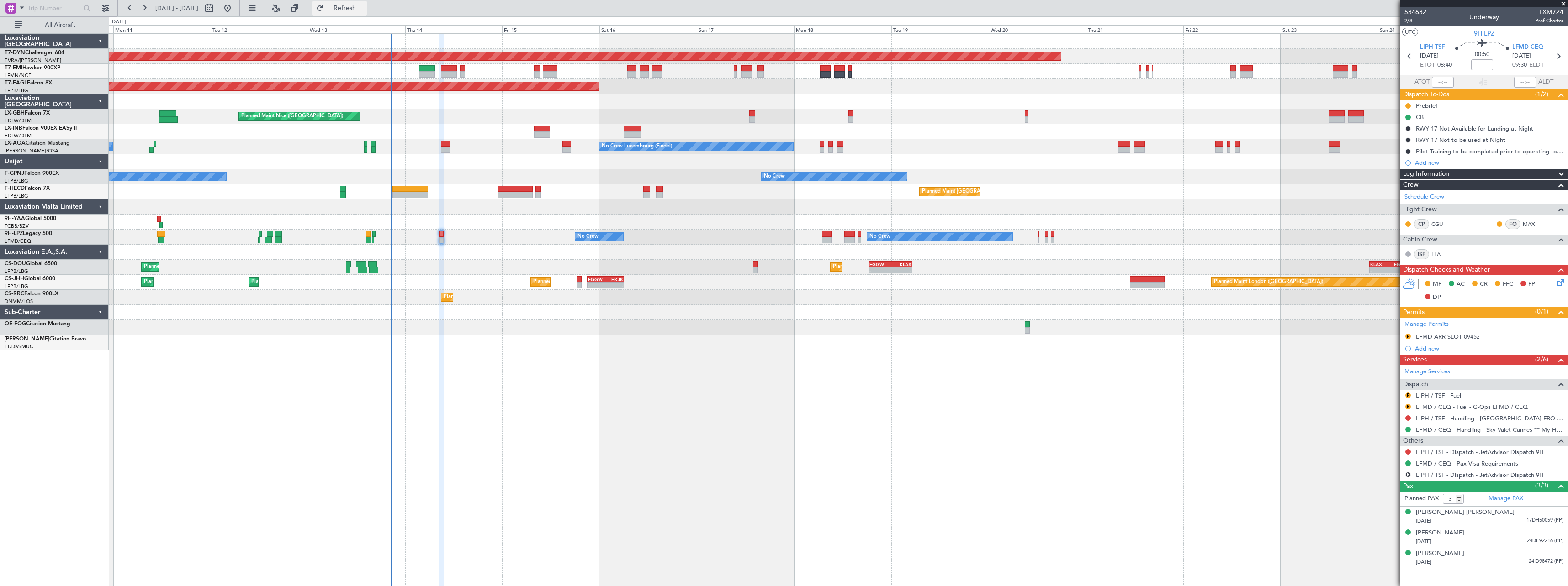
click at [364, 11] on span "Refresh" at bounding box center [345, 8] width 38 height 6
click at [362, 4] on button "Refresh" at bounding box center [339, 8] width 55 height 14
click at [630, 130] on div at bounding box center [633, 129] width 18 height 6
type input "2"
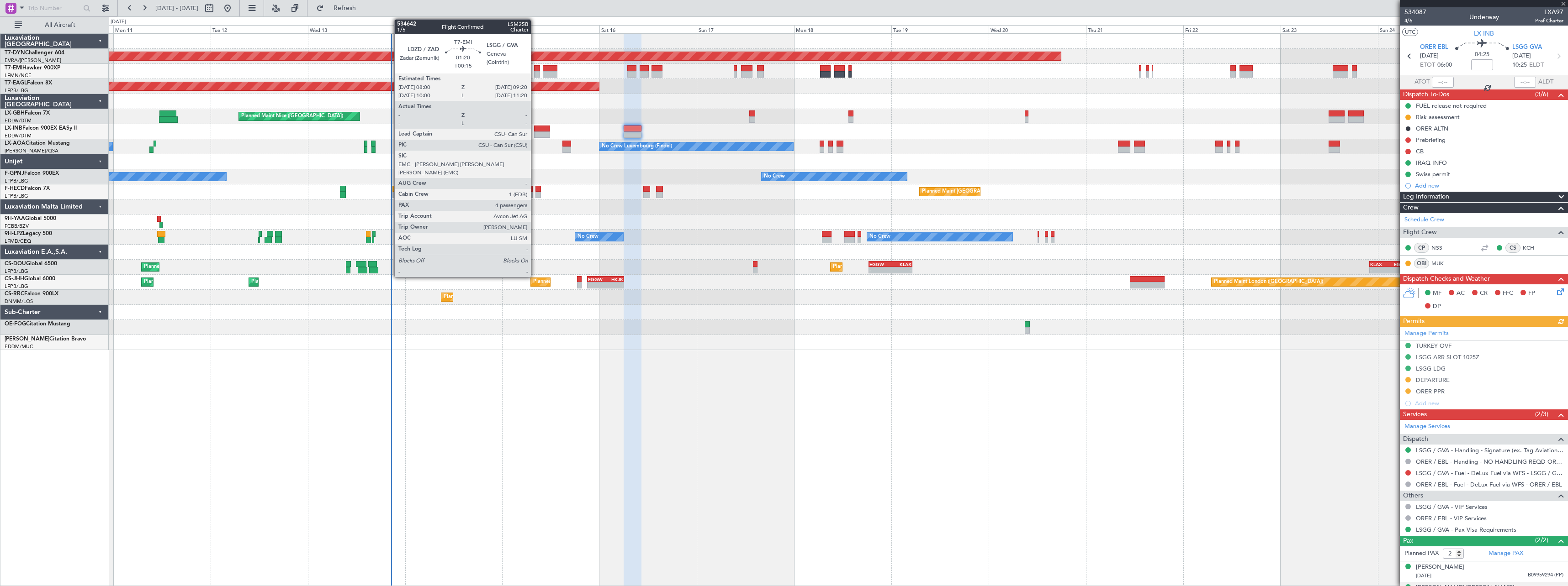
click at [535, 66] on div at bounding box center [537, 69] width 5 height 6
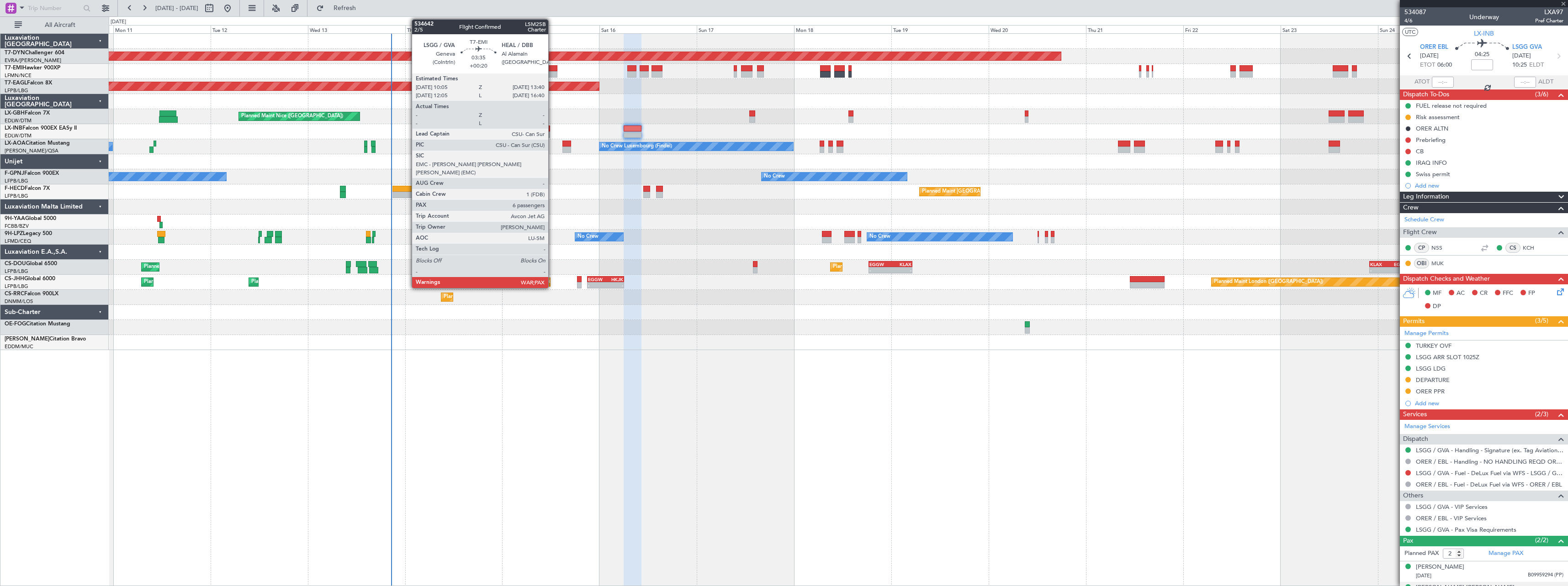
type input "+00:15"
type input "4"
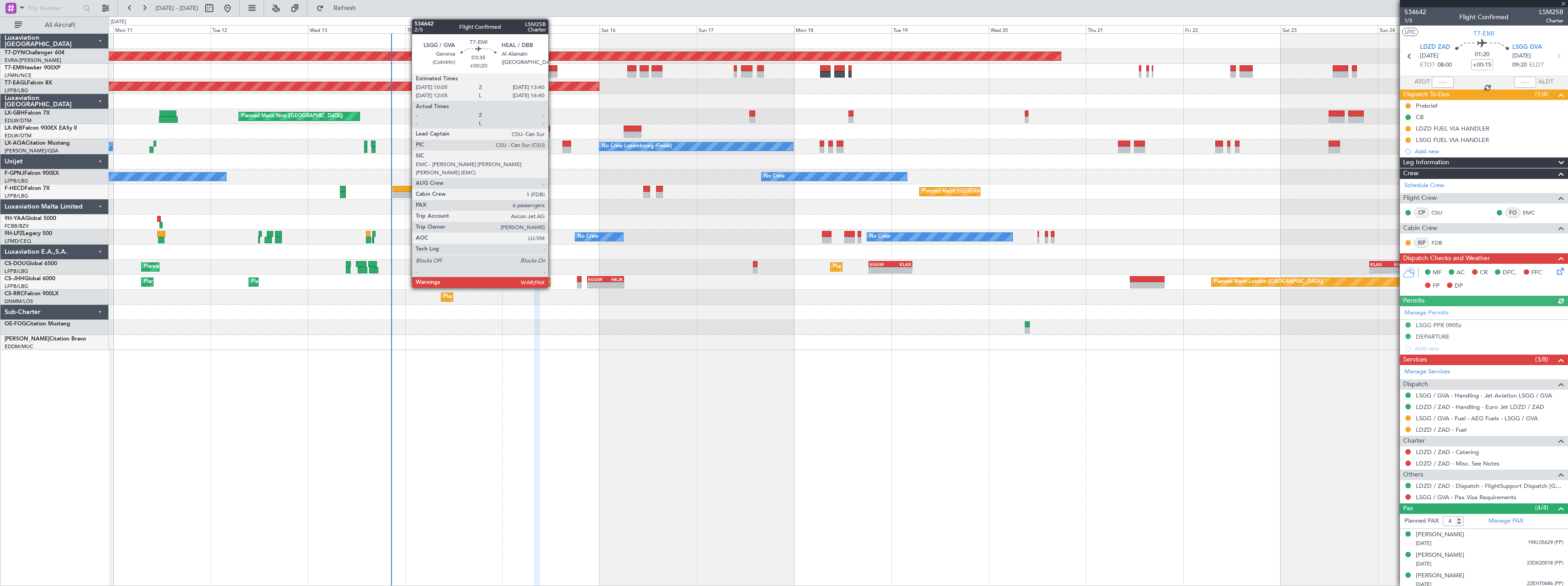
click at [553, 67] on div at bounding box center [550, 69] width 14 height 6
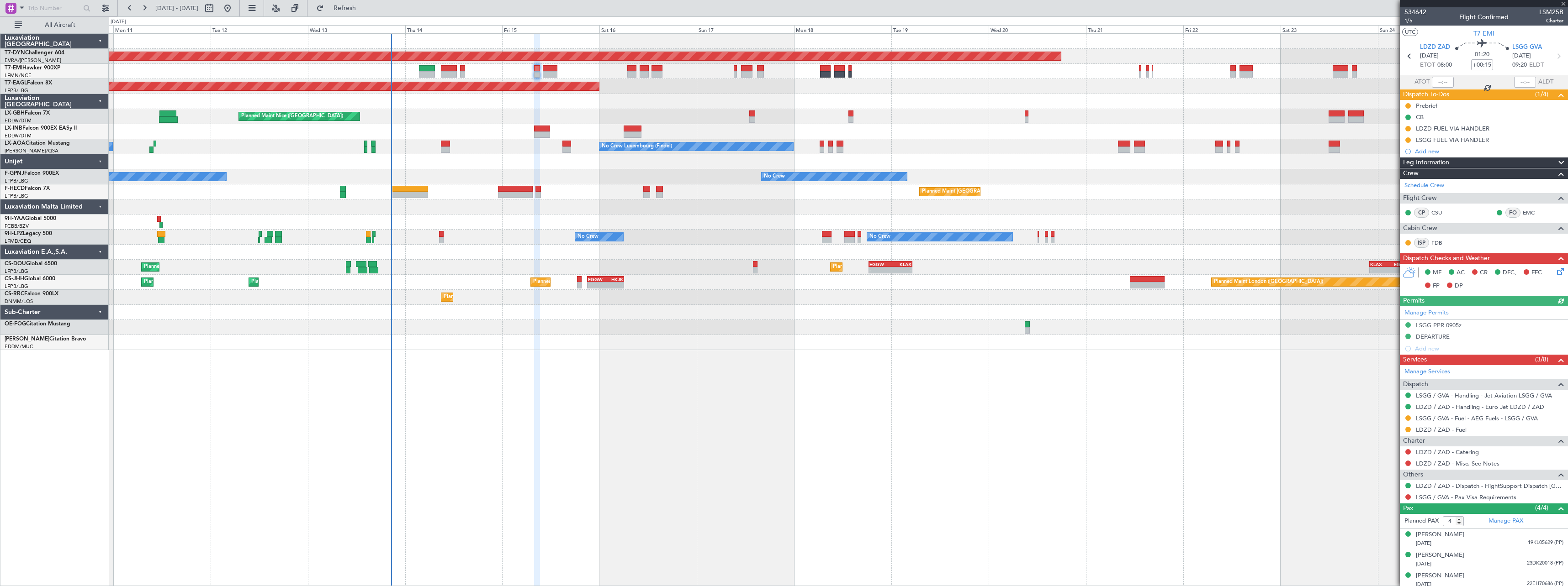
type input "+00:20"
type input "7"
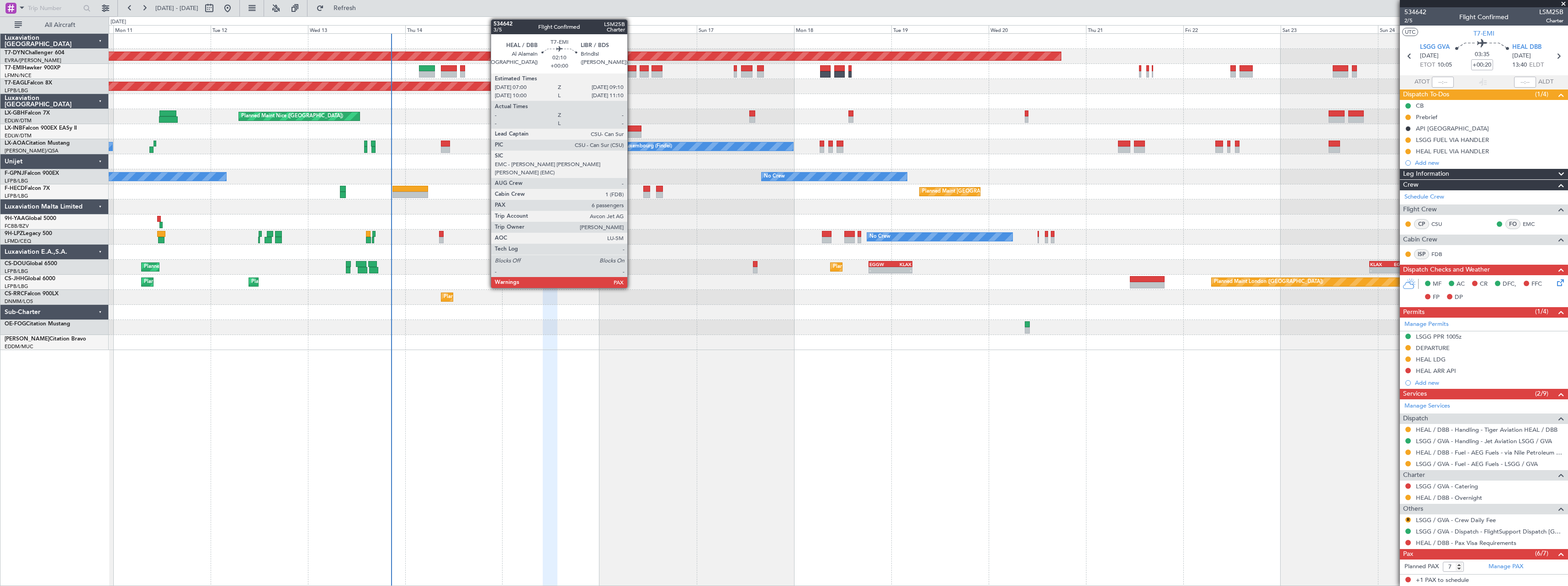
click at [631, 70] on div at bounding box center [632, 69] width 9 height 6
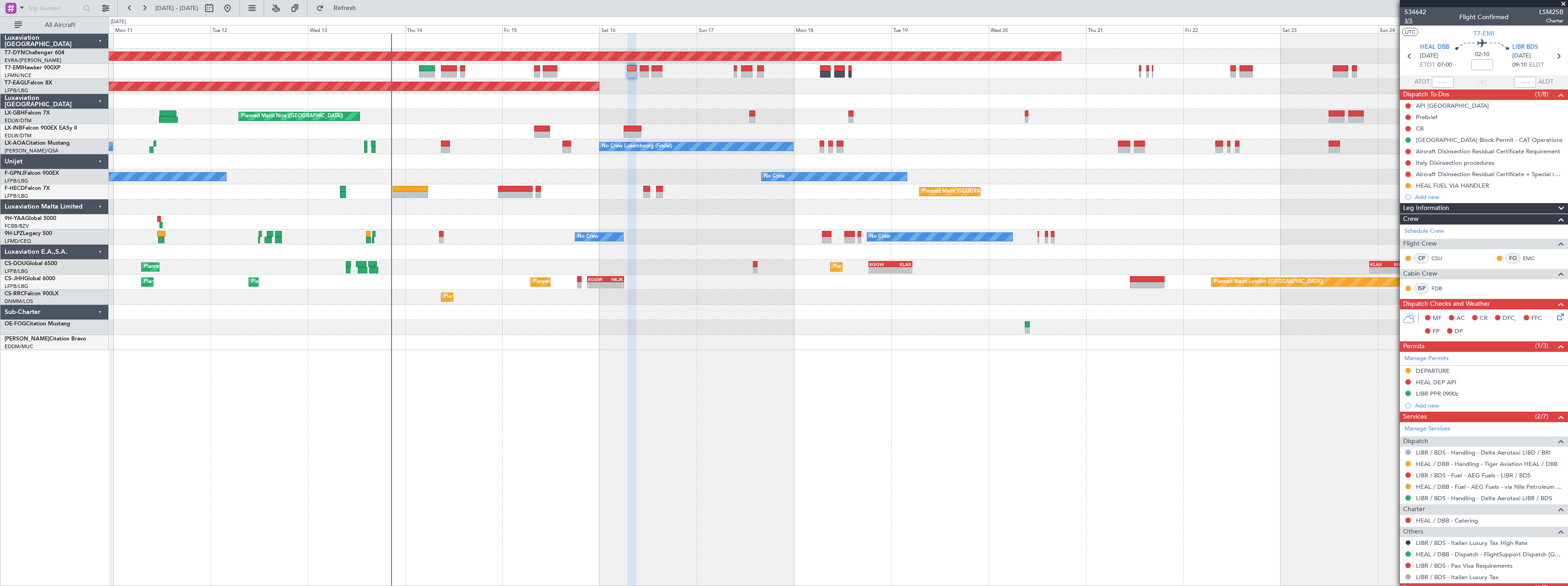
click at [1415, 22] on span "3/5" at bounding box center [1415, 21] width 22 height 8
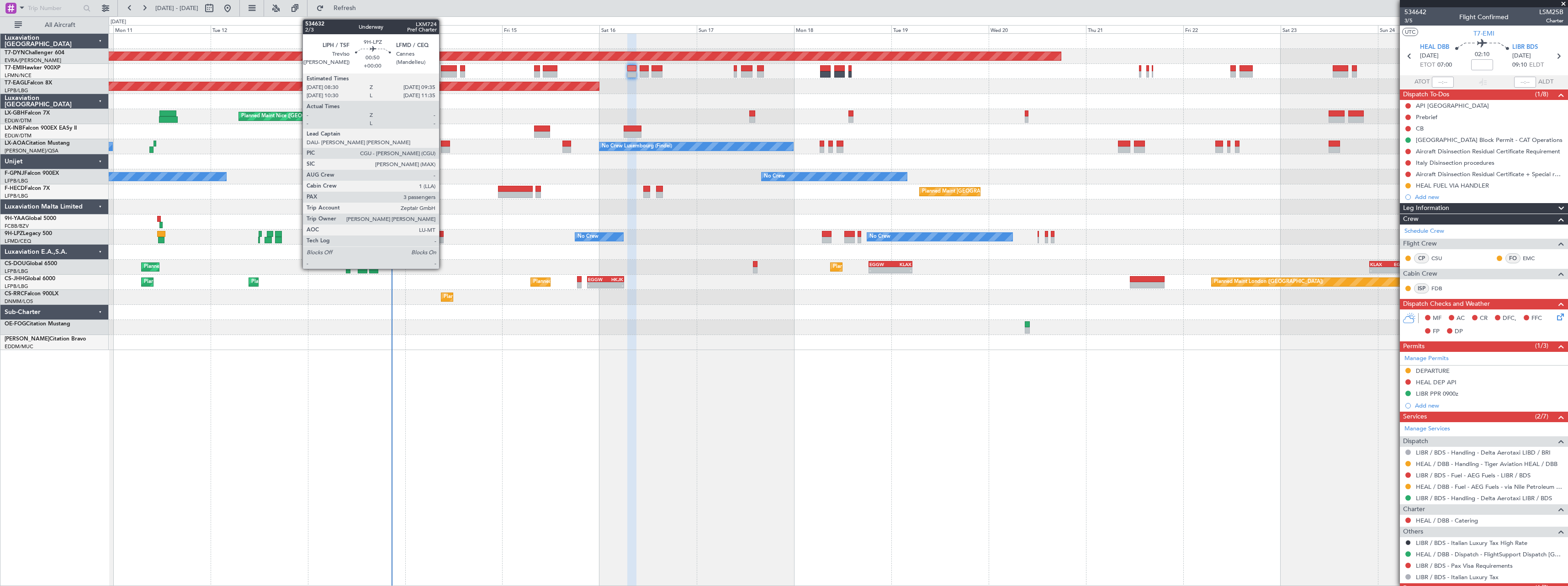
click at [441, 239] on div at bounding box center [441, 240] width 5 height 6
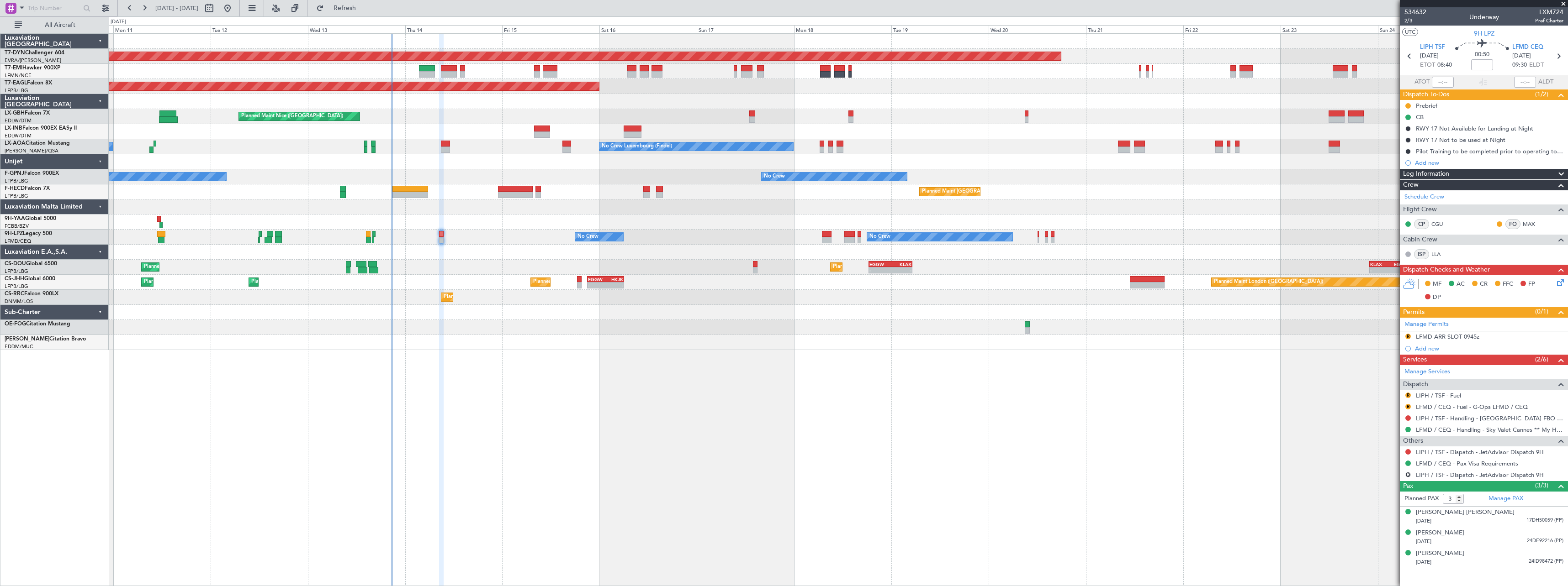
click at [1562, 280] on icon at bounding box center [1559, 281] width 8 height 8
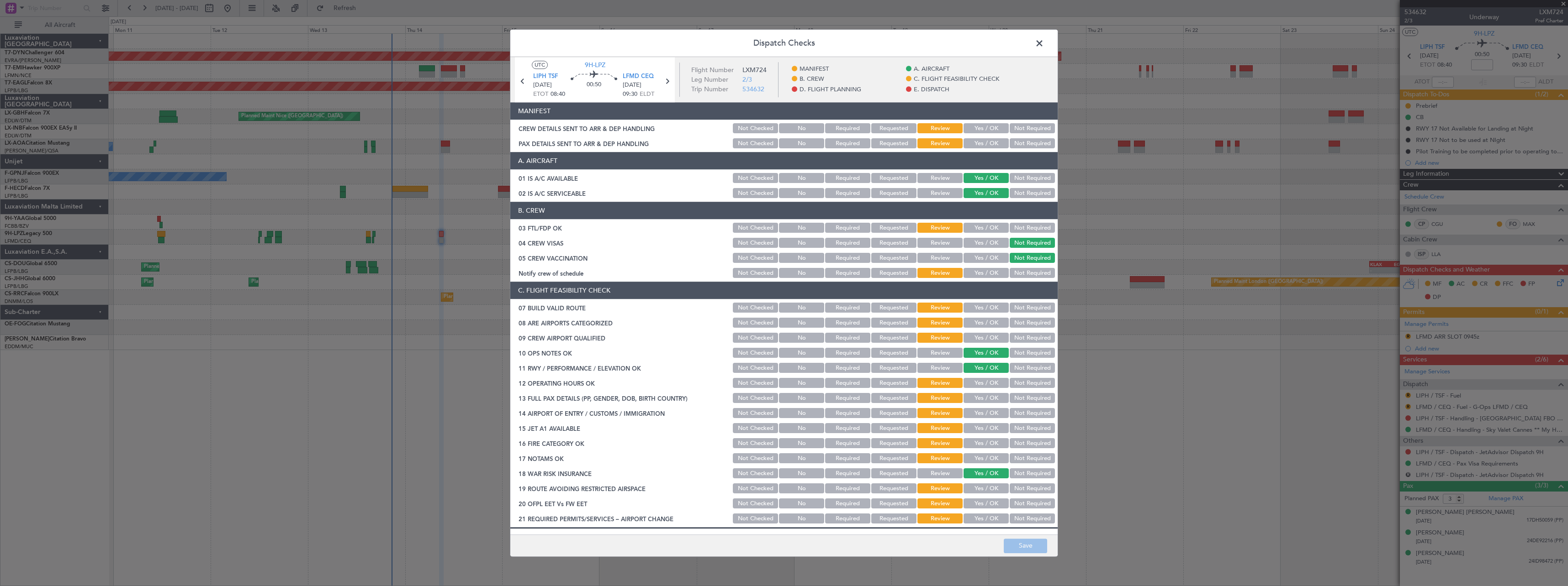
click at [979, 121] on section "MANIFEST CREW DETAILS SENT TO ARR & DEP HANDLING Not Checked No Required Reques…" at bounding box center [784, 126] width 547 height 47
click at [979, 126] on button "Yes / OK" at bounding box center [986, 128] width 45 height 10
click at [979, 146] on button "Yes / OK" at bounding box center [986, 143] width 45 height 10
click at [1030, 547] on button "Save" at bounding box center [1025, 546] width 43 height 14
click at [1044, 44] on span at bounding box center [1044, 46] width 0 height 18
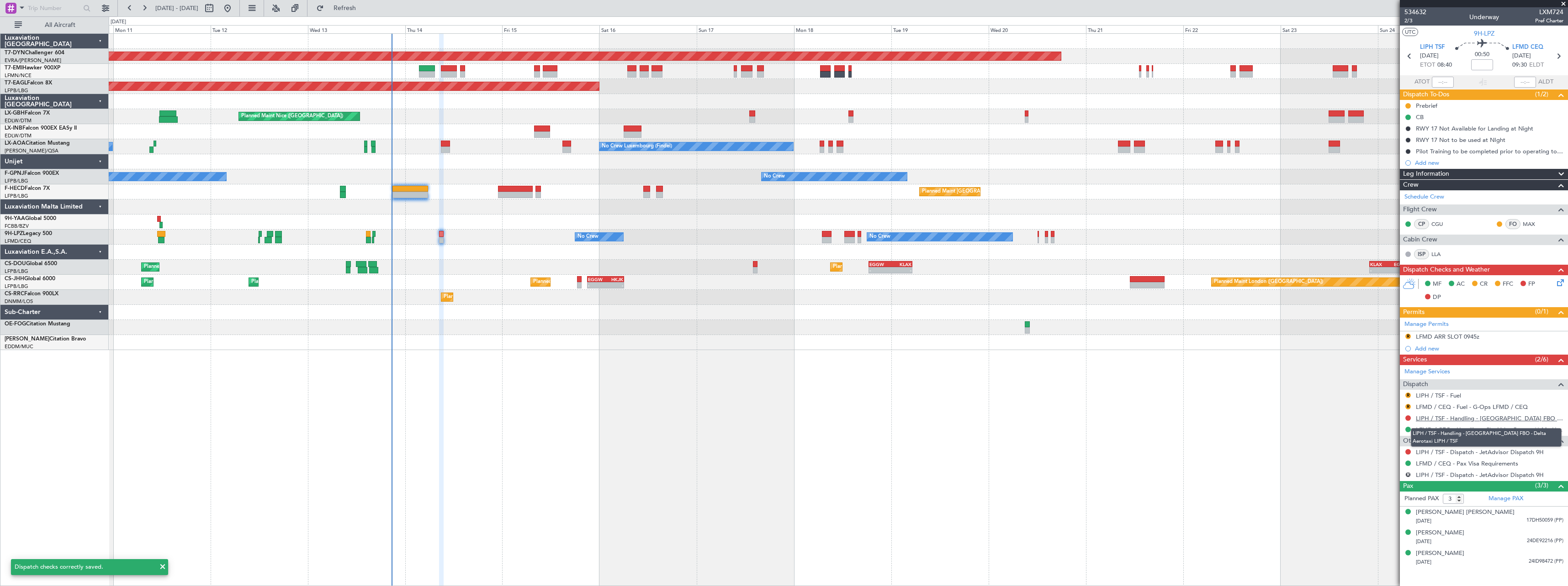
click at [1473, 420] on link "LIPH / TSF - Handling - [GEOGRAPHIC_DATA] FBO - Delta Aerotaxi LIPH / TSF" at bounding box center [1489, 418] width 148 height 8
click at [364, 8] on span "Refresh" at bounding box center [345, 8] width 38 height 6
click at [367, 13] on button "Refresh" at bounding box center [339, 8] width 55 height 14
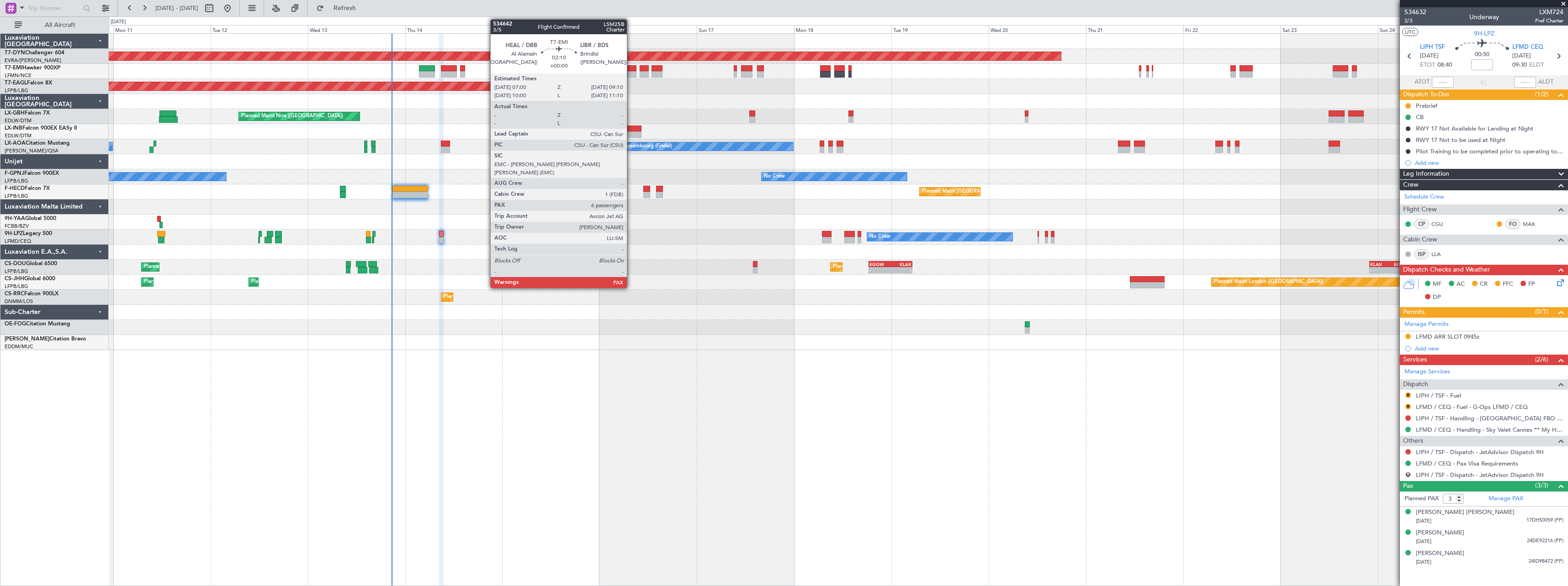
click at [631, 72] on div at bounding box center [632, 74] width 9 height 6
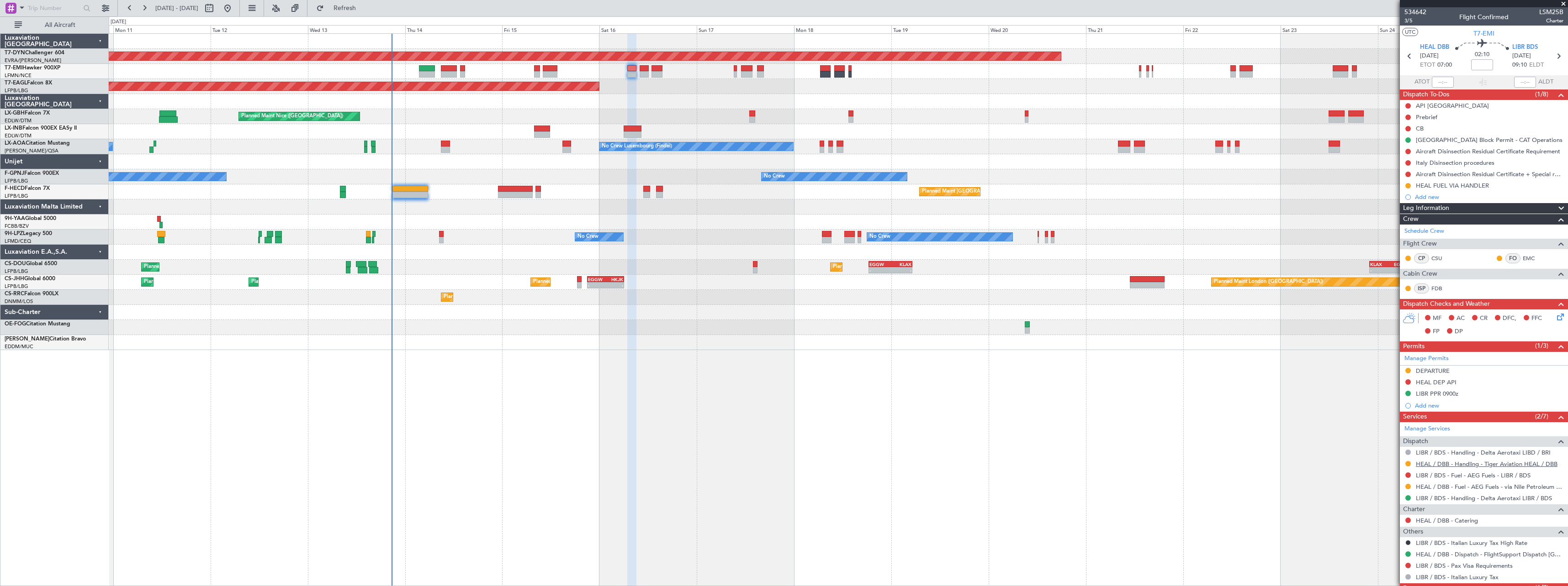
click at [1464, 462] on link "HEAL / DBB - Handling - Tiger Aviation HEAL / DBB" at bounding box center [1486, 464] width 142 height 8
click at [1452, 498] on link "LIBR / BDS - Handling - Delta Aerotaxi LIBR / BDS" at bounding box center [1483, 498] width 136 height 8
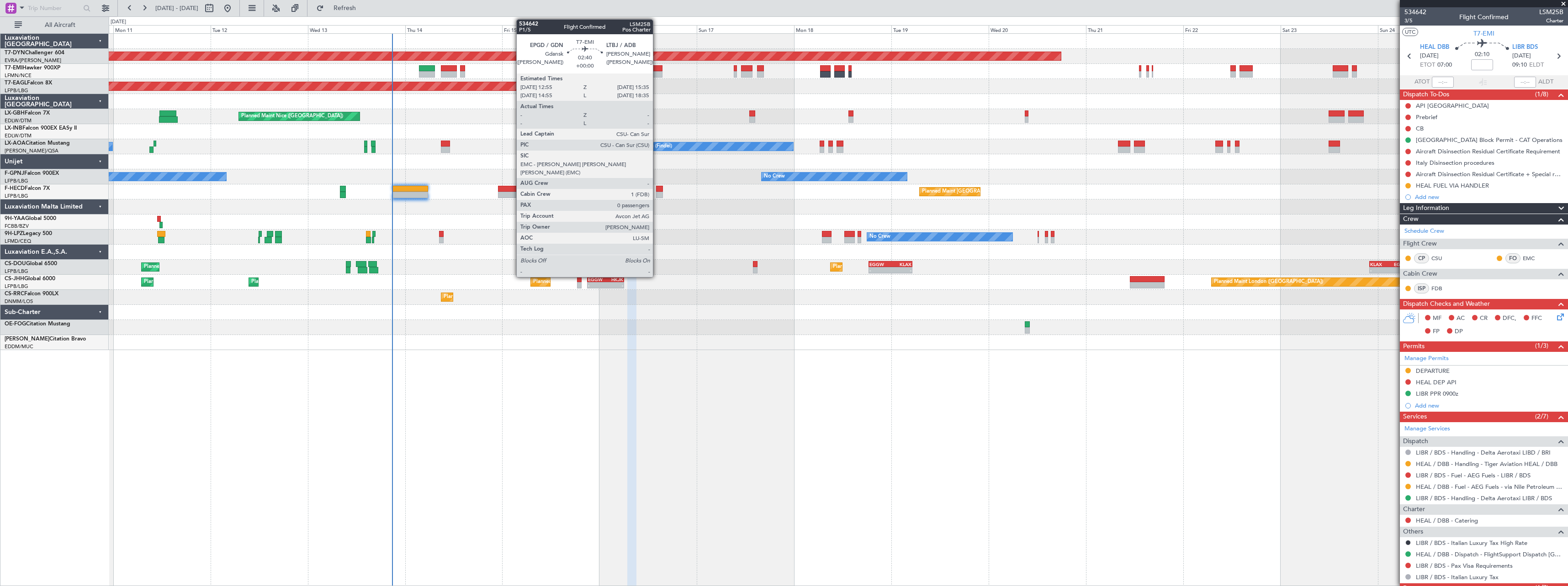
click at [657, 72] on div at bounding box center [657, 74] width 11 height 6
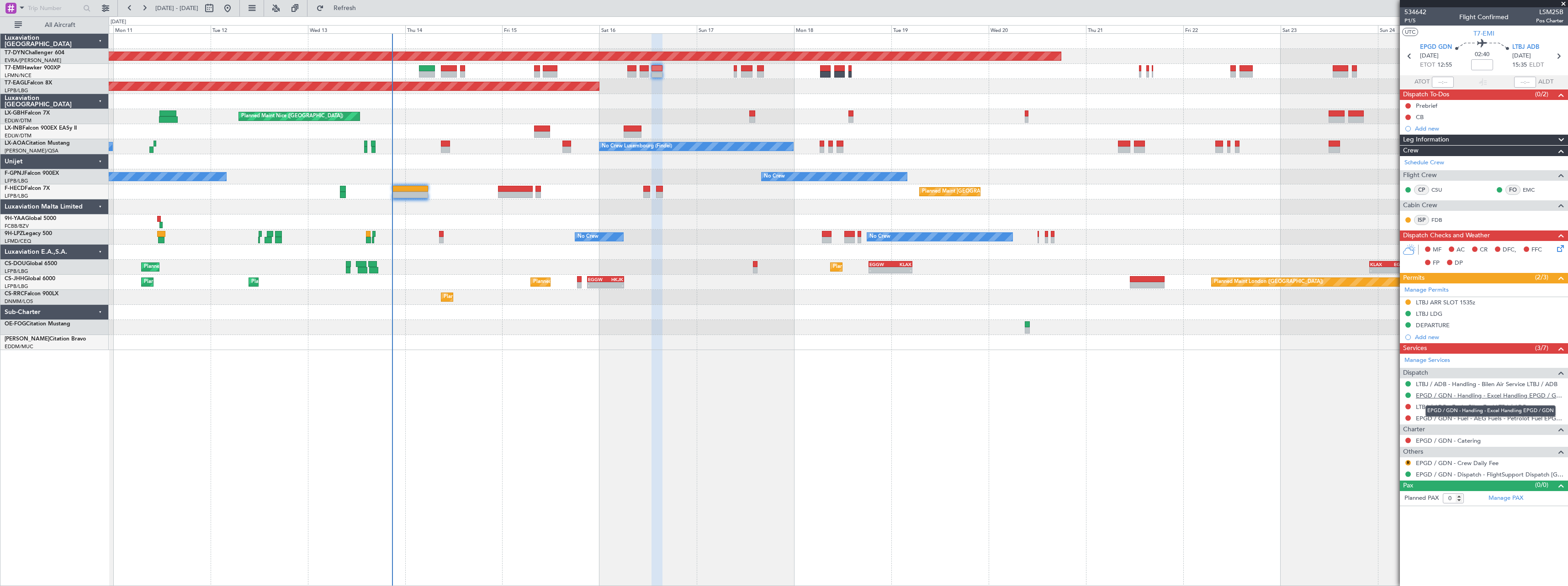
click at [1454, 395] on link "EPGD / GDN - Handling - Excel Handling EPGD / GDN" at bounding box center [1489, 395] width 148 height 8
click at [1468, 383] on link "LTBJ / ADB - Handling - Bilen Air Service LTBJ / ADB" at bounding box center [1486, 384] width 142 height 8
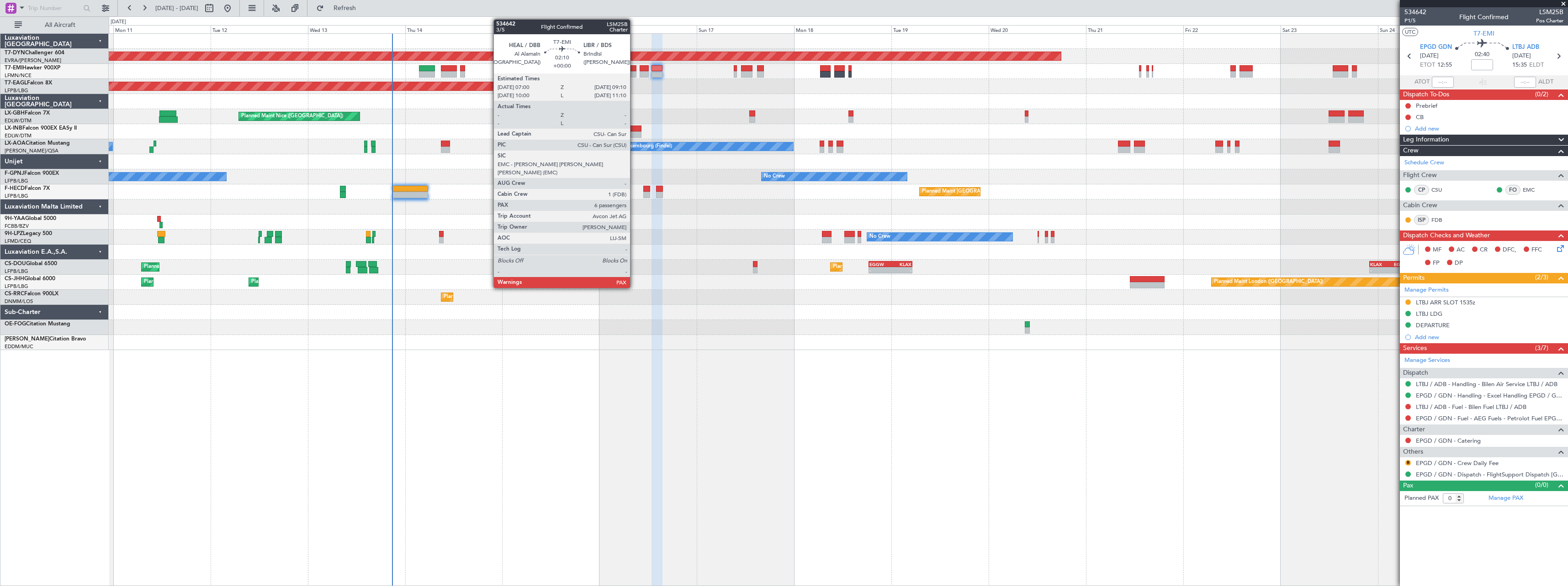
click at [634, 66] on div at bounding box center [632, 69] width 9 height 6
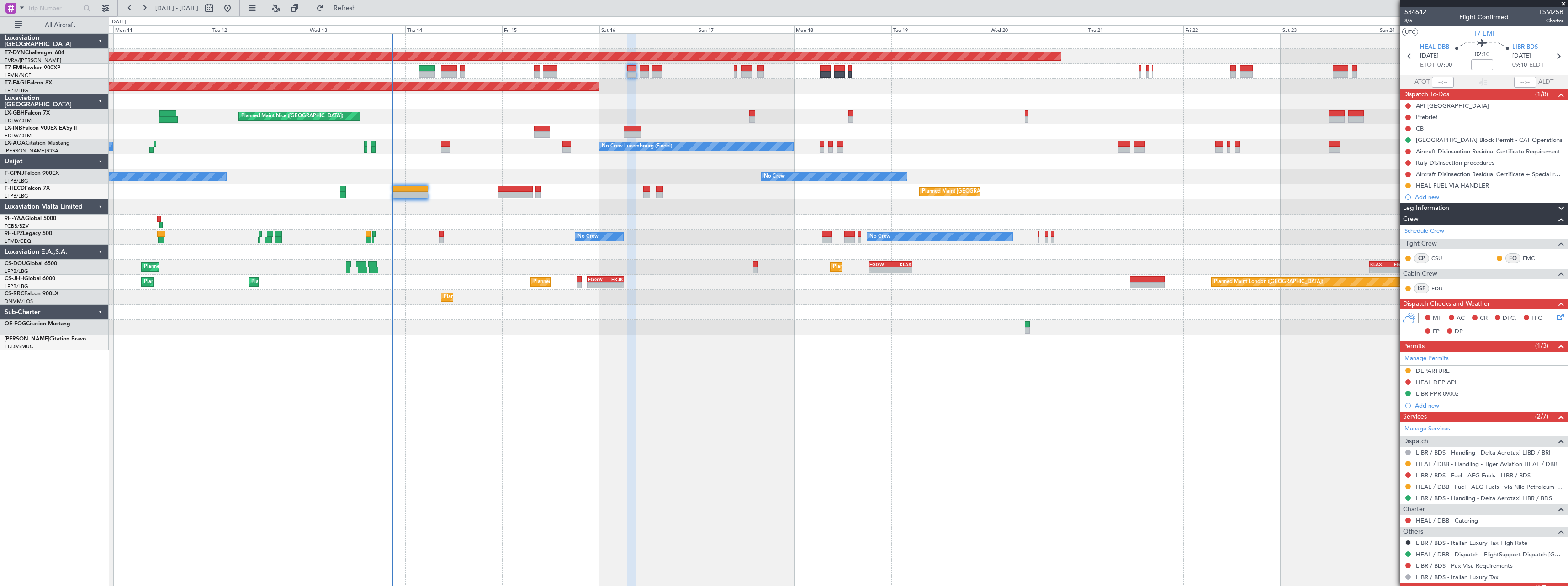
click at [1555, 319] on icon at bounding box center [1559, 315] width 8 height 8
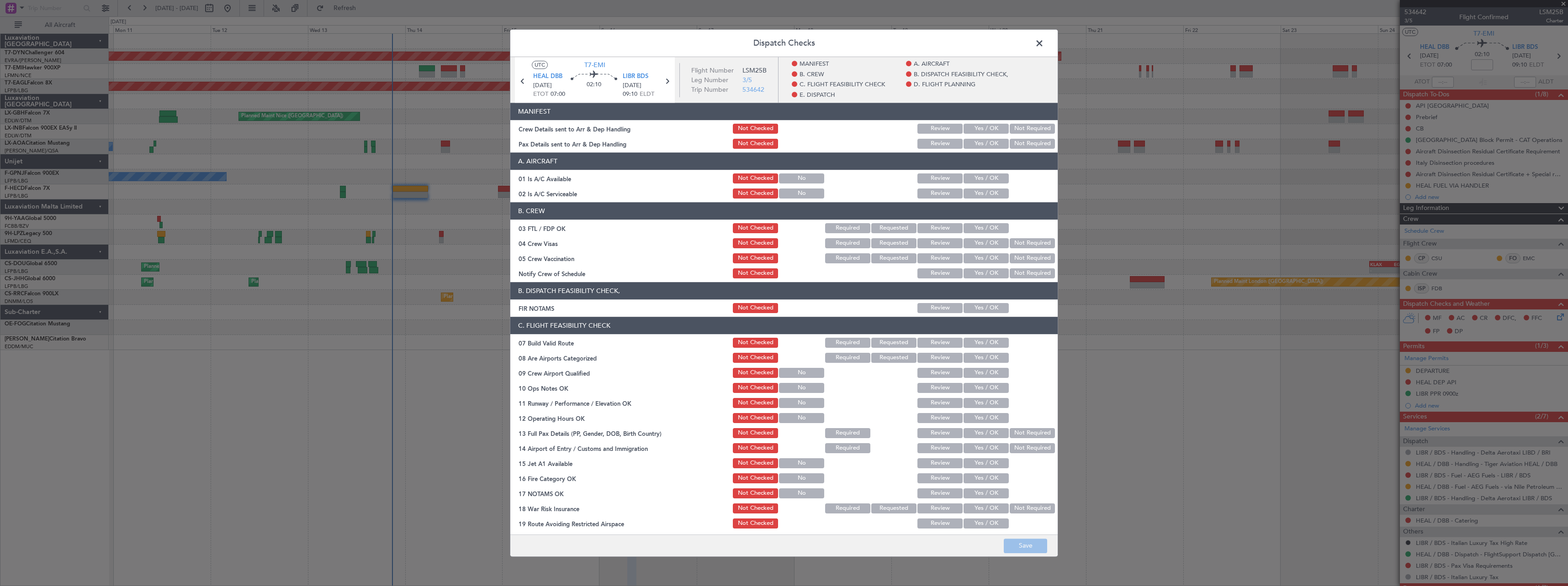
click at [976, 130] on button "Yes / OK" at bounding box center [986, 128] width 45 height 10
click at [979, 145] on button "Yes / OK" at bounding box center [986, 143] width 45 height 10
click at [1041, 544] on button "Save" at bounding box center [1025, 546] width 43 height 14
click at [1044, 44] on span at bounding box center [1044, 46] width 0 height 18
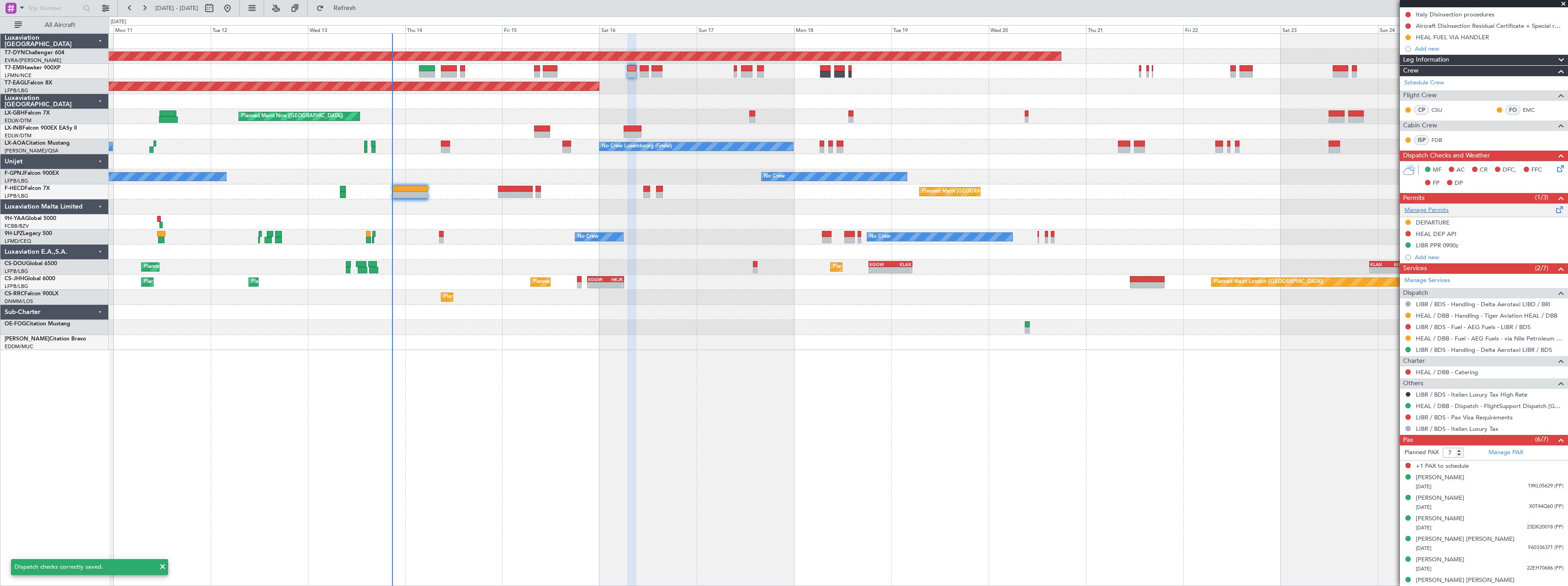
scroll to position [157, 0]
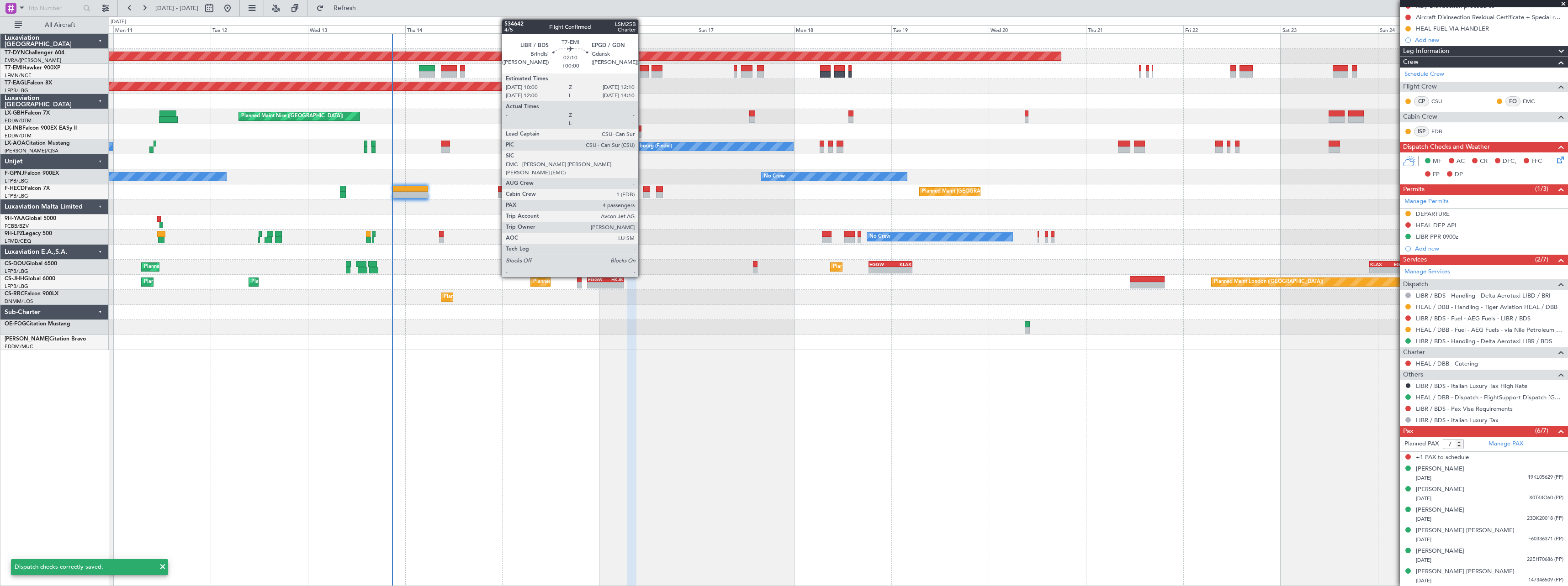
click at [643, 68] on div at bounding box center [644, 69] width 9 height 6
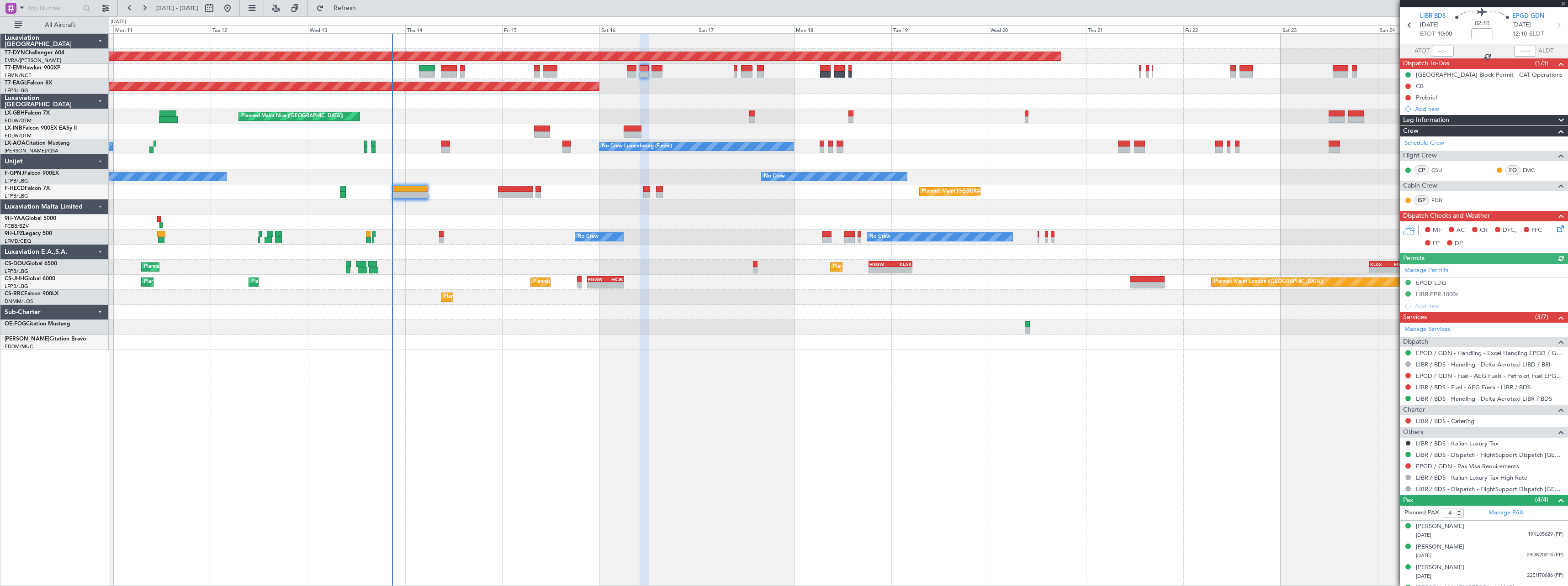
scroll to position [47, 0]
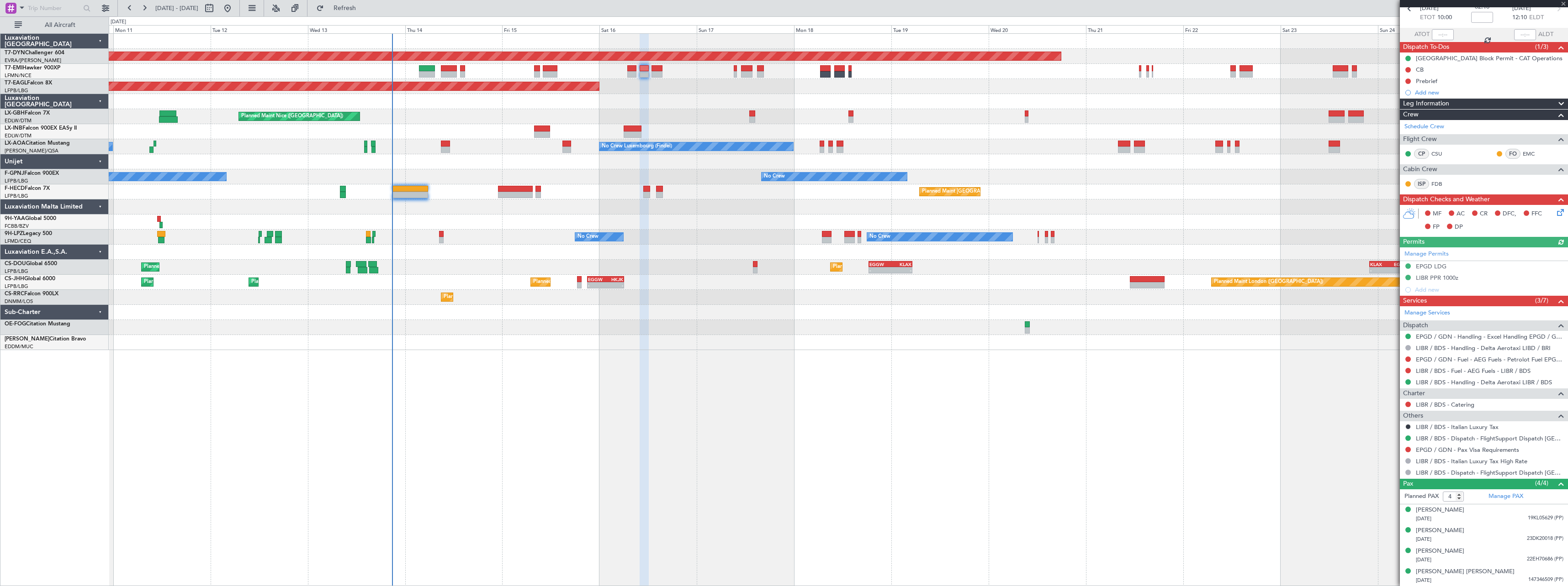
click at [1559, 210] on div "MF AC CR DFC, FFC FP DP" at bounding box center [1483, 220] width 168 height 31
click at [1557, 210] on icon at bounding box center [1559, 211] width 8 height 8
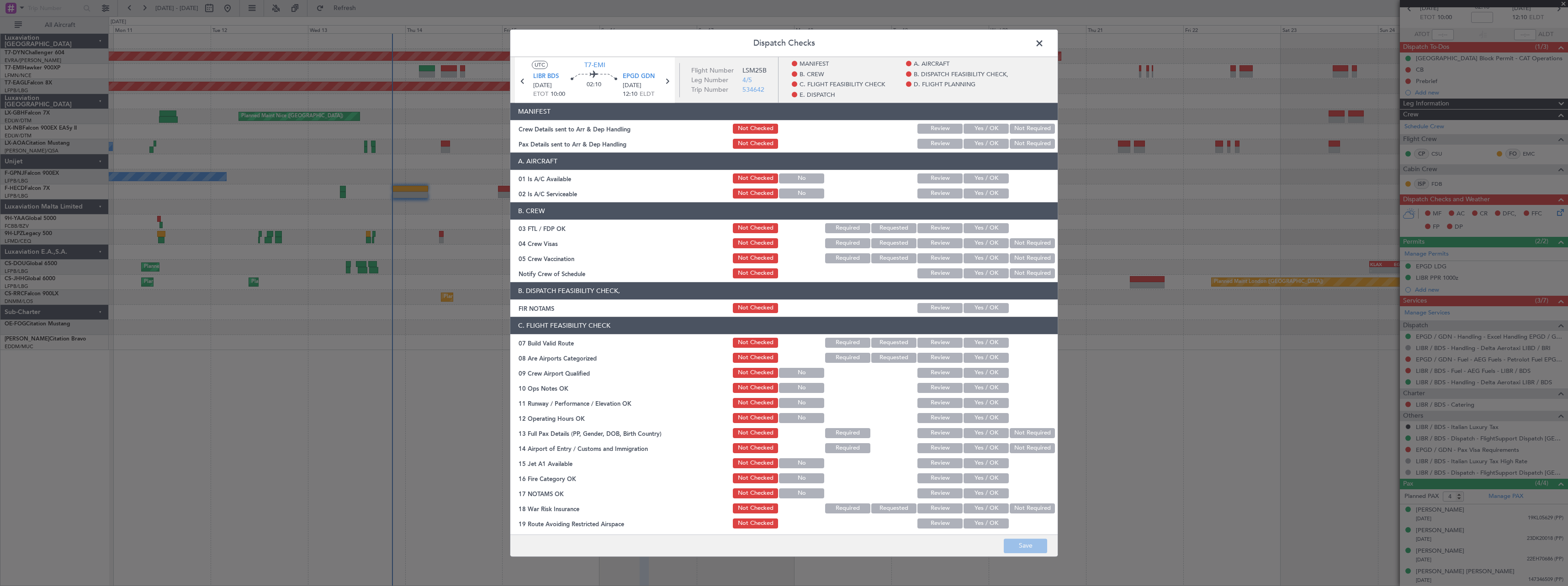
click at [974, 129] on button "Yes / OK" at bounding box center [986, 128] width 45 height 10
click at [978, 142] on button "Yes / OK" at bounding box center [986, 143] width 45 height 10
click at [1015, 546] on button "Save" at bounding box center [1025, 546] width 43 height 14
click at [1044, 45] on span at bounding box center [1044, 46] width 0 height 18
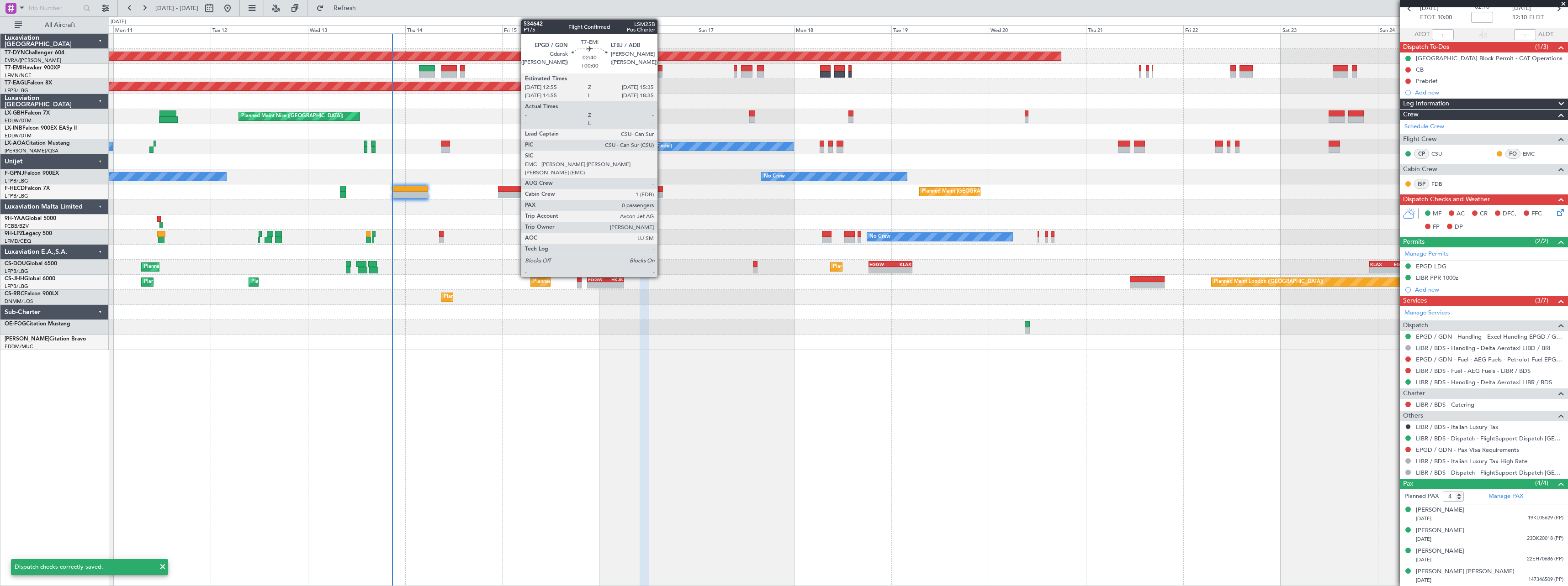
click at [662, 72] on div at bounding box center [657, 74] width 11 height 6
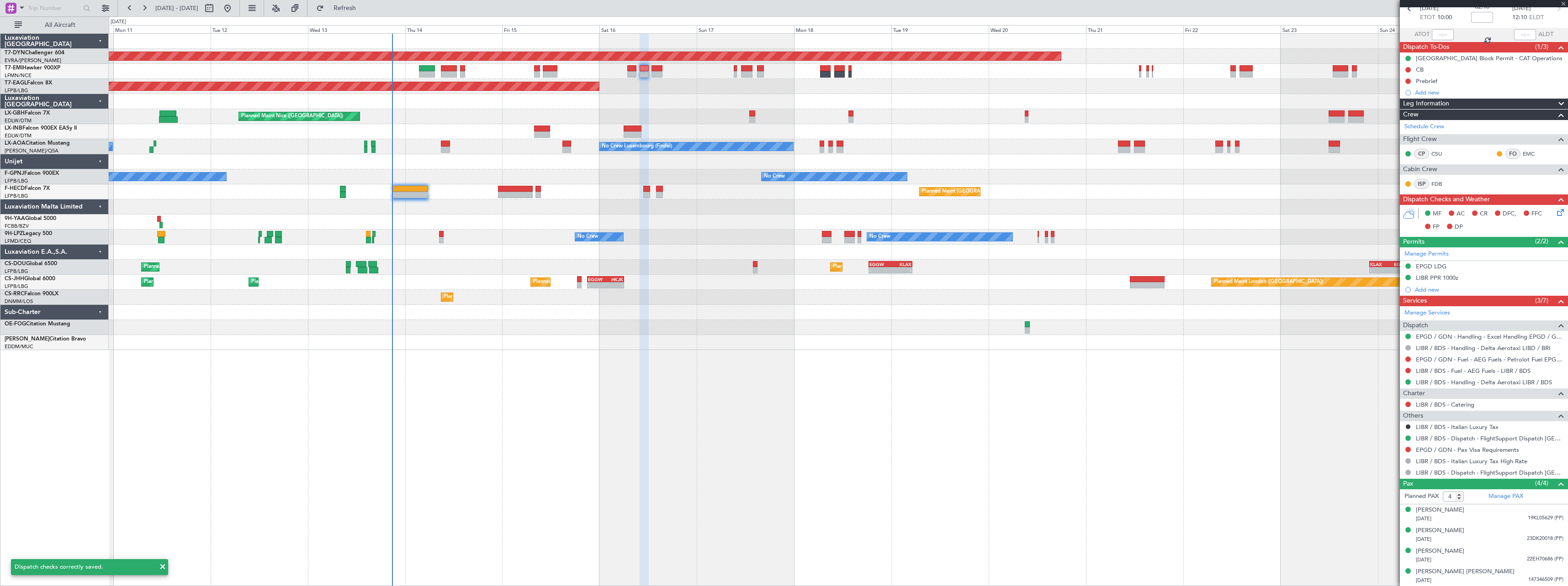
type input "0"
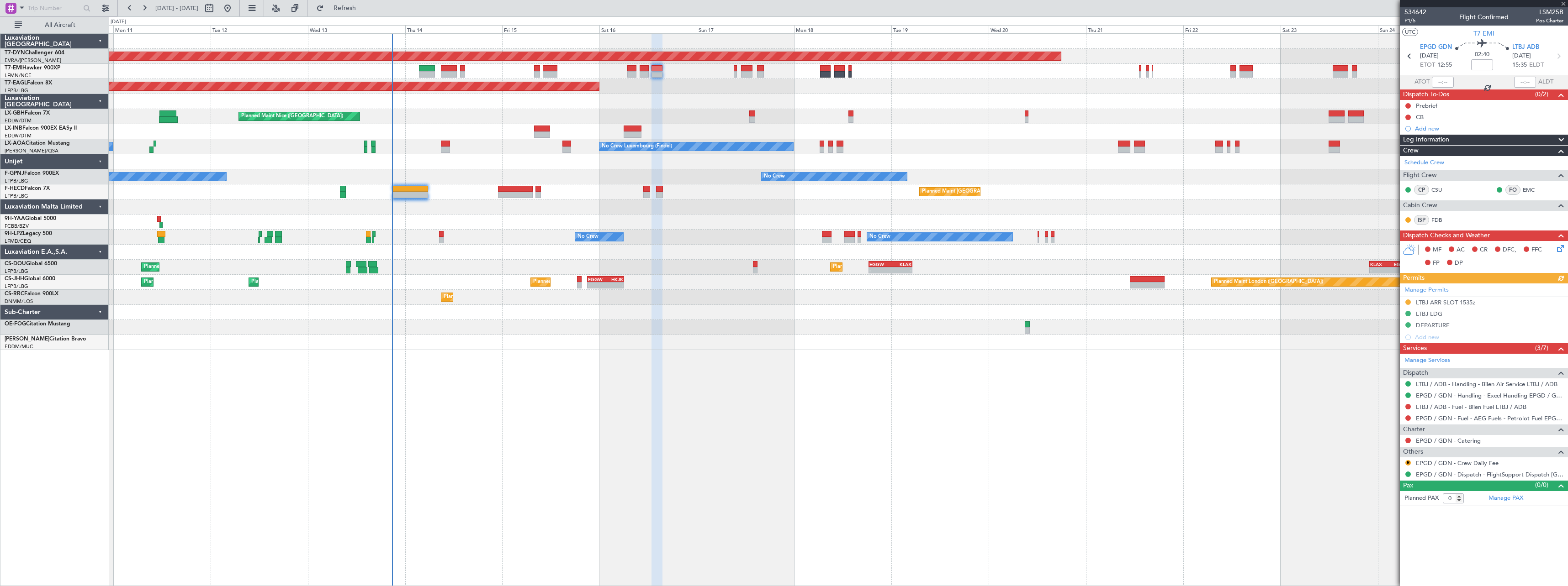
click at [1560, 247] on icon at bounding box center [1559, 247] width 8 height 8
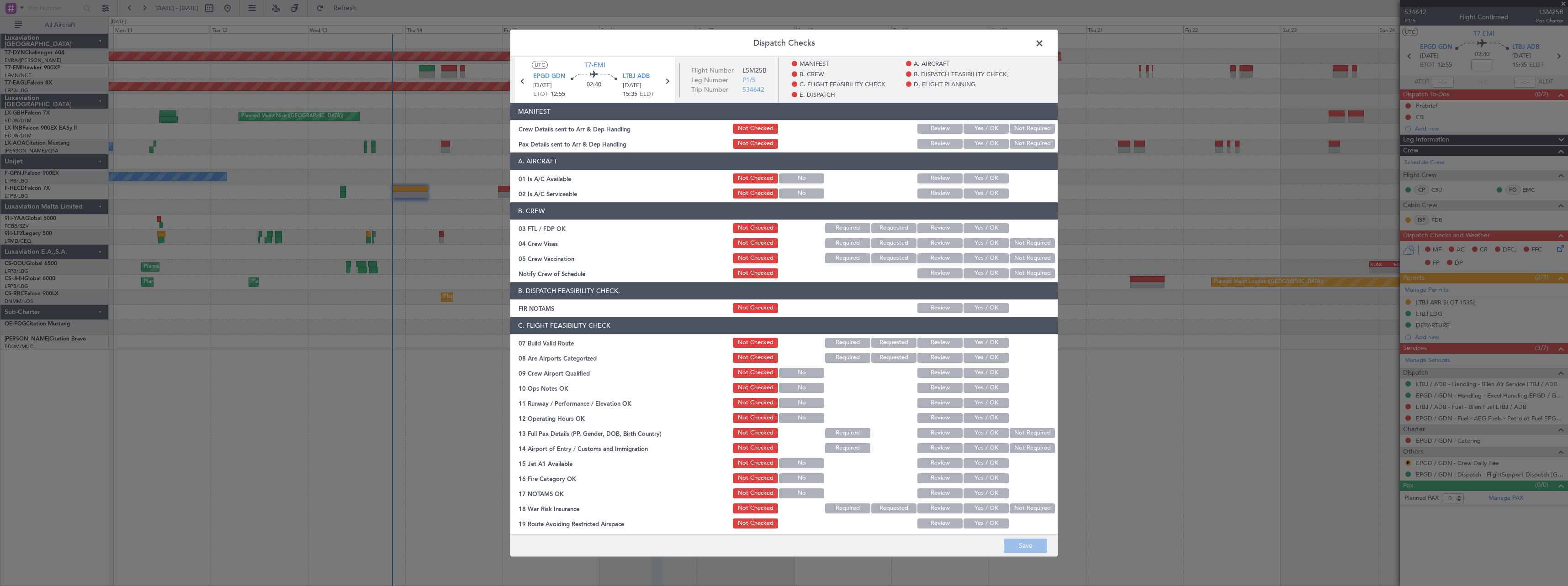
click at [973, 130] on button "Yes / OK" at bounding box center [986, 128] width 45 height 10
click at [1034, 146] on button "Not Required" at bounding box center [1031, 143] width 45 height 10
click at [1021, 536] on footer "Save" at bounding box center [784, 546] width 547 height 22
click at [1044, 45] on span at bounding box center [1044, 46] width 0 height 18
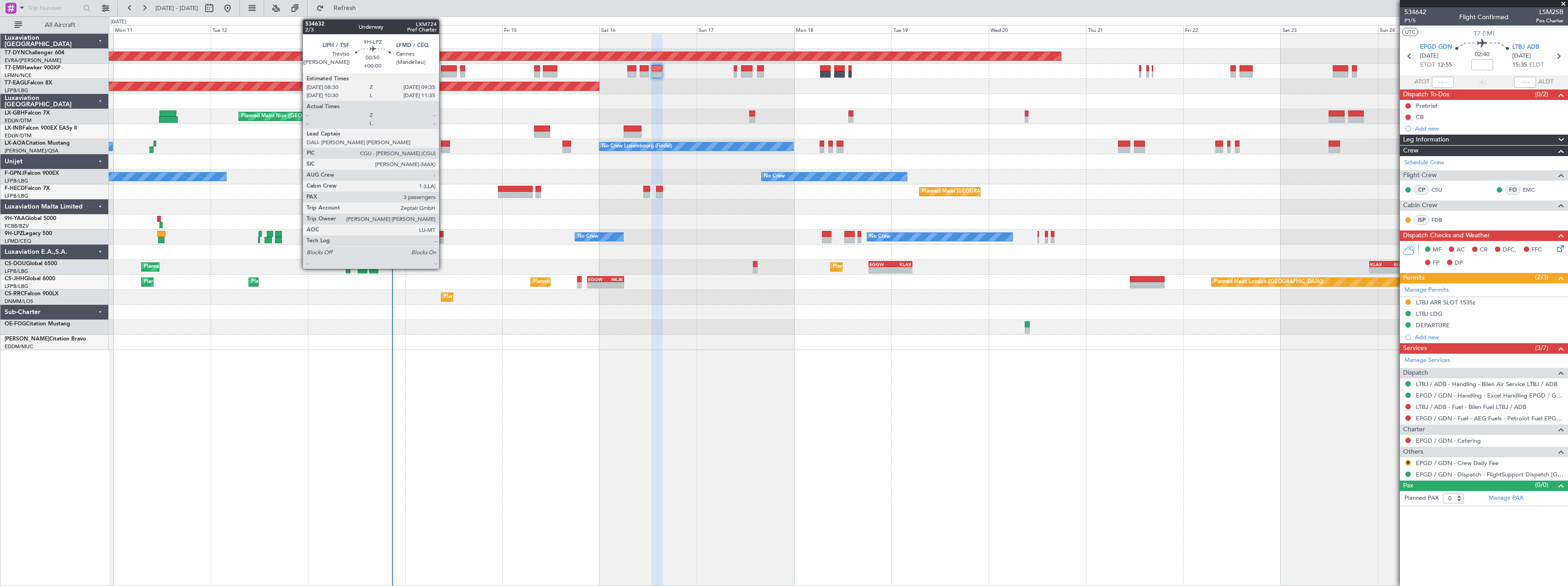
click at [442, 237] on div at bounding box center [441, 240] width 5 height 6
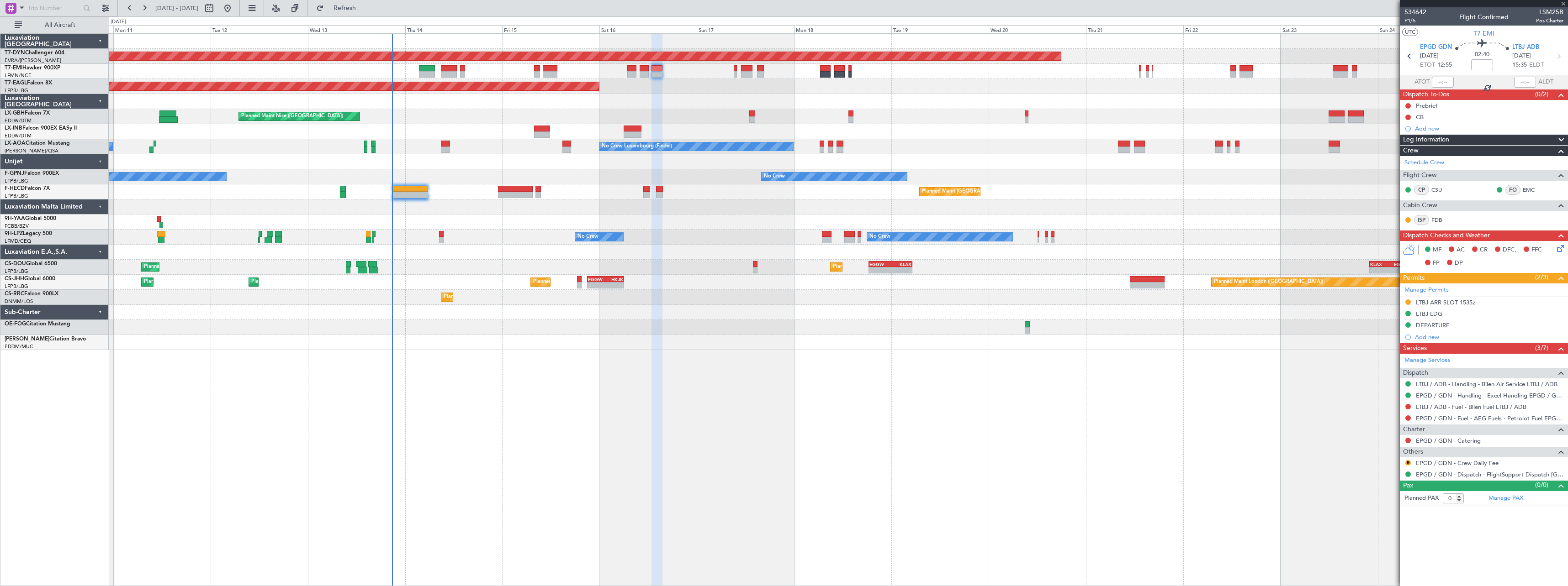
type input "3"
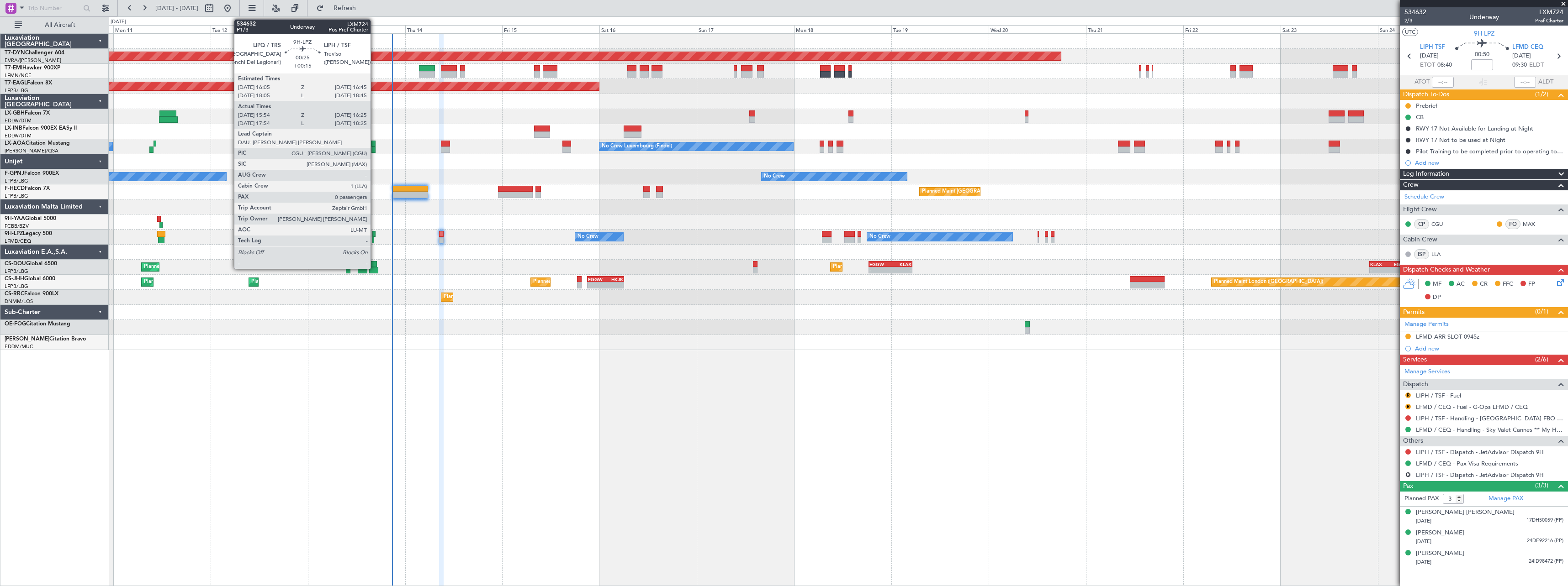
click at [374, 235] on div at bounding box center [374, 234] width 3 height 6
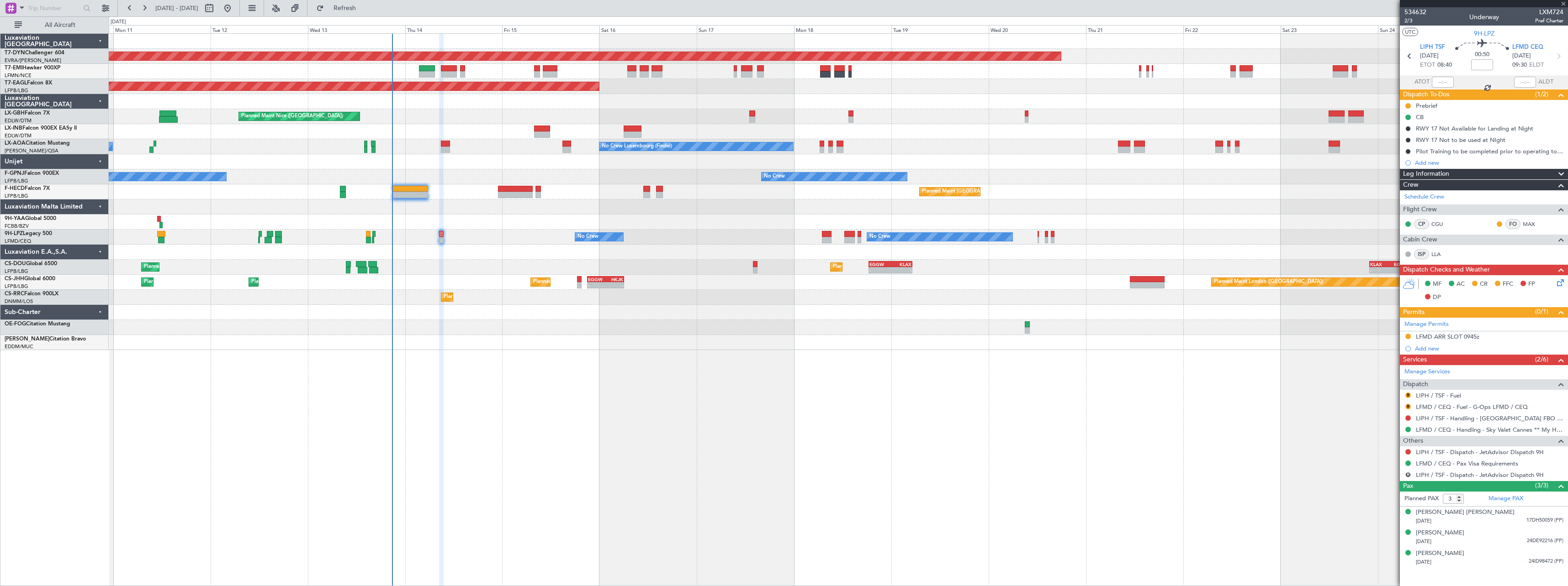
type input "+00:15"
type input "16:04"
type input "16:20"
type input "0"
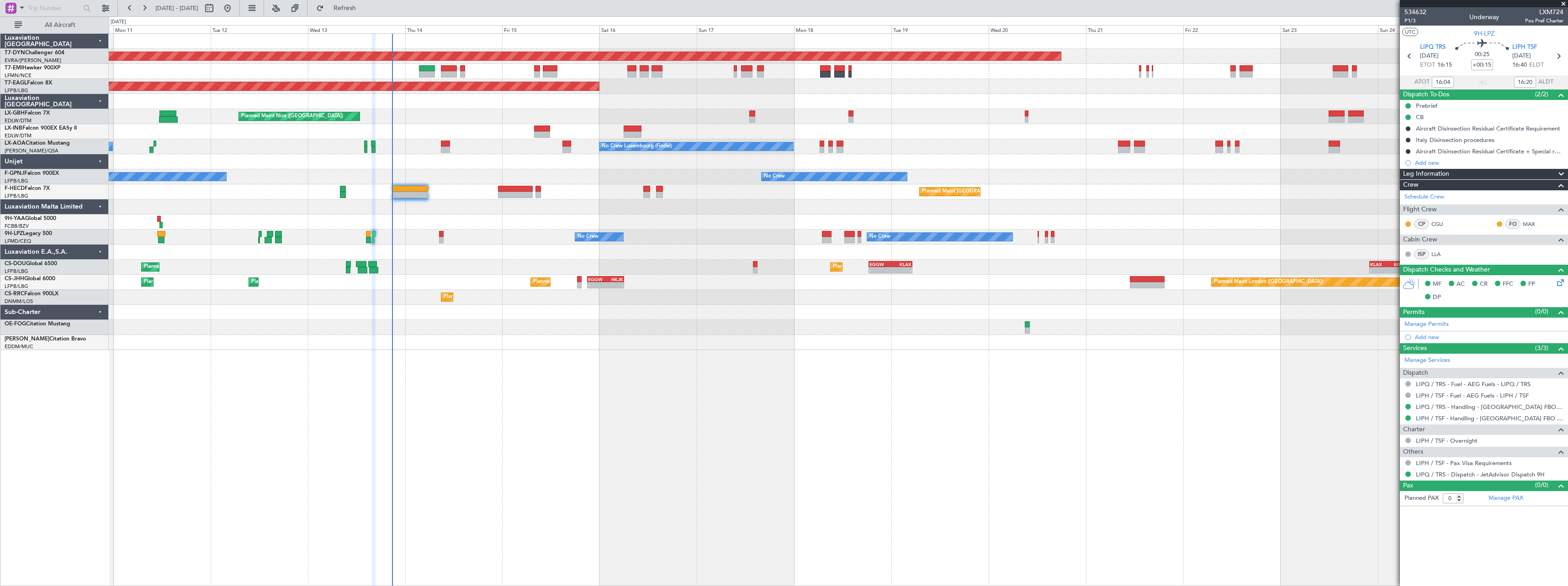
click at [442, 231] on div "No Crew No Crew No Crew No Crew" at bounding box center [839, 237] width 1459 height 15
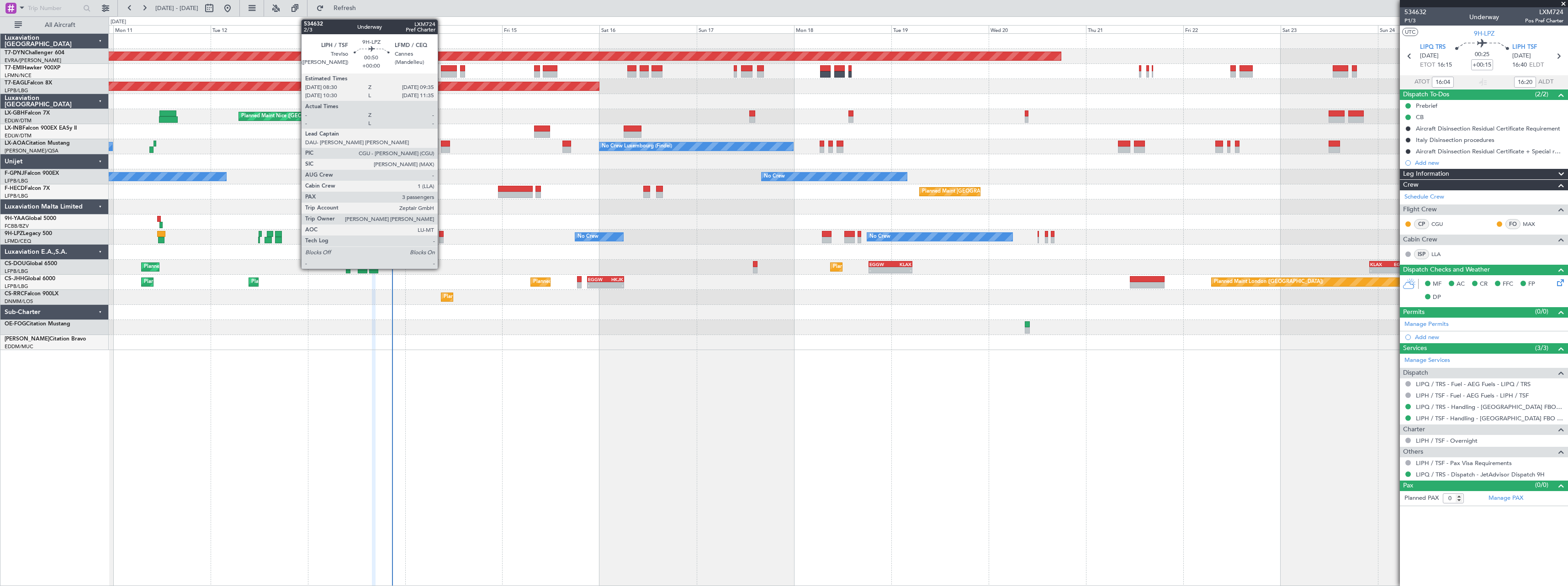
click at [442, 232] on div at bounding box center [441, 234] width 5 height 6
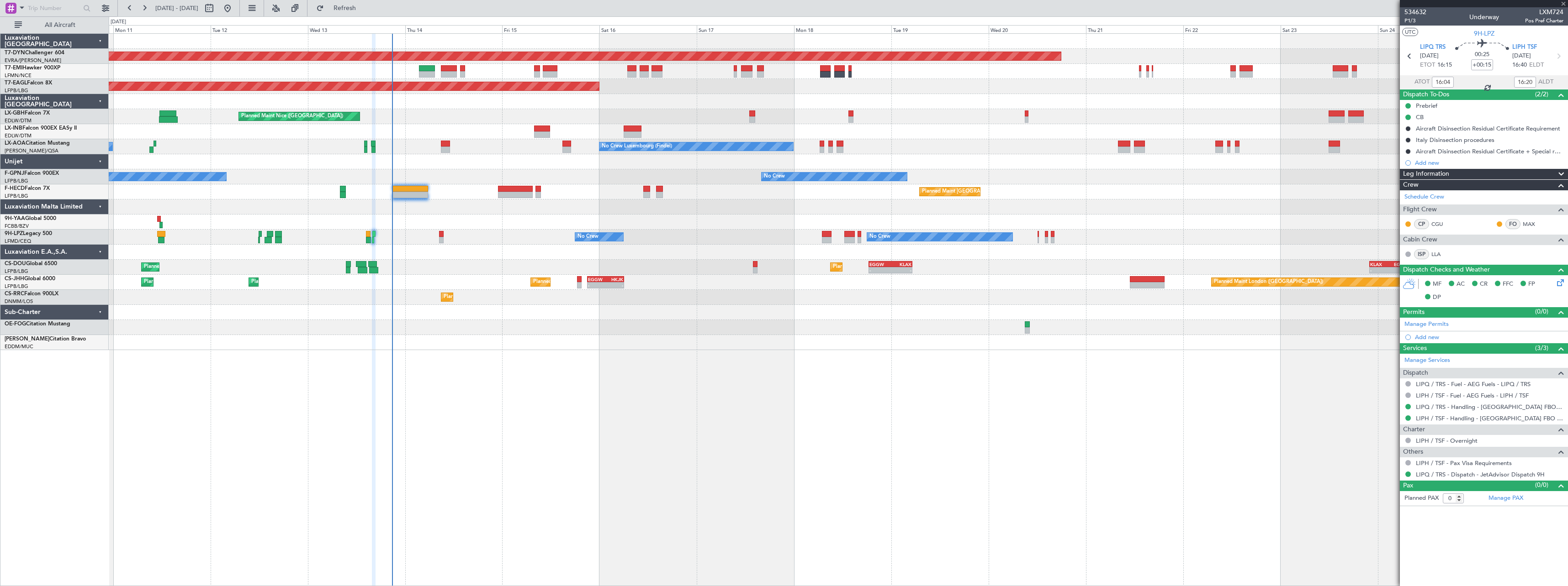
type input "3"
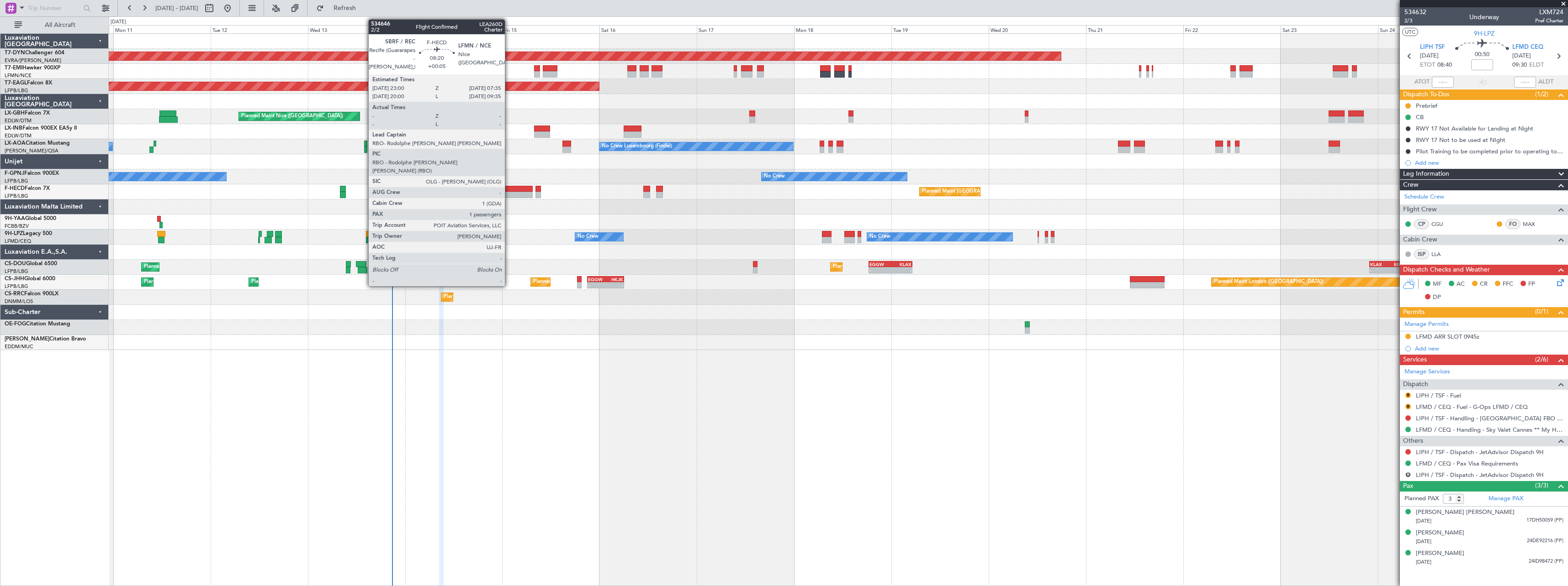
click at [507, 190] on div at bounding box center [515, 189] width 35 height 6
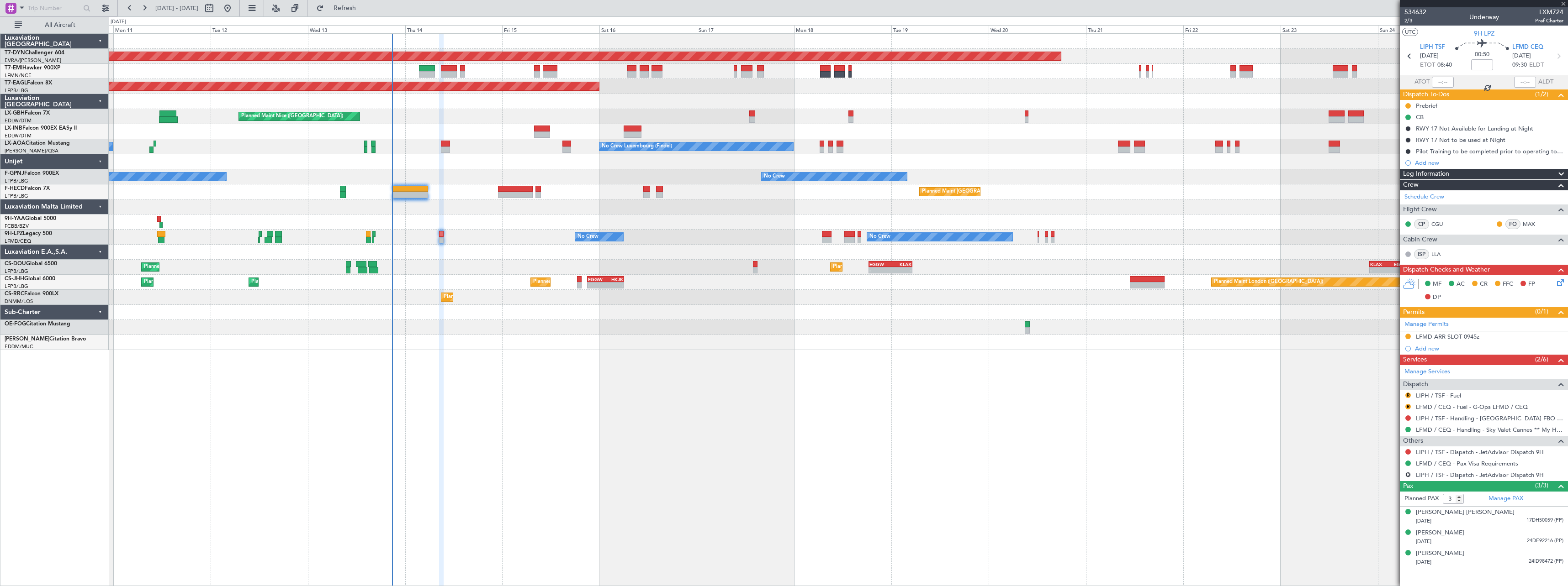
type input "+00:05"
type input "1"
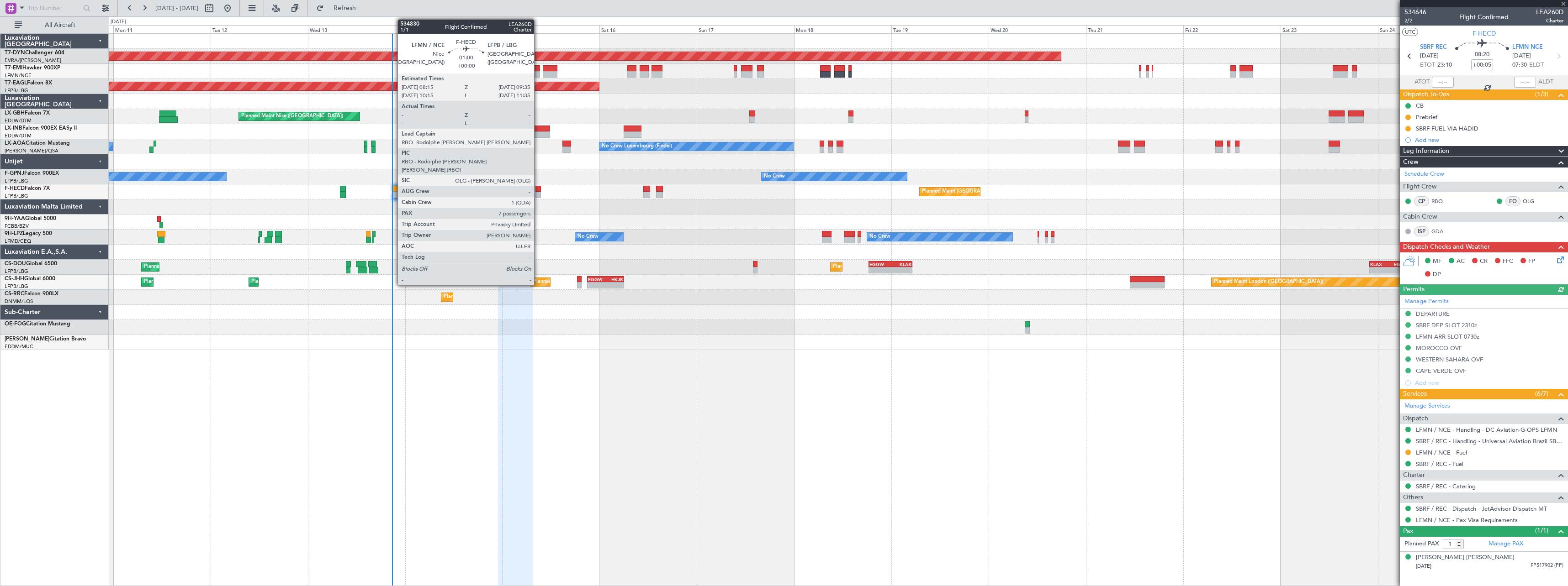
click at [538, 194] on div at bounding box center [537, 195] width 5 height 6
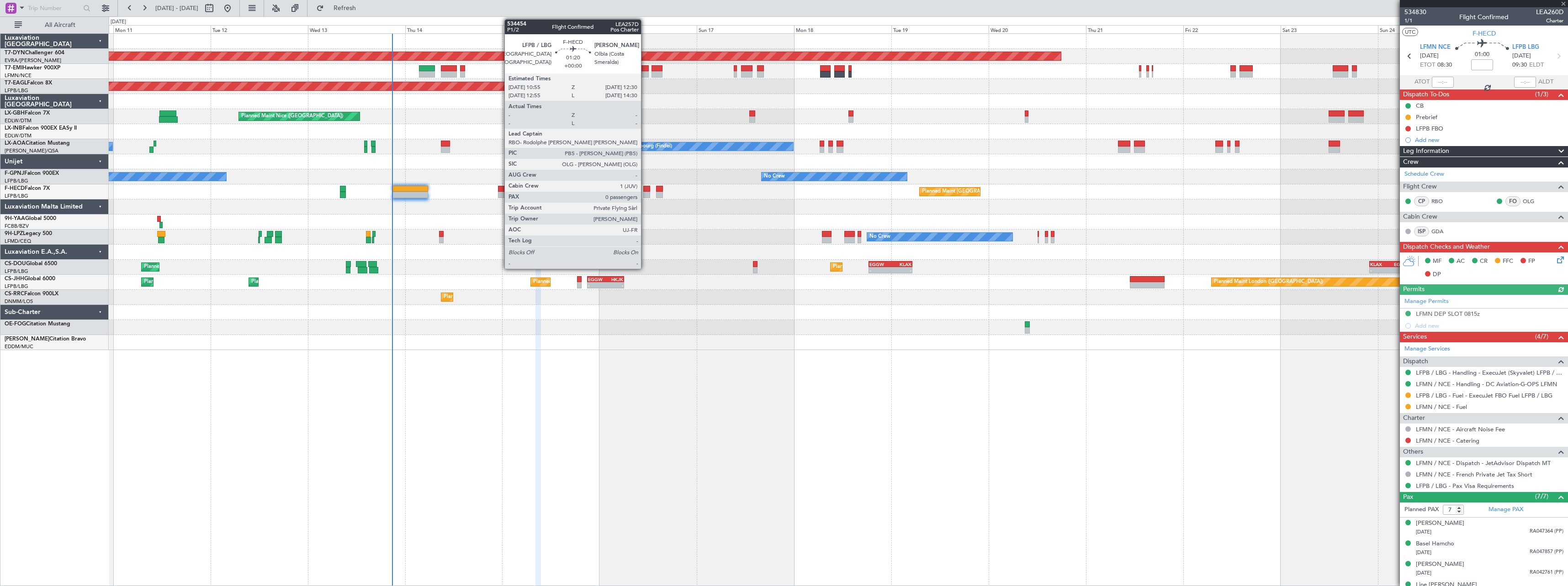
click at [645, 191] on div at bounding box center [646, 189] width 7 height 6
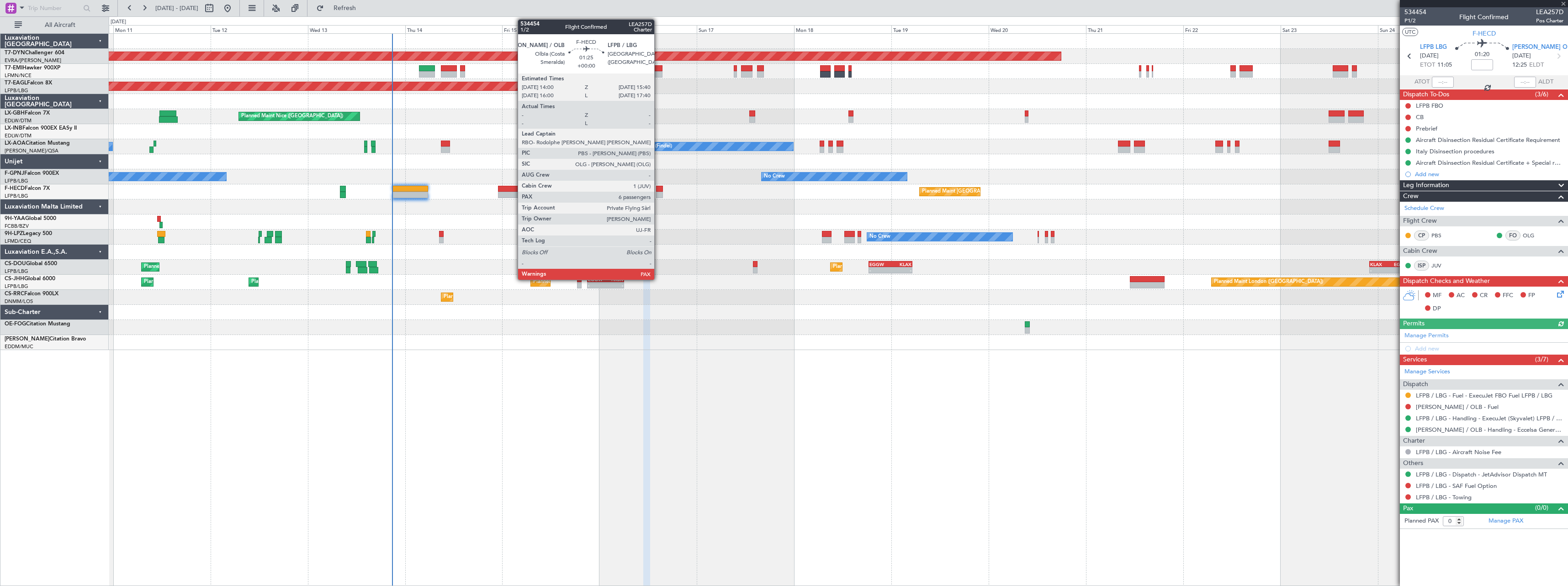
click at [659, 192] on div at bounding box center [659, 195] width 7 height 6
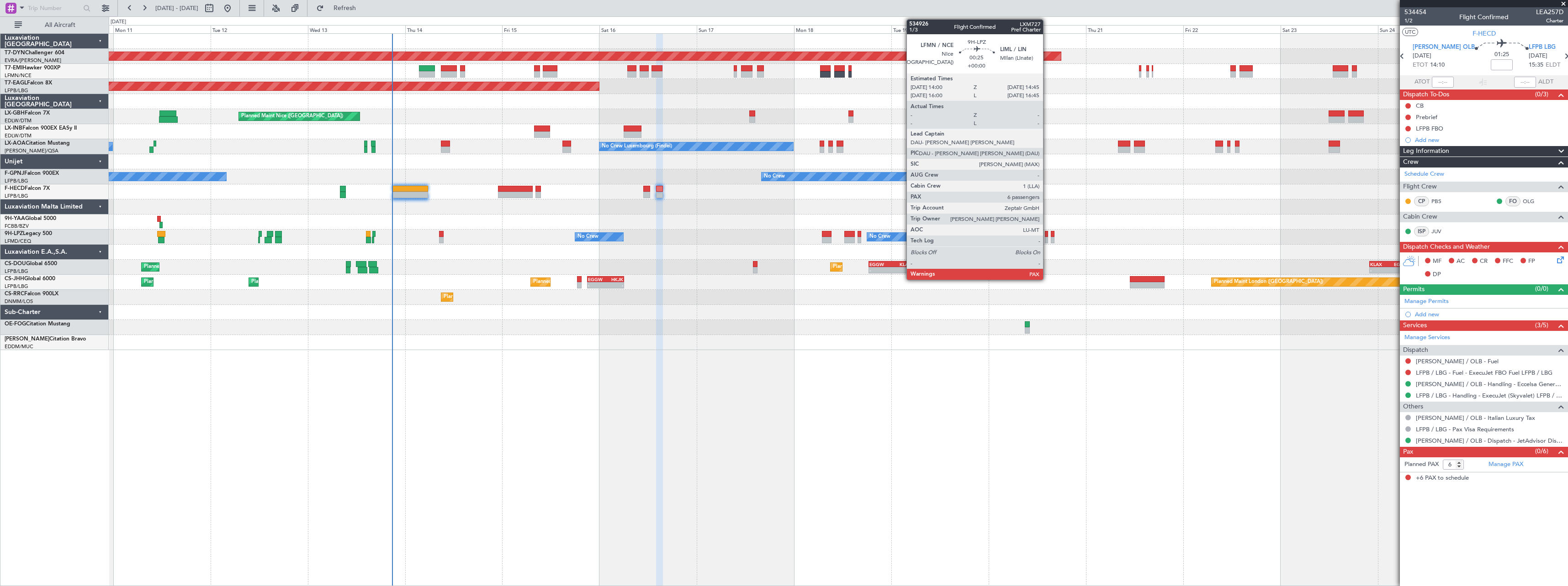
click at [1047, 240] on div at bounding box center [1047, 240] width 3 height 6
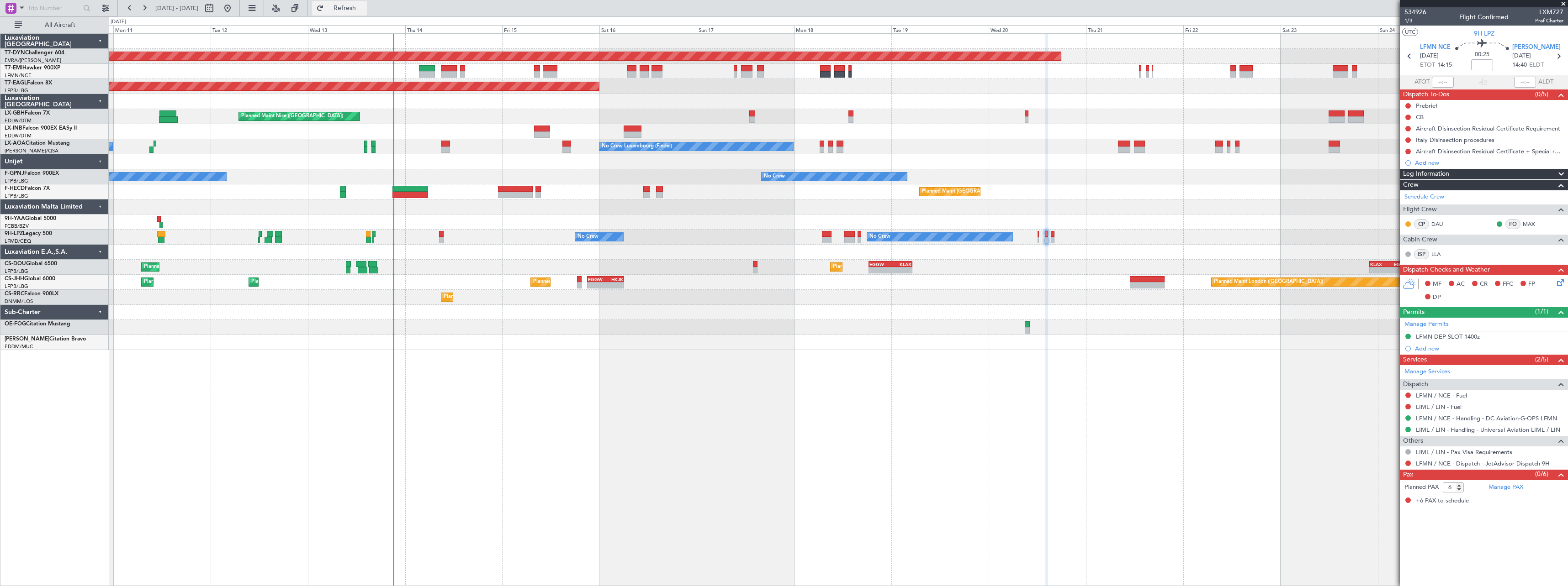
click at [364, 5] on span "Refresh" at bounding box center [345, 8] width 38 height 6
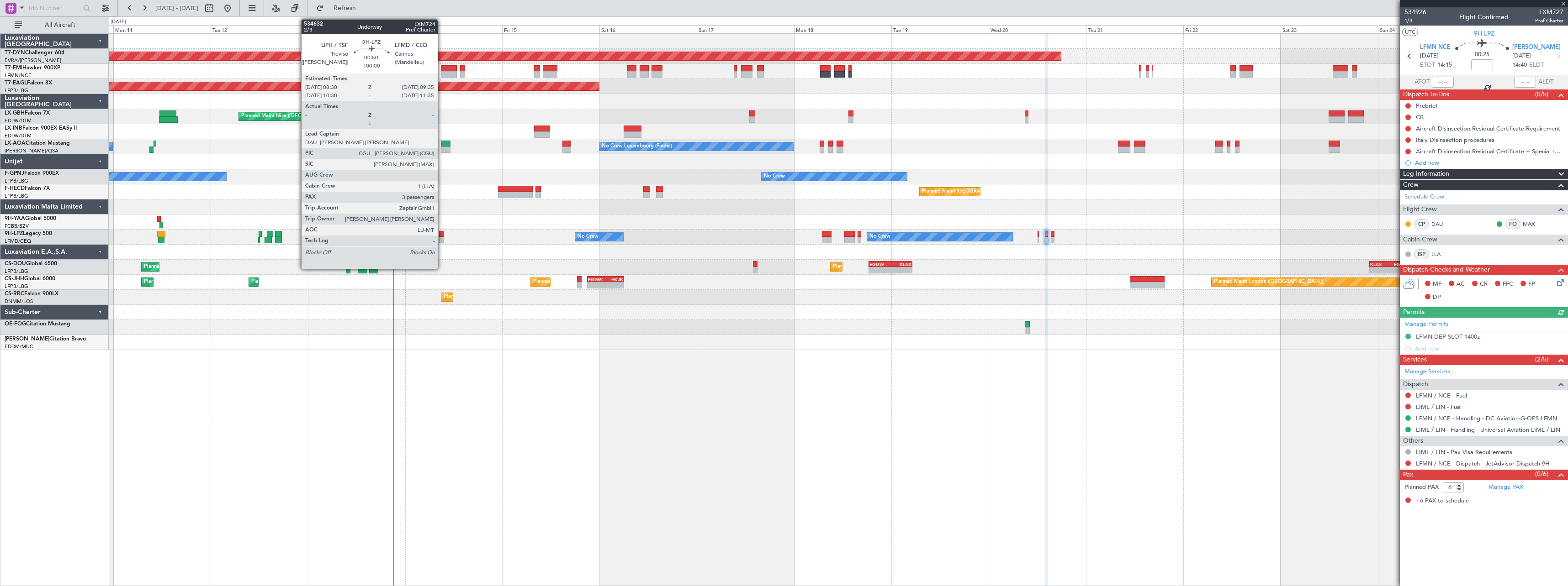
click at [442, 235] on div at bounding box center [441, 234] width 5 height 6
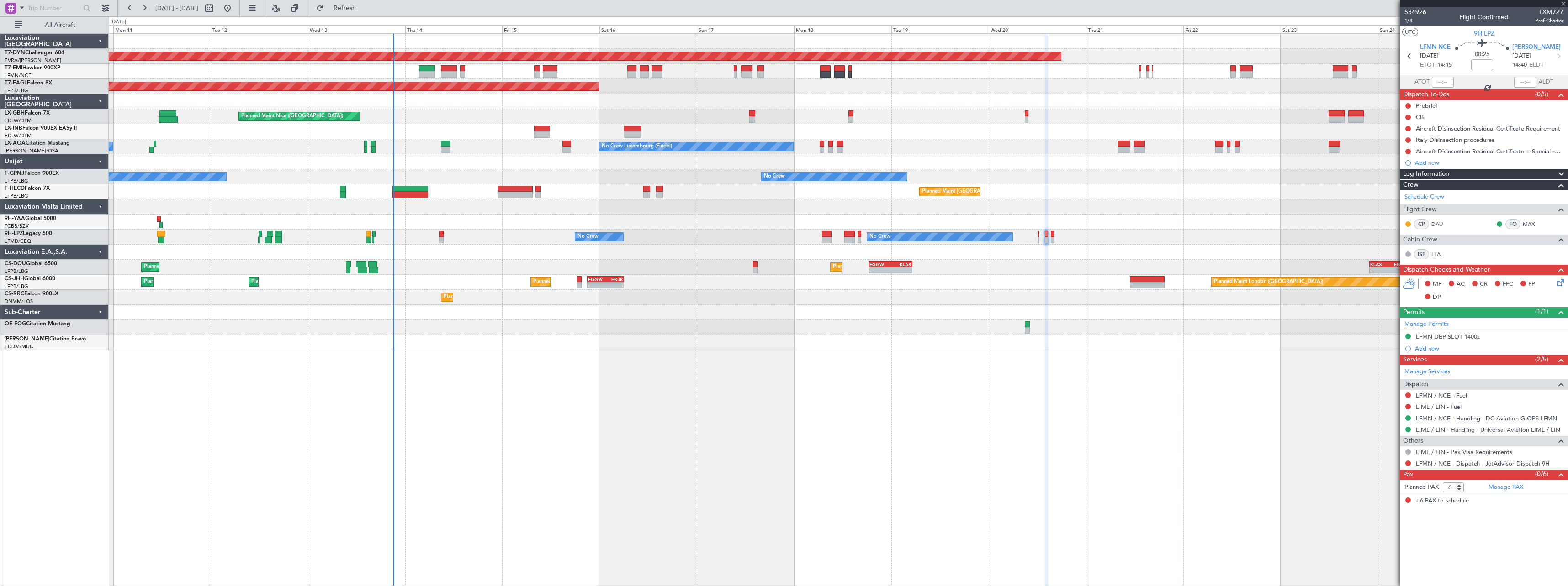
type input "3"
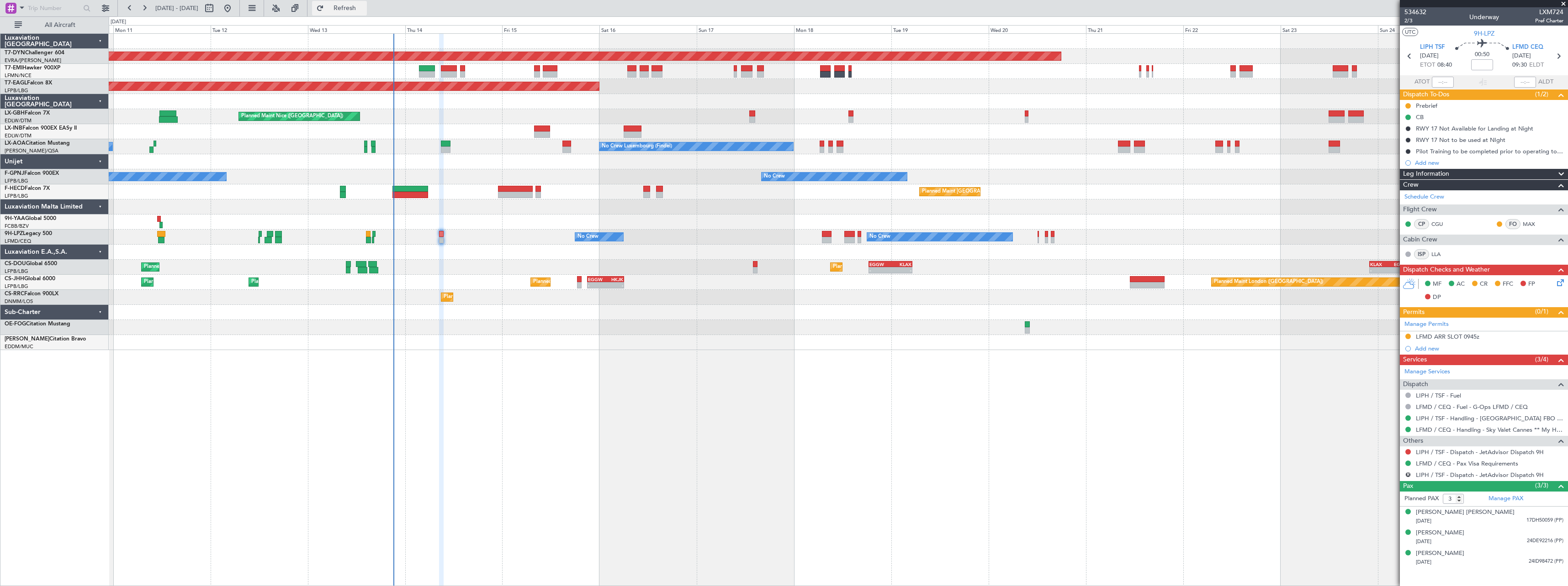
click at [364, 10] on span "Refresh" at bounding box center [345, 8] width 38 height 6
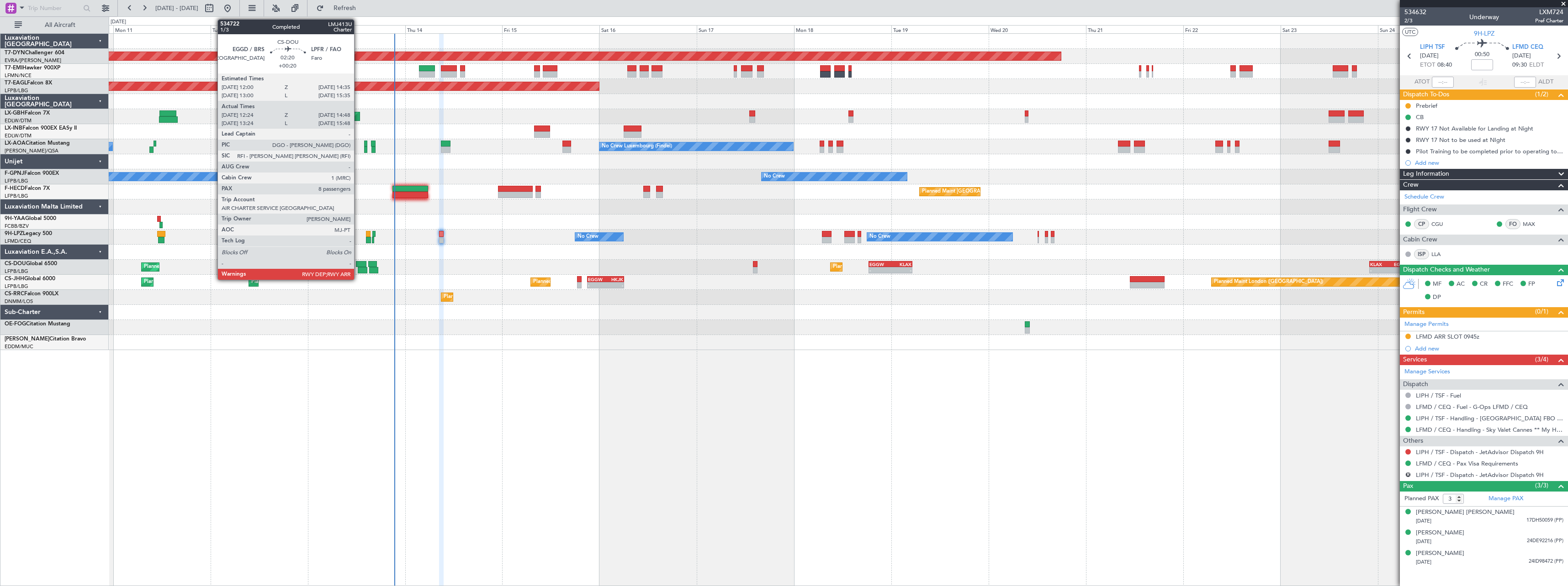
click at [358, 266] on div at bounding box center [361, 264] width 11 height 6
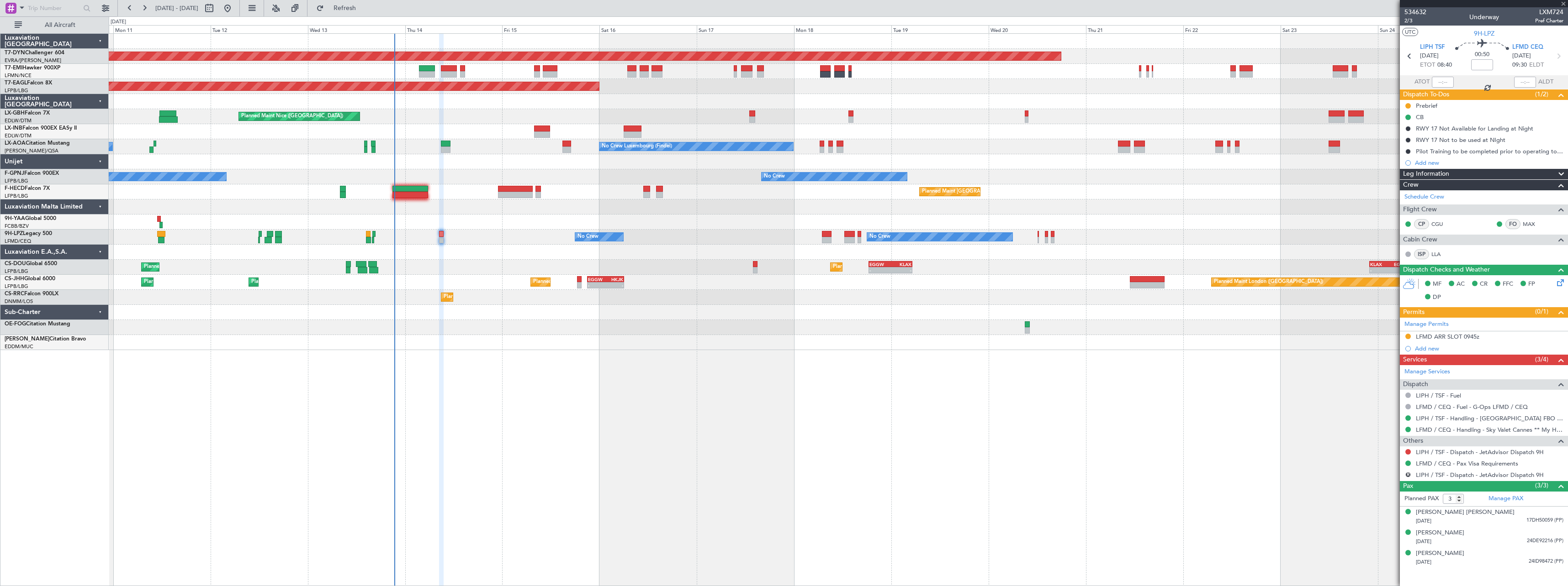
type input "+00:20"
type input "12:34"
type input "14:43"
type input "8"
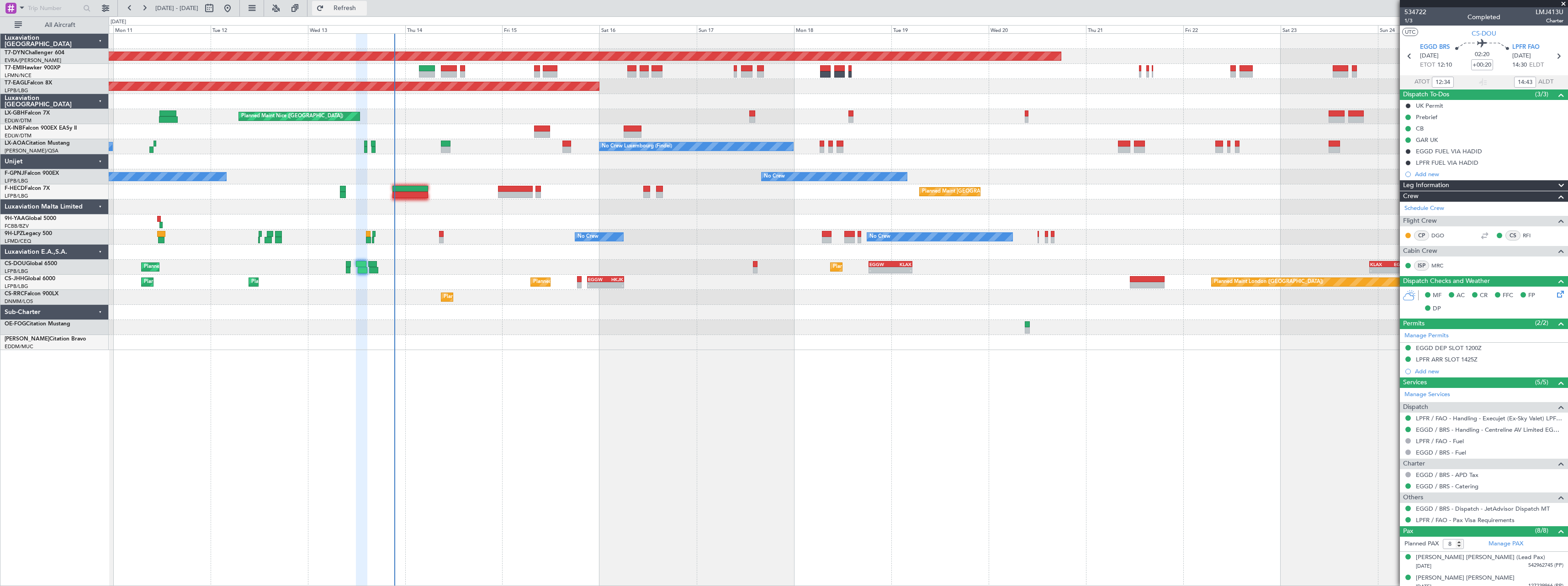
click at [367, 3] on button "Refresh" at bounding box center [339, 8] width 55 height 14
click at [364, 8] on span "Refresh" at bounding box center [345, 8] width 38 height 6
click at [367, 13] on button "Refresh" at bounding box center [339, 8] width 55 height 14
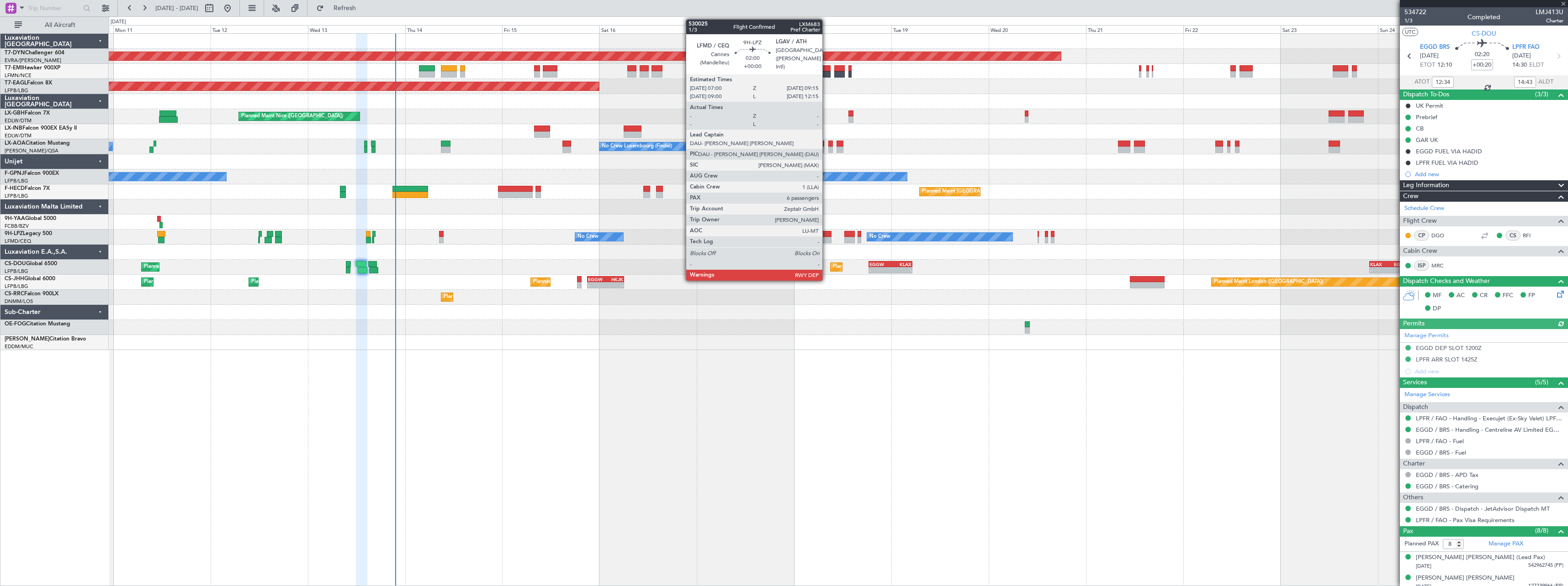
click at [826, 240] on div at bounding box center [826, 240] width 9 height 6
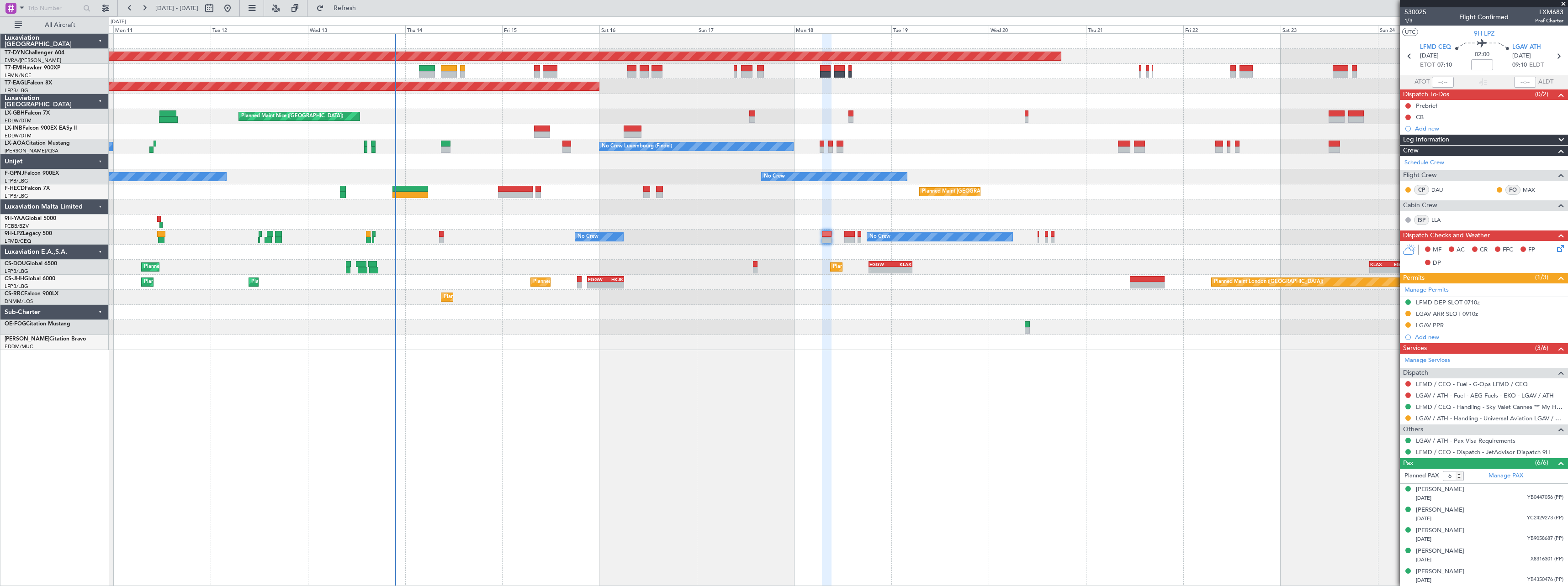
click at [438, 239] on div "No Crew No Crew No Crew No Crew" at bounding box center [839, 237] width 1459 height 15
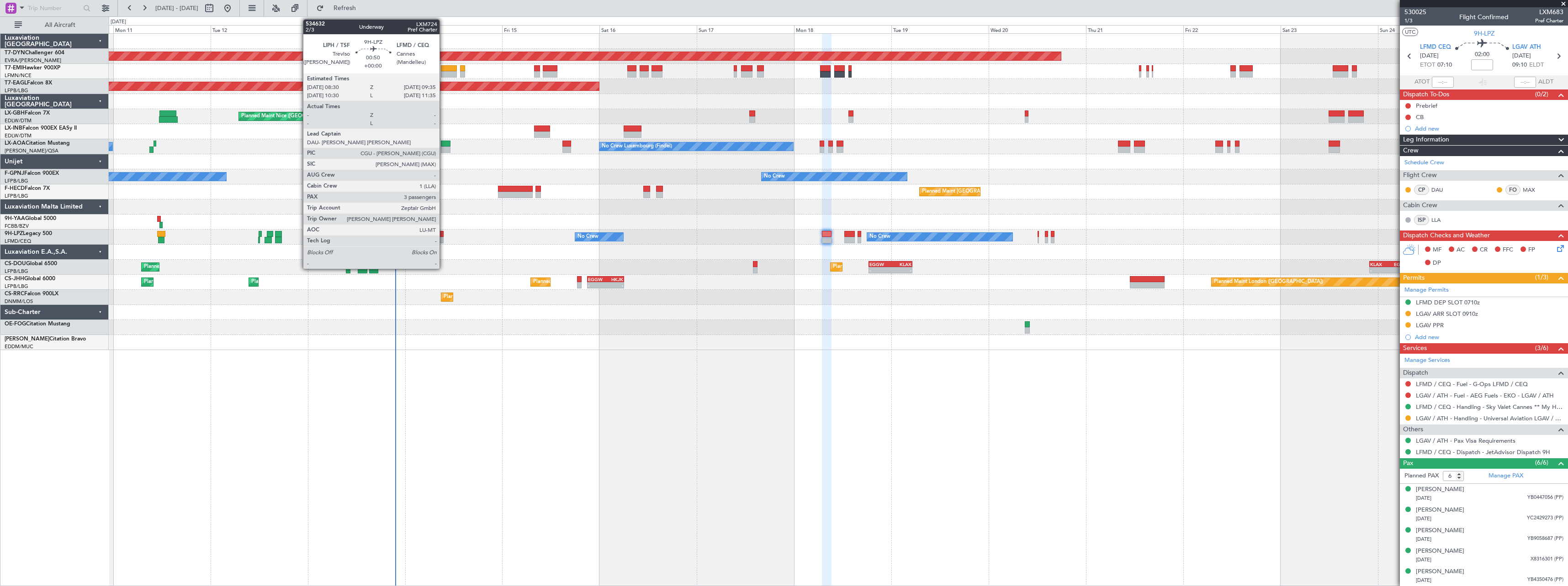
click at [444, 235] on div at bounding box center [441, 234] width 5 height 6
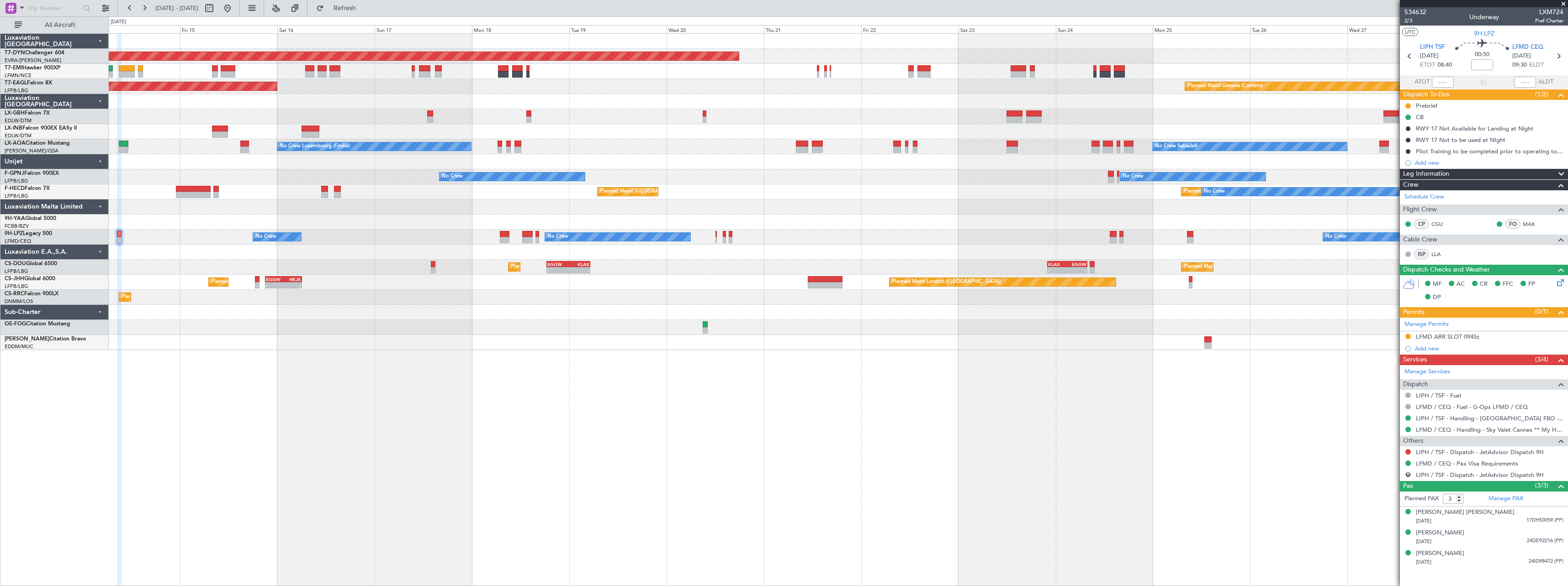
click at [899, 180] on div "Planned Maint [GEOGRAPHIC_DATA]-[GEOGRAPHIC_DATA] Planned Maint [US_STATE] ([GE…" at bounding box center [839, 191] width 1459 height 316
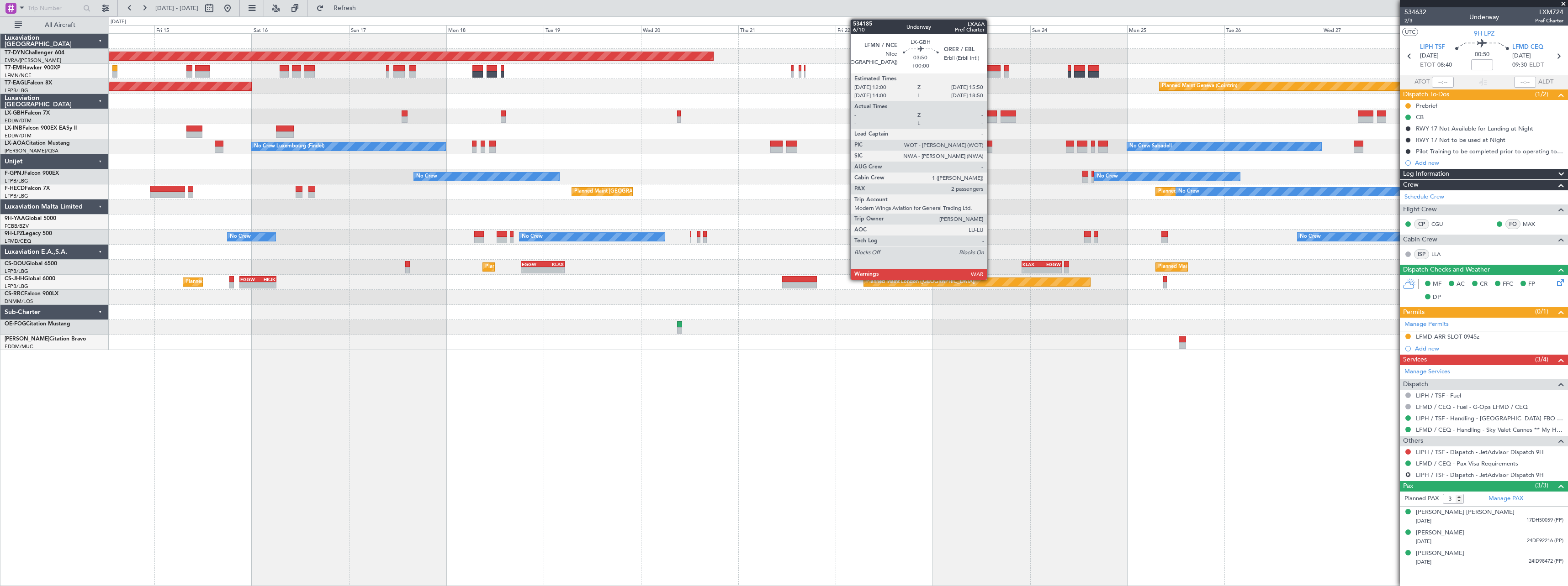
click at [991, 114] on div at bounding box center [989, 114] width 16 height 6
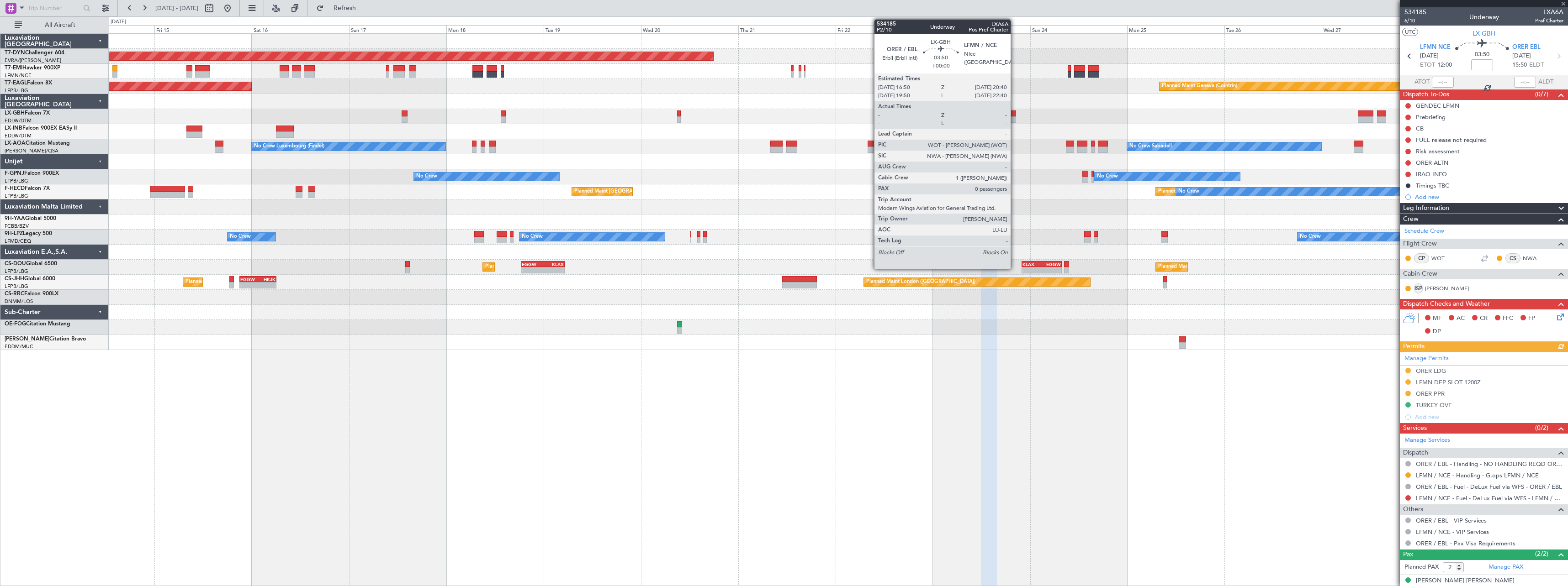
click at [1015, 111] on div at bounding box center [1008, 114] width 16 height 6
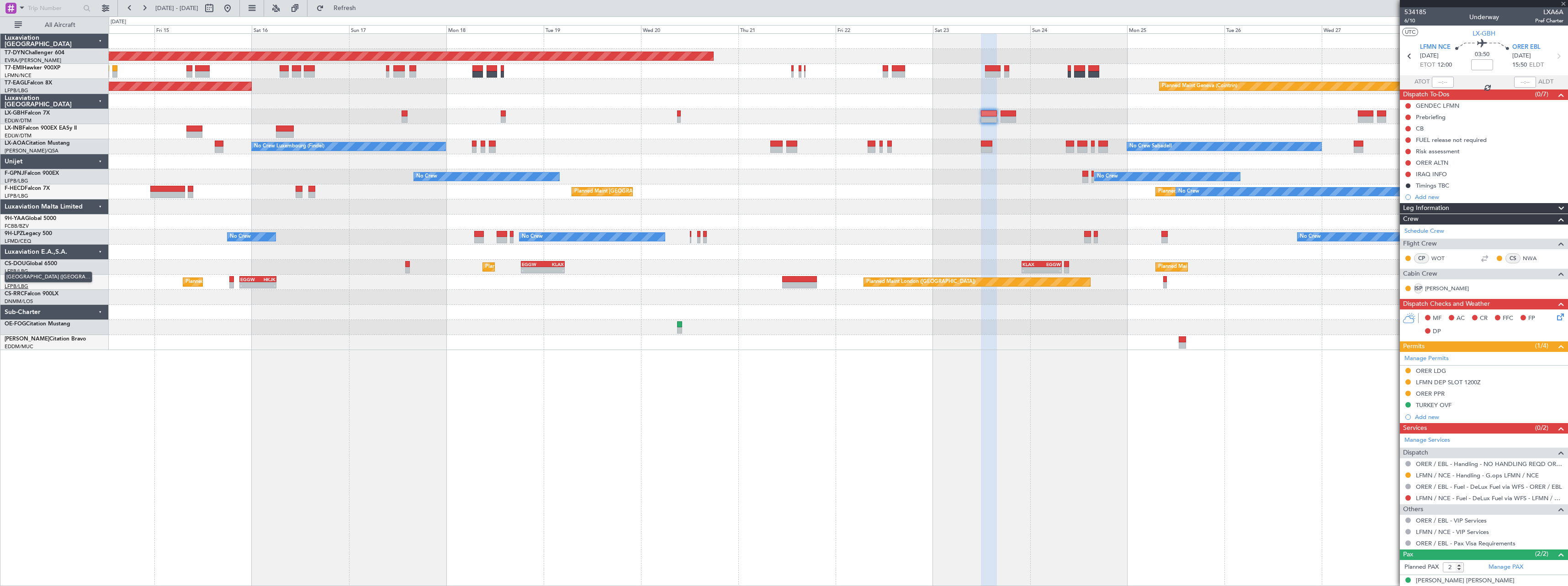
type input "0"
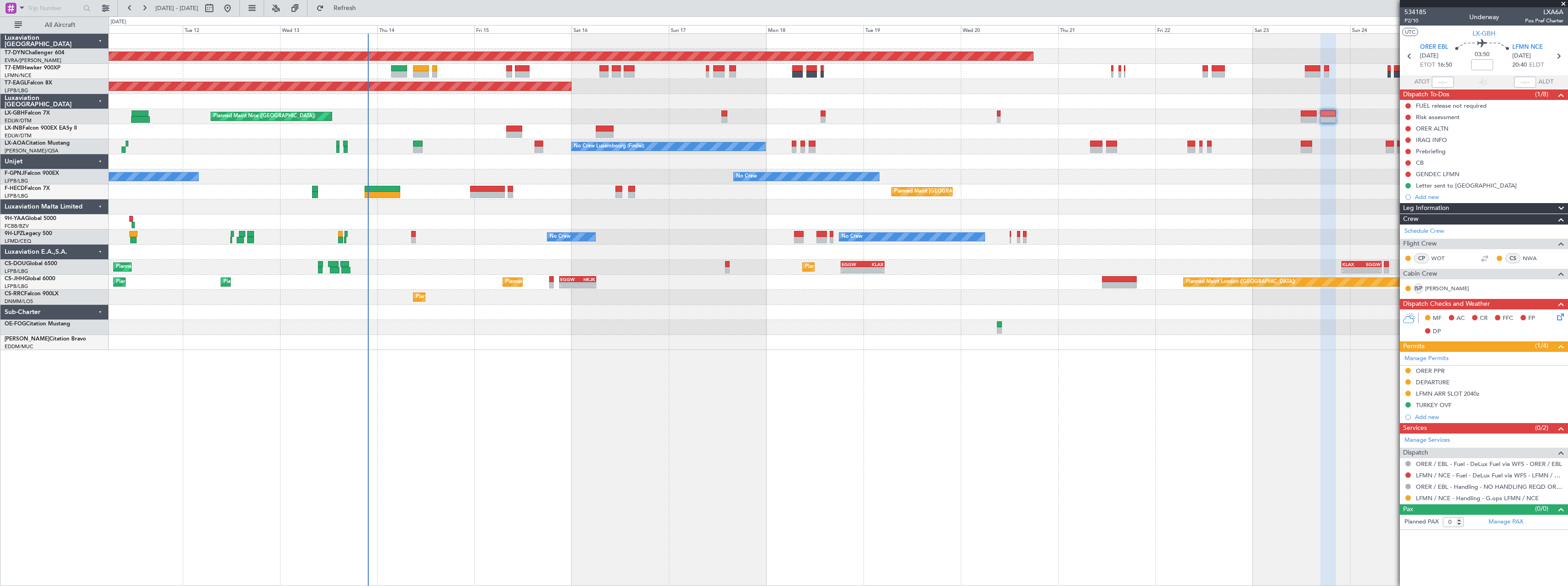
click at [761, 330] on div "Planned Maint [GEOGRAPHIC_DATA]-[GEOGRAPHIC_DATA] Planned Maint [US_STATE] ([GE…" at bounding box center [839, 191] width 1459 height 316
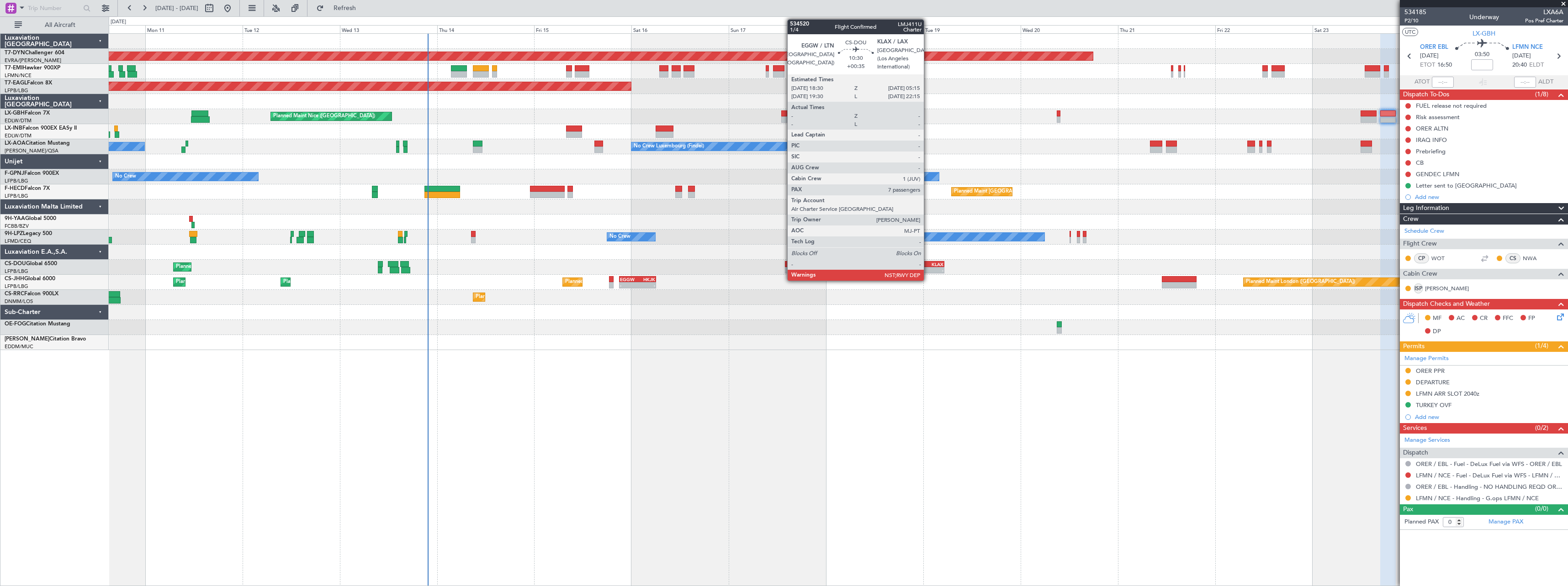
click at [928, 266] on div "EGGW 18:30 Z KLAX 05:15 Z" at bounding box center [922, 264] width 44 height 6
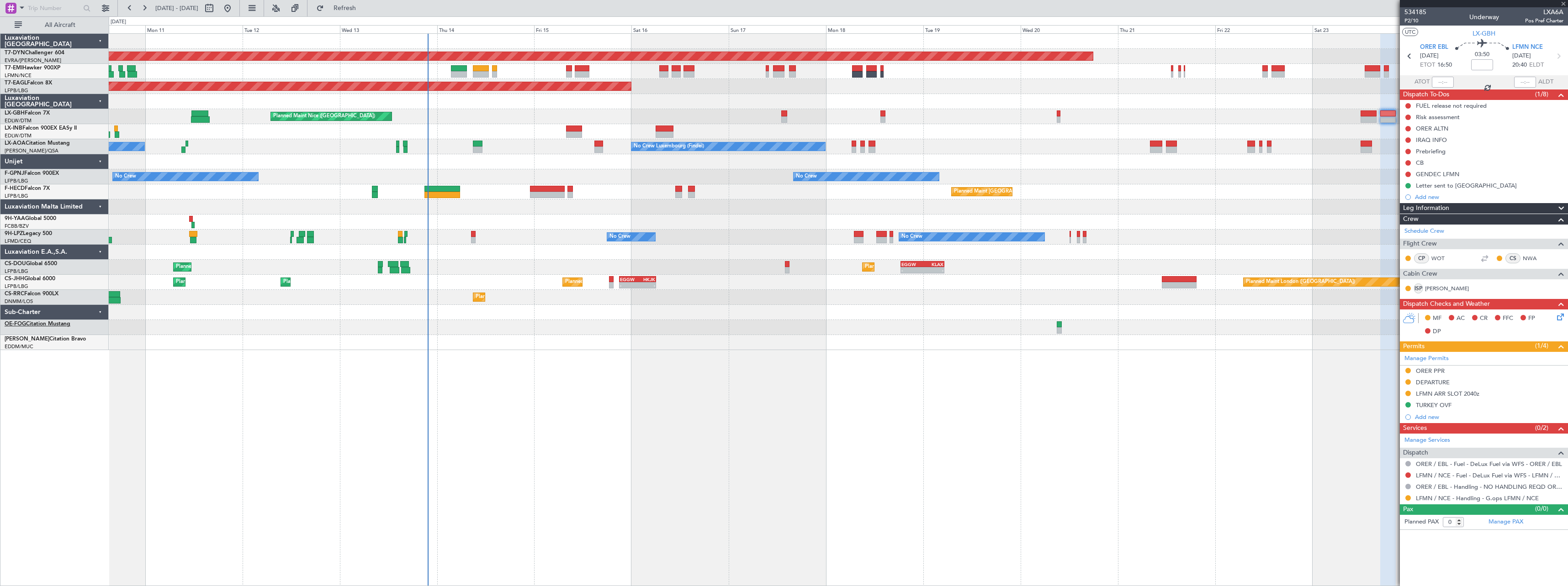
type input "+00:35"
type input "7"
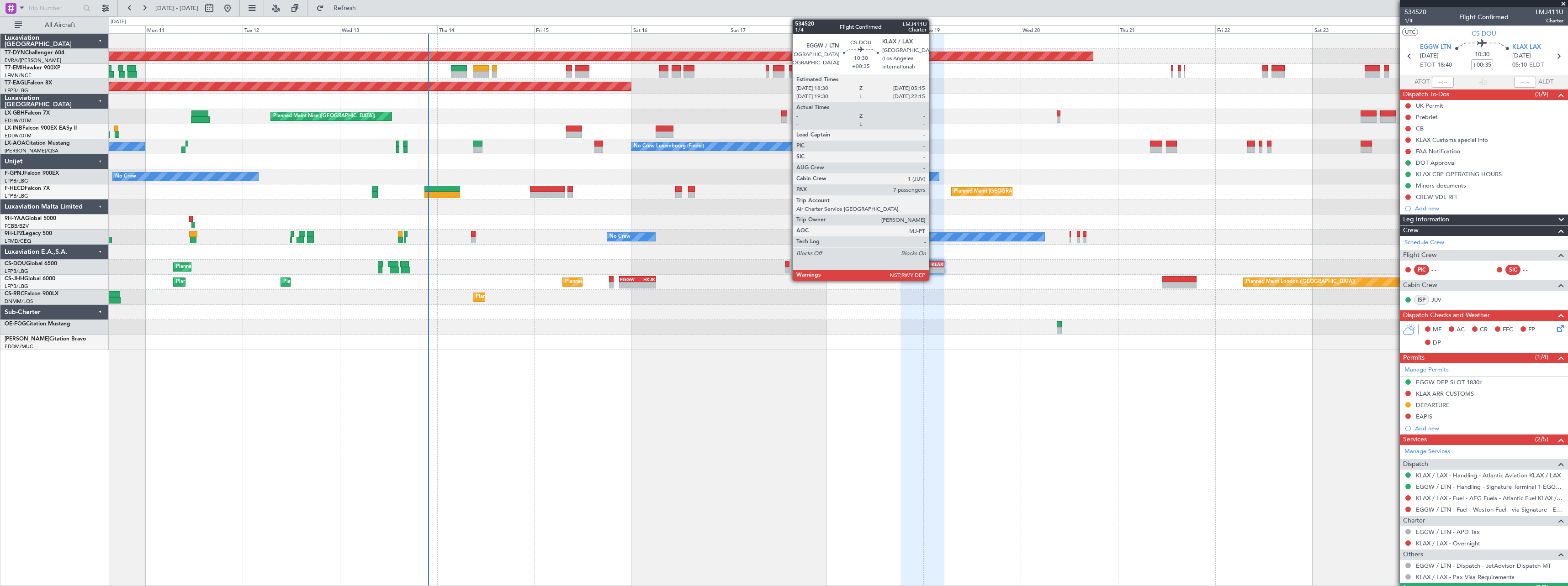
click at [933, 266] on div "KLAX" at bounding box center [933, 264] width 21 height 5
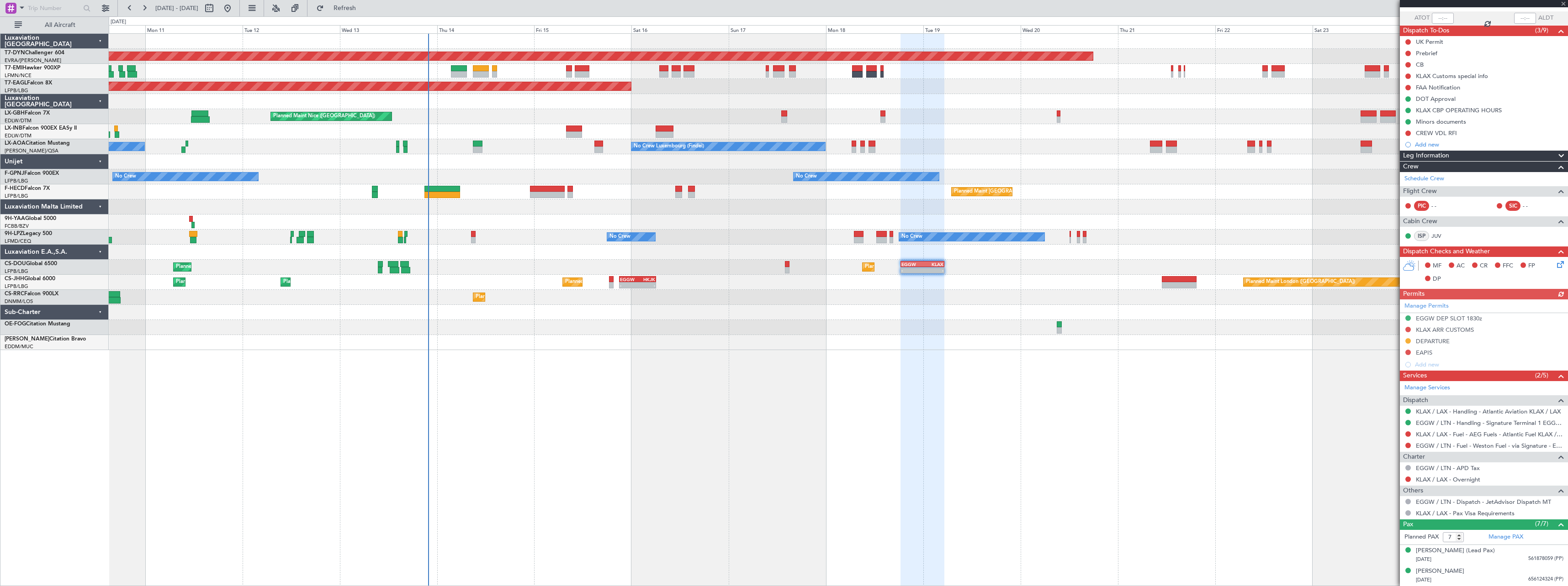
scroll to position [166, 0]
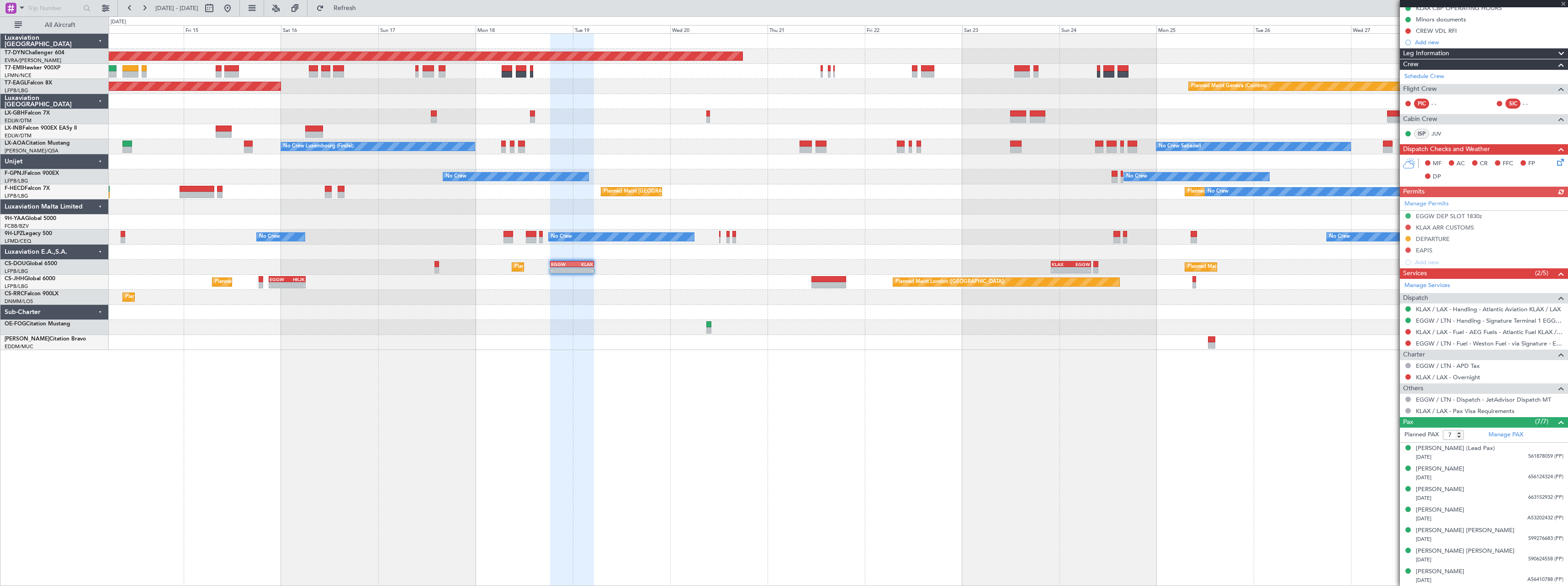
click at [899, 321] on div "Planned Maint [GEOGRAPHIC_DATA]-[GEOGRAPHIC_DATA] Planned Maint [US_STATE] ([GE…" at bounding box center [839, 191] width 1459 height 316
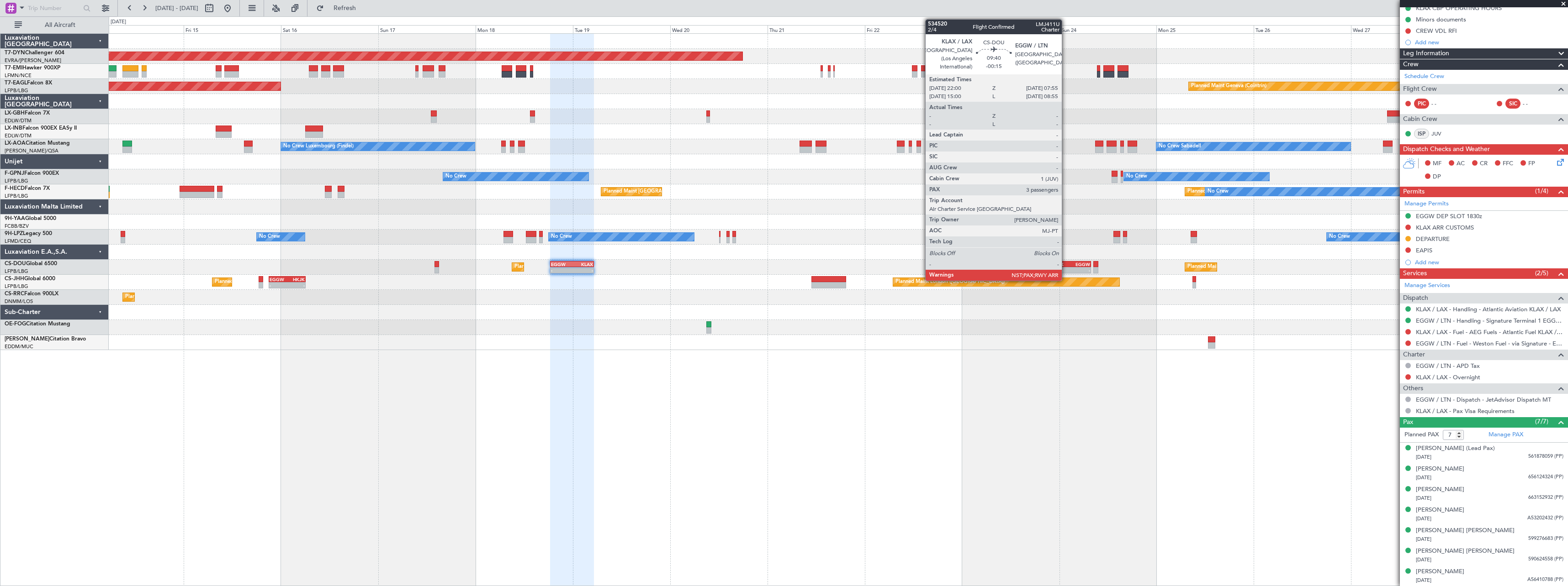
click at [1066, 264] on div "KLAX" at bounding box center [1061, 264] width 19 height 5
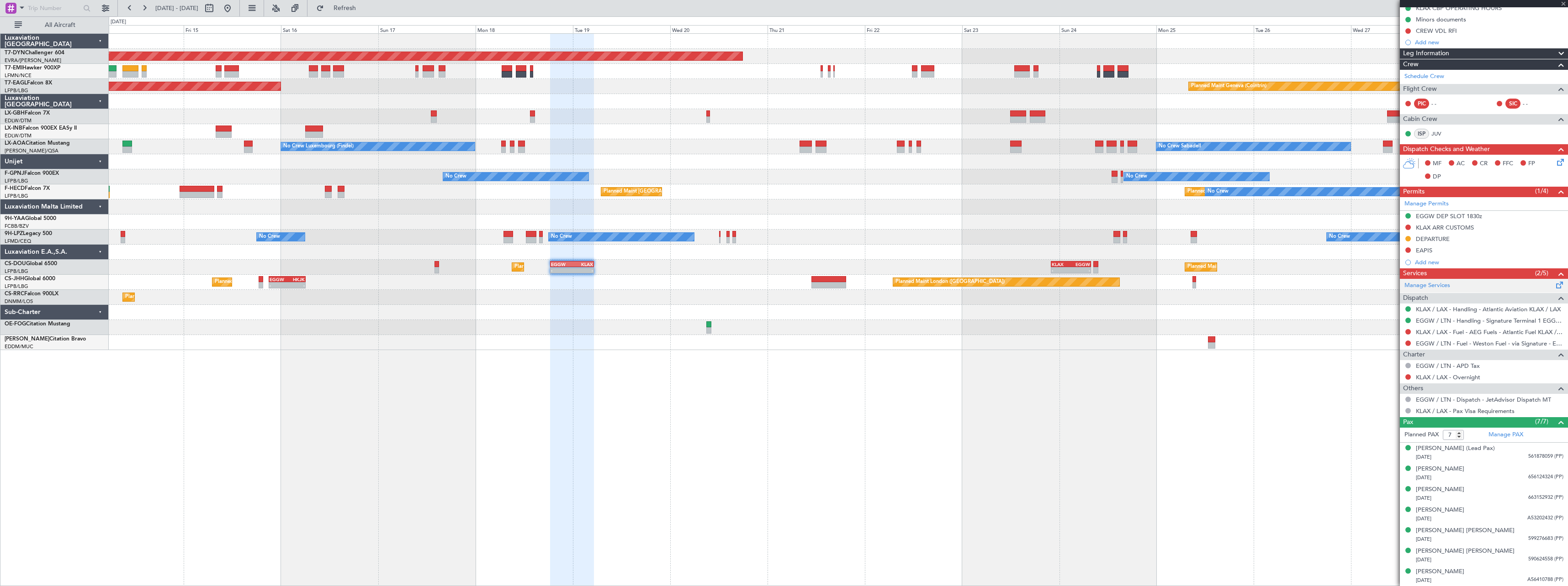
type input "-00:15"
type input "3"
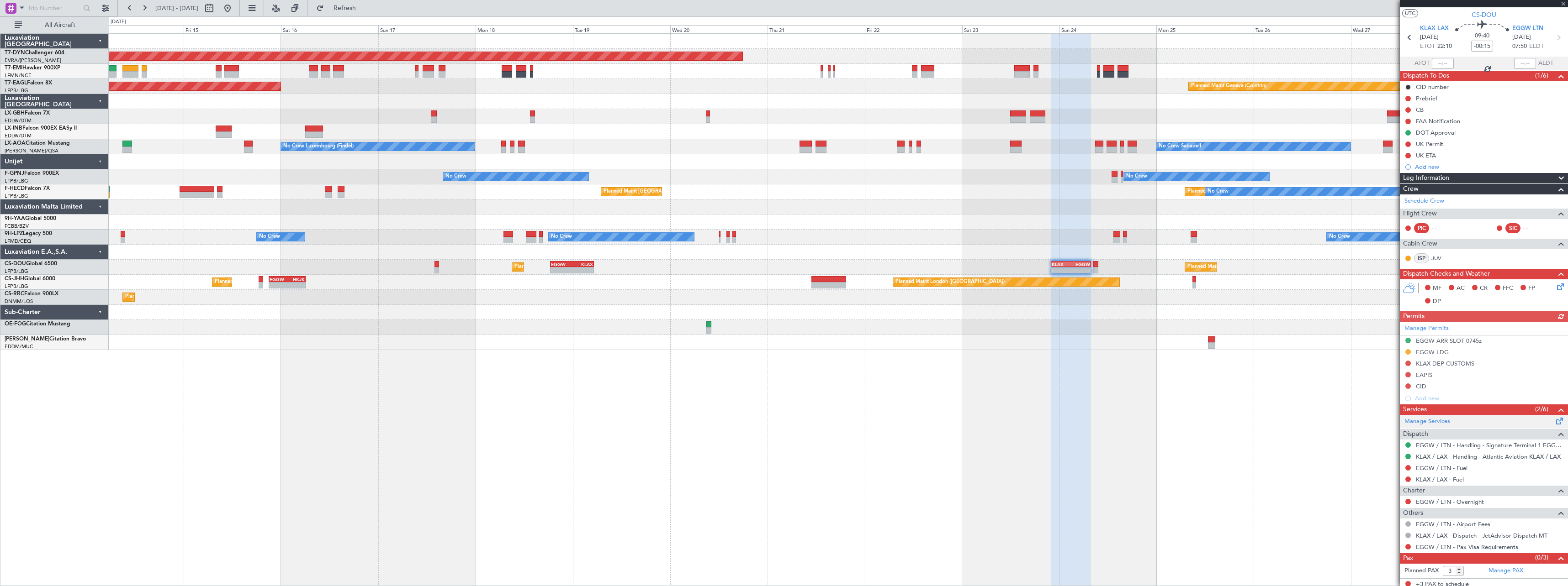
scroll to position [22, 0]
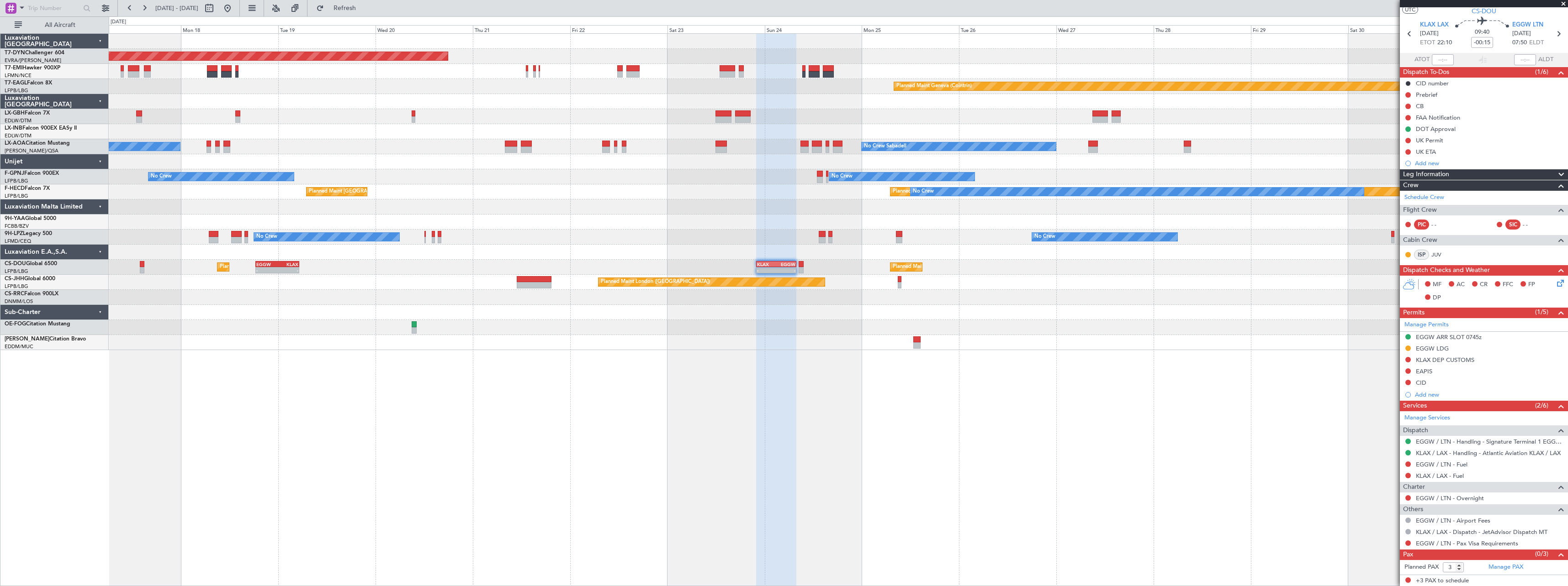
click at [698, 354] on div "Planned Maint [GEOGRAPHIC_DATA]-[GEOGRAPHIC_DATA] Planned Maint Geneva ([GEOGRA…" at bounding box center [839, 310] width 1459 height 553
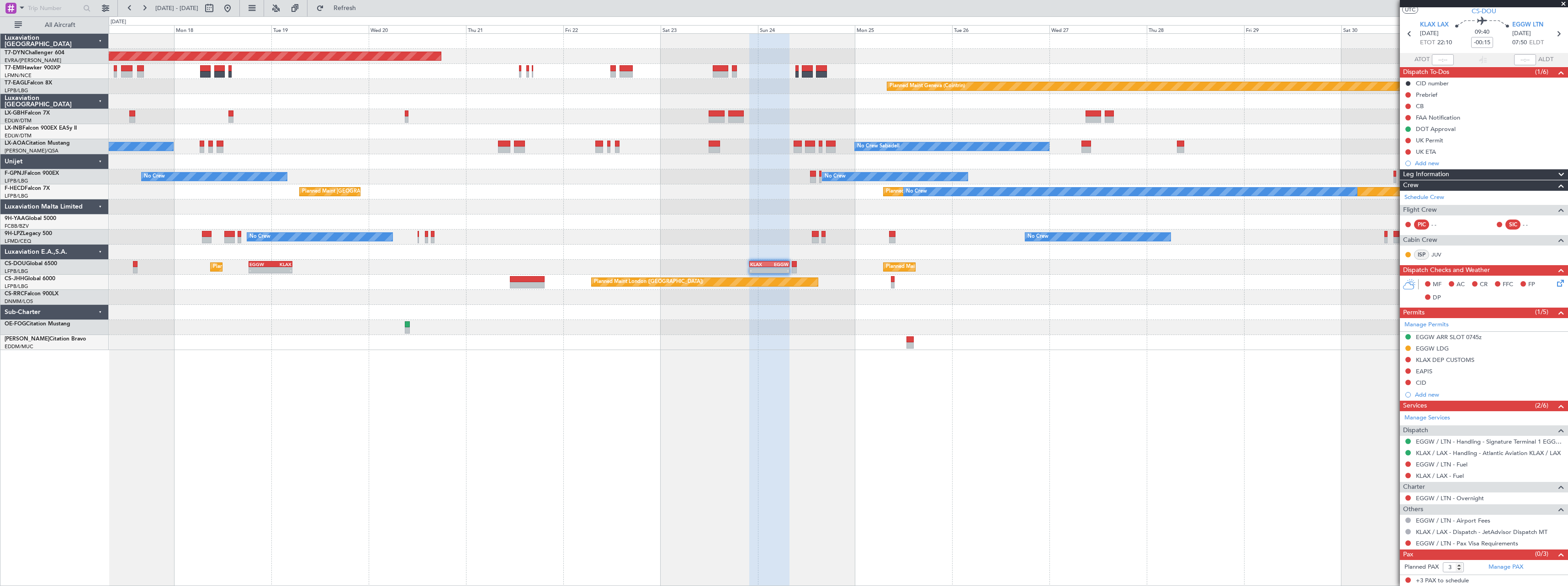
click at [694, 261] on div "Planned Maint [GEOGRAPHIC_DATA] ([GEOGRAPHIC_DATA]) Planned Maint [GEOGRAPHIC_D…" at bounding box center [839, 267] width 1459 height 15
click at [1441, 452] on link "KLAX / LAX - Handling - Atlantic Aviation KLAX / LAX" at bounding box center [1488, 453] width 145 height 8
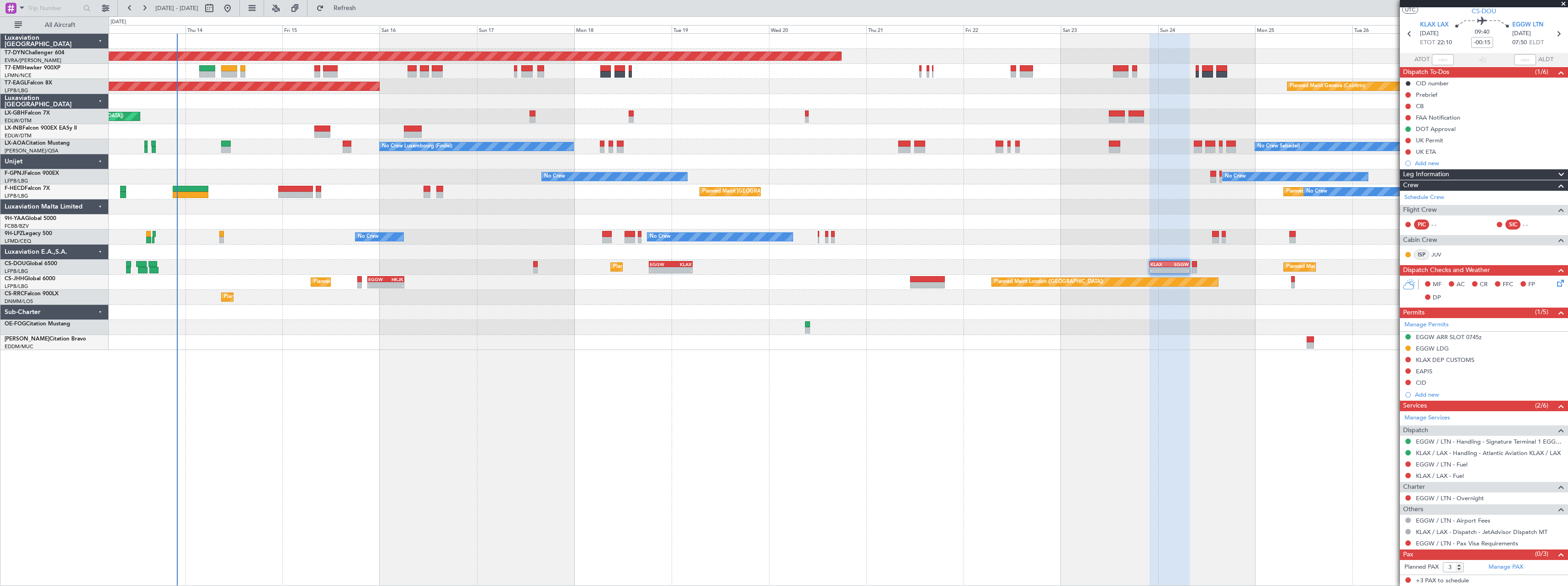
click at [624, 264] on div "Planned Maint [GEOGRAPHIC_DATA]-[GEOGRAPHIC_DATA] Planned Maint Geneva ([GEOGRA…" at bounding box center [839, 191] width 1459 height 316
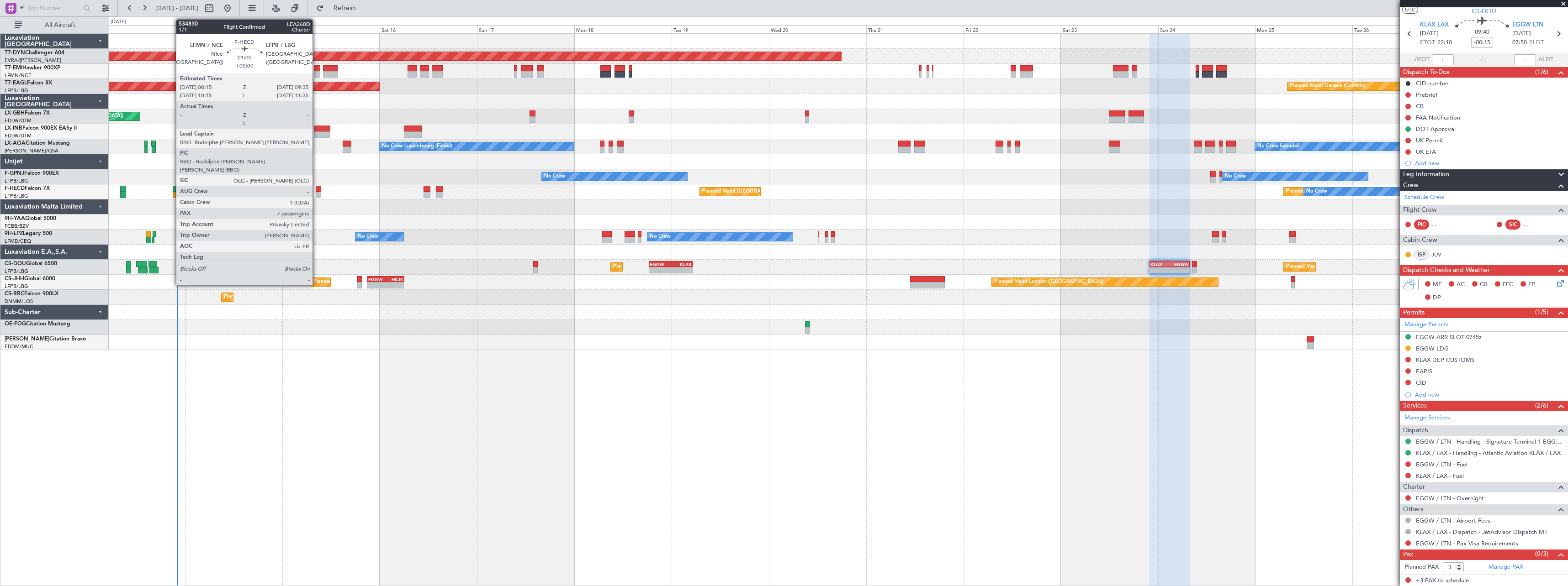
click at [318, 188] on div at bounding box center [318, 189] width 5 height 6
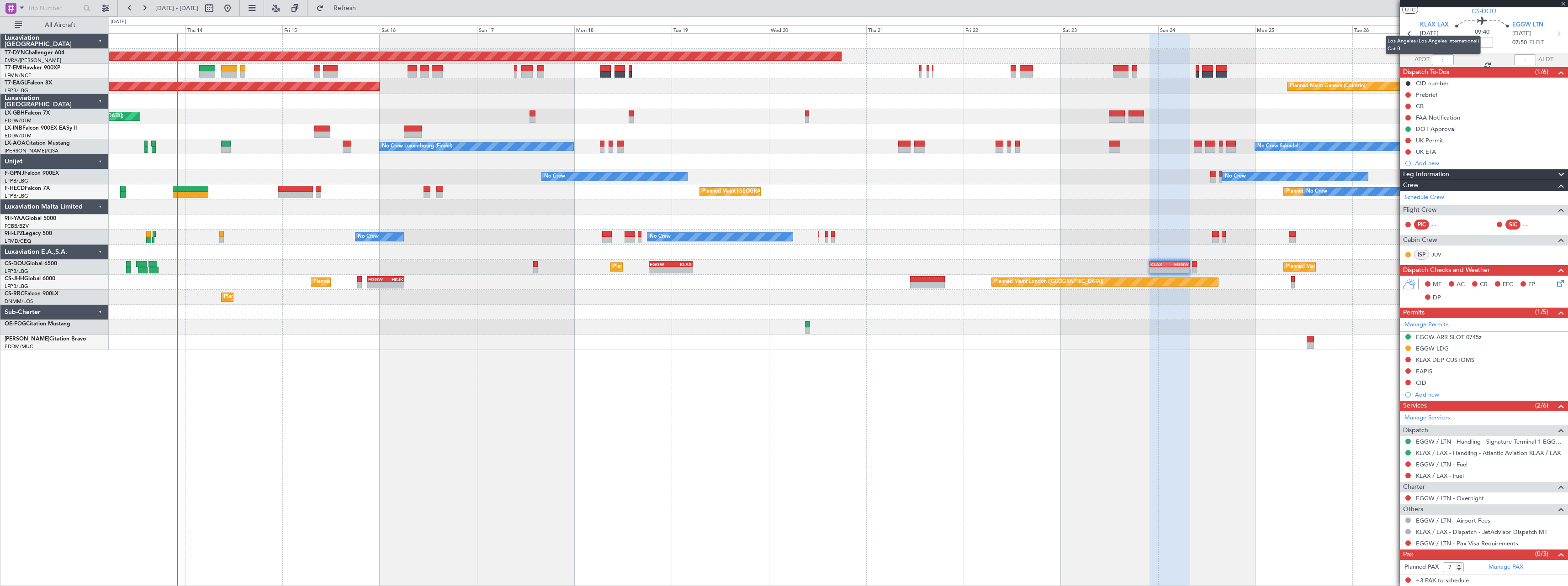
scroll to position [0, 0]
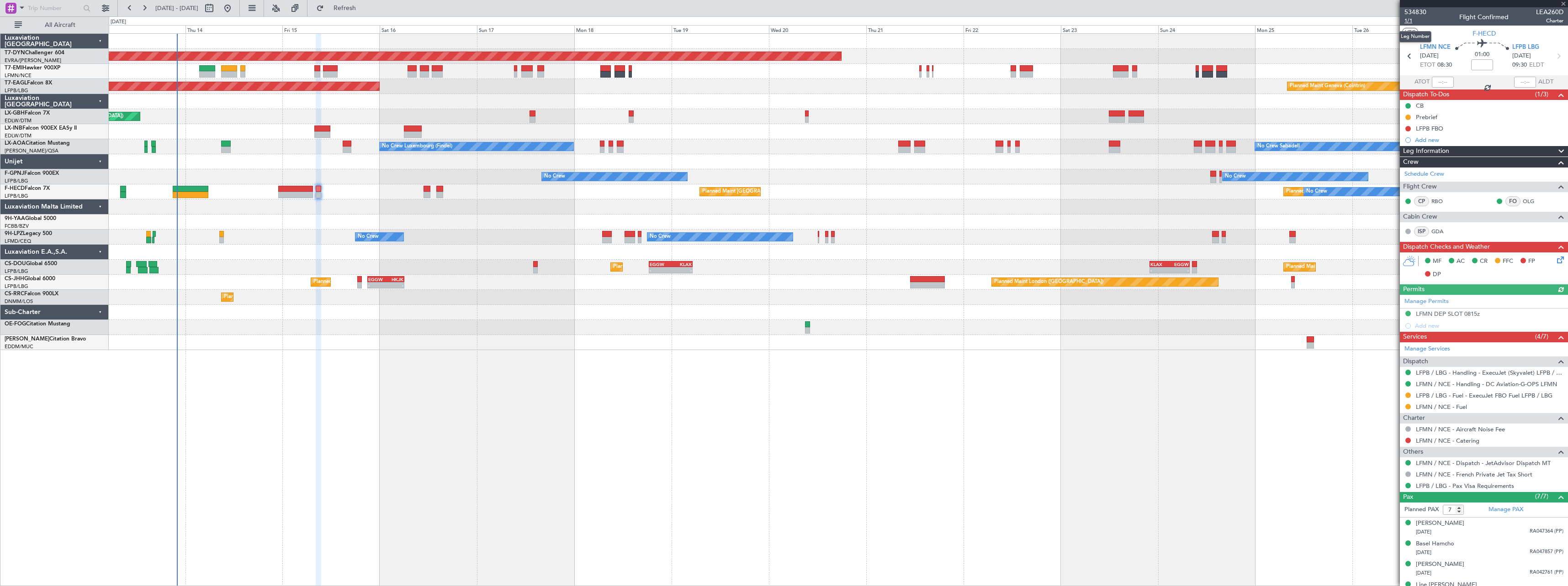
click at [1412, 21] on span "1/1" at bounding box center [1415, 21] width 22 height 8
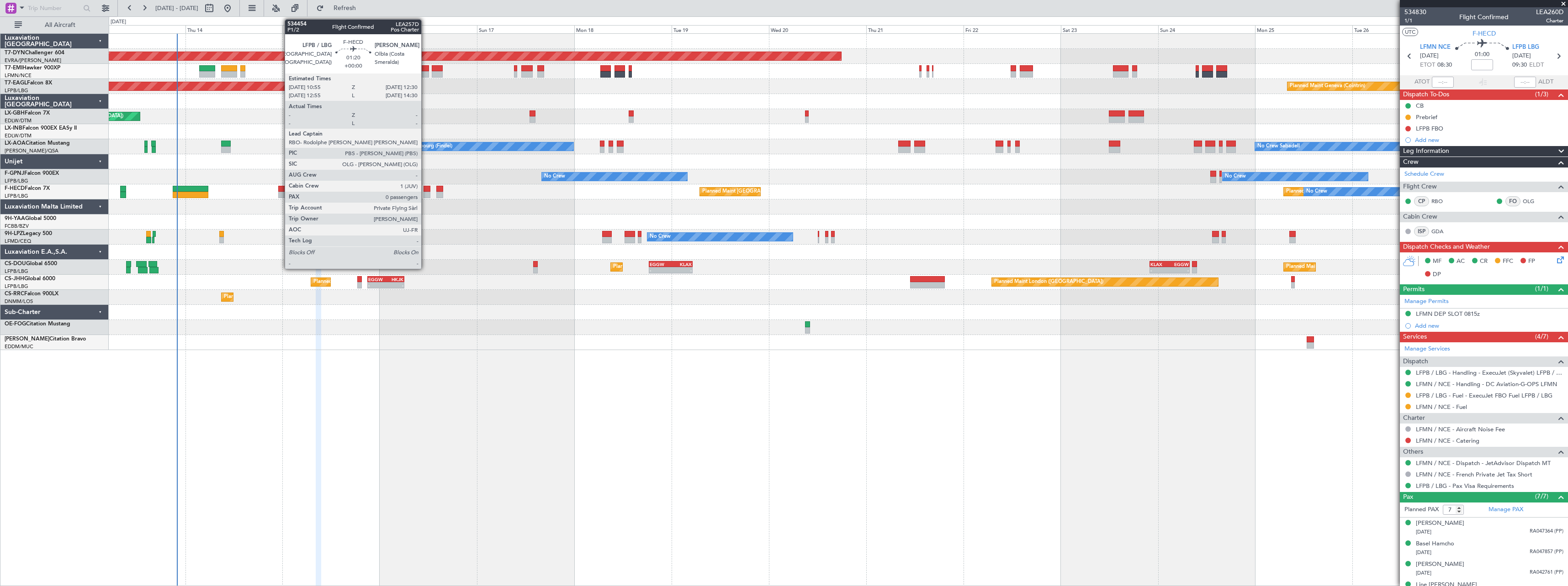
click at [425, 194] on div at bounding box center [427, 195] width 7 height 6
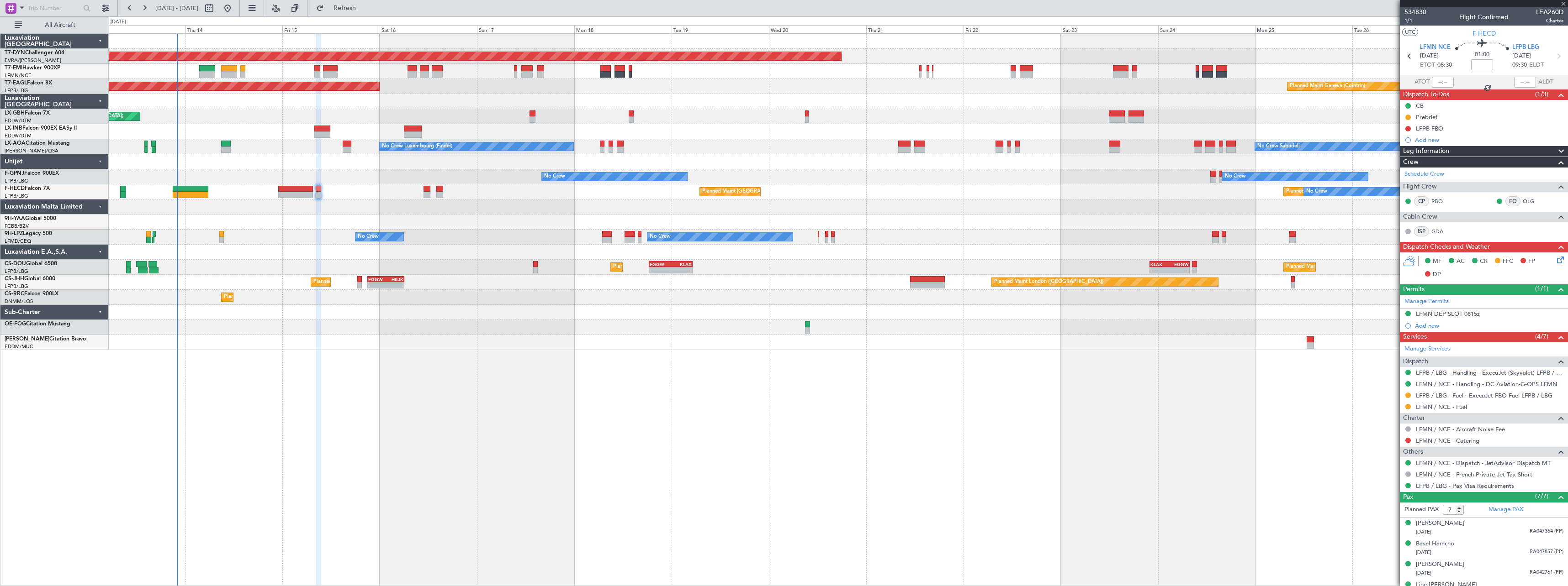
type input "0"
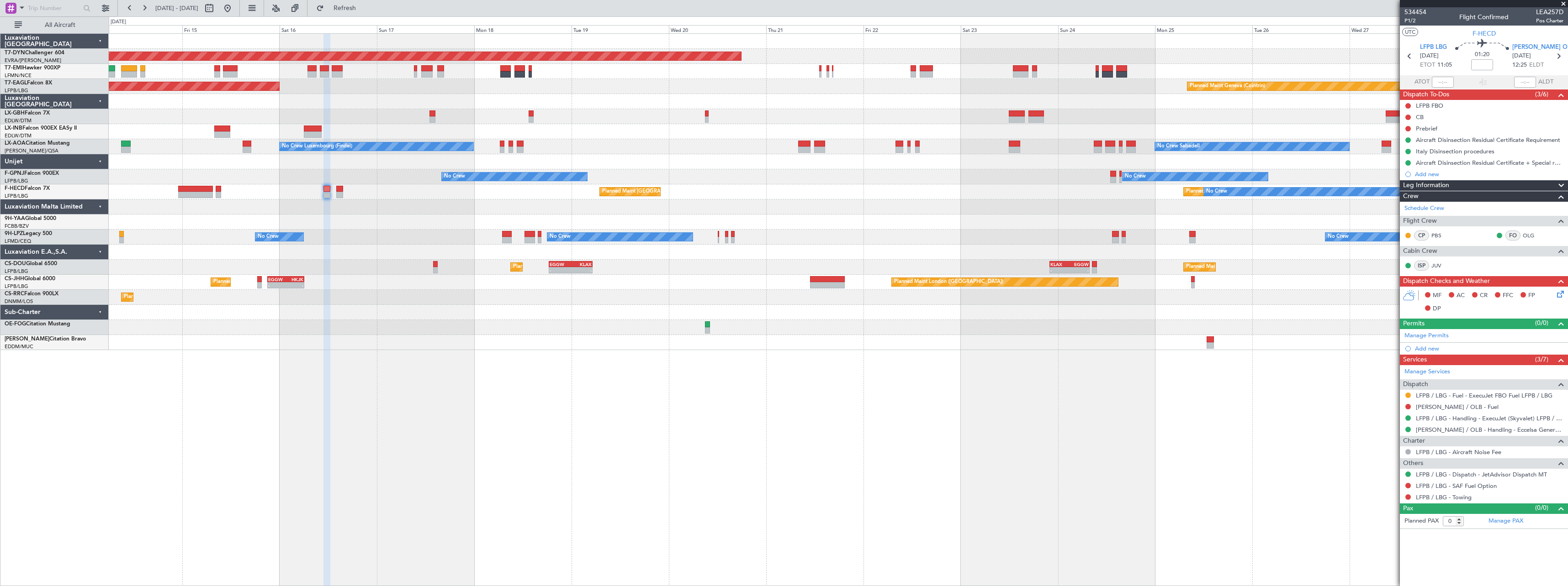
click at [1073, 189] on div "Planned Maint [GEOGRAPHIC_DATA] ([GEOGRAPHIC_DATA]) No Crew Planned Maint [GEOG…" at bounding box center [839, 192] width 1459 height 15
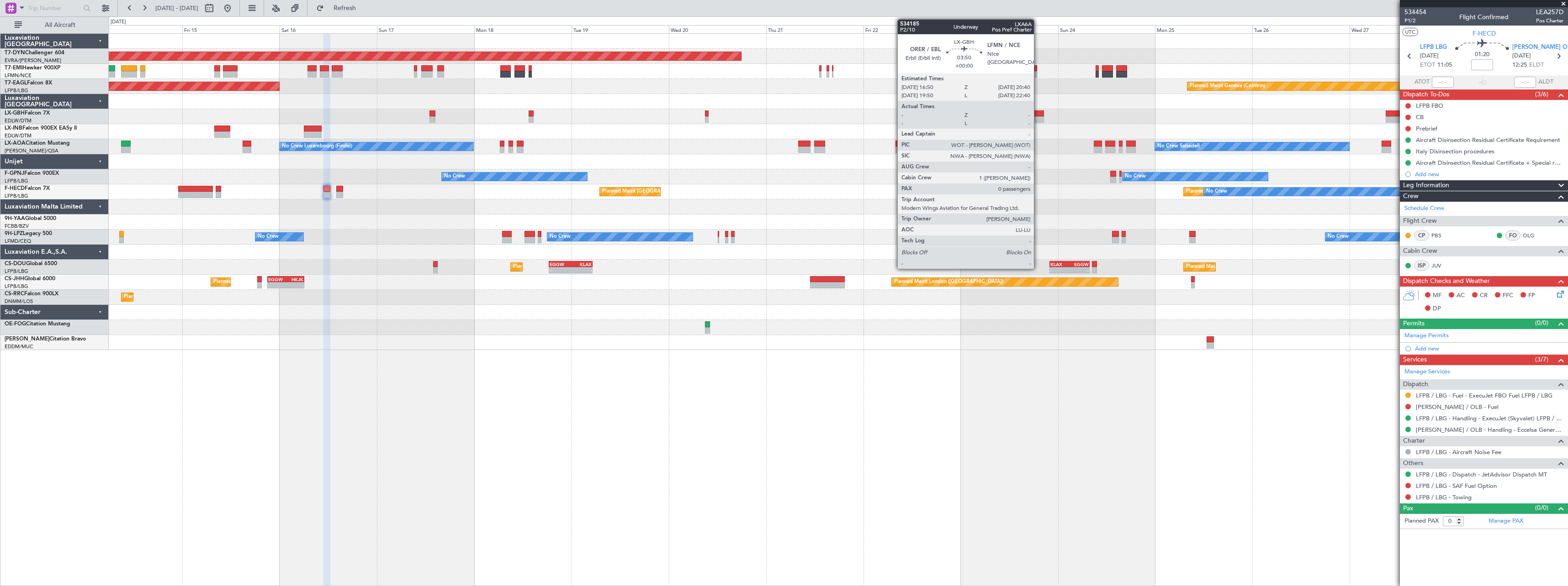
click at [1038, 111] on div at bounding box center [1036, 114] width 16 height 6
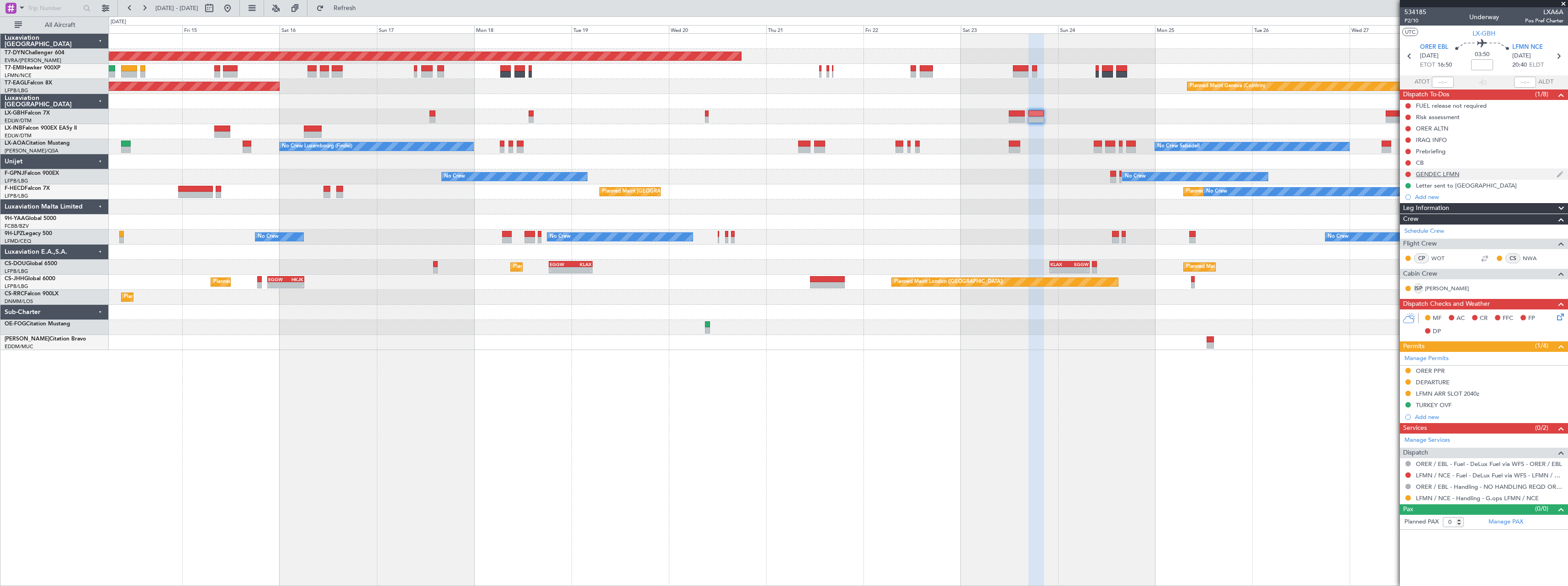
click at [1493, 174] on div "GENDEC LFMN" at bounding box center [1483, 174] width 168 height 11
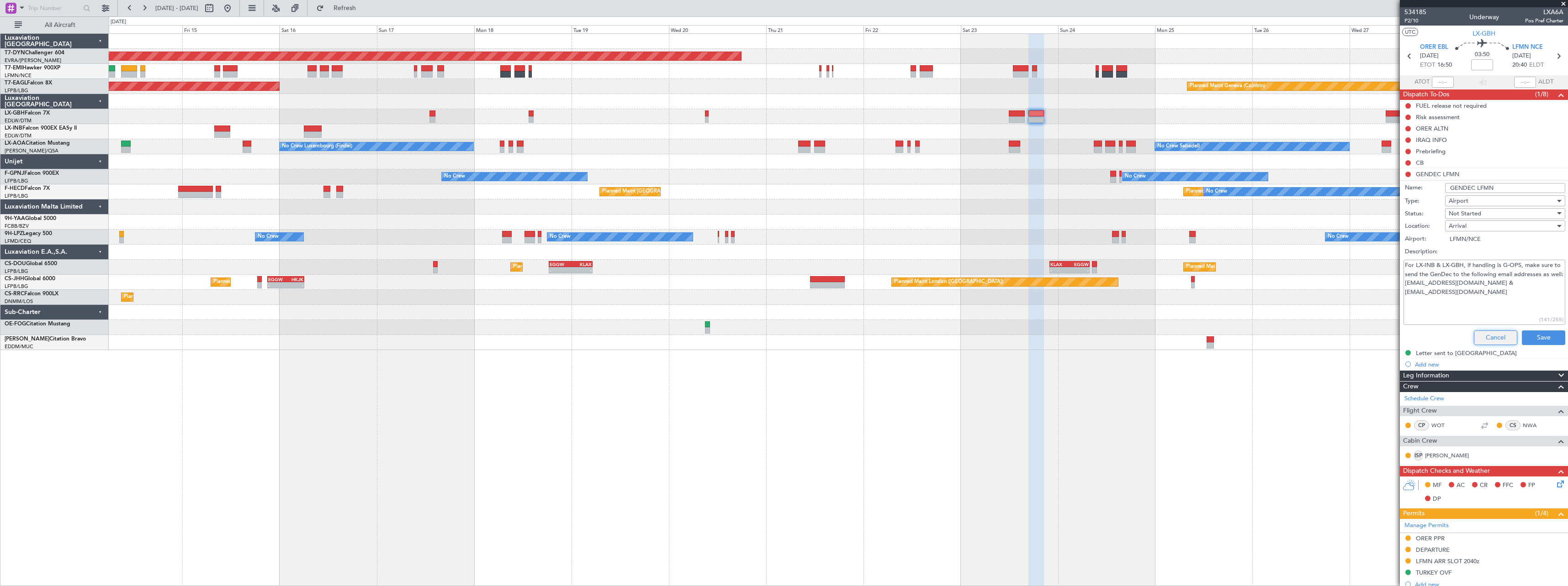
click at [1481, 340] on button "Cancel" at bounding box center [1495, 338] width 43 height 14
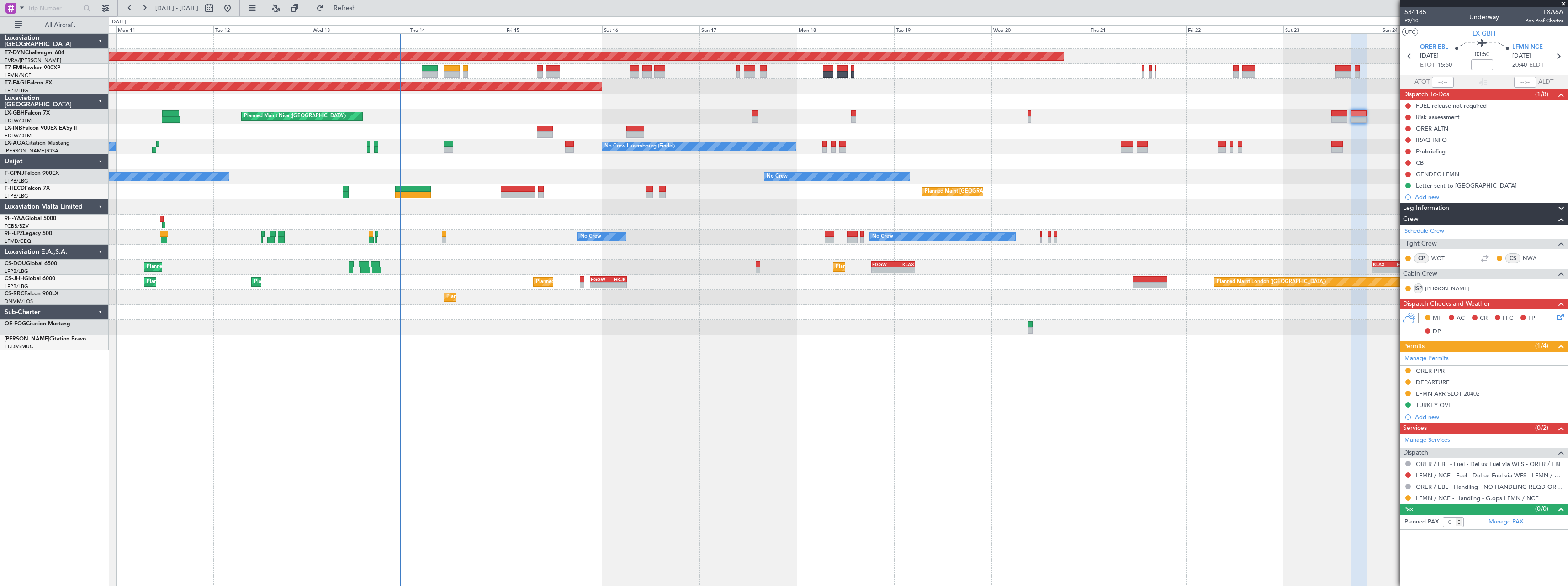
click at [812, 358] on div "Planned Maint Basel-Mulhouse Planned Maint Geneva (Cointrin) Planned Maint New …" at bounding box center [839, 310] width 1459 height 553
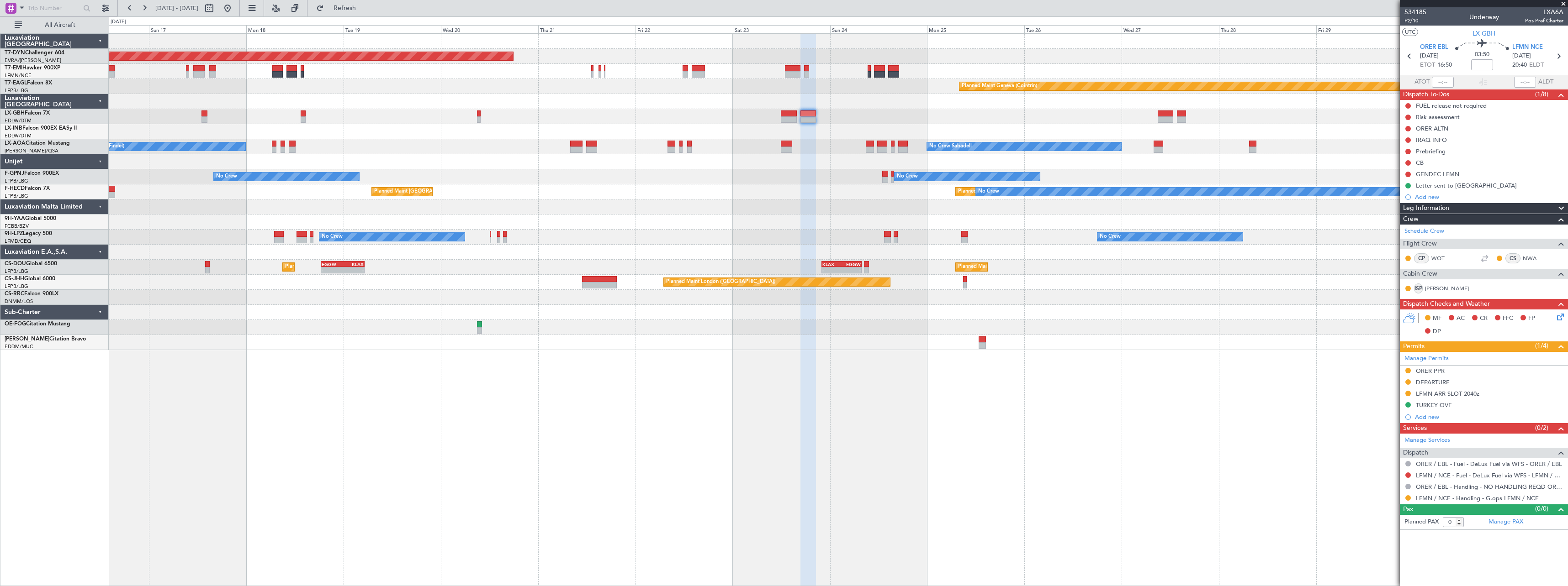
click at [567, 411] on div "Planned Maint Basel-Mulhouse Planned Maint Geneva (Cointrin) Planned Maint New …" at bounding box center [839, 310] width 1459 height 553
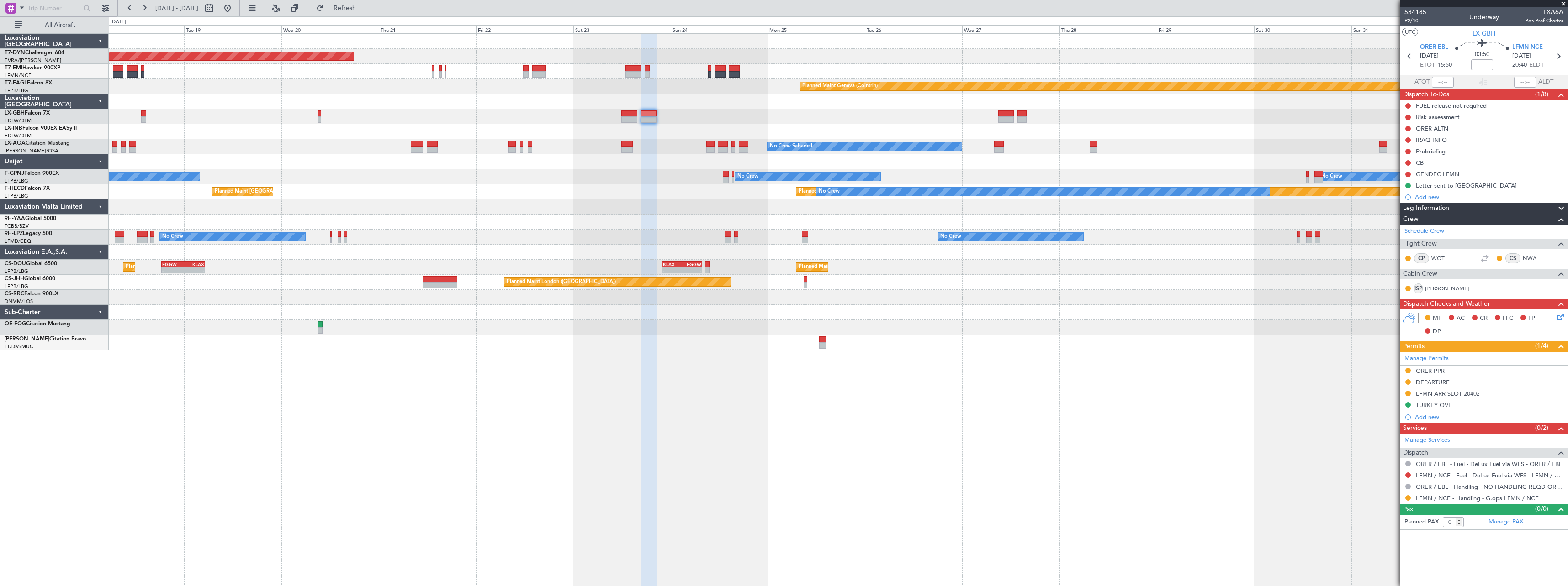
click at [625, 413] on div "Planned Maint Basel-Mulhouse Planned Maint Geneva (Cointrin) Planned Maint New …" at bounding box center [839, 310] width 1459 height 553
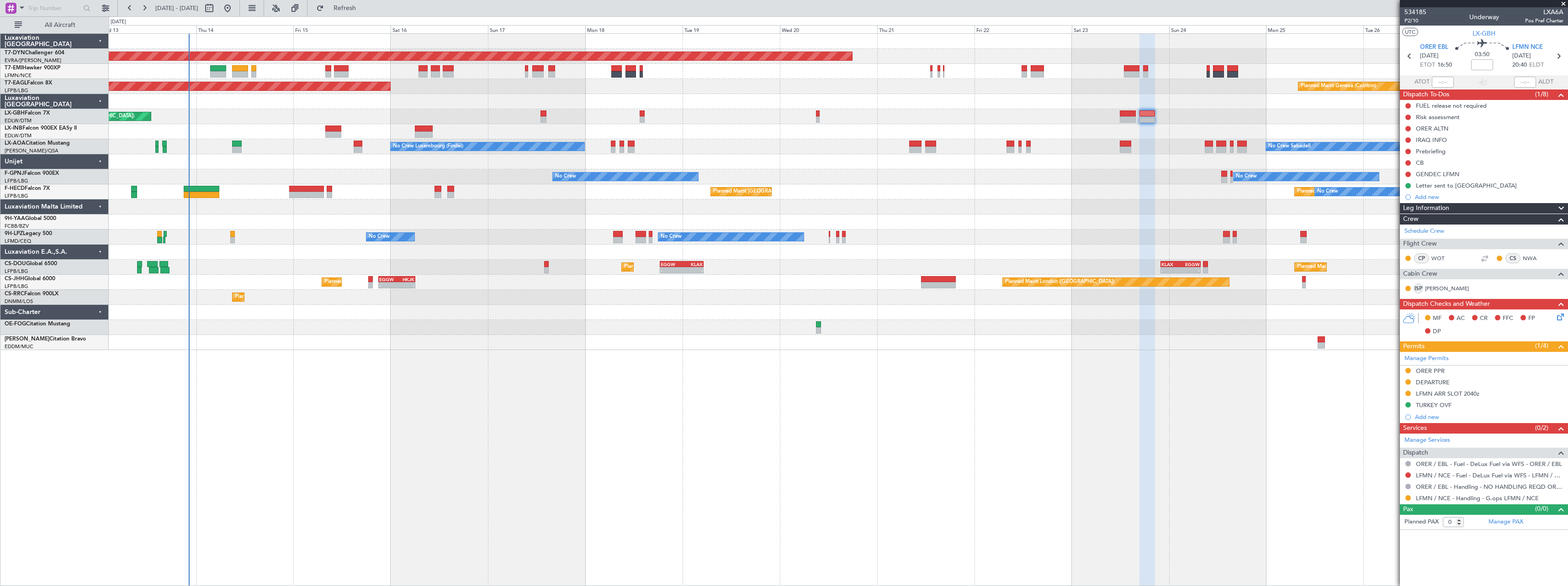
click at [1041, 407] on div "Planned Maint Basel-Mulhouse Planned Maint Geneva (Cointrin) Planned Maint New …" at bounding box center [839, 310] width 1459 height 553
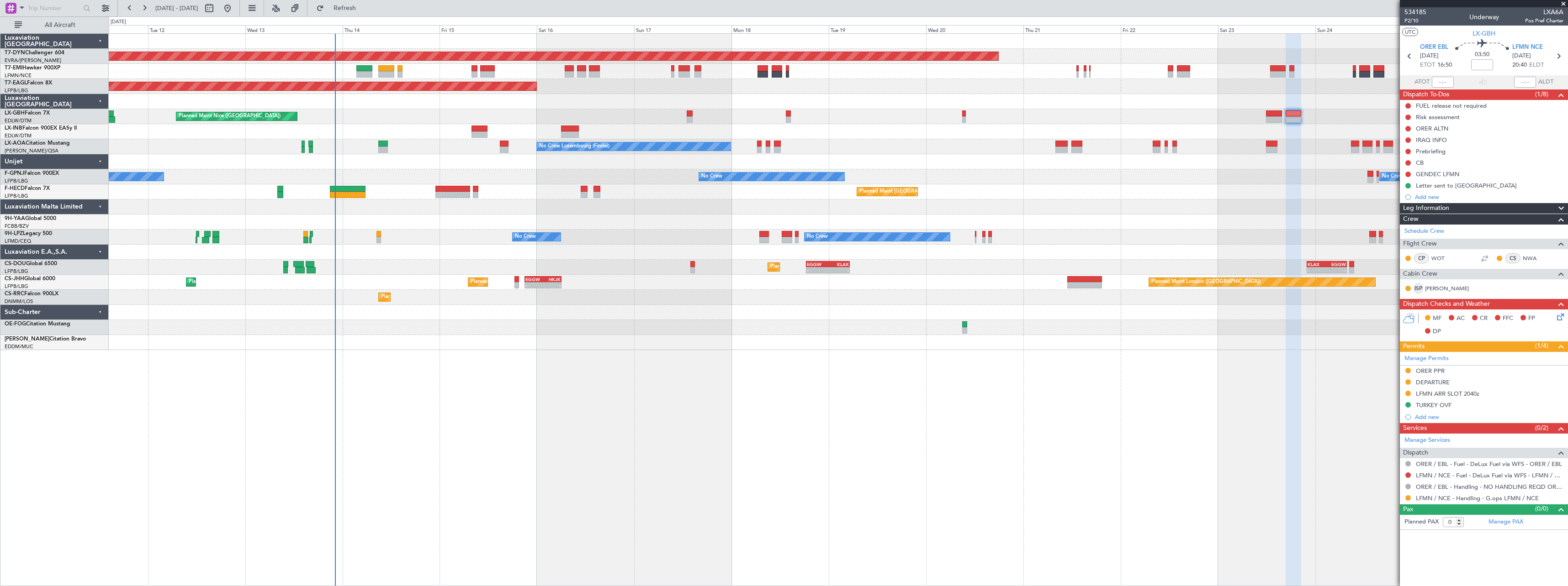
click at [668, 385] on div "Planned Maint Basel-Mulhouse Planned Maint Geneva (Cointrin) Planned Maint New …" at bounding box center [839, 310] width 1459 height 553
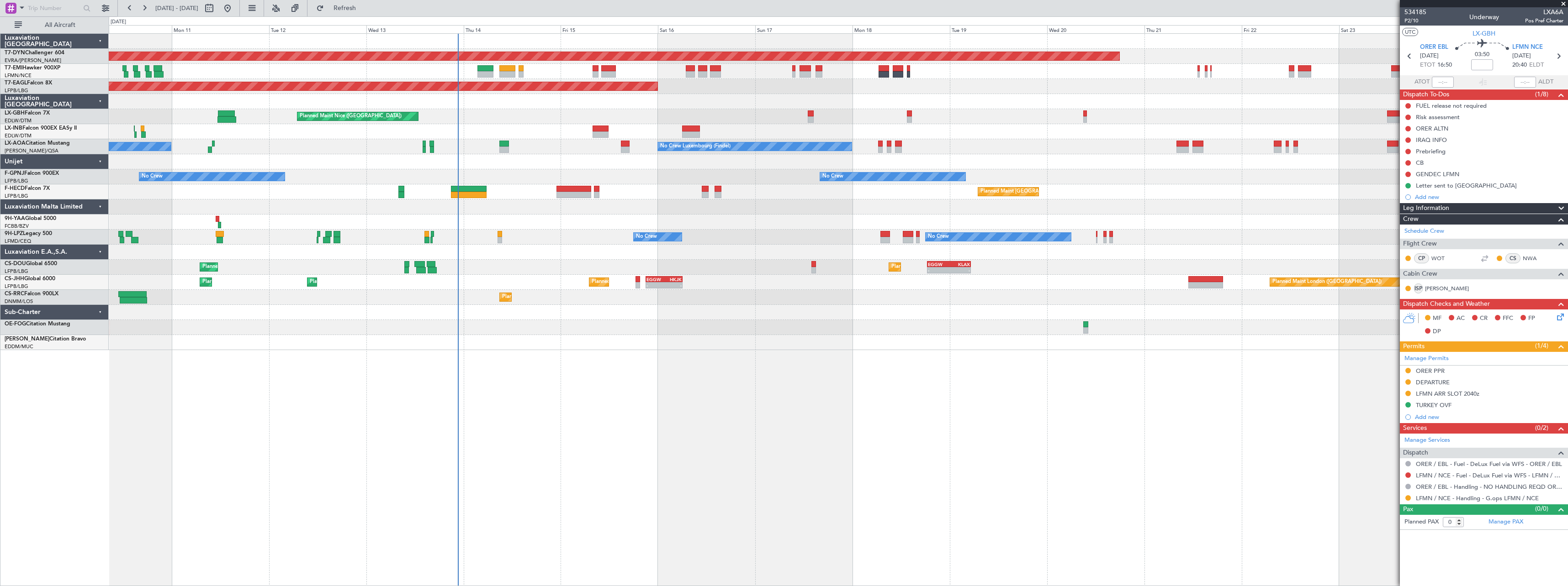
click at [563, 369] on div "Planned Maint [GEOGRAPHIC_DATA]-[GEOGRAPHIC_DATA] Planned Maint [US_STATE] ([GE…" at bounding box center [839, 310] width 1459 height 553
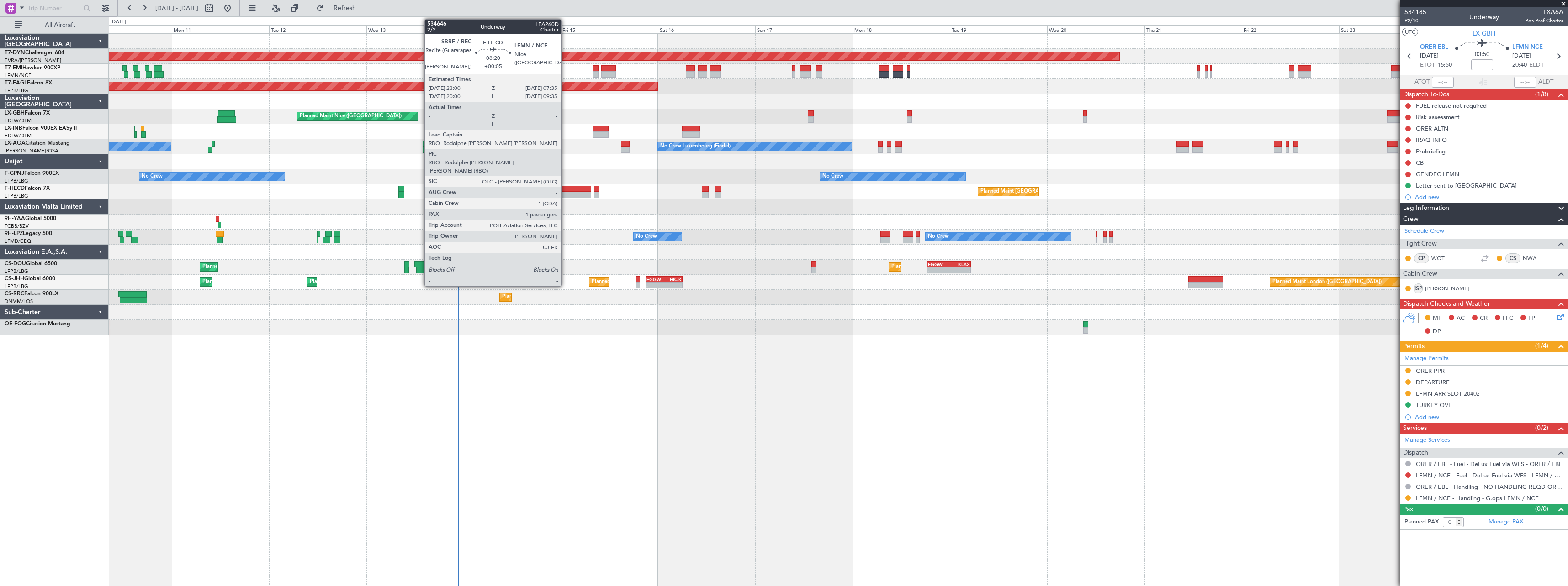
click at [565, 194] on div at bounding box center [574, 195] width 35 height 6
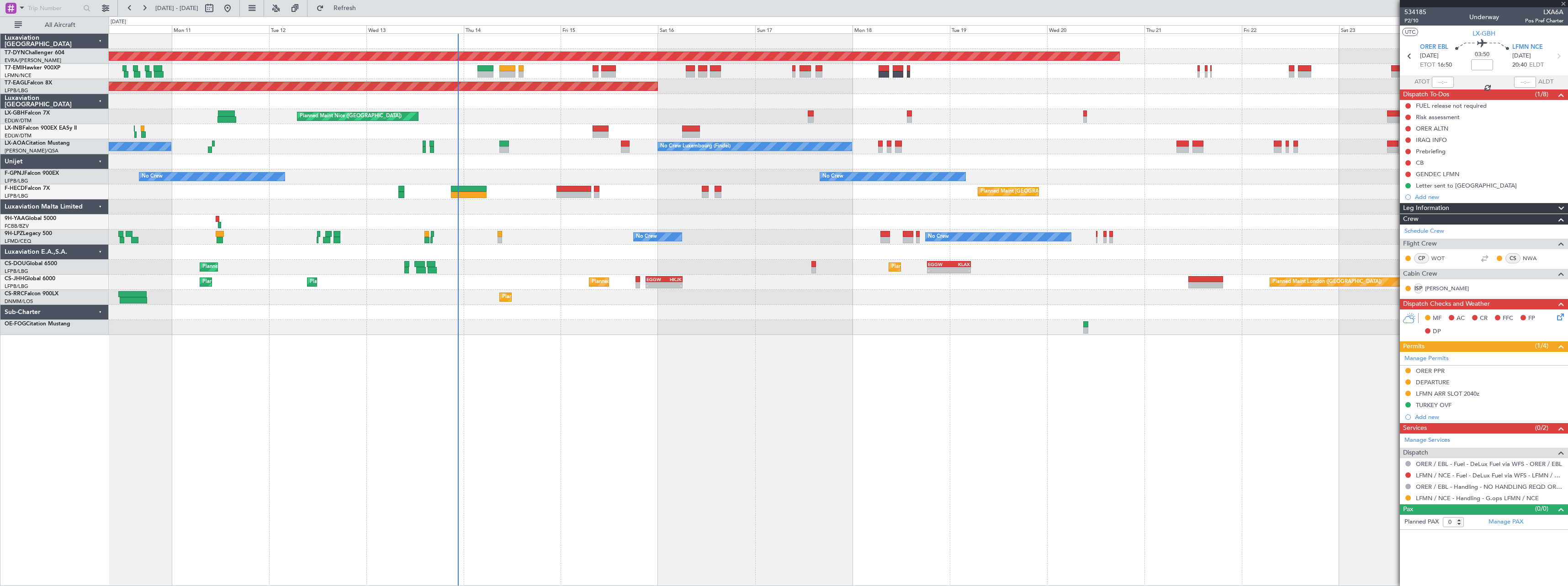
type input "+00:05"
type input "1"
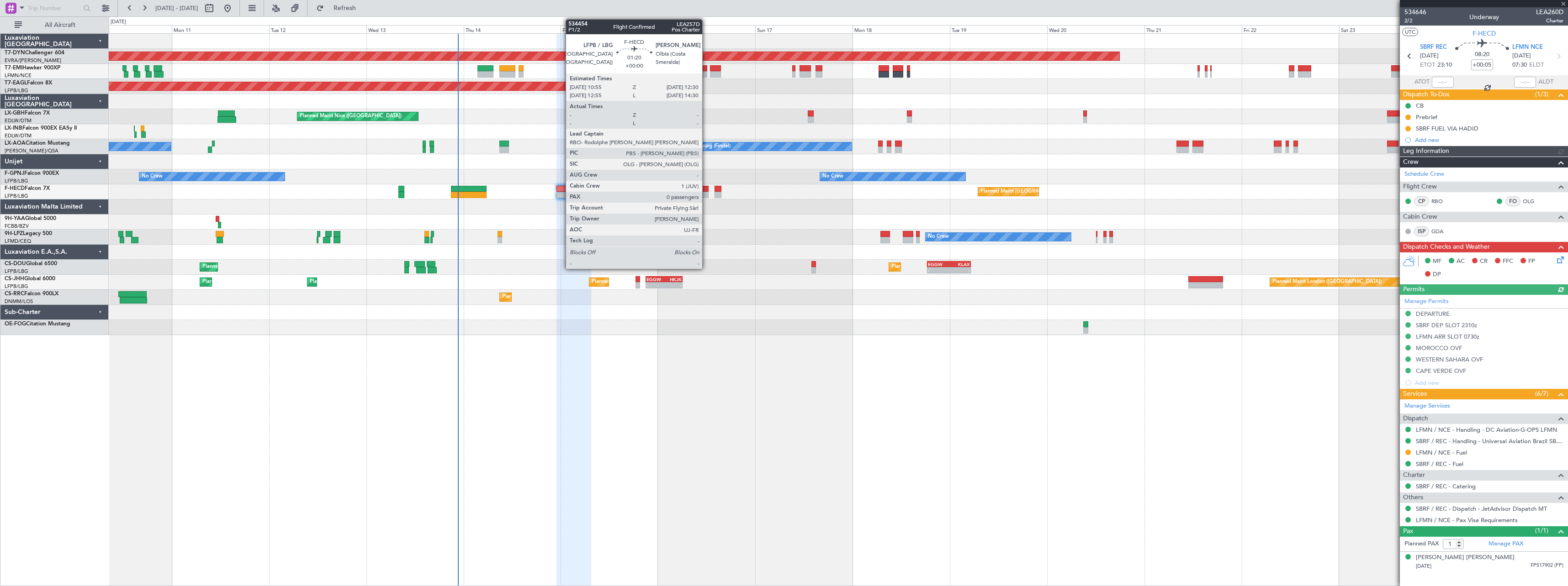
click at [707, 196] on div at bounding box center [705, 195] width 7 height 6
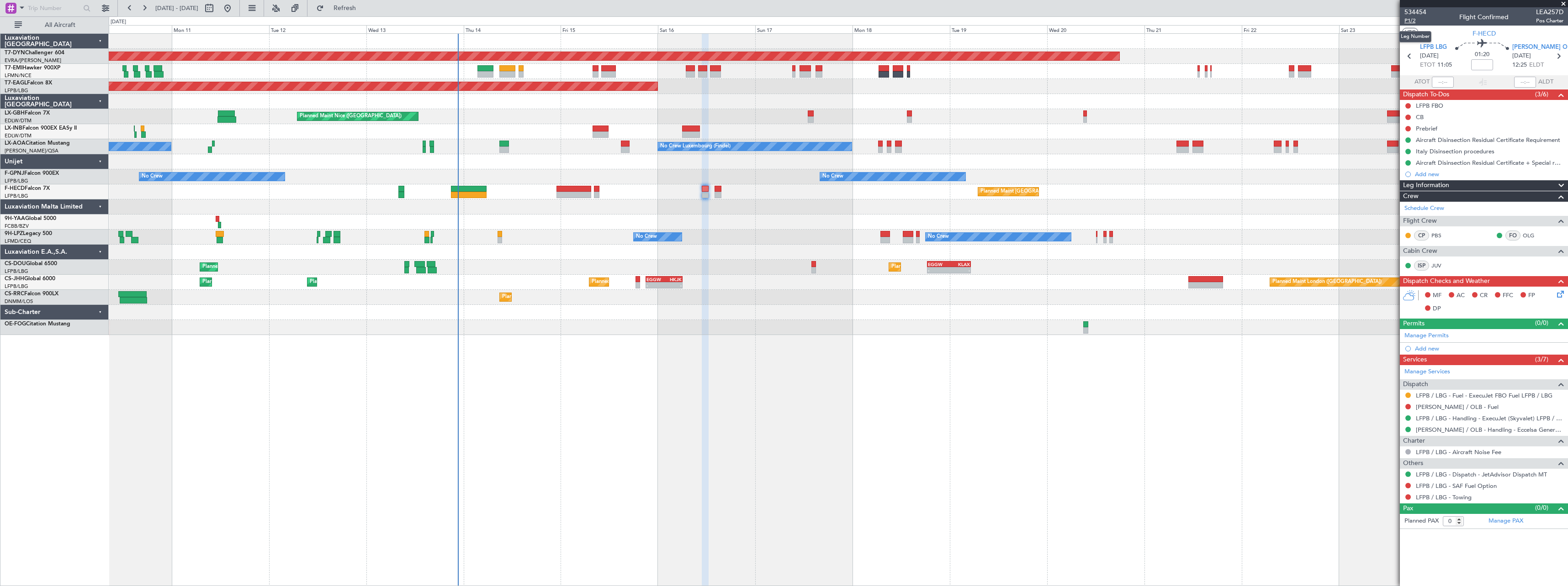
click at [1416, 22] on span "P1/2" at bounding box center [1415, 21] width 22 height 8
click at [1482, 419] on link "LFPB / LBG - Handling - ExecuJet (Skyvalet) LFPB / LBG" at bounding box center [1489, 418] width 148 height 8
click at [1468, 431] on link "[PERSON_NAME] / OLB - Handling - Eccelsa General Aviation [PERSON_NAME] / OLB" at bounding box center [1489, 430] width 148 height 8
click at [1561, 295] on icon at bounding box center [1559, 293] width 8 height 8
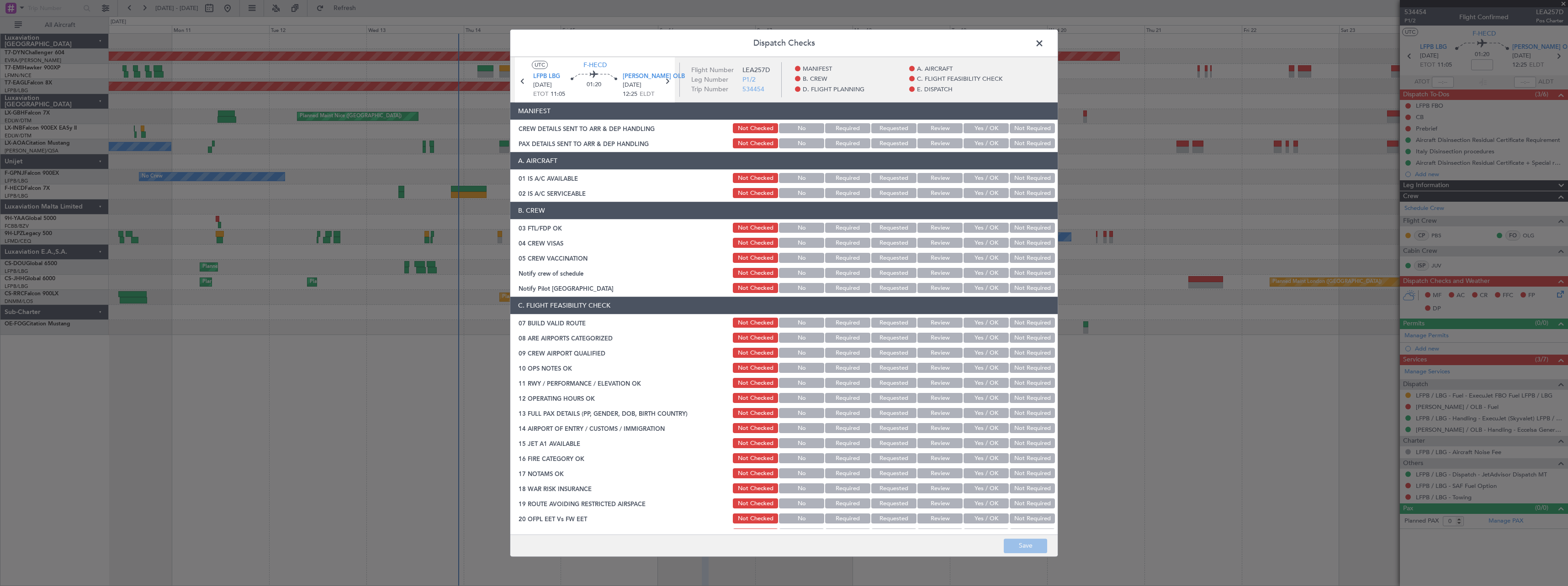
click at [976, 127] on button "Yes / OK" at bounding box center [986, 128] width 45 height 10
click at [1023, 144] on button "Not Required" at bounding box center [1031, 143] width 45 height 10
click at [1025, 544] on button "Save" at bounding box center [1025, 546] width 43 height 14
click at [1044, 43] on span at bounding box center [1044, 46] width 0 height 18
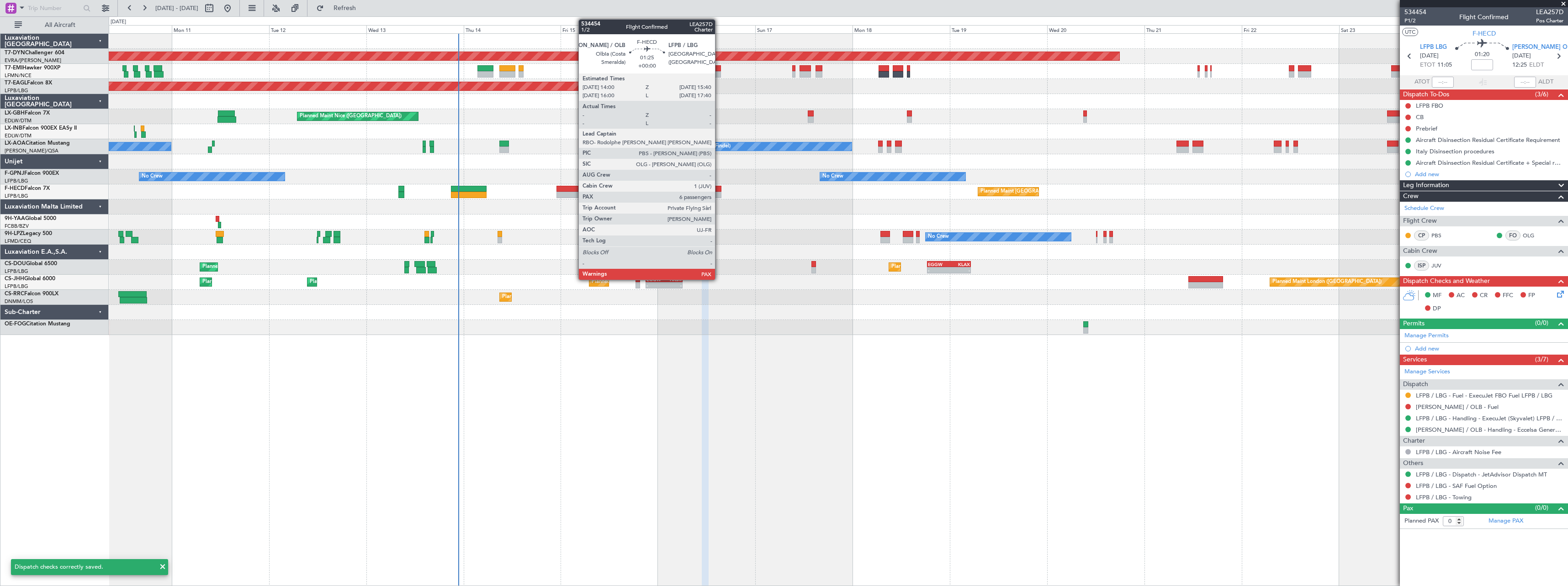
click at [719, 194] on div at bounding box center [717, 195] width 7 height 6
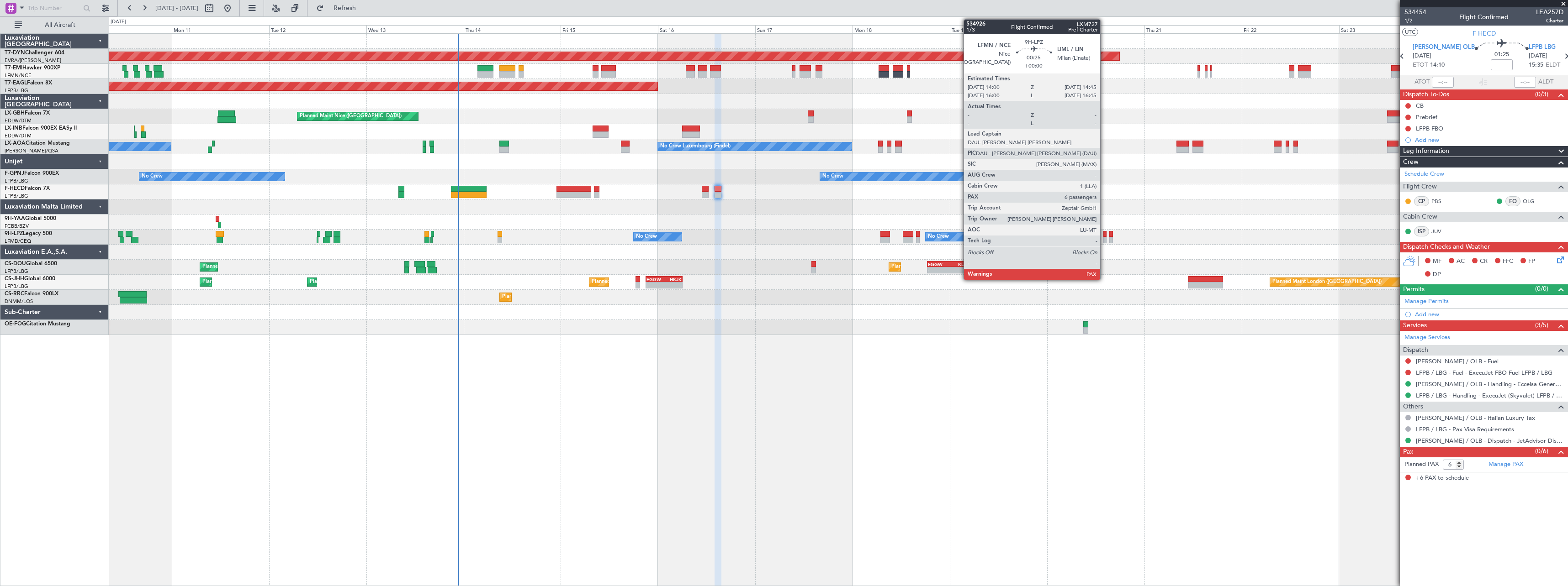
click at [1104, 241] on div at bounding box center [1105, 240] width 3 height 6
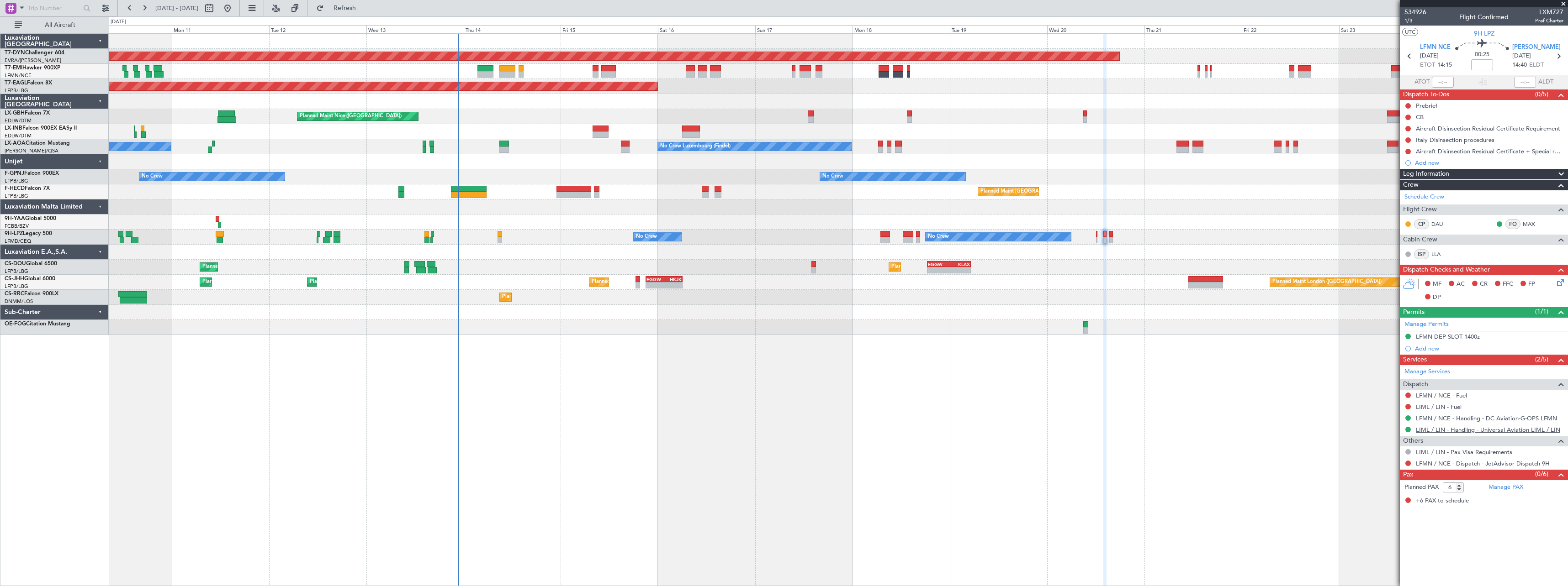
click at [1461, 428] on link "LIML / LIN - Handling - Universal Aviation LIML / LIN" at bounding box center [1487, 430] width 144 height 8
click at [1409, 153] on button at bounding box center [1407, 151] width 5 height 5
click at [1399, 177] on span "In Progress" at bounding box center [1412, 178] width 31 height 9
click at [1408, 142] on mat-tooltip-component "Not Started" at bounding box center [1408, 155] width 44 height 24
click at [1408, 140] on button at bounding box center [1407, 139] width 5 height 5
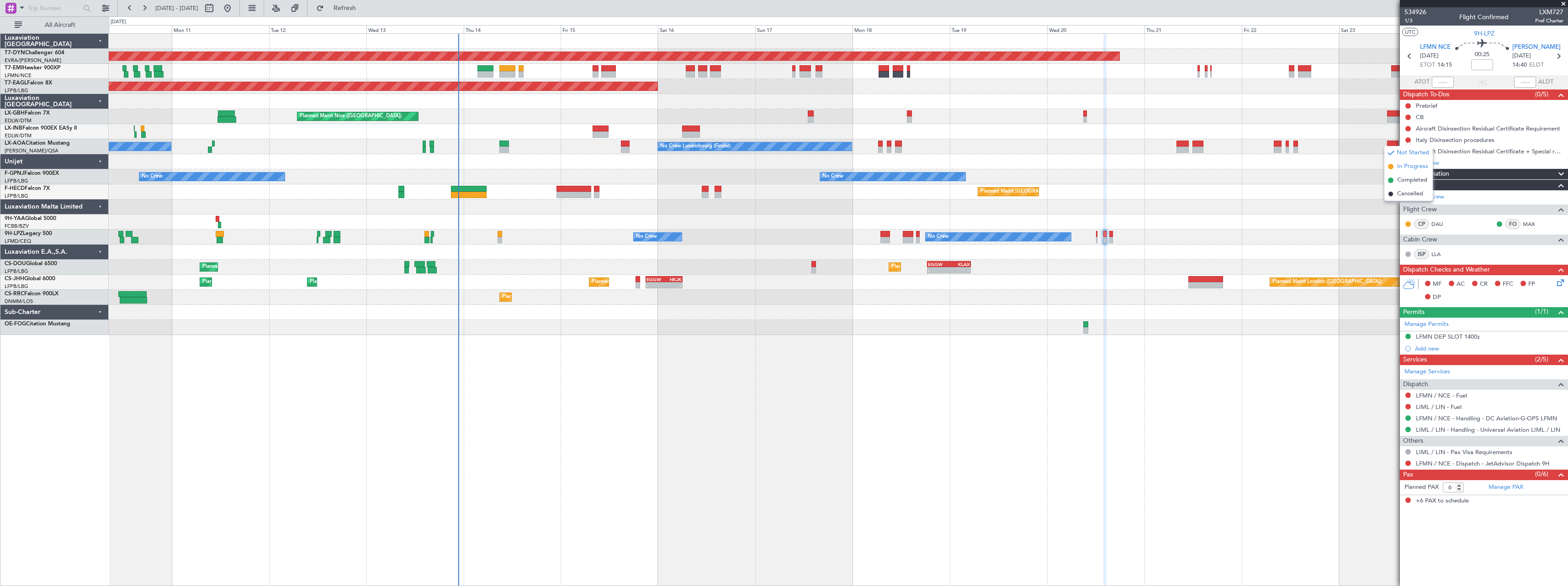
click at [1398, 169] on span "In Progress" at bounding box center [1412, 167] width 31 height 9
click at [1407, 130] on button at bounding box center [1407, 128] width 5 height 5
click at [1393, 158] on li "In Progress" at bounding box center [1409, 155] width 49 height 14
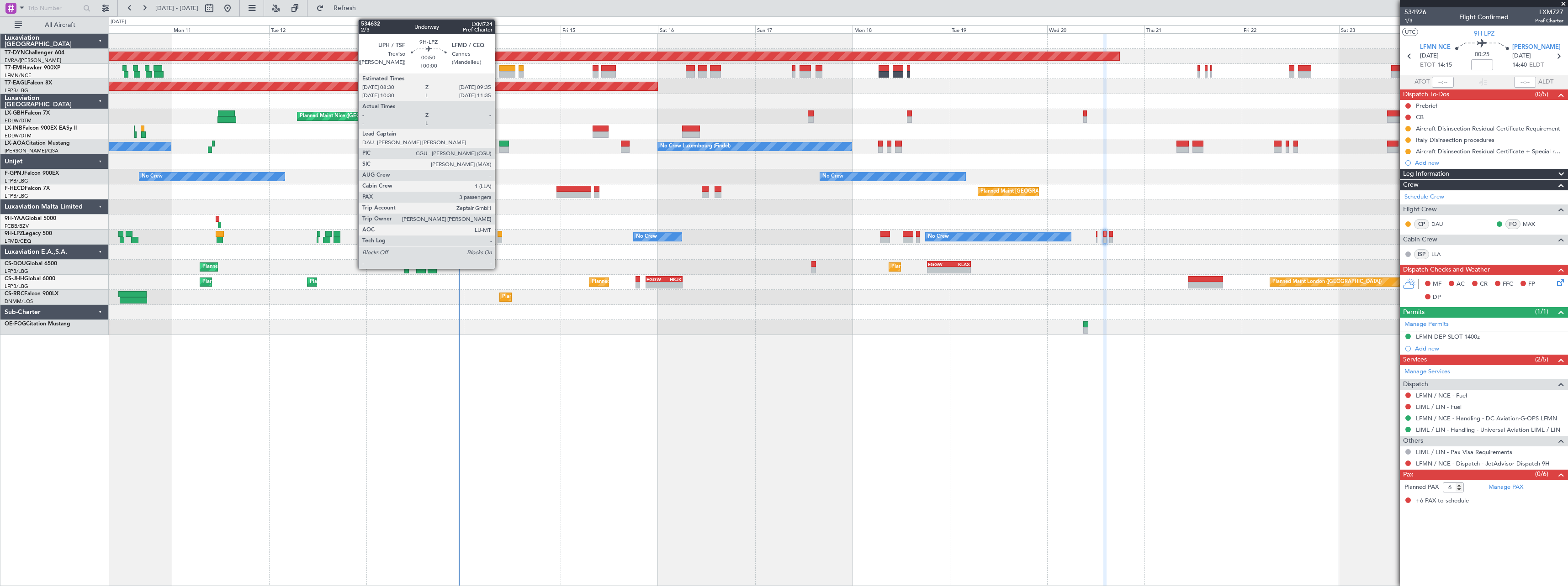
click at [499, 235] on div at bounding box center [500, 234] width 5 height 6
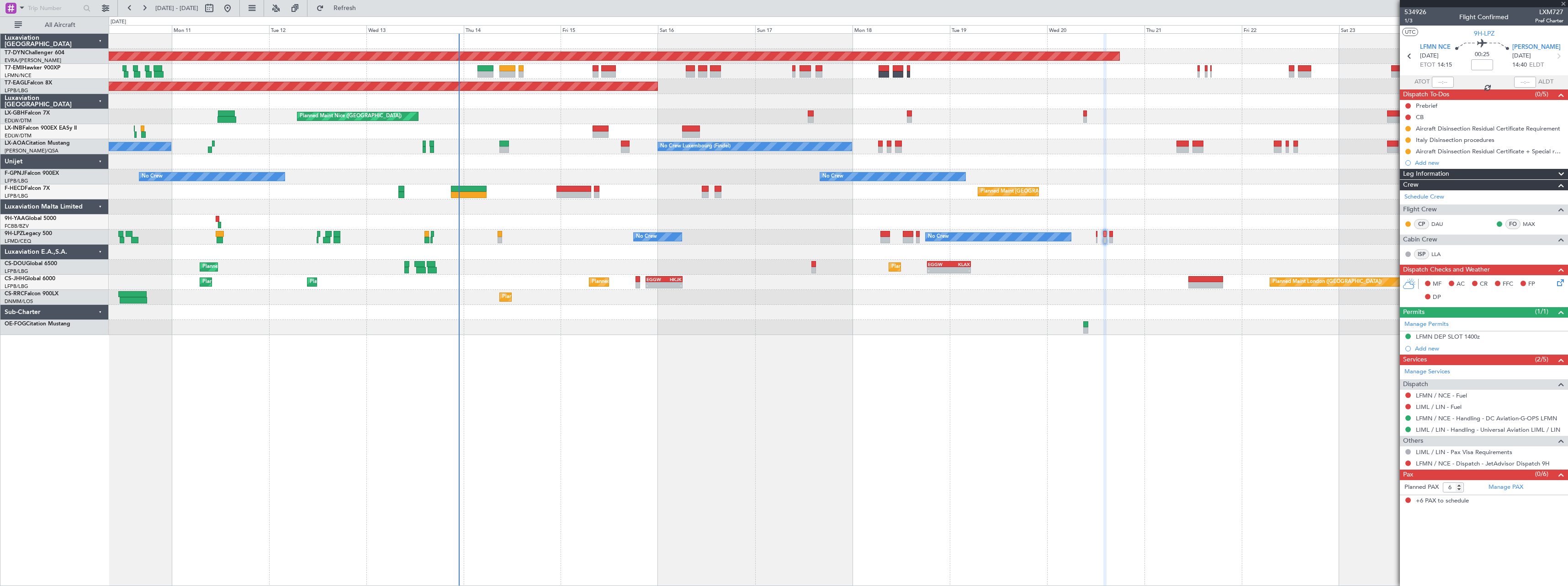
type input "3"
